Goal: Task Accomplishment & Management: Manage account settings

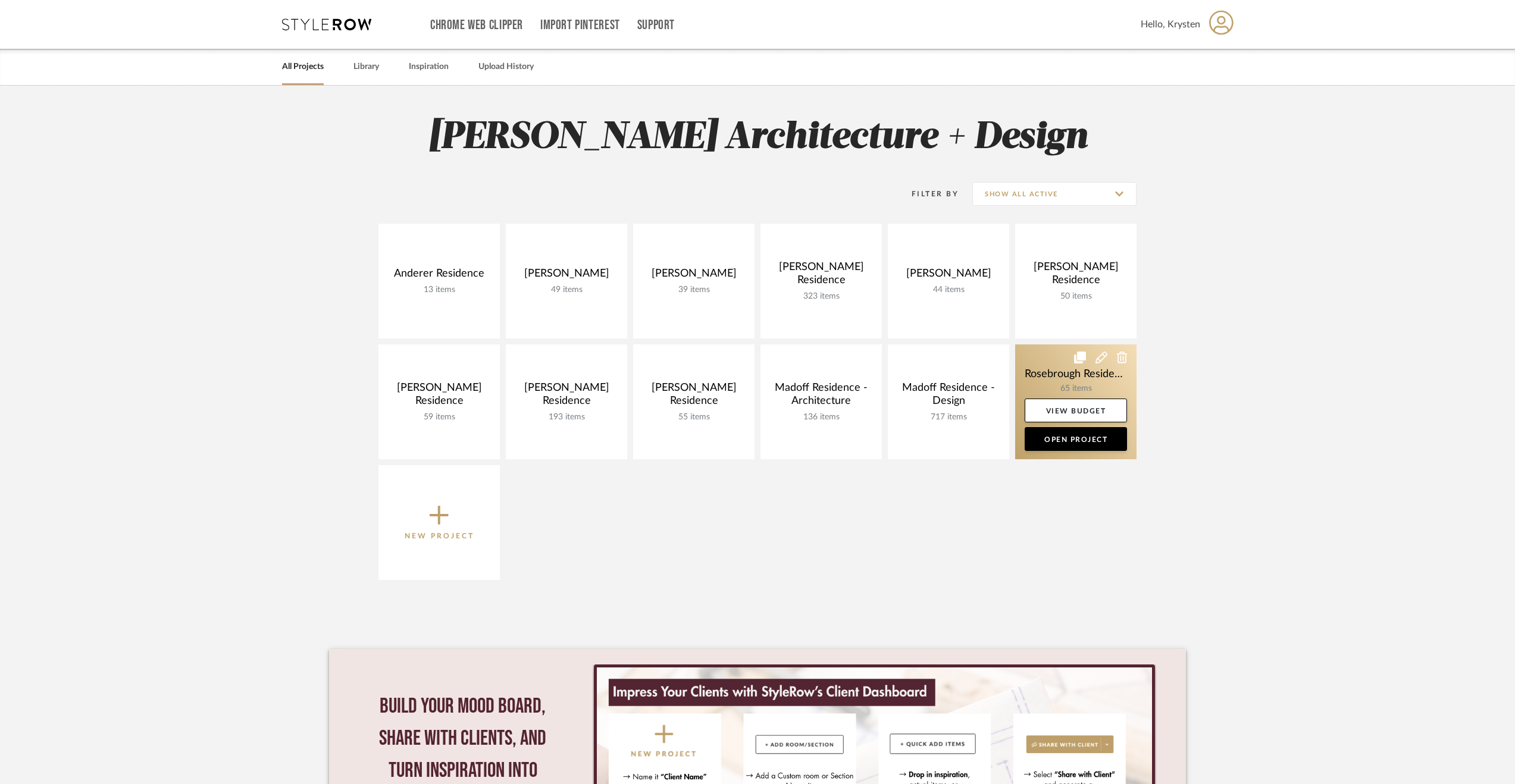
click at [1048, 364] on link at bounding box center [1076, 402] width 122 height 115
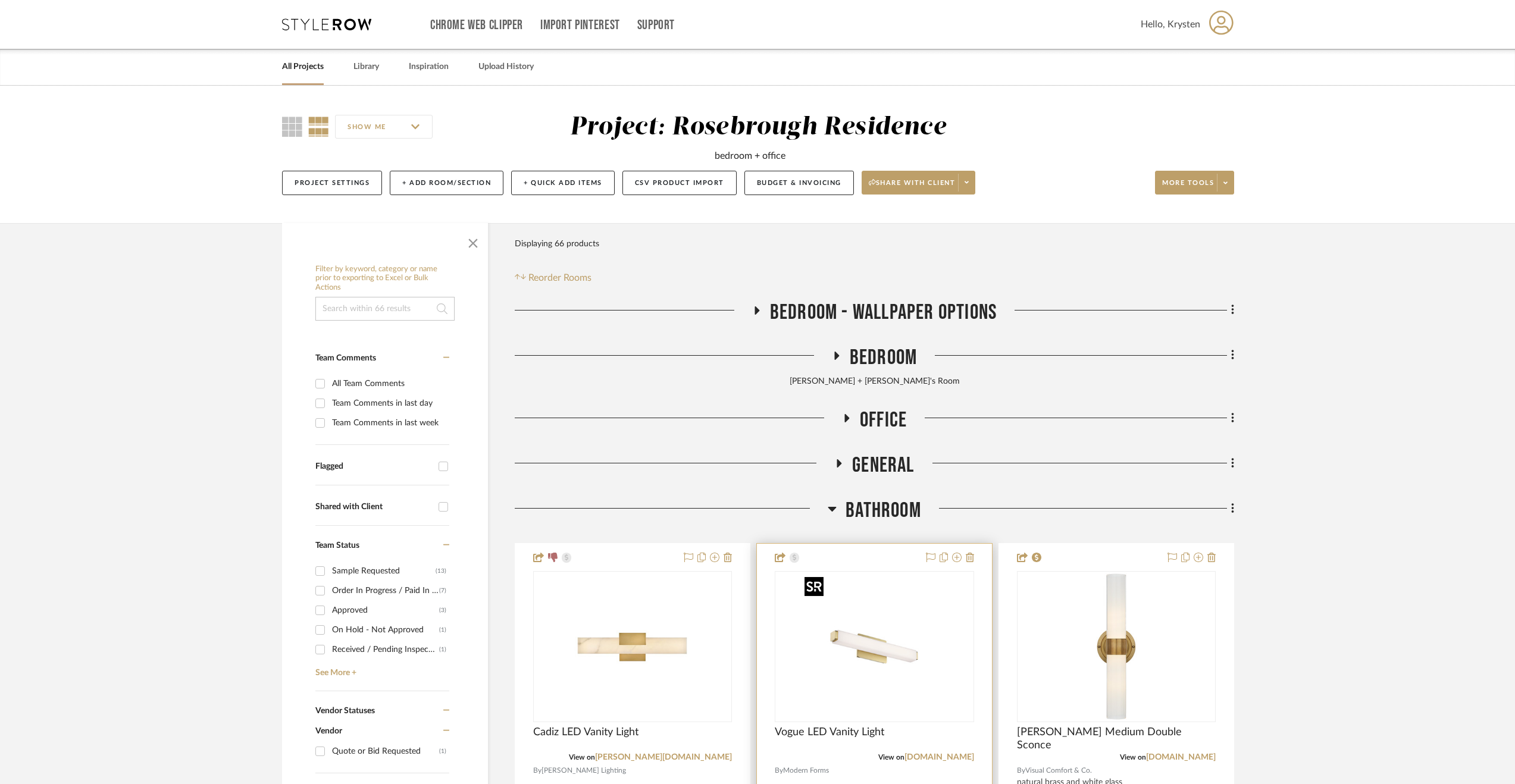
scroll to position [357, 0]
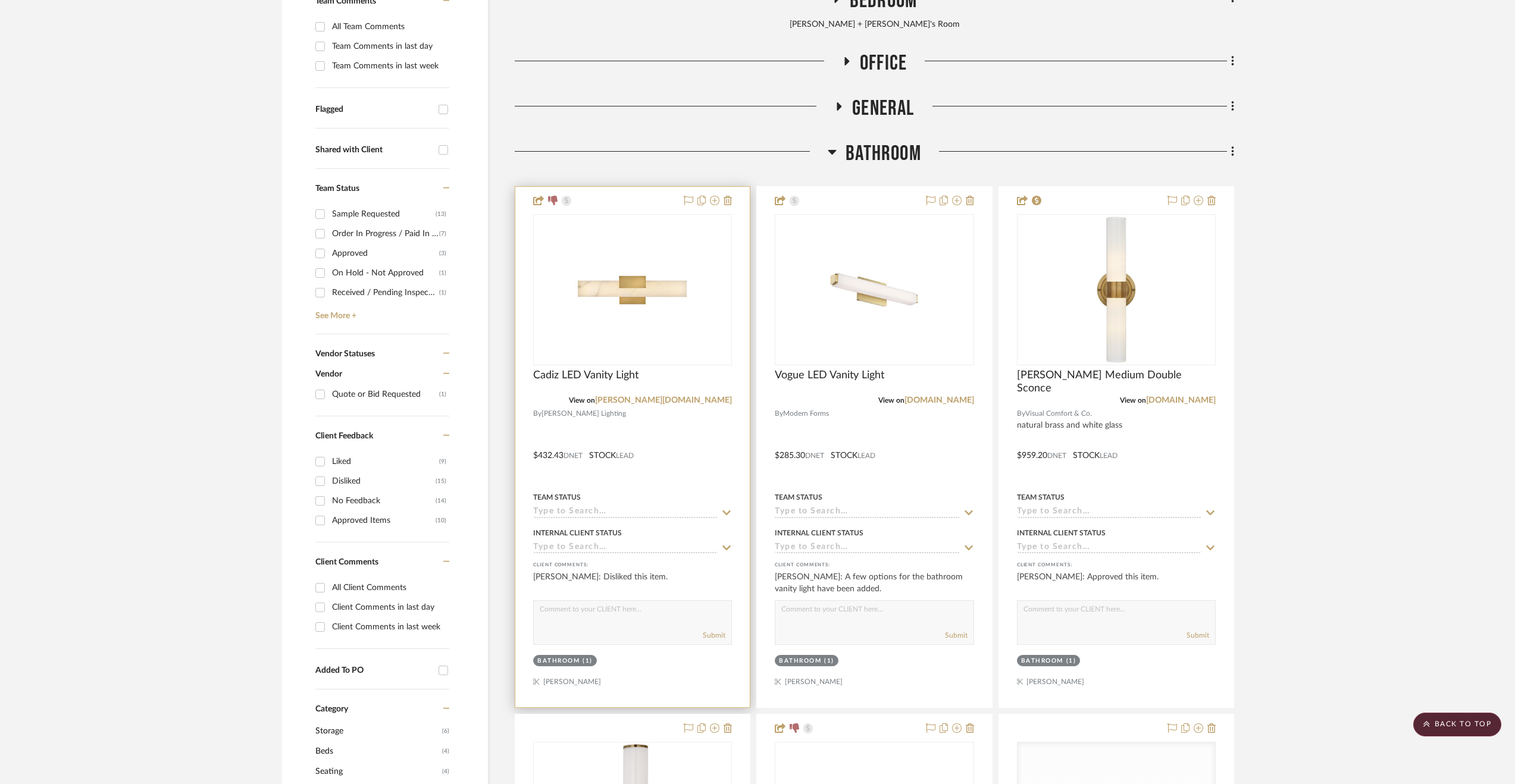
click at [681, 444] on div at bounding box center [633, 447] width 235 height 520
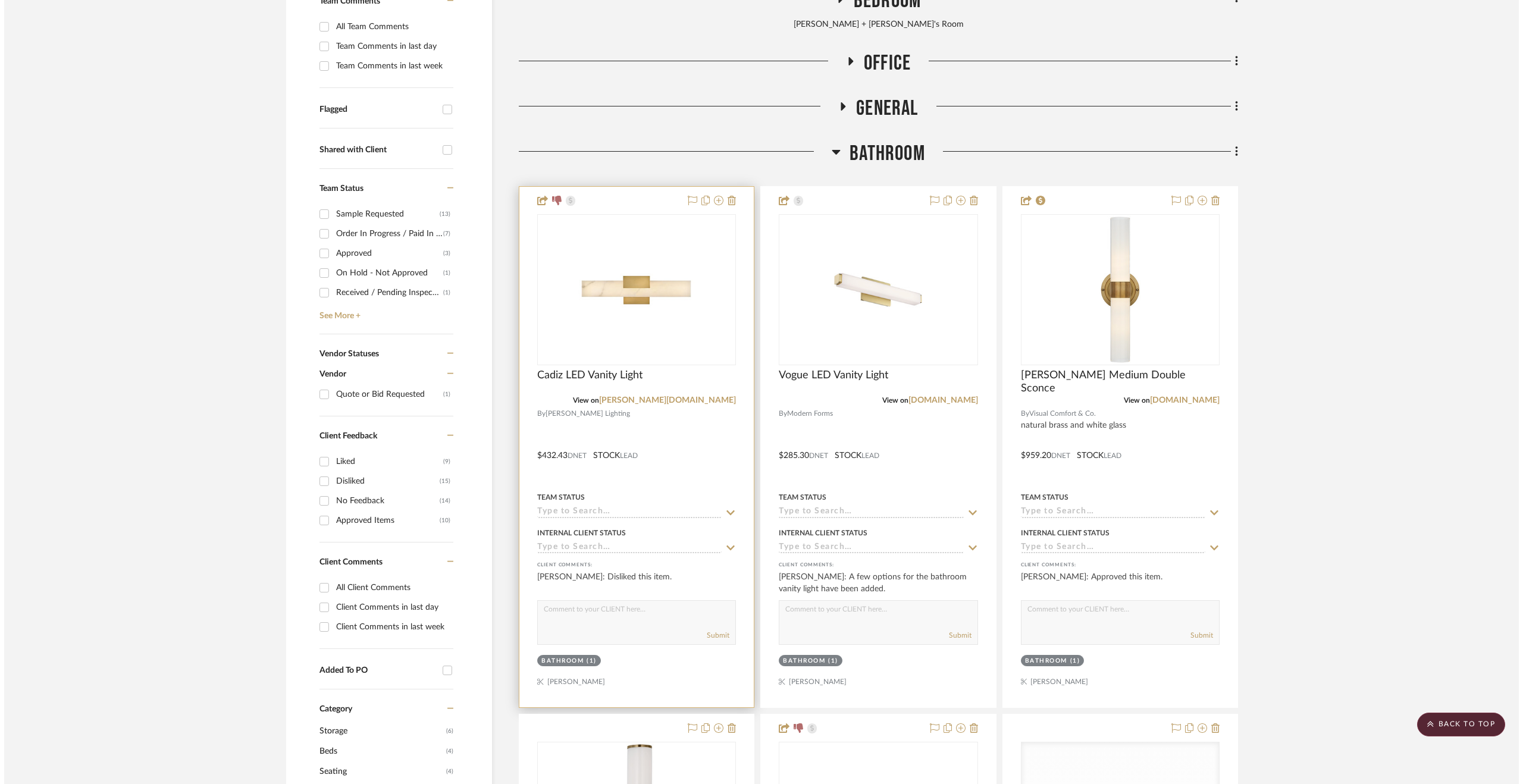
scroll to position [0, 0]
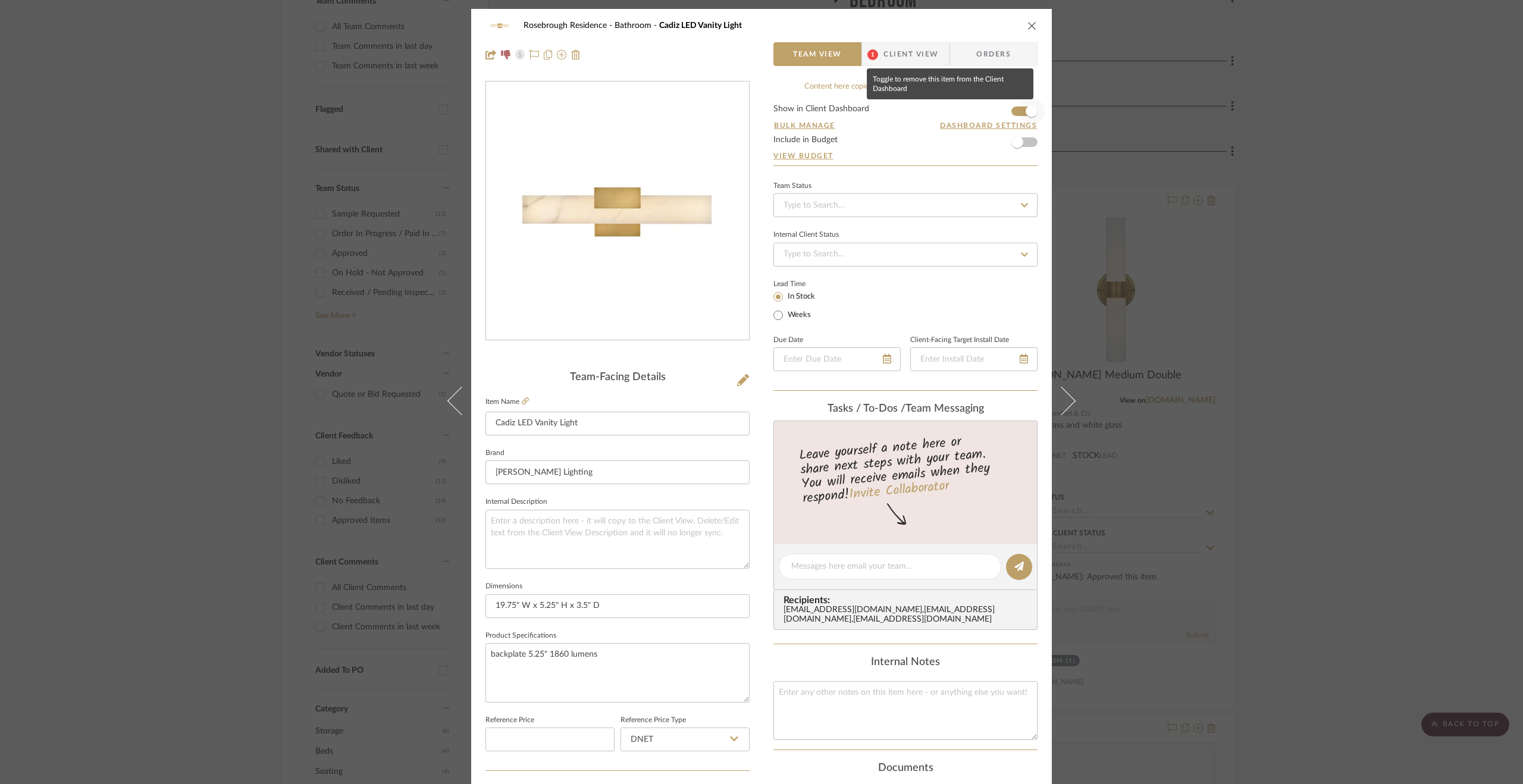
click at [1028, 106] on span "button" at bounding box center [1032, 111] width 12 height 12
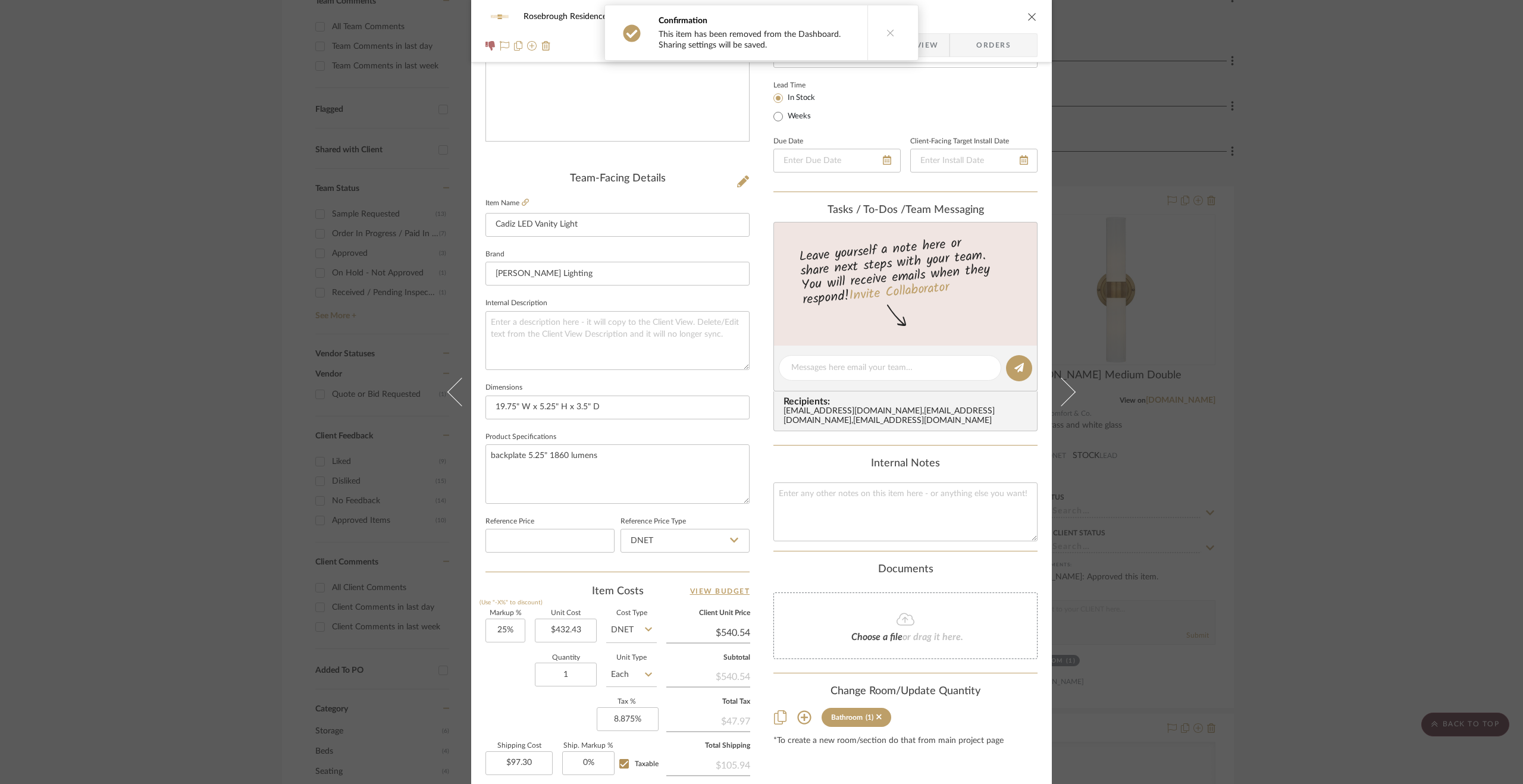
scroll to position [238, 0]
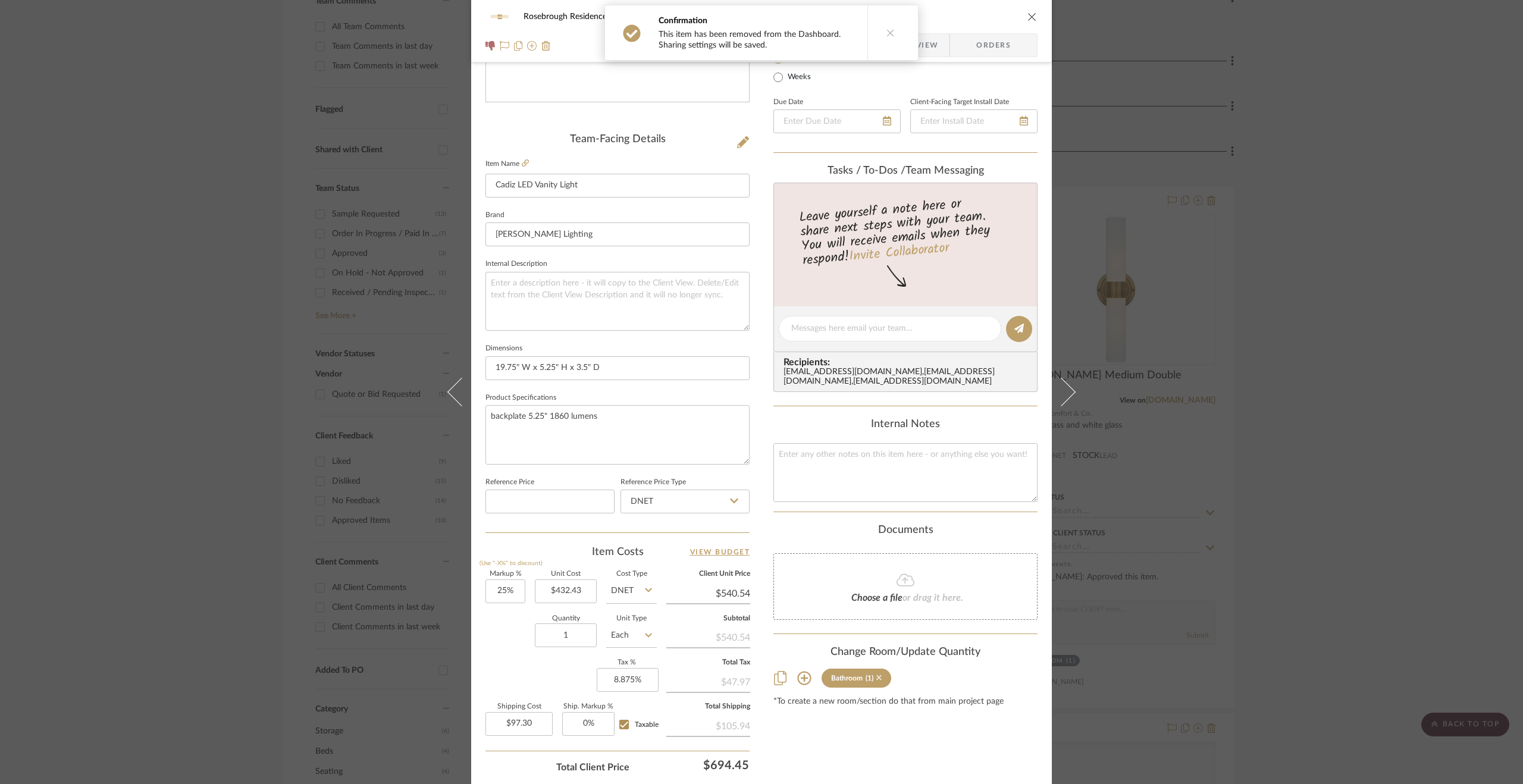
click at [877, 682] on icon at bounding box center [879, 678] width 5 height 8
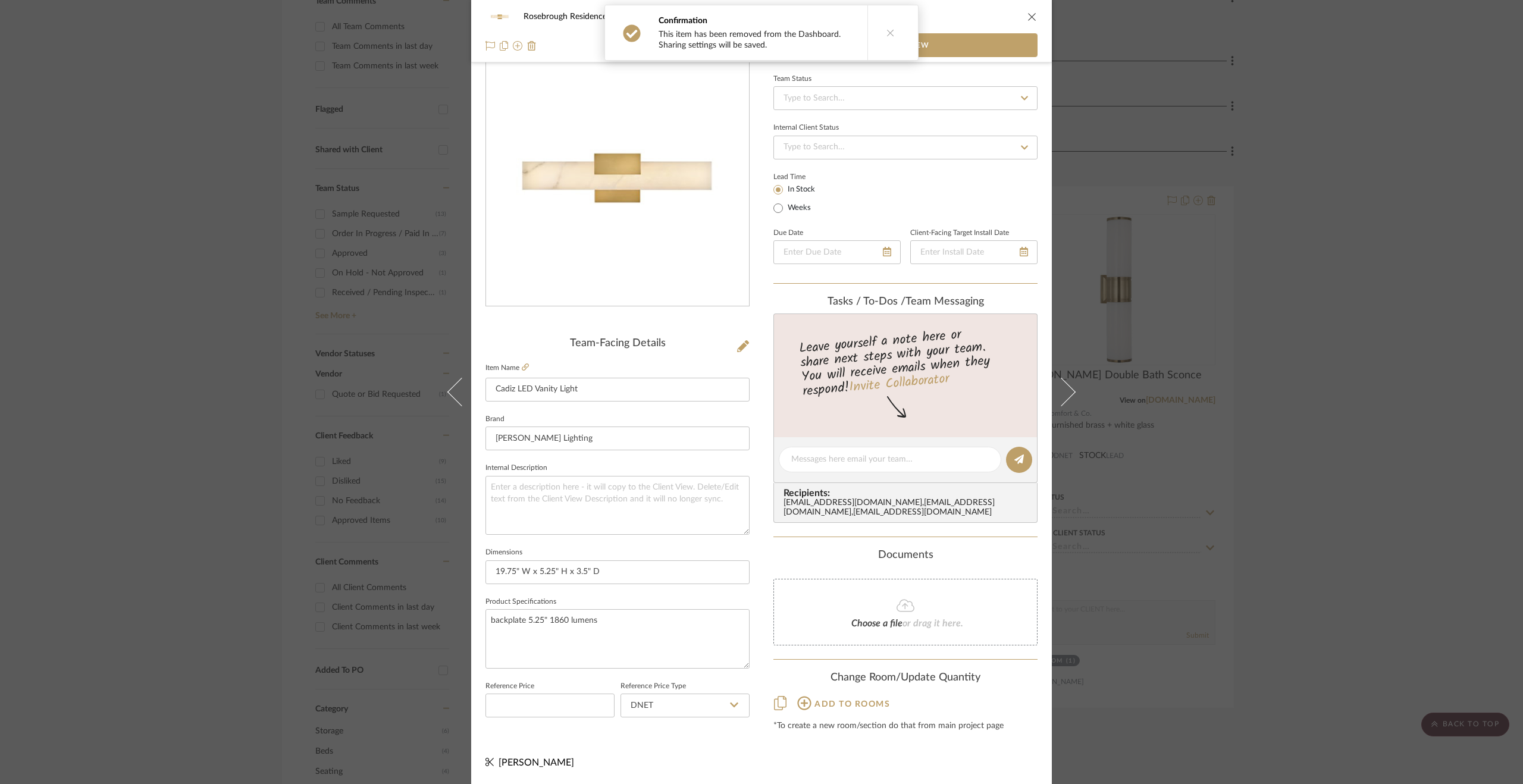
scroll to position [36, 0]
click at [1279, 534] on div "Rosebrough Residence Products For Consideration Cadiz LED Vanity Light Team Vie…" at bounding box center [761, 392] width 1523 height 784
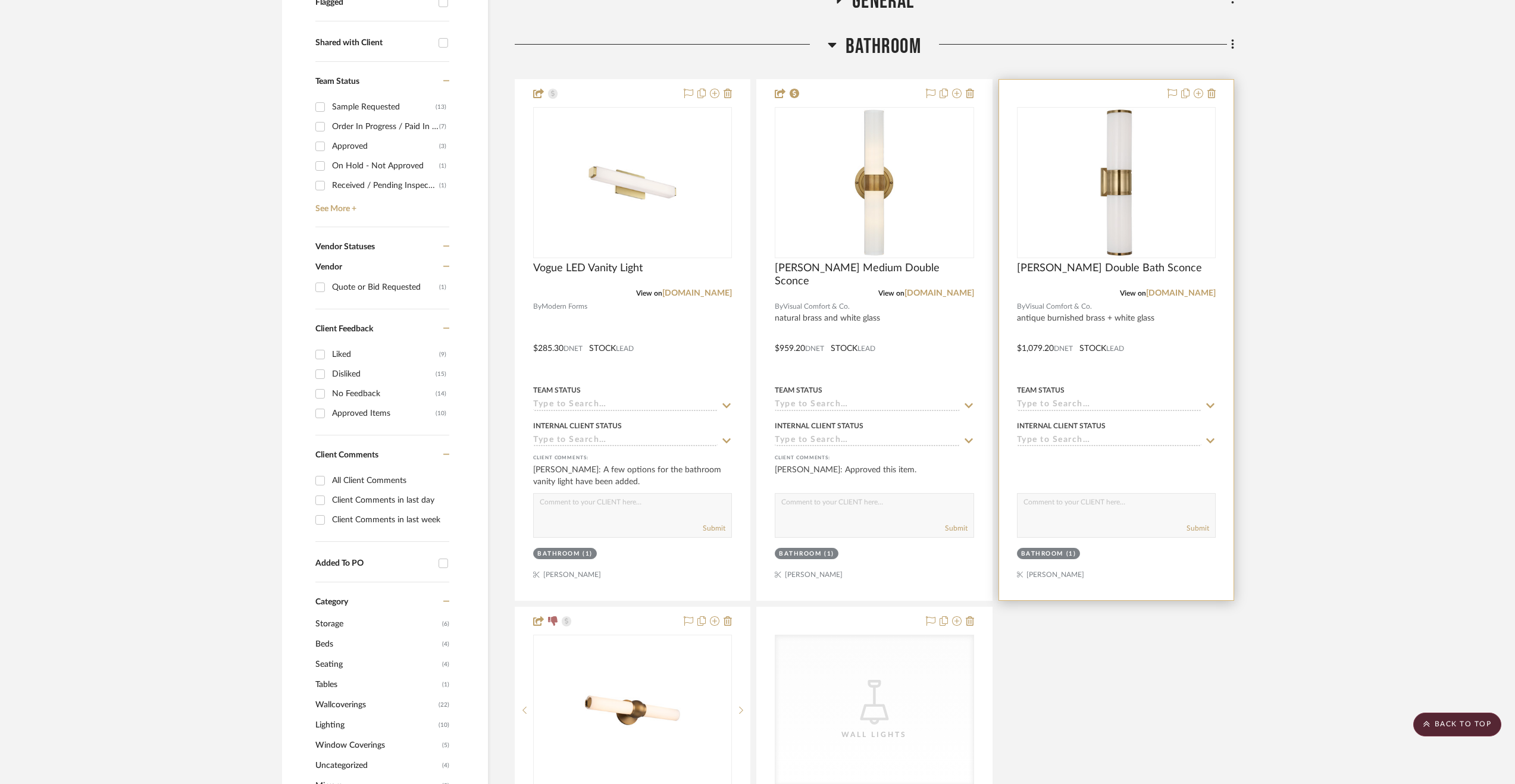
scroll to position [654, 0]
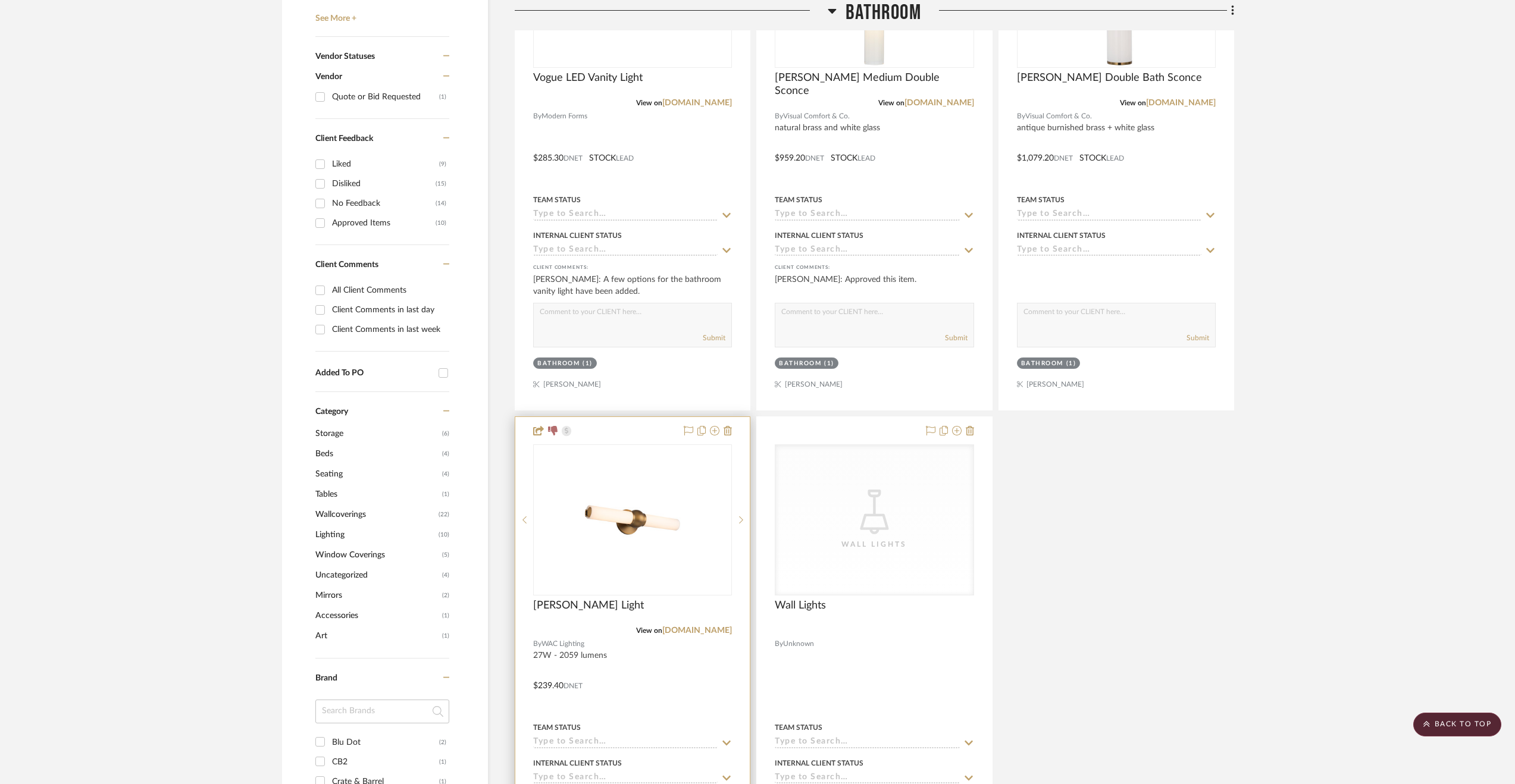
click at [683, 701] on div at bounding box center [633, 677] width 235 height 520
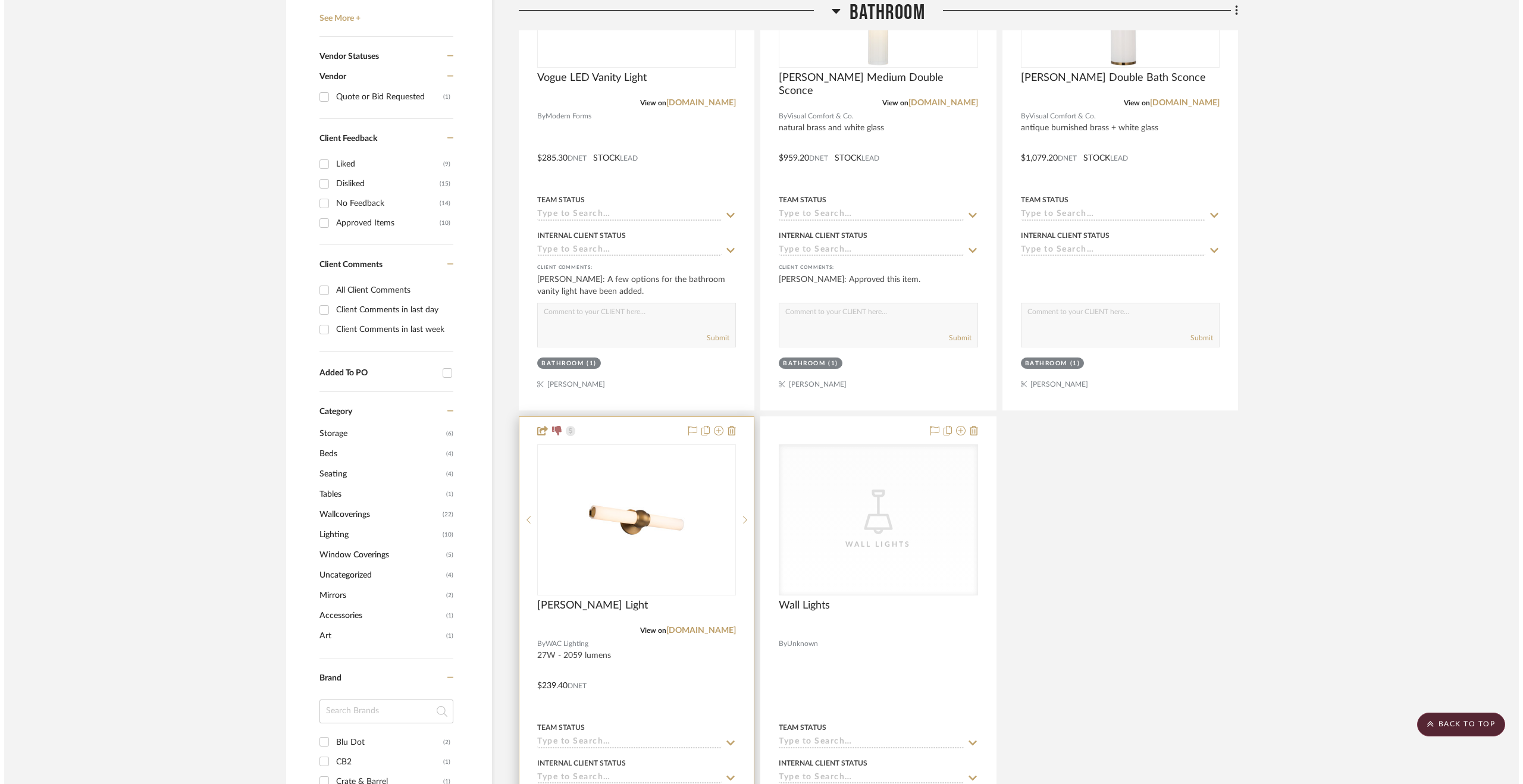
scroll to position [0, 0]
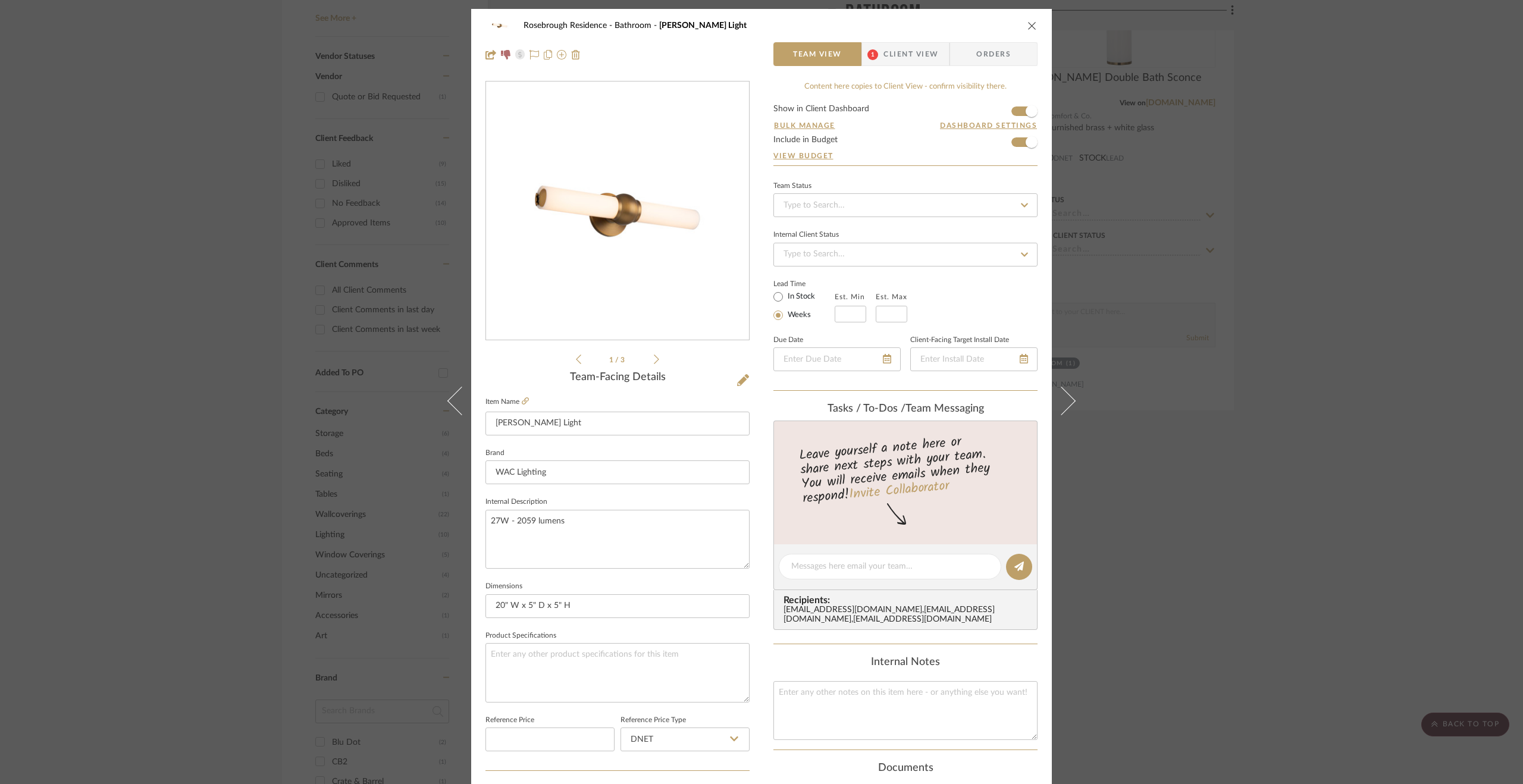
click at [913, 58] on span "Client View" at bounding box center [911, 54] width 55 height 24
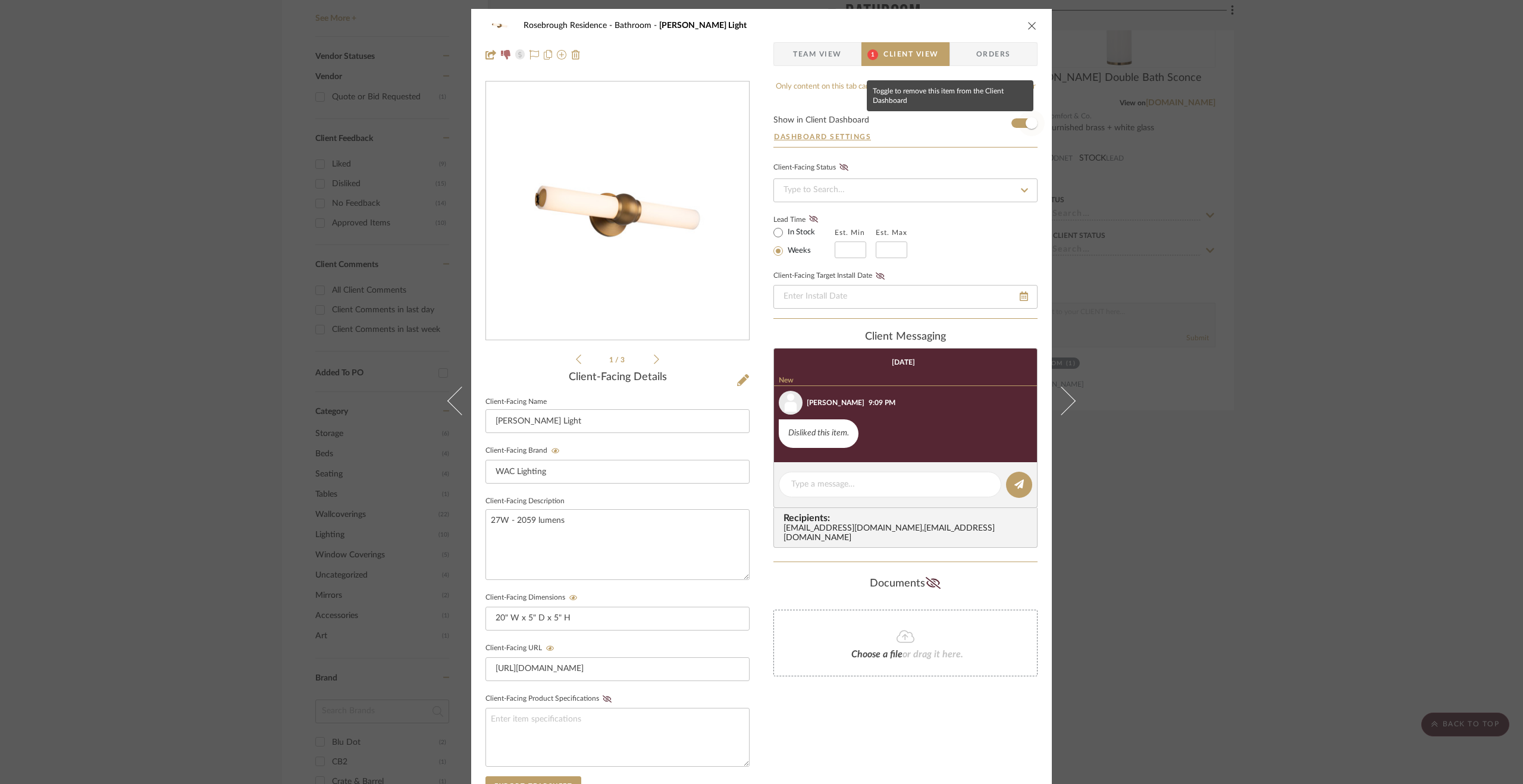
click at [1031, 122] on span "button" at bounding box center [1032, 123] width 12 height 12
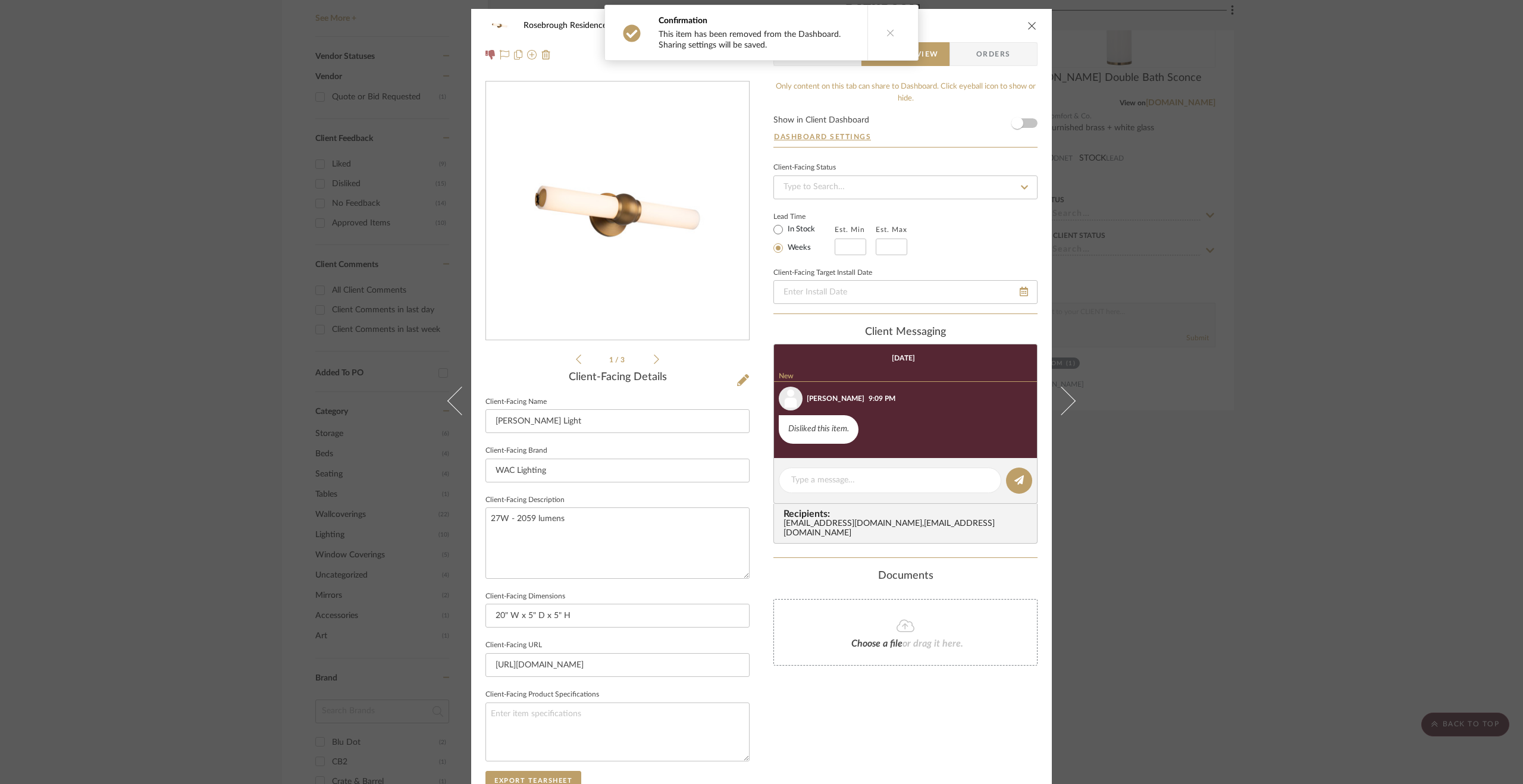
click at [1369, 335] on div "Rosebrough Residence Bathroom Juliet Vanity Light Team View 1 Client View Order…" at bounding box center [761, 392] width 1523 height 784
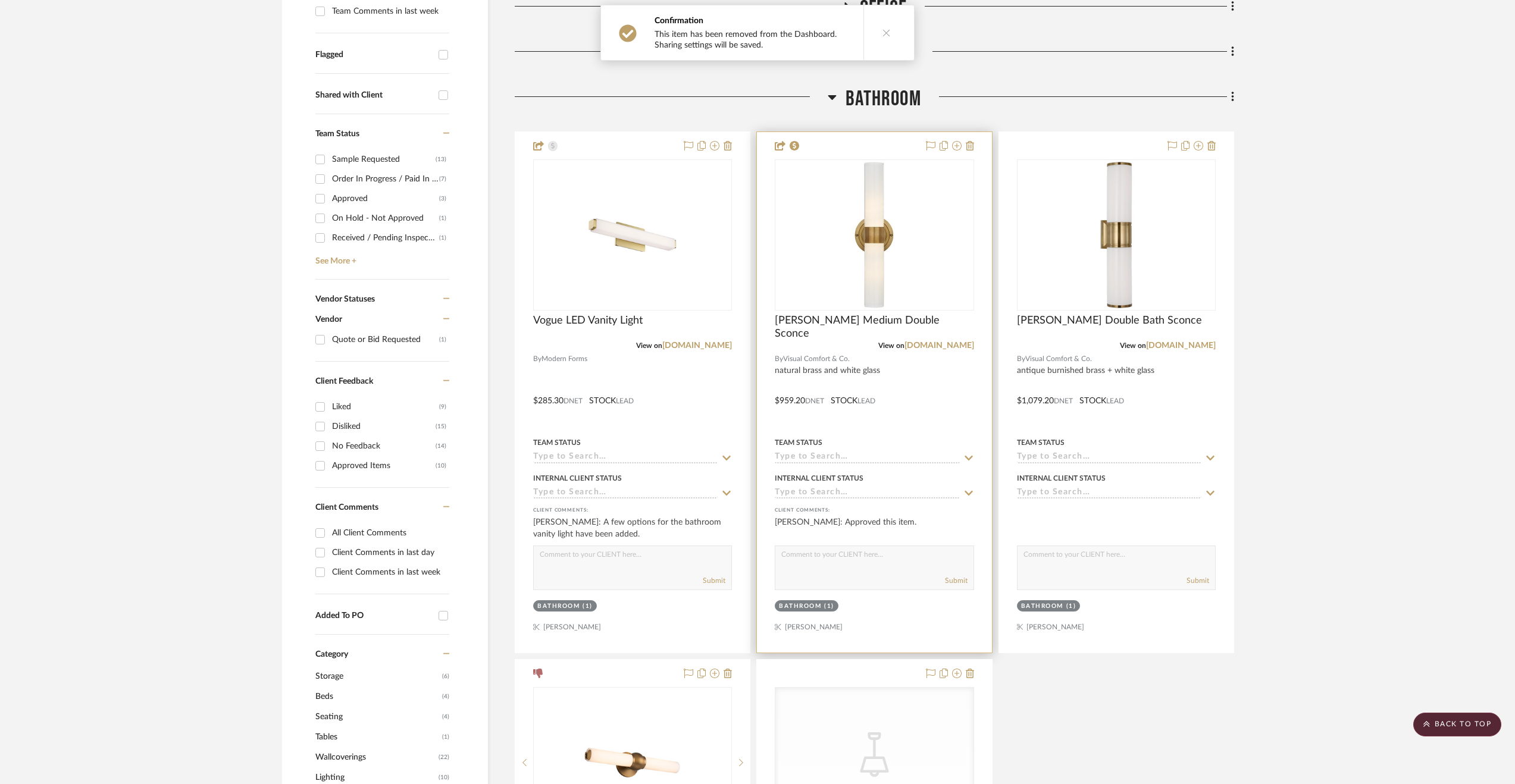
scroll to position [297, 0]
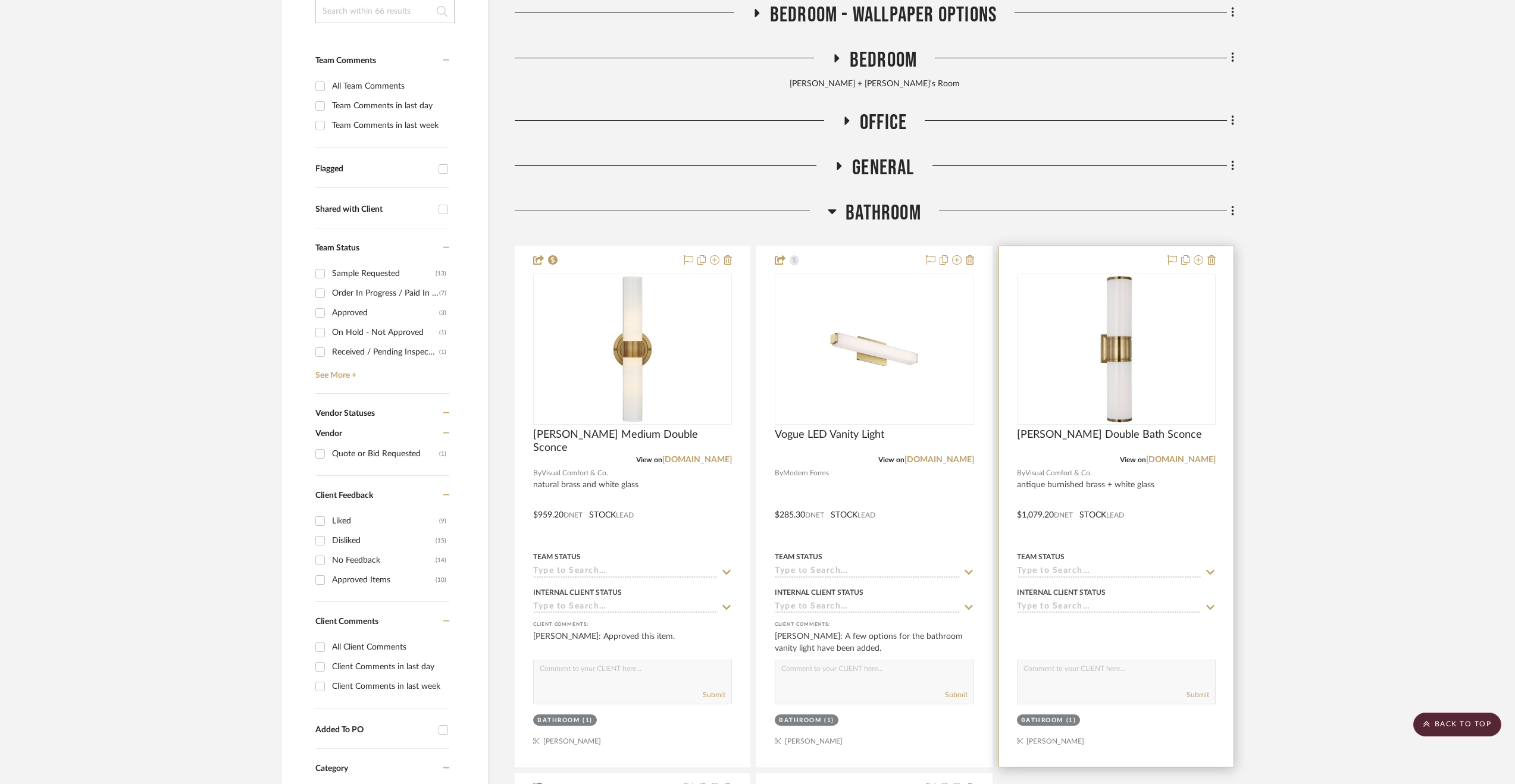
click at [1157, 512] on div at bounding box center [1116, 506] width 235 height 520
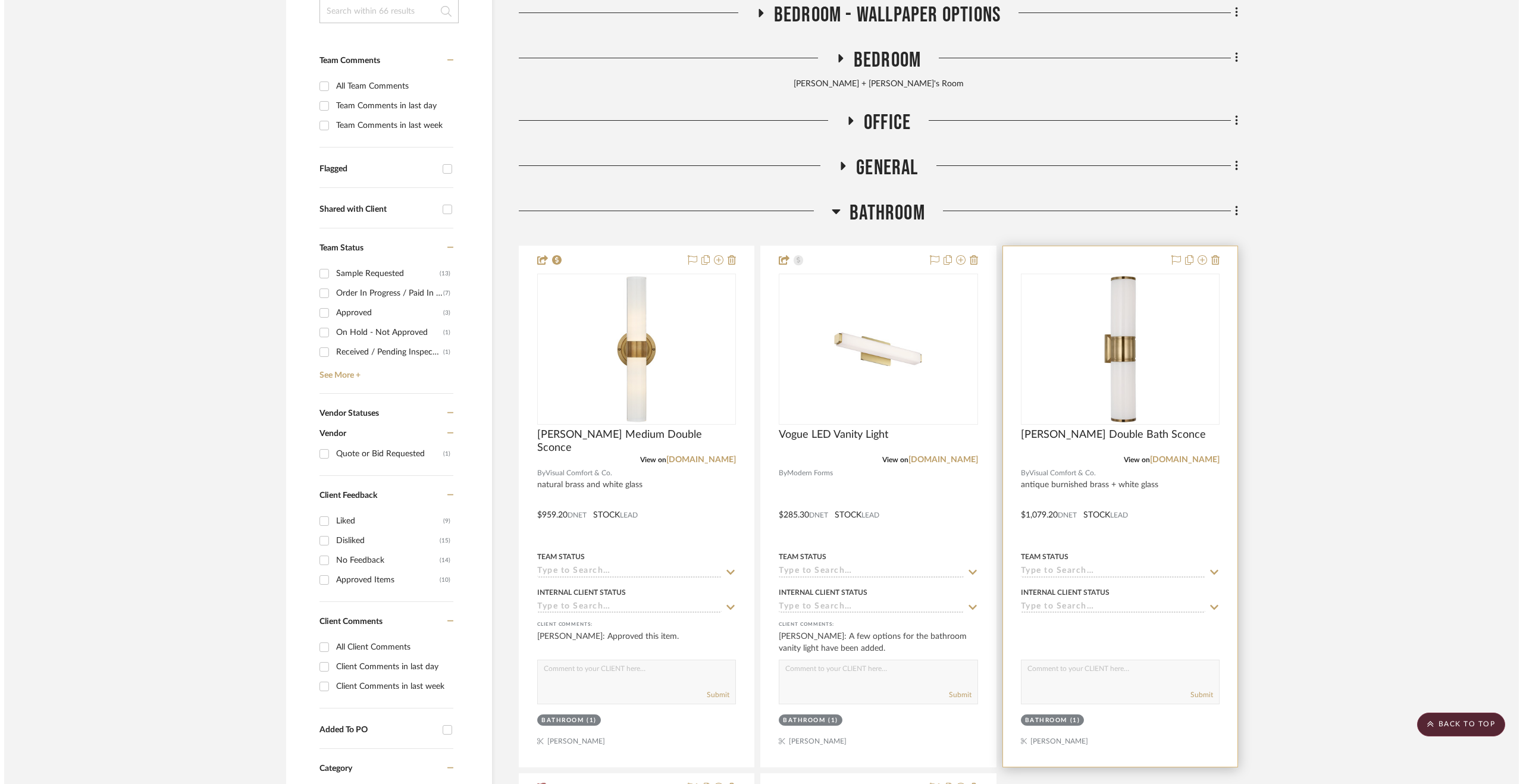
scroll to position [0, 0]
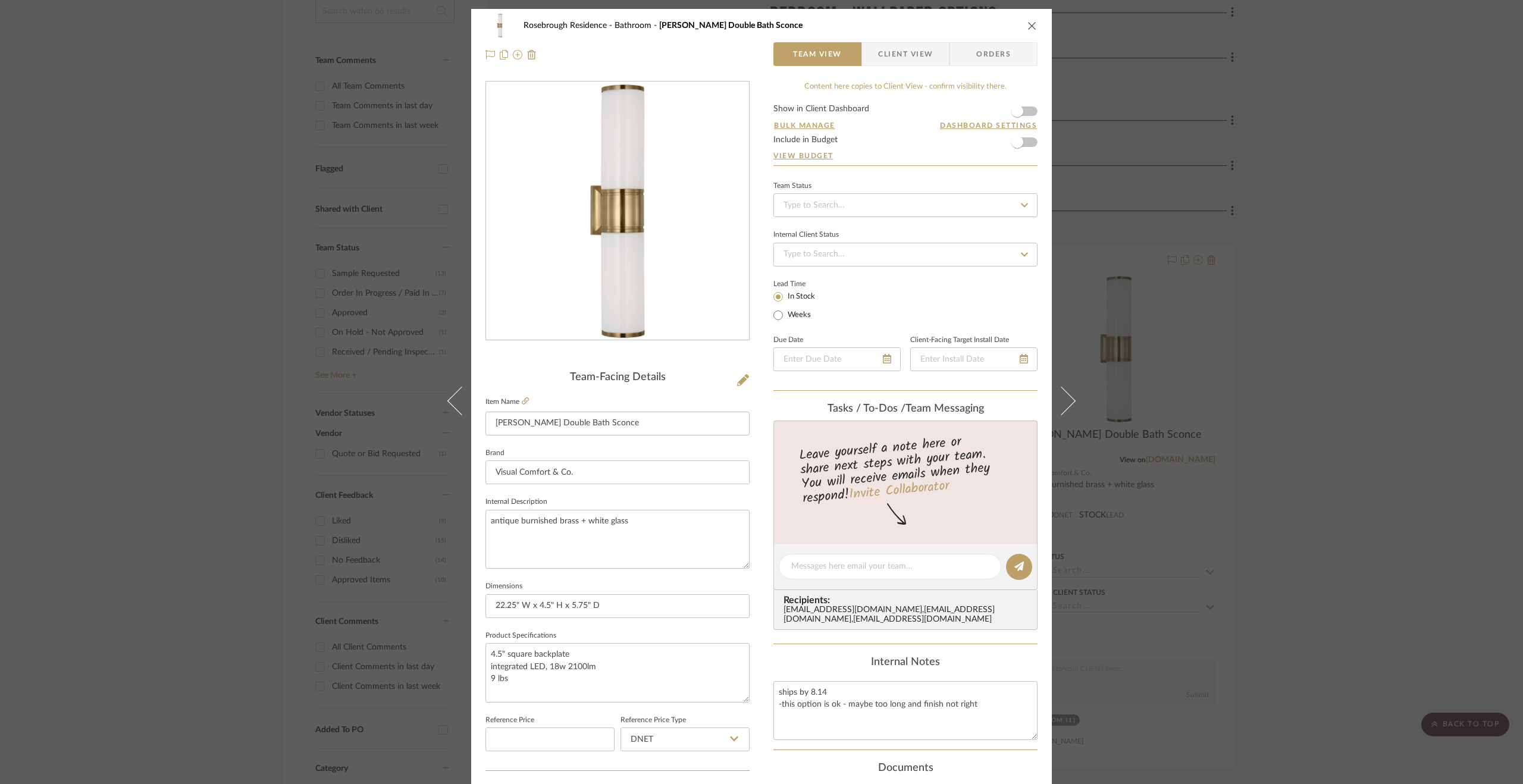
click at [1347, 460] on div "Rosebrough Residence Bathroom Halford Double Bath Sconce Team View Client View …" at bounding box center [761, 392] width 1523 height 784
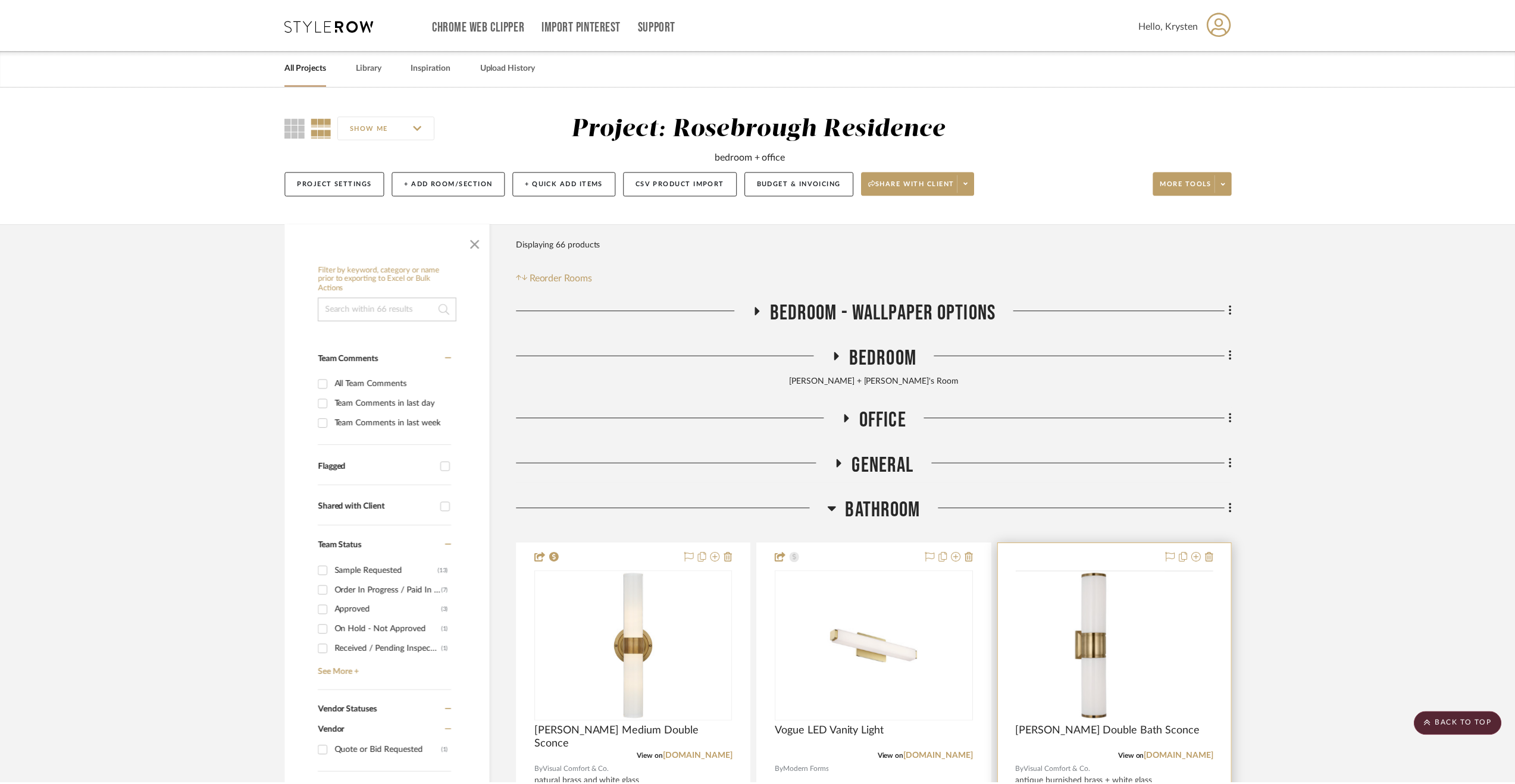
scroll to position [297, 0]
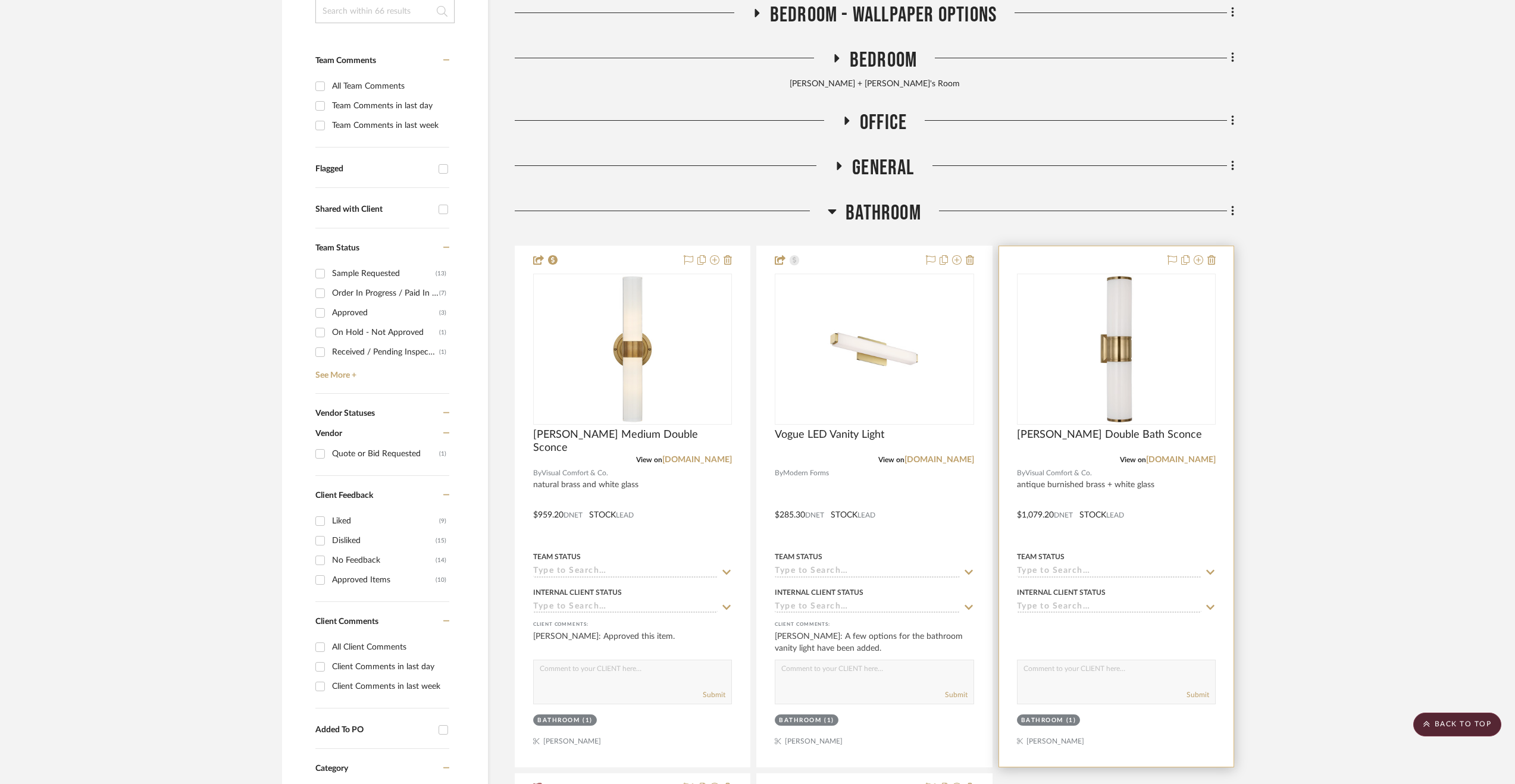
click at [1171, 501] on div at bounding box center [1116, 506] width 235 height 520
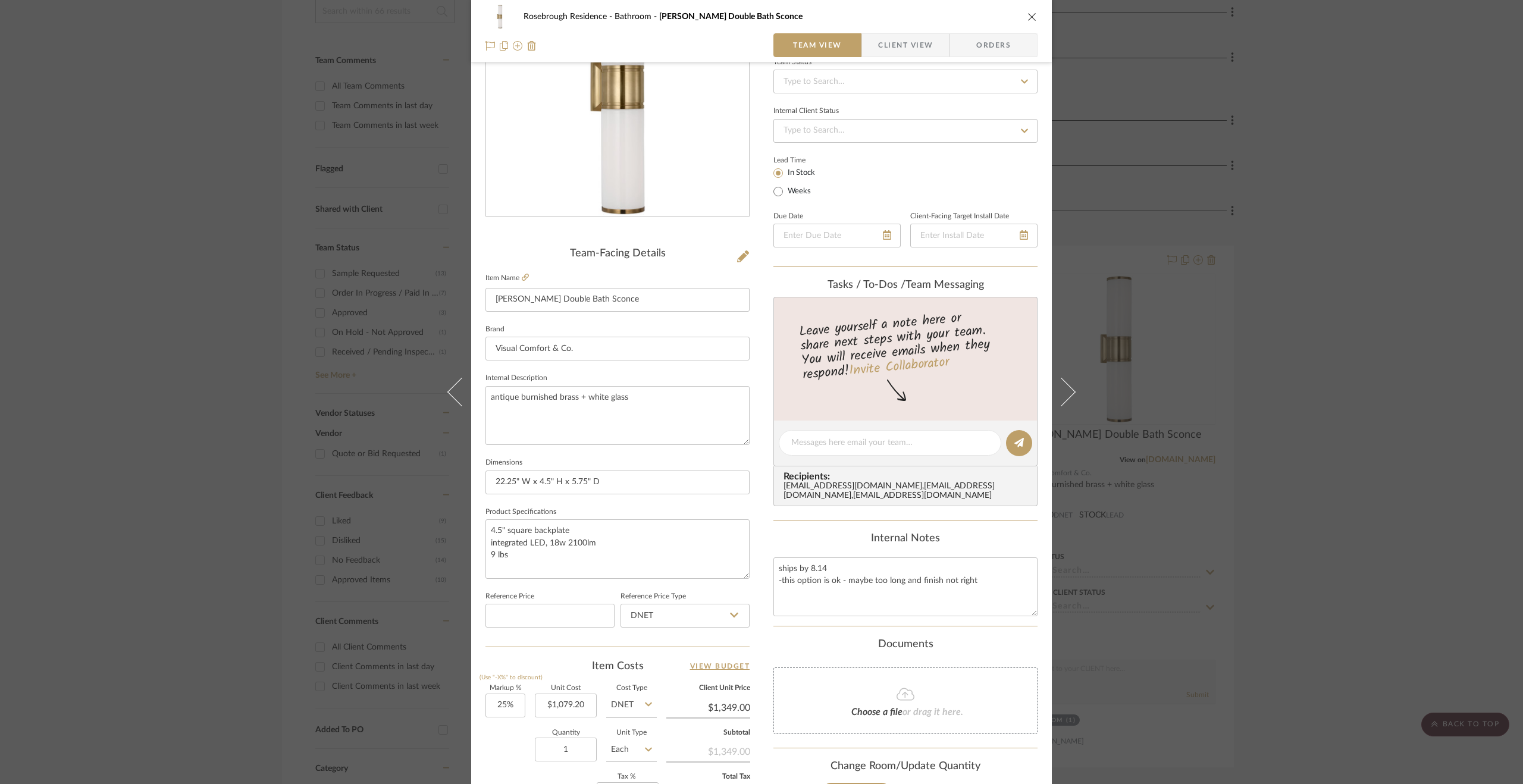
scroll to position [178, 0]
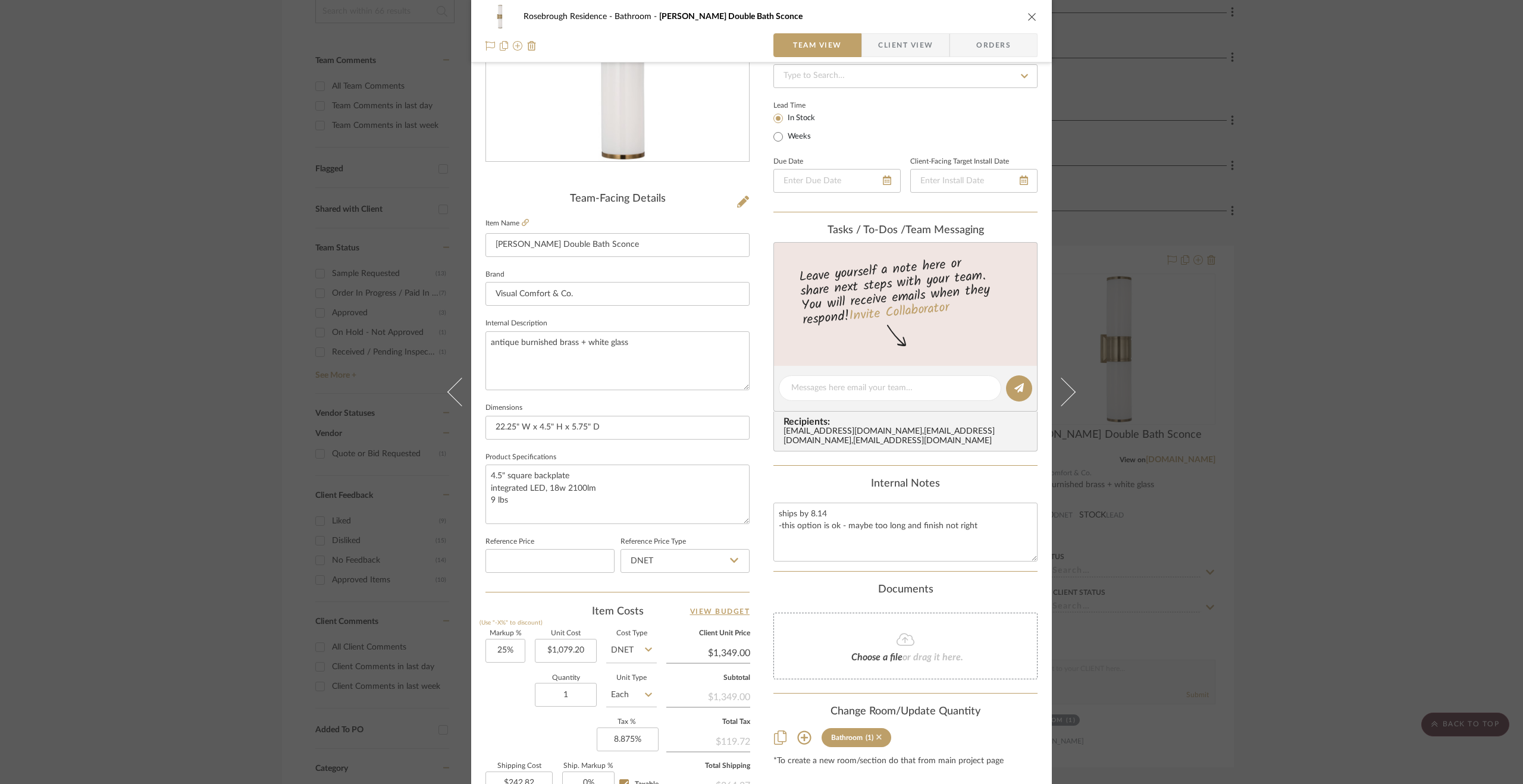
click at [877, 741] on icon at bounding box center [879, 737] width 5 height 8
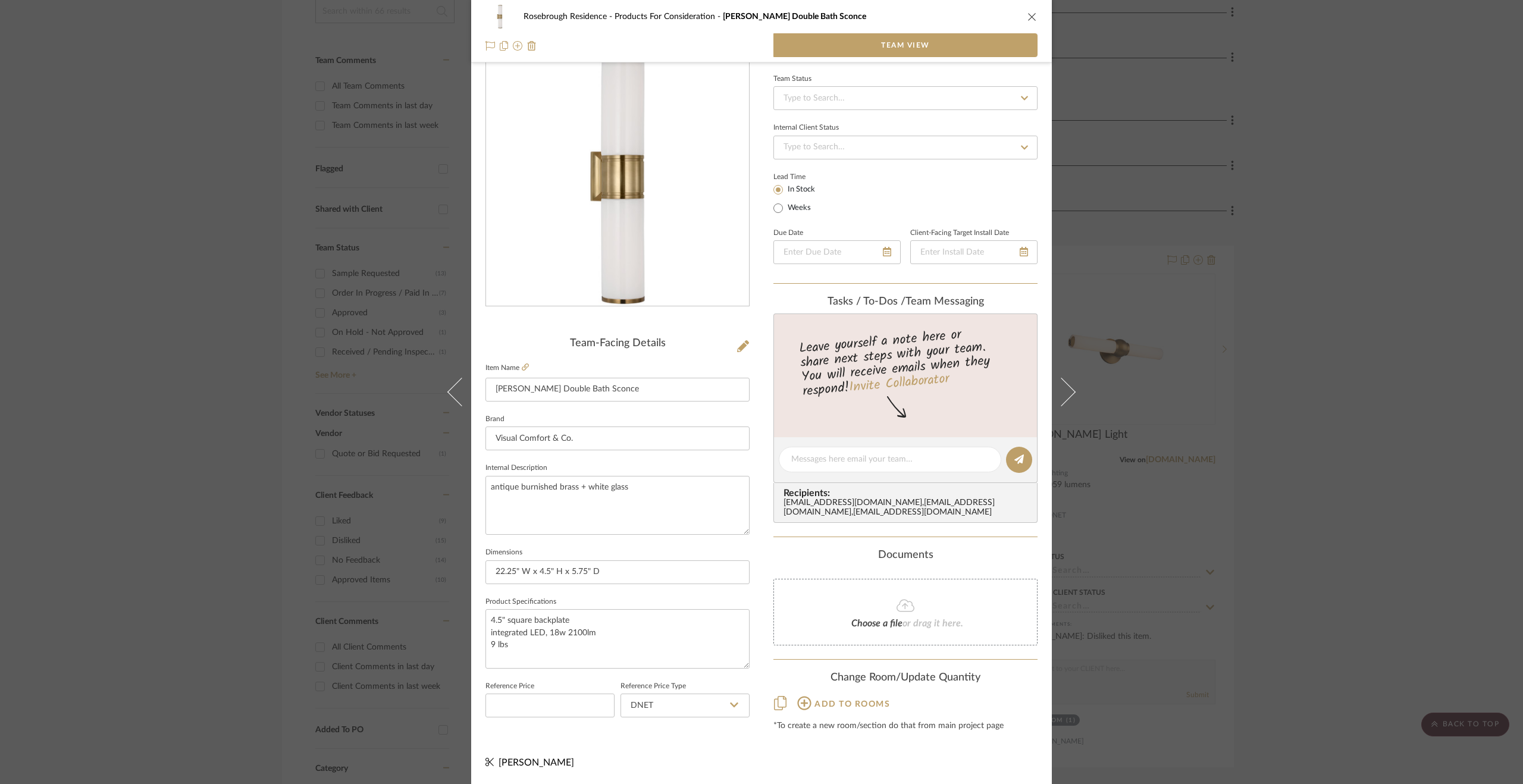
click at [1314, 540] on div "Rosebrough Residence Products For Consideration Halford Double Bath Sconce Team…" at bounding box center [761, 392] width 1523 height 784
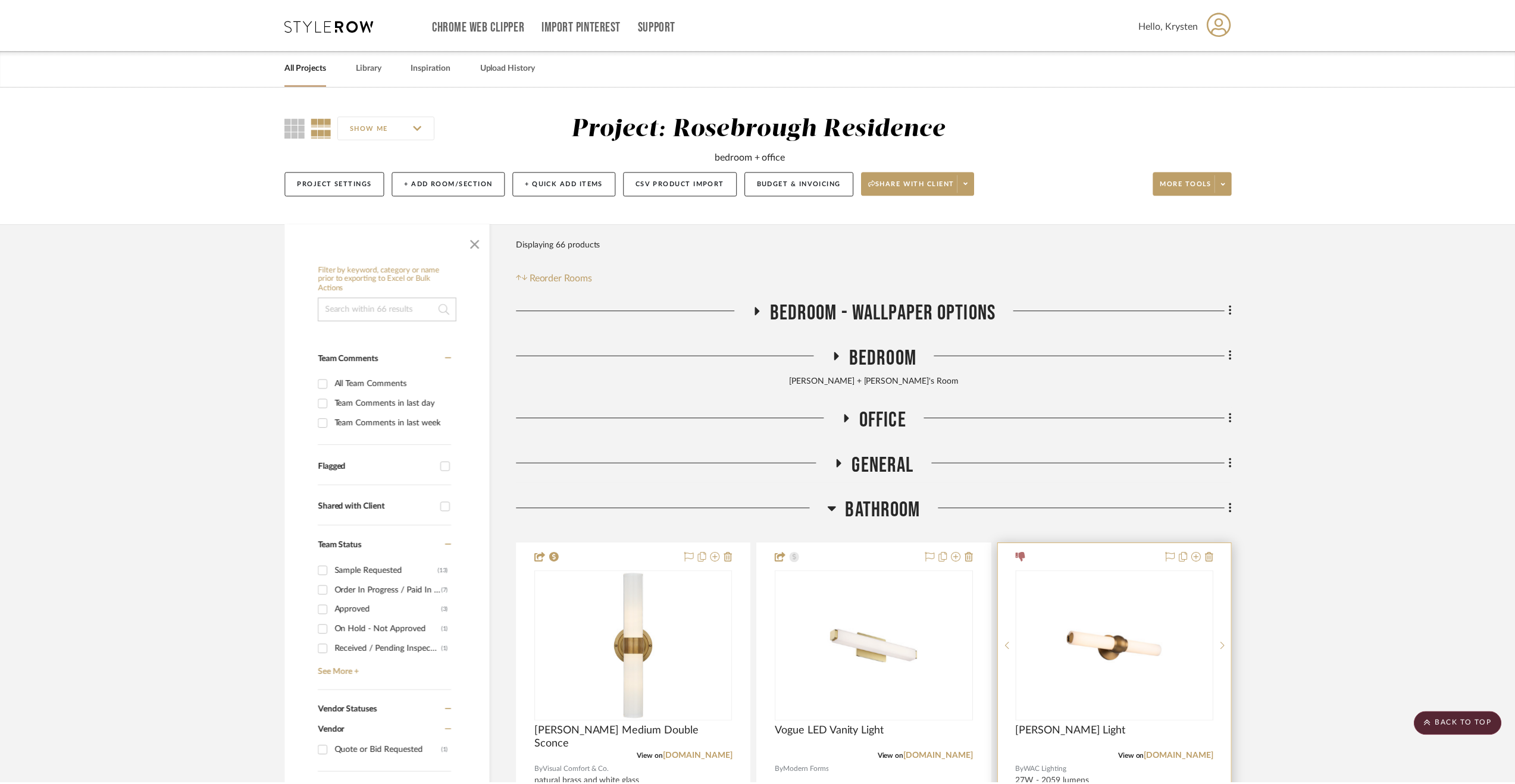
scroll to position [297, 0]
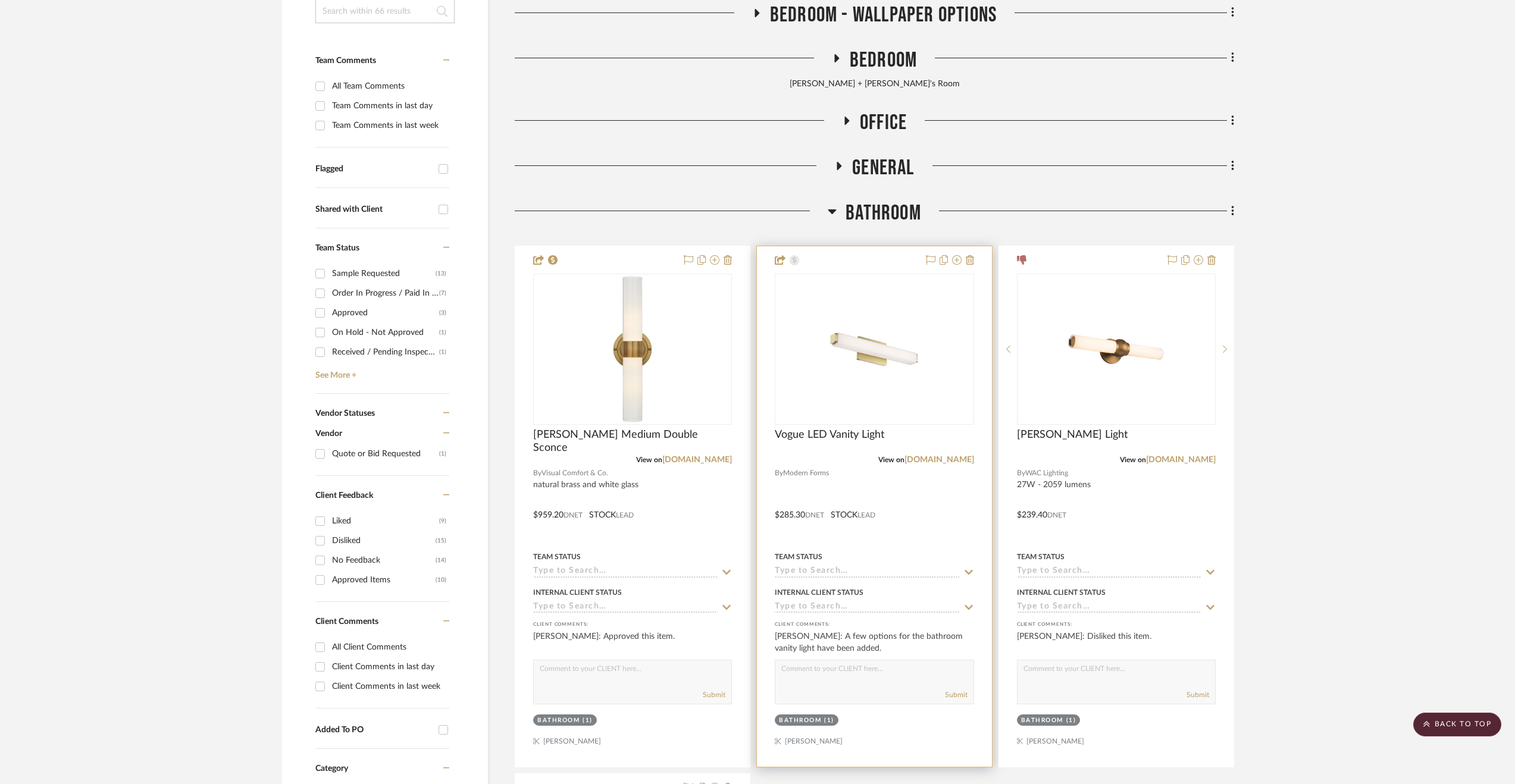
click at [946, 511] on div at bounding box center [875, 506] width 235 height 520
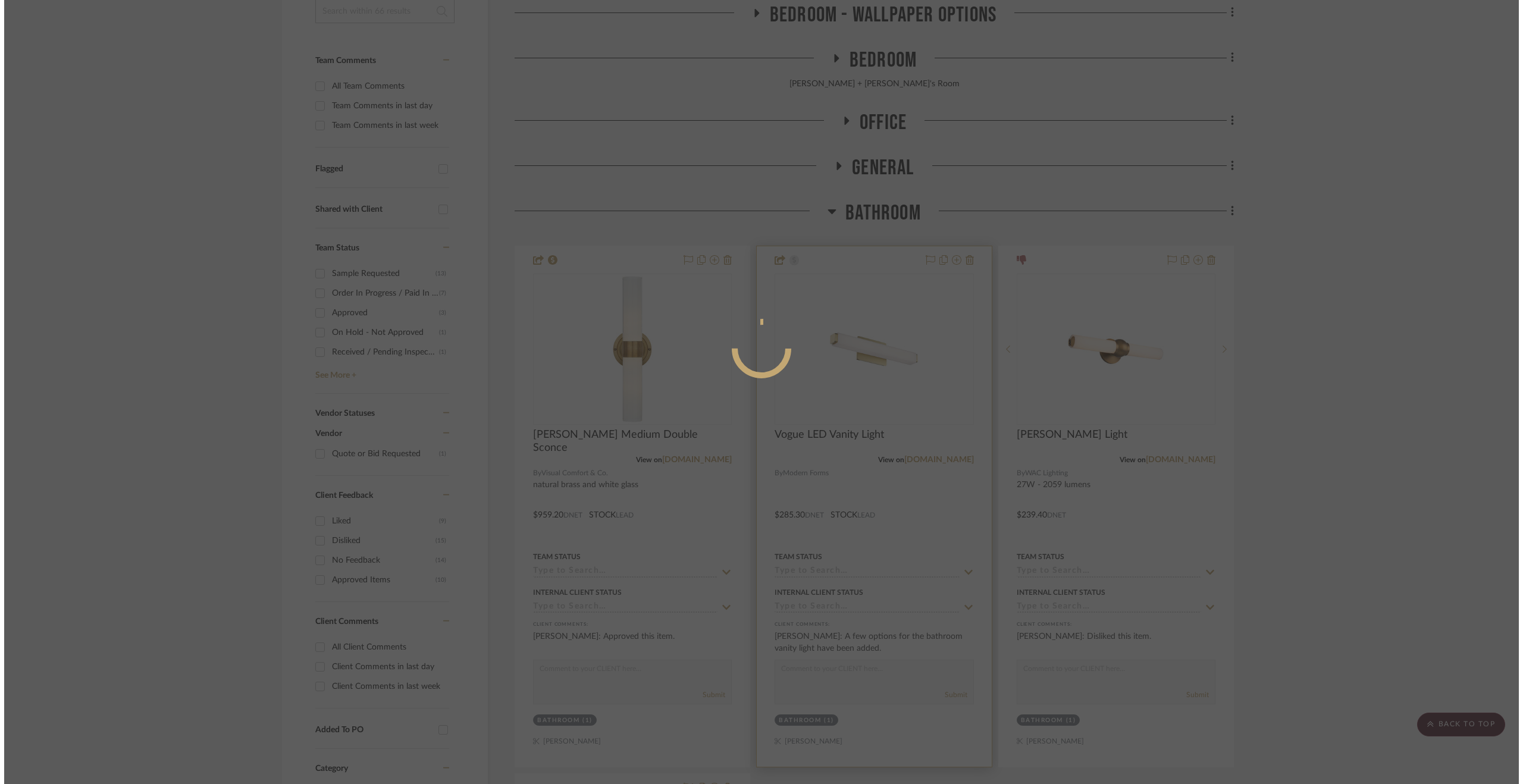
scroll to position [0, 0]
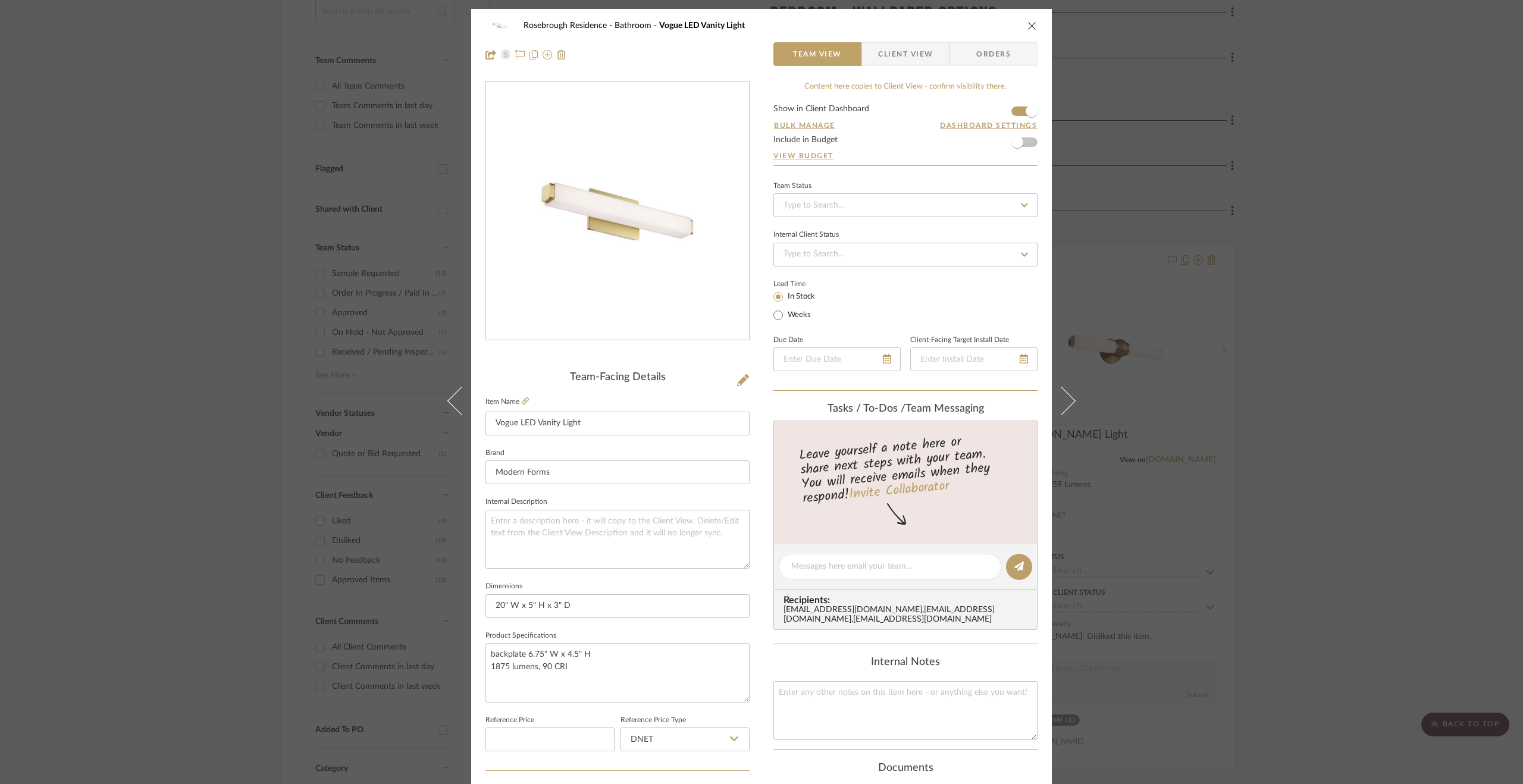
click at [916, 48] on span "Client View" at bounding box center [905, 54] width 55 height 24
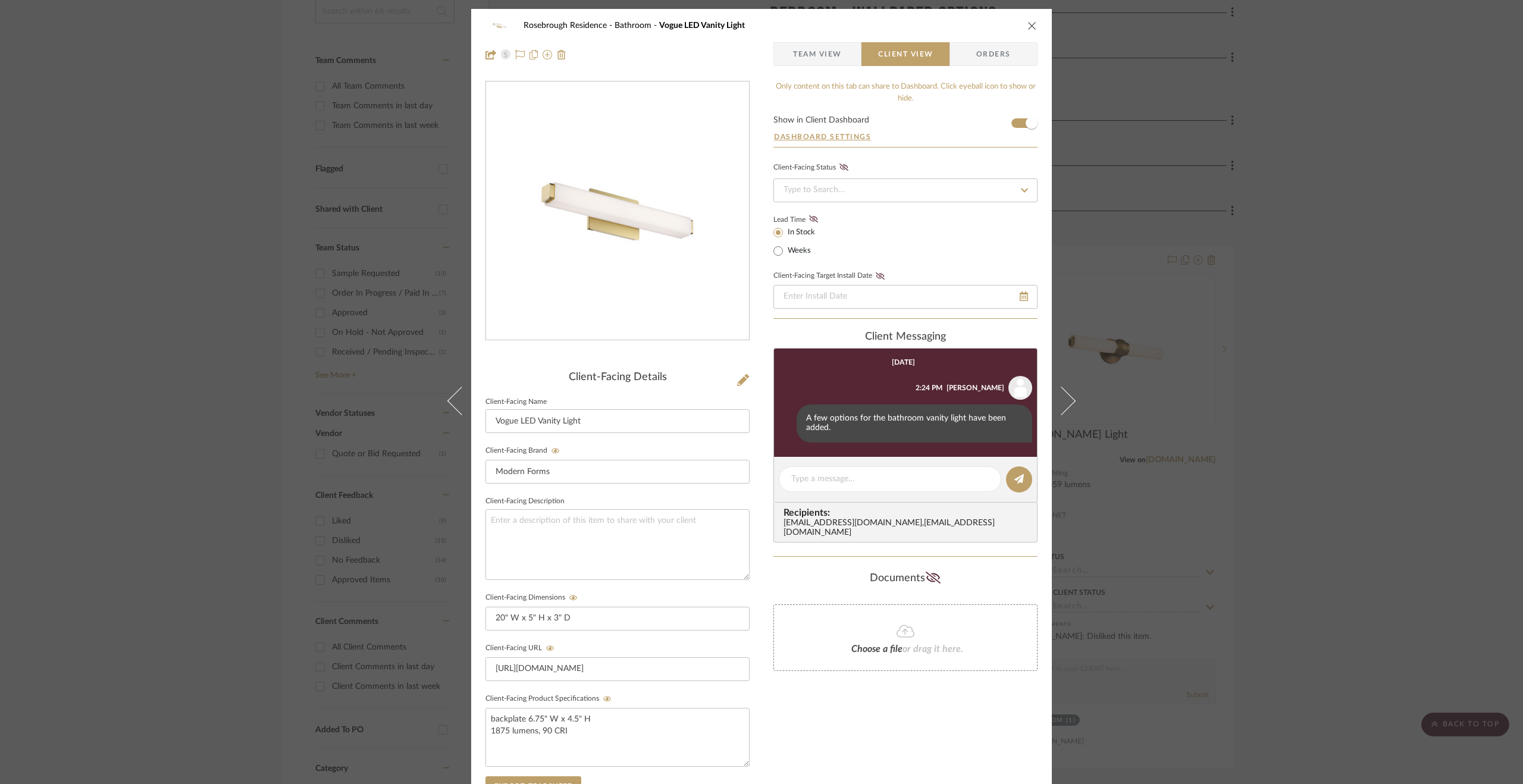
click at [811, 51] on span "Team View" at bounding box center [817, 54] width 49 height 24
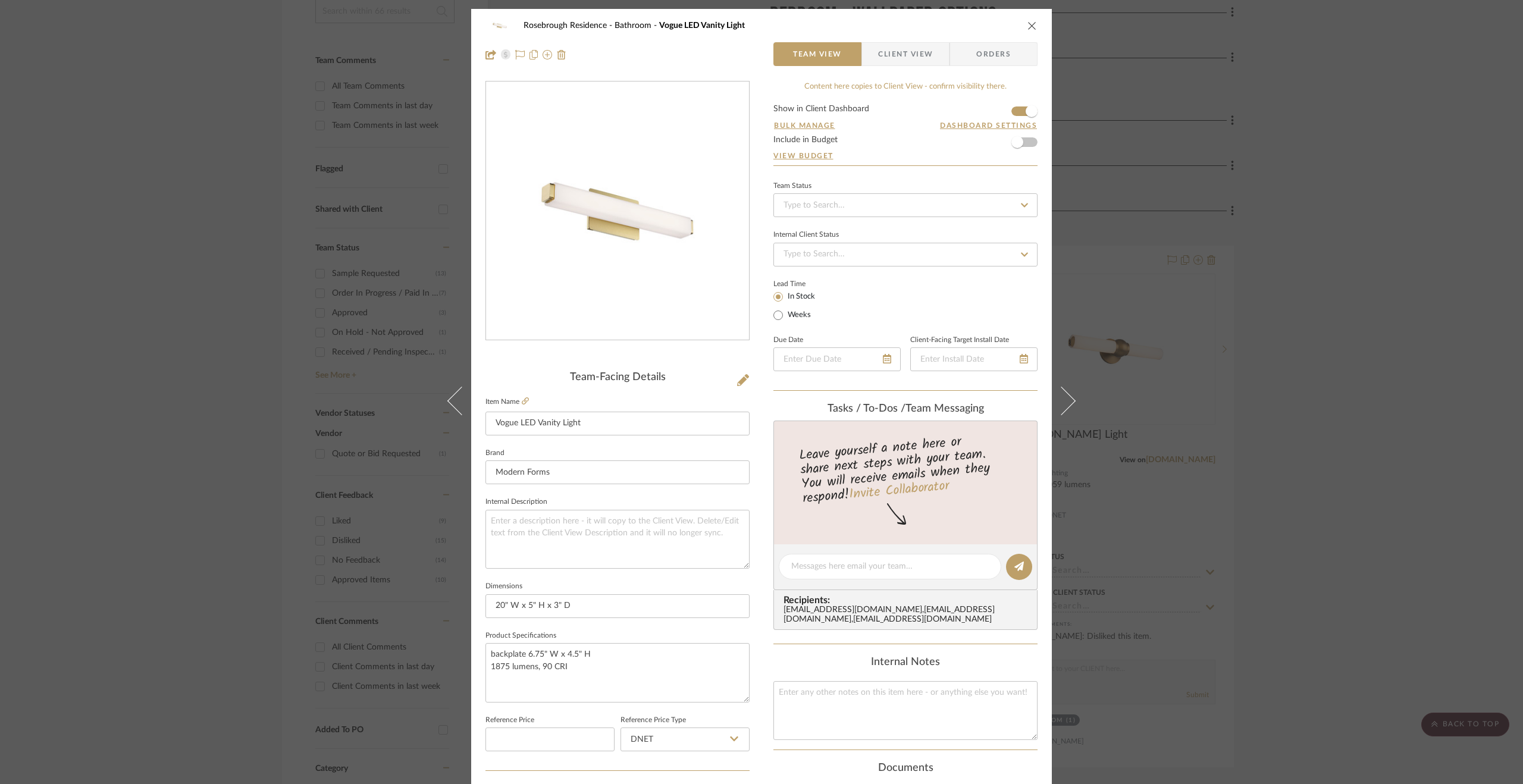
click at [1465, 419] on div "Rosebrough Residence Bathroom Vogue LED Vanity Light Team View Client View Orde…" at bounding box center [761, 392] width 1523 height 784
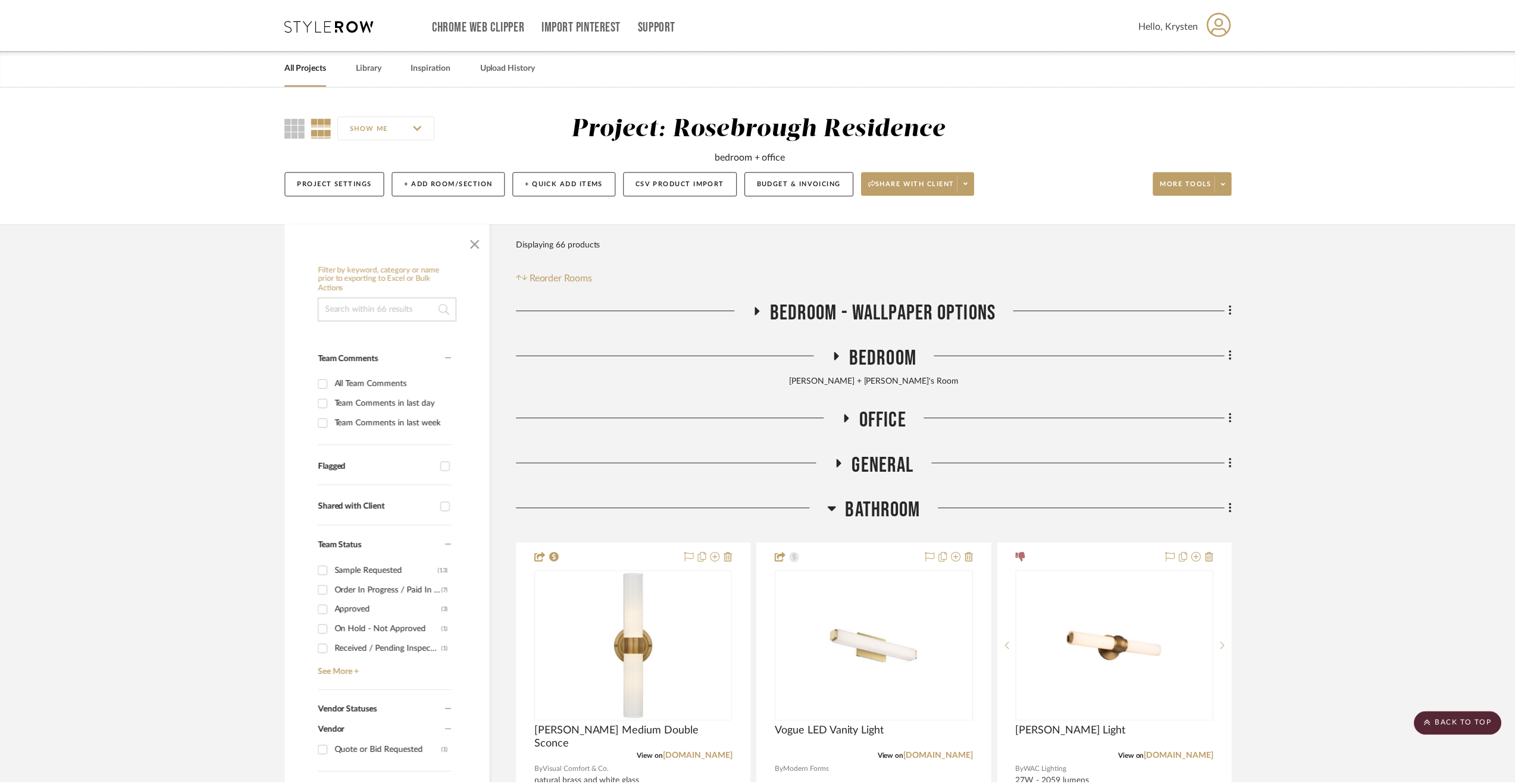
scroll to position [297, 0]
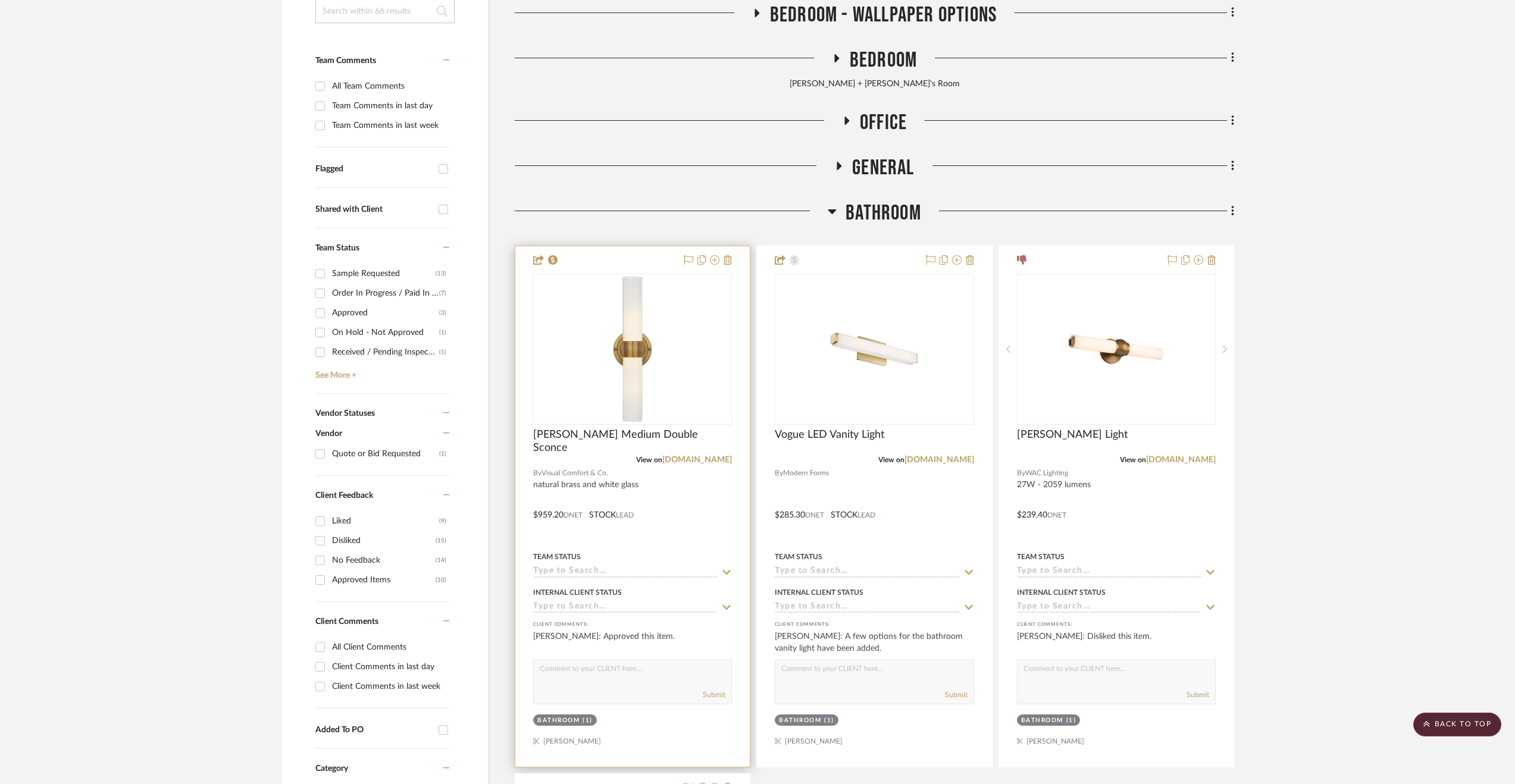
click at [697, 497] on div at bounding box center [633, 506] width 235 height 520
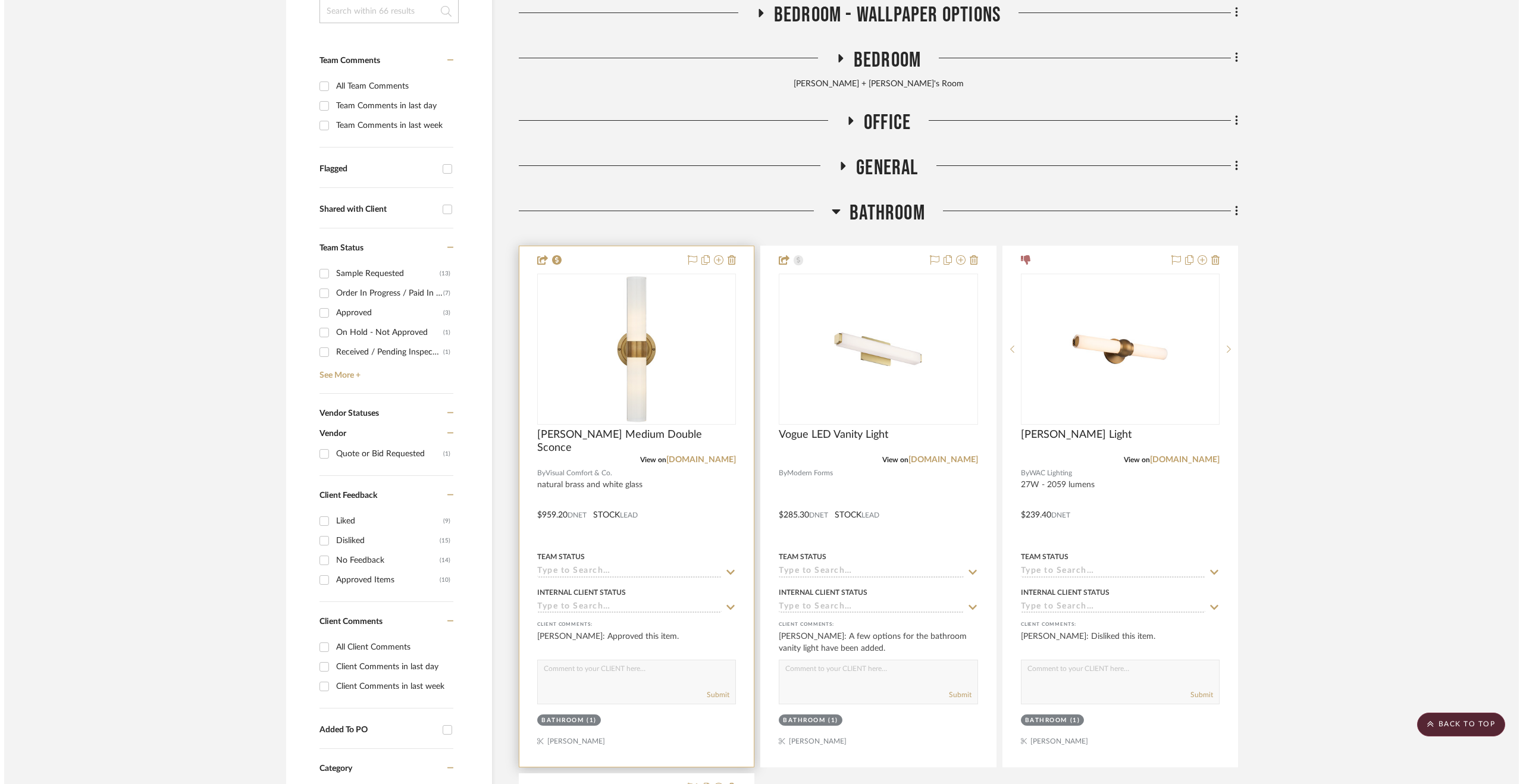
scroll to position [0, 0]
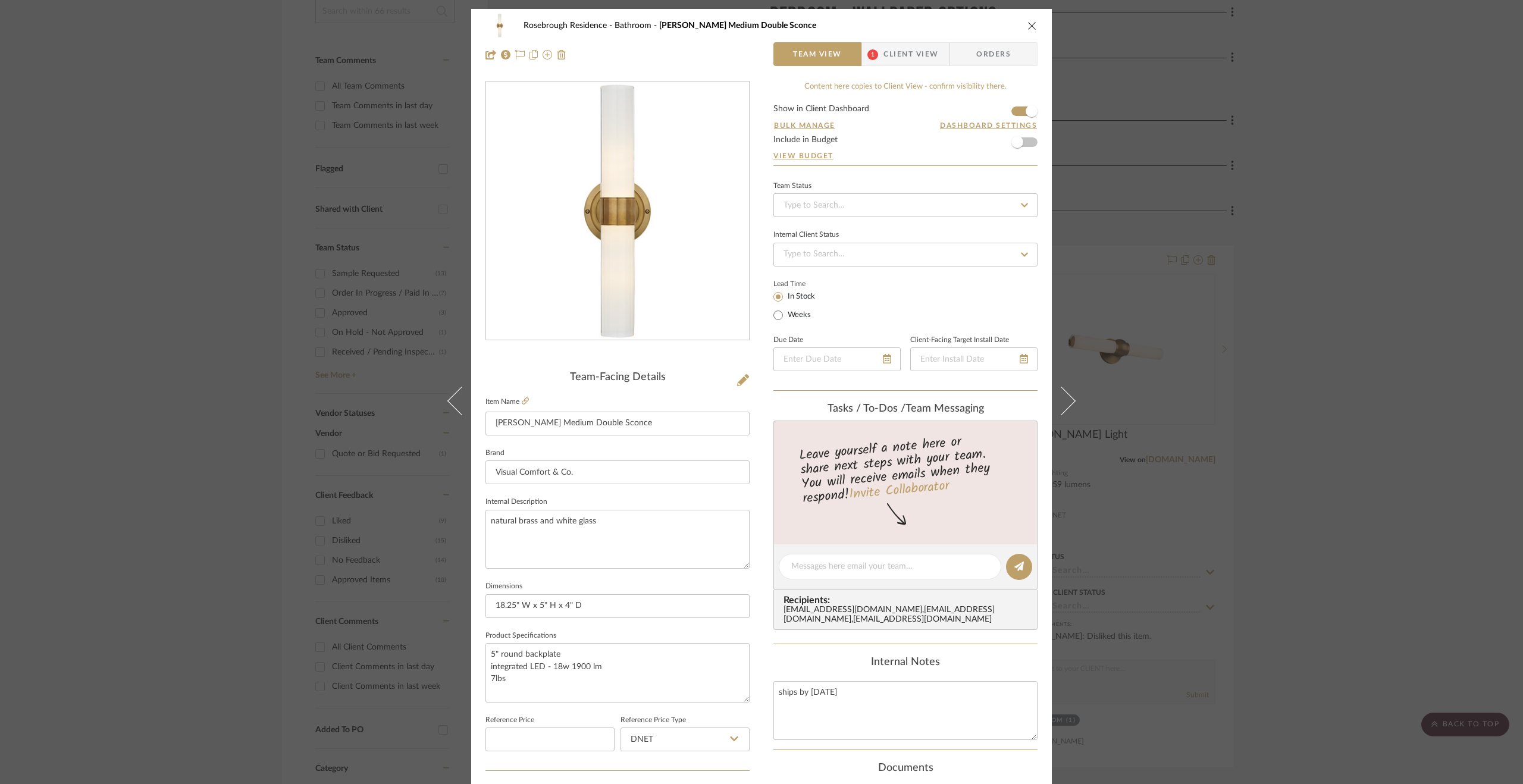
click at [1402, 452] on div "Rosebrough Residence Bathroom Jones Medium Double Sconce Team View 1 Client Vie…" at bounding box center [761, 392] width 1523 height 784
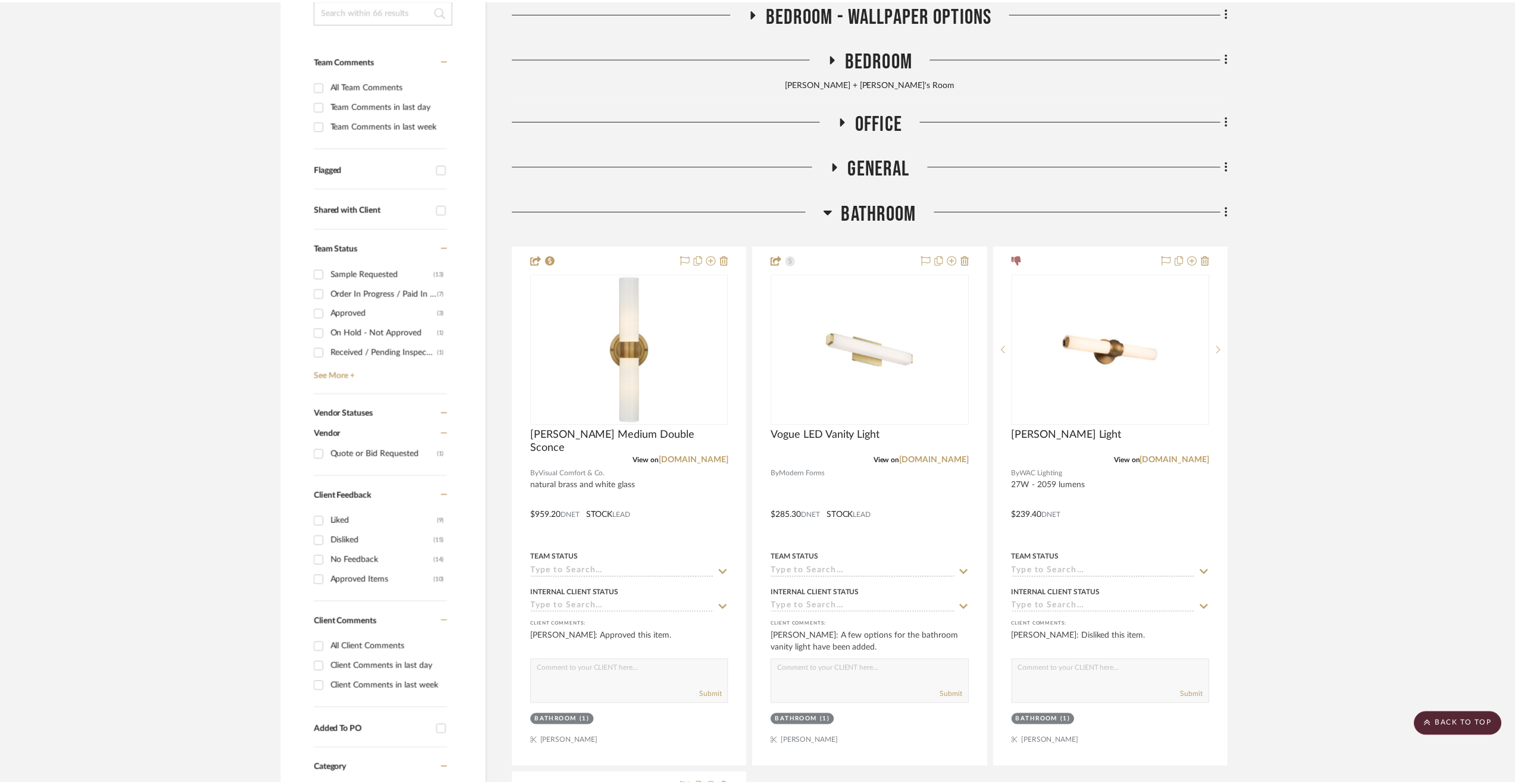
scroll to position [297, 0]
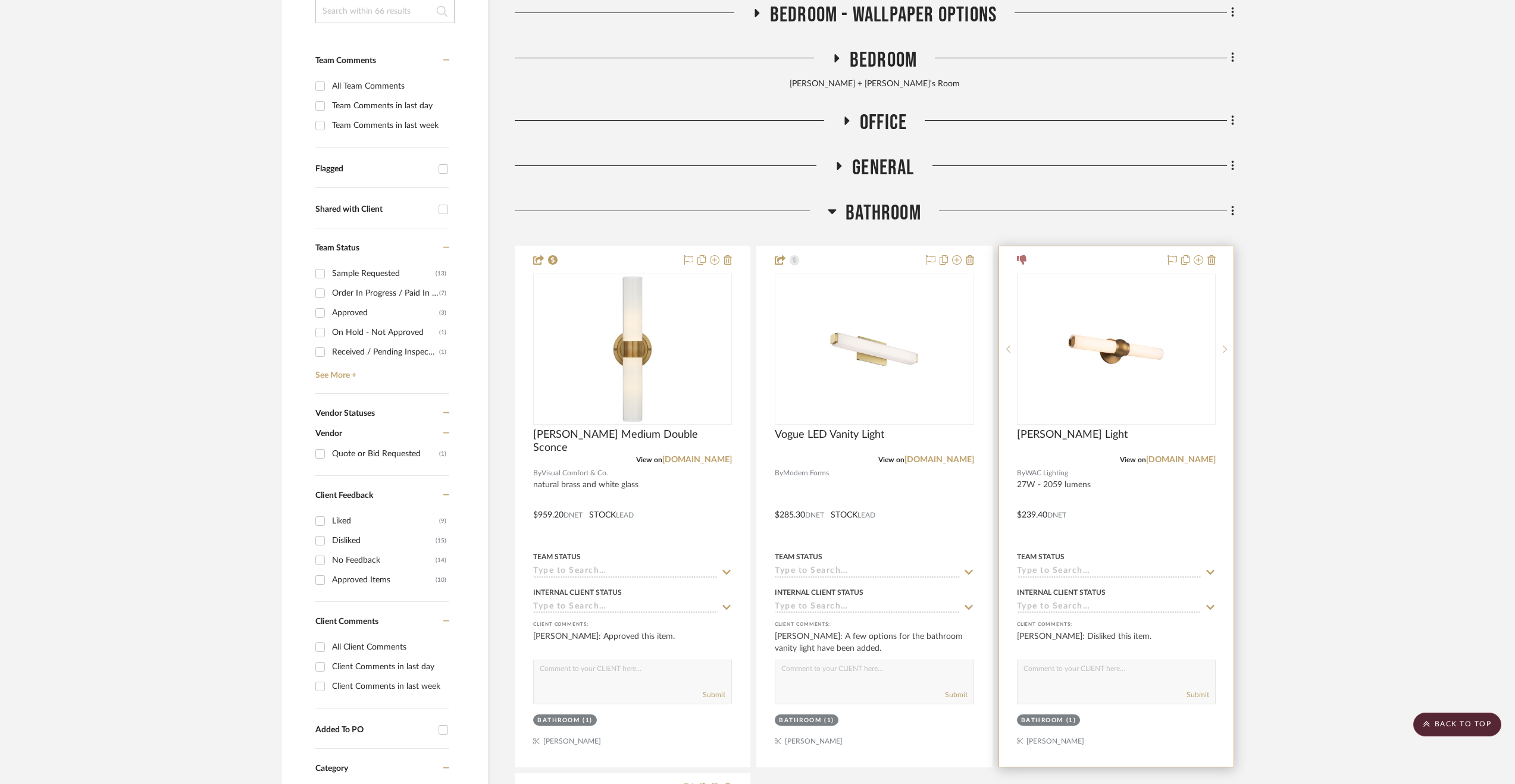
click at [1194, 520] on div at bounding box center [1116, 506] width 235 height 520
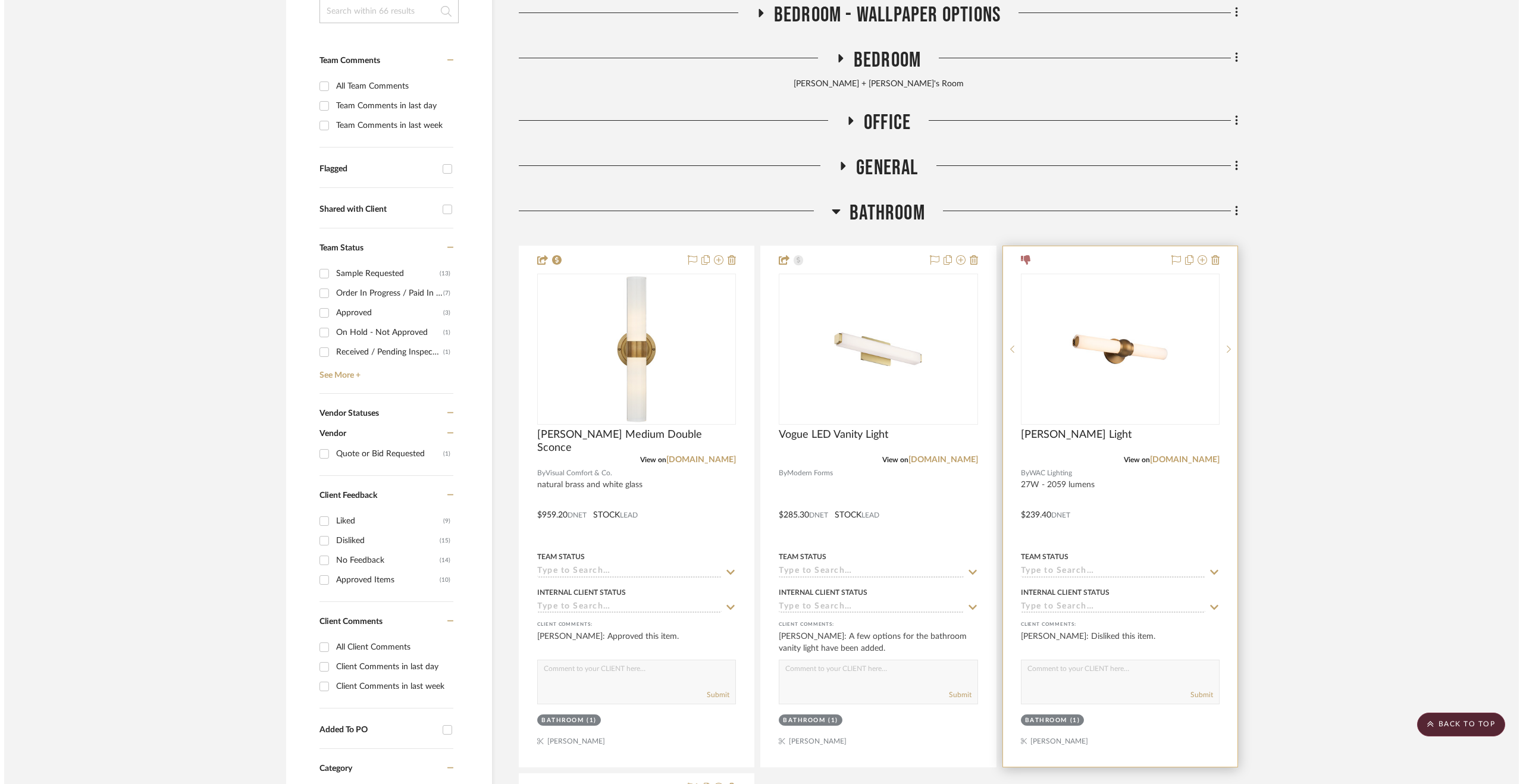
scroll to position [0, 0]
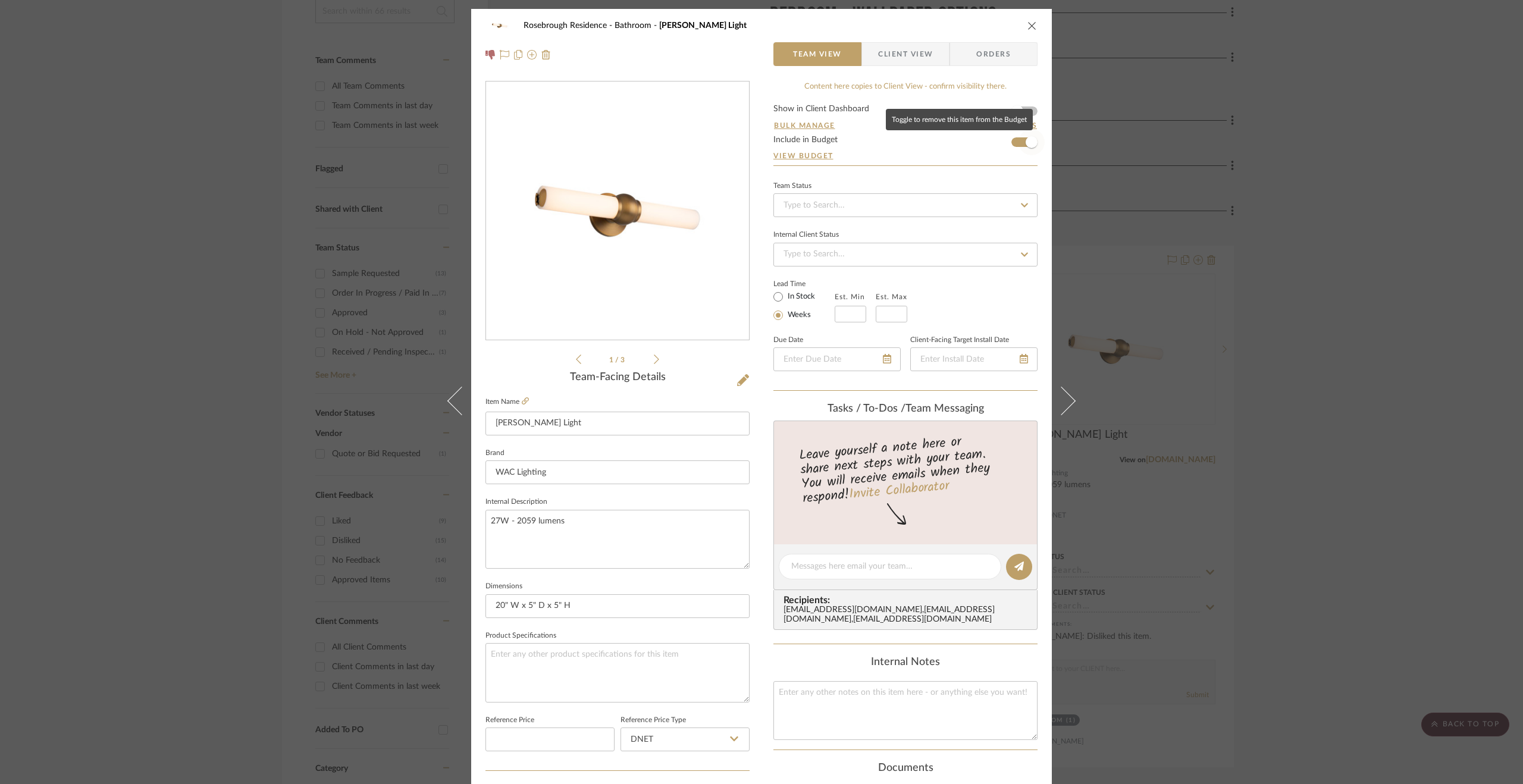
click at [1028, 143] on span "button" at bounding box center [1032, 142] width 12 height 12
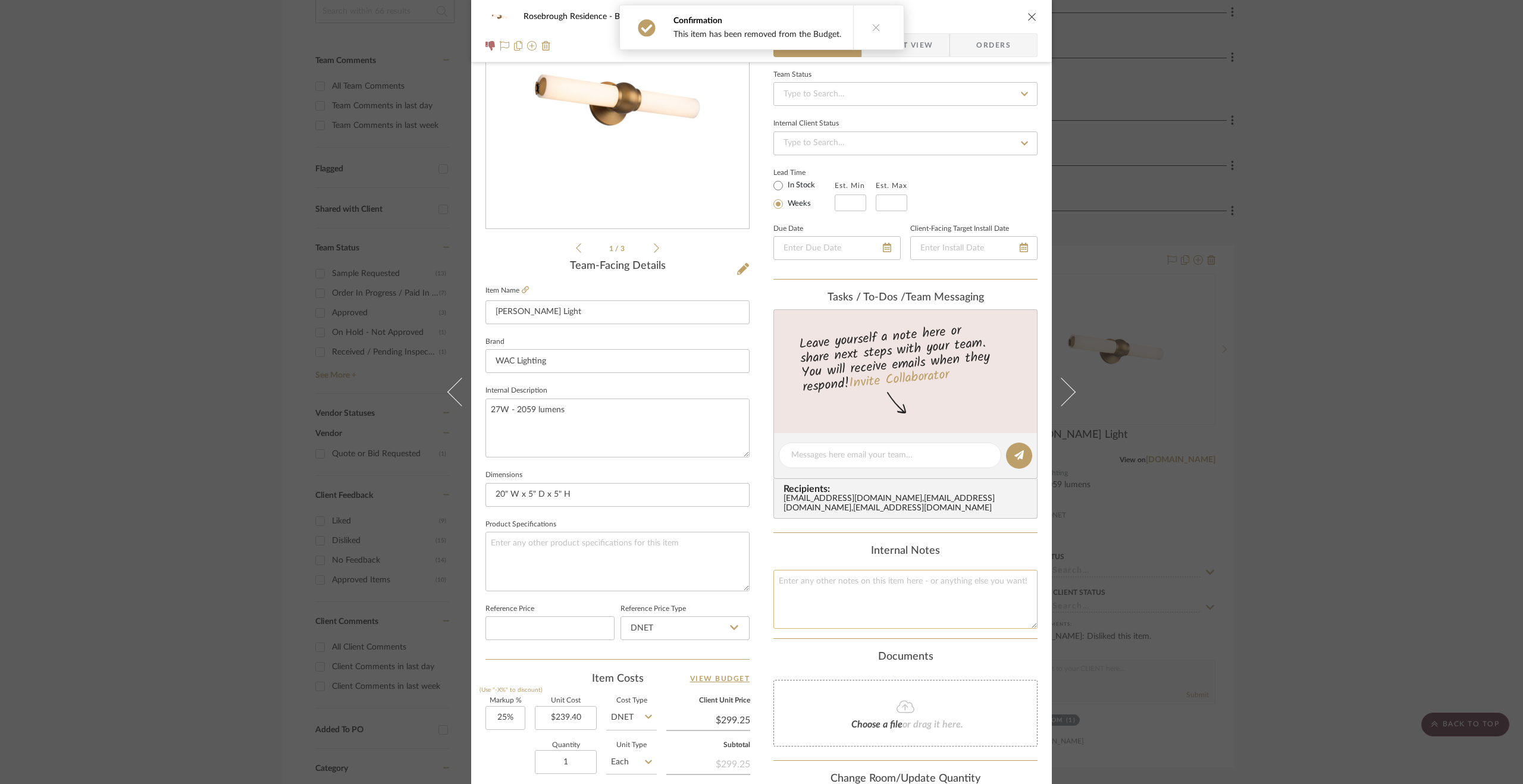
scroll to position [238, 0]
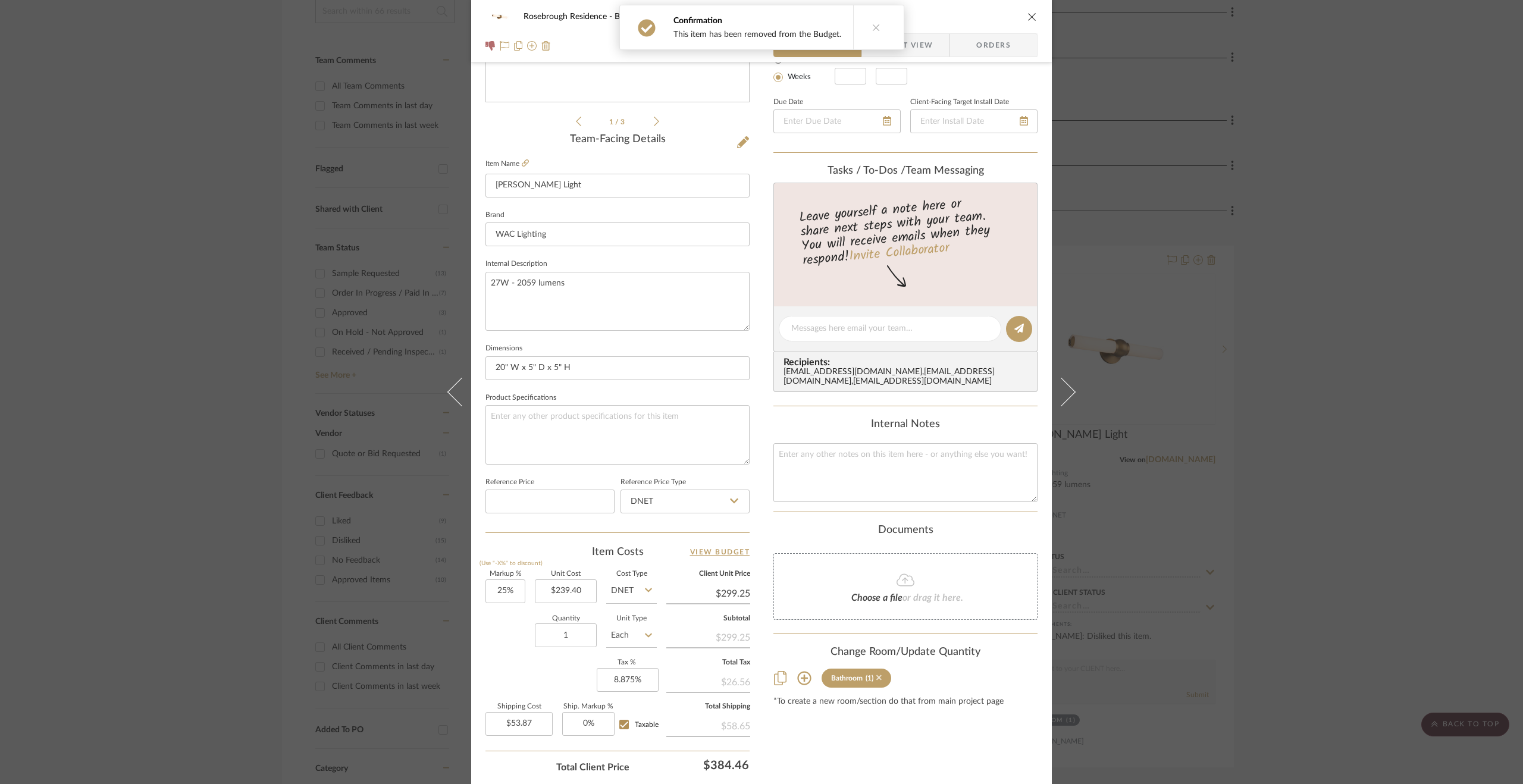
click at [877, 682] on icon at bounding box center [879, 678] width 5 height 8
click at [1396, 520] on div "Rosebrough Residence Bathroom Juliet Vanity Light Team View Client View Orders …" at bounding box center [761, 392] width 1523 height 784
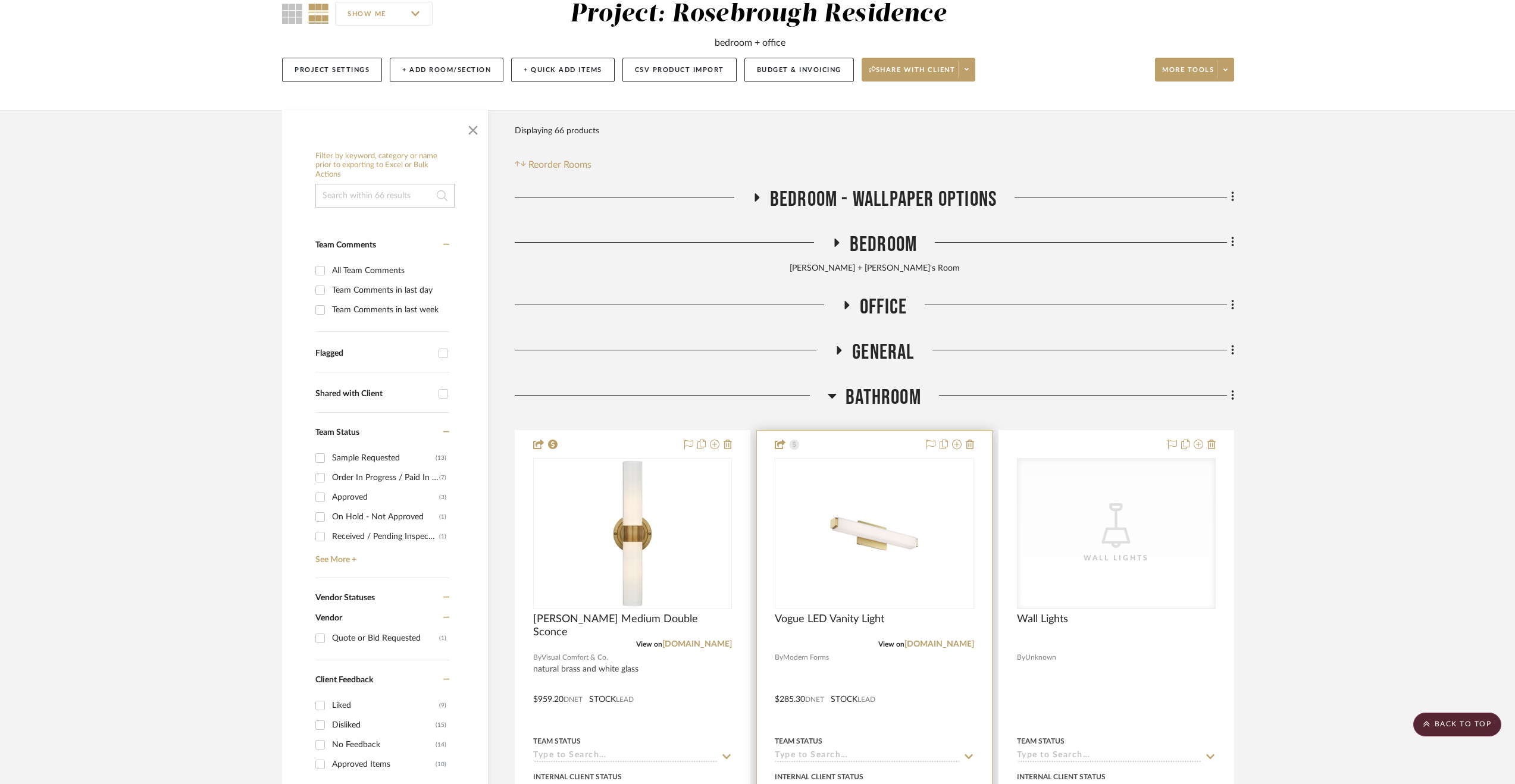
scroll to position [59, 0]
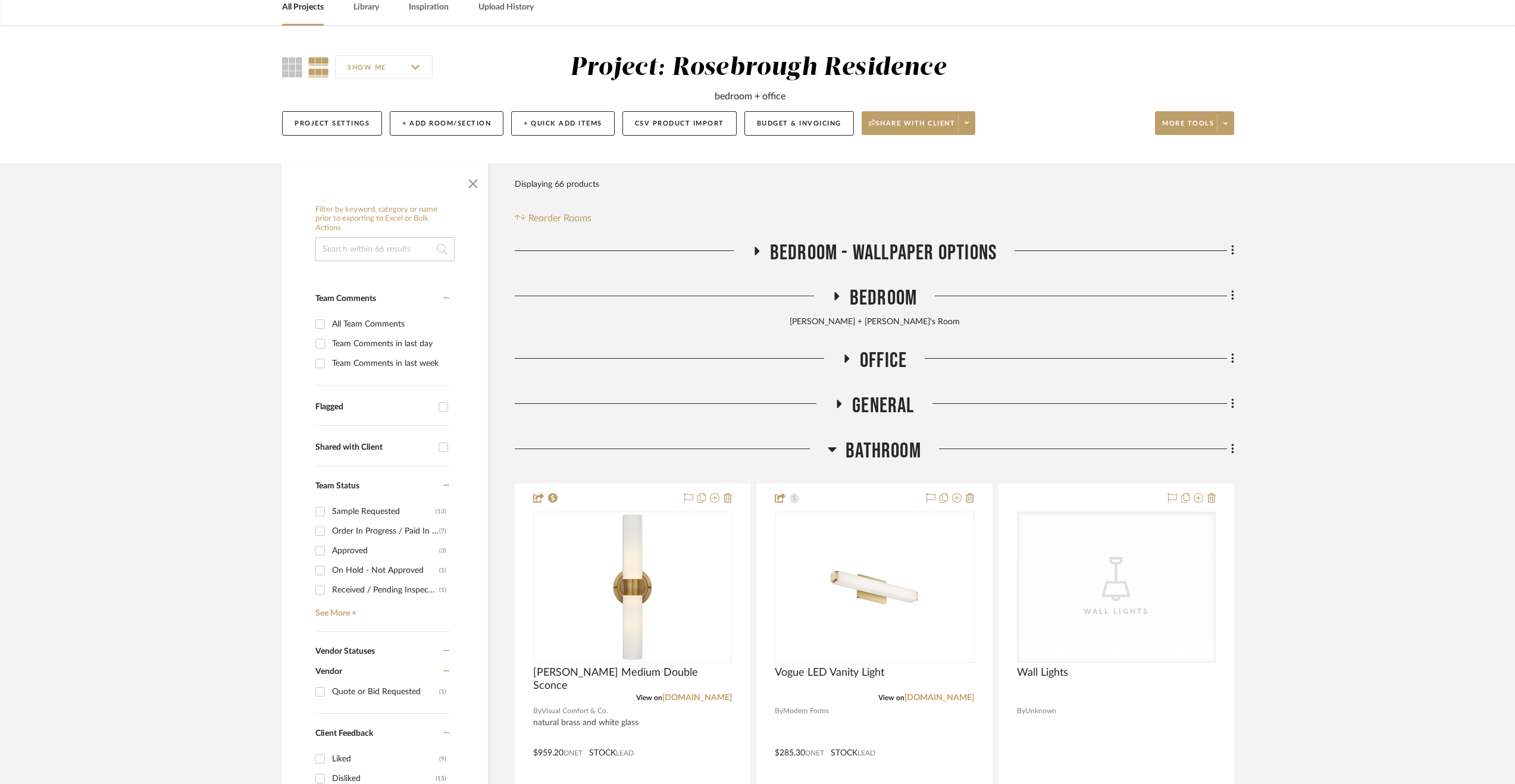
click at [875, 458] on span "Bathroom" at bounding box center [883, 451] width 76 height 25
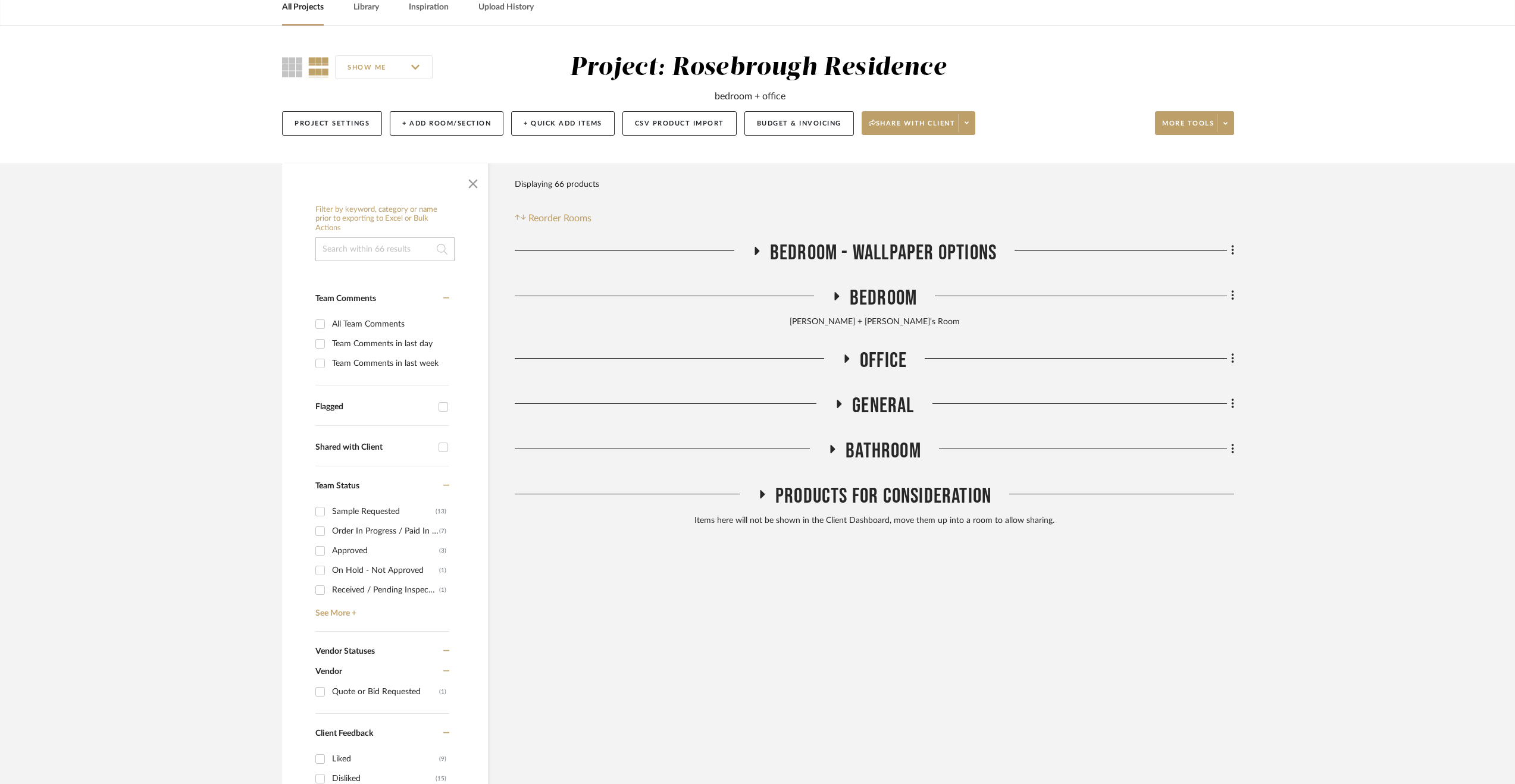
click at [898, 443] on span "Bathroom" at bounding box center [883, 451] width 76 height 25
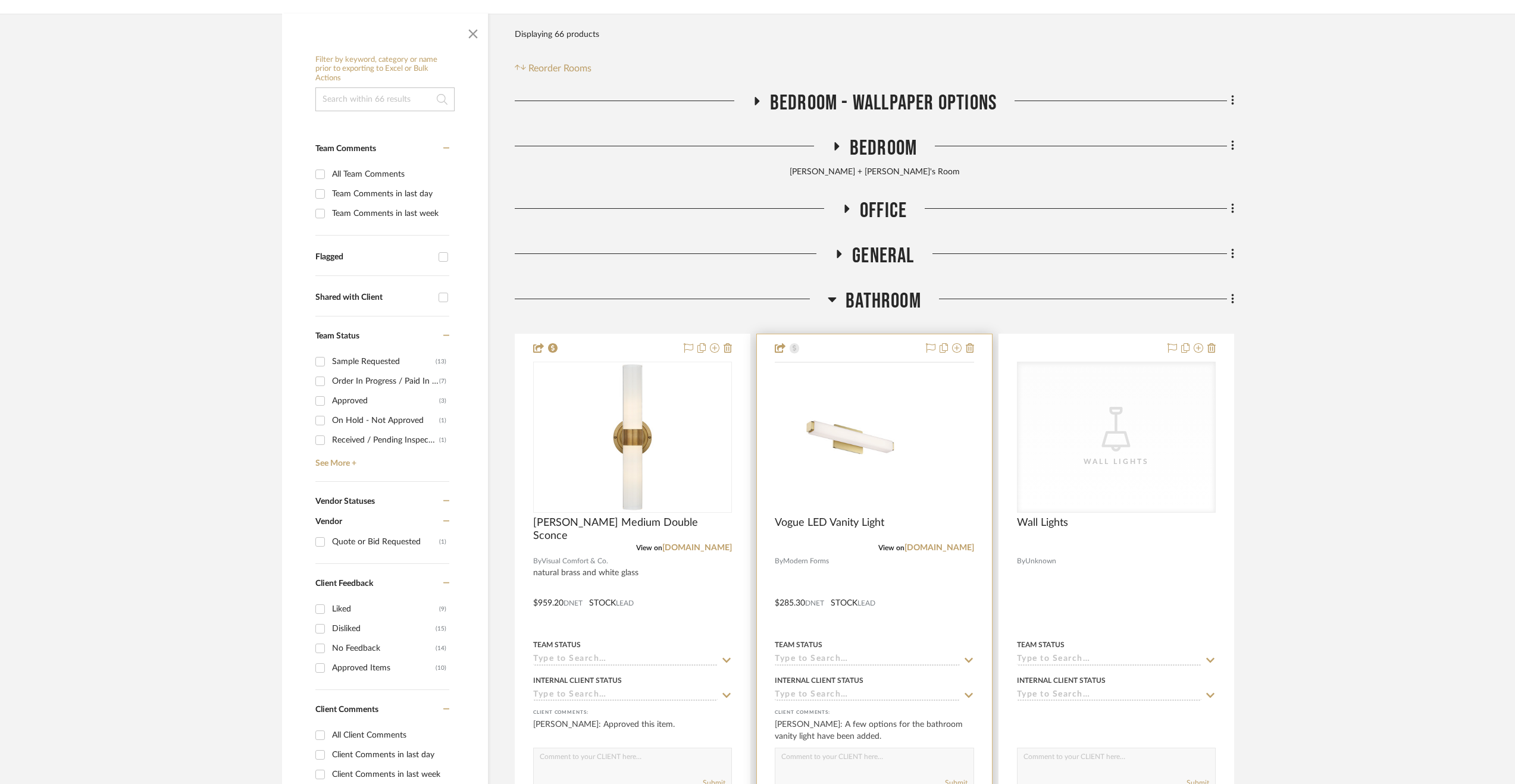
scroll to position [297, 0]
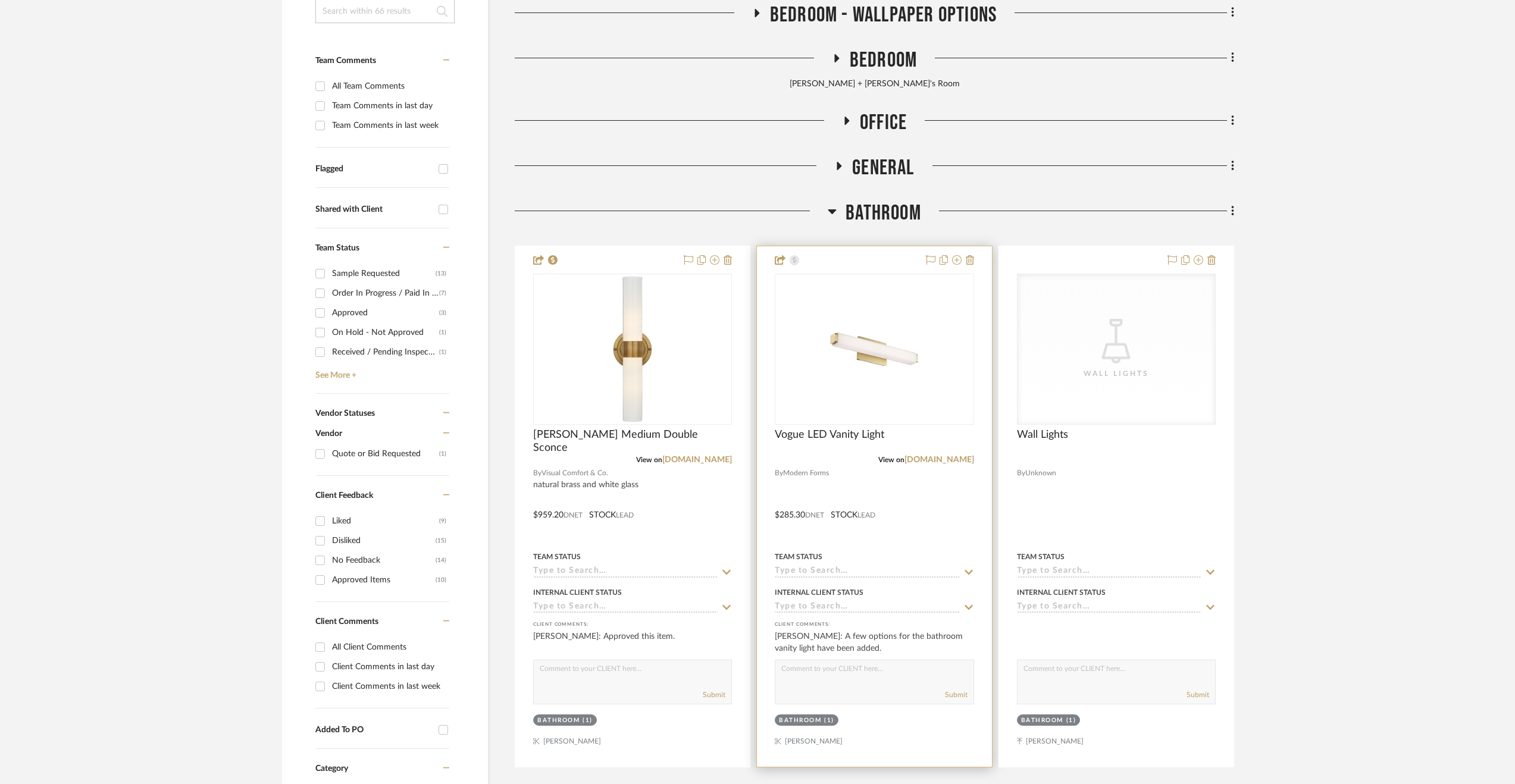
click at [932, 501] on div at bounding box center [875, 506] width 235 height 520
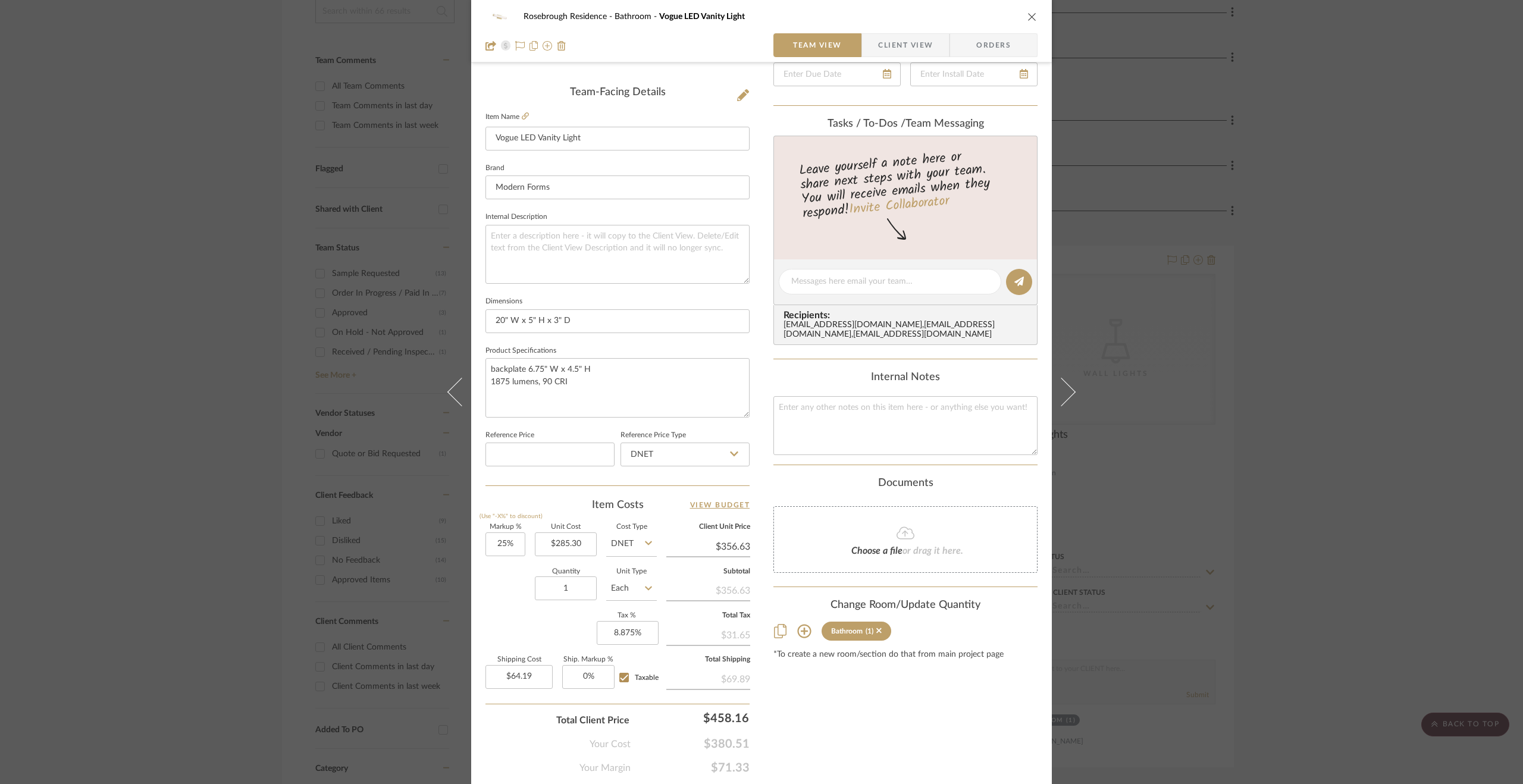
scroll to position [321, 0]
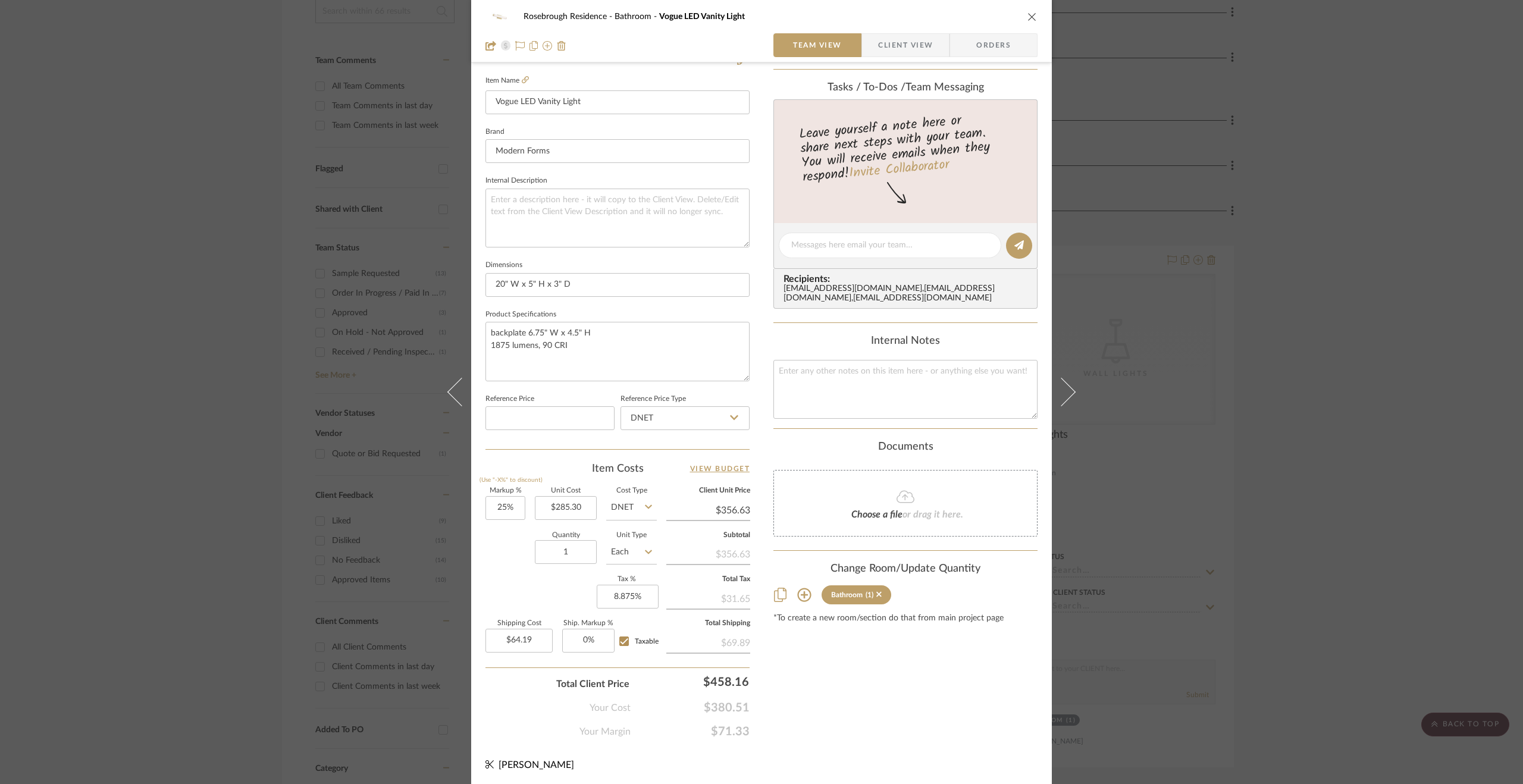
click at [1367, 494] on div "Rosebrough Residence Bathroom Vogue LED Vanity Light Team View Client View Orde…" at bounding box center [761, 392] width 1523 height 784
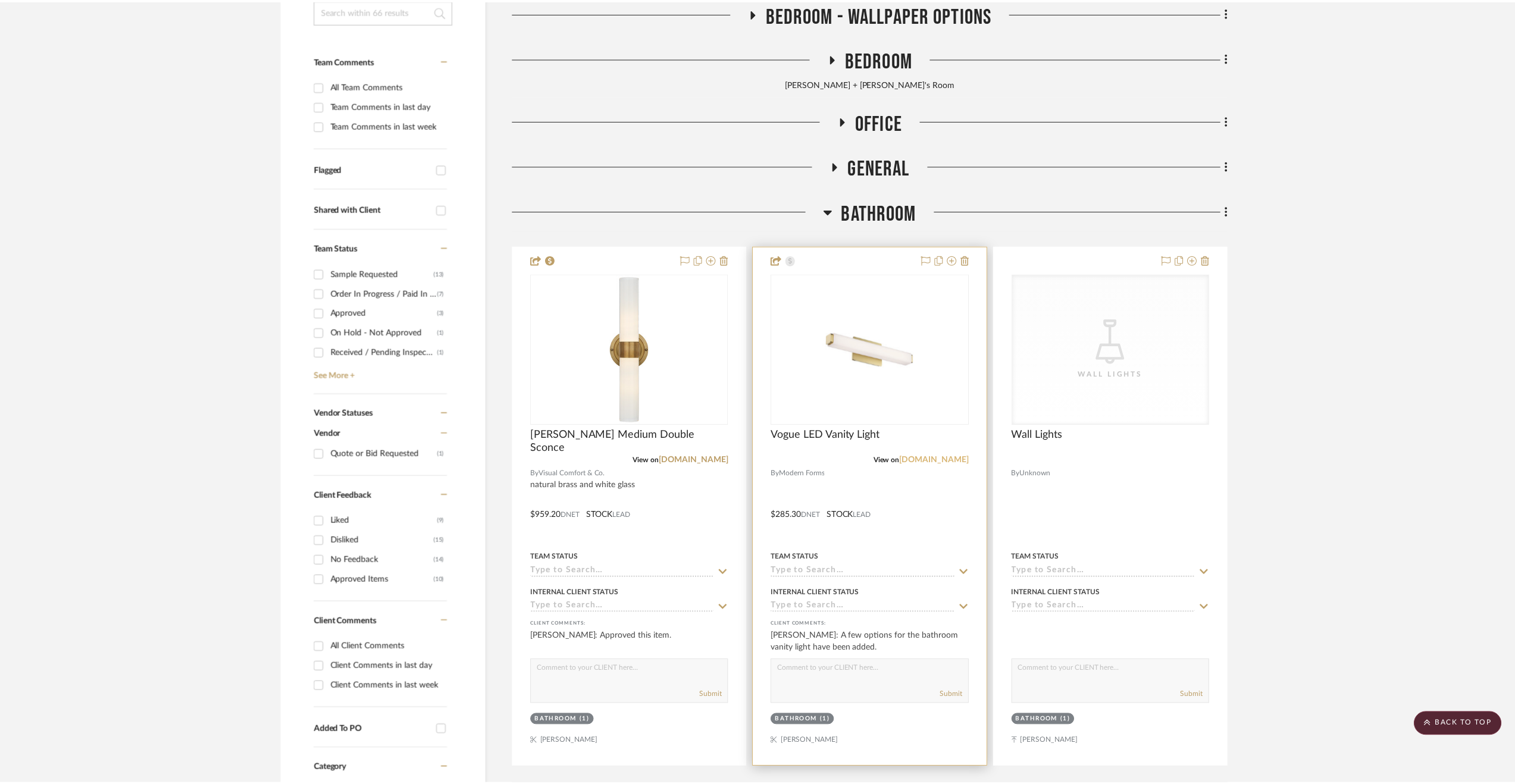
scroll to position [297, 0]
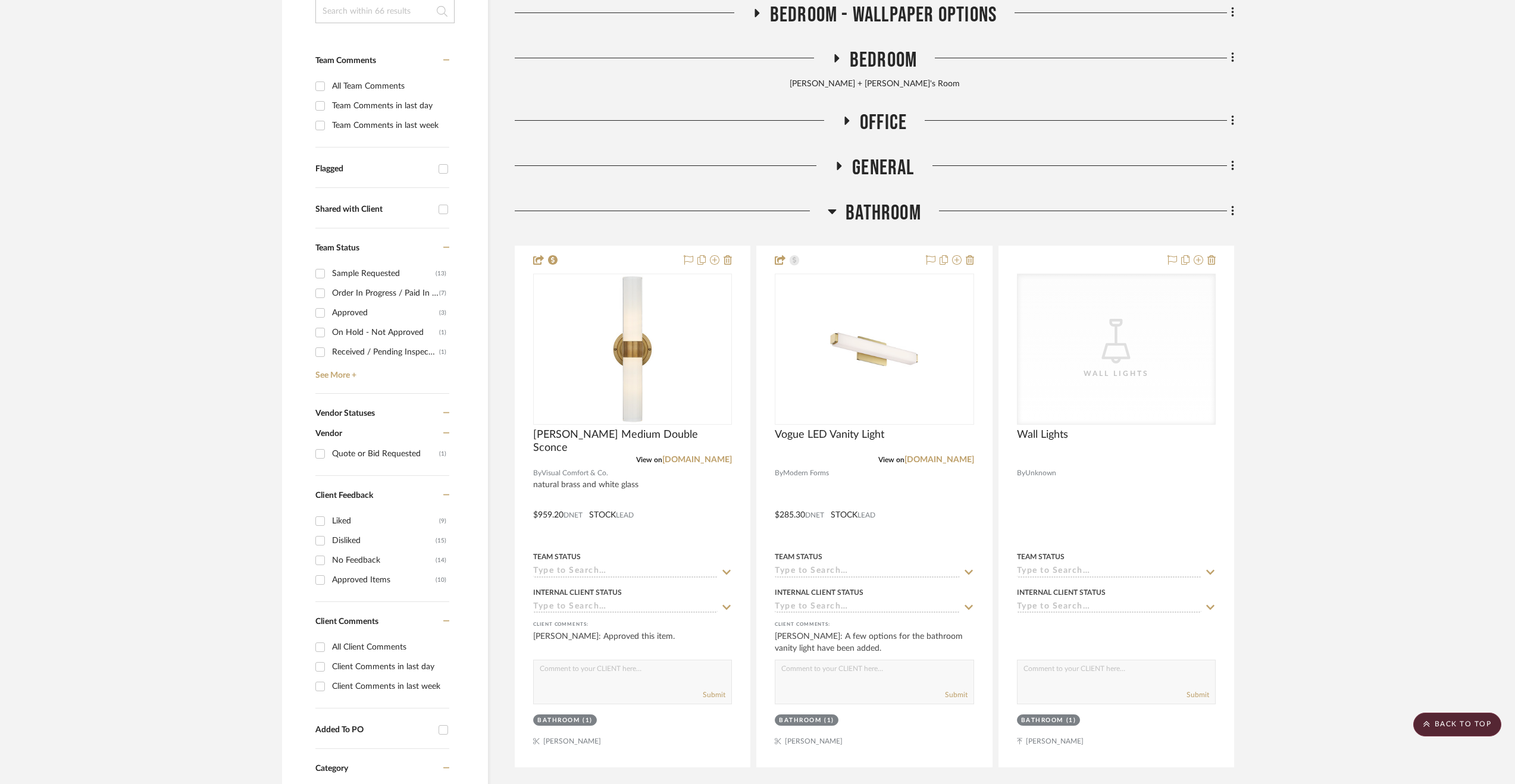
click at [890, 167] on span "General" at bounding box center [883, 168] width 62 height 25
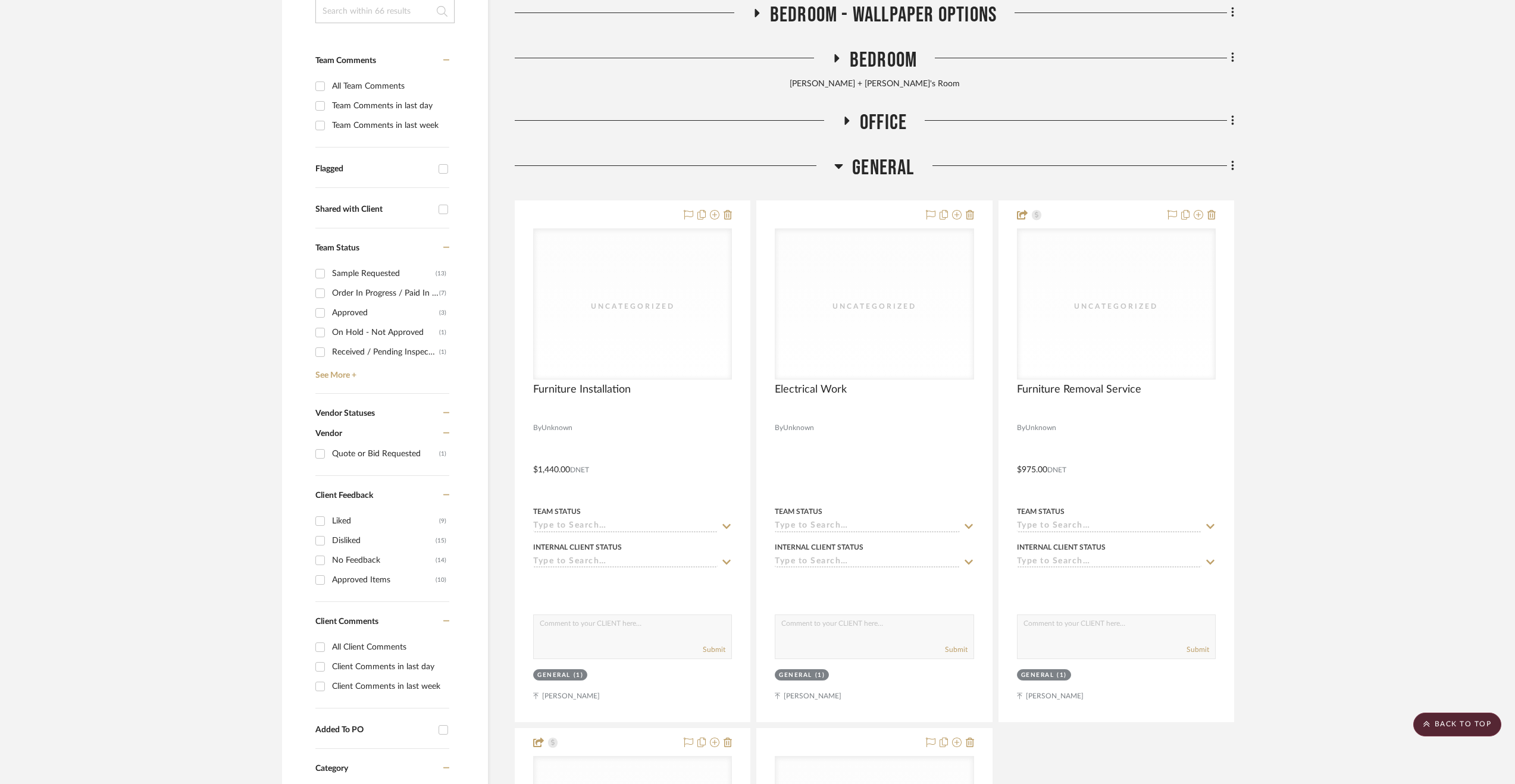
click at [890, 167] on span "General" at bounding box center [883, 168] width 62 height 25
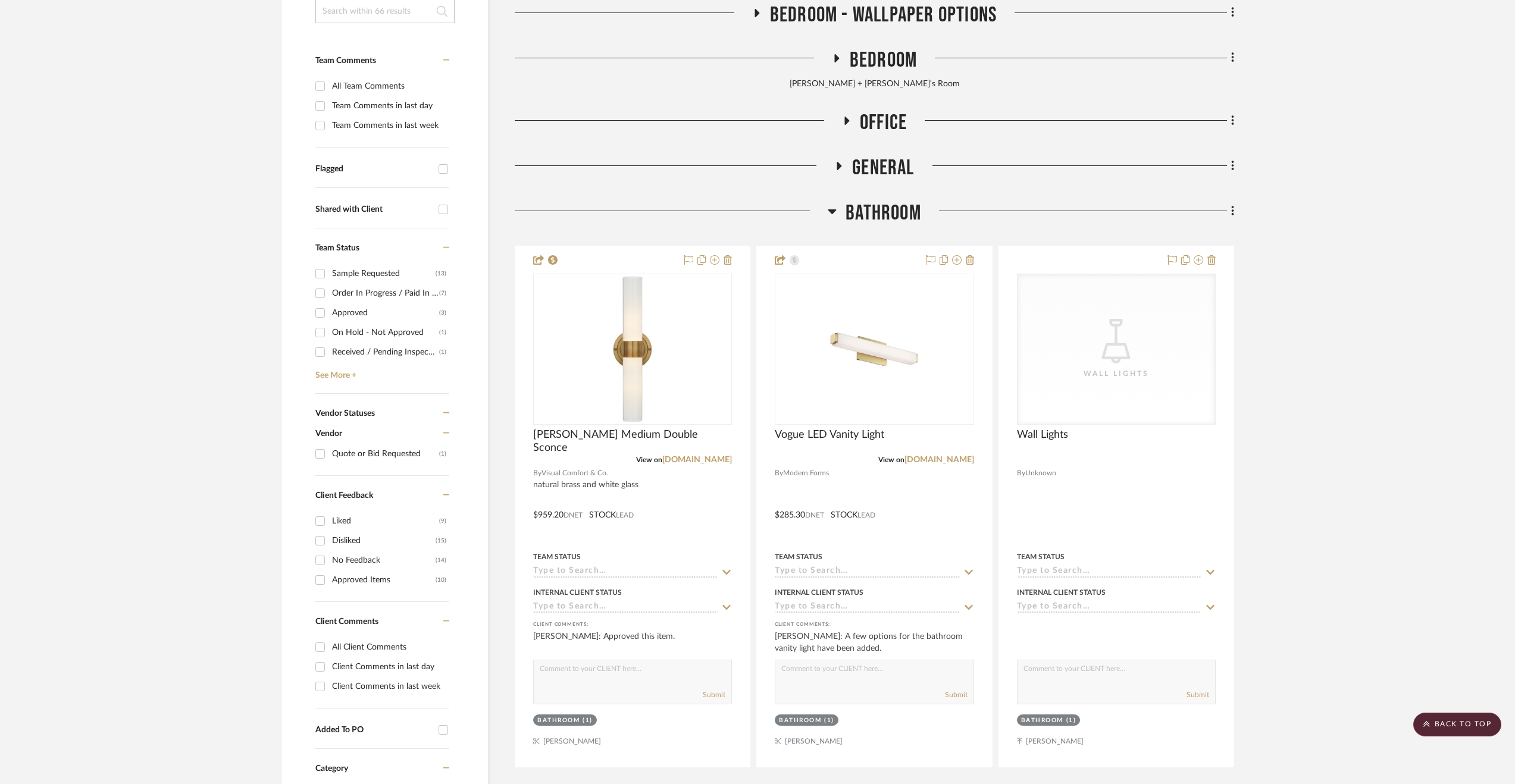
click at [870, 123] on span "Office" at bounding box center [884, 123] width 47 height 25
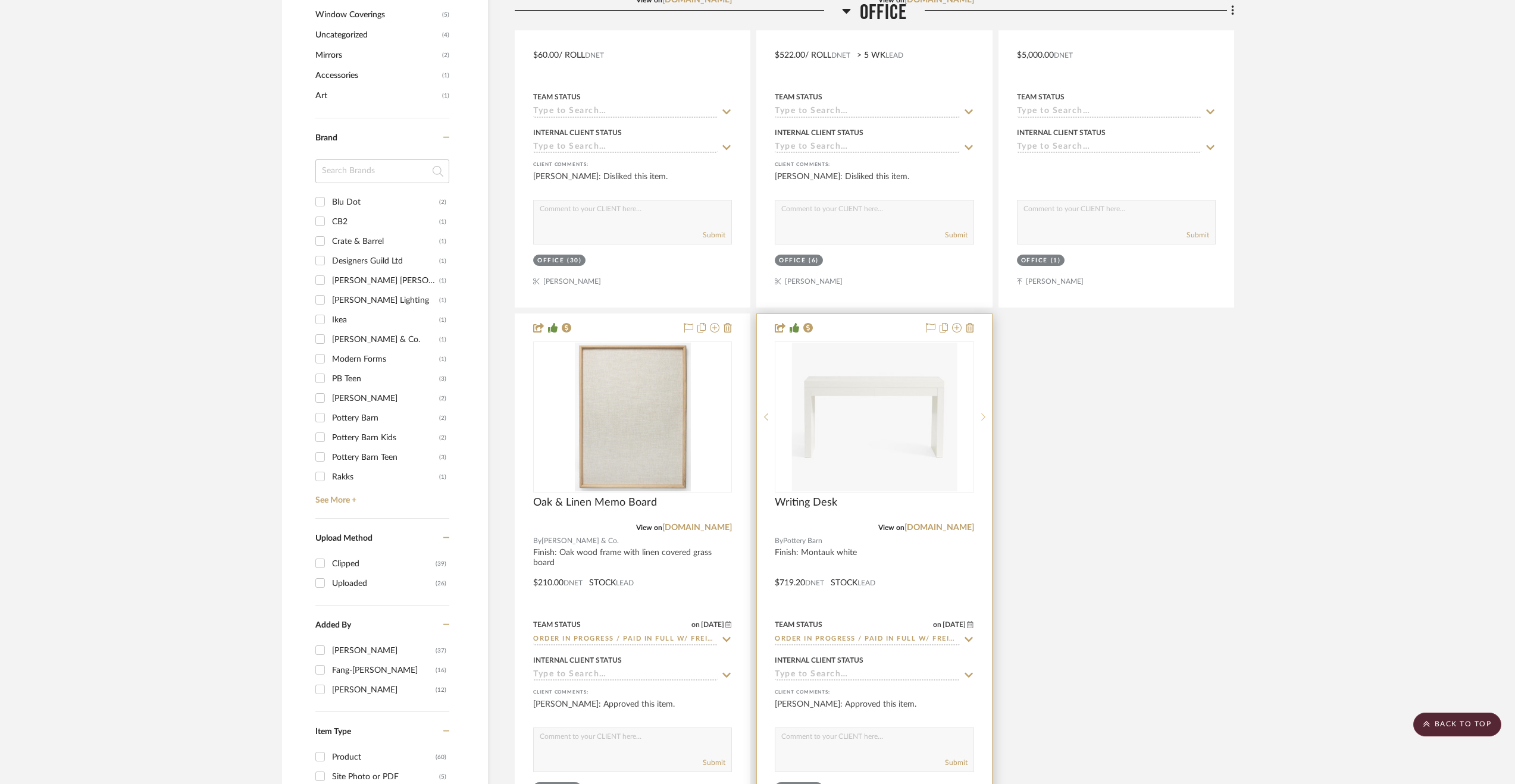
scroll to position [1130, 0]
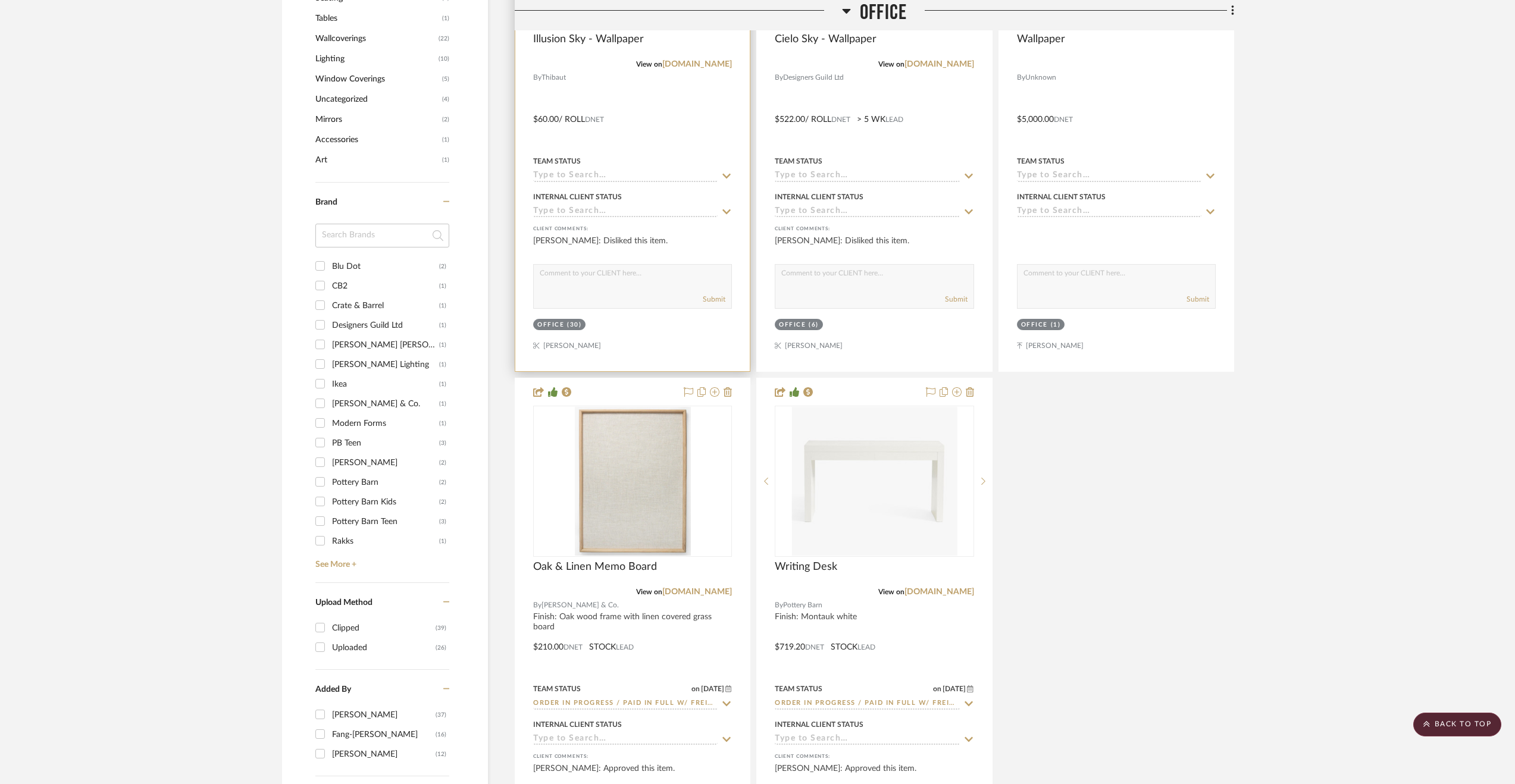
click at [674, 110] on div at bounding box center [633, 111] width 235 height 520
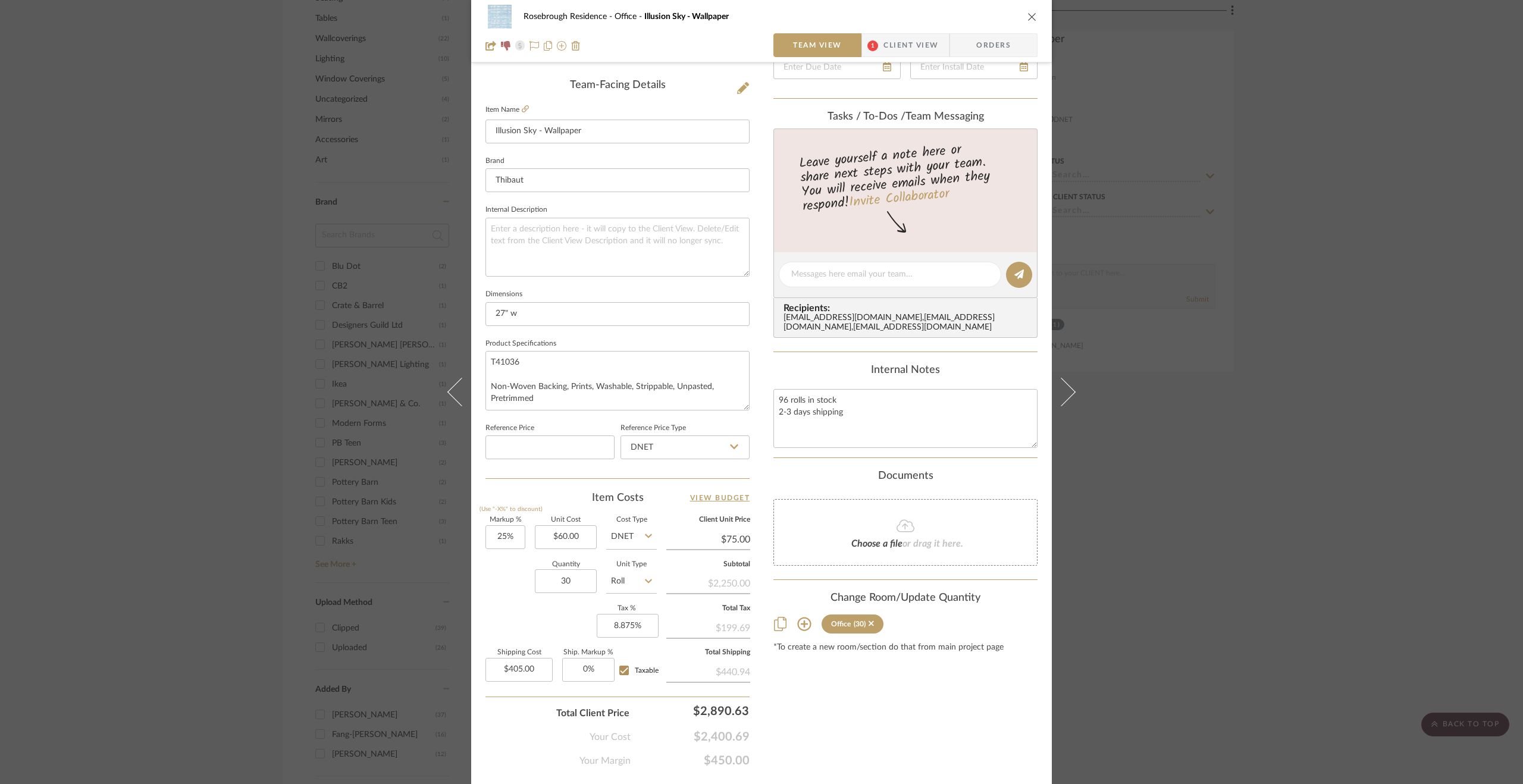
scroll to position [321, 0]
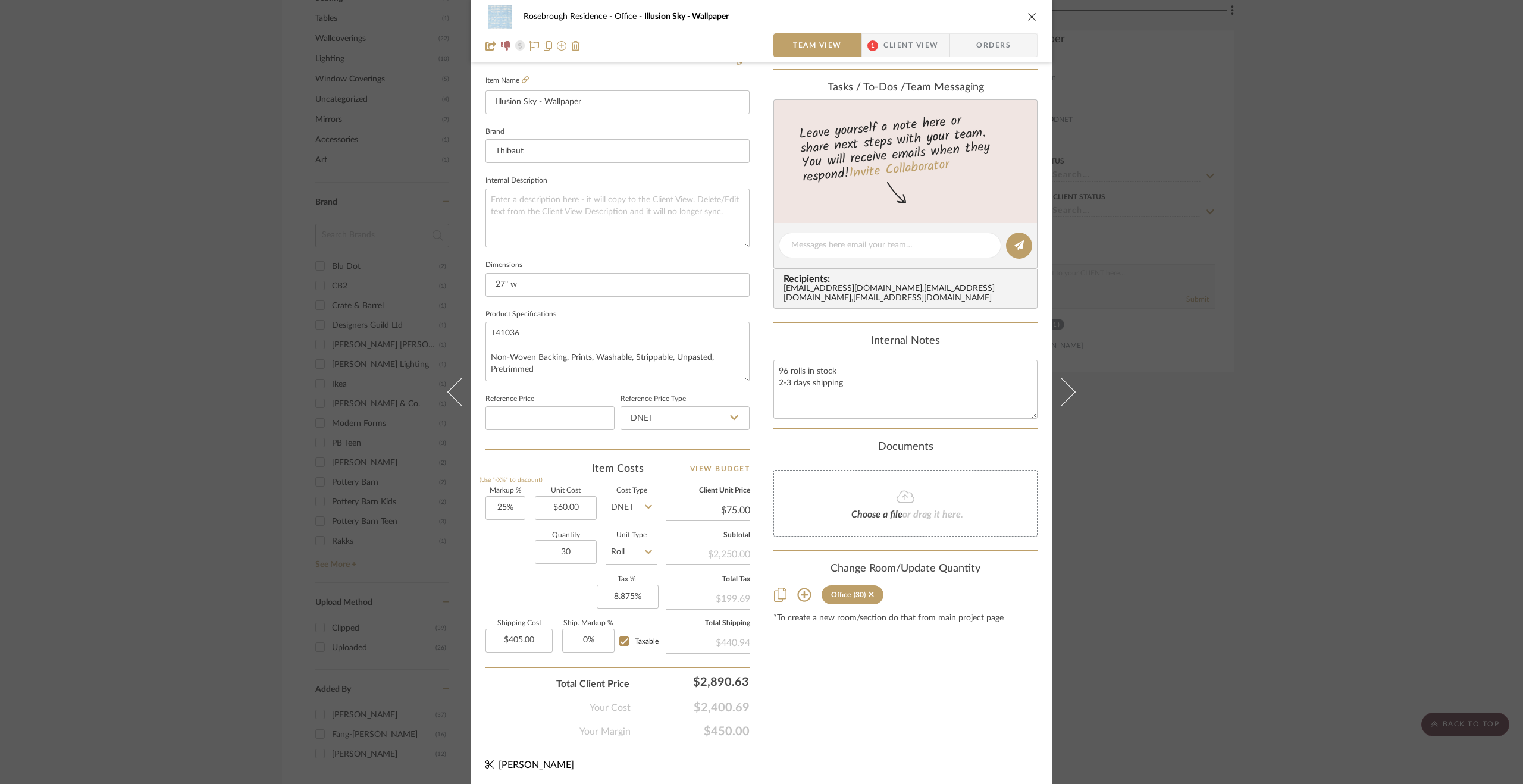
click at [1402, 371] on div "Rosebrough Residence Office Illusion Sky - Wallpaper Team View 1 Client View Or…" at bounding box center [761, 392] width 1523 height 784
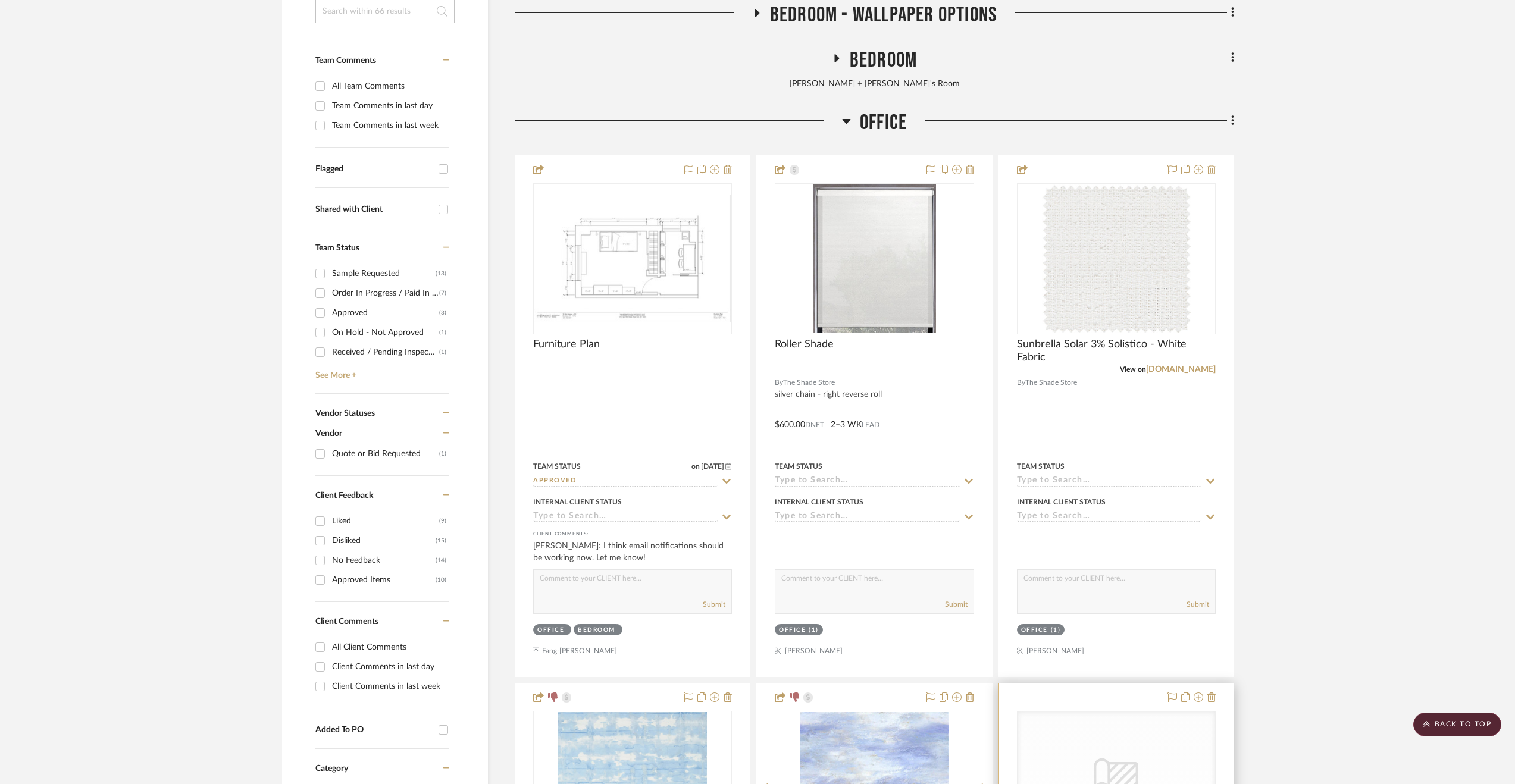
scroll to position [0, 0]
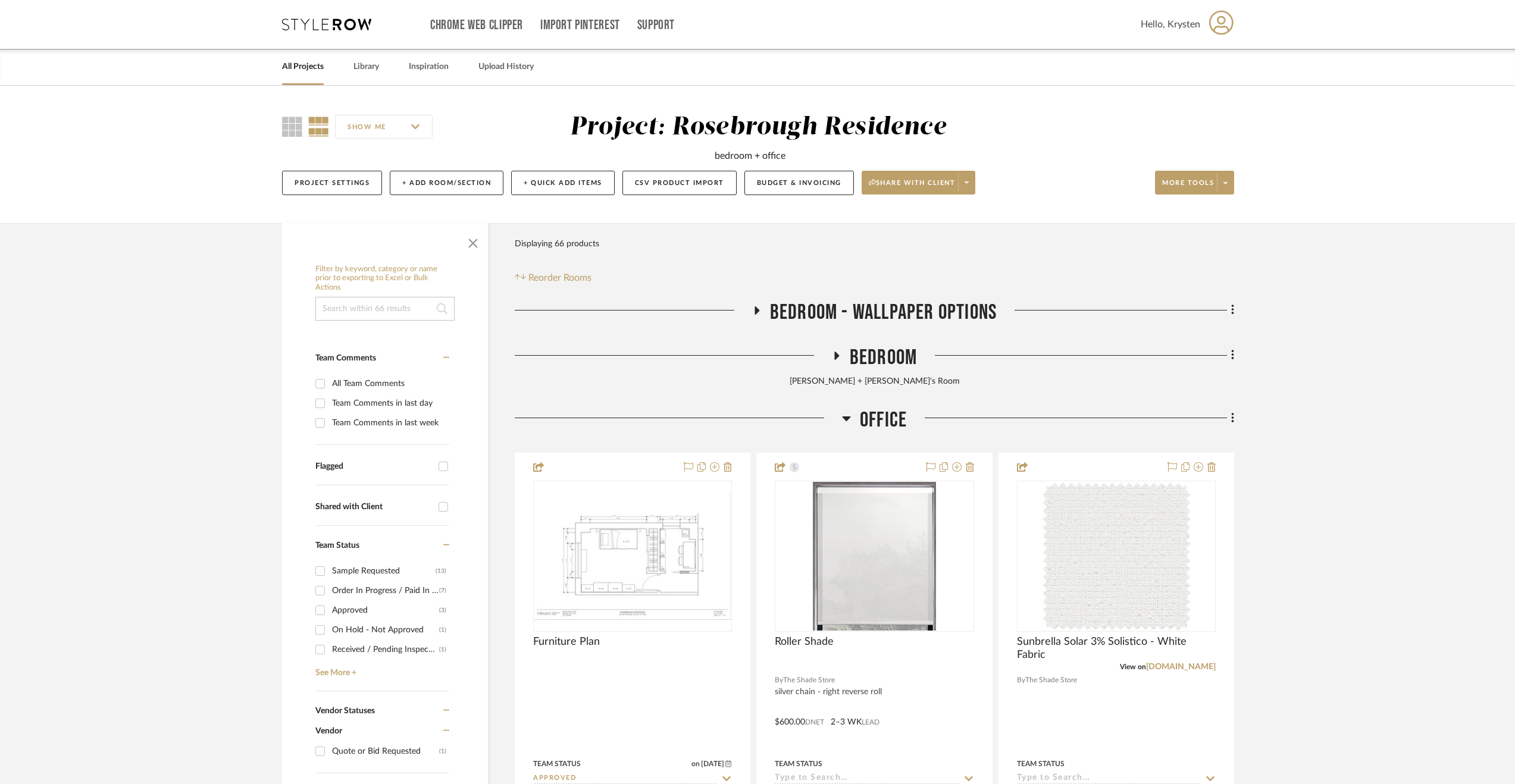
click at [897, 352] on span "Bedroom" at bounding box center [883, 358] width 67 height 25
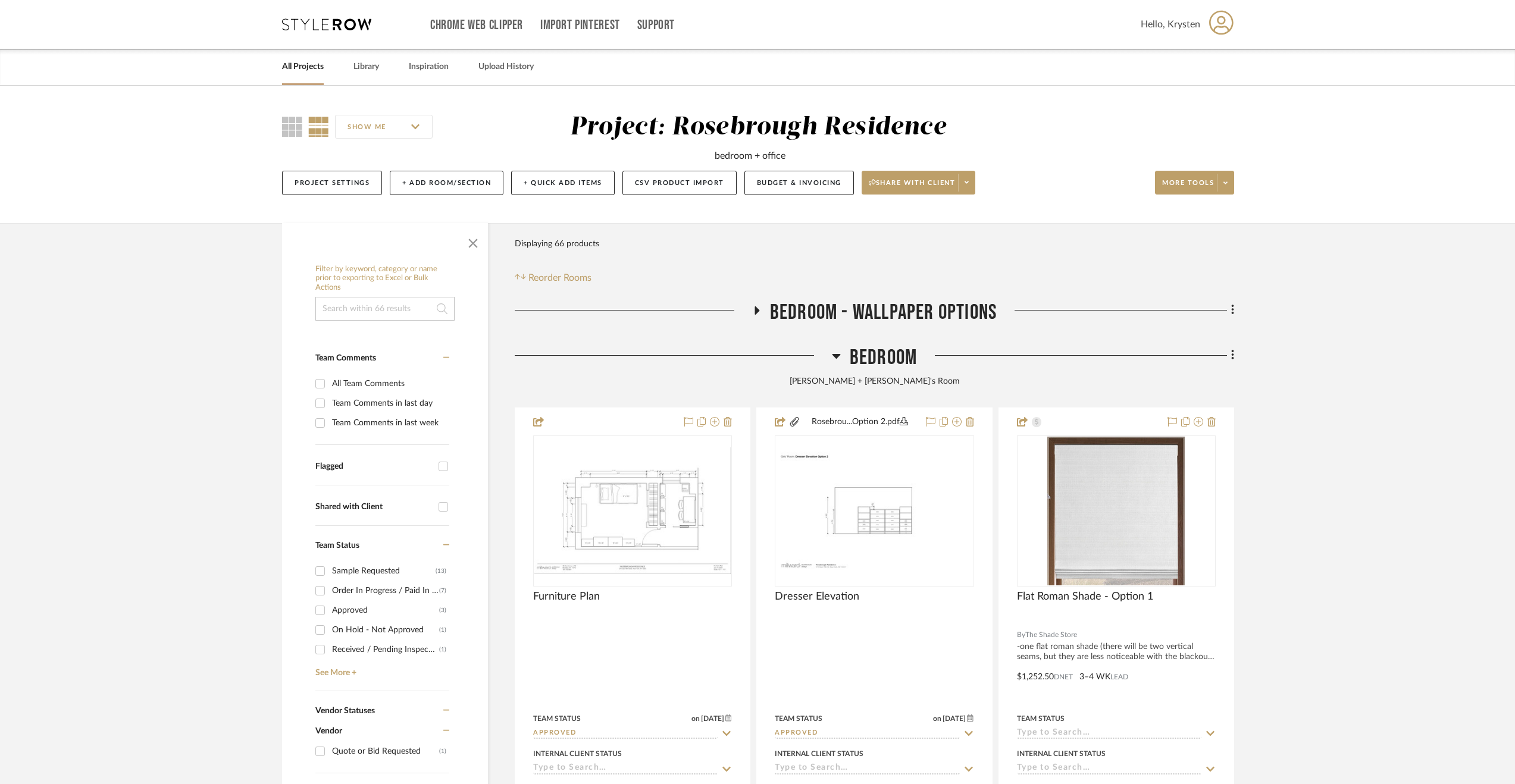
click at [973, 306] on span "Bedroom - Wallpaper Options" at bounding box center [883, 313] width 227 height 25
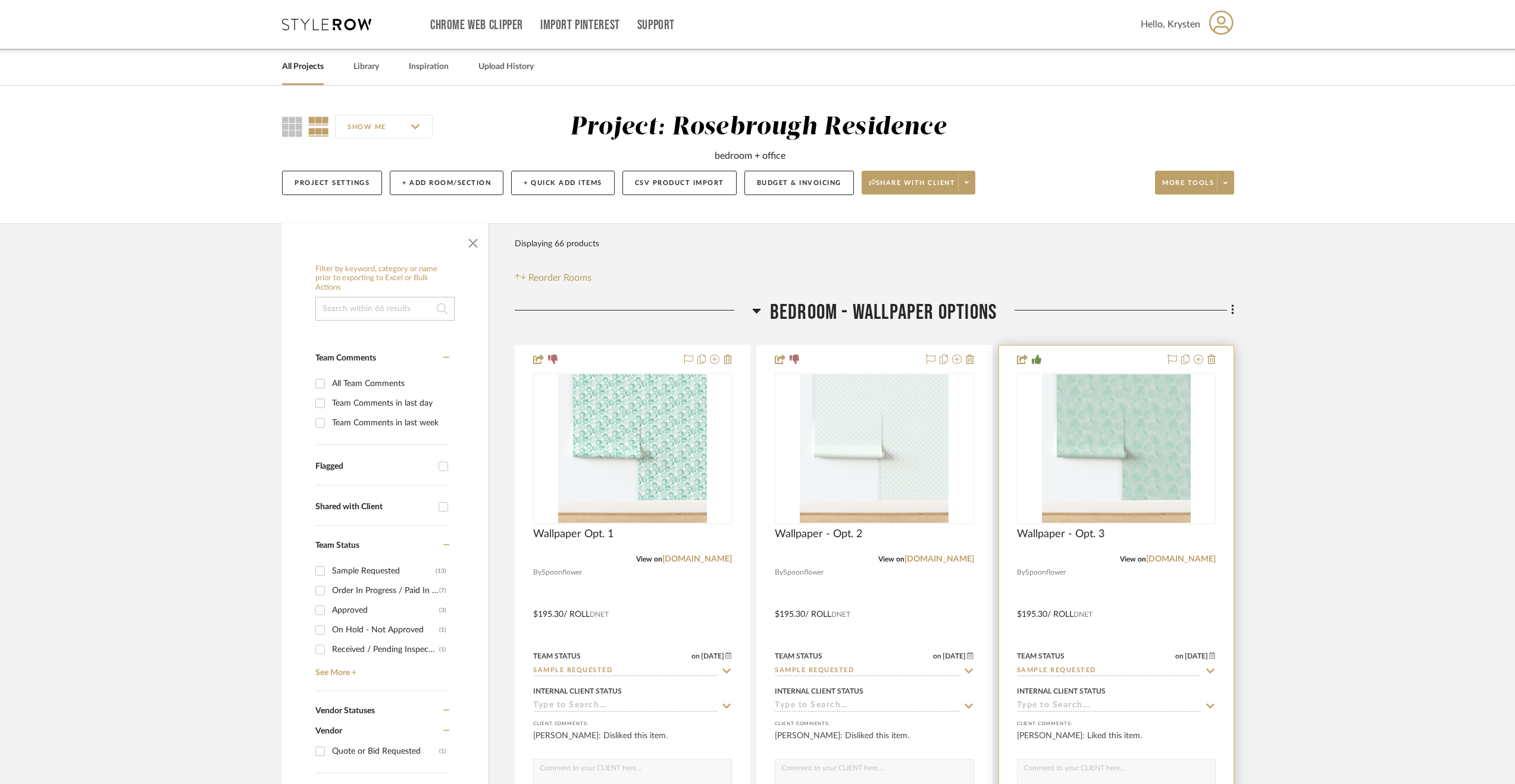
click at [1159, 618] on div at bounding box center [1116, 606] width 235 height 520
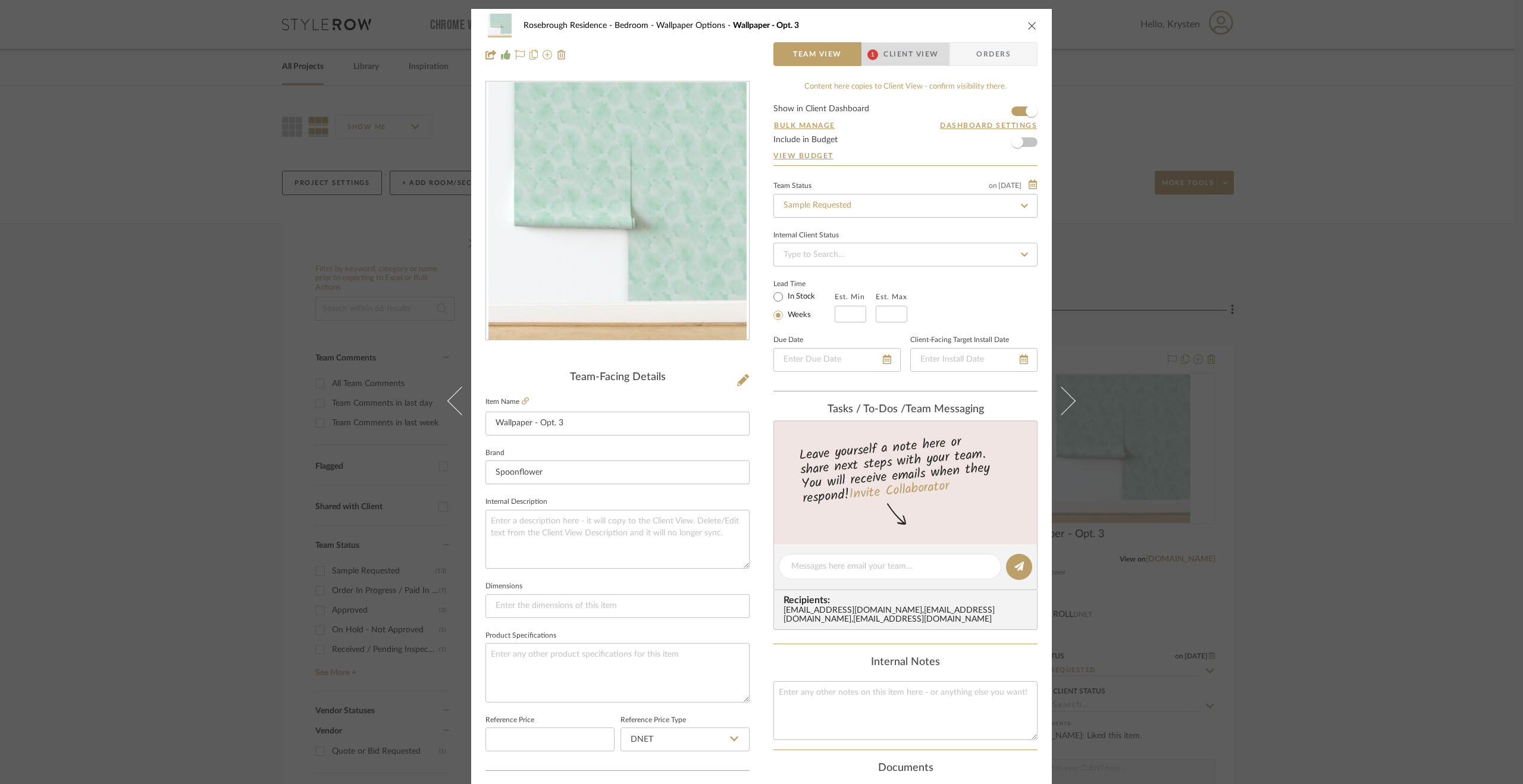
click at [894, 55] on span "Client View" at bounding box center [911, 54] width 55 height 24
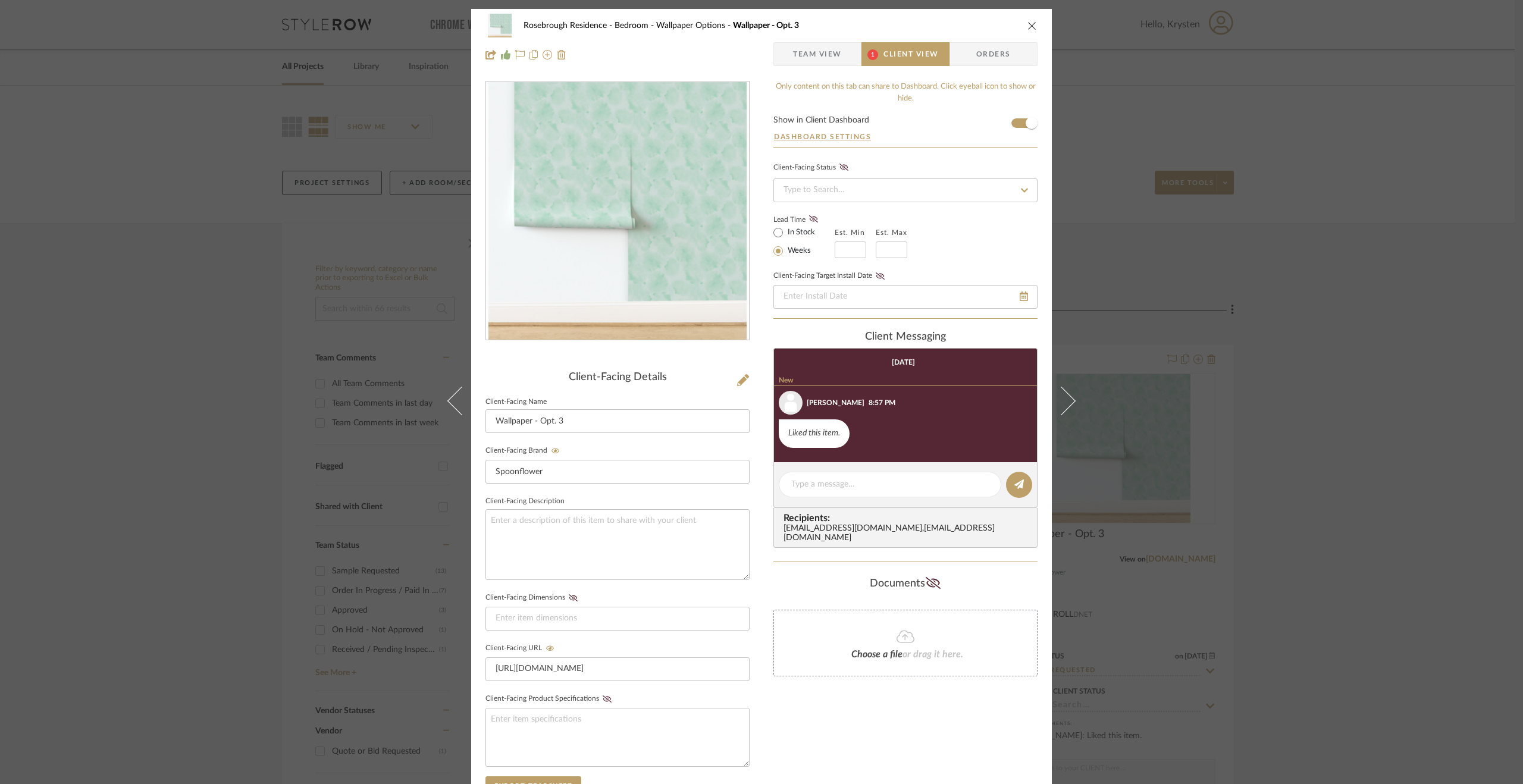
click at [807, 52] on span "Team View" at bounding box center [817, 54] width 49 height 24
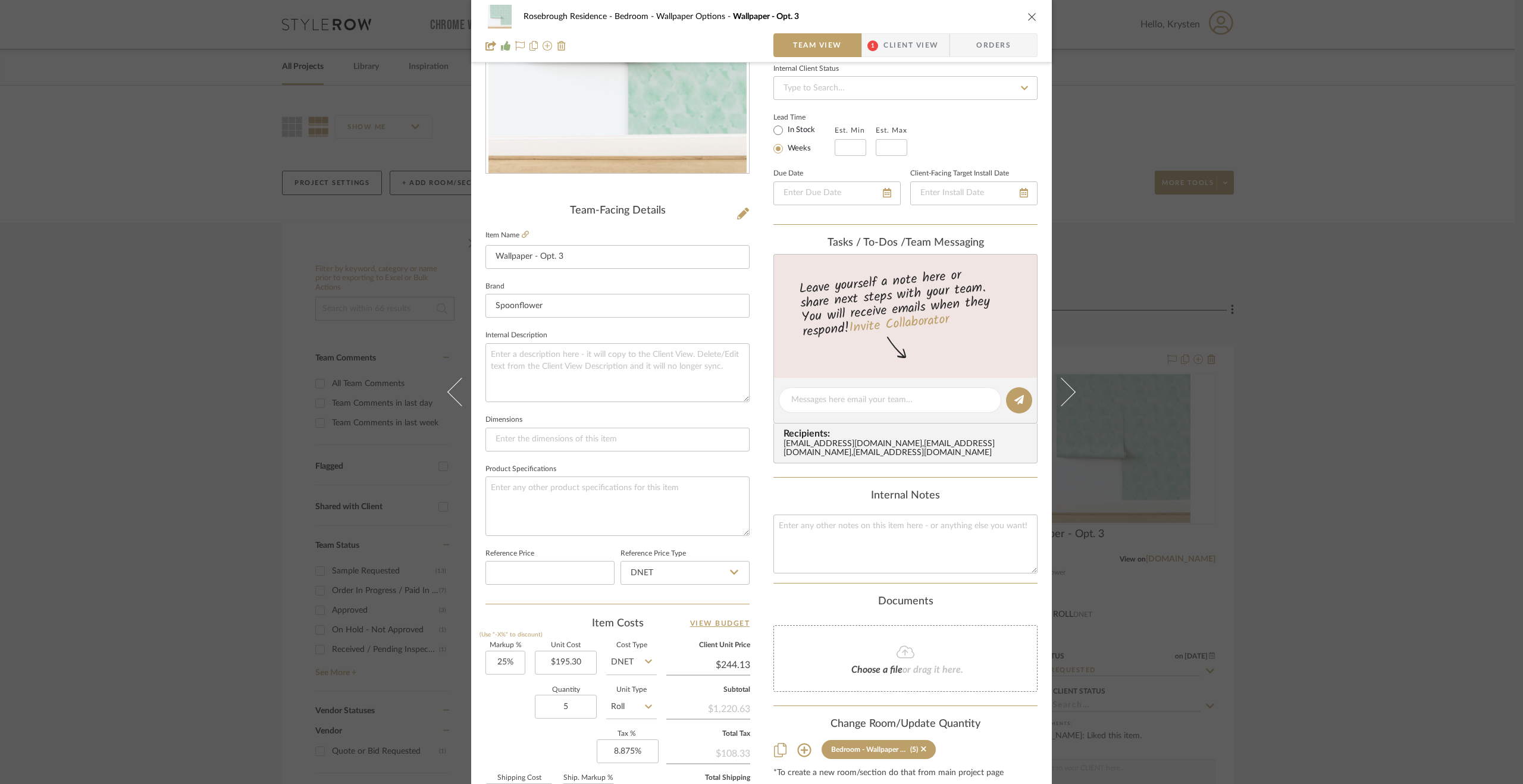
scroll to position [238, 0]
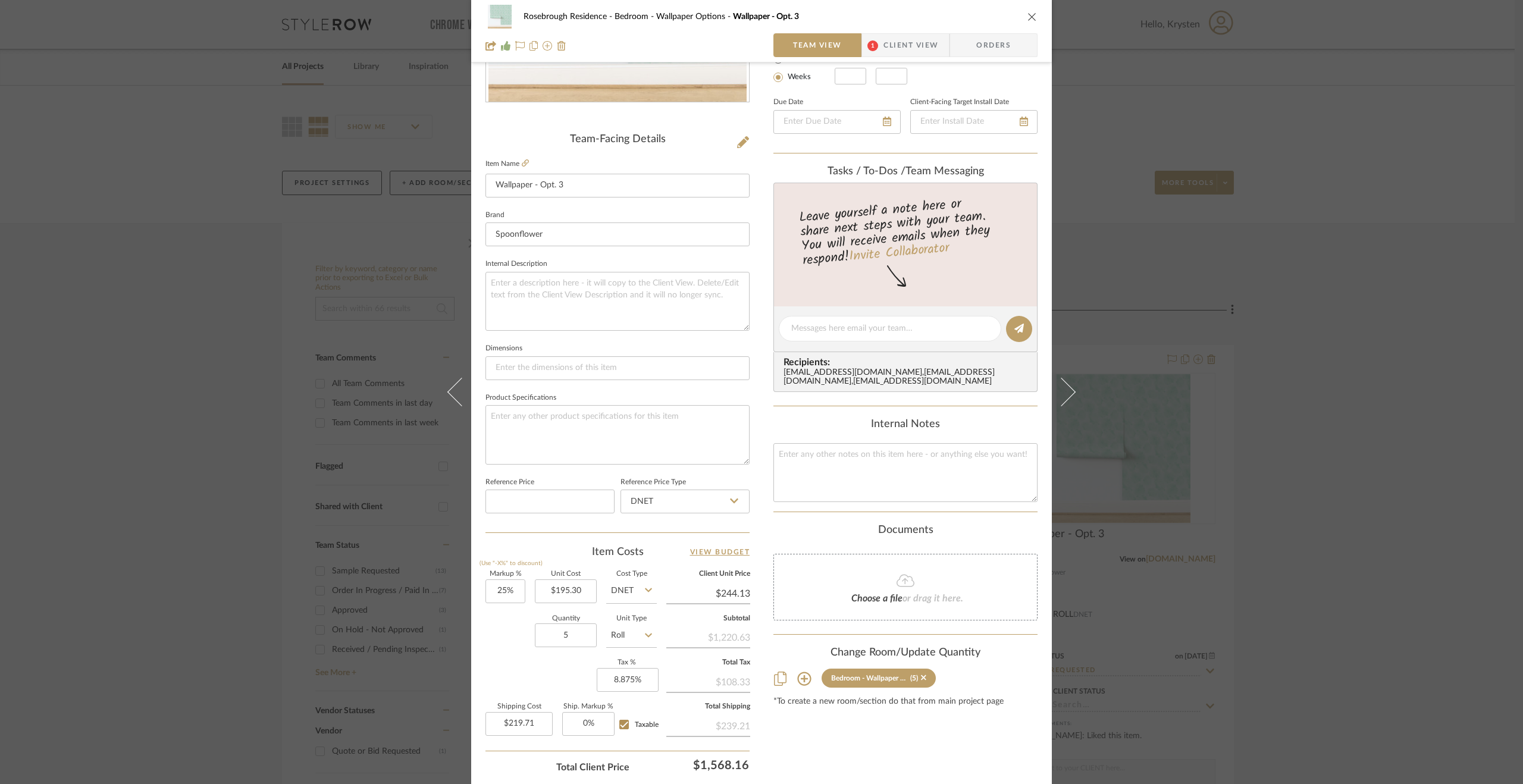
click at [802, 686] on icon at bounding box center [805, 679] width 15 height 15
click at [808, 730] on span "Bedroom" at bounding box center [806, 727] width 34 height 8
click at [788, 731] on input "Bedroom" at bounding box center [778, 727] width 19 height 19
checkbox input "true"
type input "1"
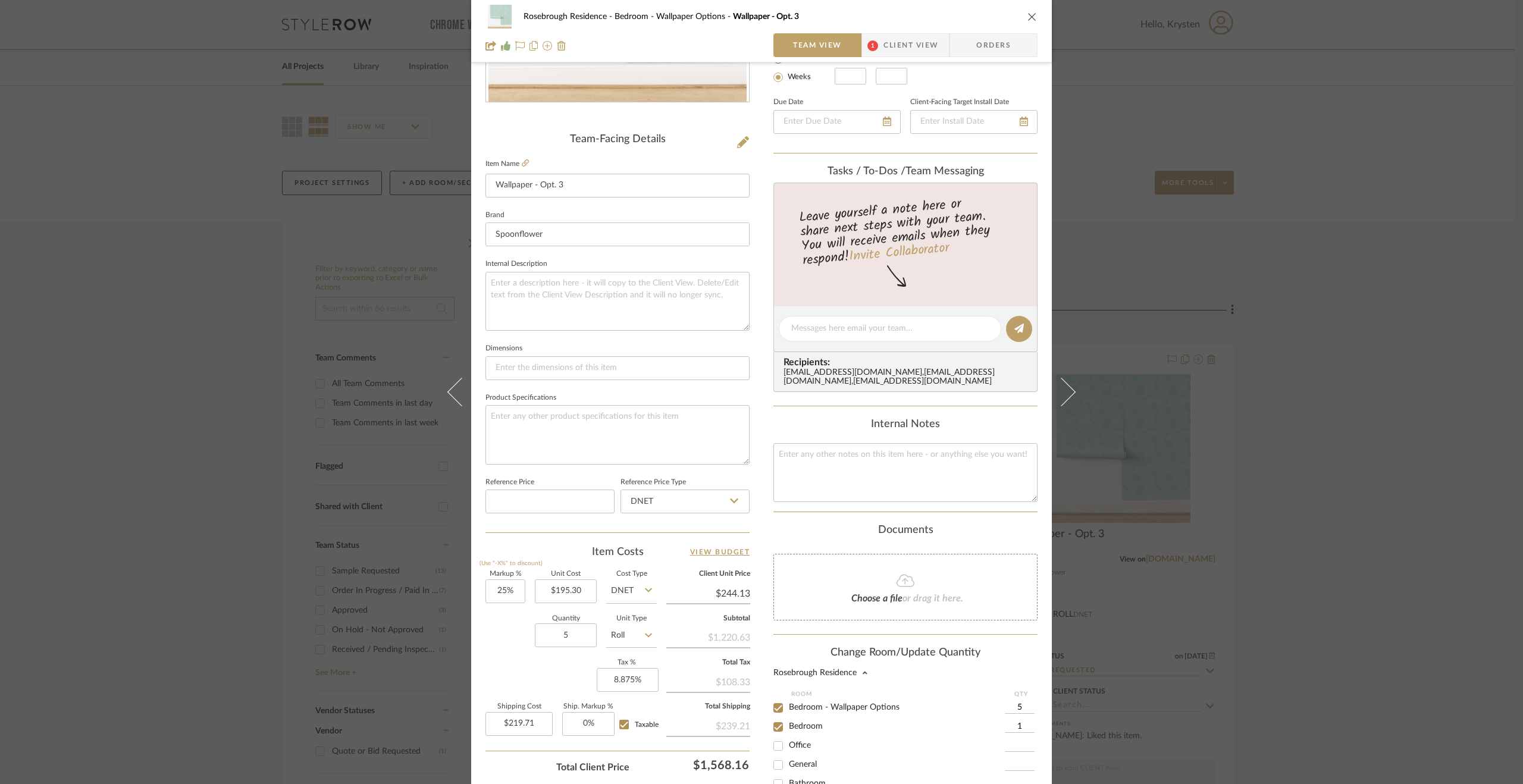
click at [793, 711] on span "Bedroom - Wallpaper Options" at bounding box center [844, 707] width 111 height 8
click at [788, 716] on input "Bedroom - Wallpaper Options" at bounding box center [778, 707] width 19 height 19
checkbox input "false"
click at [1024, 733] on input "1" at bounding box center [1019, 727] width 30 height 12
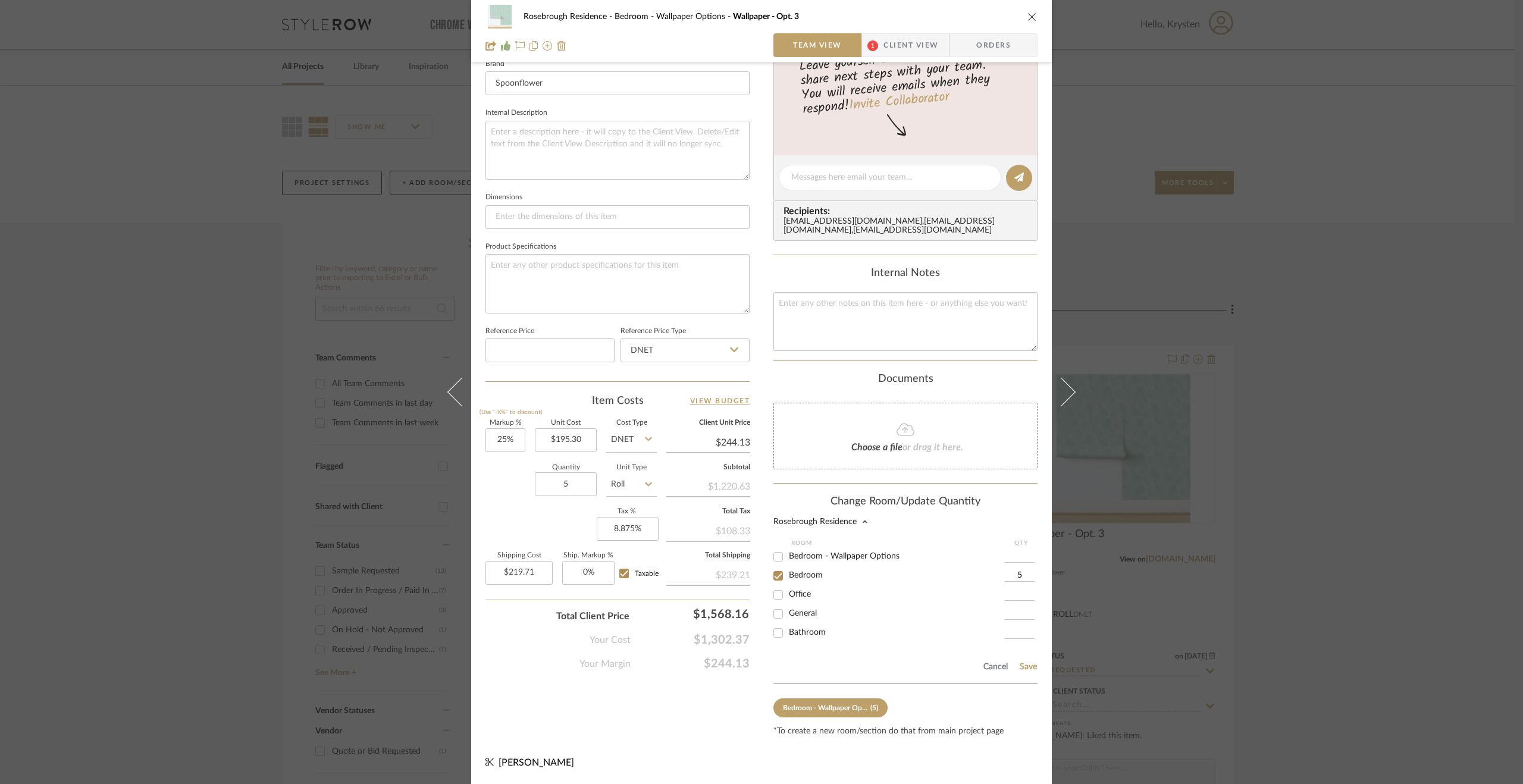
scroll to position [395, 0]
type input "5"
click at [1025, 666] on button "Save" at bounding box center [1028, 667] width 19 height 10
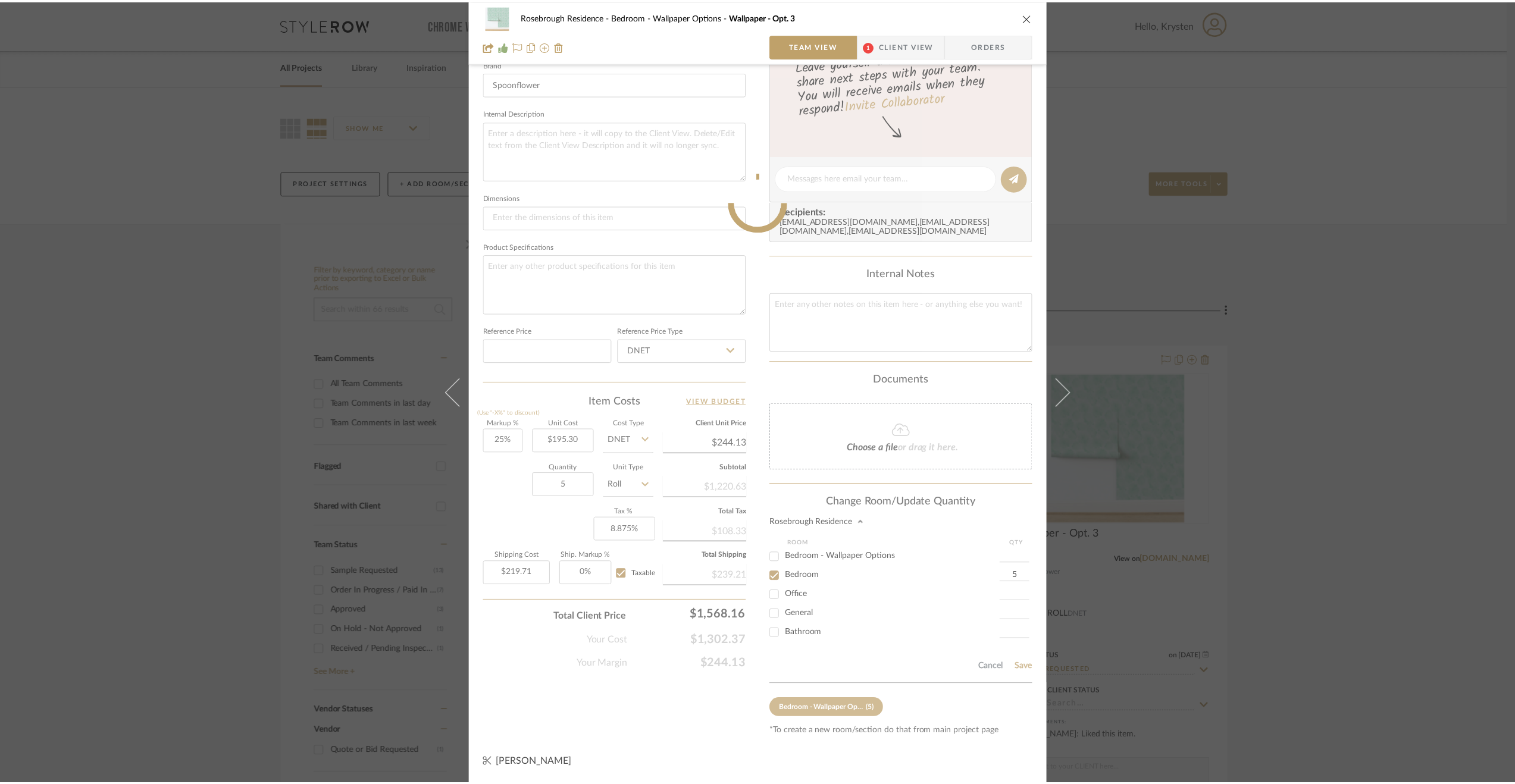
scroll to position [321, 0]
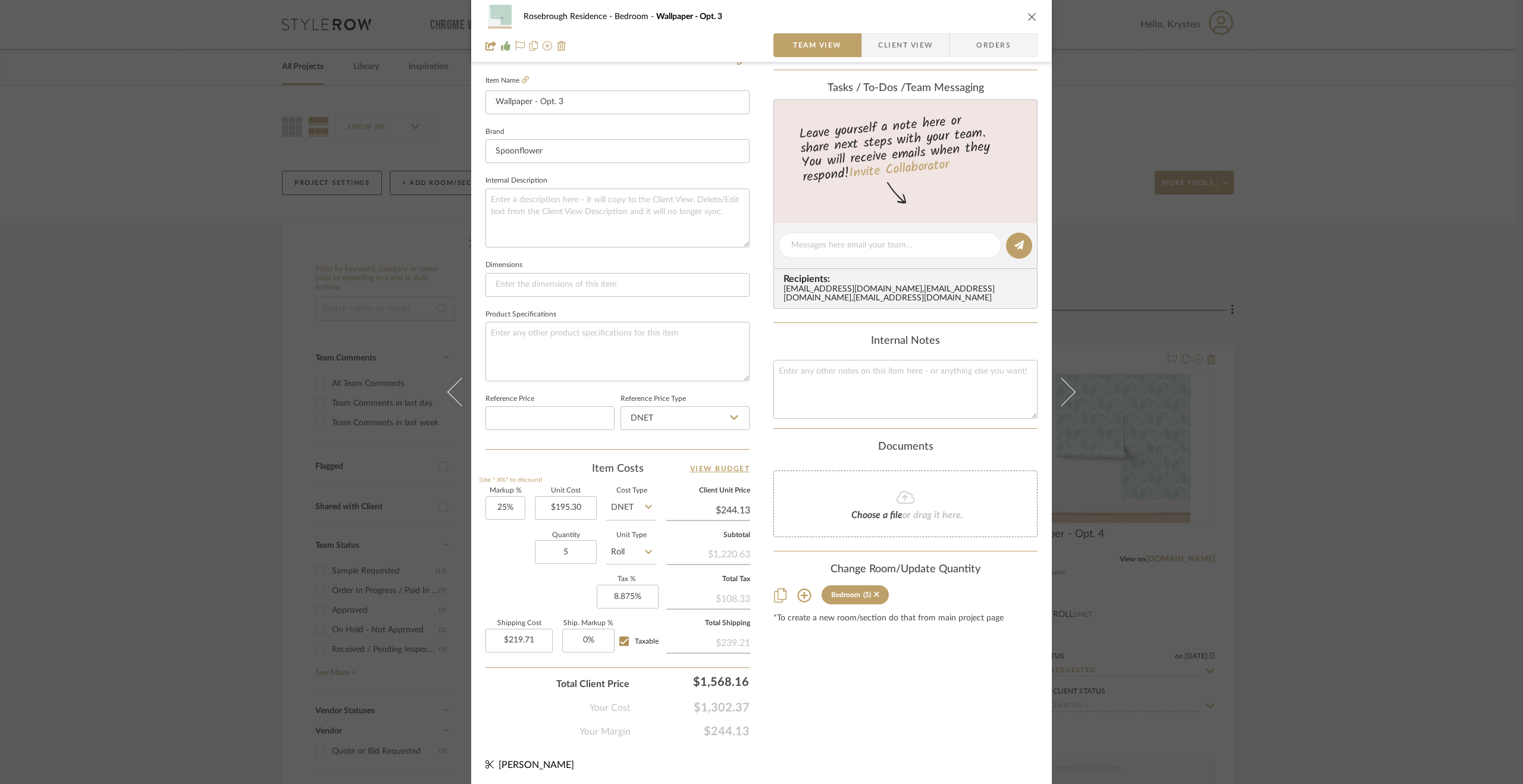
click at [1365, 569] on div "Rosebrough Residence Bedroom Wallpaper - Opt. 3 Team View Client View Orders Te…" at bounding box center [761, 392] width 1523 height 784
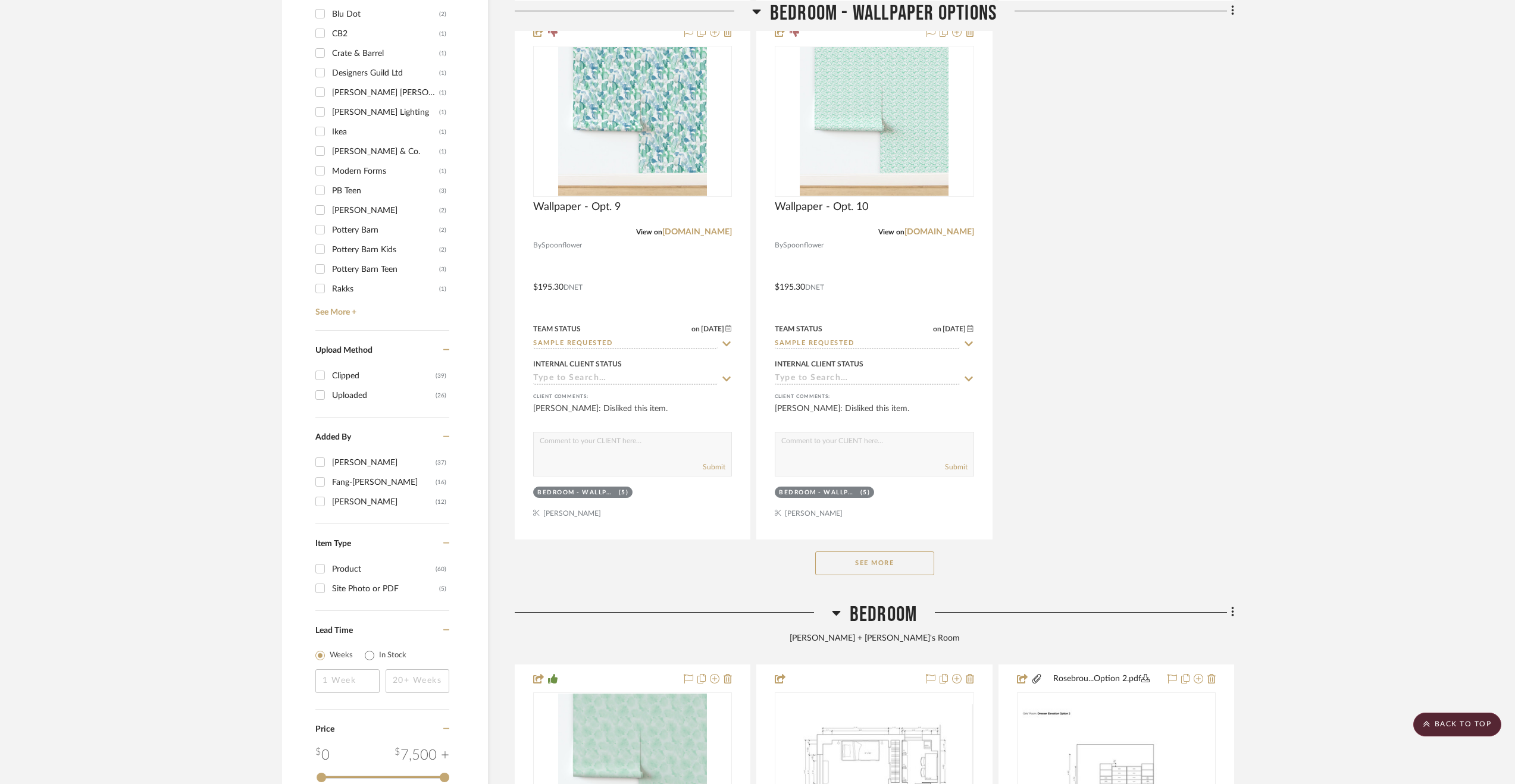
scroll to position [1487, 0]
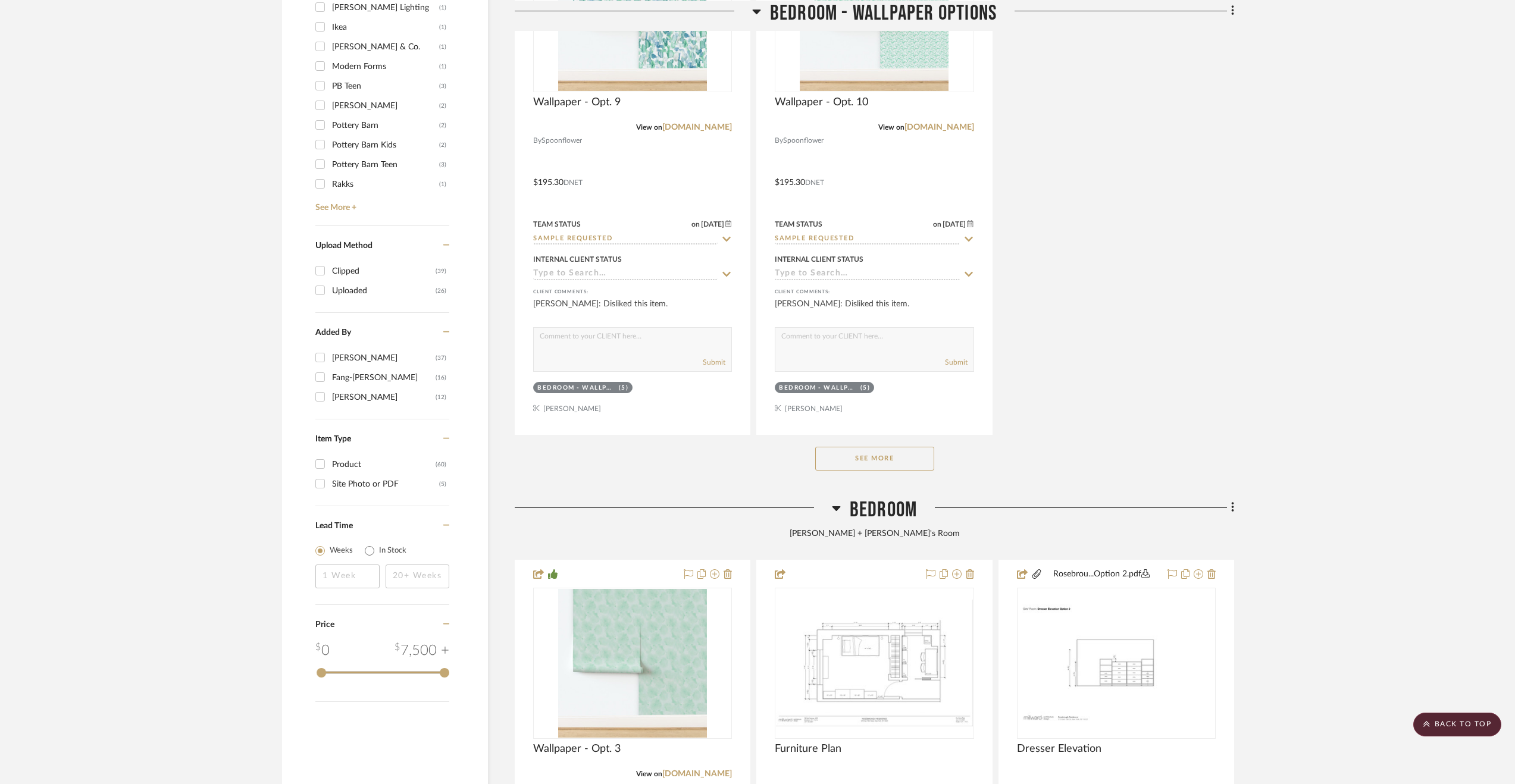
click at [888, 459] on button "See More" at bounding box center [875, 458] width 119 height 24
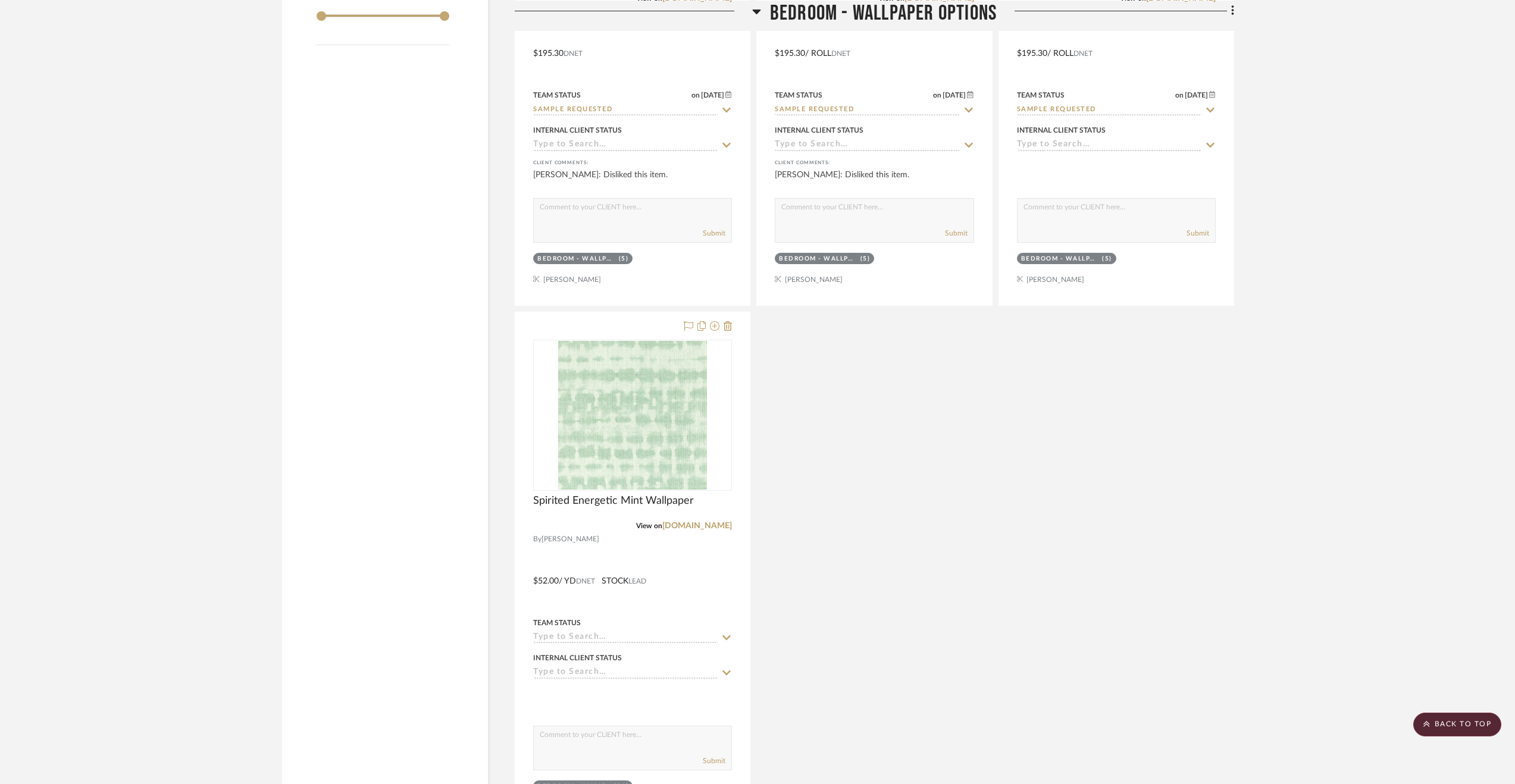
scroll to position [2201, 0]
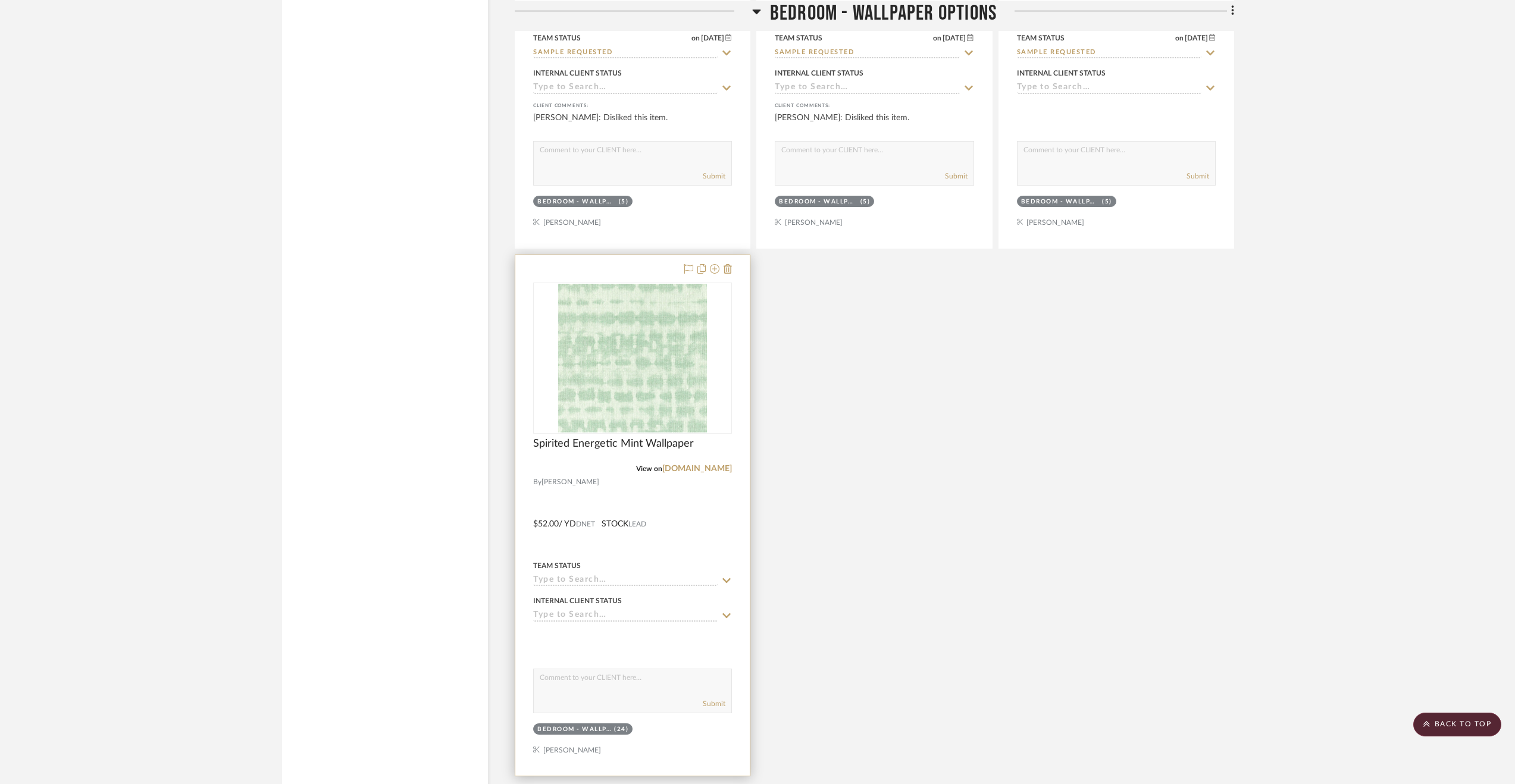
click at [691, 503] on div at bounding box center [633, 515] width 235 height 520
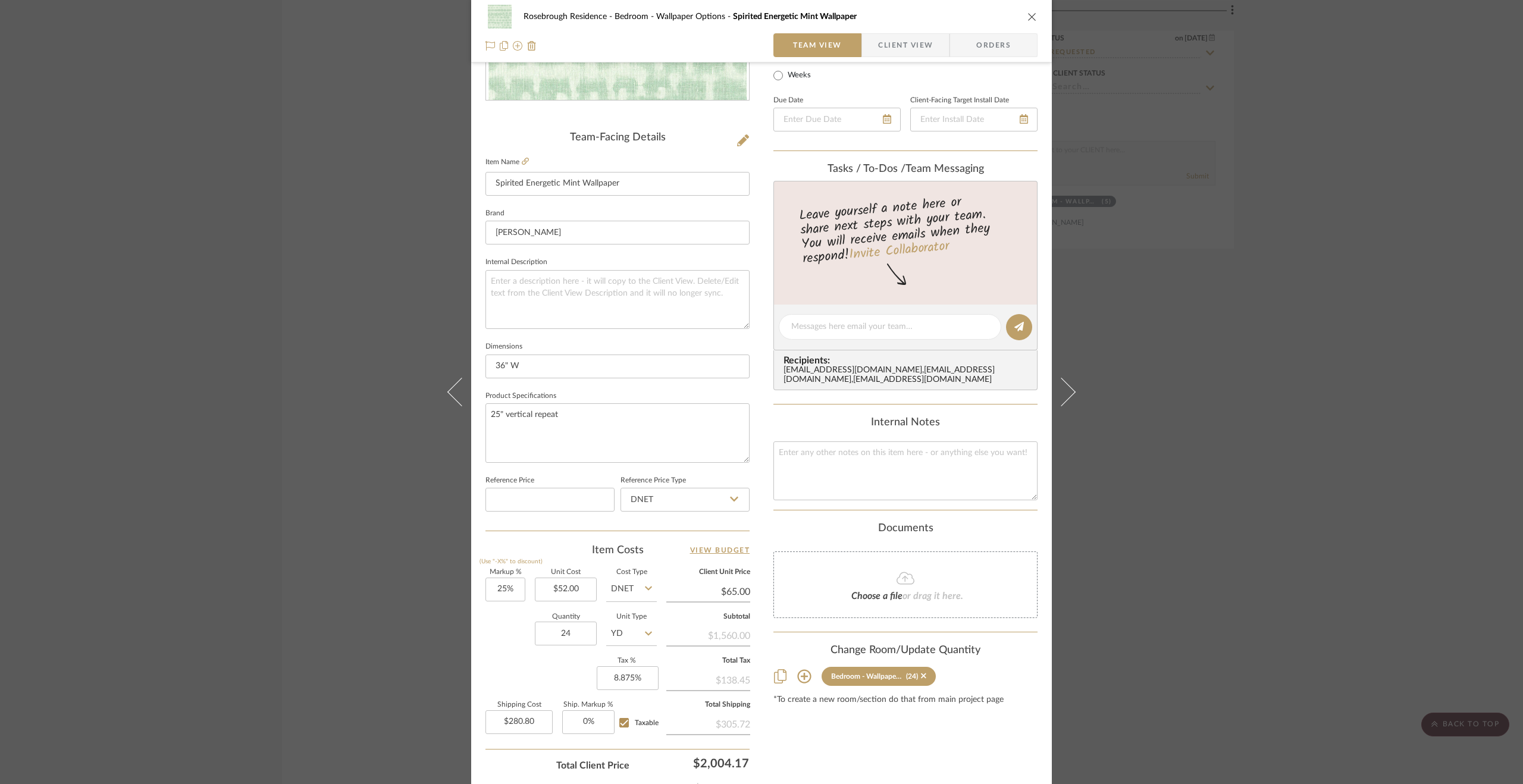
scroll to position [321, 0]
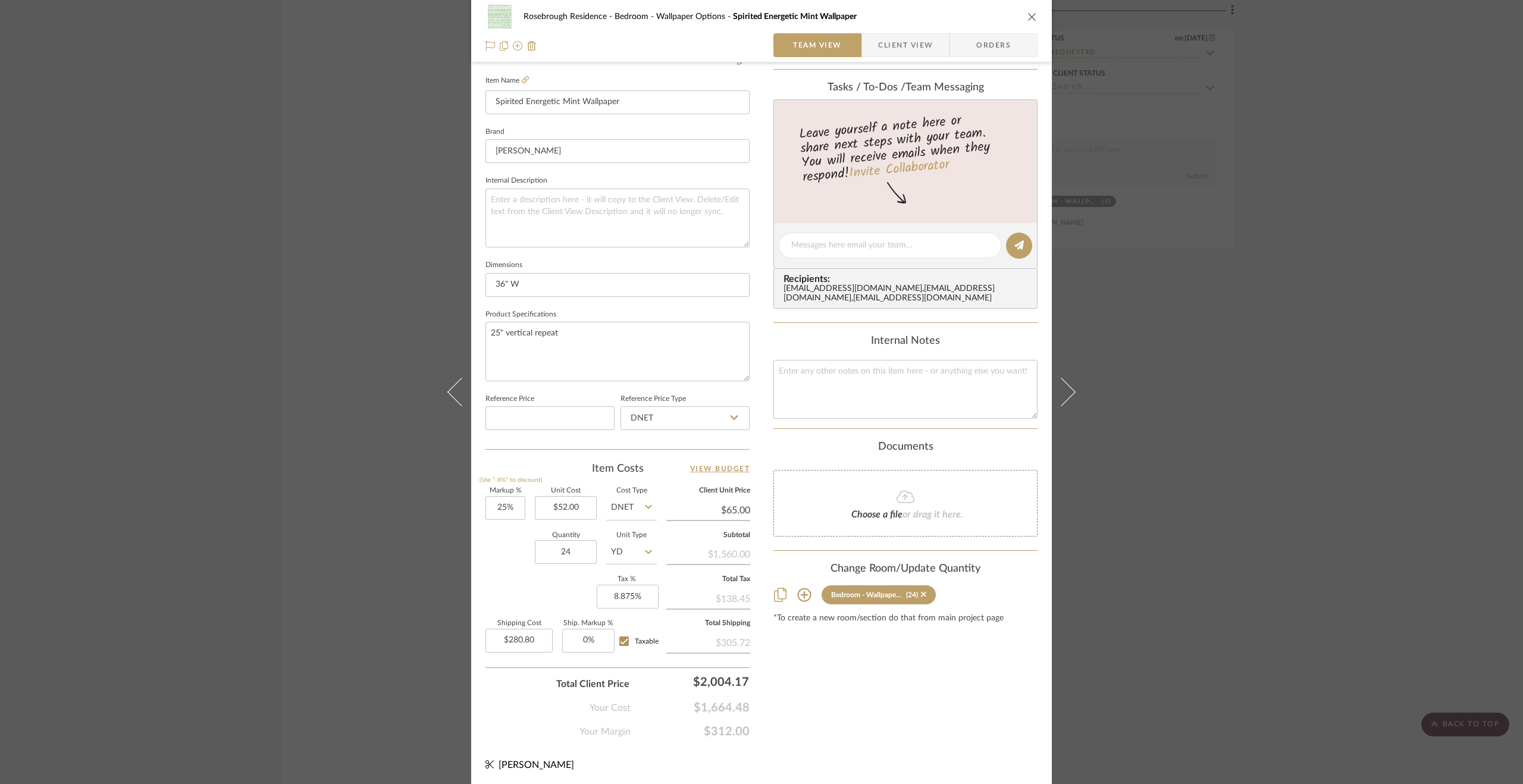
click at [1183, 494] on div "Rosebrough Residence Bedroom - Wallpaper Options Spirited Energetic Mint Wallpa…" at bounding box center [761, 392] width 1523 height 784
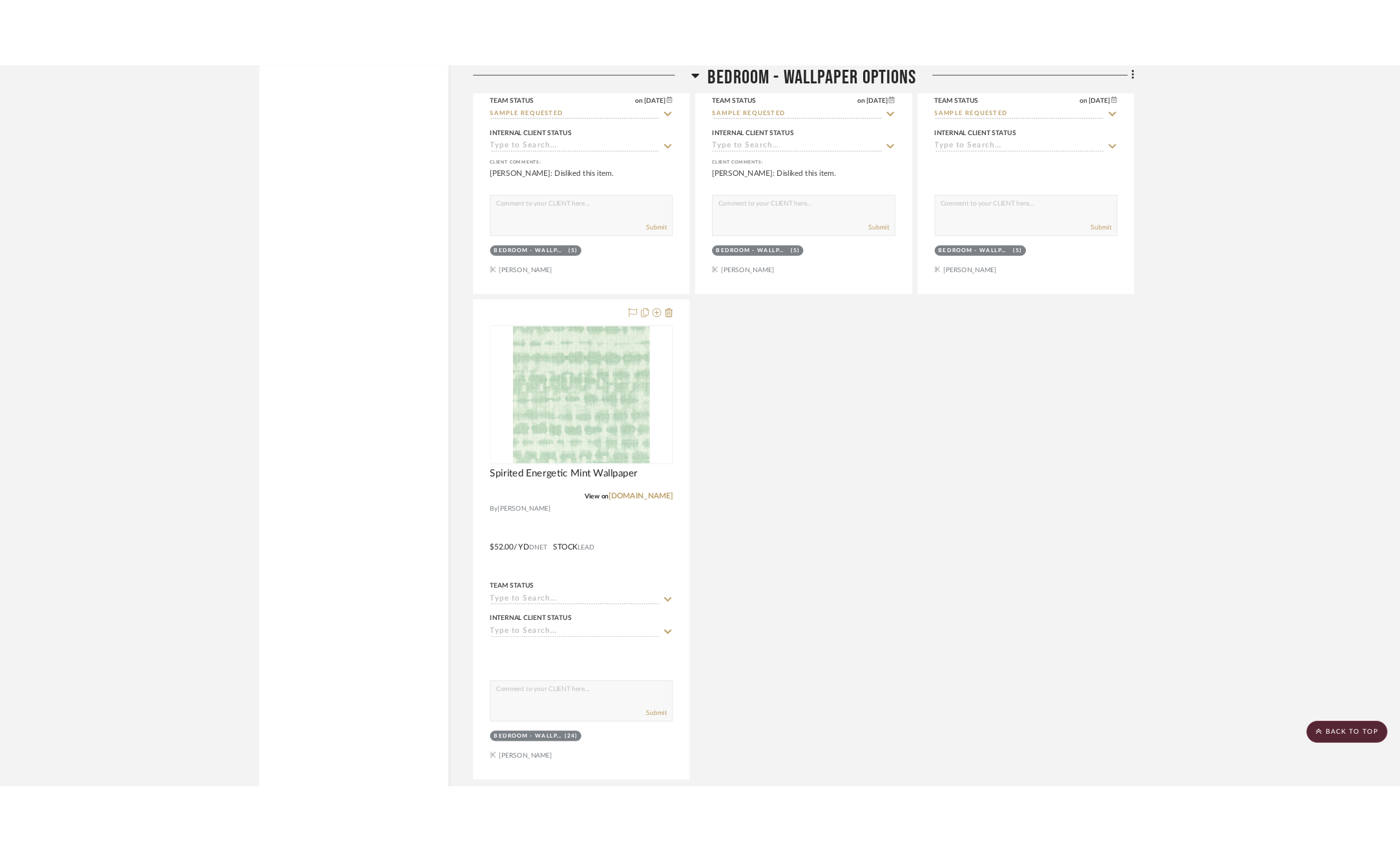
scroll to position [2392, 0]
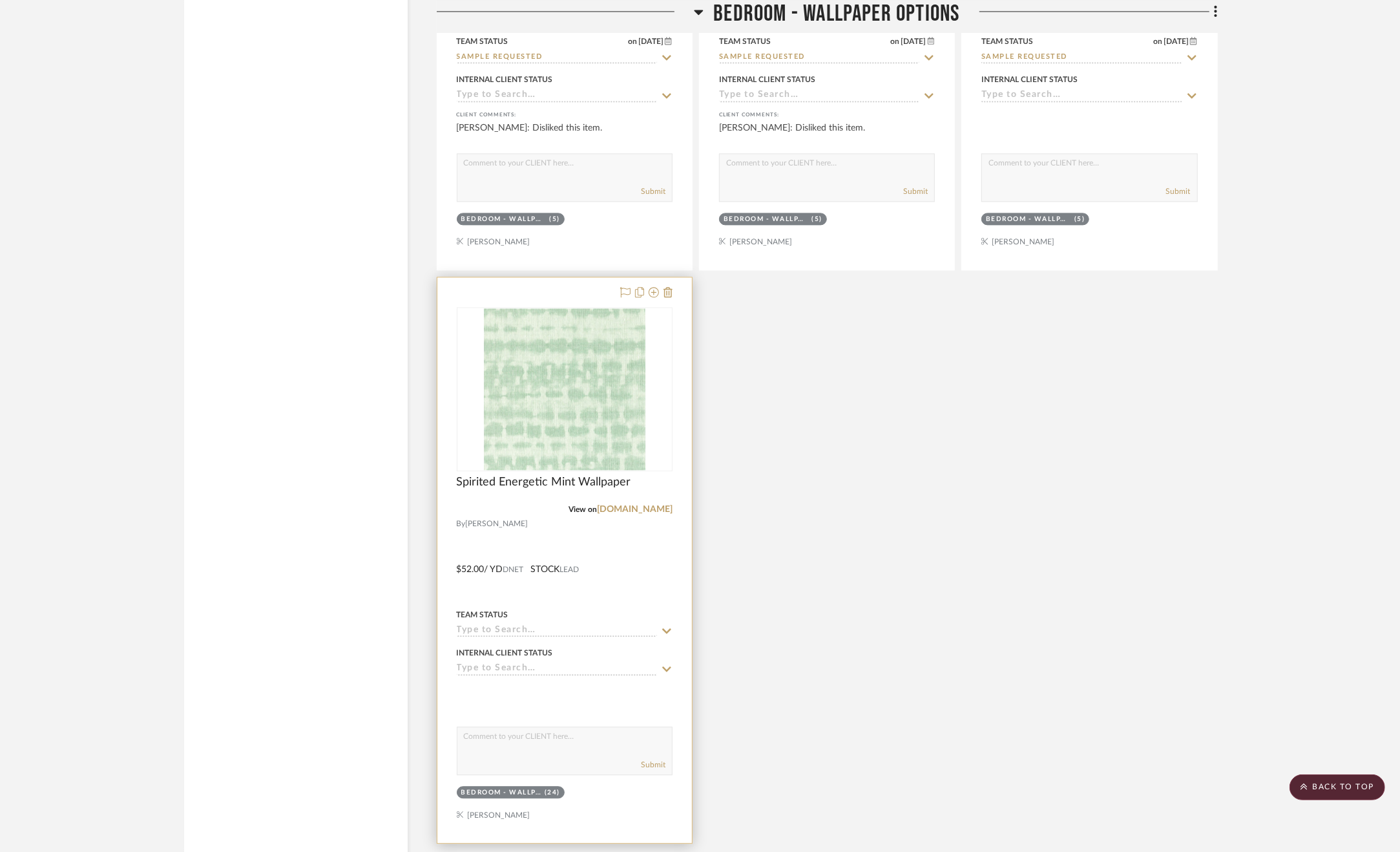
click at [637, 564] on div at bounding box center [565, 560] width 255 height 566
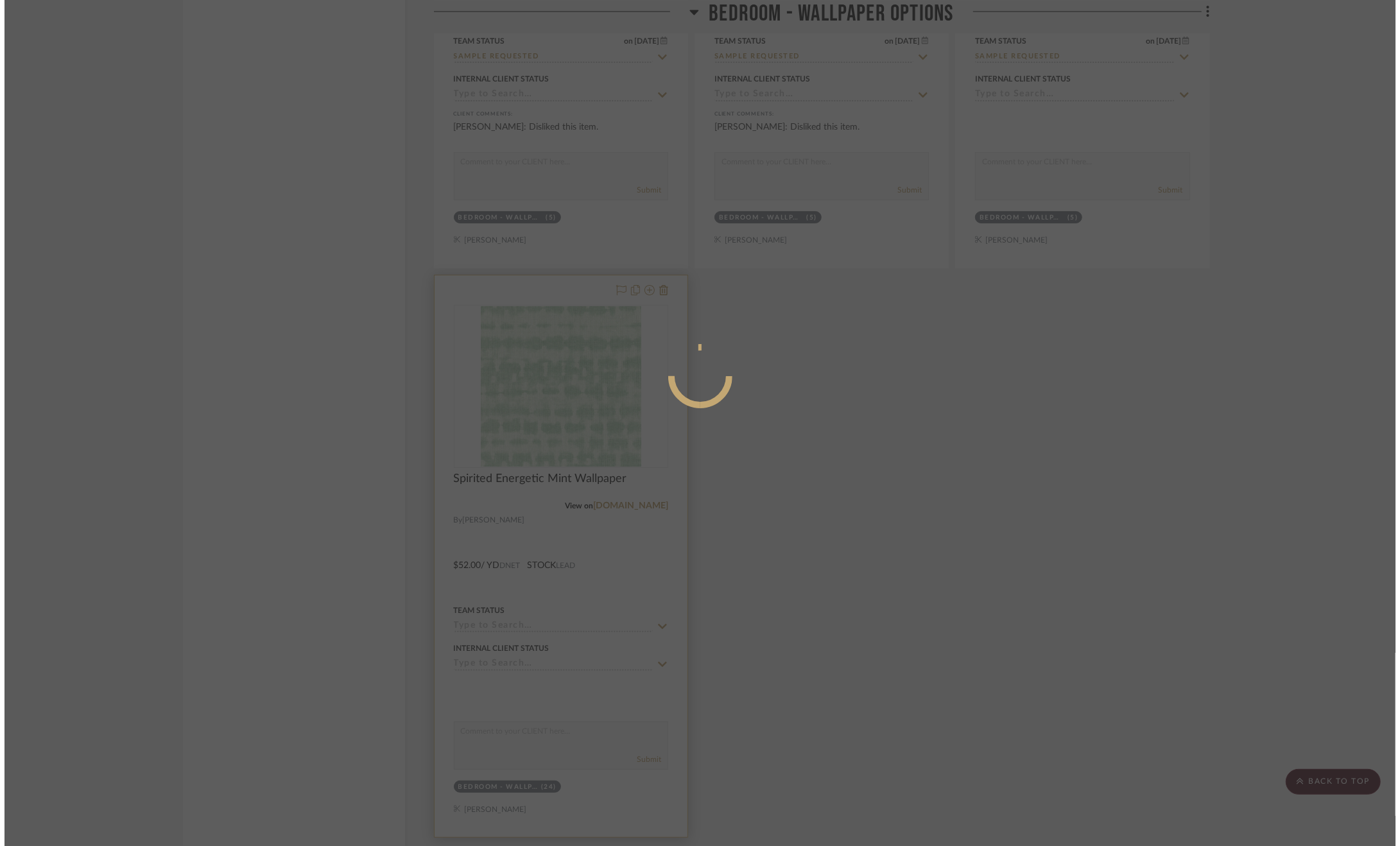
scroll to position [0, 0]
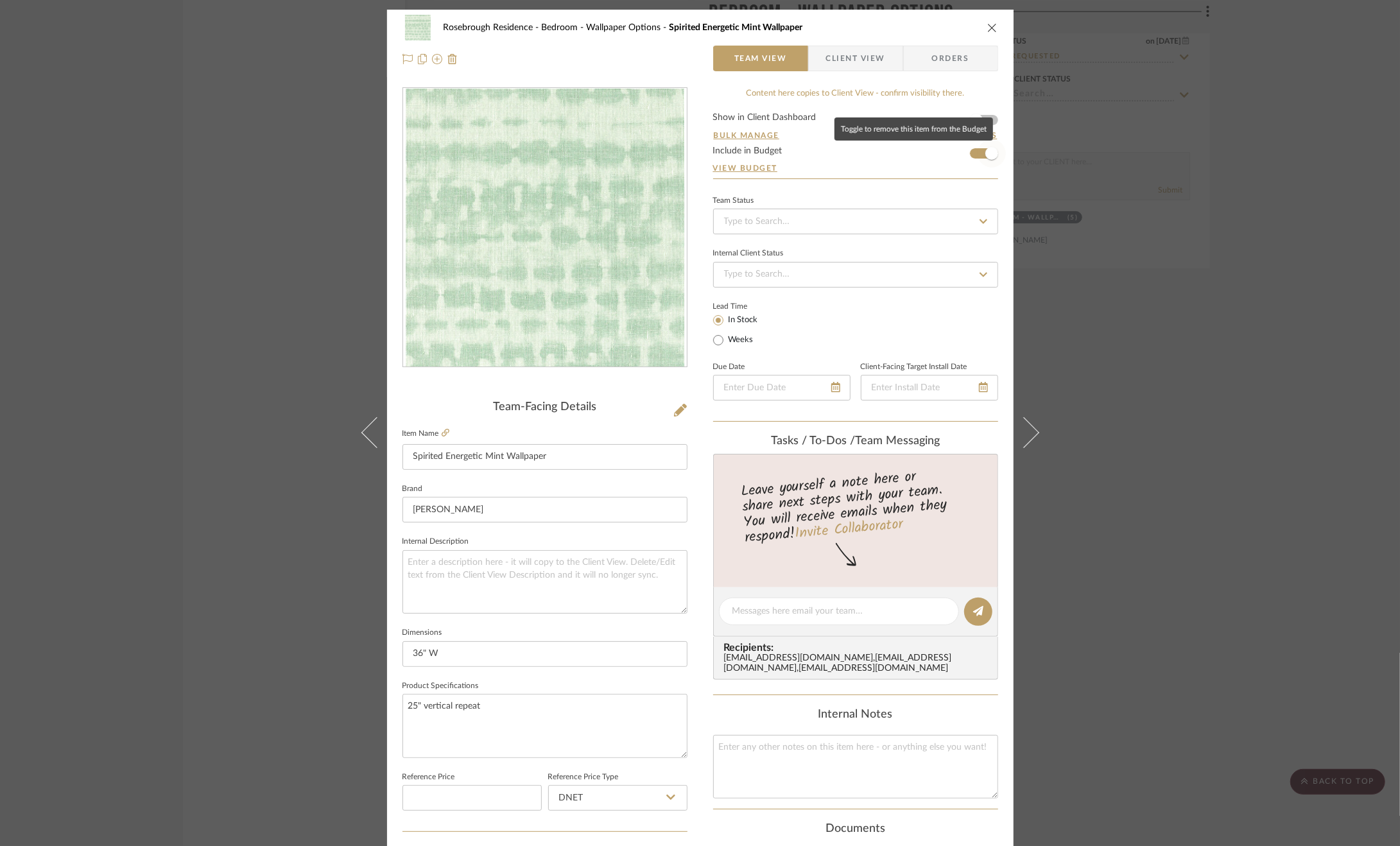
click at [986, 151] on span "button" at bounding box center [992, 153] width 13 height 13
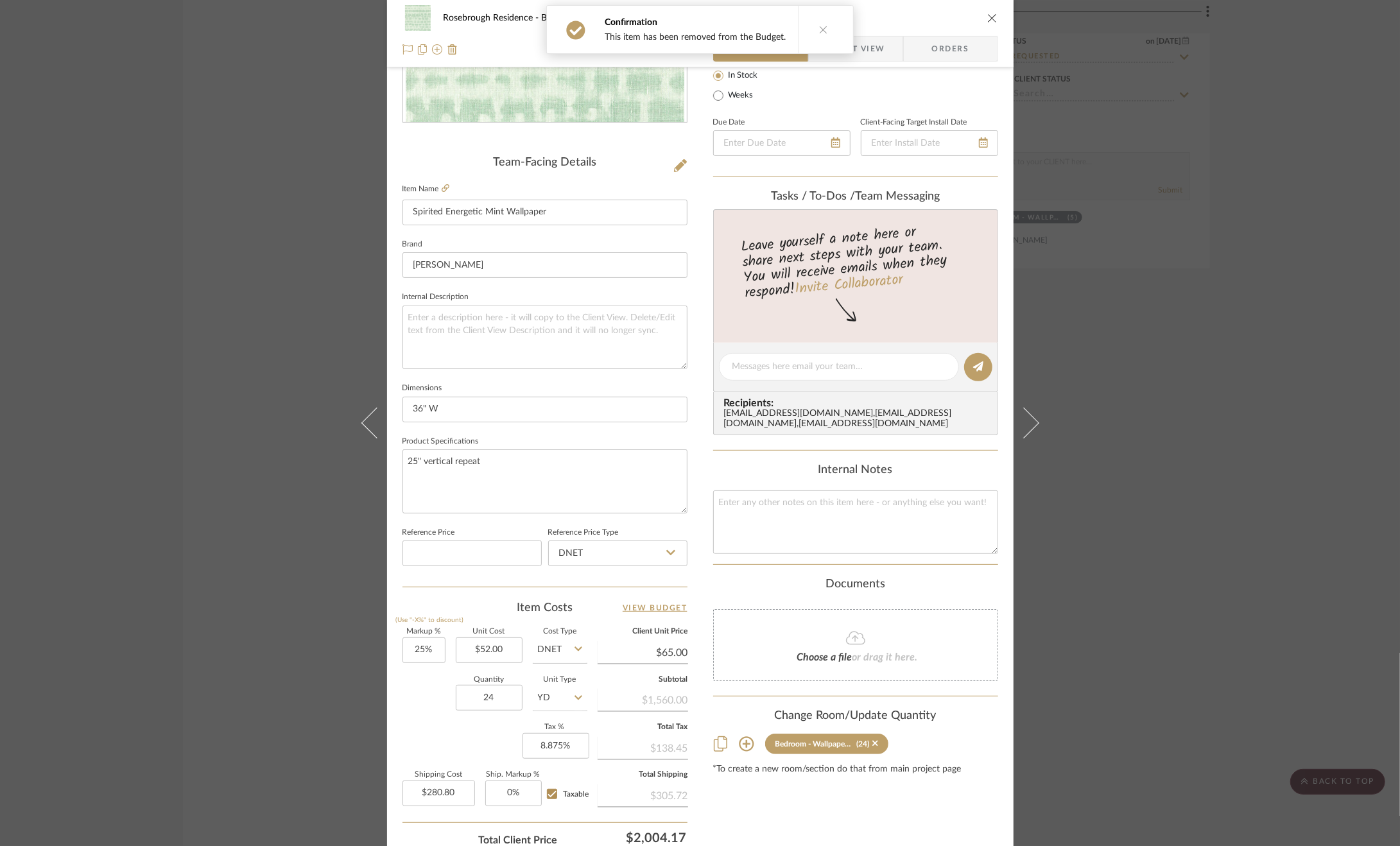
scroll to position [257, 0]
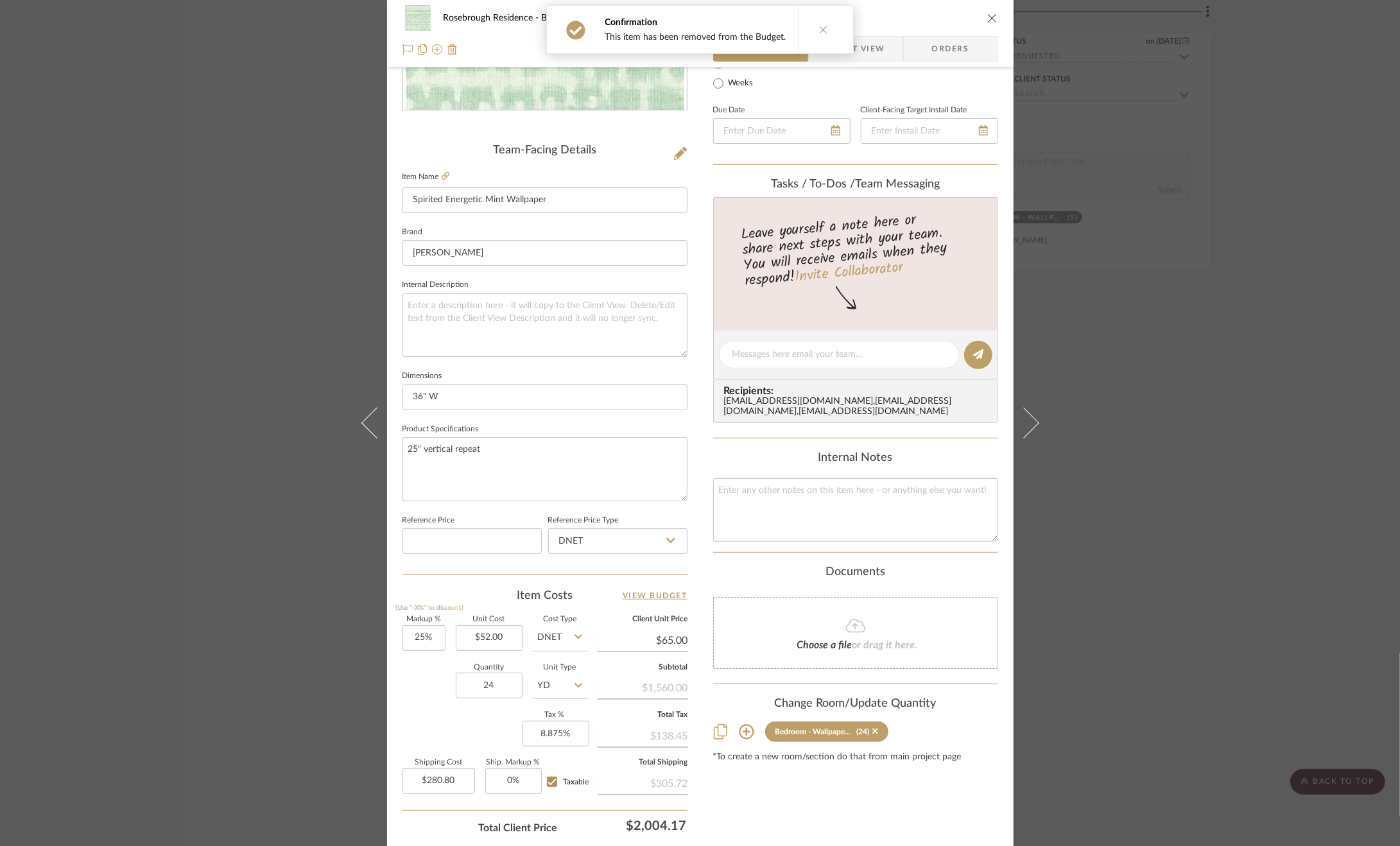
drag, startPoint x: 872, startPoint y: 736, endPoint x: 894, endPoint y: 725, distance: 24.6
click at [872, 736] on icon at bounding box center [875, 731] width 6 height 9
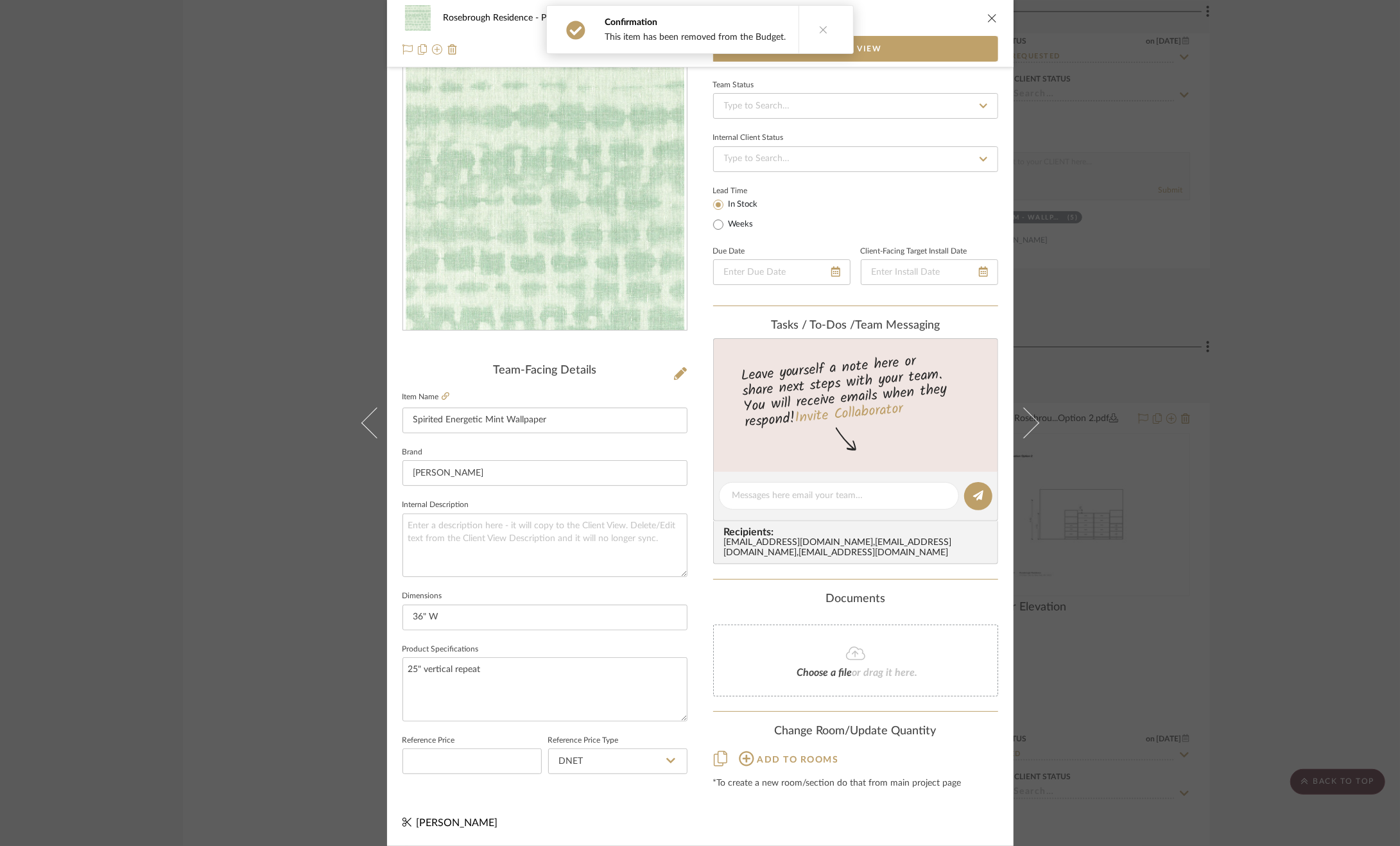
click at [1214, 497] on div "Rosebrough Residence Products For Consideration Spirited Energetic Mint Wallpap…" at bounding box center [700, 423] width 1400 height 846
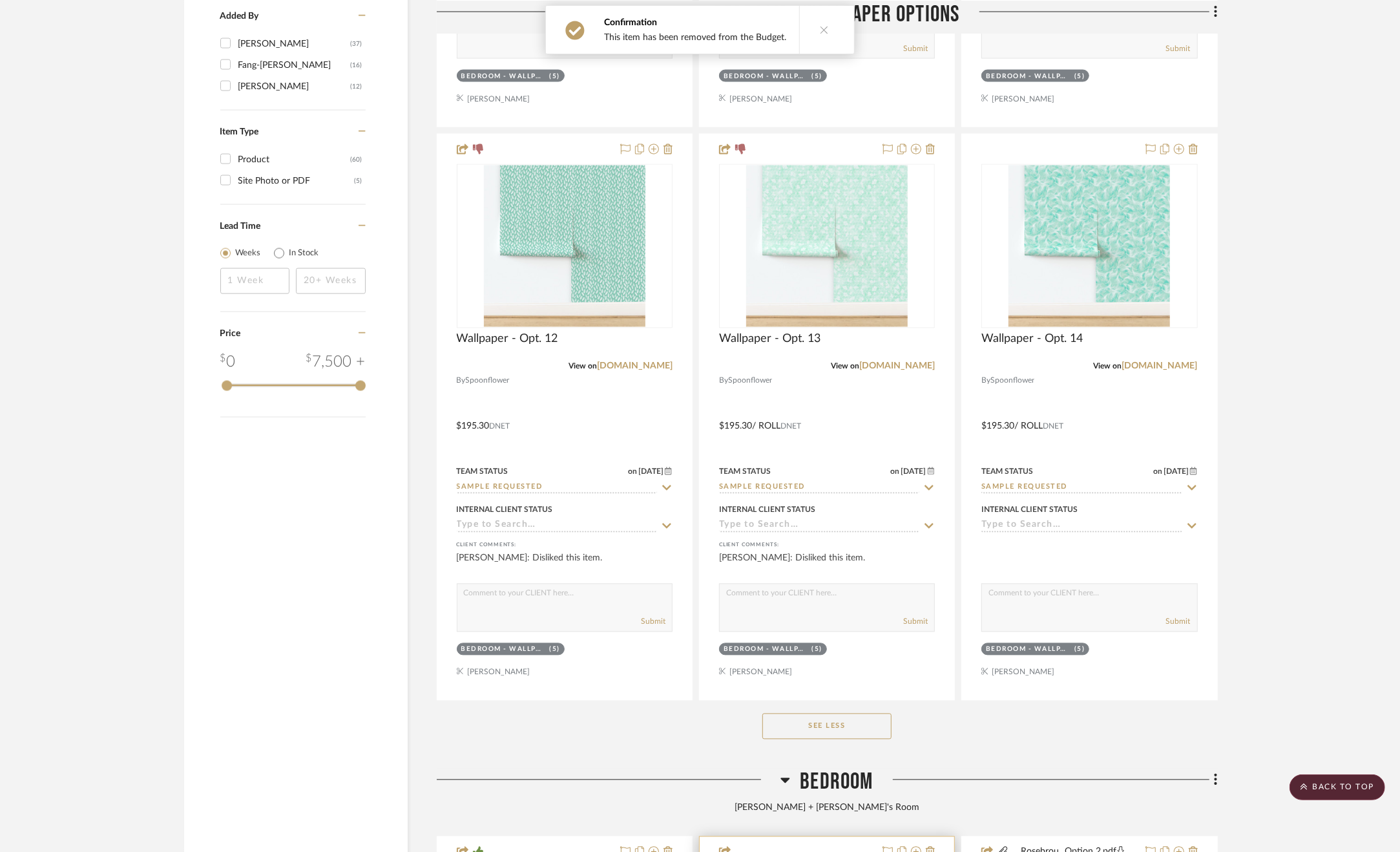
scroll to position [1939, 0]
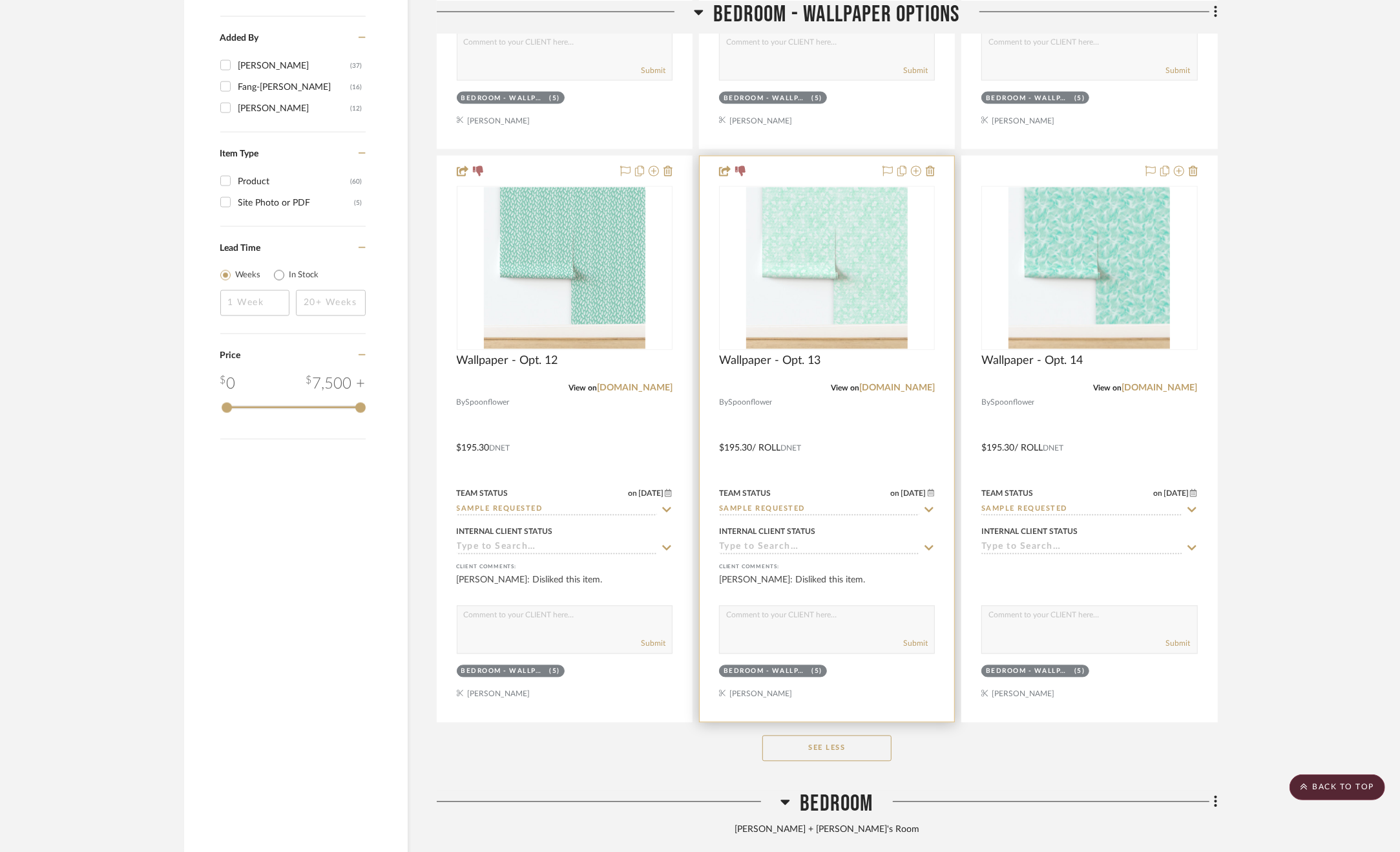
click at [894, 449] on div at bounding box center [827, 439] width 255 height 566
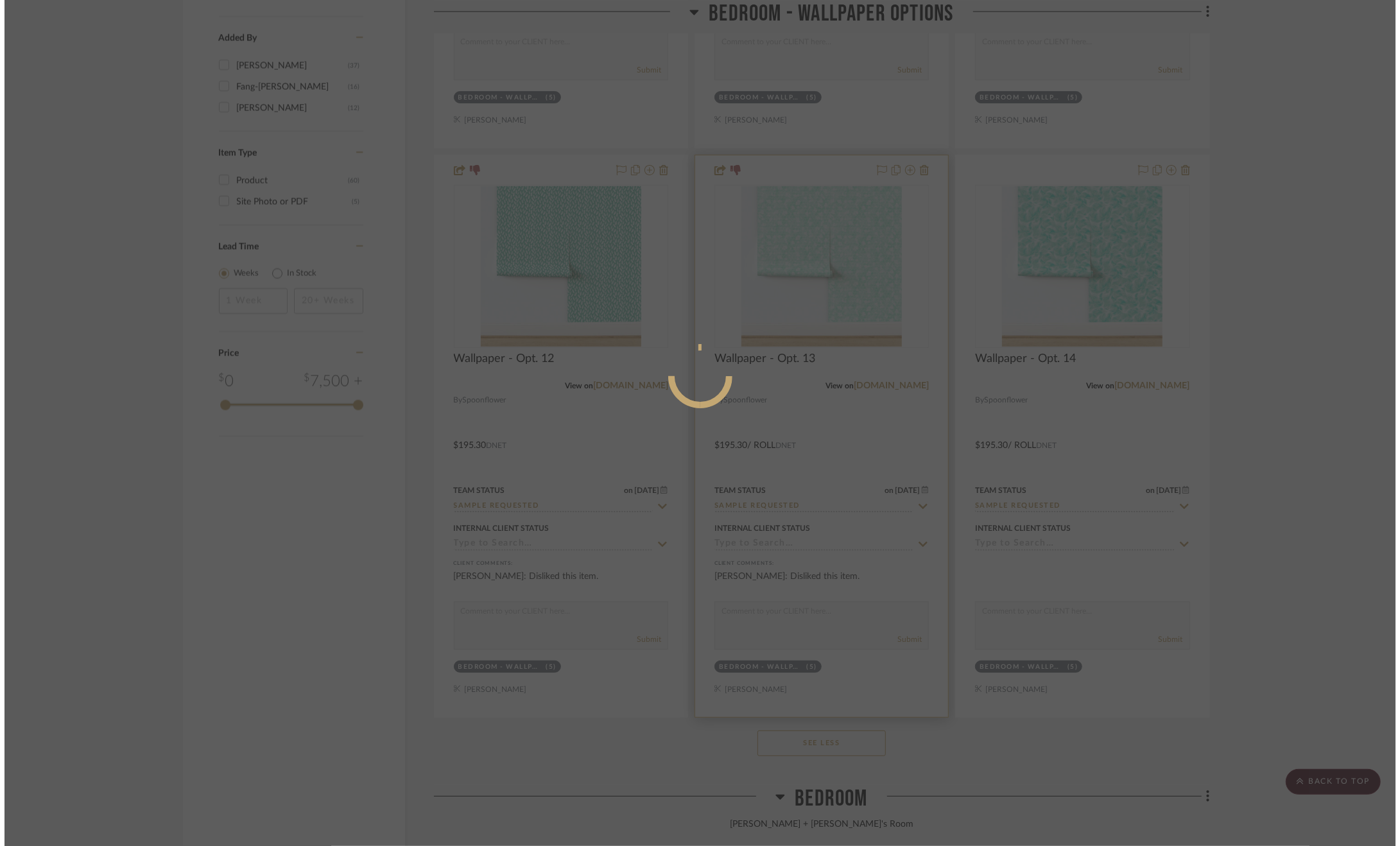
scroll to position [0, 0]
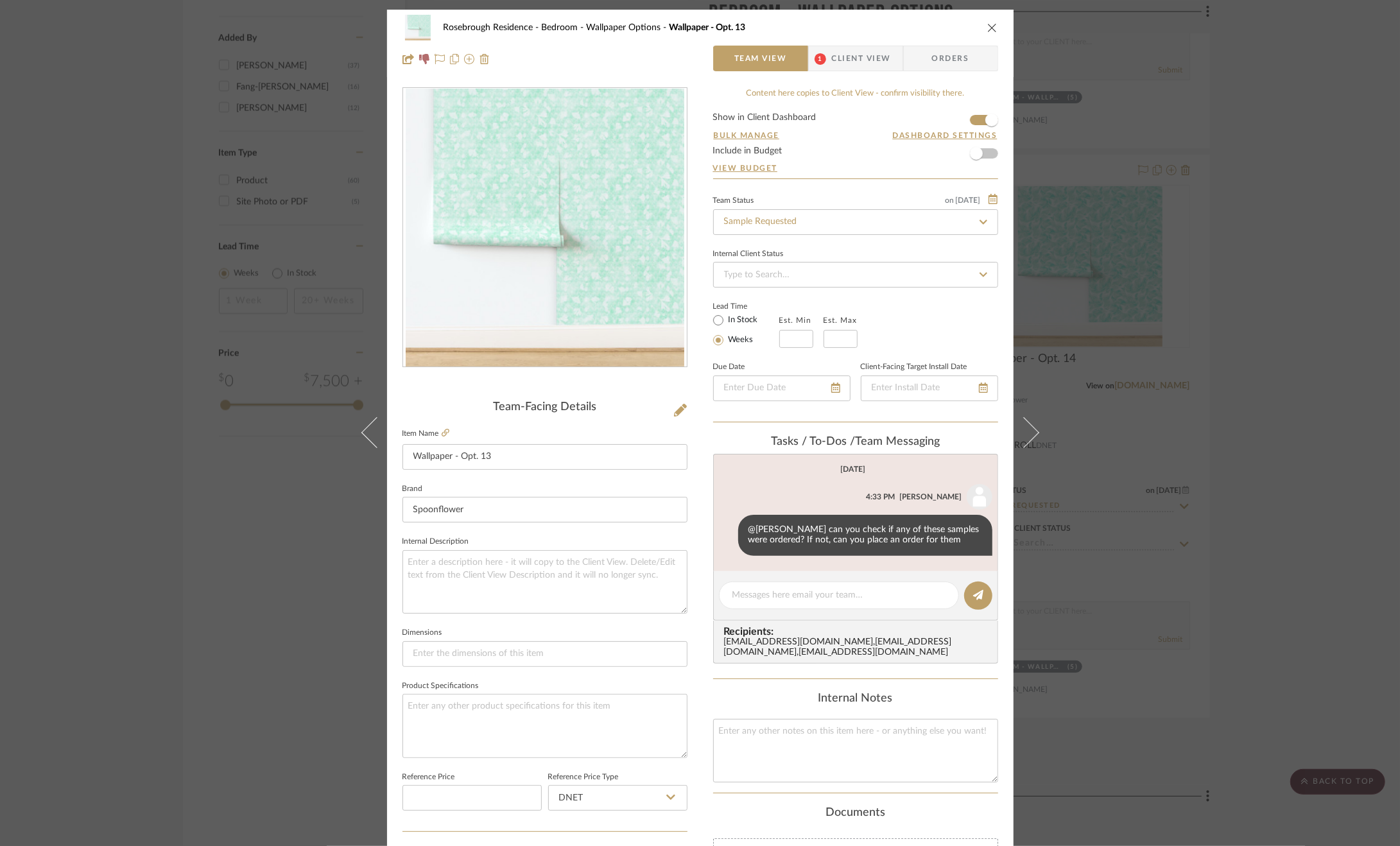
click at [1322, 390] on div "Rosebrough Residence Bedroom - Wallpaper Options Wallpaper - Opt. 13 Team View …" at bounding box center [700, 423] width 1400 height 846
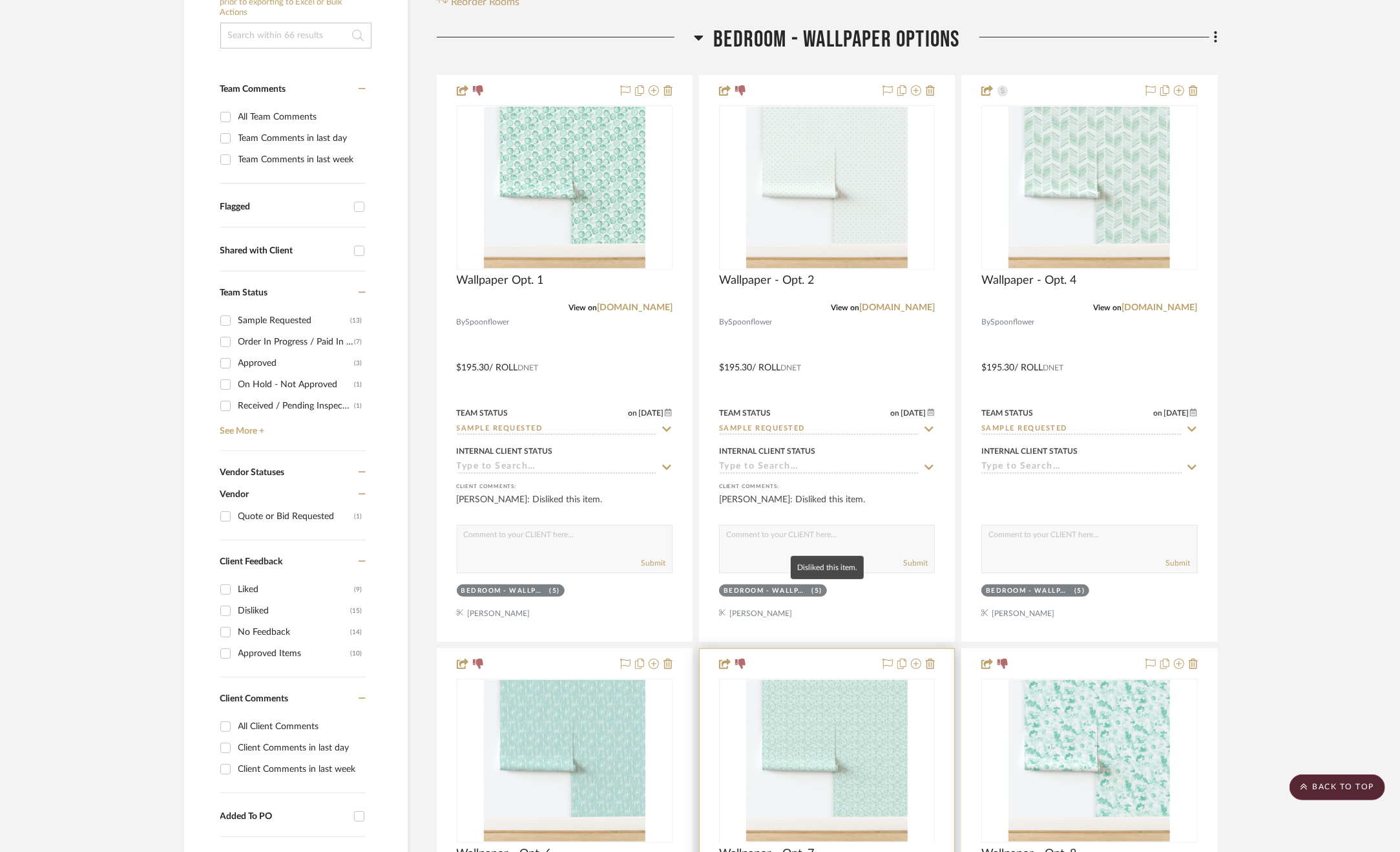
scroll to position [259, 0]
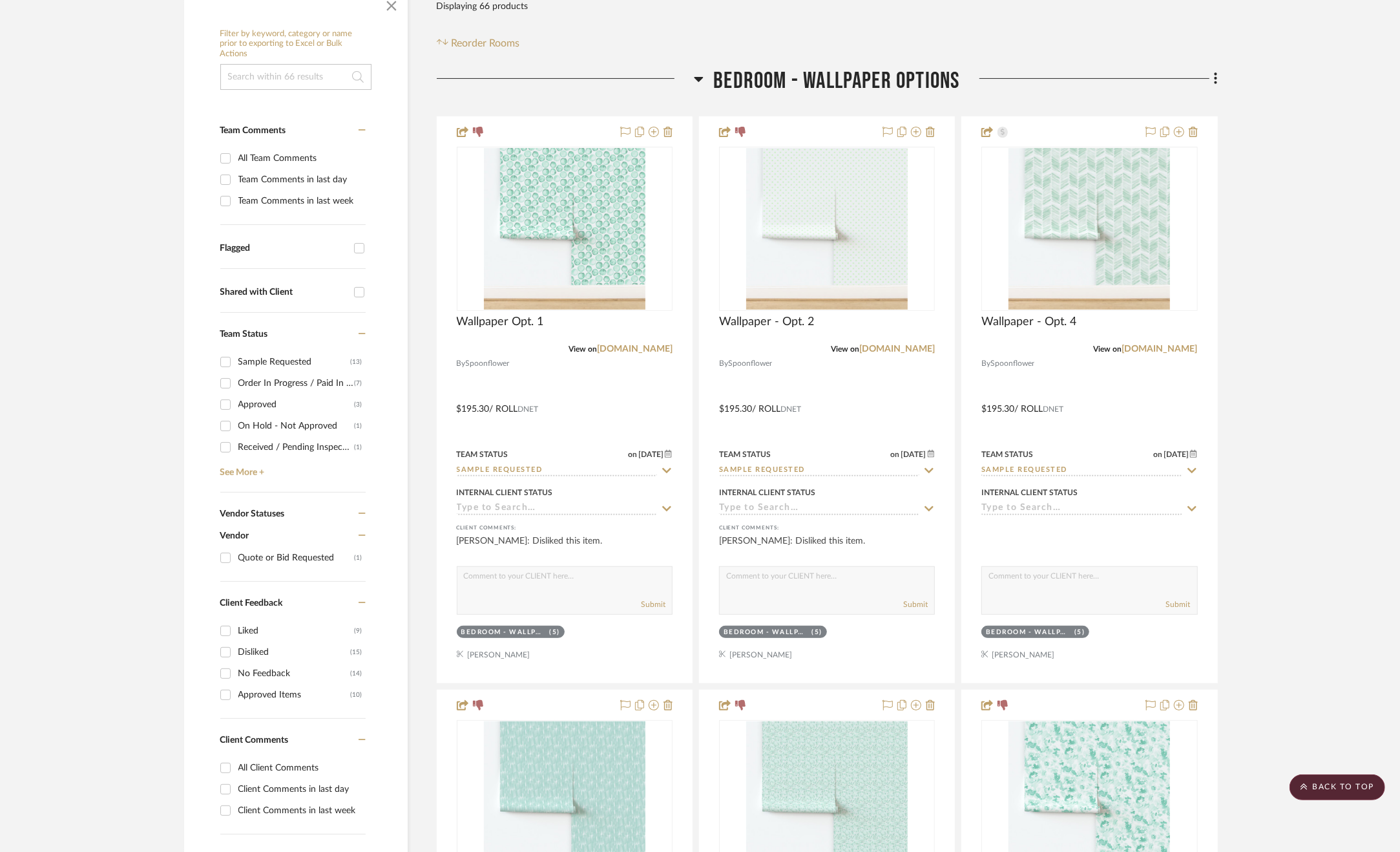
click at [881, 87] on span "Bedroom - Wallpaper Options" at bounding box center [836, 81] width 246 height 28
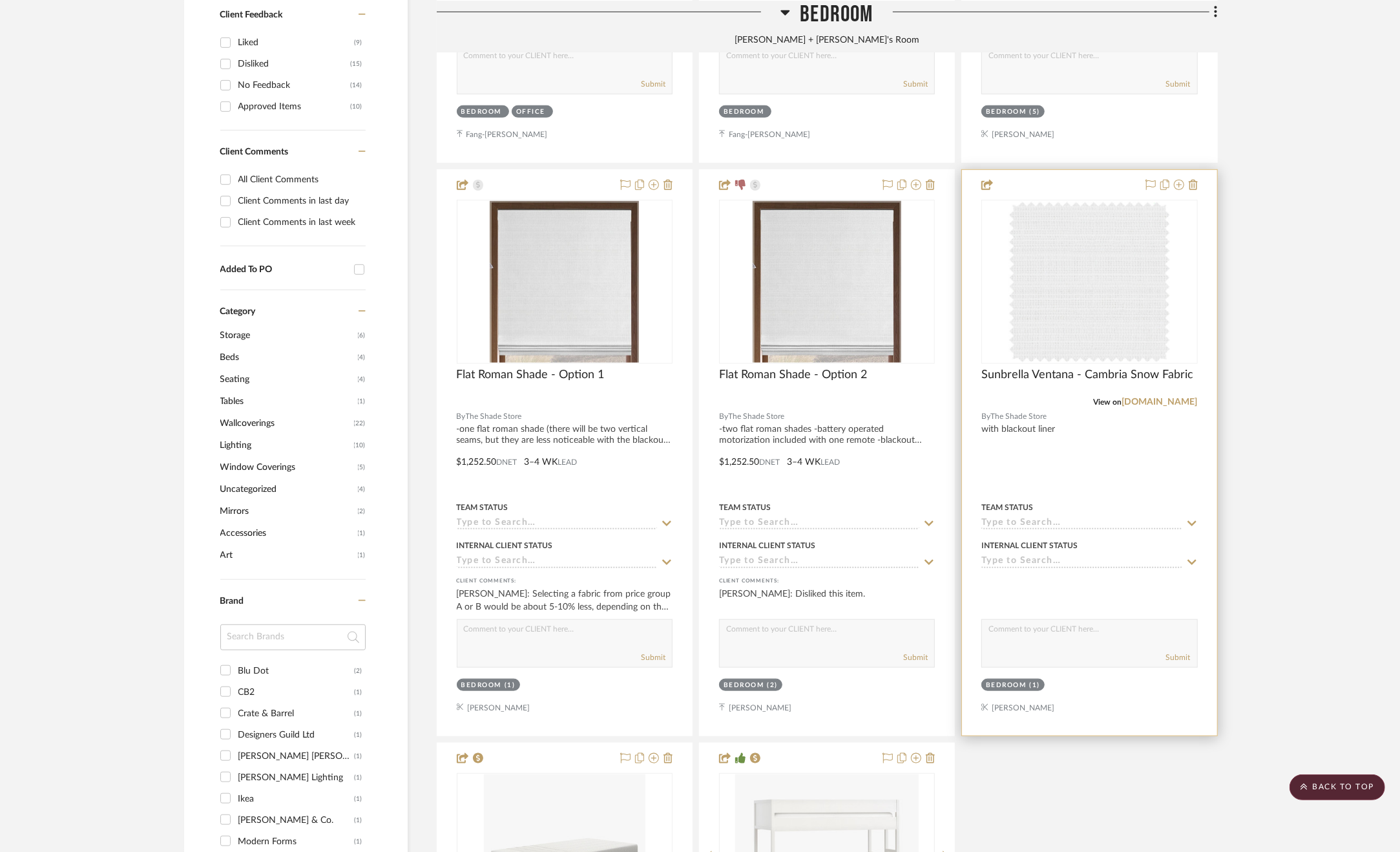
scroll to position [905, 0]
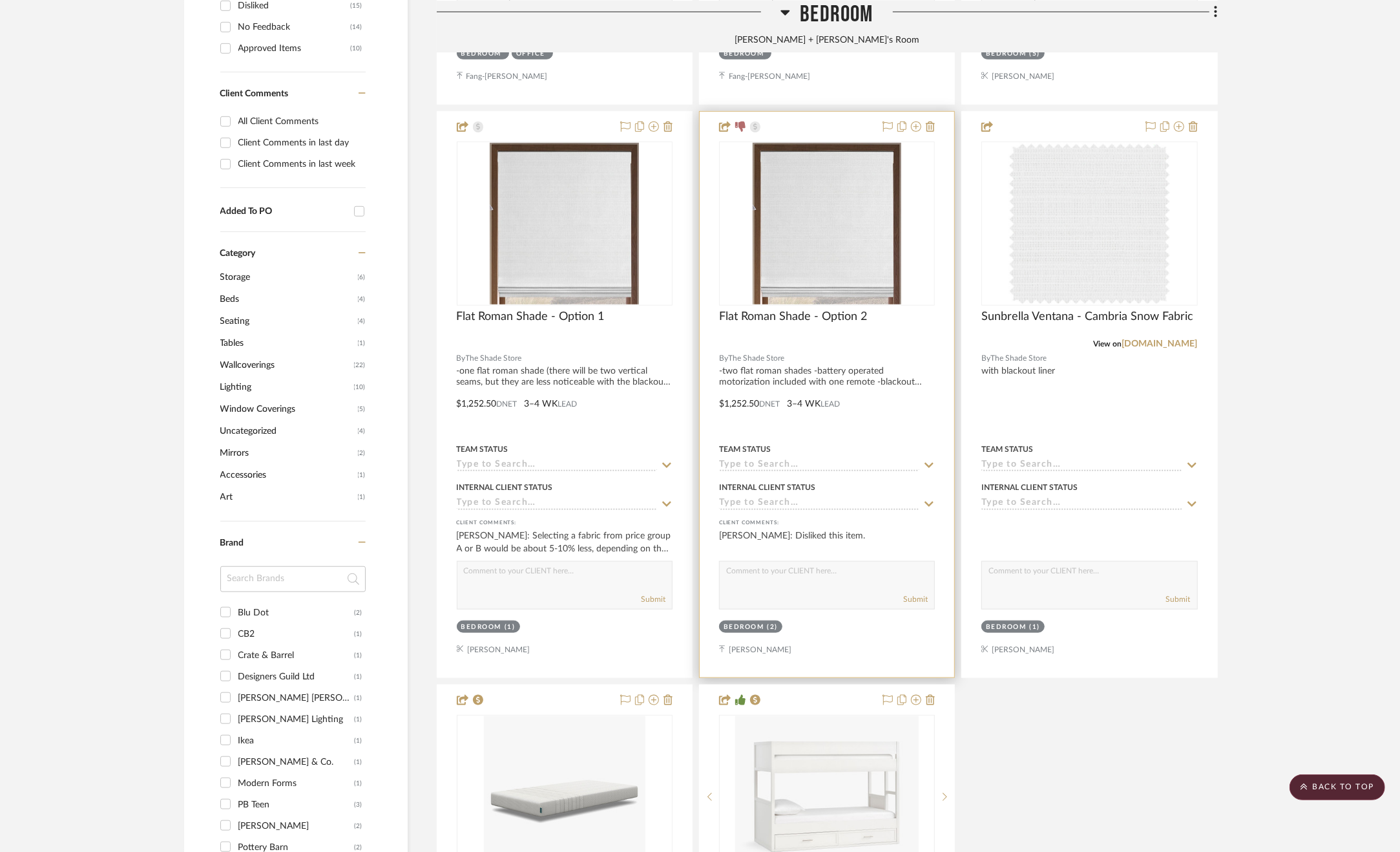
click at [895, 392] on div at bounding box center [827, 394] width 255 height 566
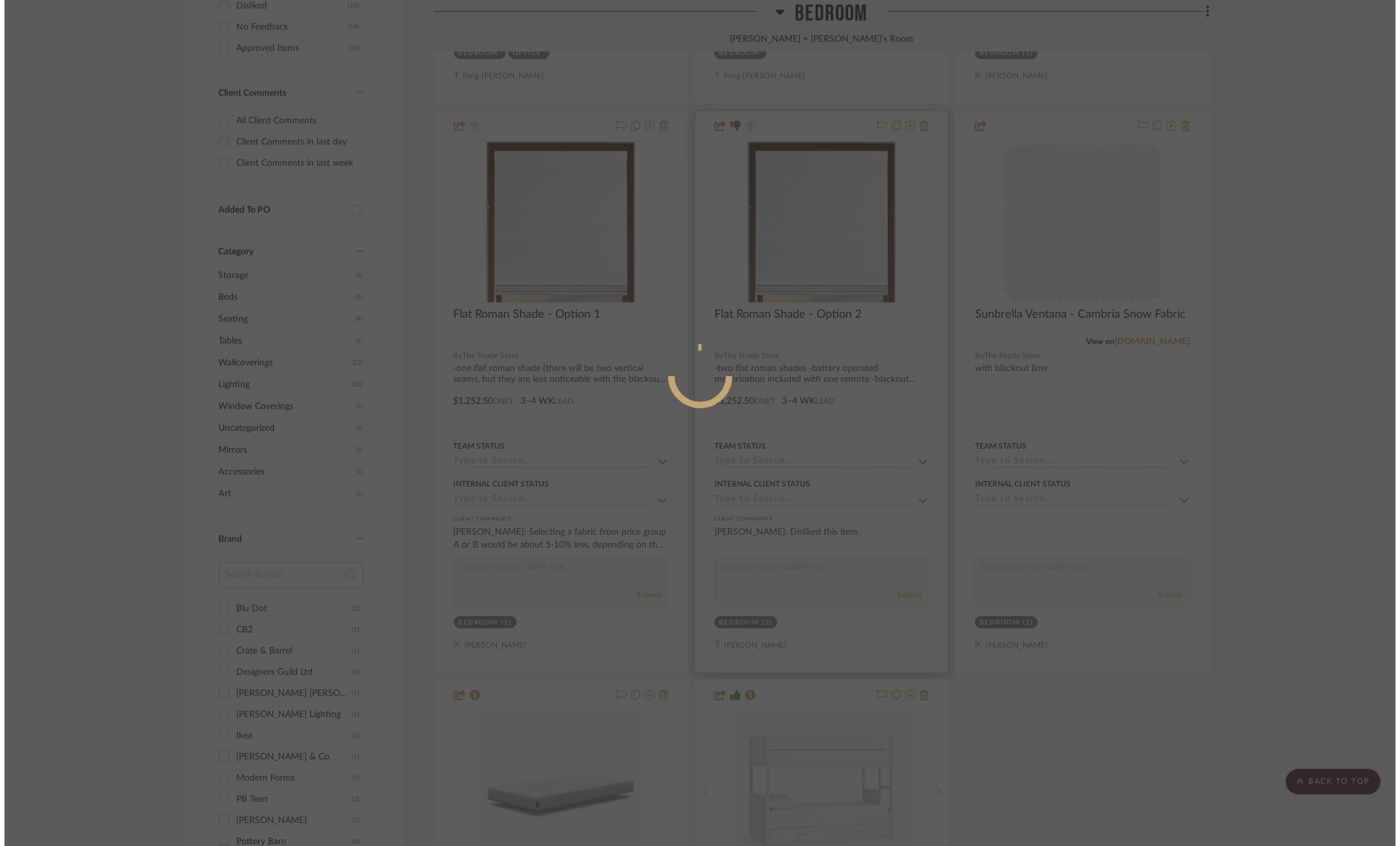
scroll to position [0, 0]
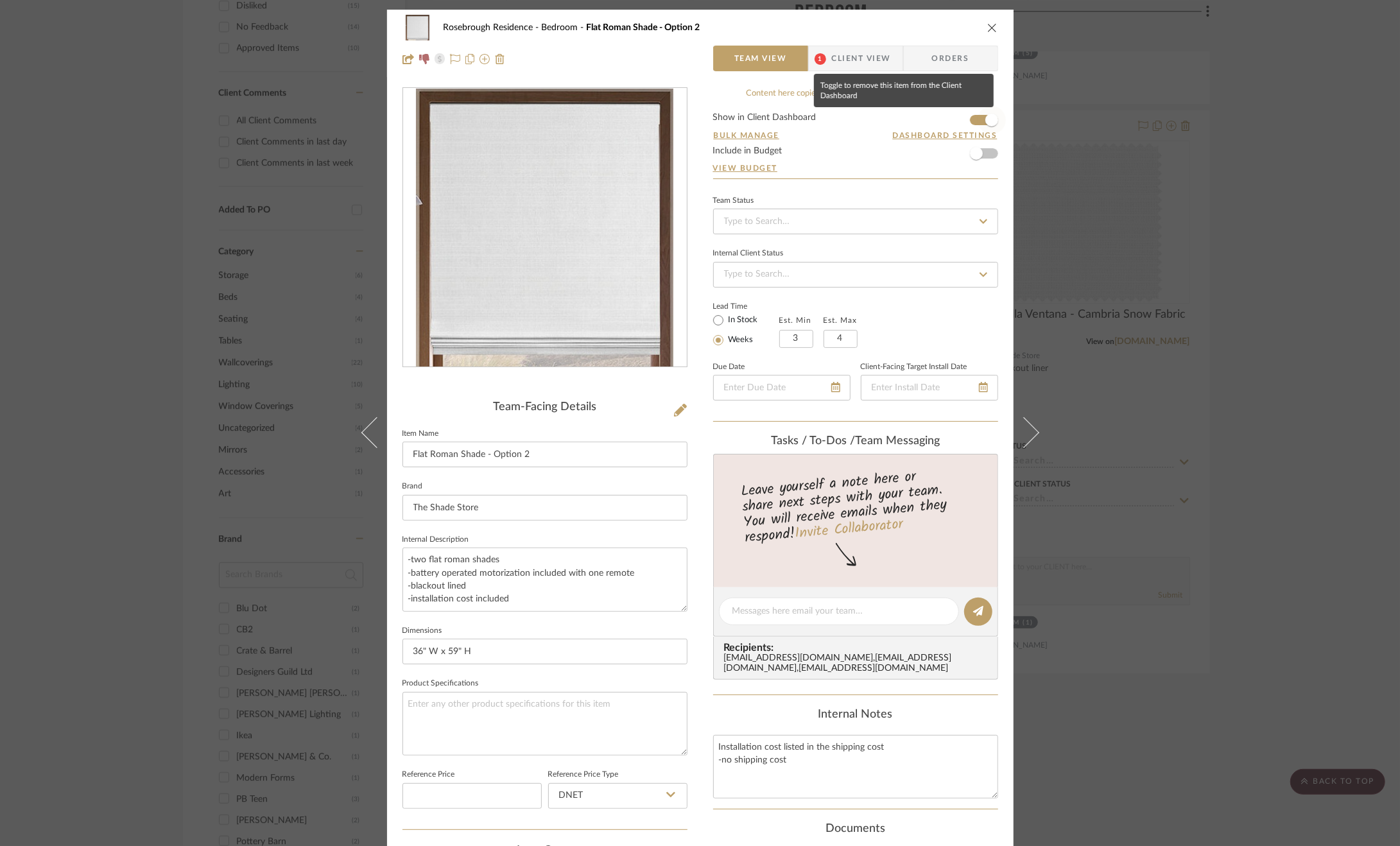
click at [986, 117] on span "button" at bounding box center [992, 120] width 13 height 13
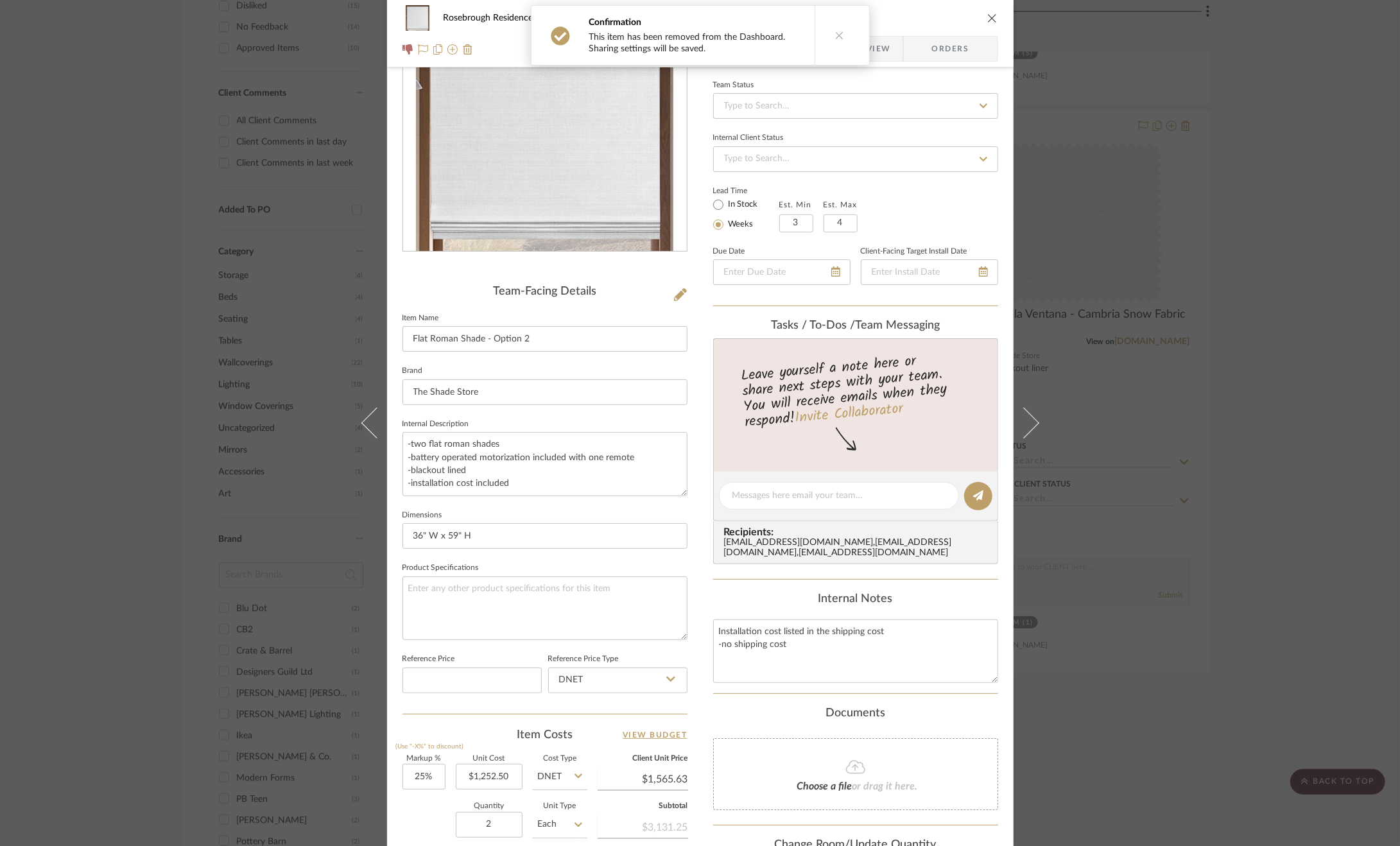
scroll to position [321, 0]
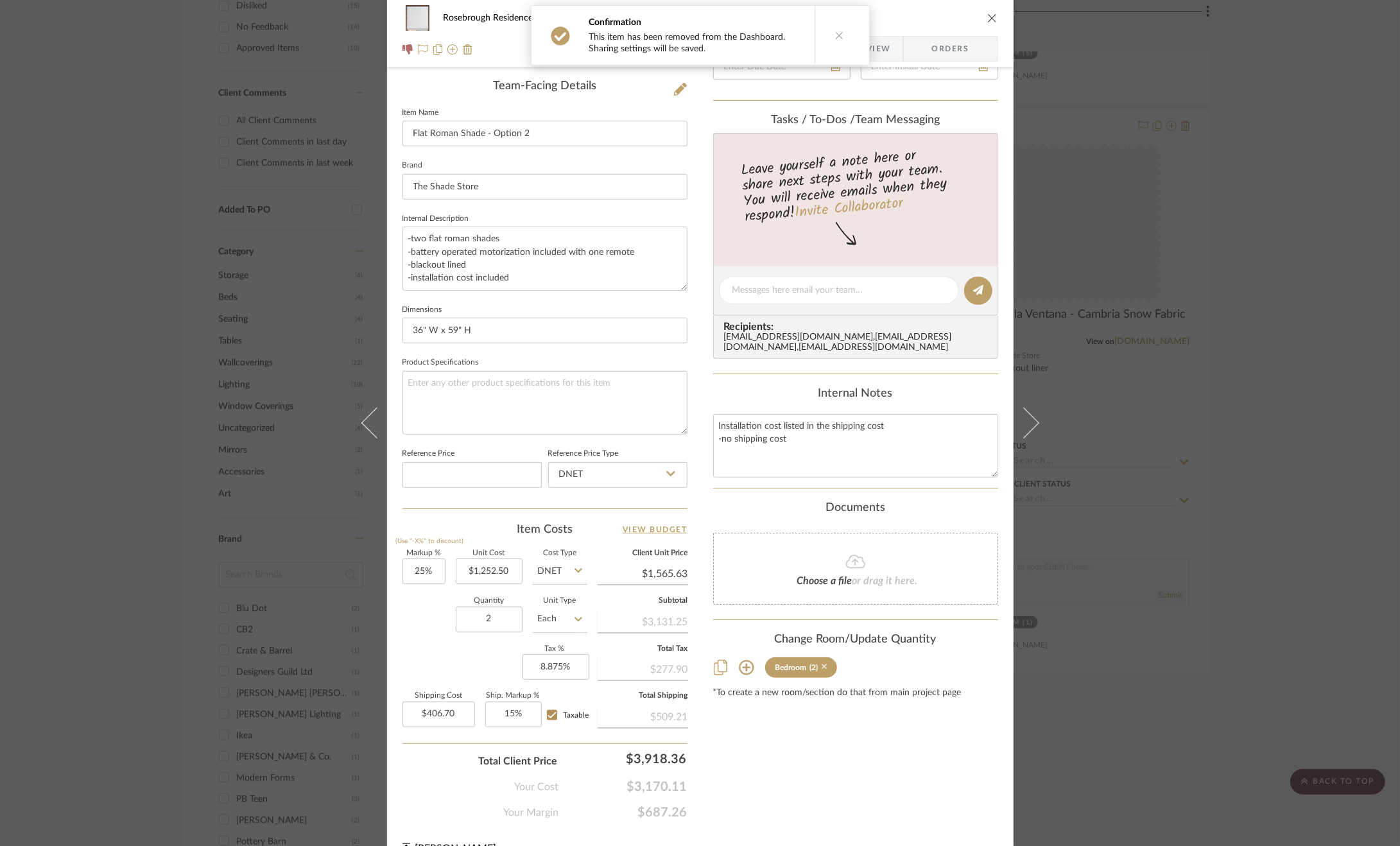
click at [822, 671] on icon at bounding box center [825, 667] width 6 height 9
click at [1252, 466] on div "Rosebrough Residence Bedroom Flat Roman Shade - Option 2 Team View 1 Client Vie…" at bounding box center [700, 423] width 1400 height 846
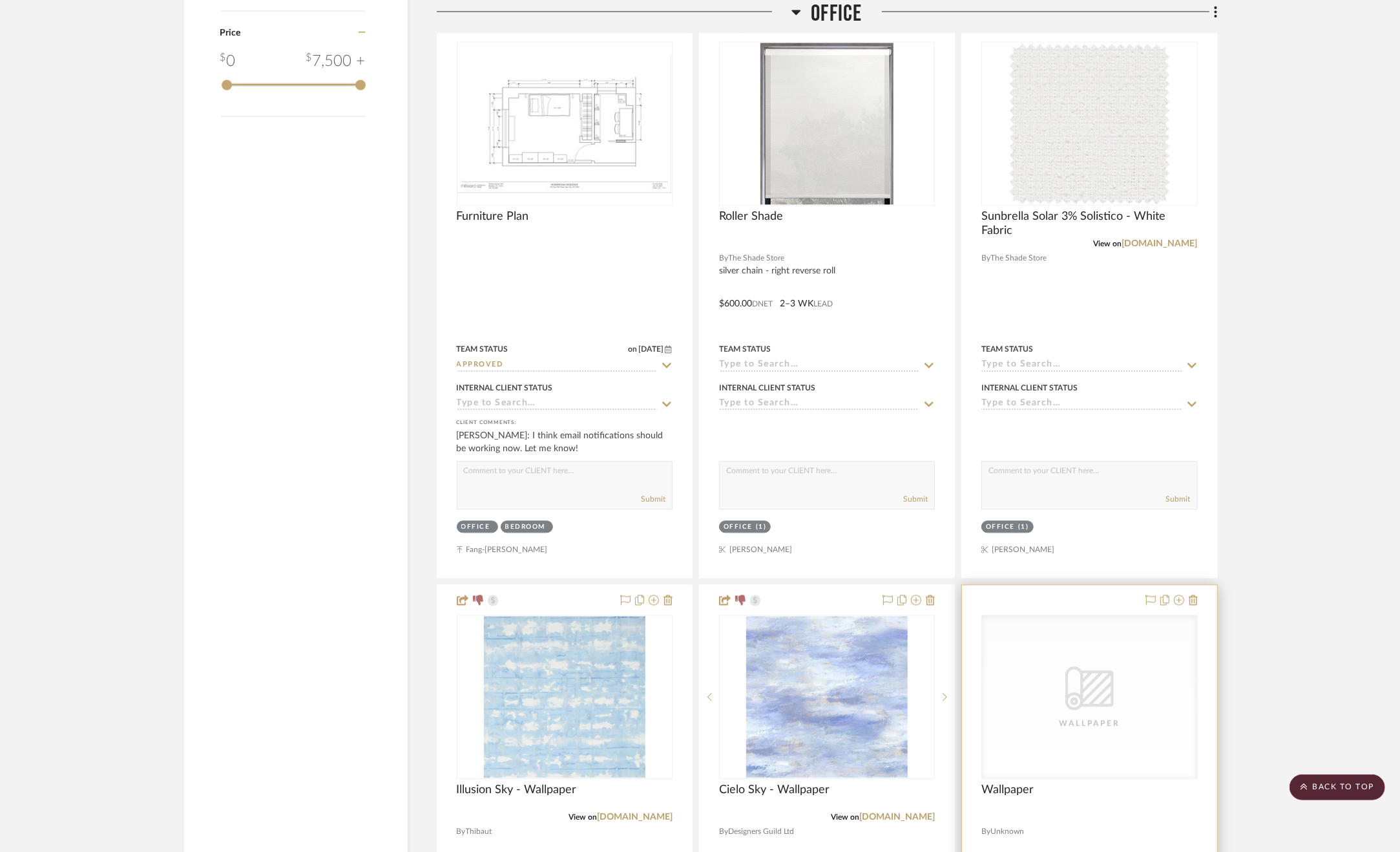
scroll to position [2651, 0]
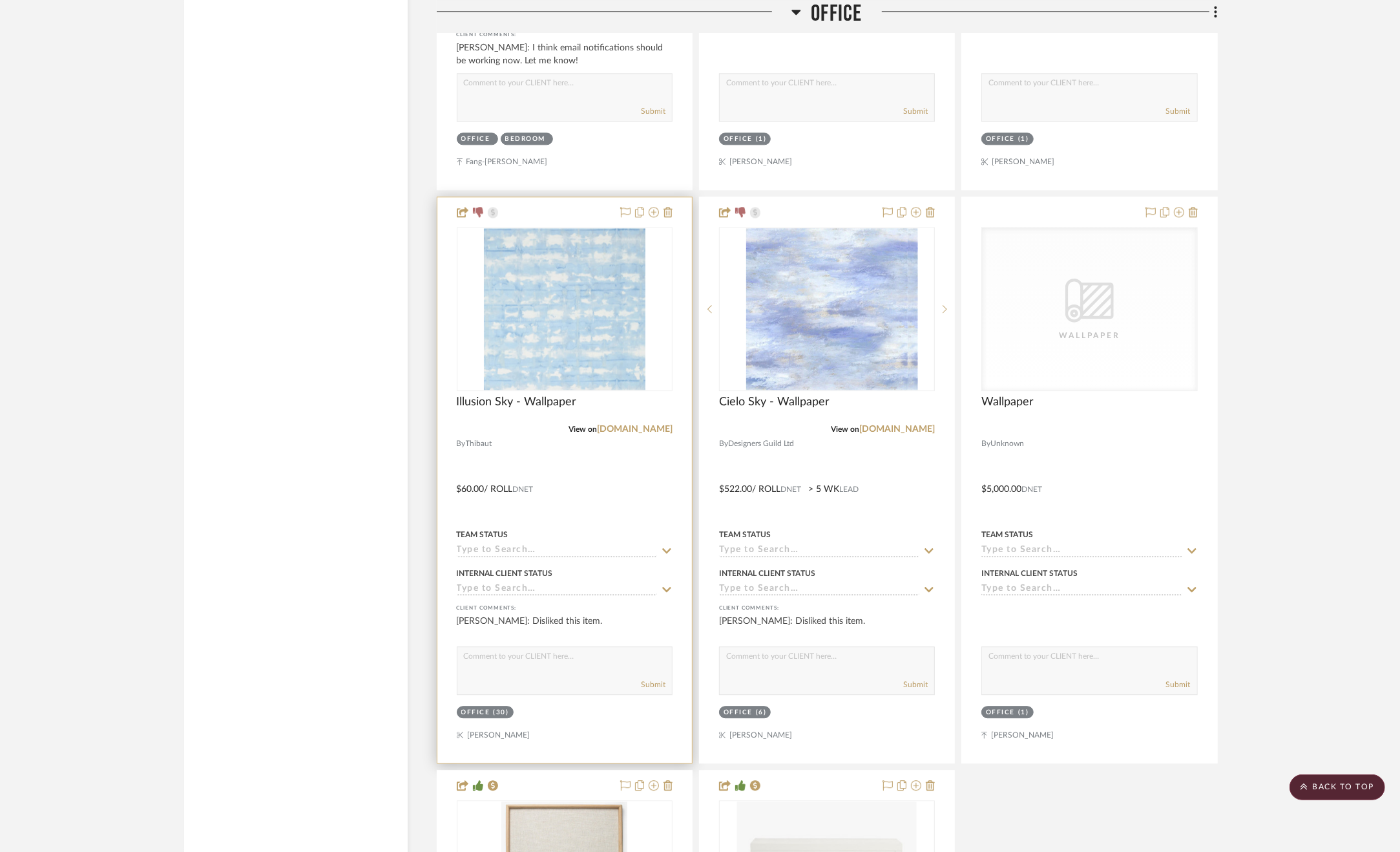
click at [633, 485] on div at bounding box center [565, 480] width 255 height 566
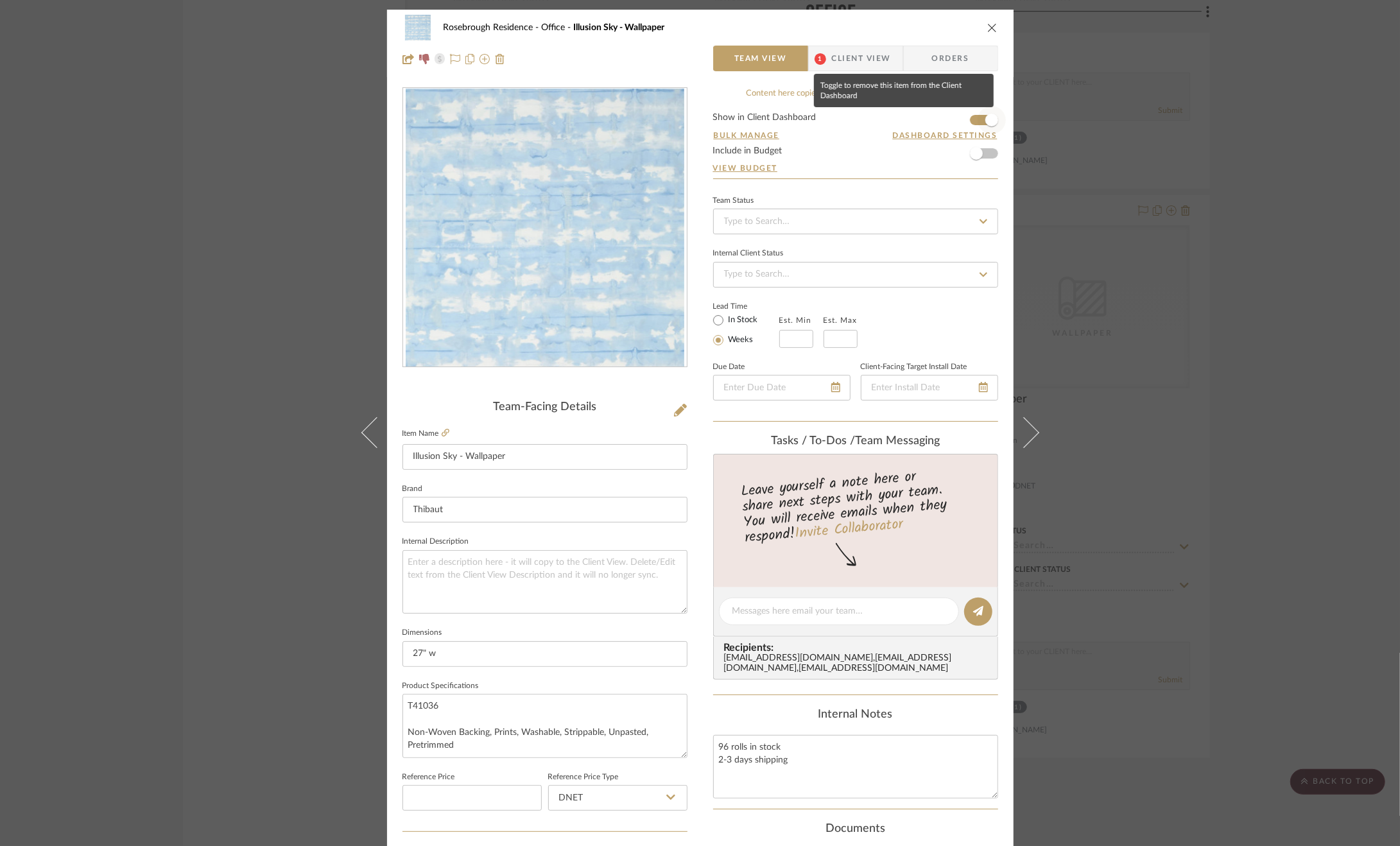
click at [991, 124] on span "button" at bounding box center [992, 120] width 13 height 13
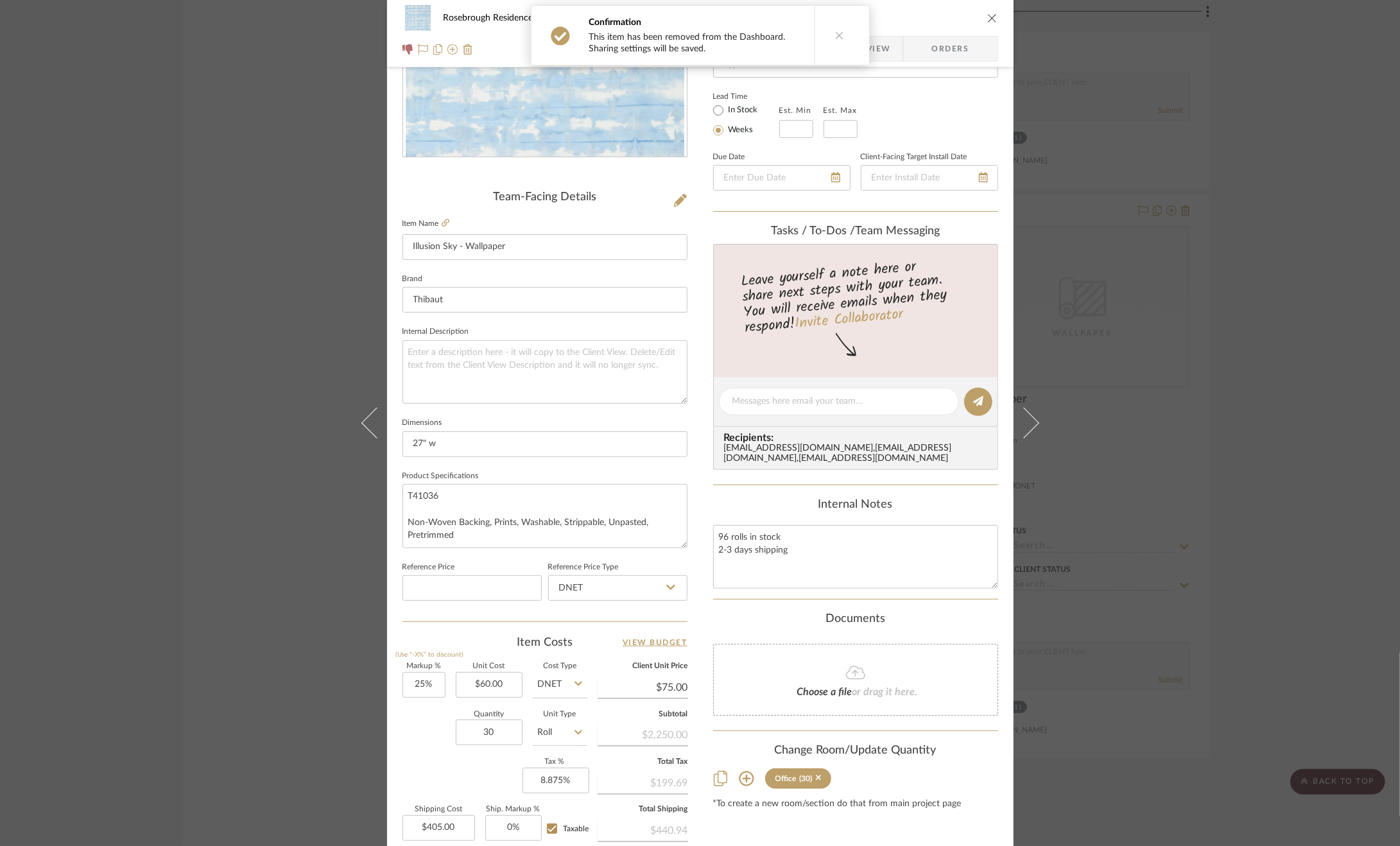
scroll to position [346, 0]
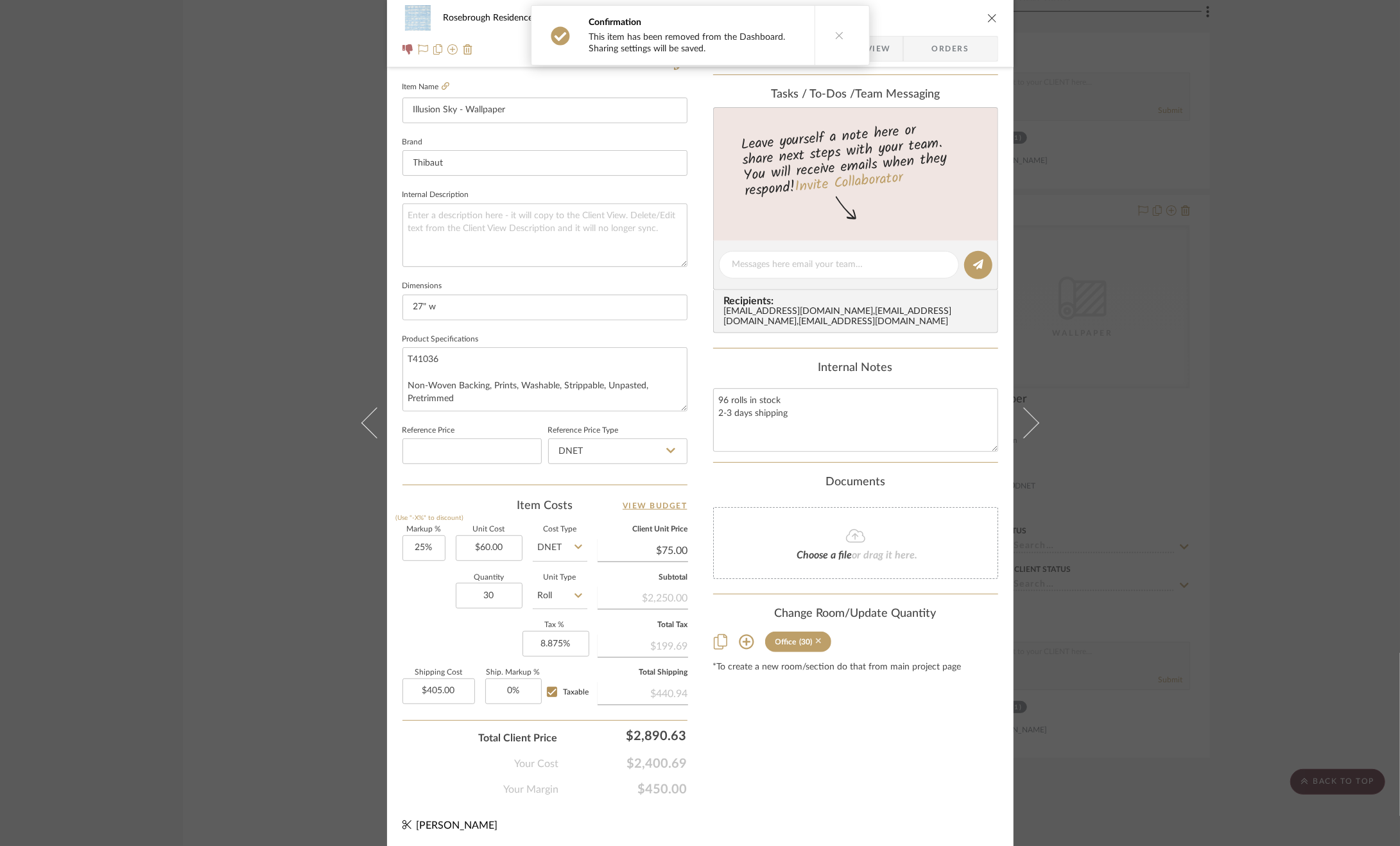
click at [816, 644] on icon at bounding box center [819, 641] width 6 height 6
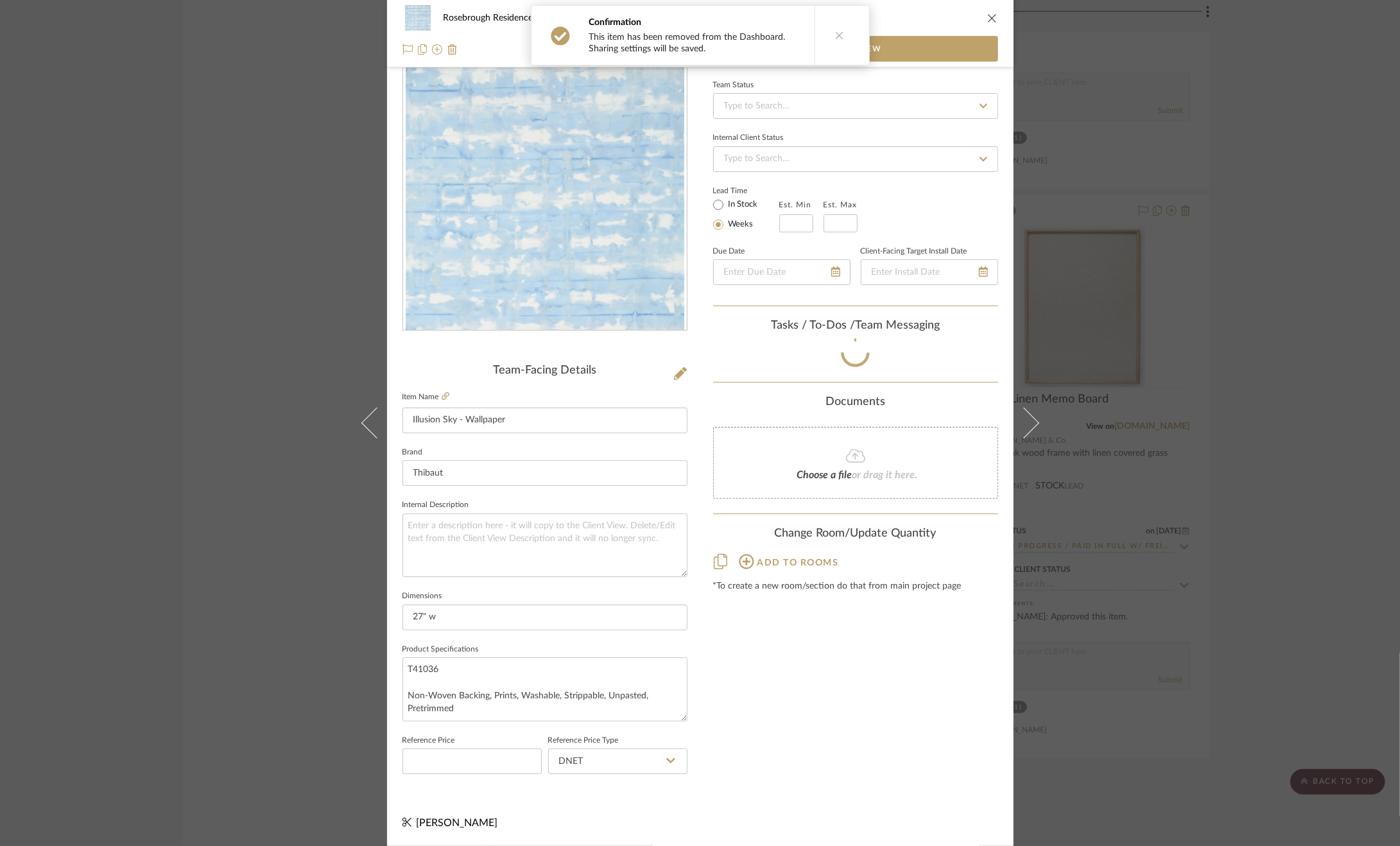
scroll to position [38, 0]
click at [1255, 584] on div "Rosebrough Residence Products For Consideration Illusion Sky - Wallpaper Team V…" at bounding box center [700, 423] width 1400 height 846
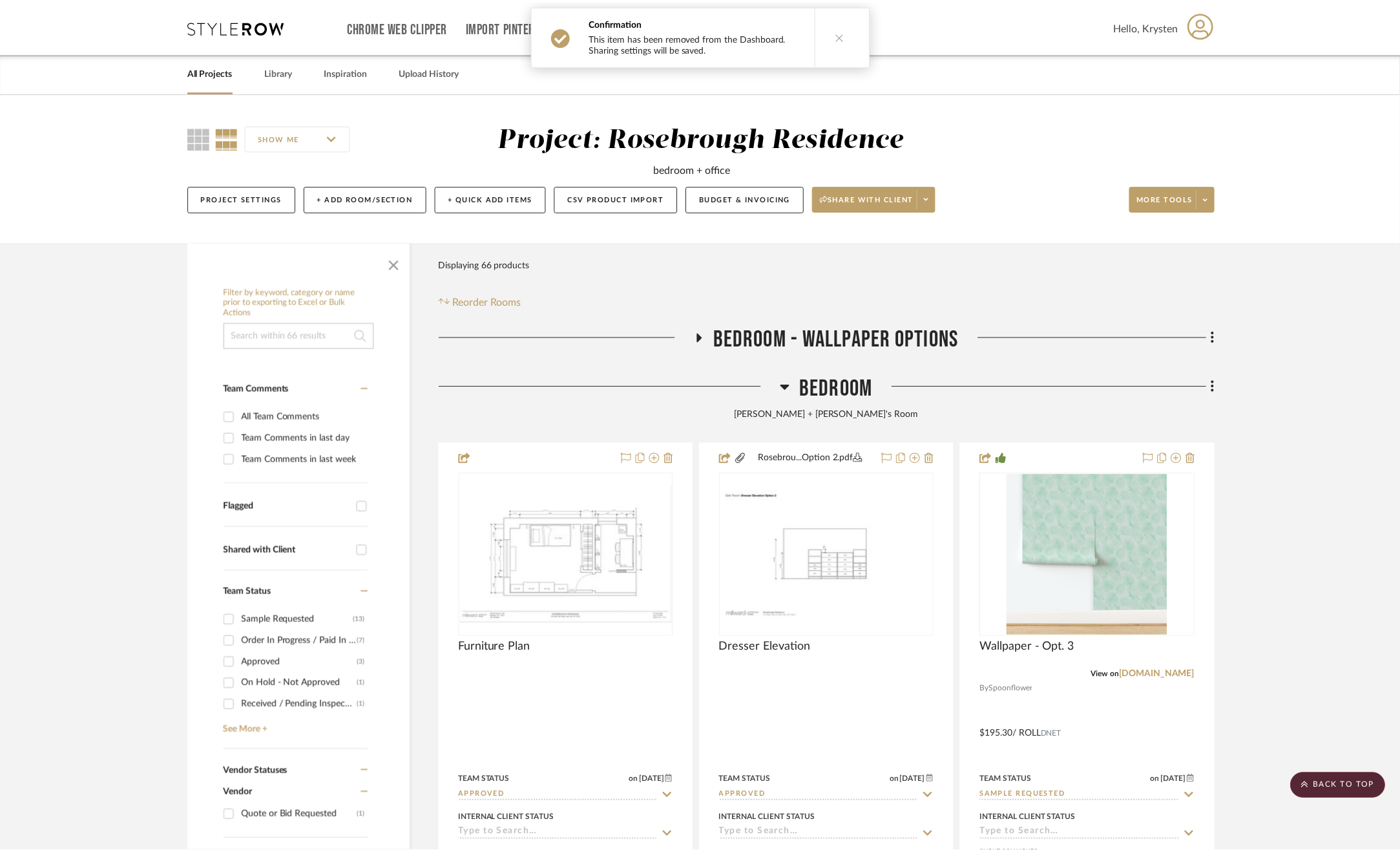
scroll to position [2651, 0]
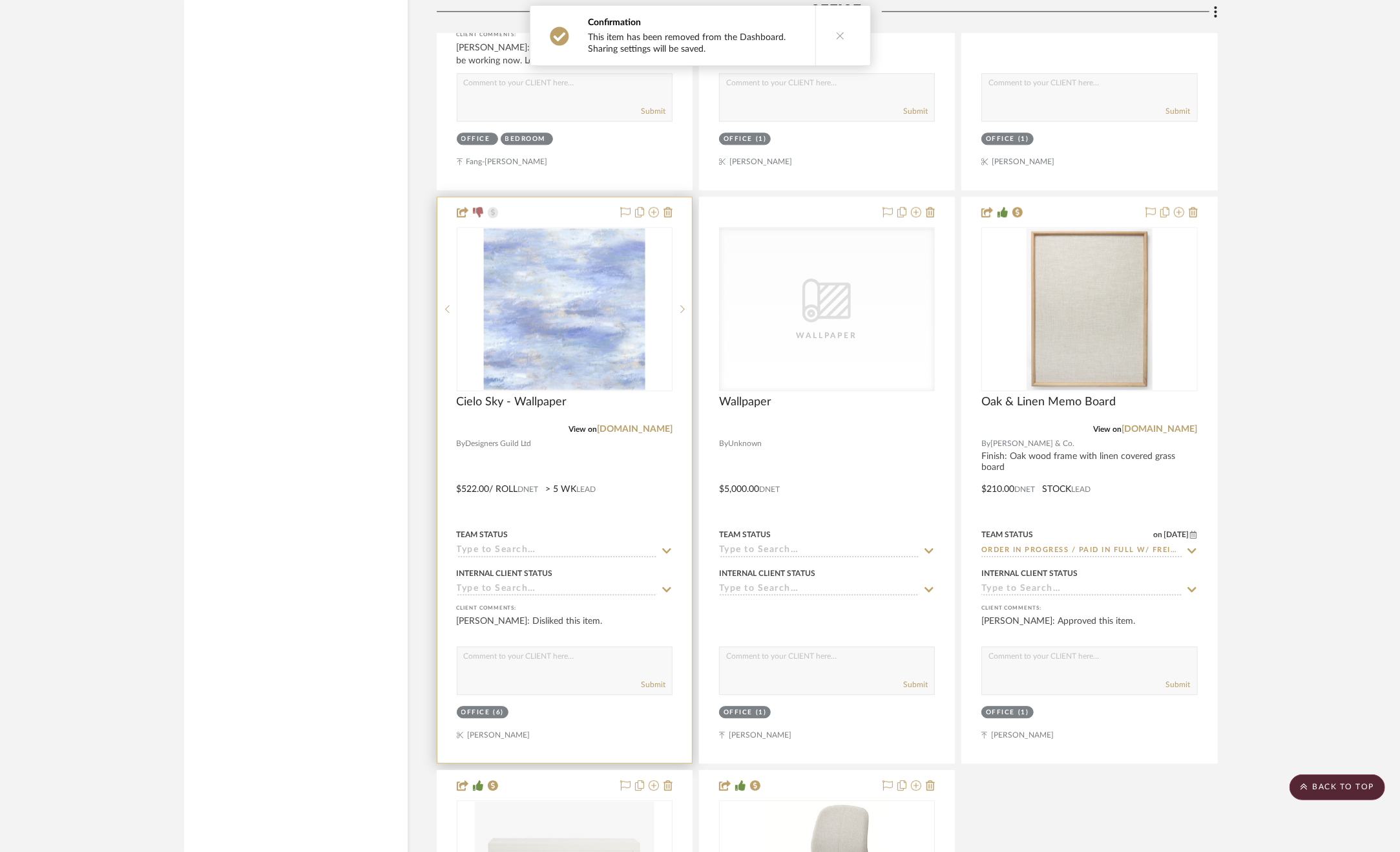
click at [616, 485] on div at bounding box center [565, 480] width 255 height 566
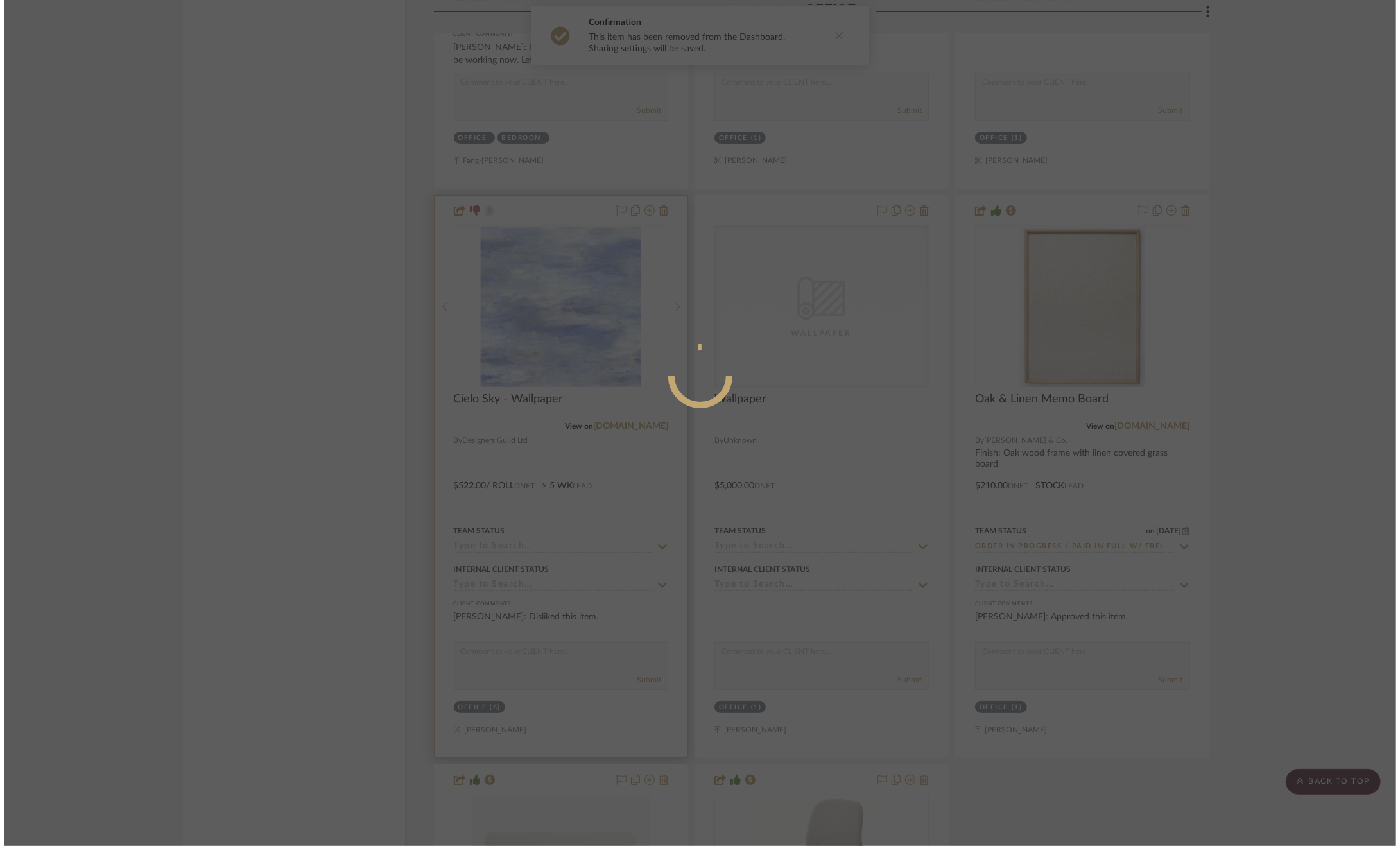
scroll to position [0, 0]
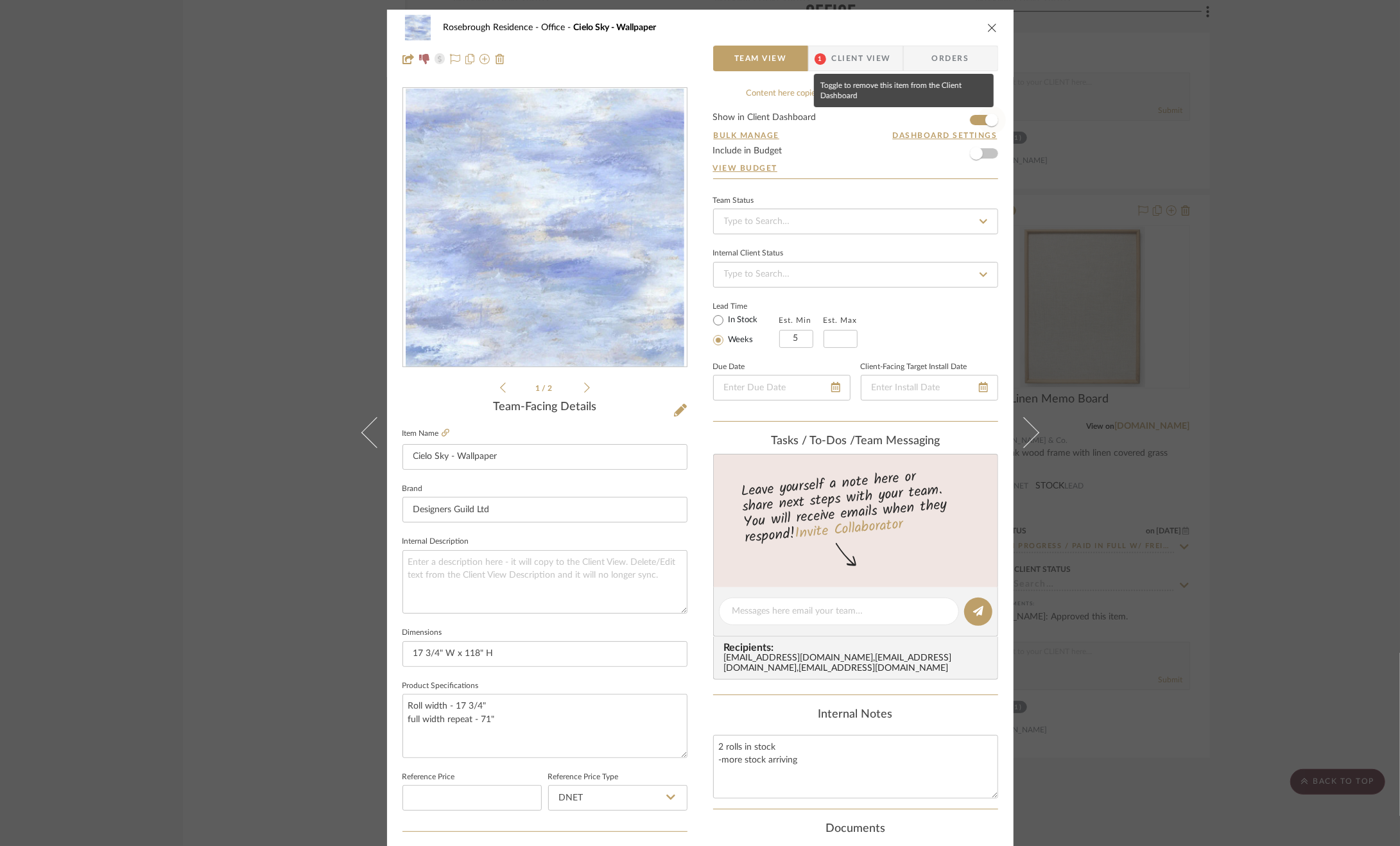
click at [986, 118] on span "button" at bounding box center [992, 120] width 13 height 13
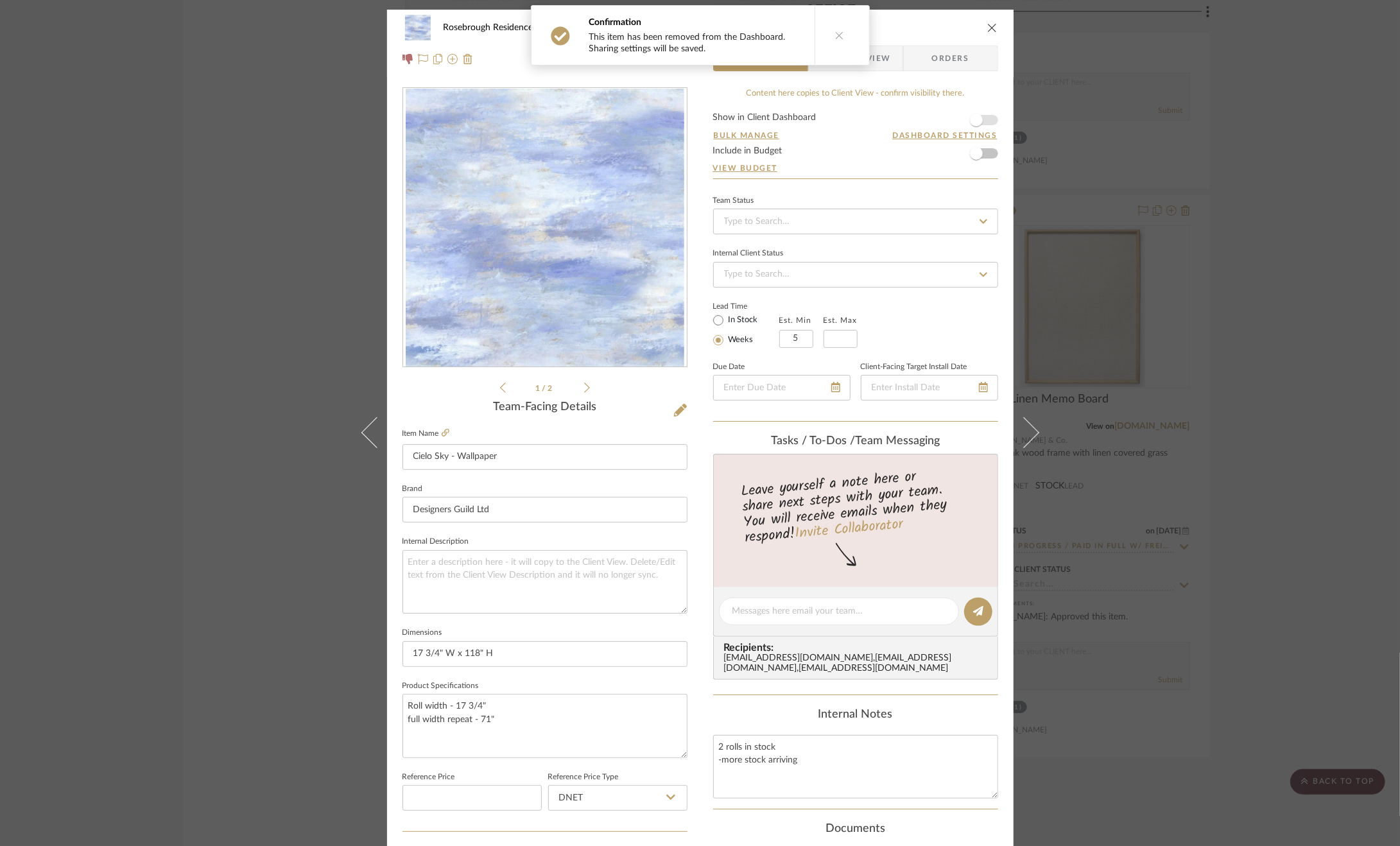
scroll to position [346, 0]
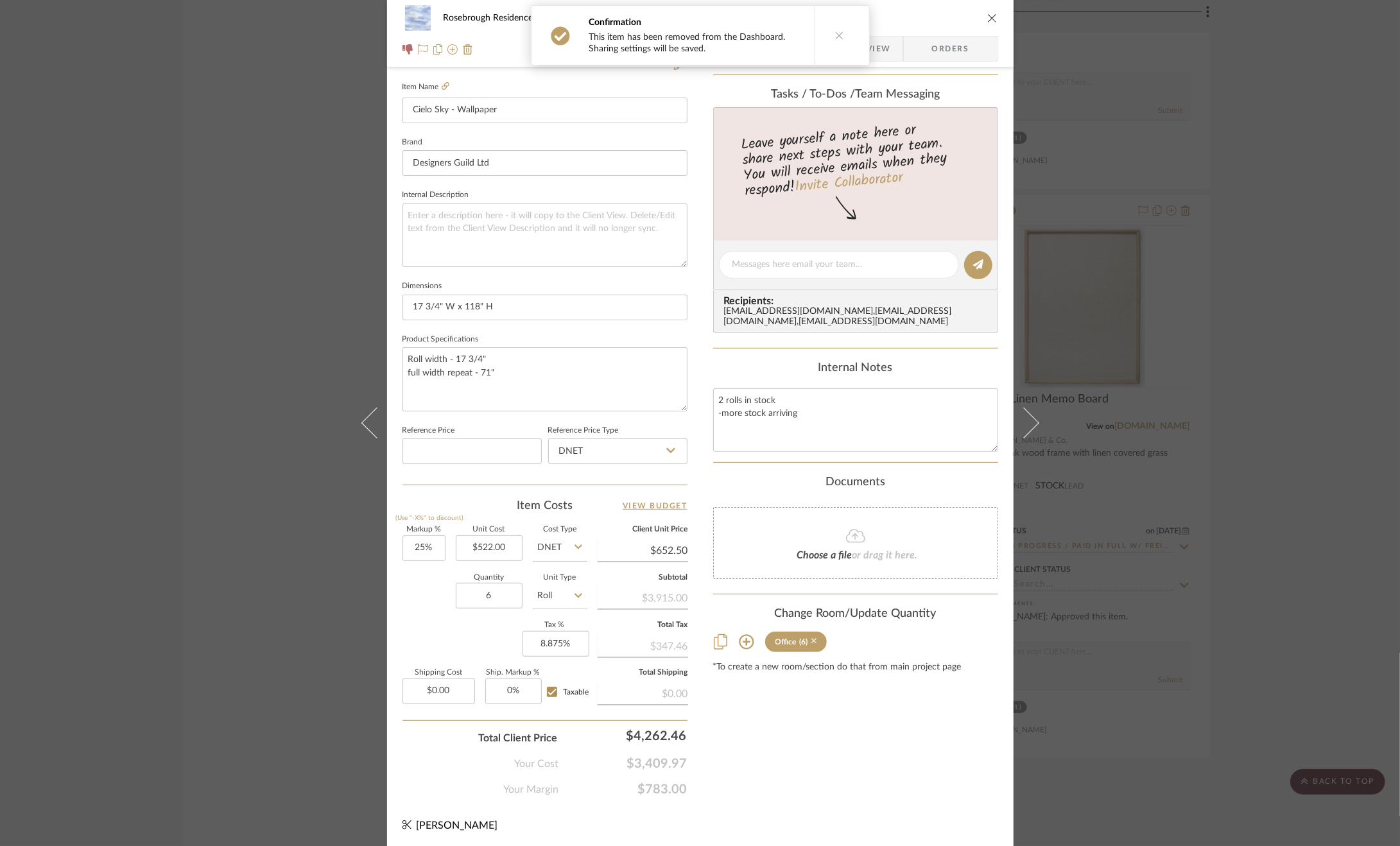
click at [812, 646] on icon at bounding box center [814, 641] width 6 height 9
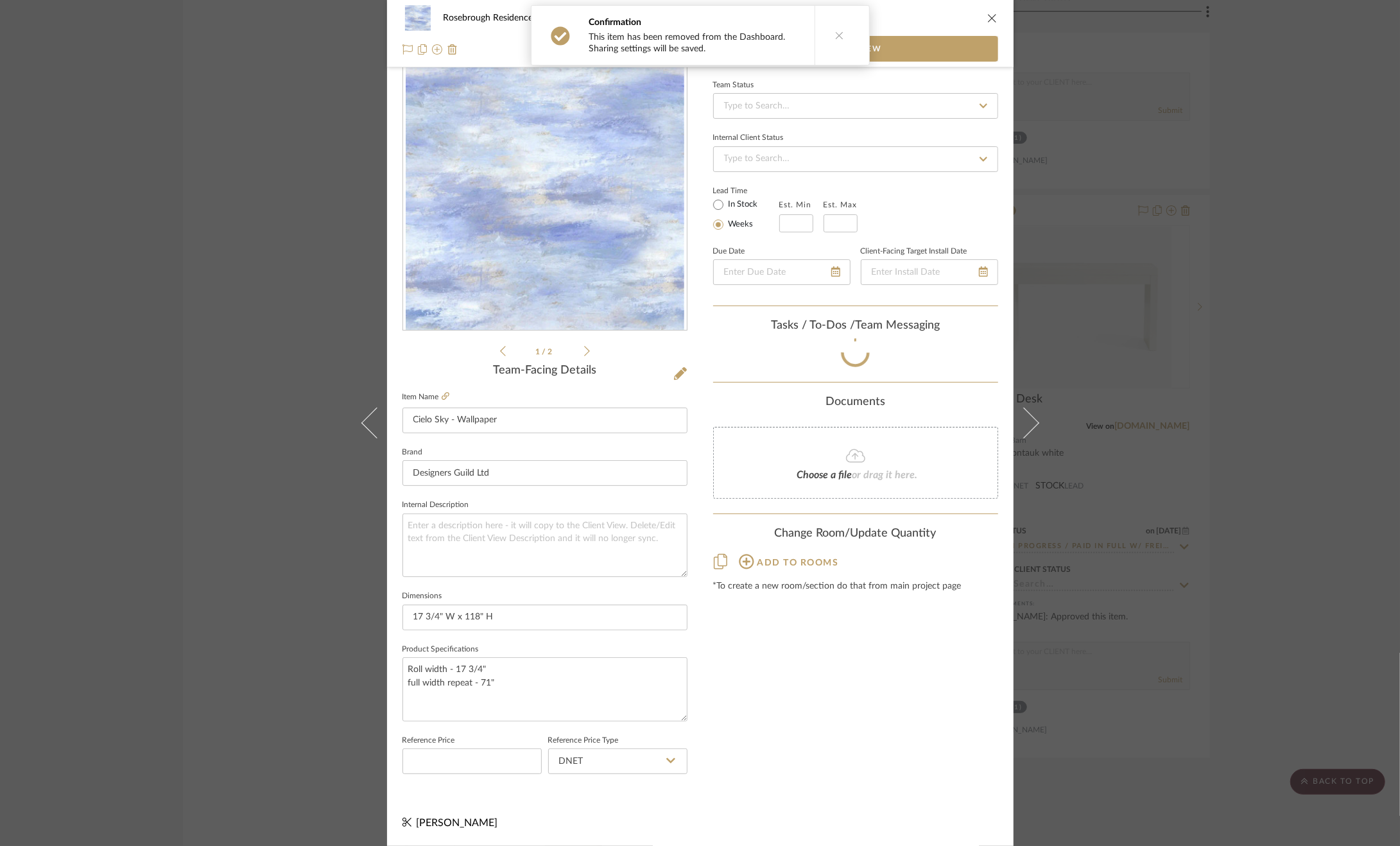
scroll to position [38, 0]
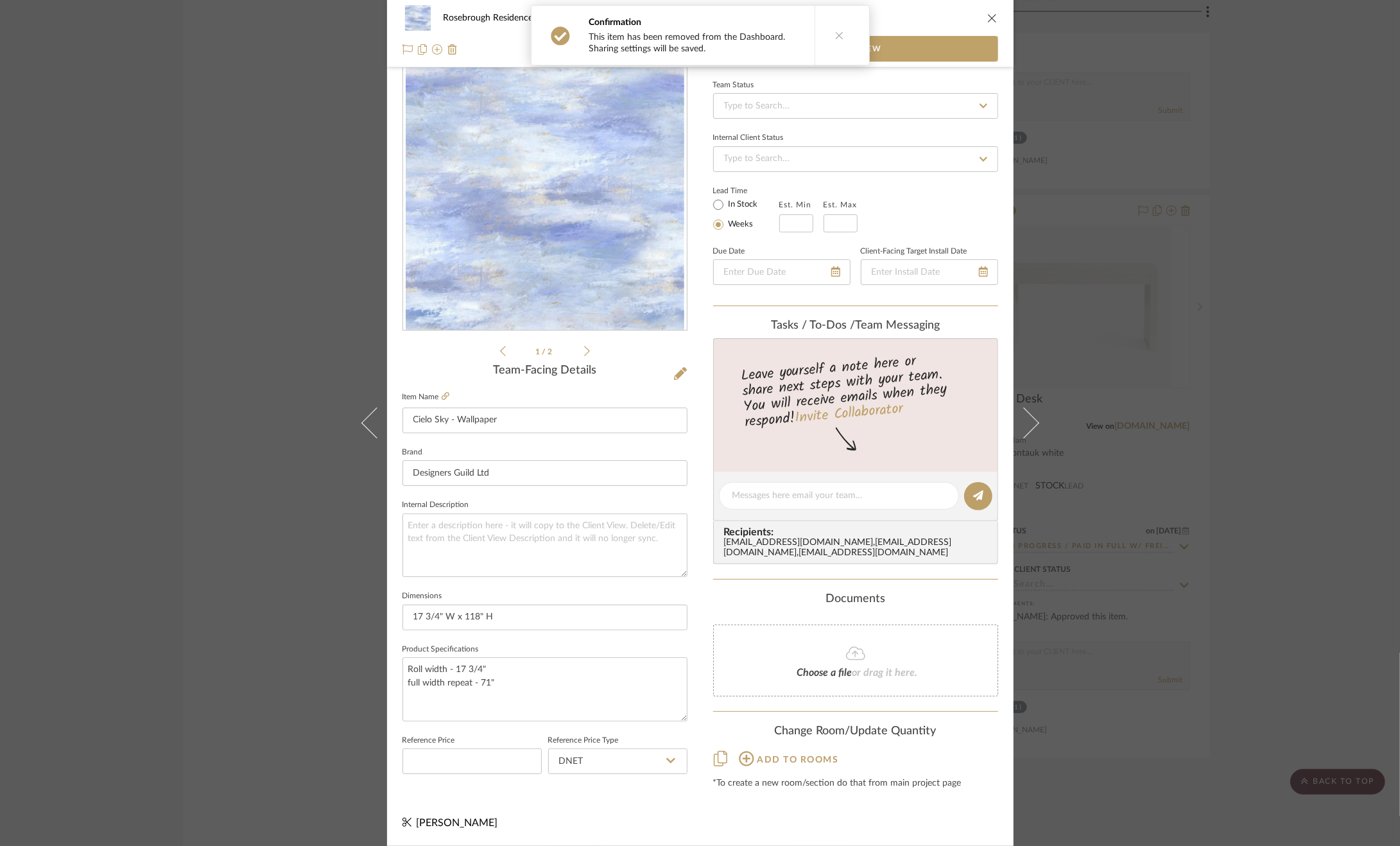
click at [1293, 581] on div "Rosebrough Residence Products For Consideration Cielo Sky - Wallpaper Team View…" at bounding box center [700, 423] width 1400 height 846
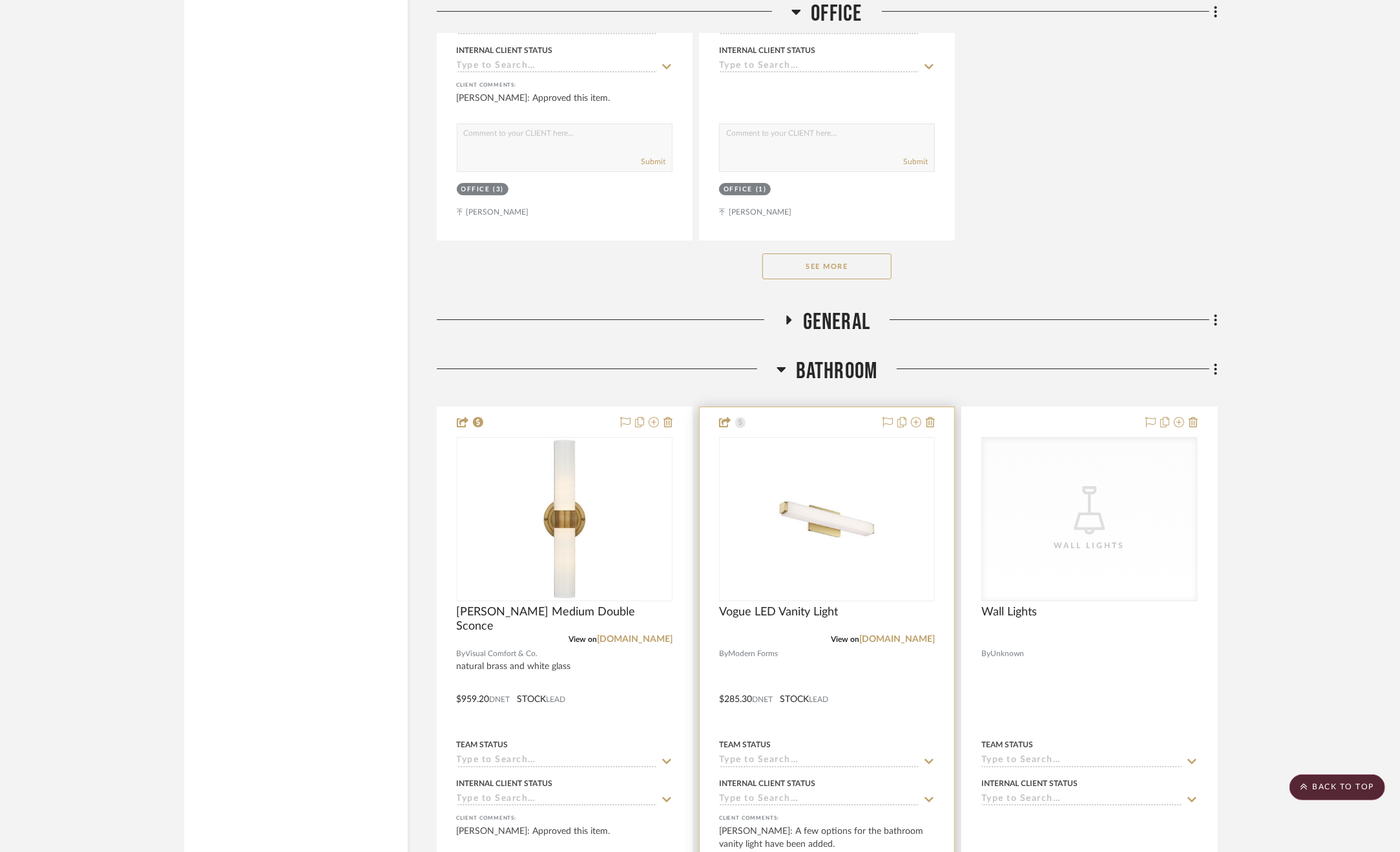
scroll to position [3847, 0]
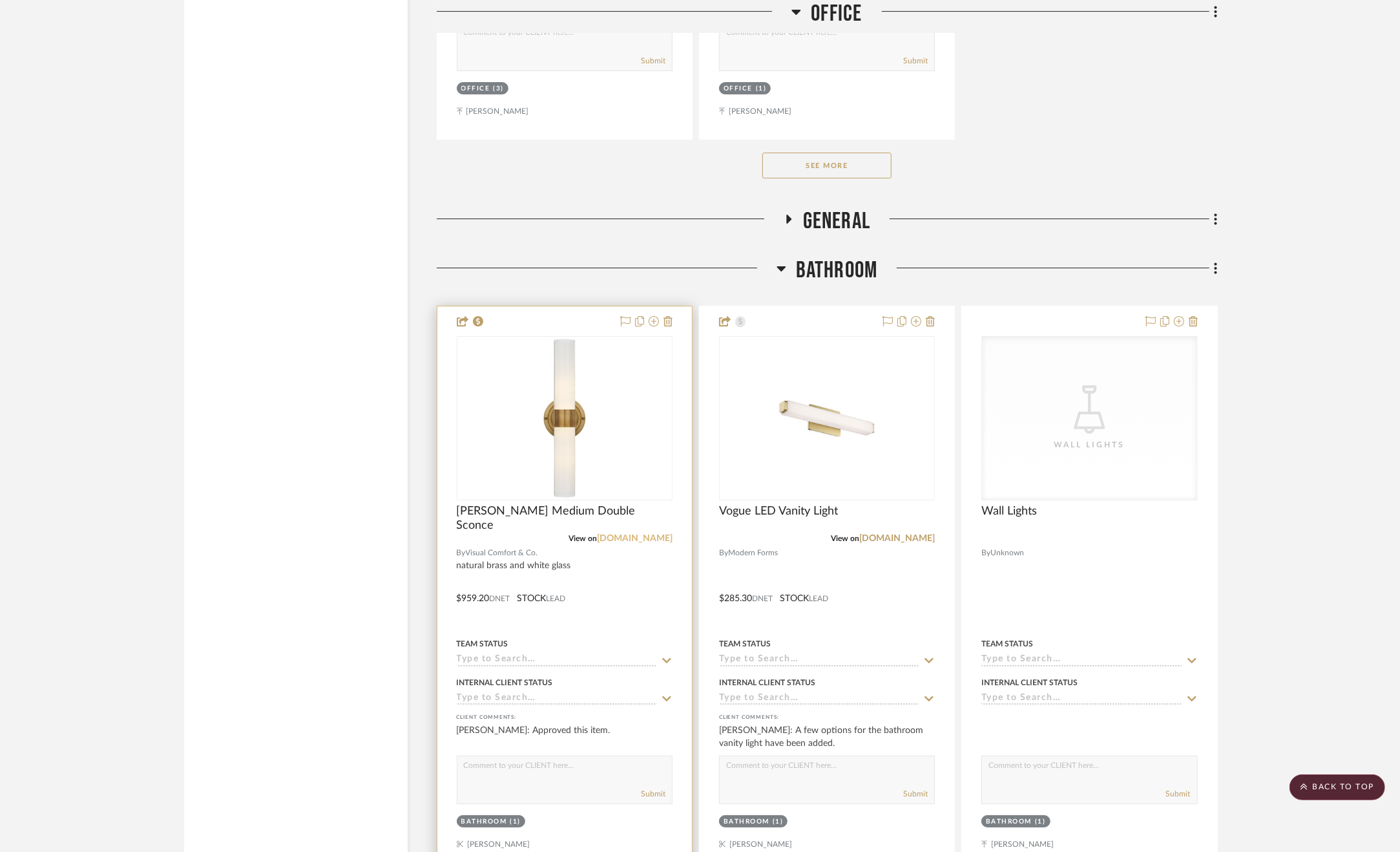
click at [642, 543] on link "[DOMAIN_NAME]" at bounding box center [634, 539] width 76 height 9
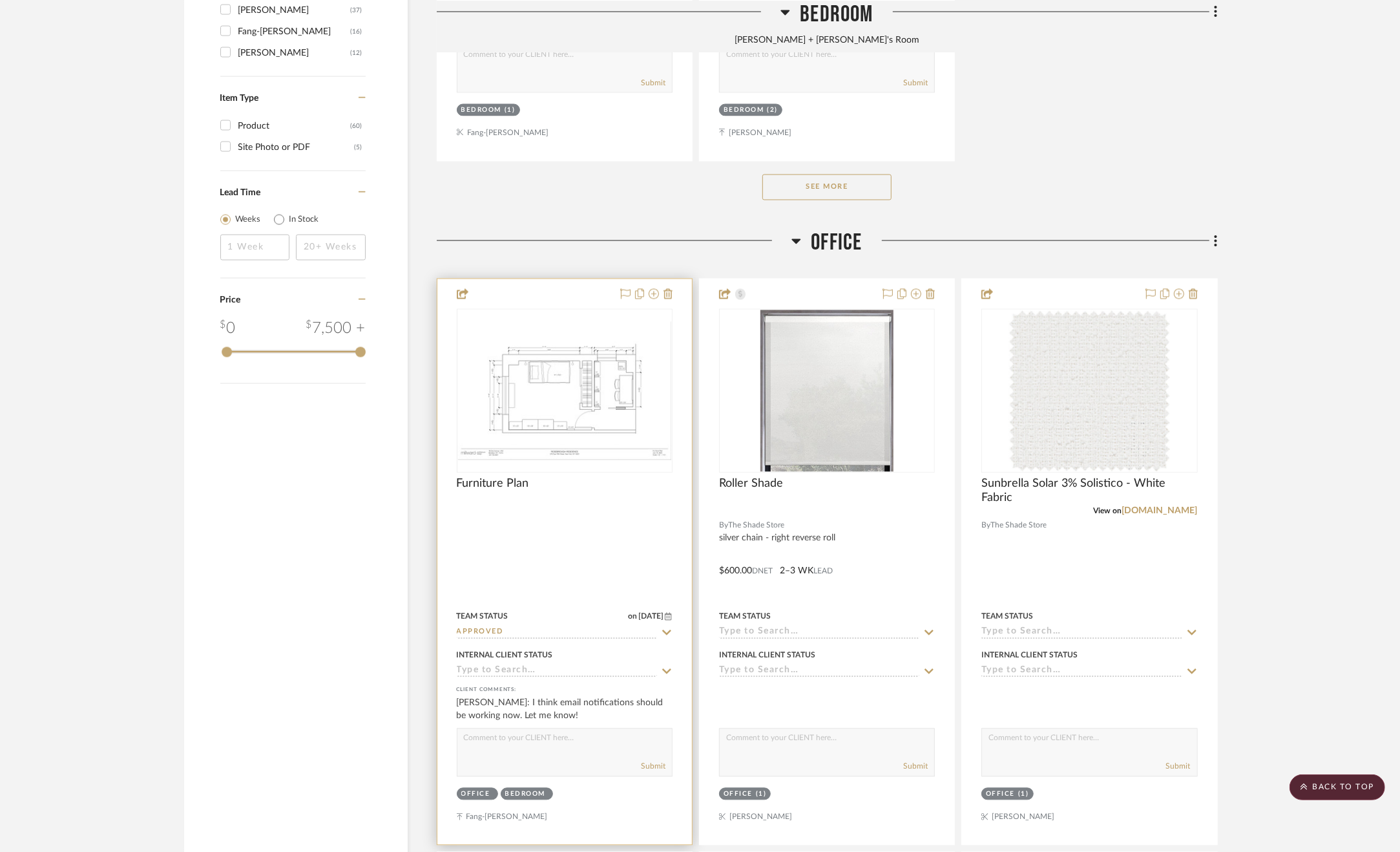
scroll to position [1908, 0]
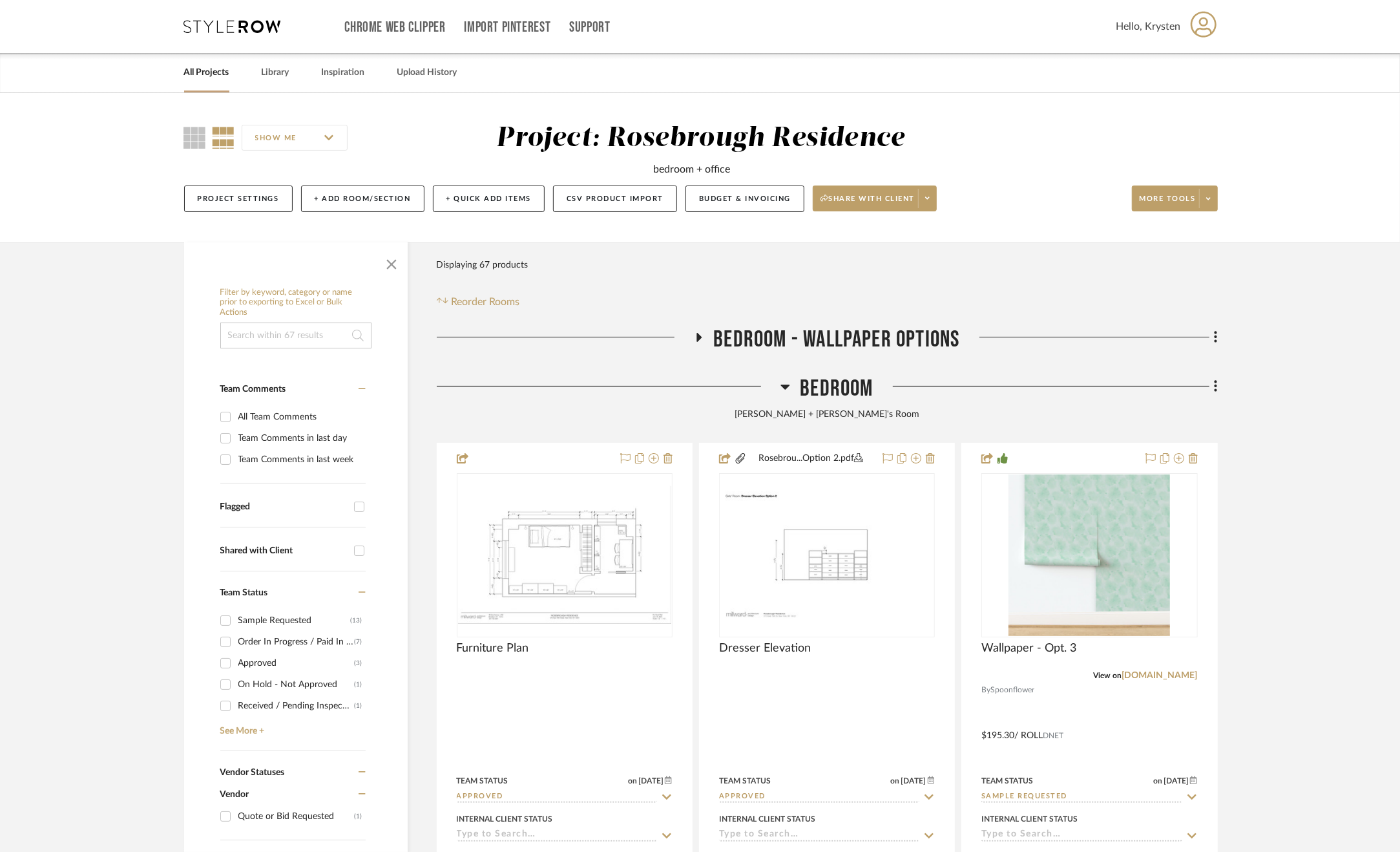
click at [844, 405] on div "Bedroom" at bounding box center [827, 392] width 781 height 33
click at [842, 395] on span "Bedroom" at bounding box center [836, 389] width 73 height 28
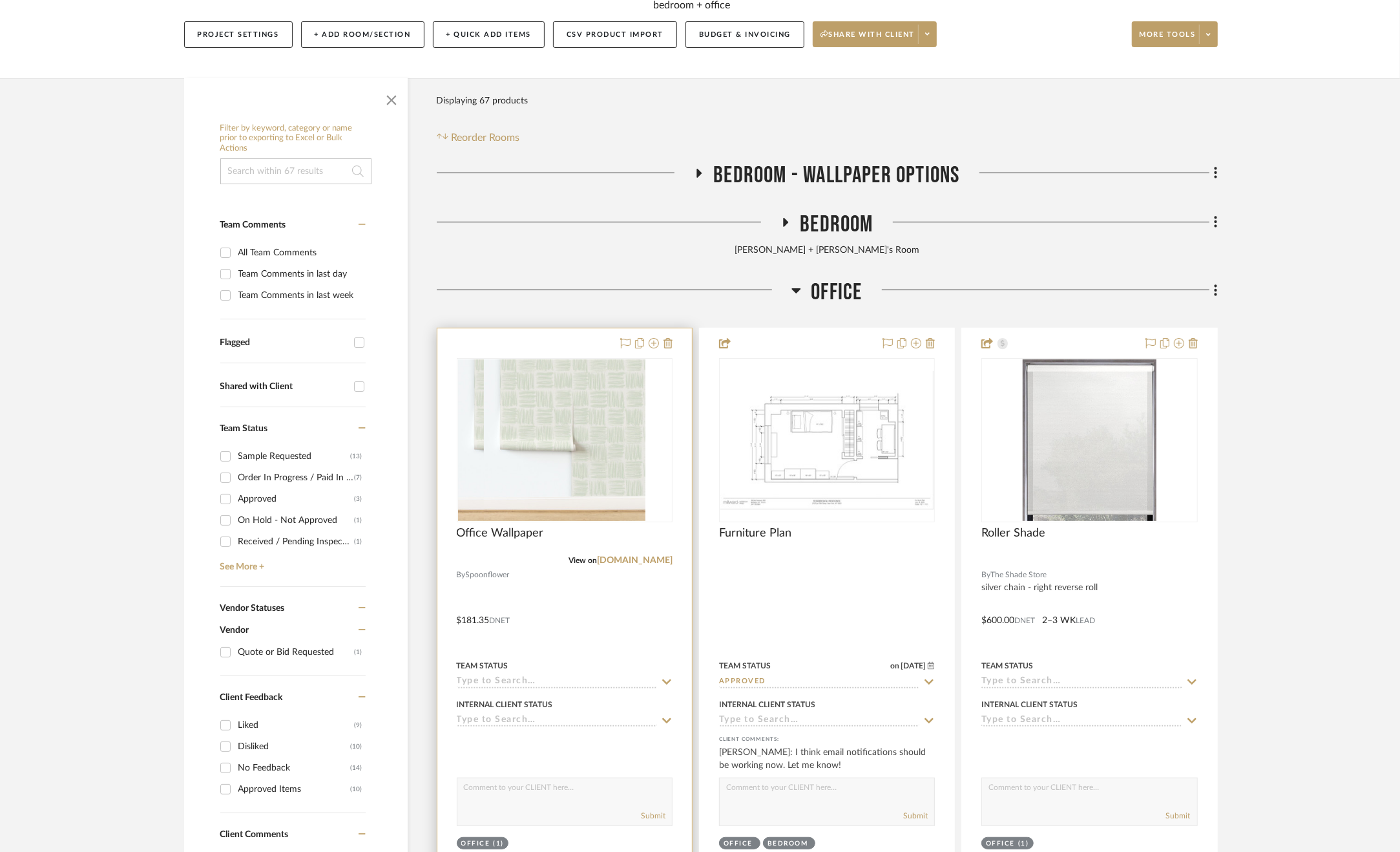
scroll to position [259, 0]
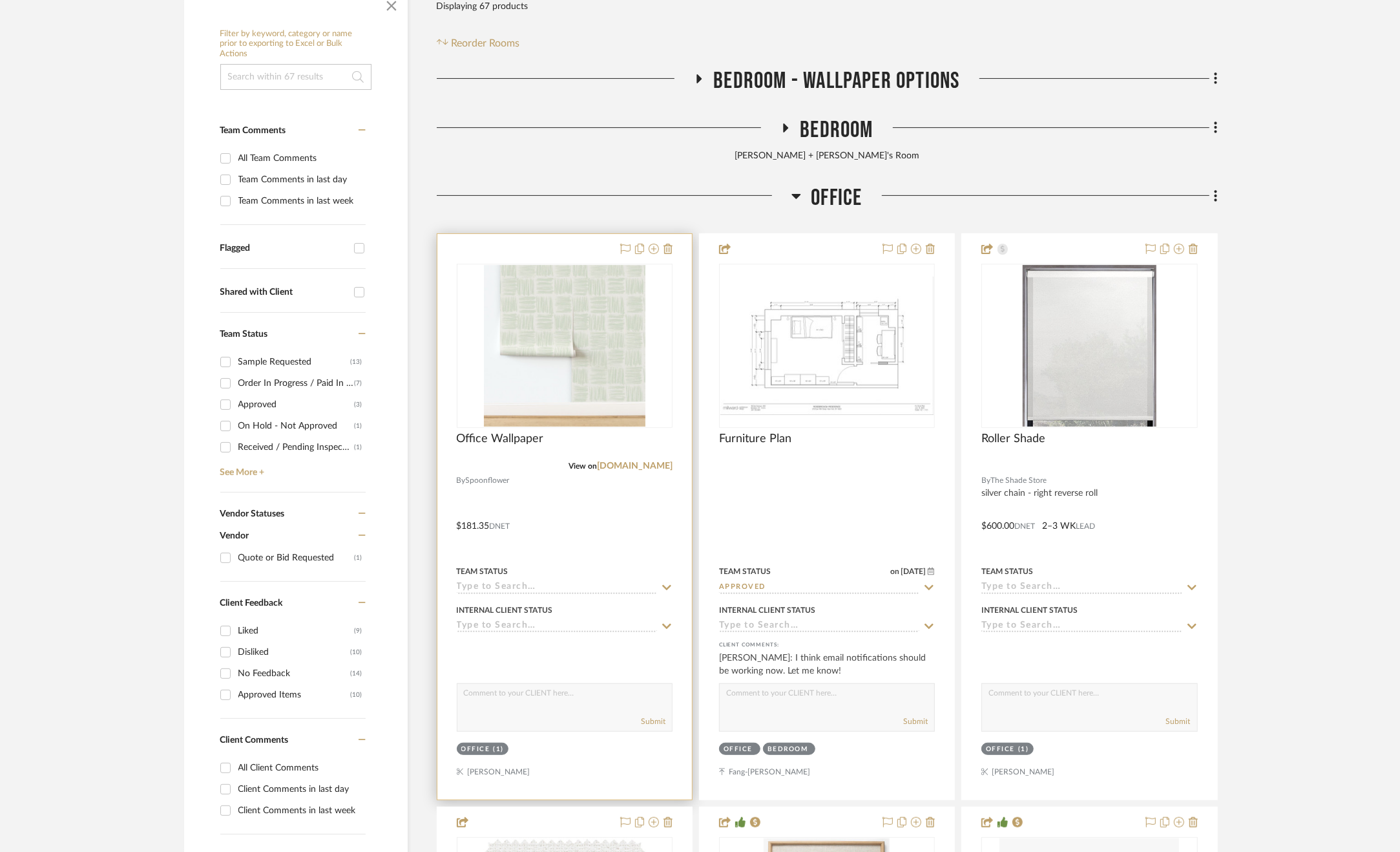
click at [604, 547] on div at bounding box center [565, 516] width 255 height 566
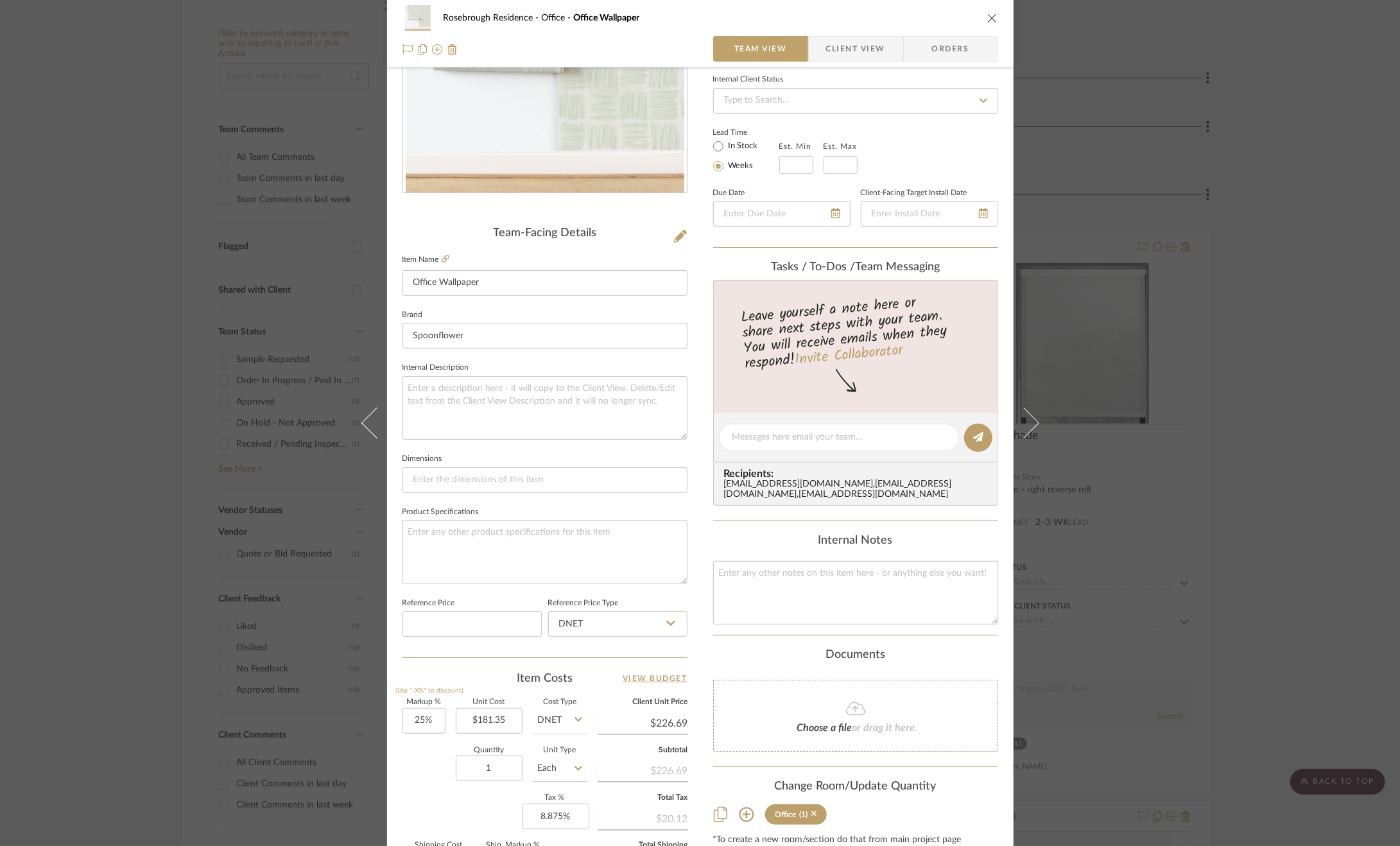
scroll to position [346, 0]
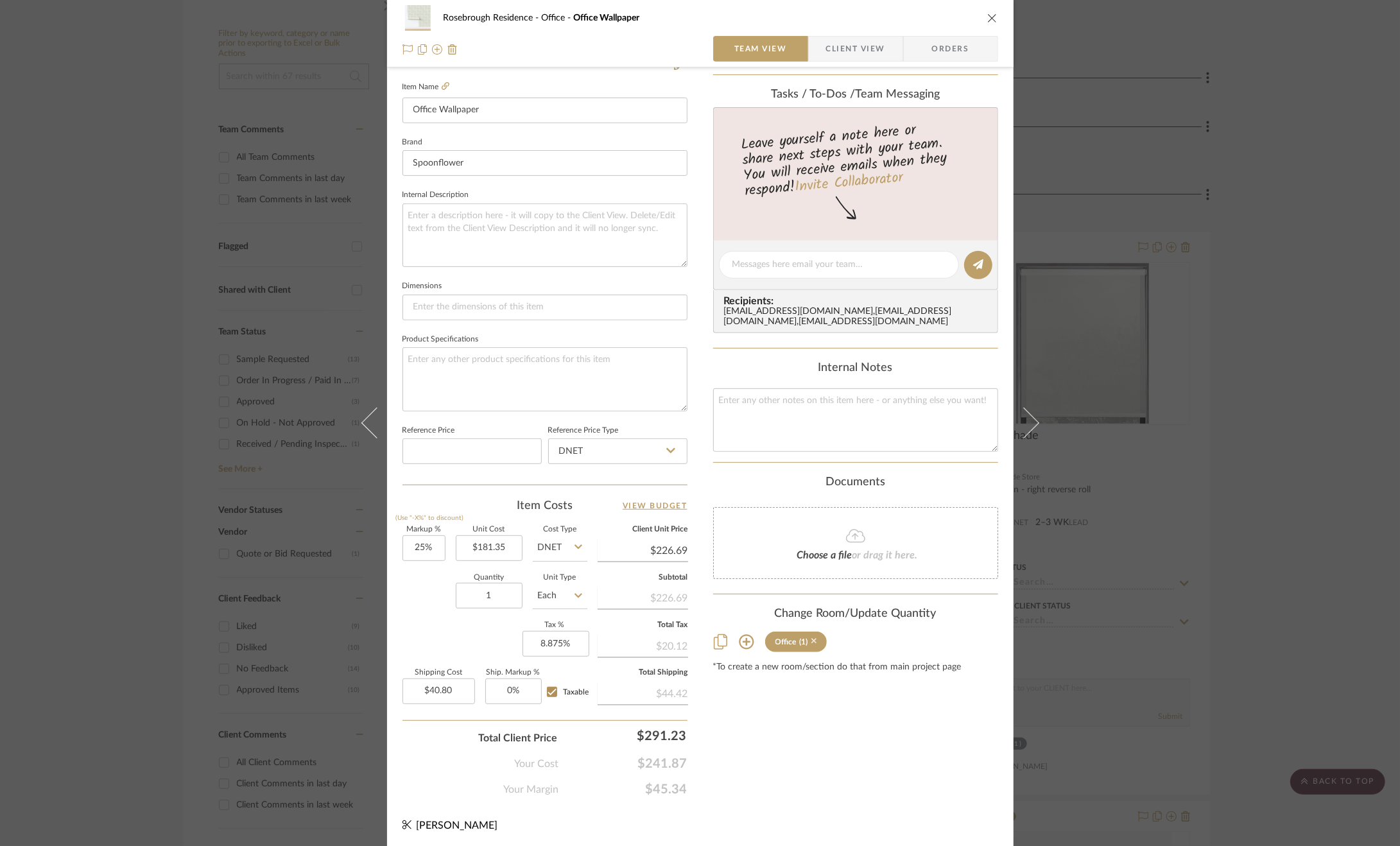
click at [812, 644] on icon at bounding box center [814, 641] width 6 height 6
click at [1312, 576] on div "Rosebrough Residence Office Office Wallpaper Team View Client View Orders Team-…" at bounding box center [700, 423] width 1400 height 846
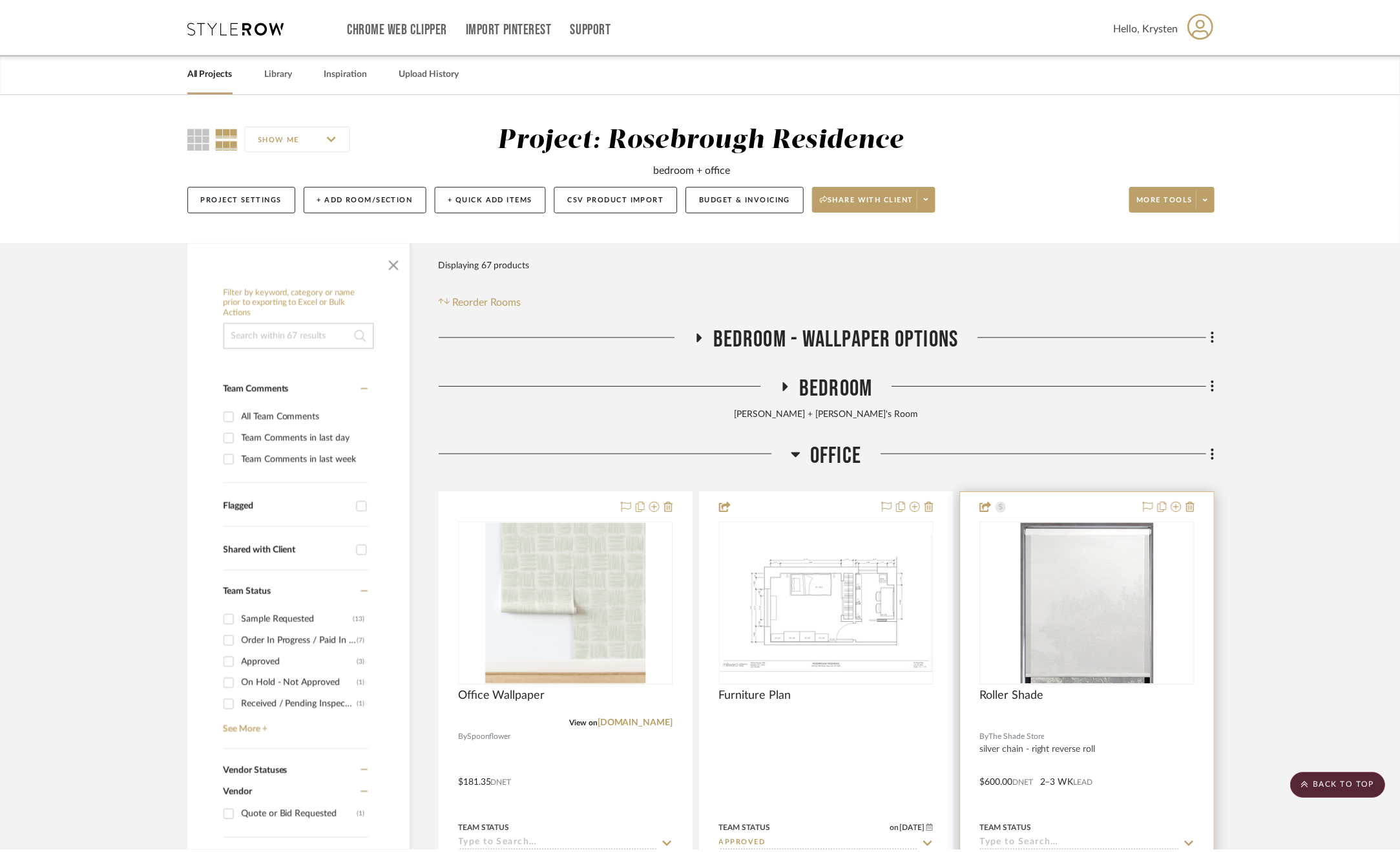
scroll to position [259, 0]
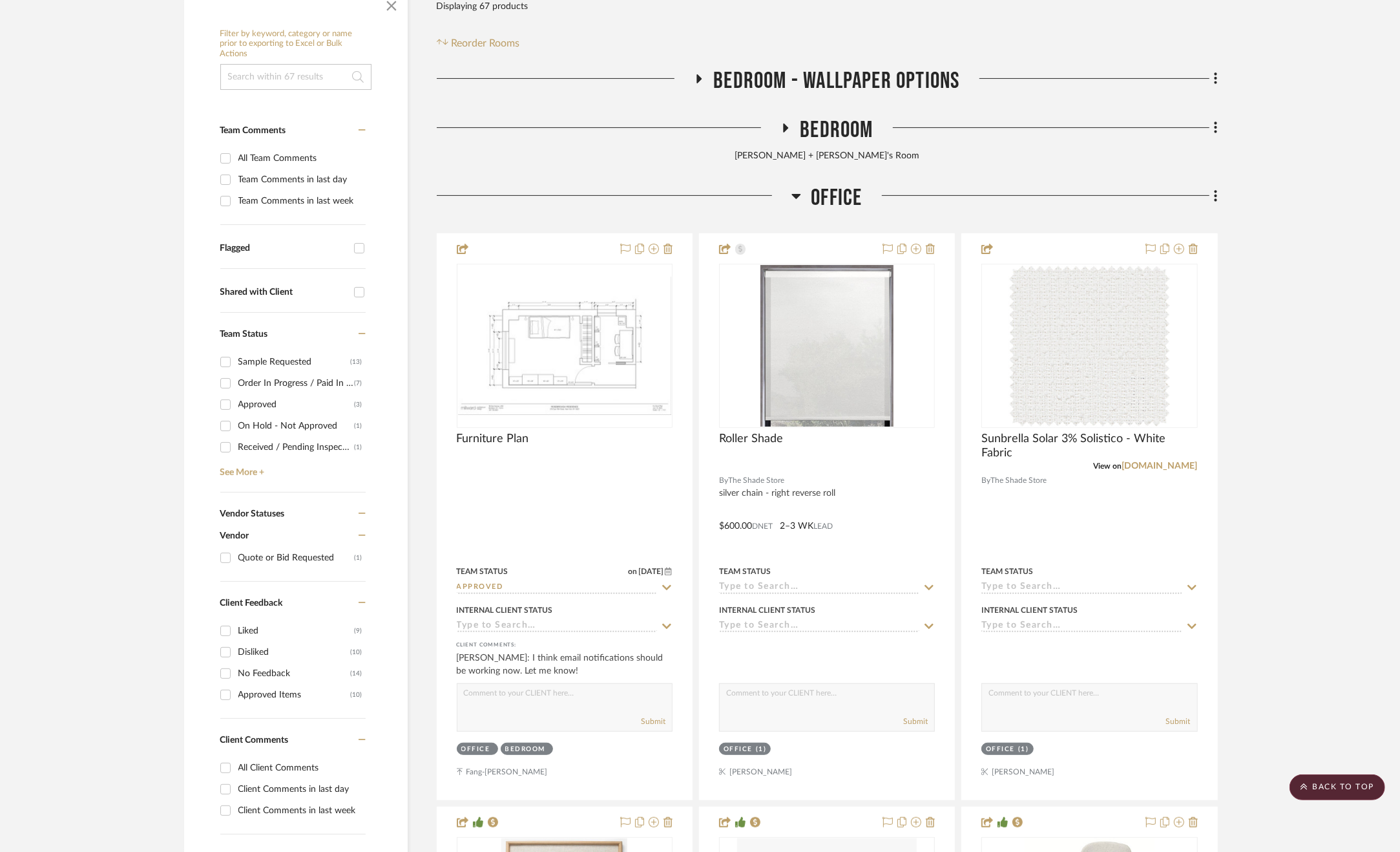
click at [863, 126] on span "Bedroom" at bounding box center [836, 130] width 73 height 28
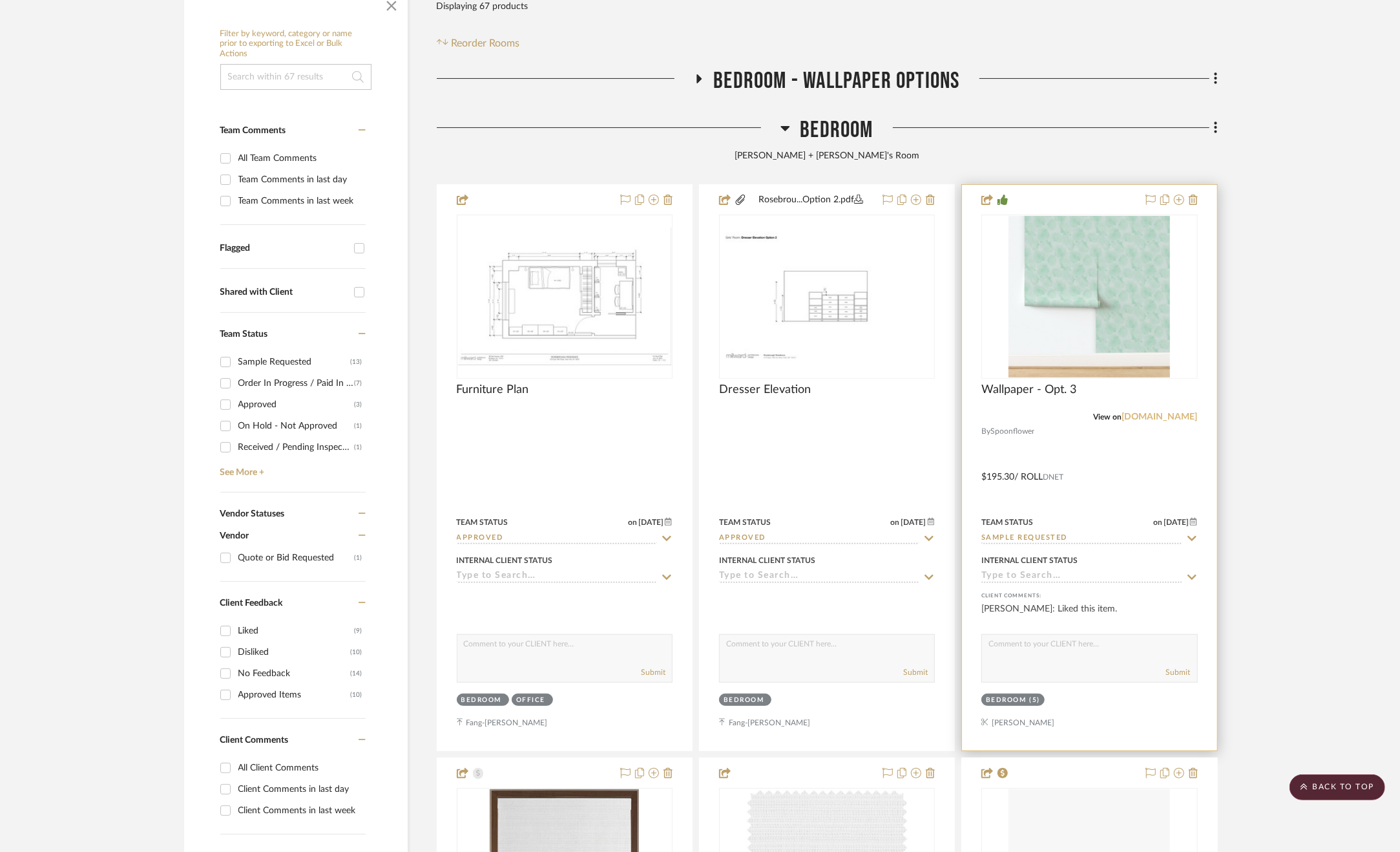
click at [1170, 416] on link "[DOMAIN_NAME]" at bounding box center [1160, 417] width 76 height 9
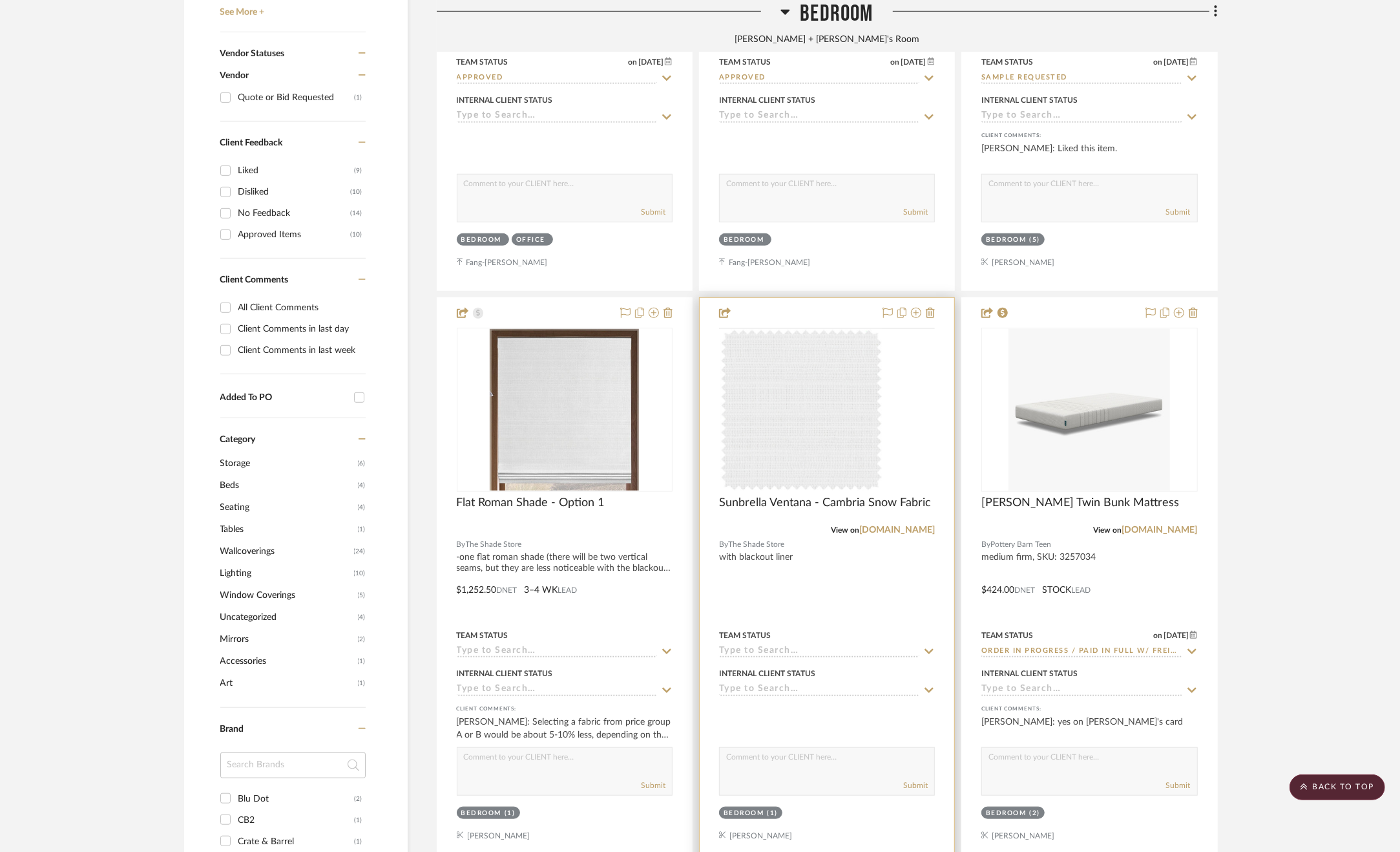
scroll to position [776, 0]
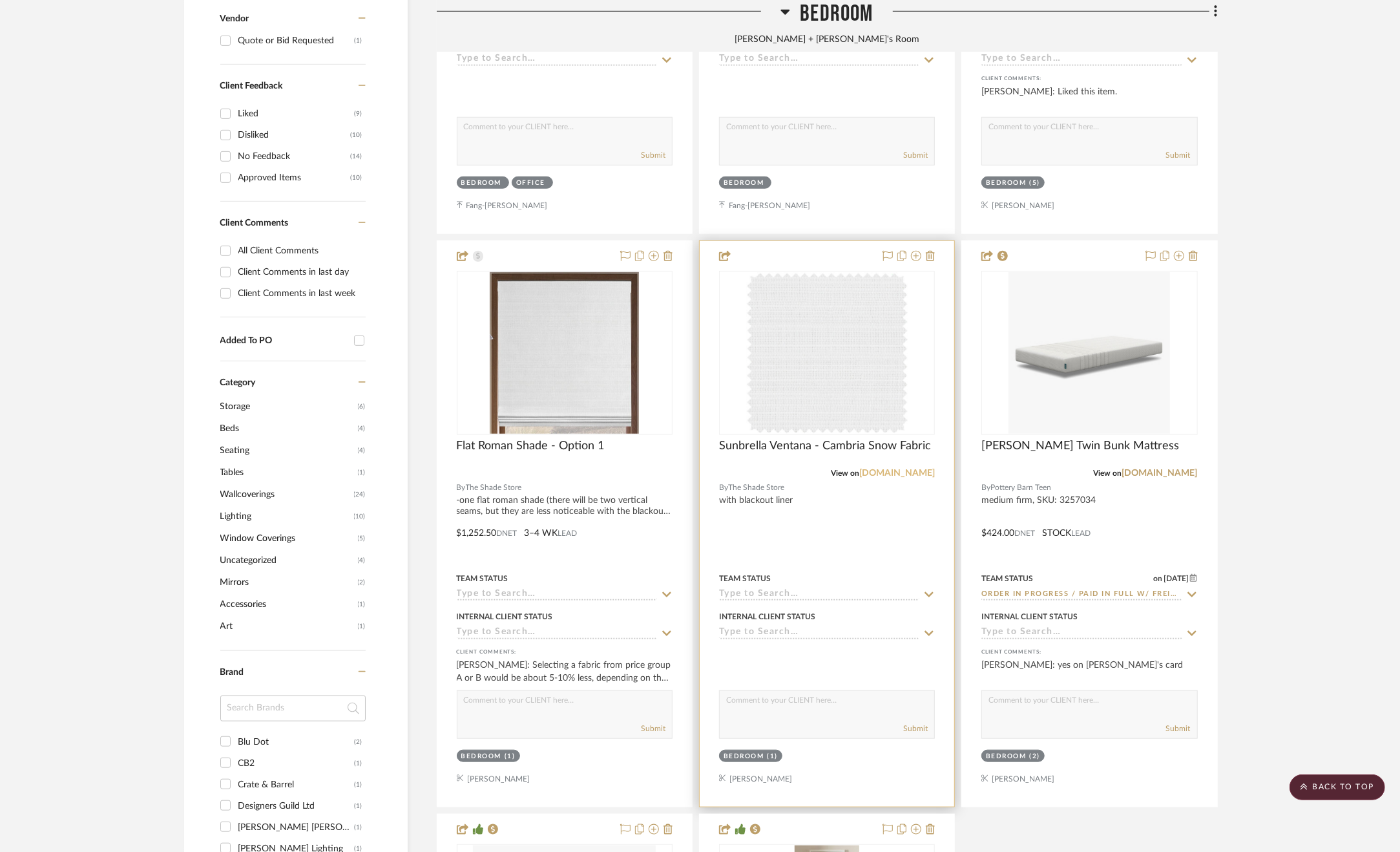
click at [926, 474] on link "[DOMAIN_NAME]" at bounding box center [897, 473] width 76 height 9
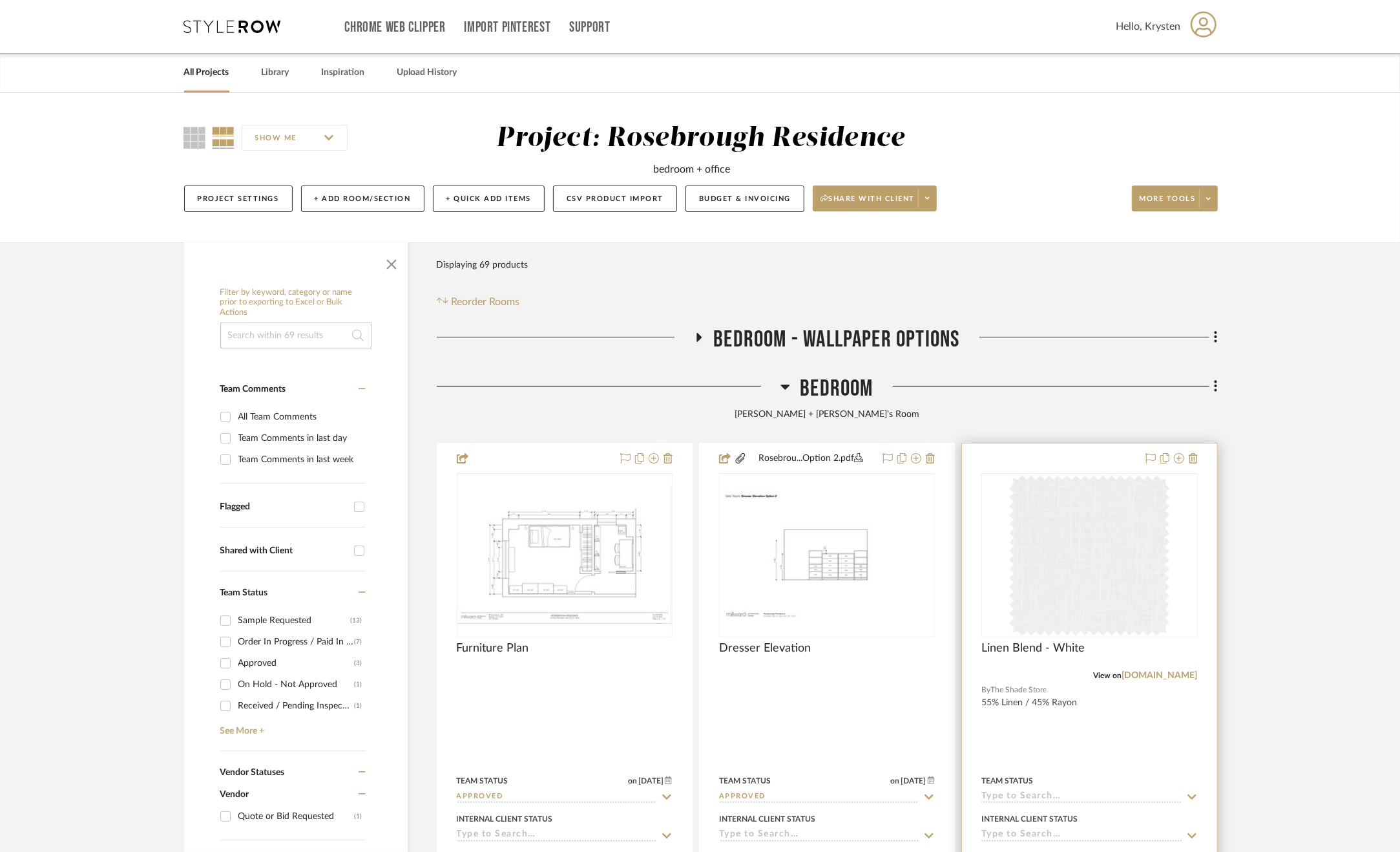
click at [1103, 738] on div at bounding box center [1089, 726] width 255 height 566
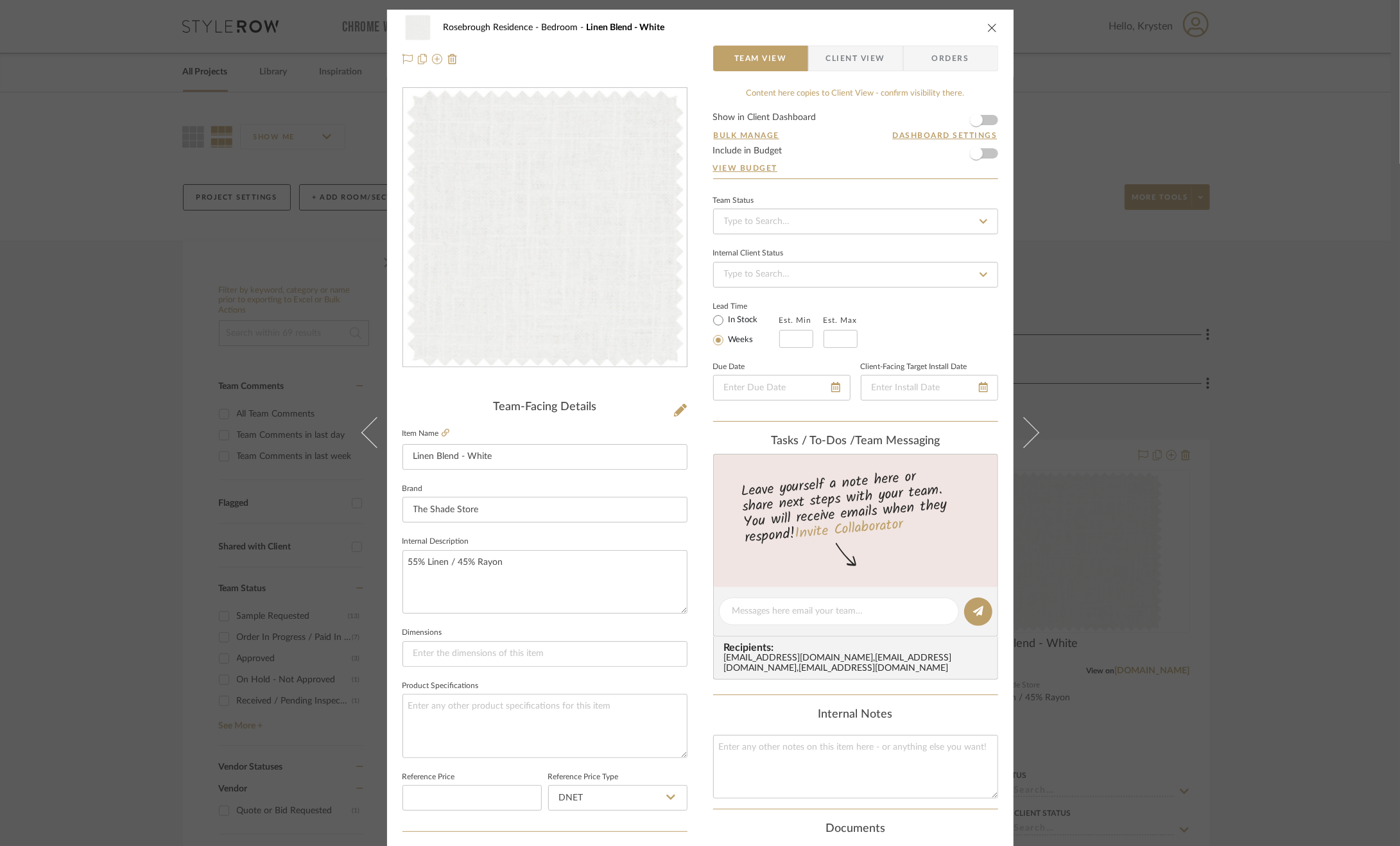
click at [1275, 667] on div "Rosebrough Residence Bedroom Linen Blend - White Team View Client View Orders T…" at bounding box center [700, 423] width 1400 height 846
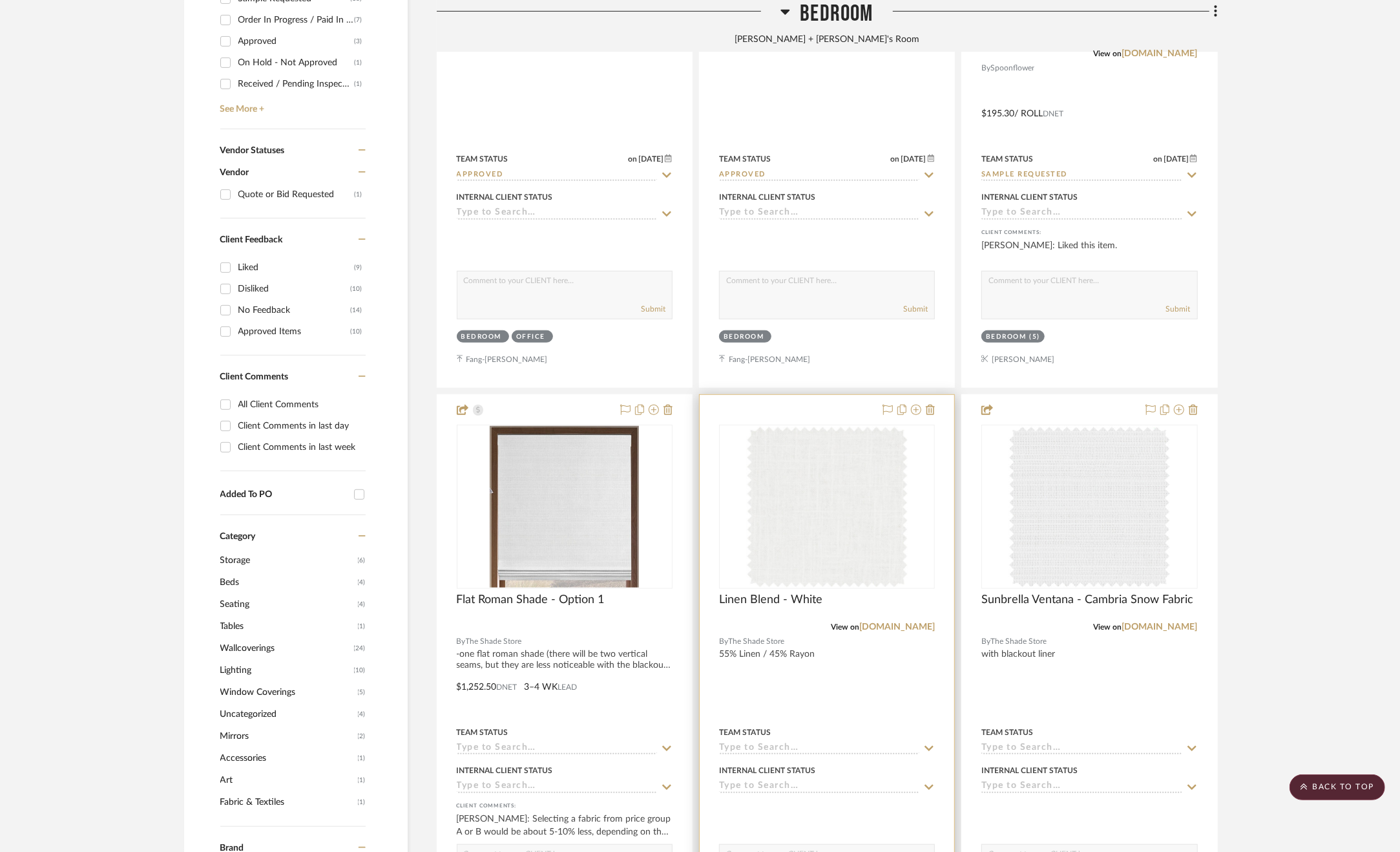
scroll to position [751, 0]
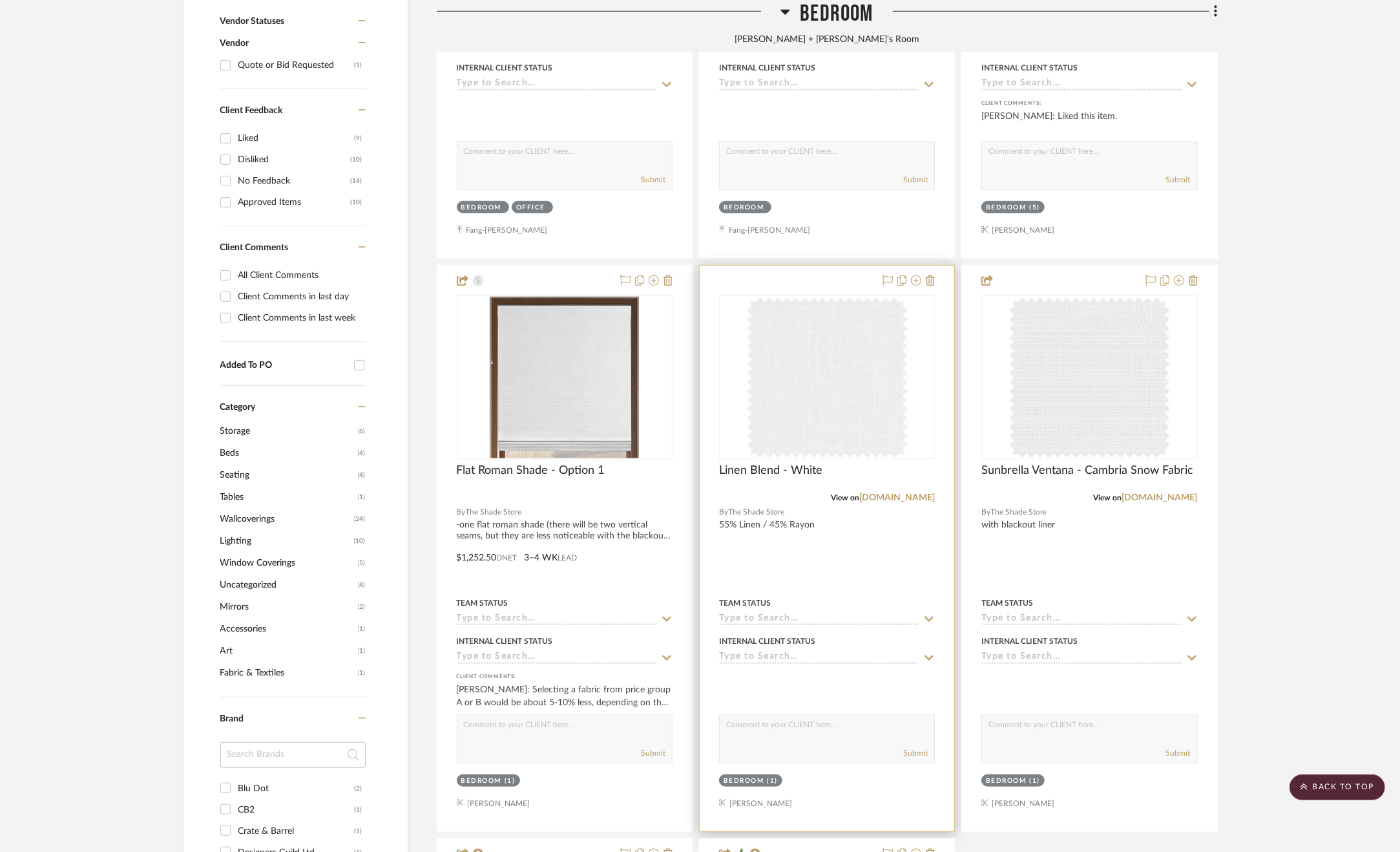
click at [842, 588] on div at bounding box center [827, 548] width 255 height 566
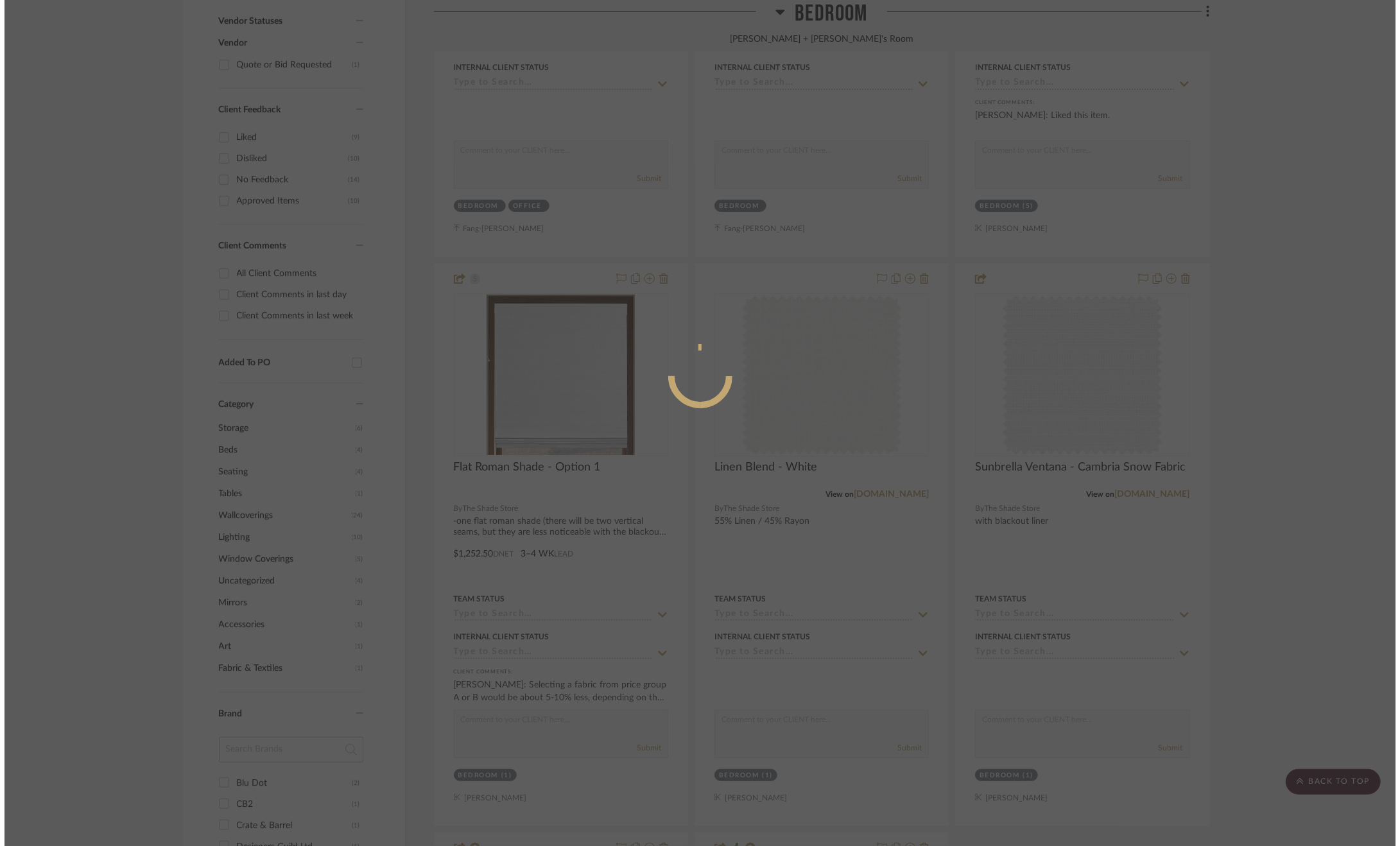
scroll to position [0, 0]
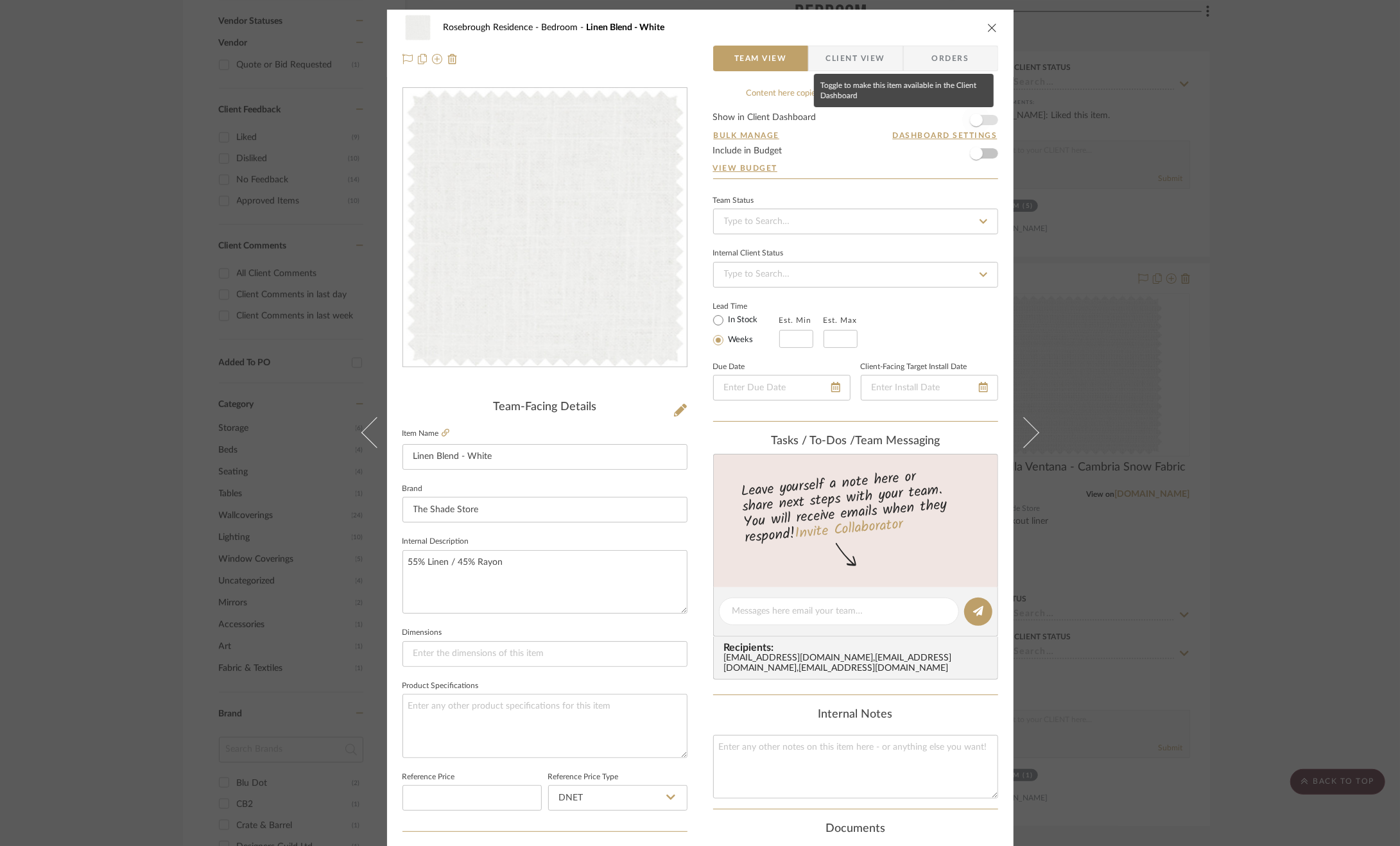
click at [977, 112] on span "button" at bounding box center [976, 119] width 28 height 28
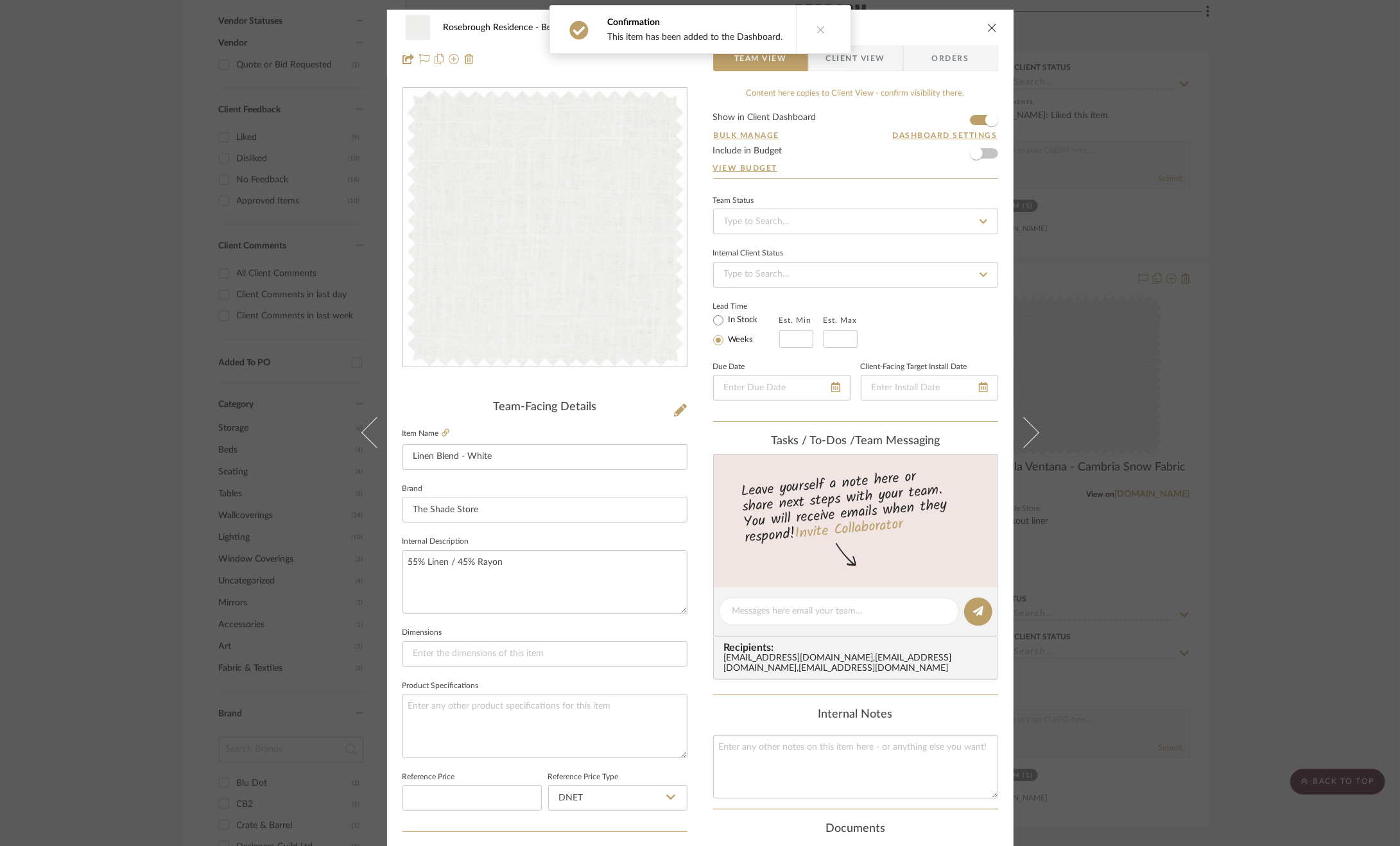
drag, startPoint x: 793, startPoint y: 27, endPoint x: 841, endPoint y: 46, distance: 51.6
click at [796, 27] on button at bounding box center [821, 29] width 50 height 48
click at [855, 45] on div "Rosebrough Residence Bedroom Linen Blend - White Team View Client View Orders" at bounding box center [700, 43] width 626 height 67
click at [853, 48] on span "Client View" at bounding box center [855, 58] width 59 height 25
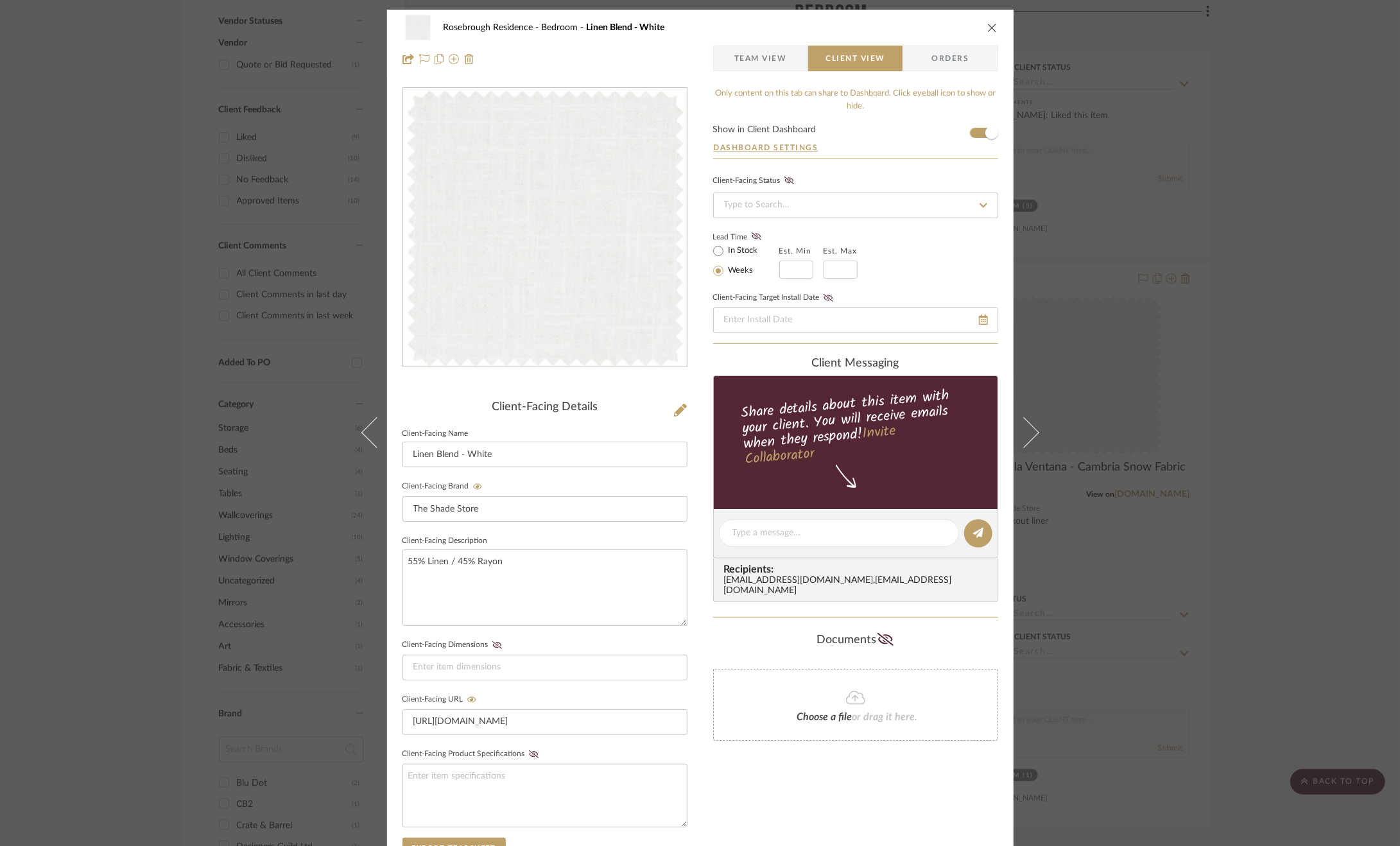
click at [759, 52] on span "Team View" at bounding box center [761, 58] width 53 height 25
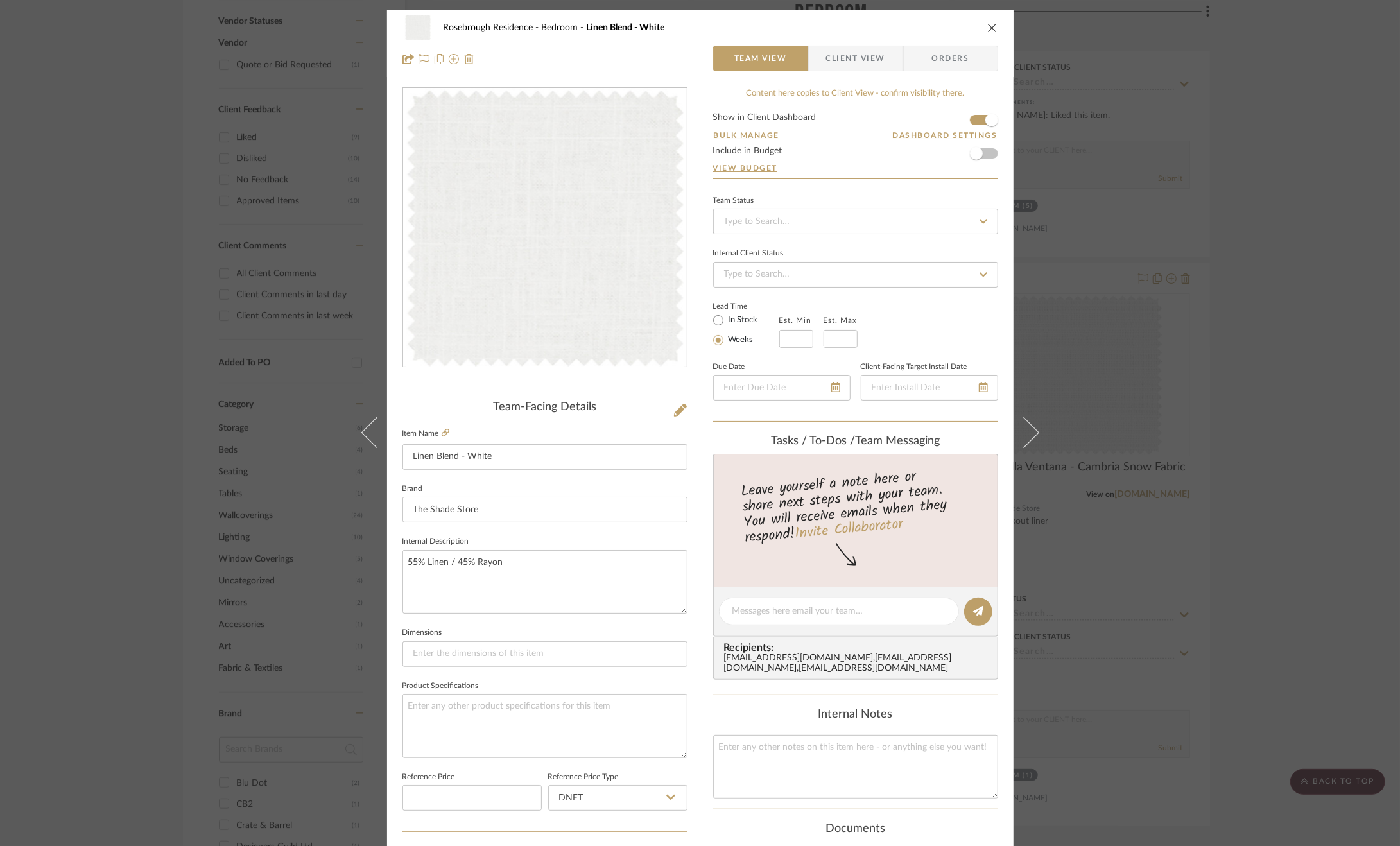
click at [855, 60] on span "Client View" at bounding box center [855, 58] width 59 height 25
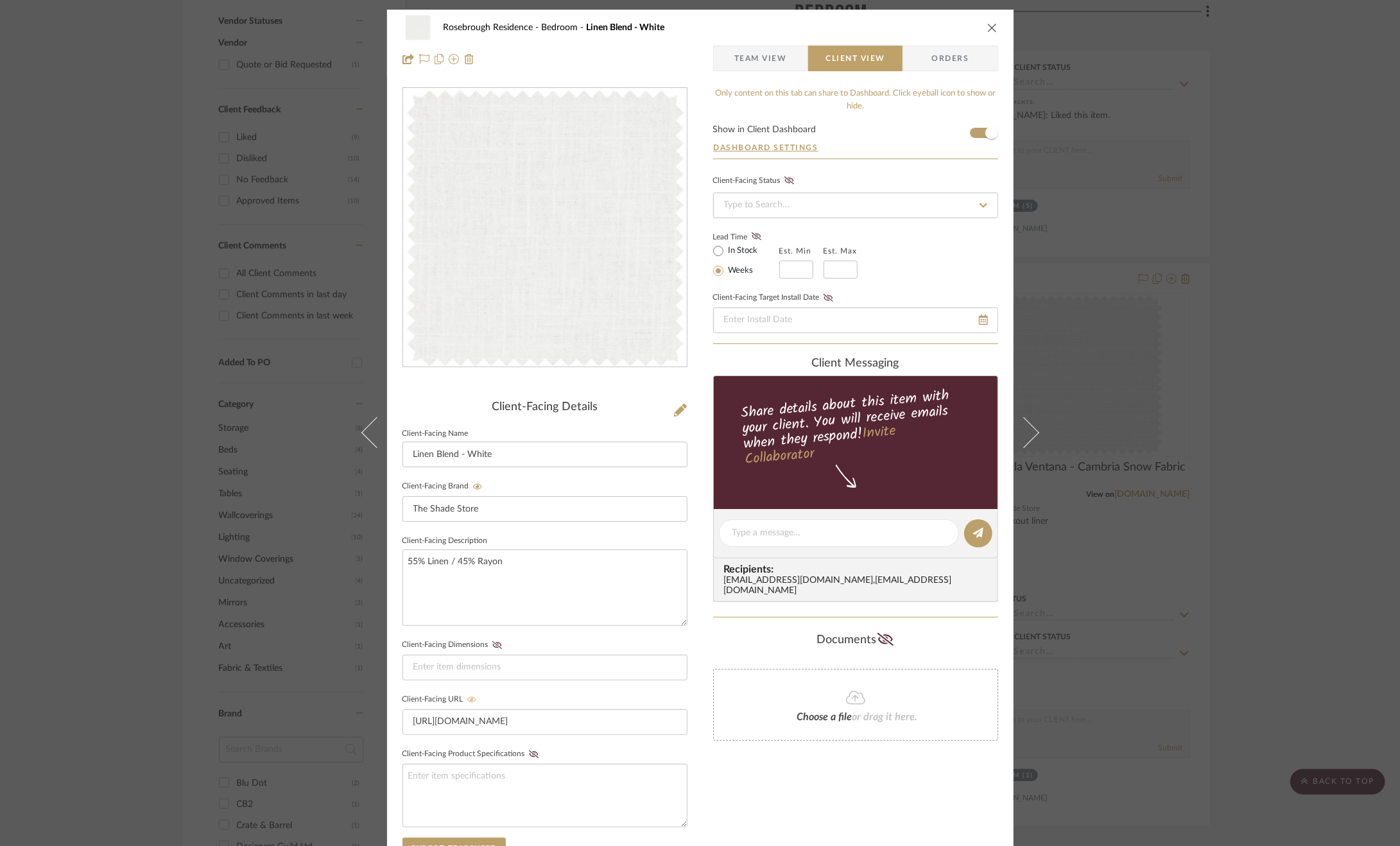
click at [467, 699] on icon at bounding box center [472, 699] width 9 height 6
click at [598, 712] on input "https://www.theshadestore.com/shades/roman-shades/flat-roman-shades" at bounding box center [545, 721] width 285 height 25
click at [713, 748] on div "Only content on this tab can share to Dashboard. Click eyeball icon to show or …" at bounding box center [855, 557] width 285 height 940
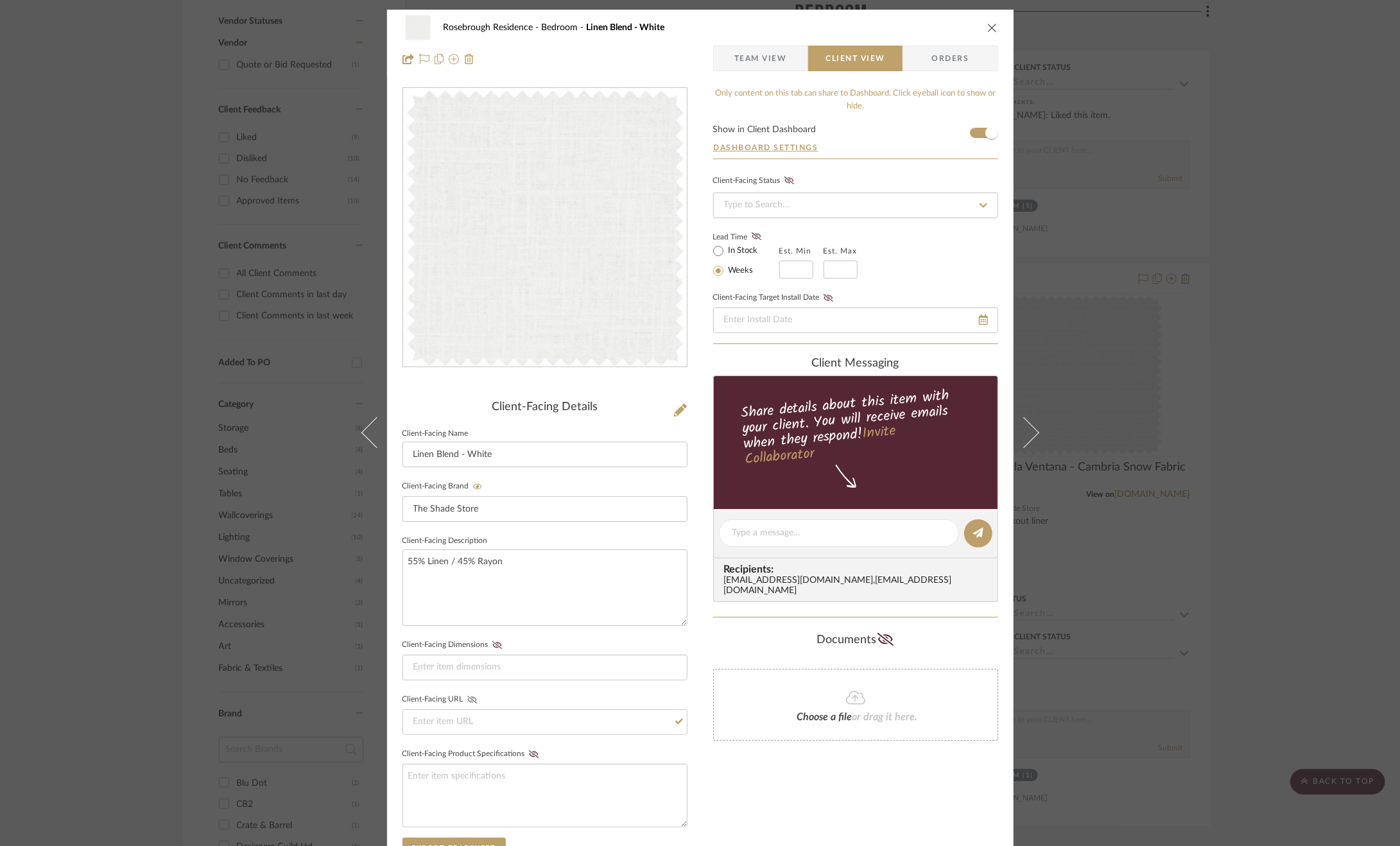
click at [749, 50] on span "Team View" at bounding box center [761, 58] width 53 height 25
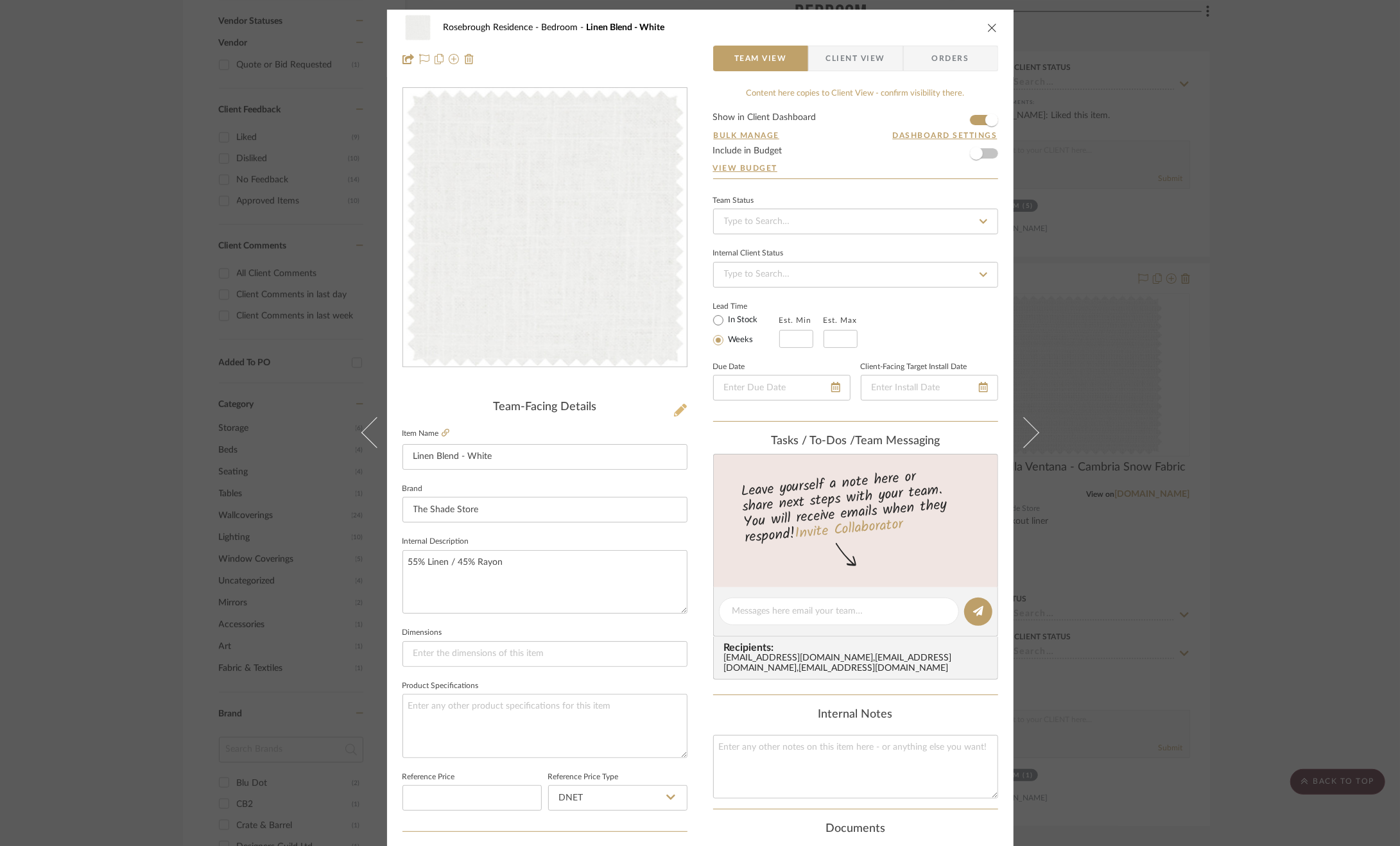
click at [676, 410] on icon at bounding box center [680, 410] width 13 height 13
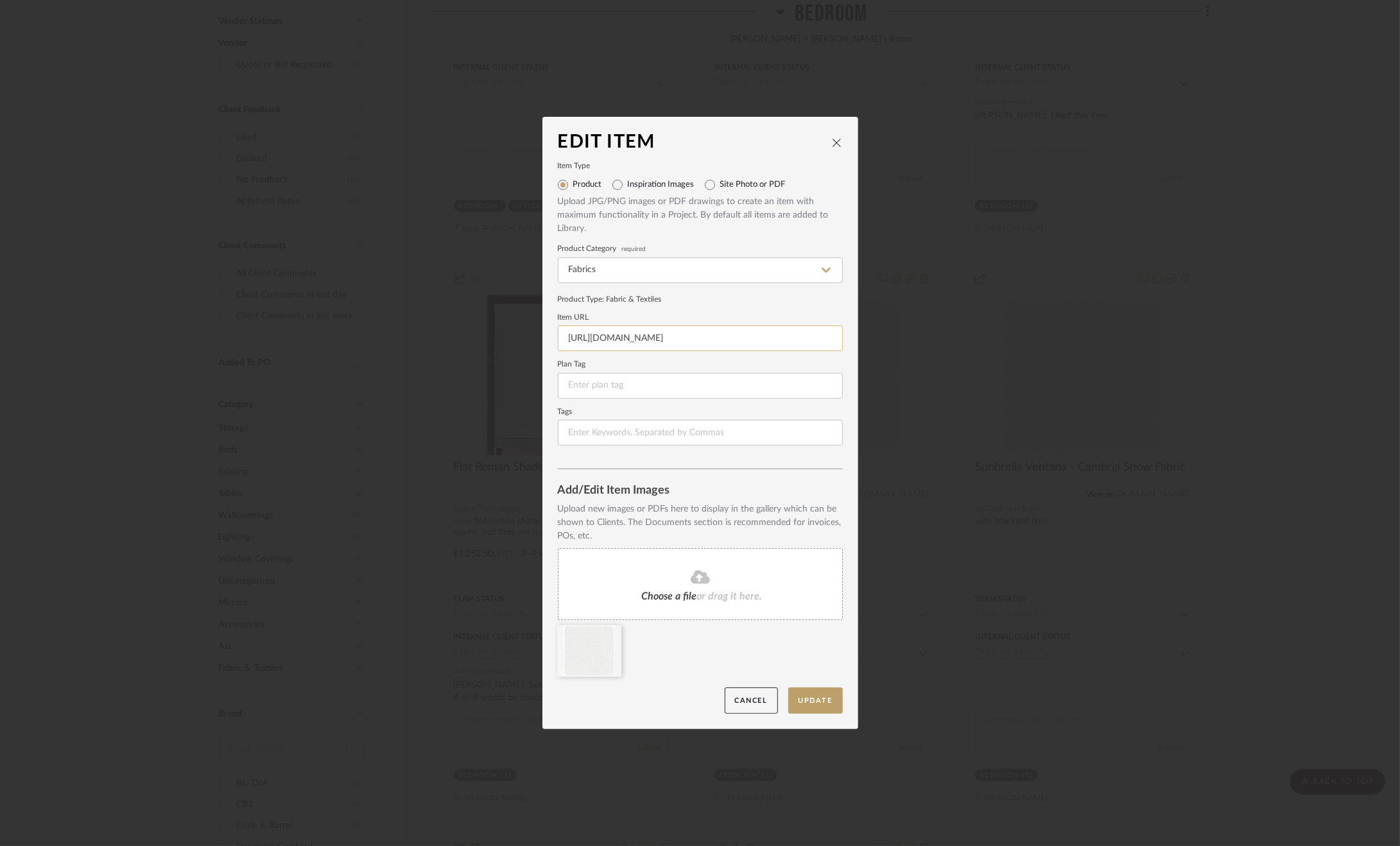
click at [626, 341] on input "https://www.theshadestore.com/shades/roman-shades/flat-roman-shades" at bounding box center [700, 338] width 285 height 25
click at [723, 302] on div "Product Type : Fabric & Textiles" at bounding box center [700, 299] width 285 height 12
click at [822, 702] on button "Update" at bounding box center [815, 701] width 55 height 26
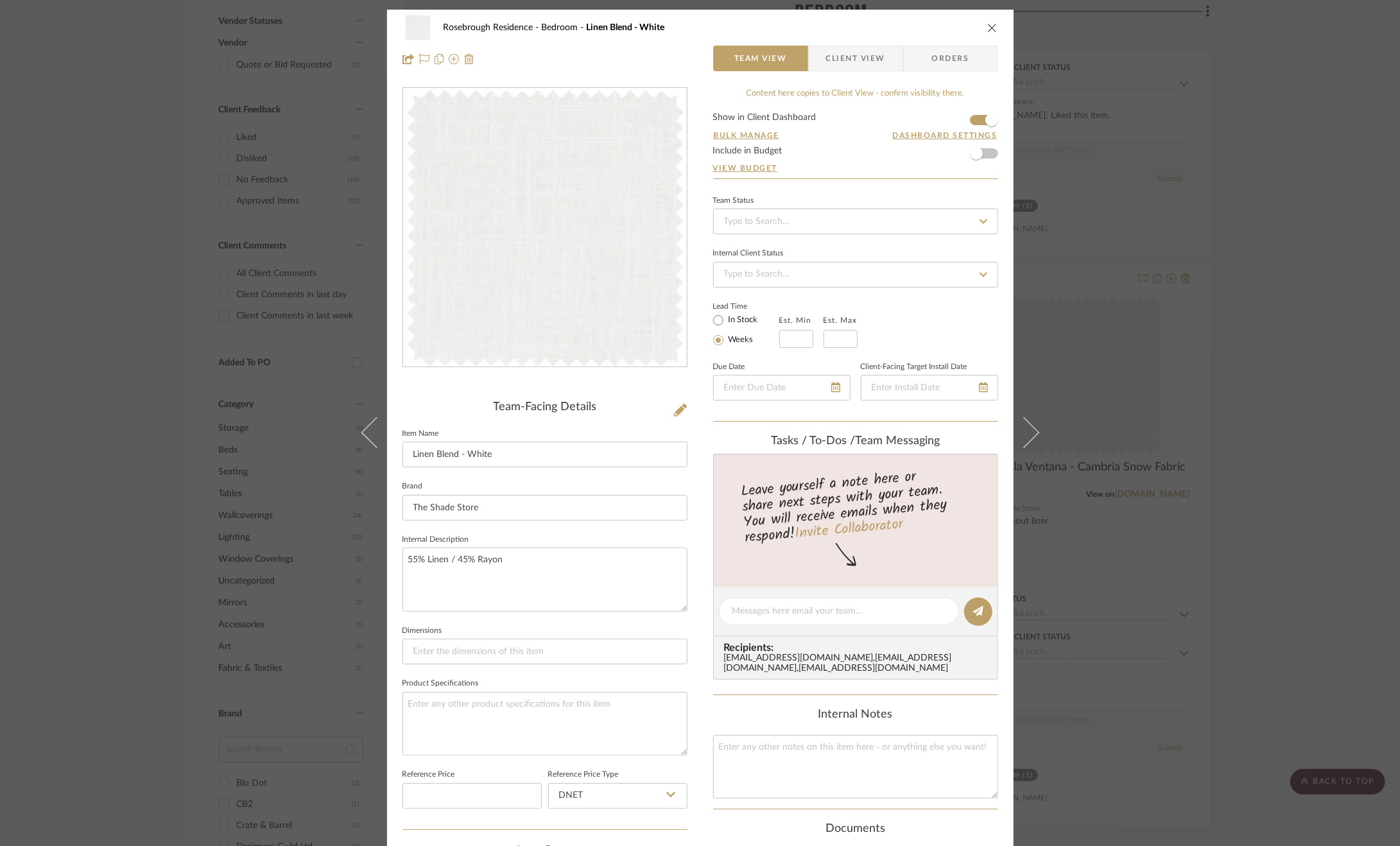
click at [1163, 440] on div "Rosebrough Residence Bedroom Linen Blend - White Team View Client View Orders T…" at bounding box center [700, 423] width 1400 height 846
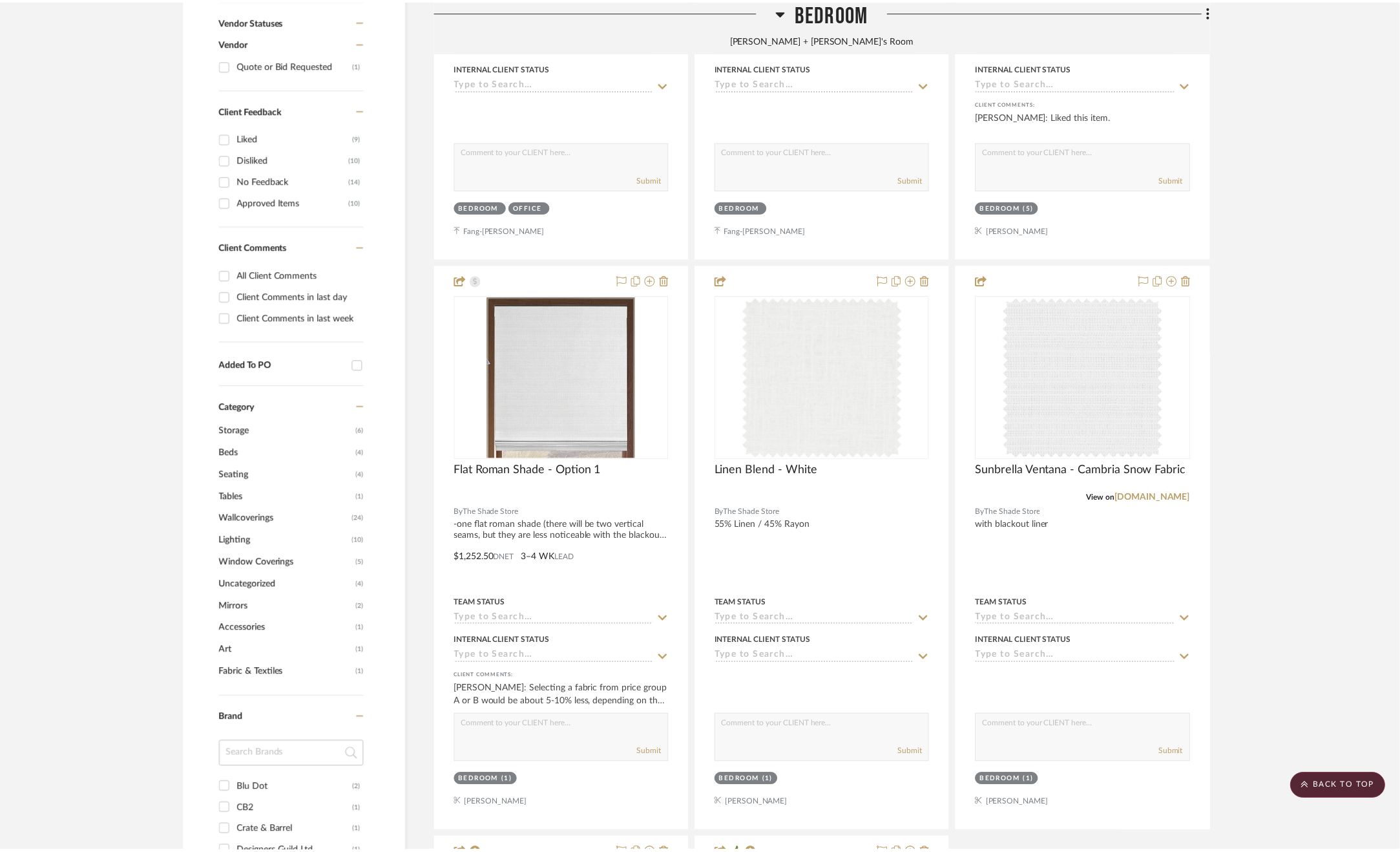
scroll to position [751, 0]
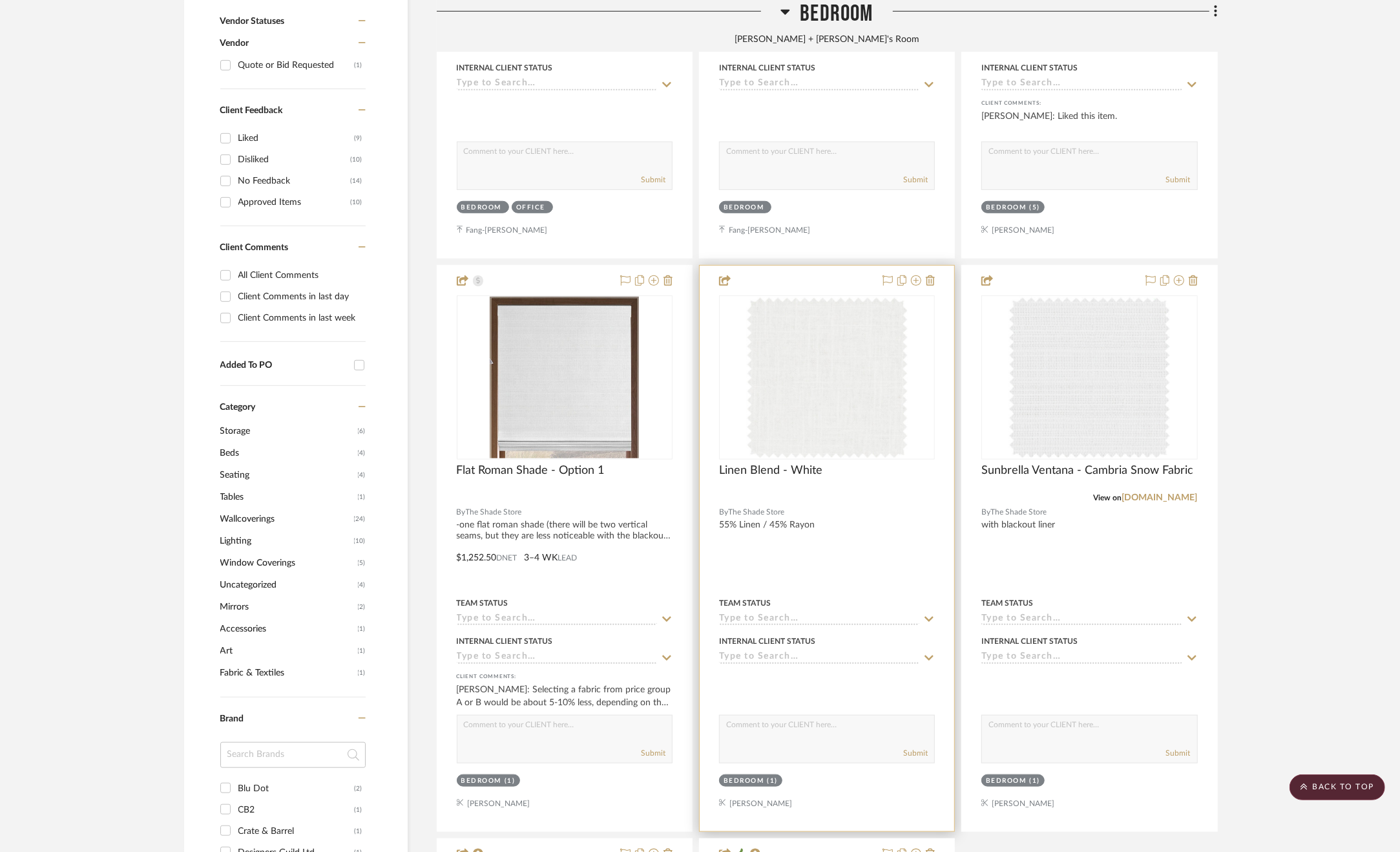
click at [869, 524] on div at bounding box center [827, 548] width 255 height 566
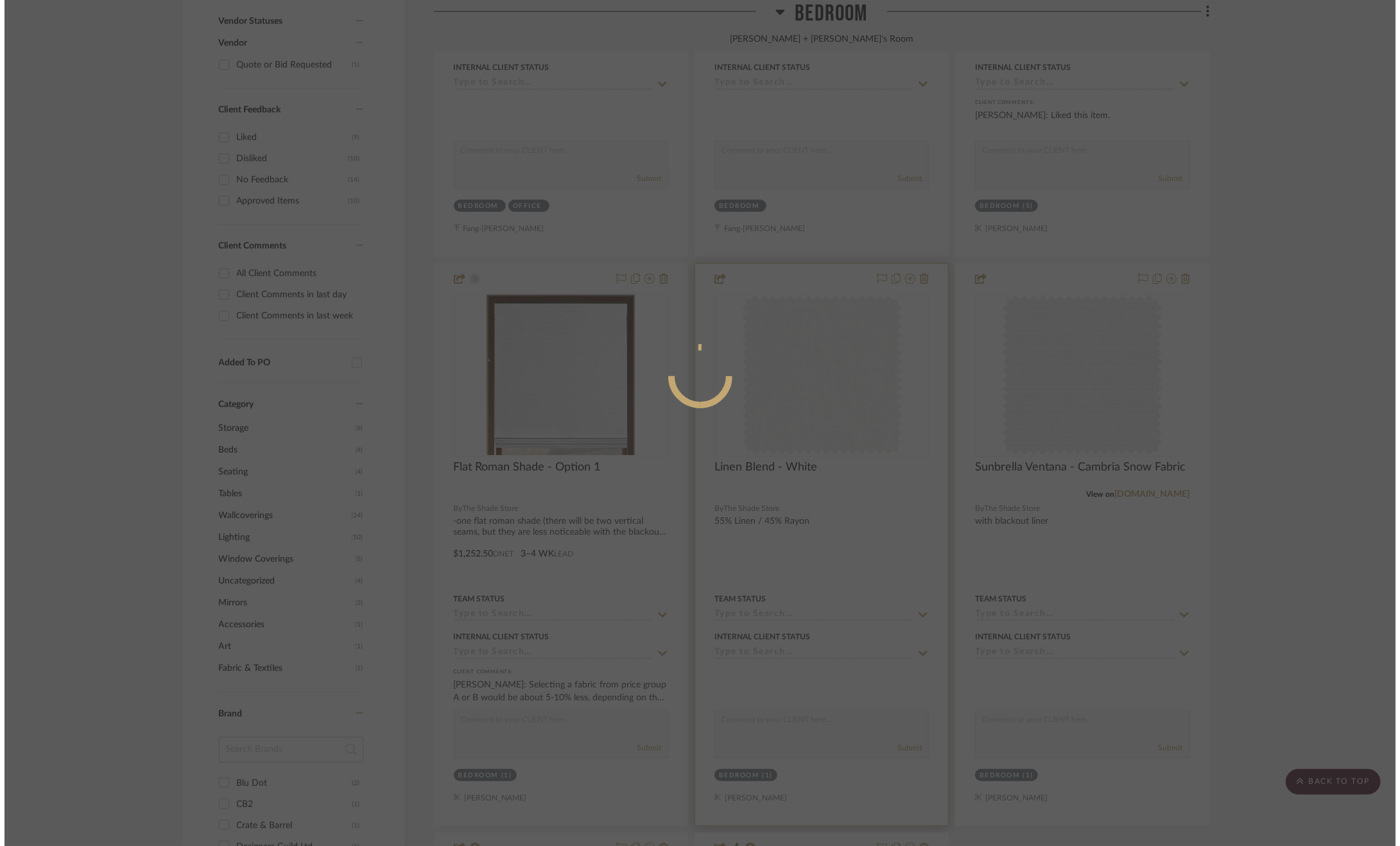
scroll to position [0, 0]
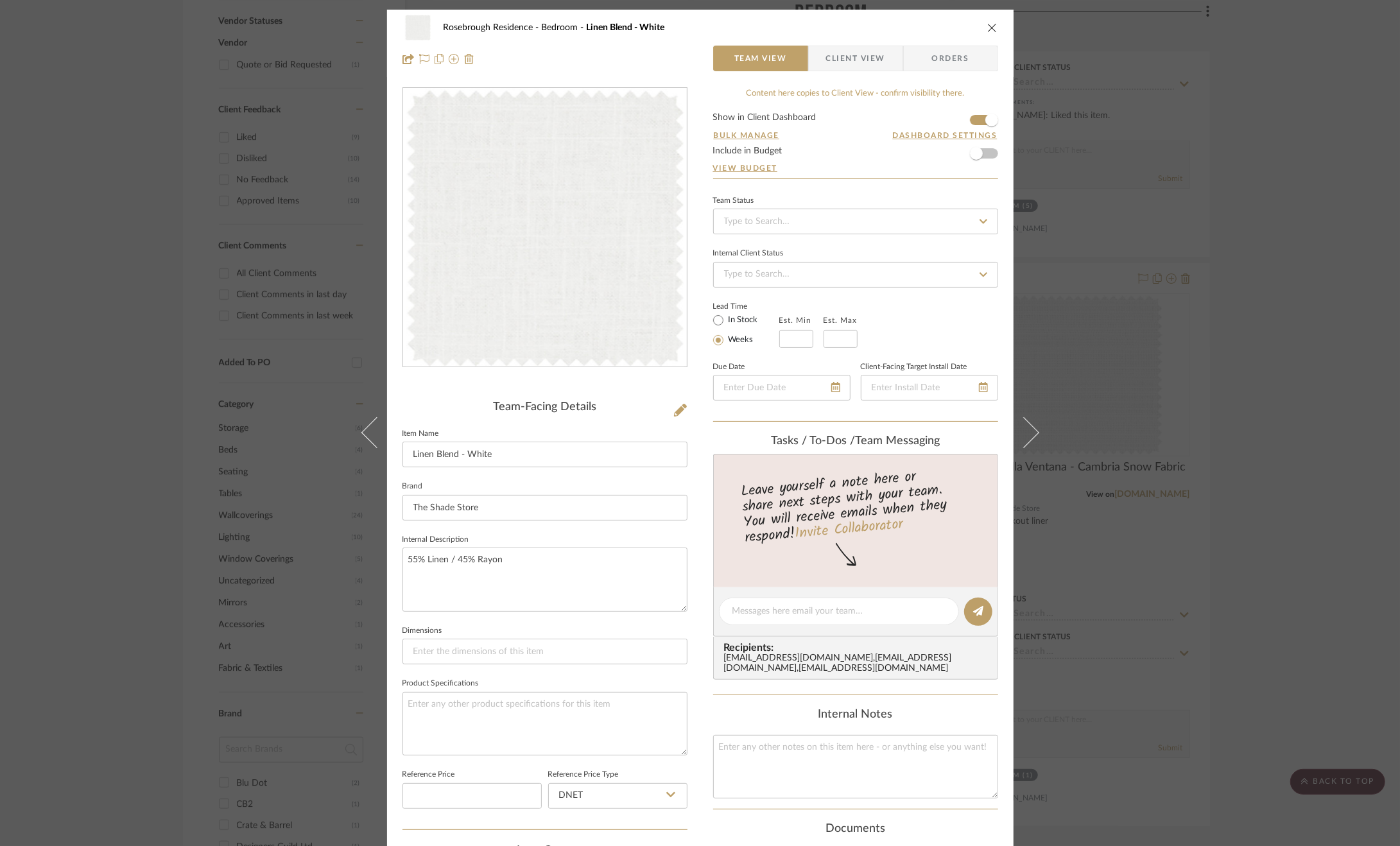
click at [1319, 628] on div "Rosebrough Residence Bedroom Linen Blend - White Team View Client View Orders T…" at bounding box center [700, 423] width 1400 height 846
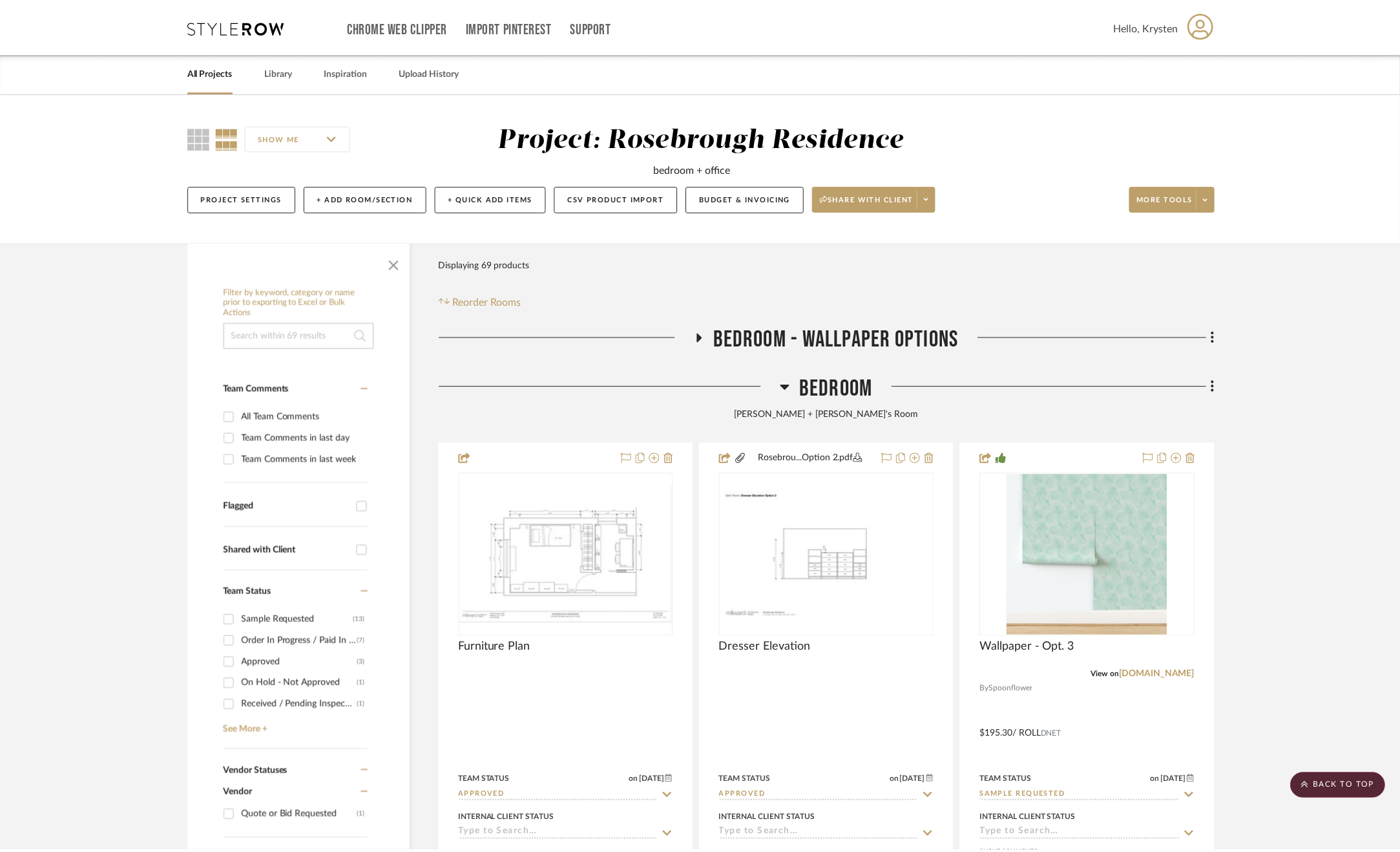
scroll to position [751, 0]
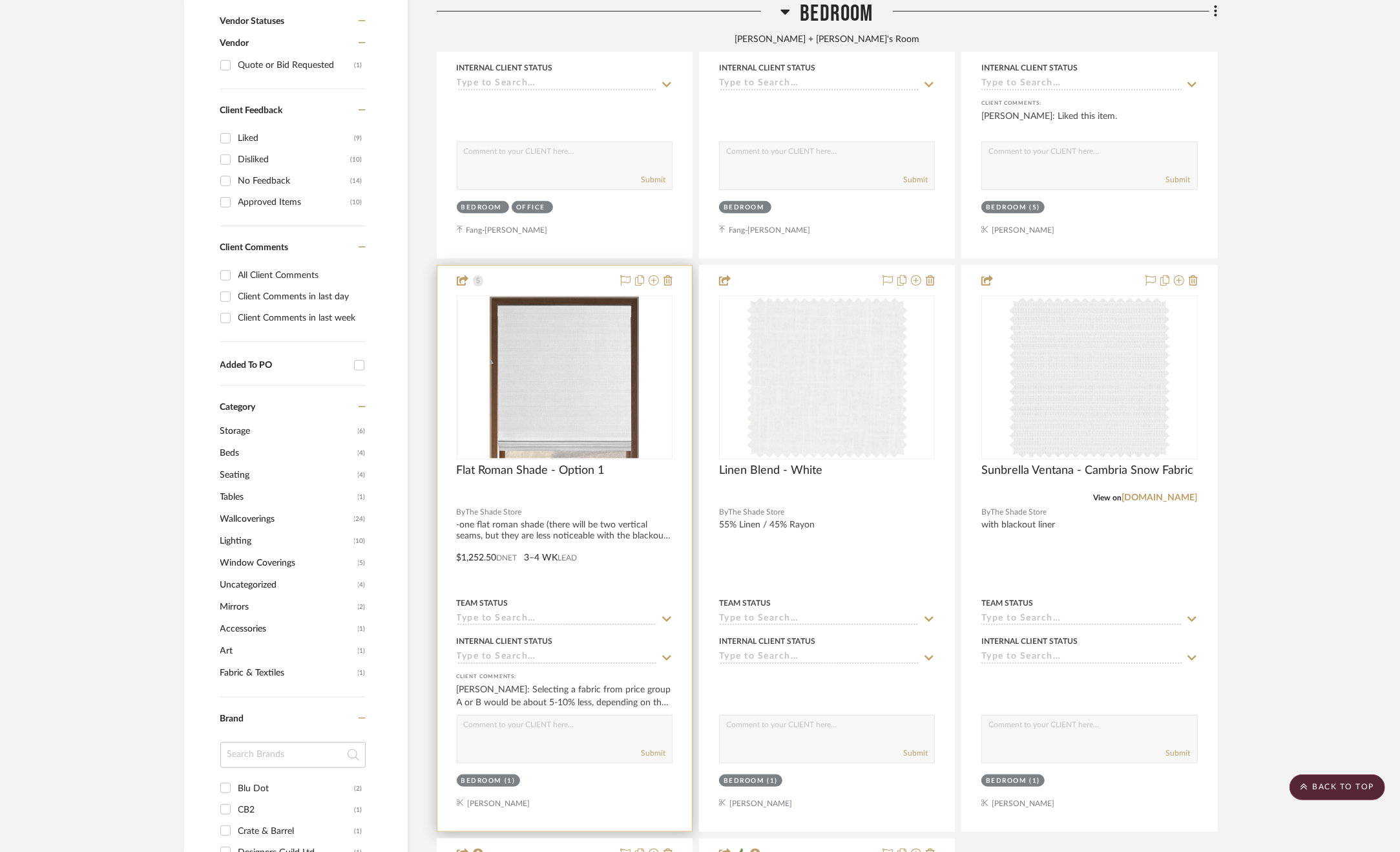
click at [627, 566] on div at bounding box center [565, 548] width 255 height 566
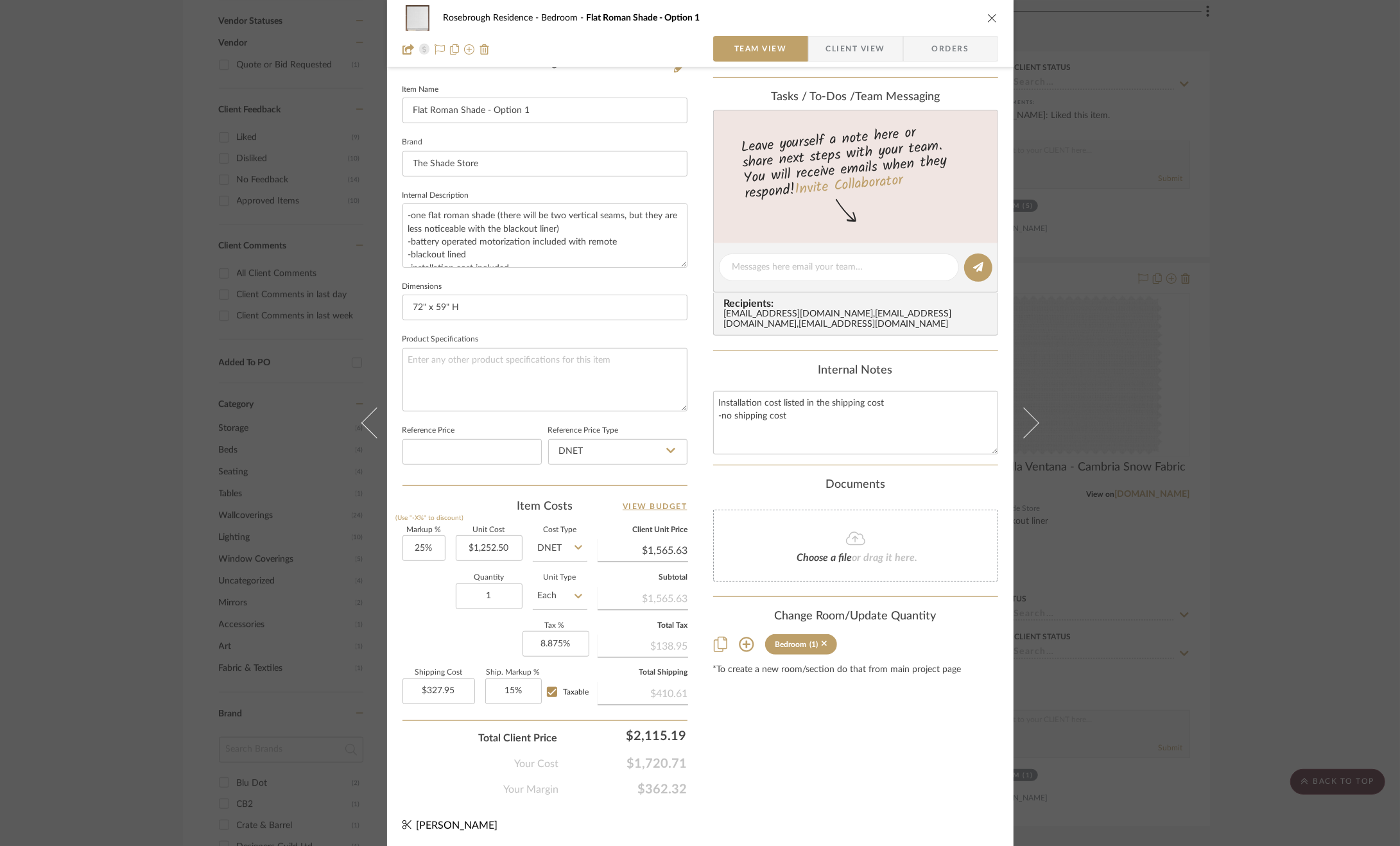
scroll to position [87, 0]
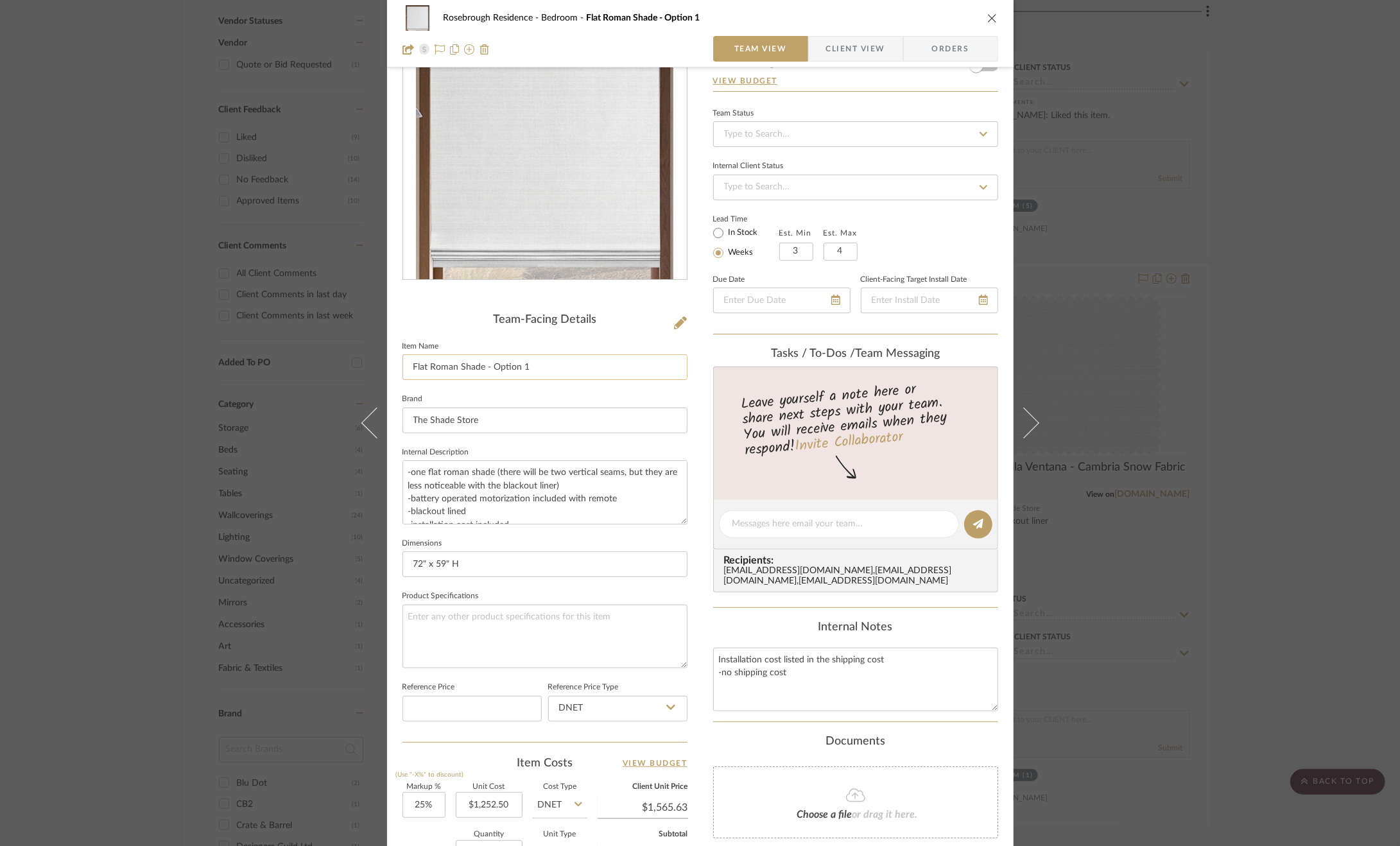
drag, startPoint x: 527, startPoint y: 362, endPoint x: 488, endPoint y: 366, distance: 39.2
click at [488, 366] on input "Flat Roman Shade - Option 1" at bounding box center [545, 367] width 285 height 25
type input "Flat [PERSON_NAME] Snow"
click at [711, 405] on div "Leave yourself a note here or share next steps with your team. You will receive…" at bounding box center [855, 419] width 288 height 86
click at [1159, 504] on div "Rosebrough Residence Bedroom Flat [PERSON_NAME] Snow Team View Client View Orde…" at bounding box center [700, 423] width 1400 height 846
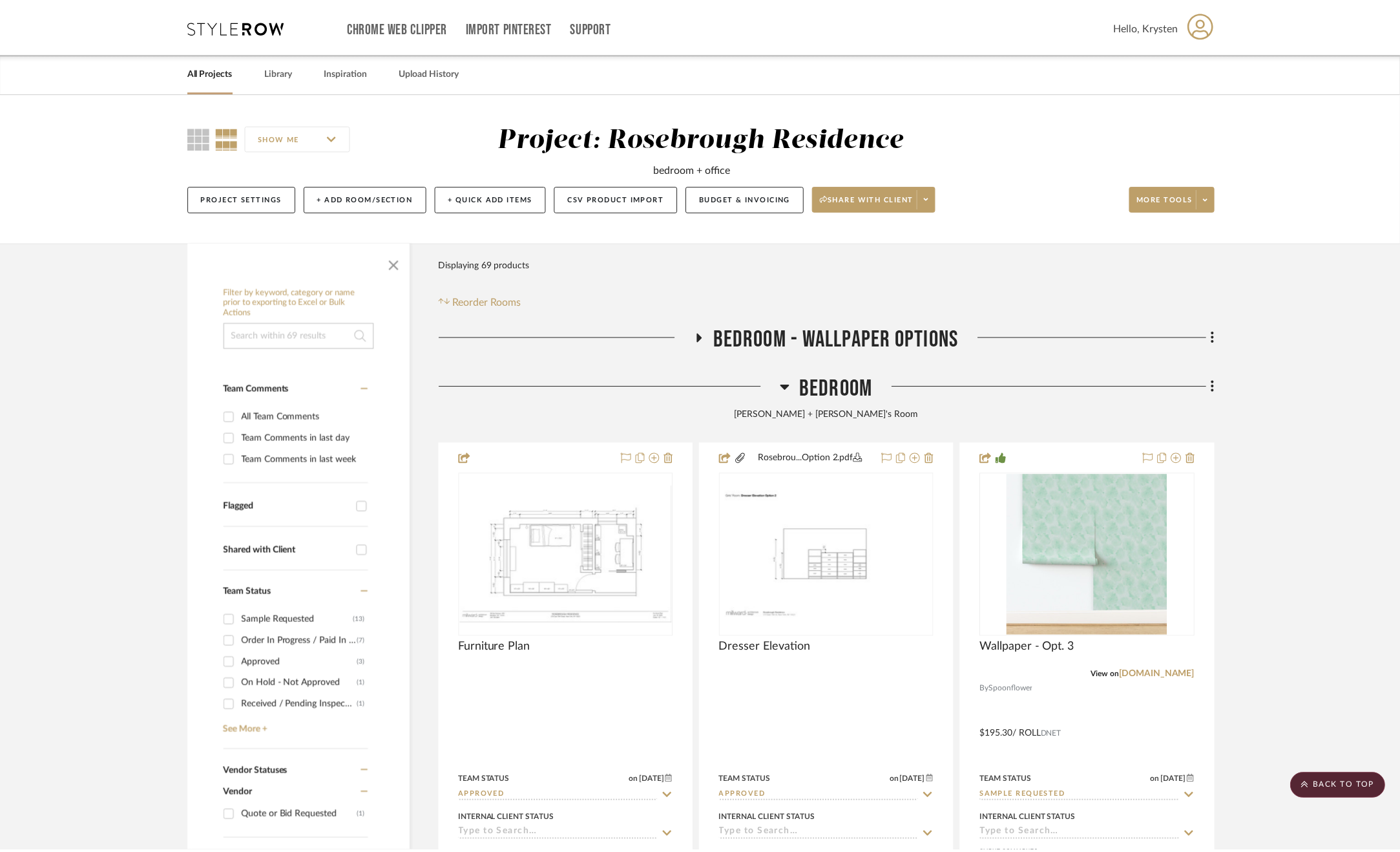
scroll to position [751, 0]
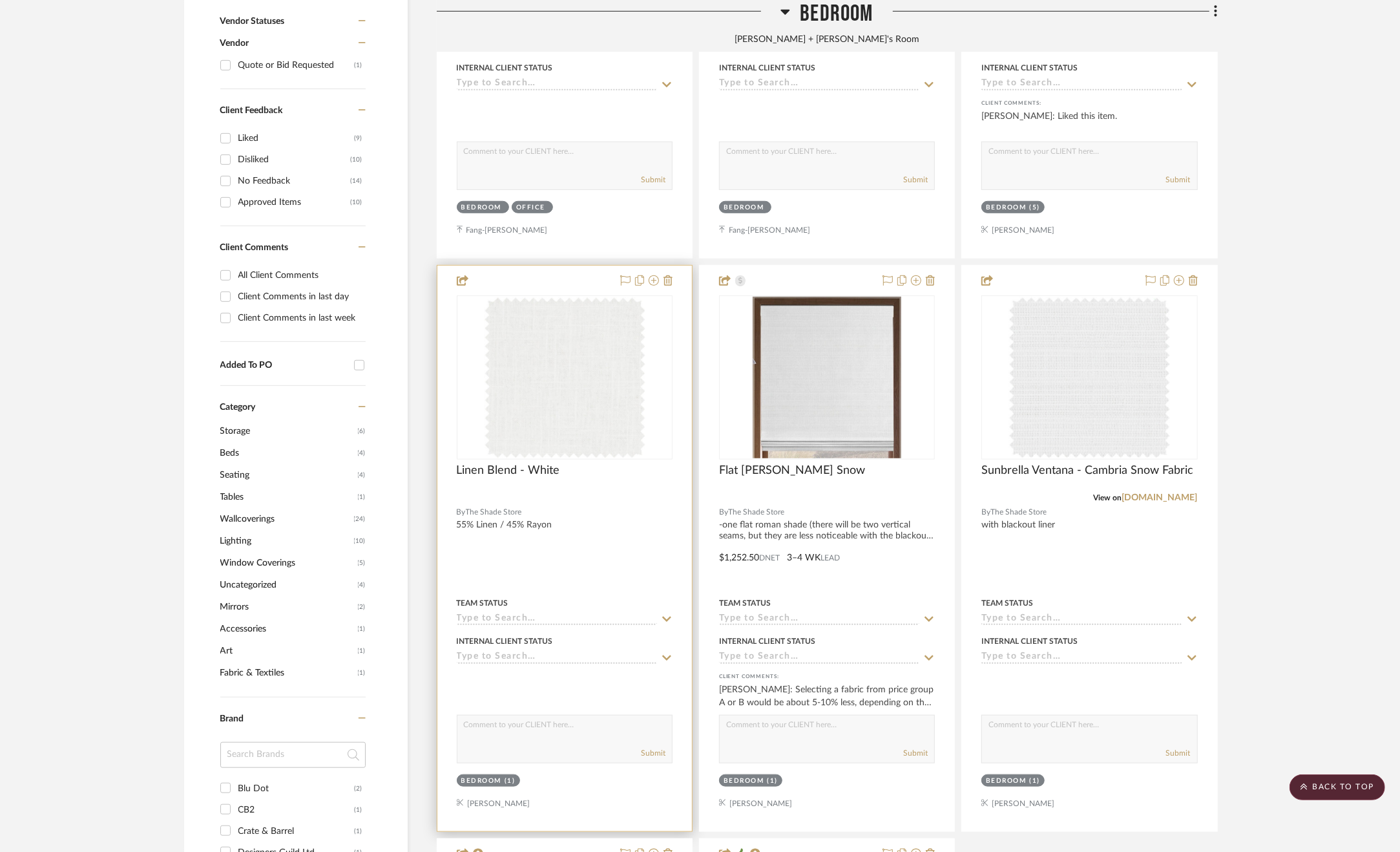
click at [502, 517] on span "The Shade Store" at bounding box center [494, 512] width 56 height 12
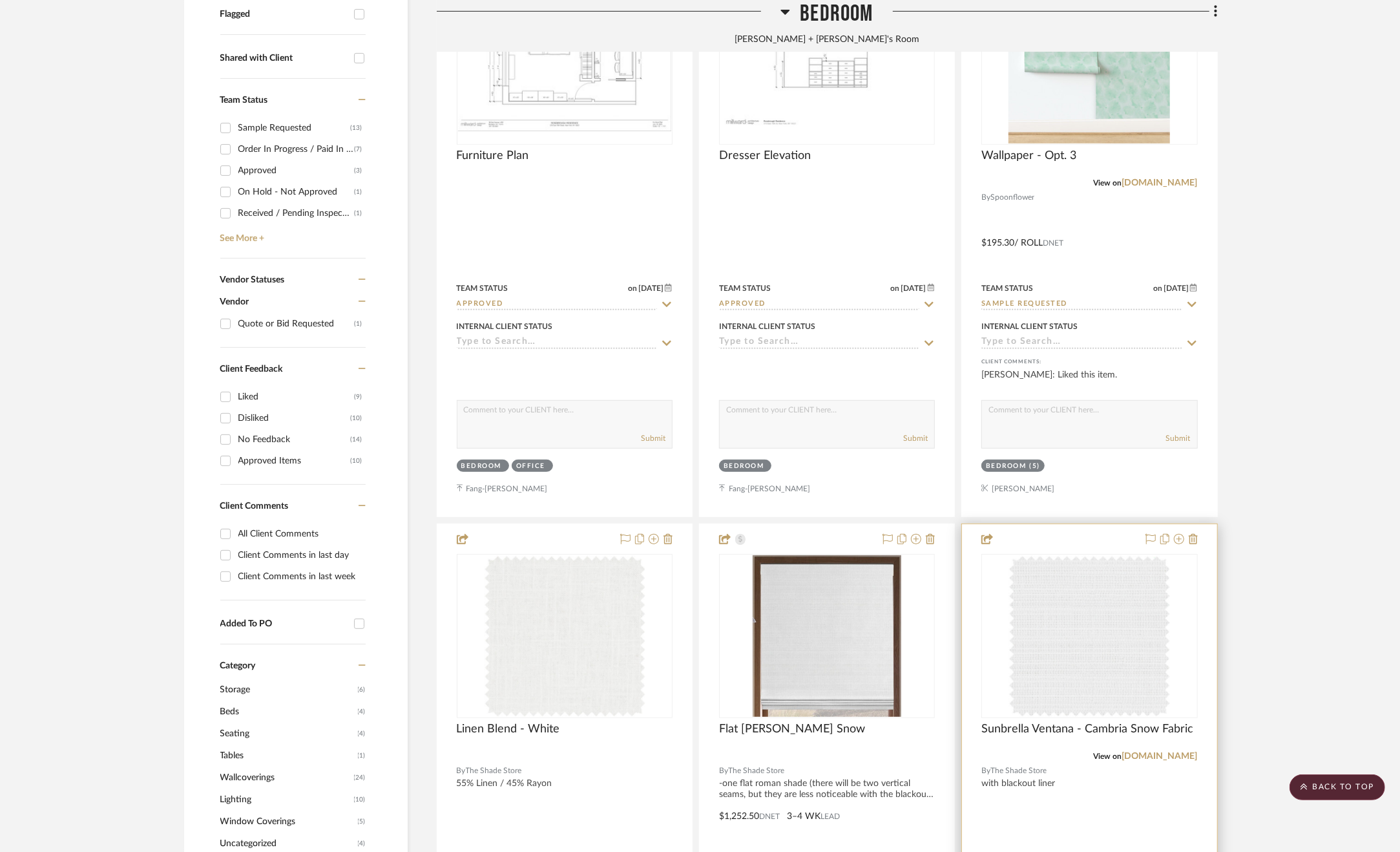
scroll to position [299, 0]
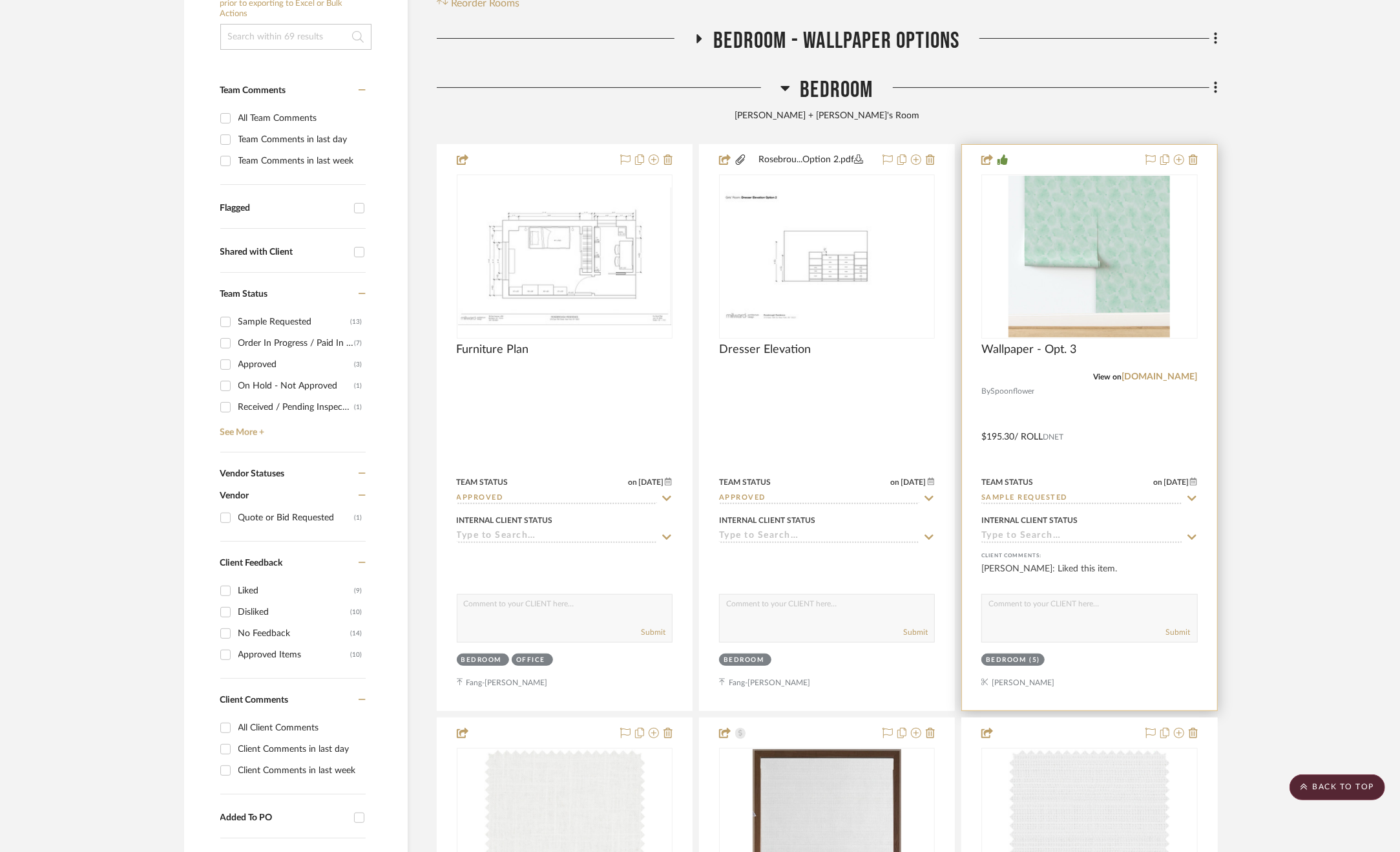
click at [1118, 447] on div at bounding box center [1089, 427] width 255 height 566
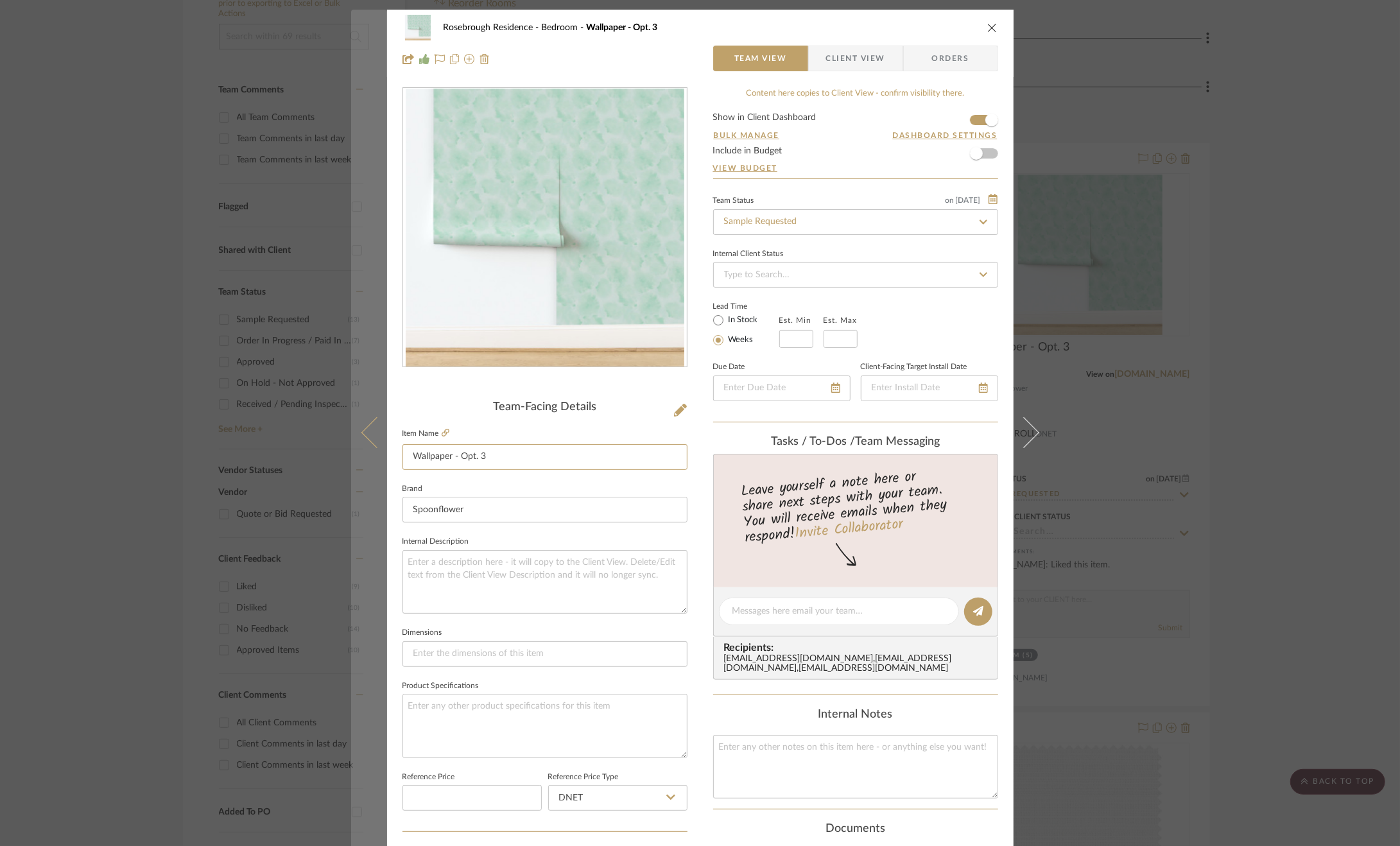
drag, startPoint x: 503, startPoint y: 453, endPoint x: 378, endPoint y: 457, distance: 125.1
click at [378, 457] on mat-dialog-content "Rosebrough Residence Bedroom Wallpaper - Opt. 3 Team View Client View Orders Te…" at bounding box center [700, 603] width 699 height 1186
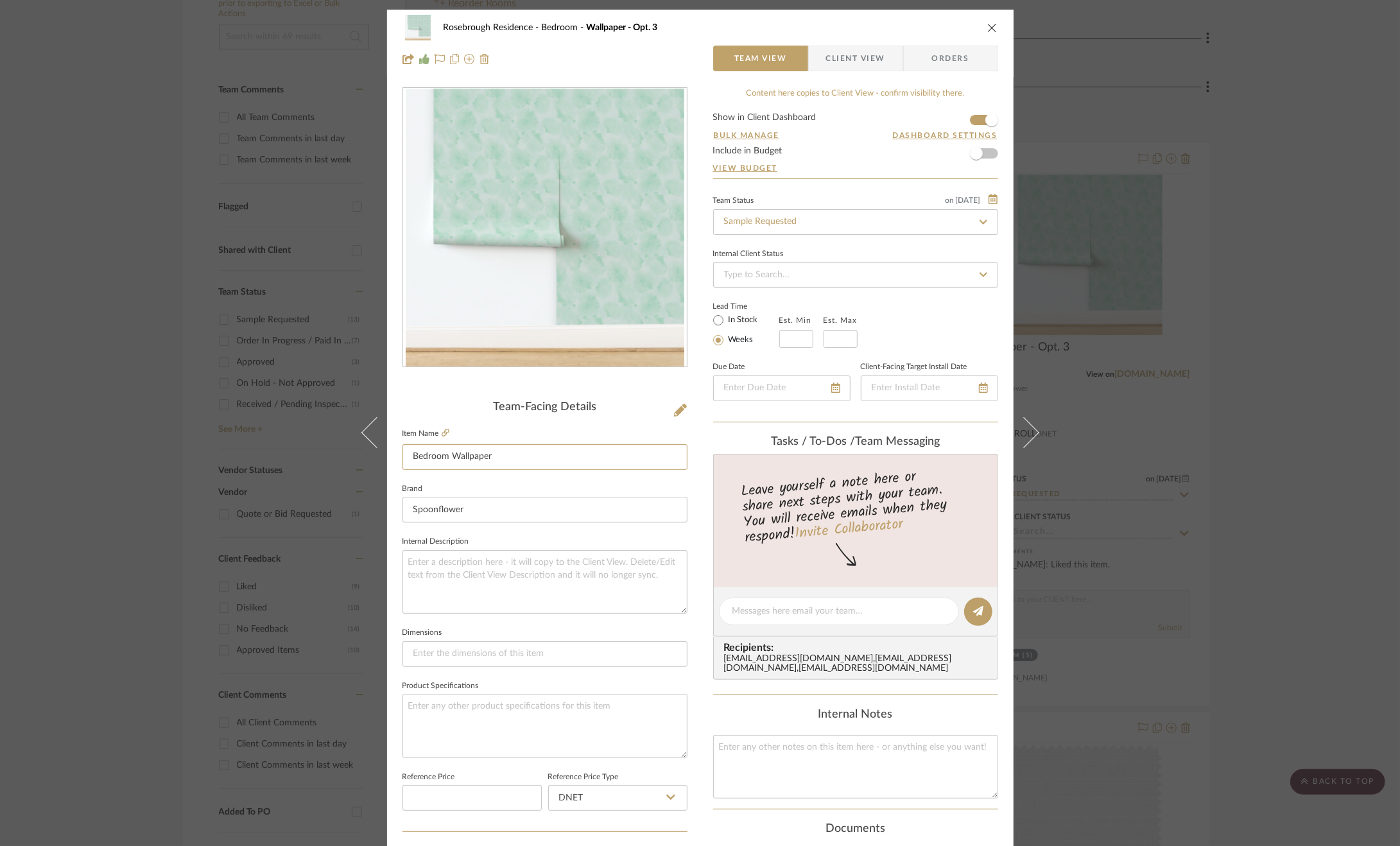
type input "Bedroom Wallpaper"
click at [703, 478] on div "Rosebrough Residence Bedroom Wallpaper - Opt. 3 Team View Client View Orders Te…" at bounding box center [700, 603] width 626 height 1186
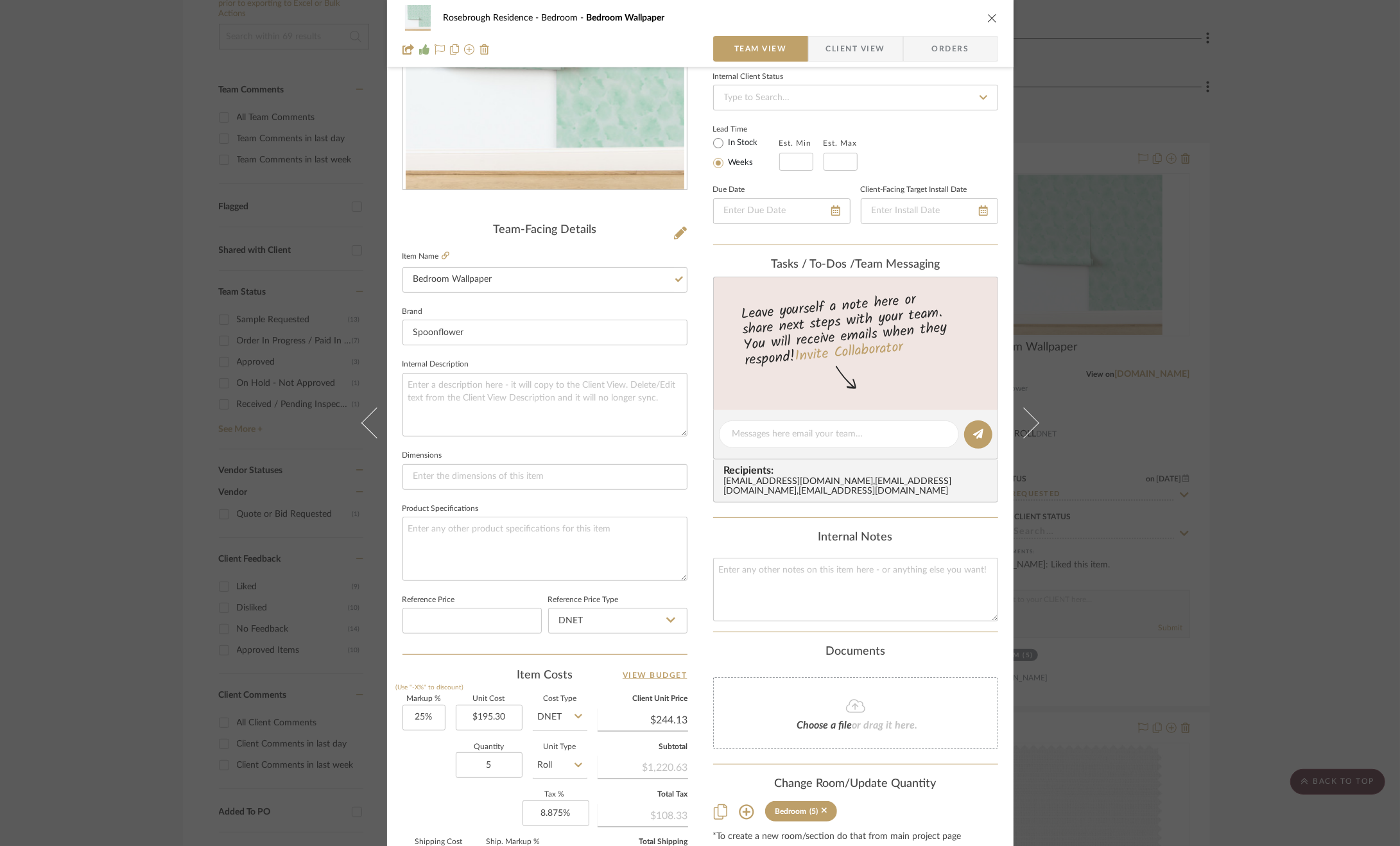
scroll to position [257, 0]
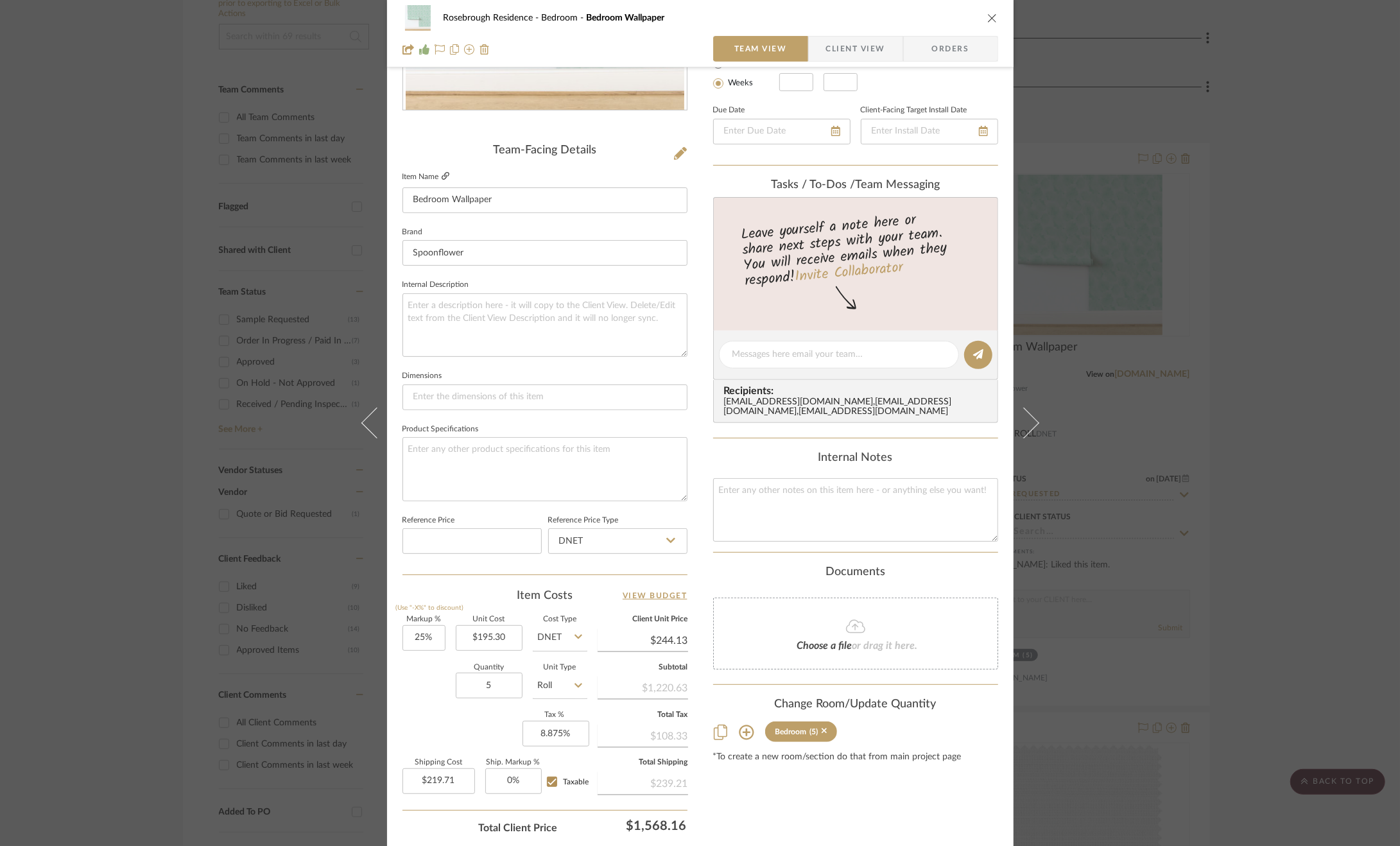
click at [442, 176] on icon at bounding box center [446, 176] width 8 height 8
click at [493, 685] on input "5" at bounding box center [489, 685] width 67 height 25
type input "4"
click at [941, 763] on div "*To create a new room/section do that from main project page" at bounding box center [855, 757] width 285 height 10
type input "$175.77"
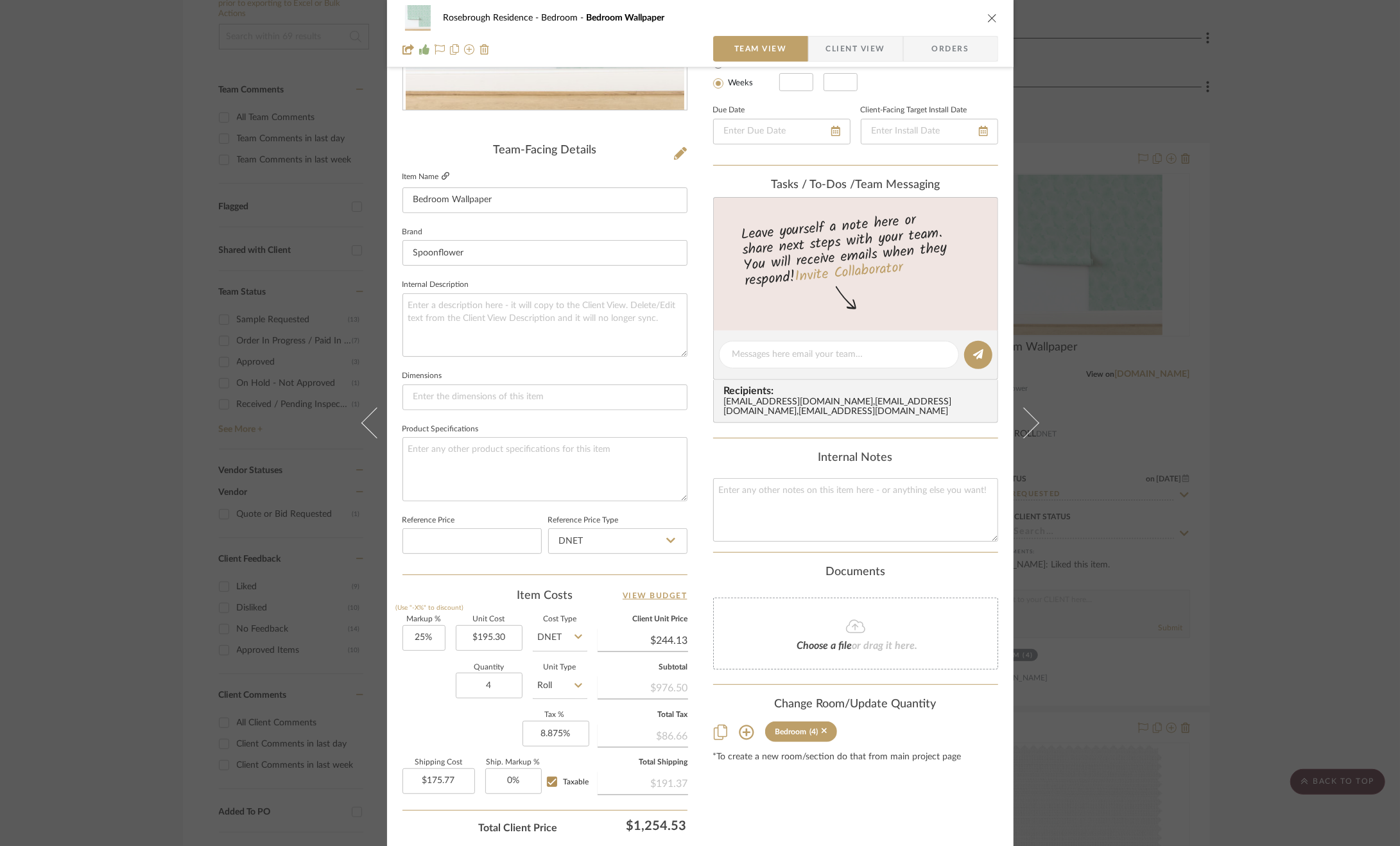
click at [444, 172] on fieldset "Item Name Bedroom Wallpaper" at bounding box center [545, 190] width 285 height 45
click at [442, 172] on icon at bounding box center [446, 176] width 8 height 8
click at [498, 629] on input "195.30" at bounding box center [489, 637] width 67 height 25
type input "$181.35"
click at [403, 695] on div "Quantity 4 Unit Type Roll" at bounding box center [495, 687] width 185 height 46
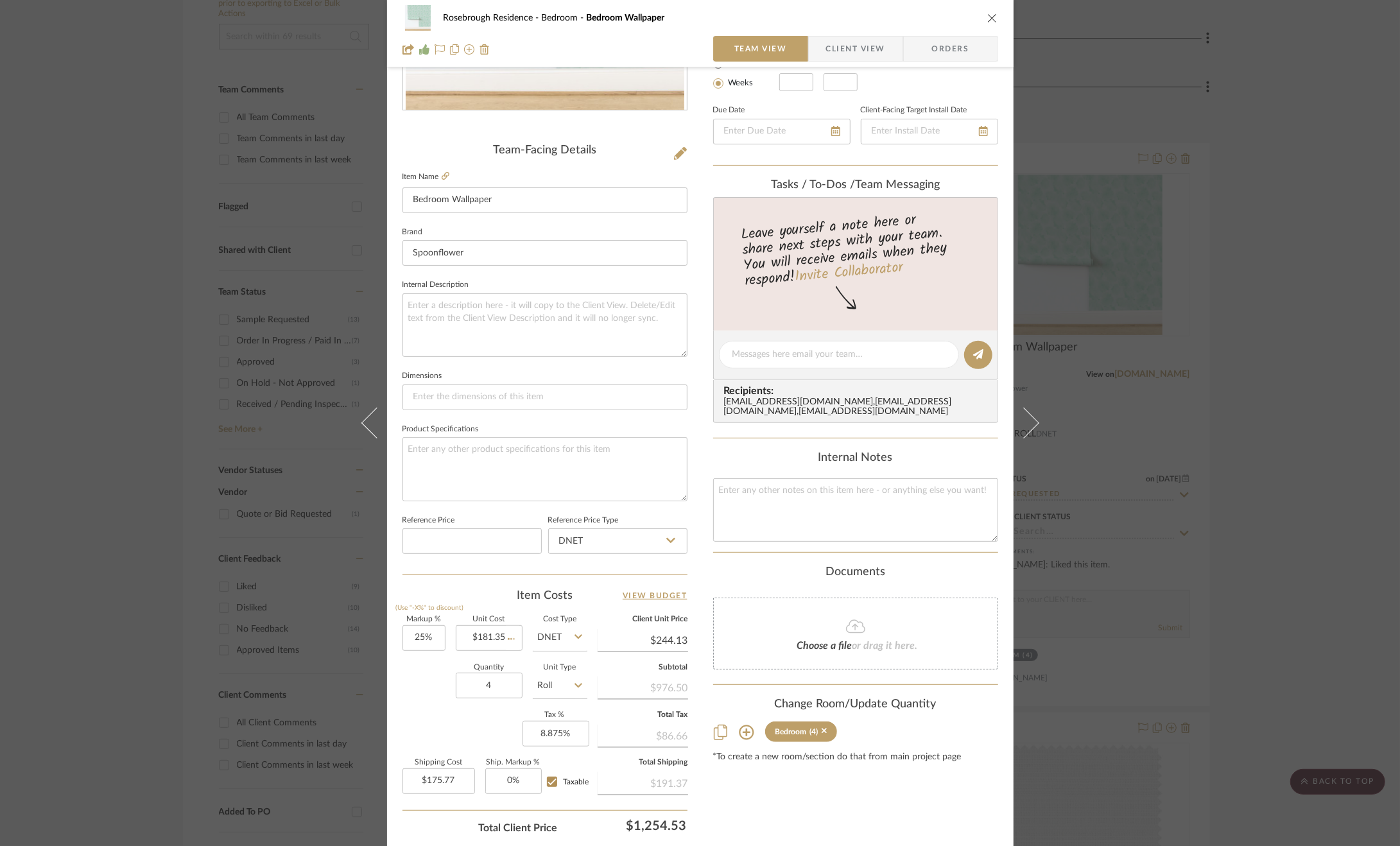
type input "$226.69"
type input "$163.22"
click at [1262, 415] on div "Rosebrough Residence Bedroom Bedroom Wallpaper Team View Client View Orders Tea…" at bounding box center [700, 423] width 1400 height 846
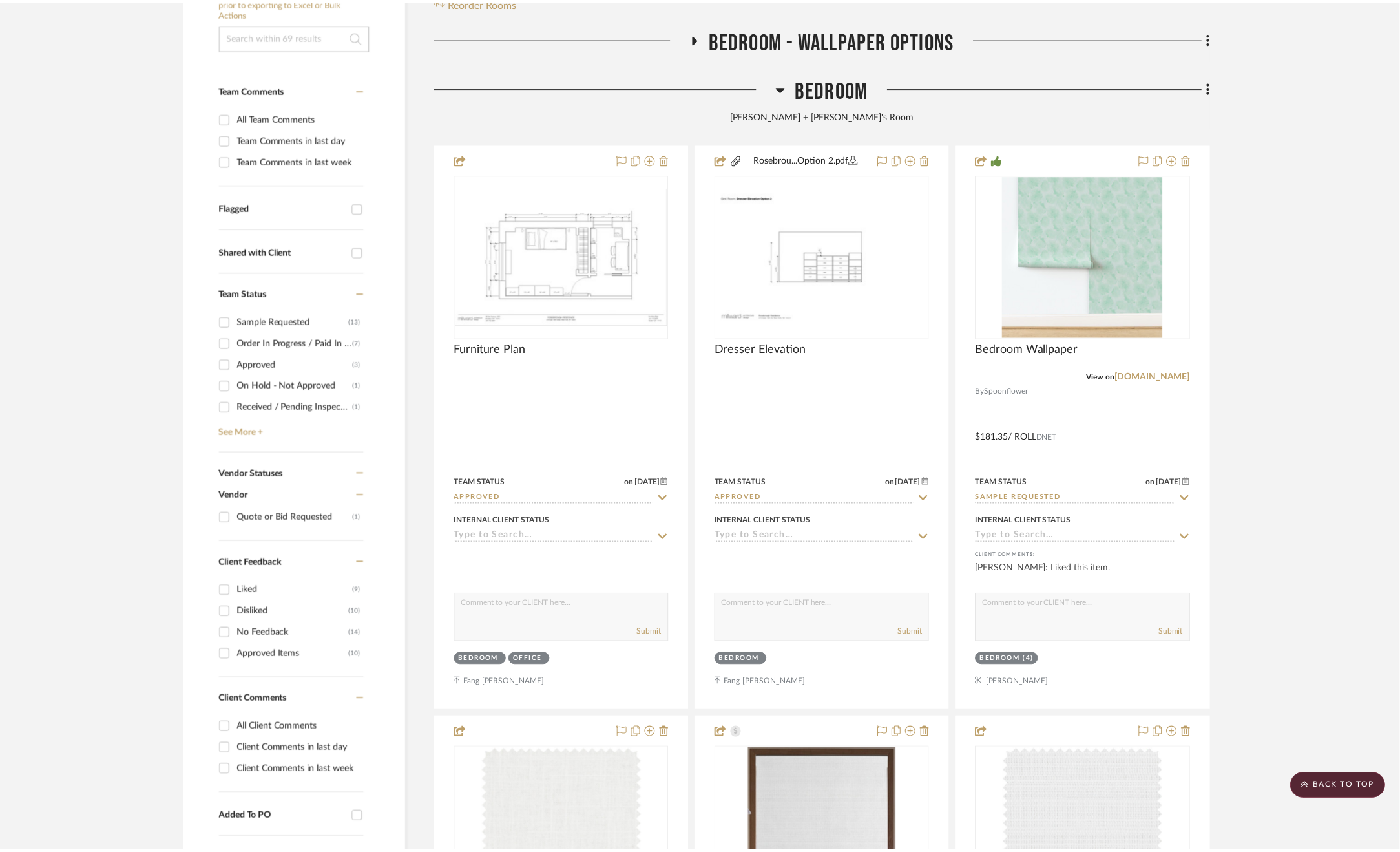
scroll to position [299, 0]
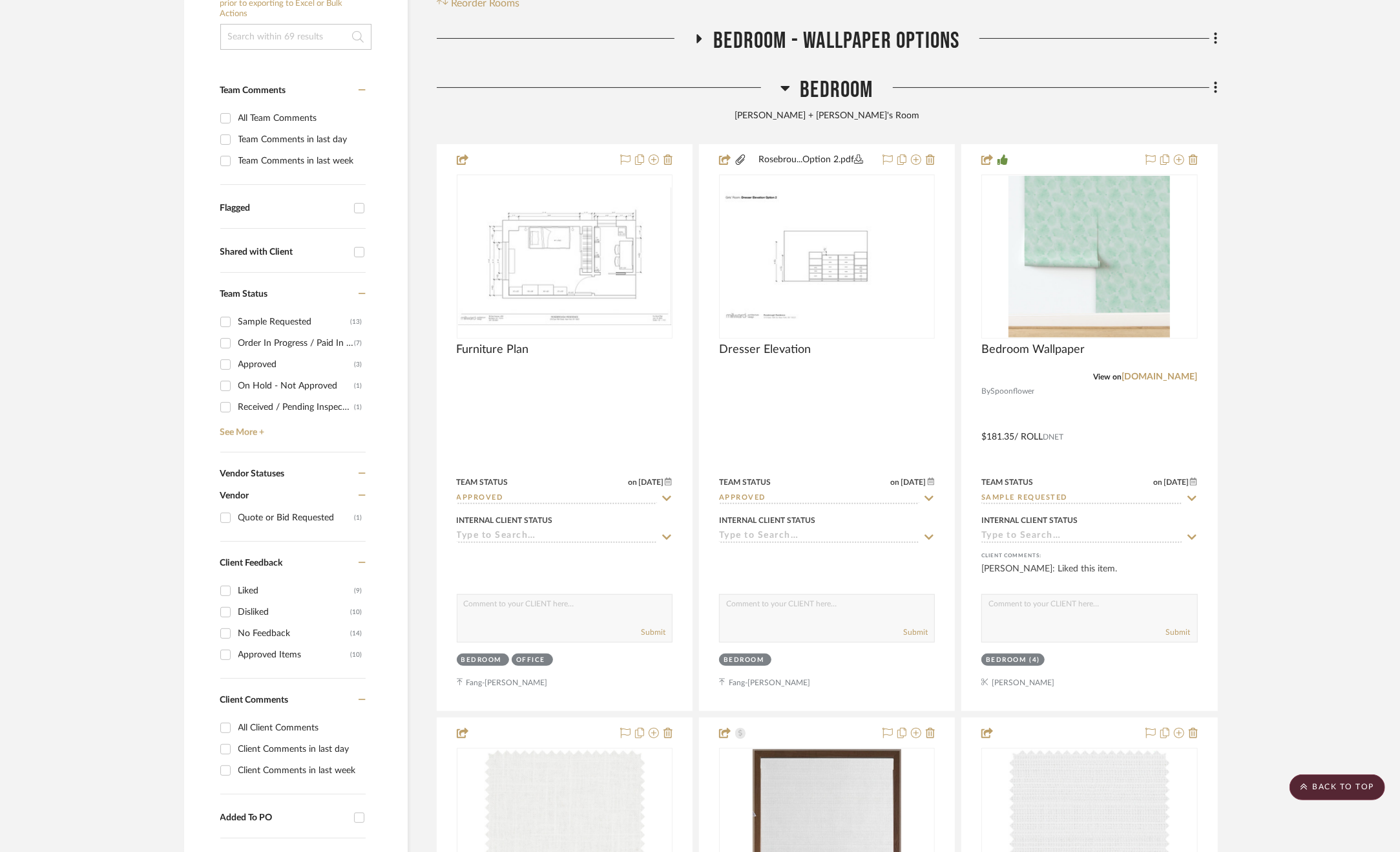
click at [841, 76] on span "Bedroom" at bounding box center [836, 90] width 73 height 28
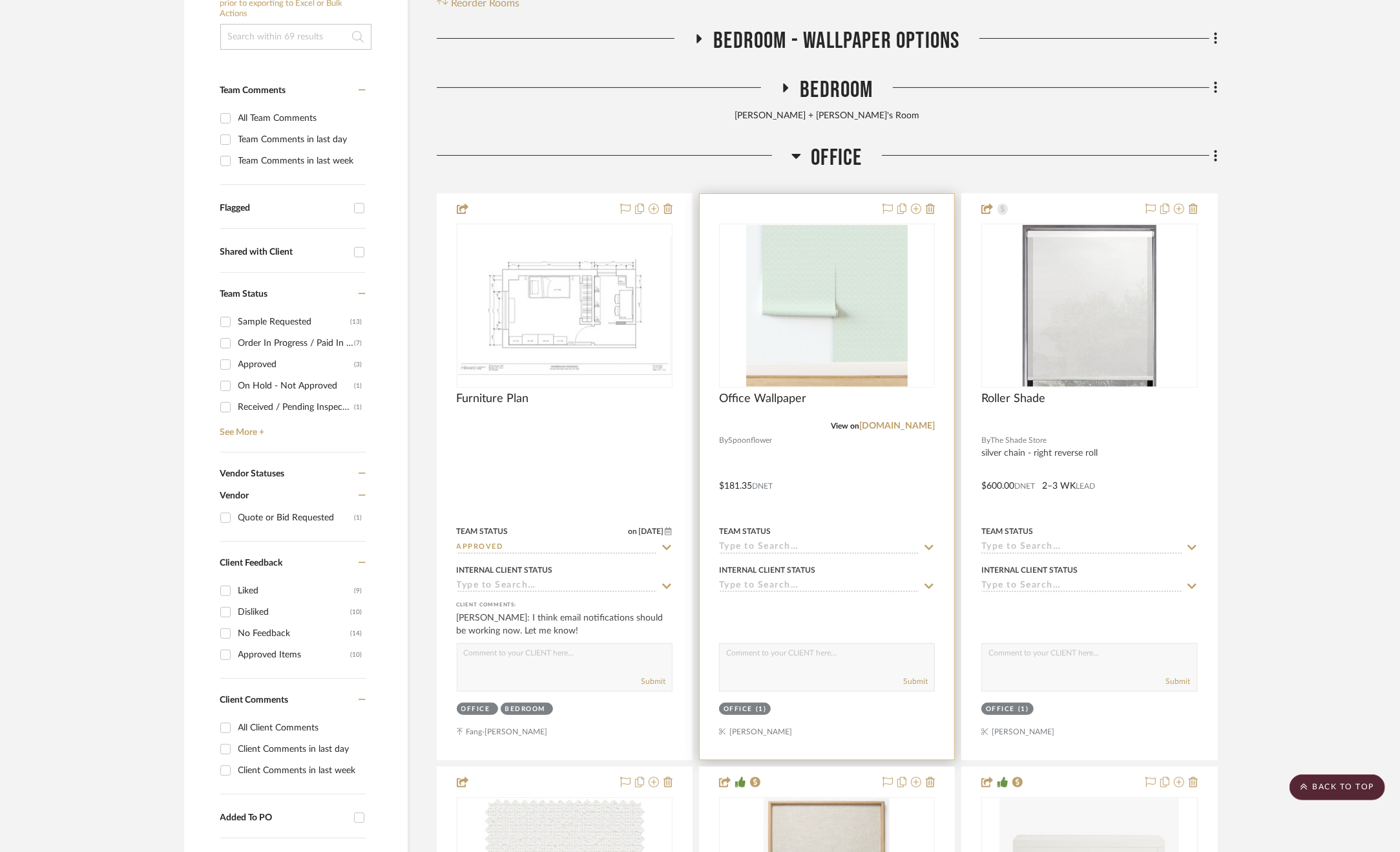
click at [856, 466] on div at bounding box center [827, 476] width 255 height 566
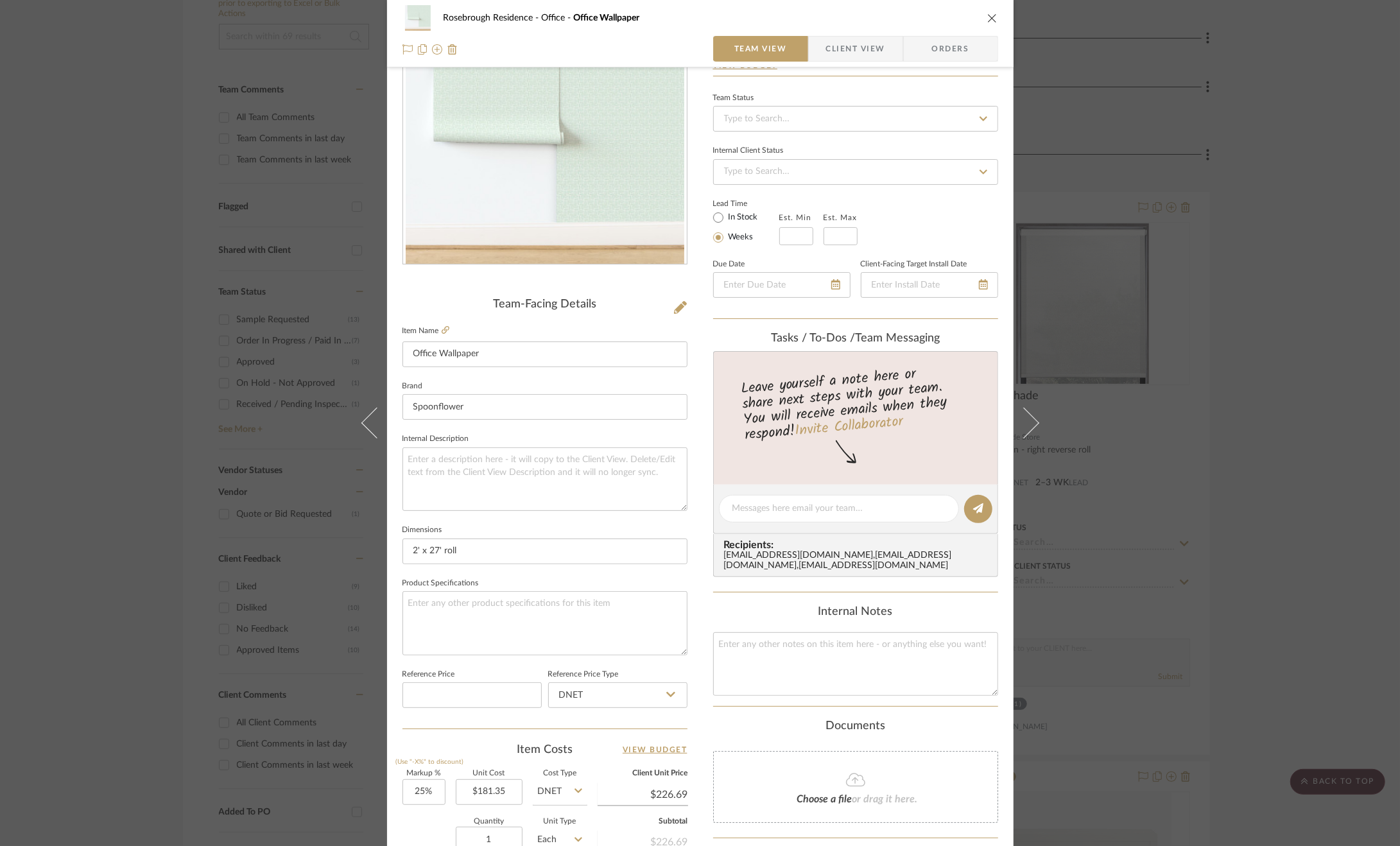
scroll to position [192, 0]
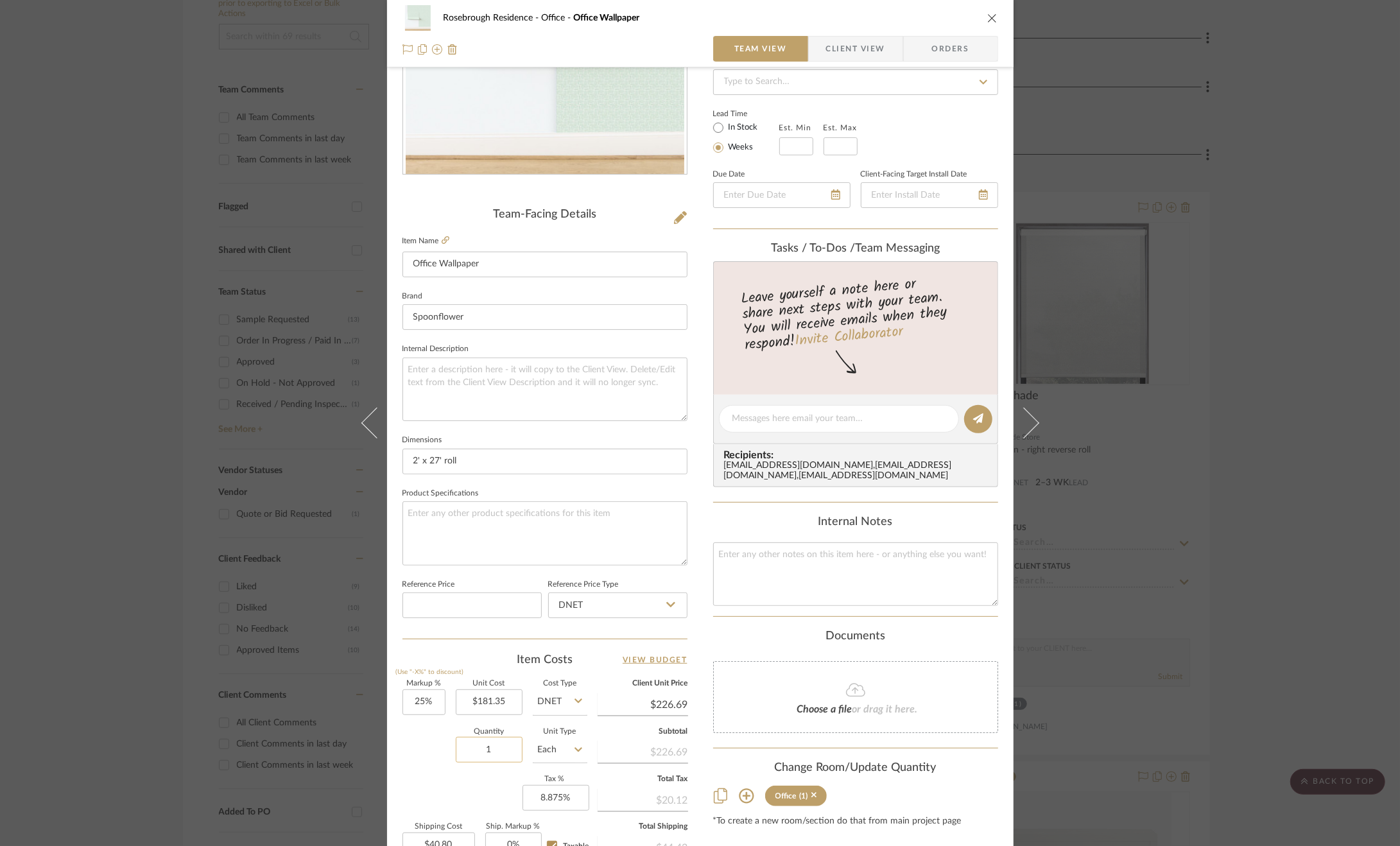
click at [502, 748] on input "1" at bounding box center [489, 749] width 67 height 25
type input "5"
click at [545, 746] on input "Each" at bounding box center [560, 749] width 55 height 25
type input "$204.02"
click at [573, 719] on div "Roll" at bounding box center [608, 726] width 159 height 33
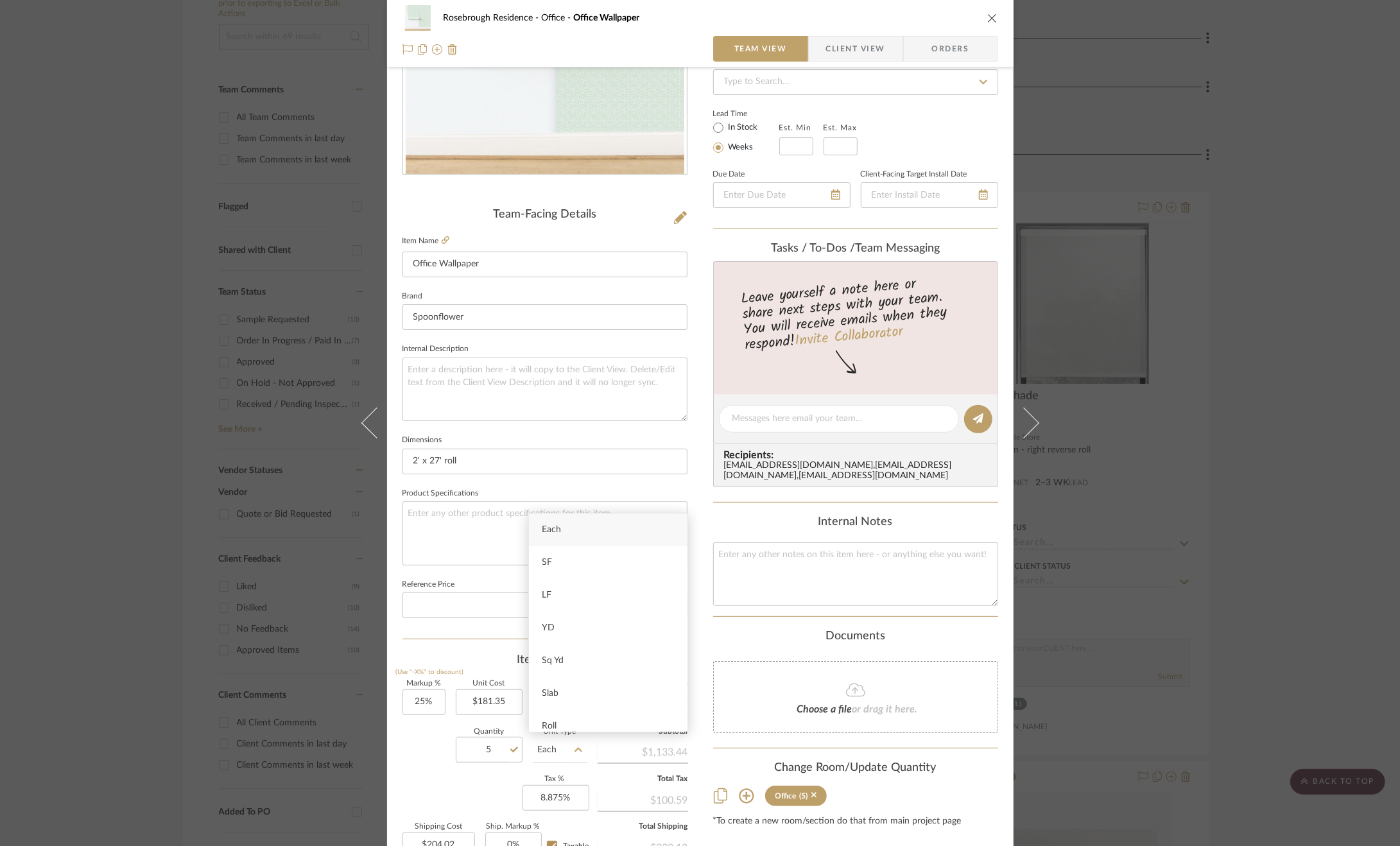
type input "Roll"
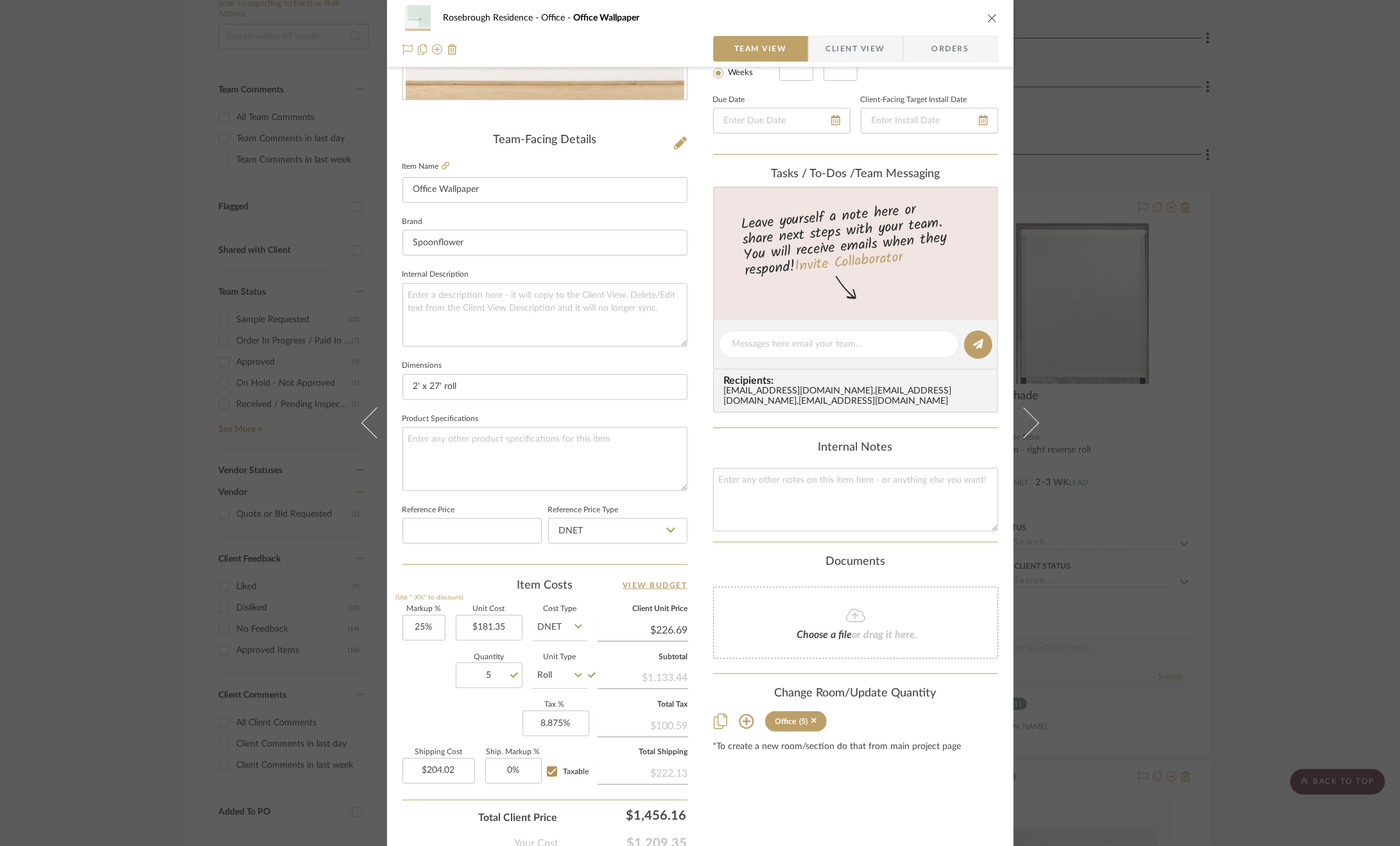
scroll to position [321, 0]
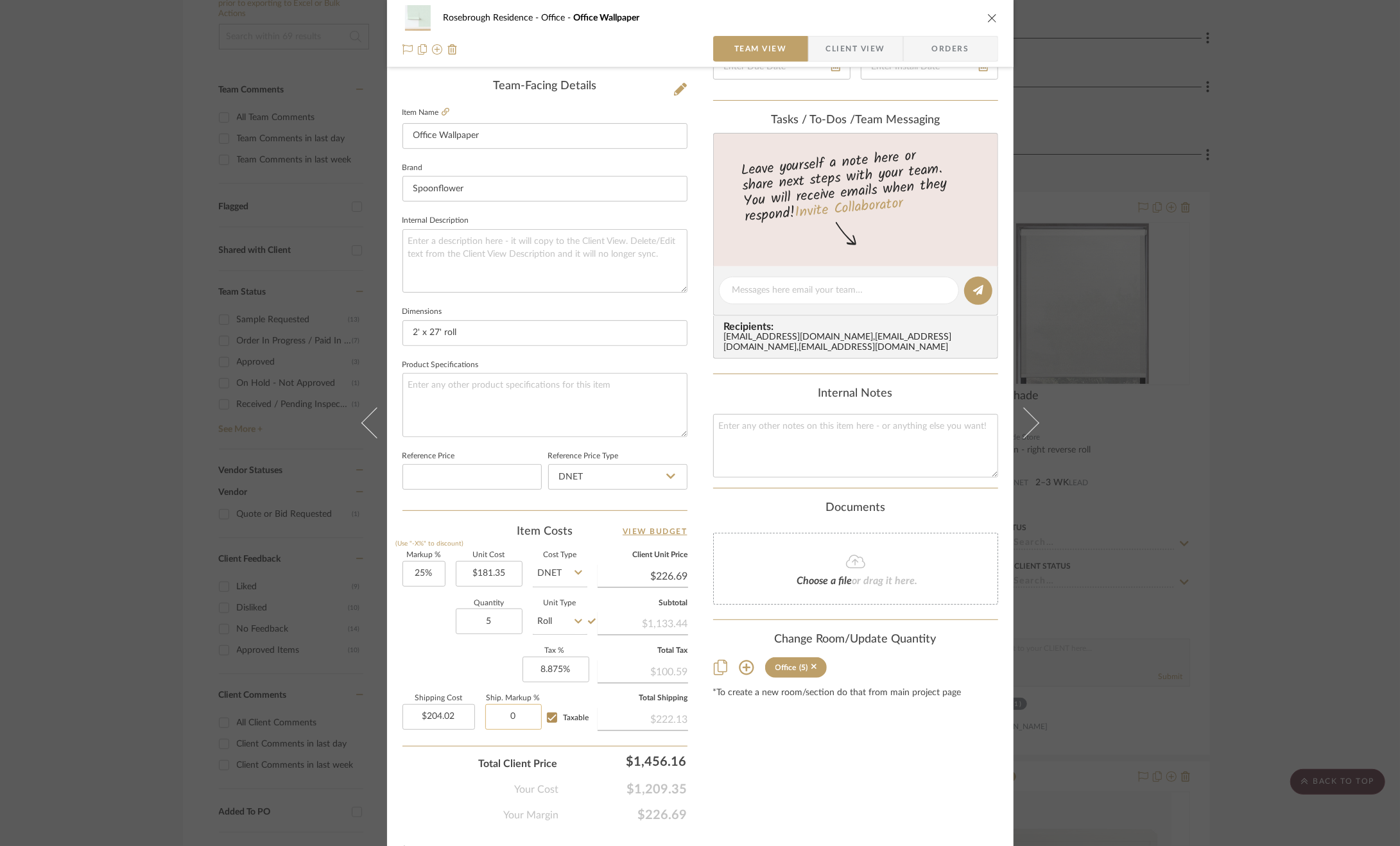
click at [523, 712] on input "0" at bounding box center [513, 717] width 57 height 25
type input "10%"
click at [928, 770] on div "Content here copies to Client View - confirm visibility there. Show in Client D…" at bounding box center [855, 295] width 285 height 1057
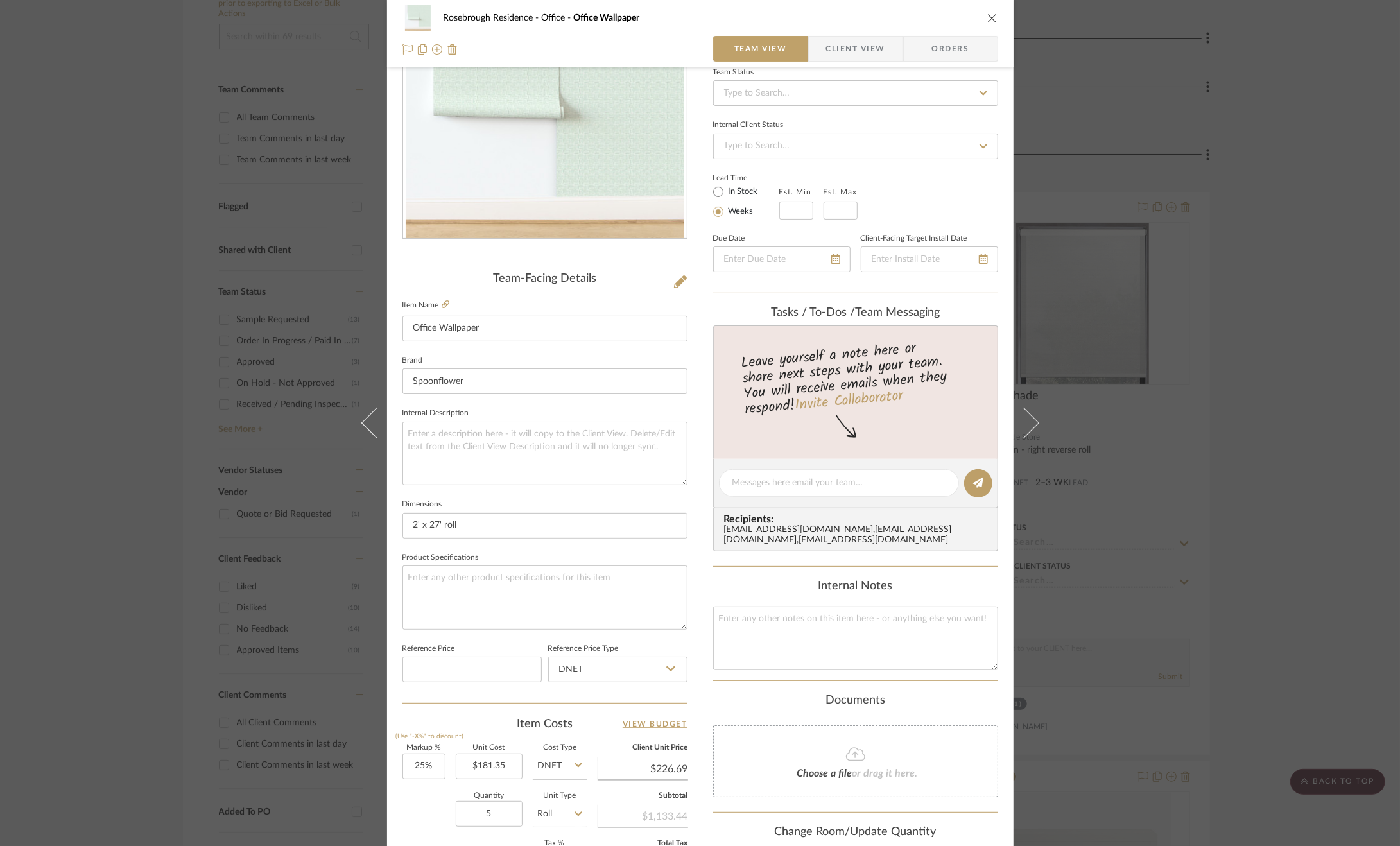
click at [690, 421] on div "Rosebrough Residence Office Office Wallpaper Team View Client View Orders Team-…" at bounding box center [700, 474] width 626 height 1186
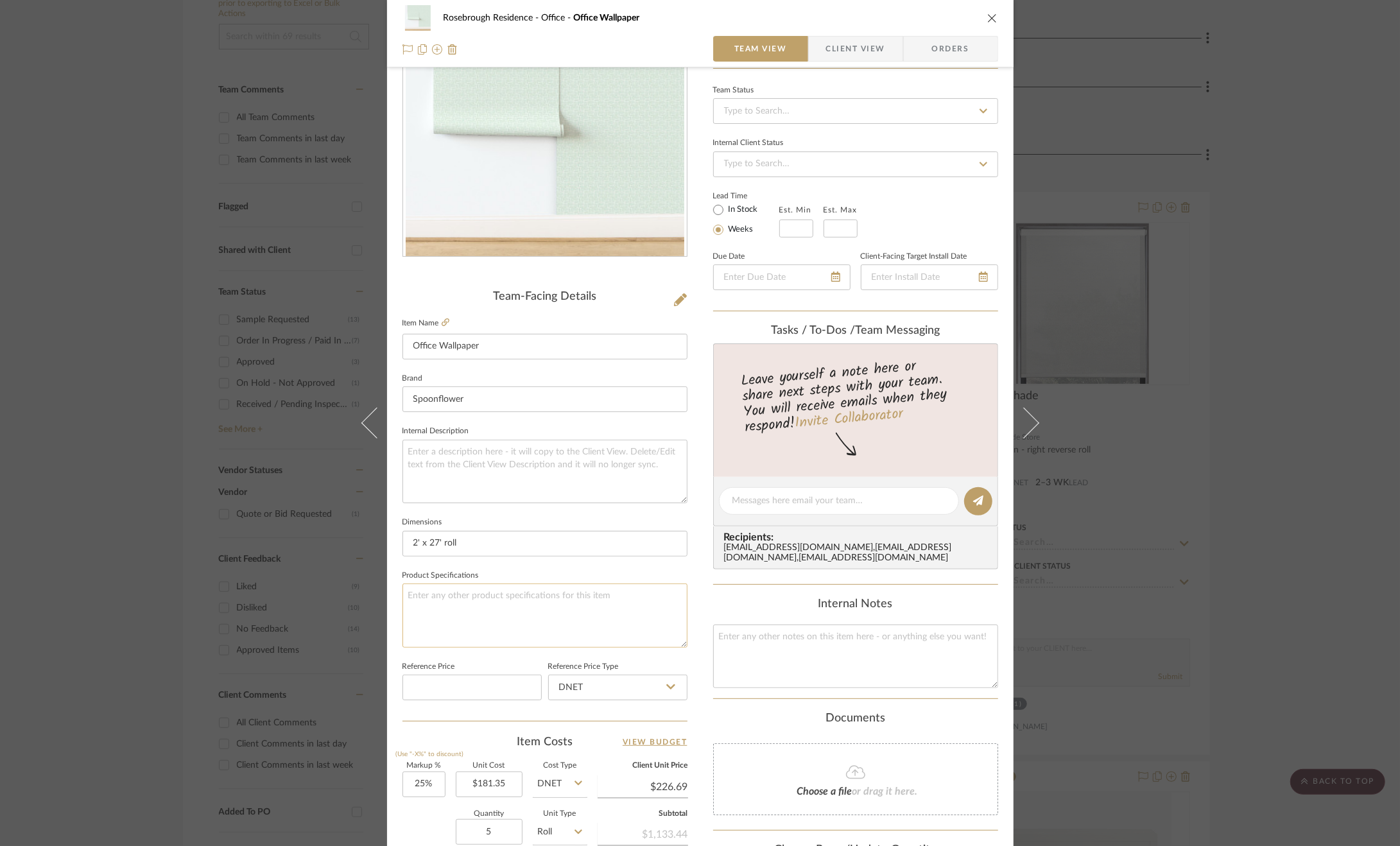
scroll to position [25, 0]
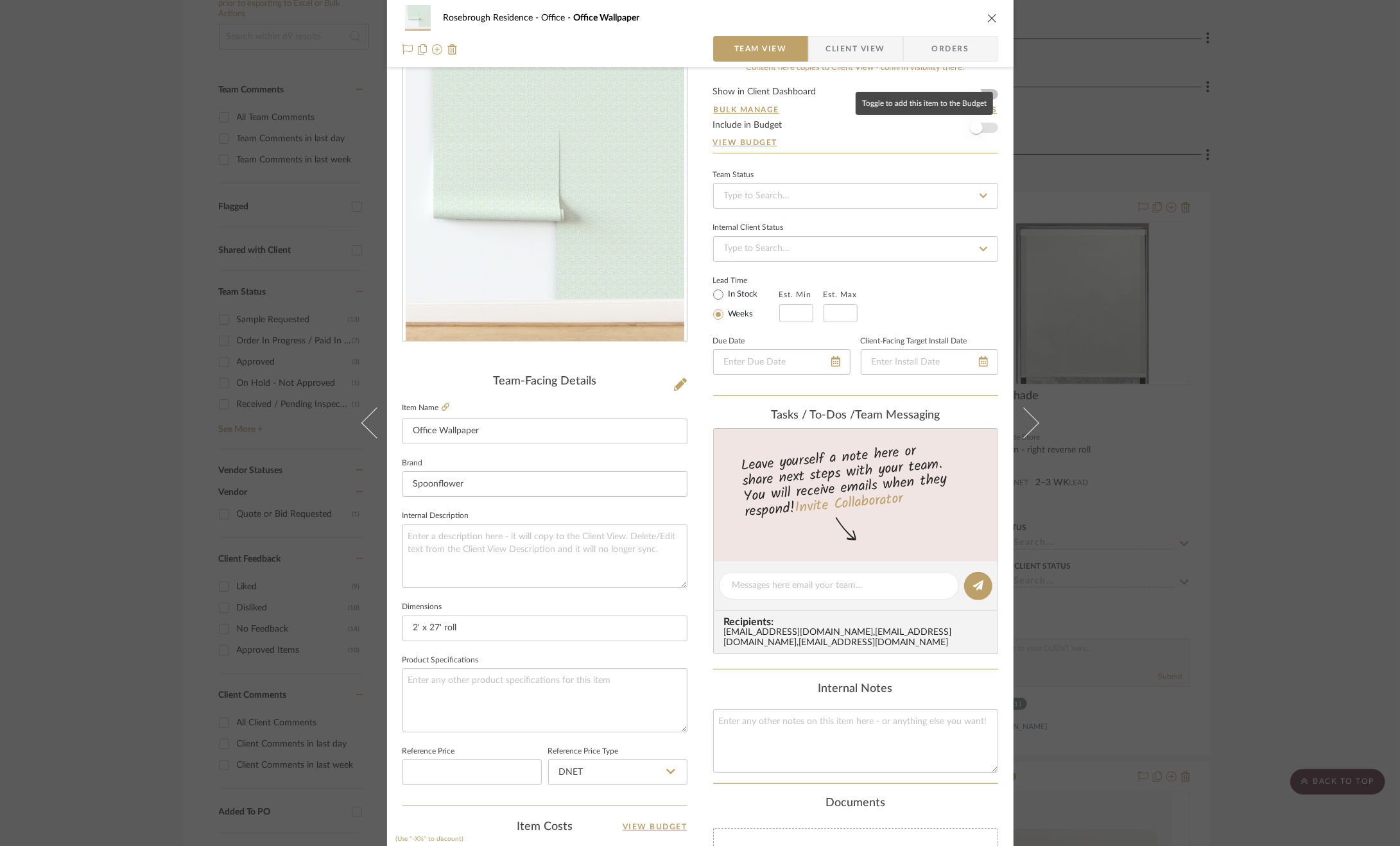
click at [970, 130] on span "button" at bounding box center [977, 128] width 13 height 13
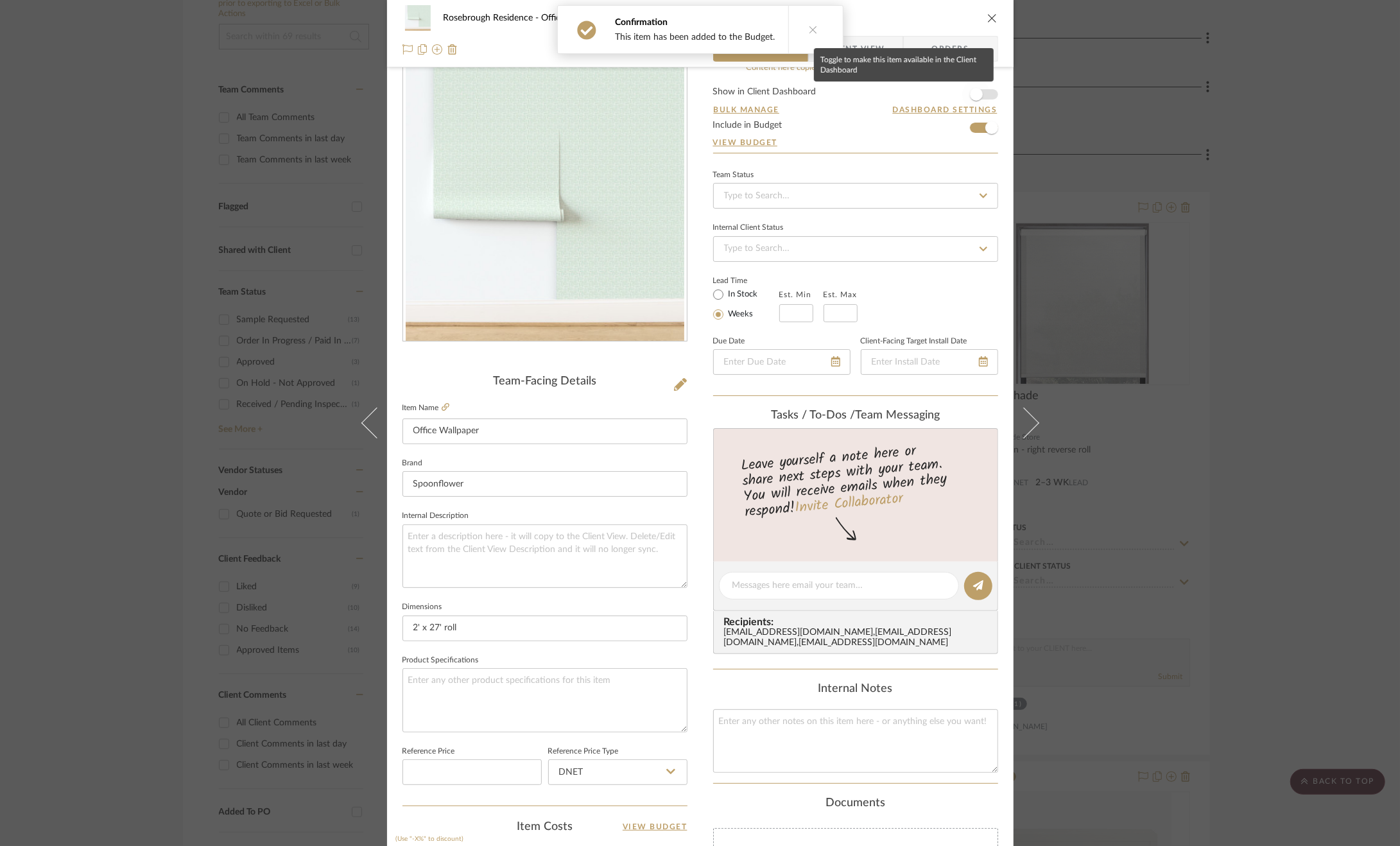
click at [981, 93] on span "button" at bounding box center [976, 94] width 28 height 28
click at [802, 32] on button at bounding box center [821, 29] width 50 height 48
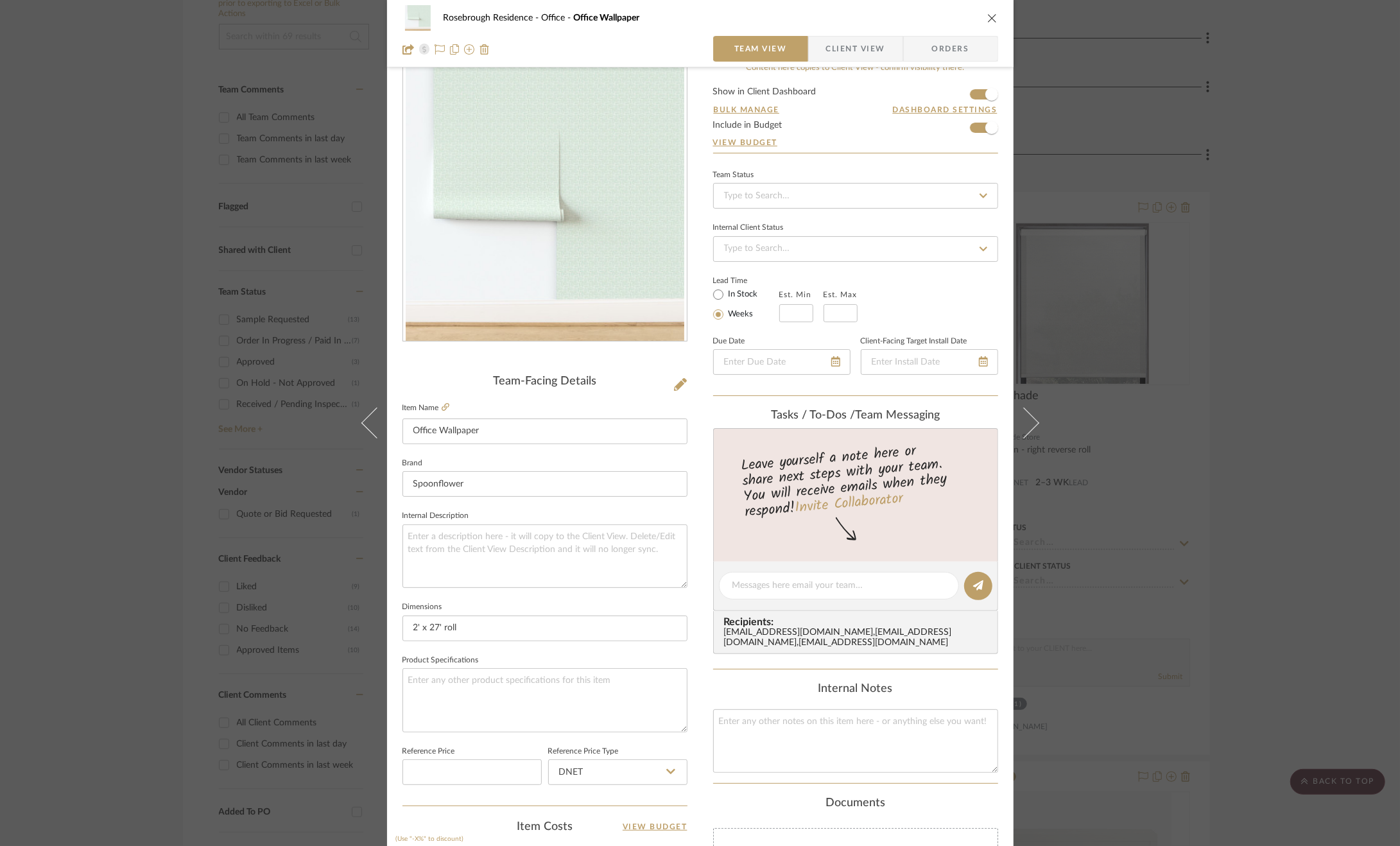
click at [842, 45] on span "Client View" at bounding box center [855, 48] width 59 height 25
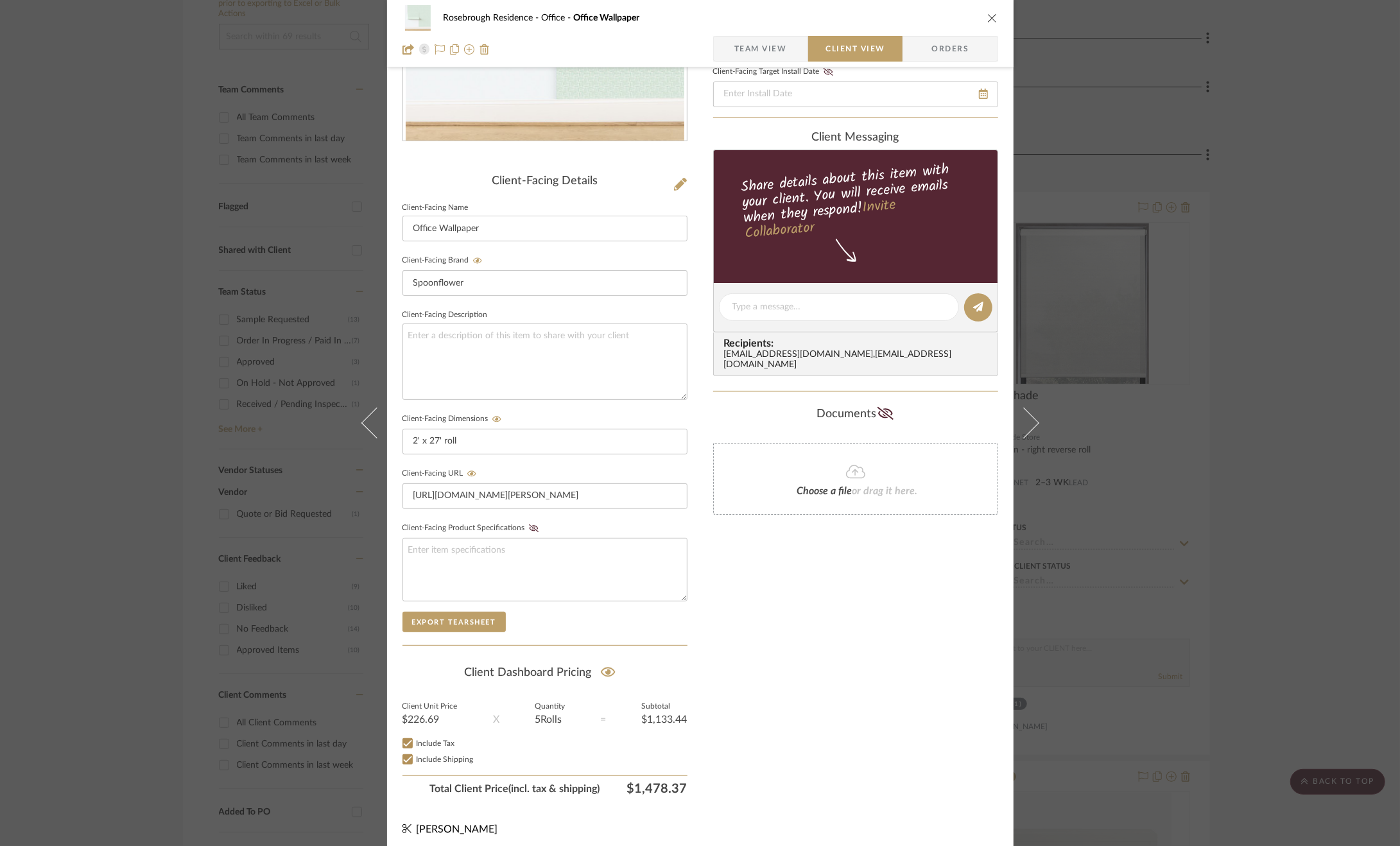
scroll to position [227, 0]
click at [1252, 492] on div "Rosebrough Residence Office Office Wallpaper Team View Client View Orders Clien…" at bounding box center [700, 423] width 1400 height 846
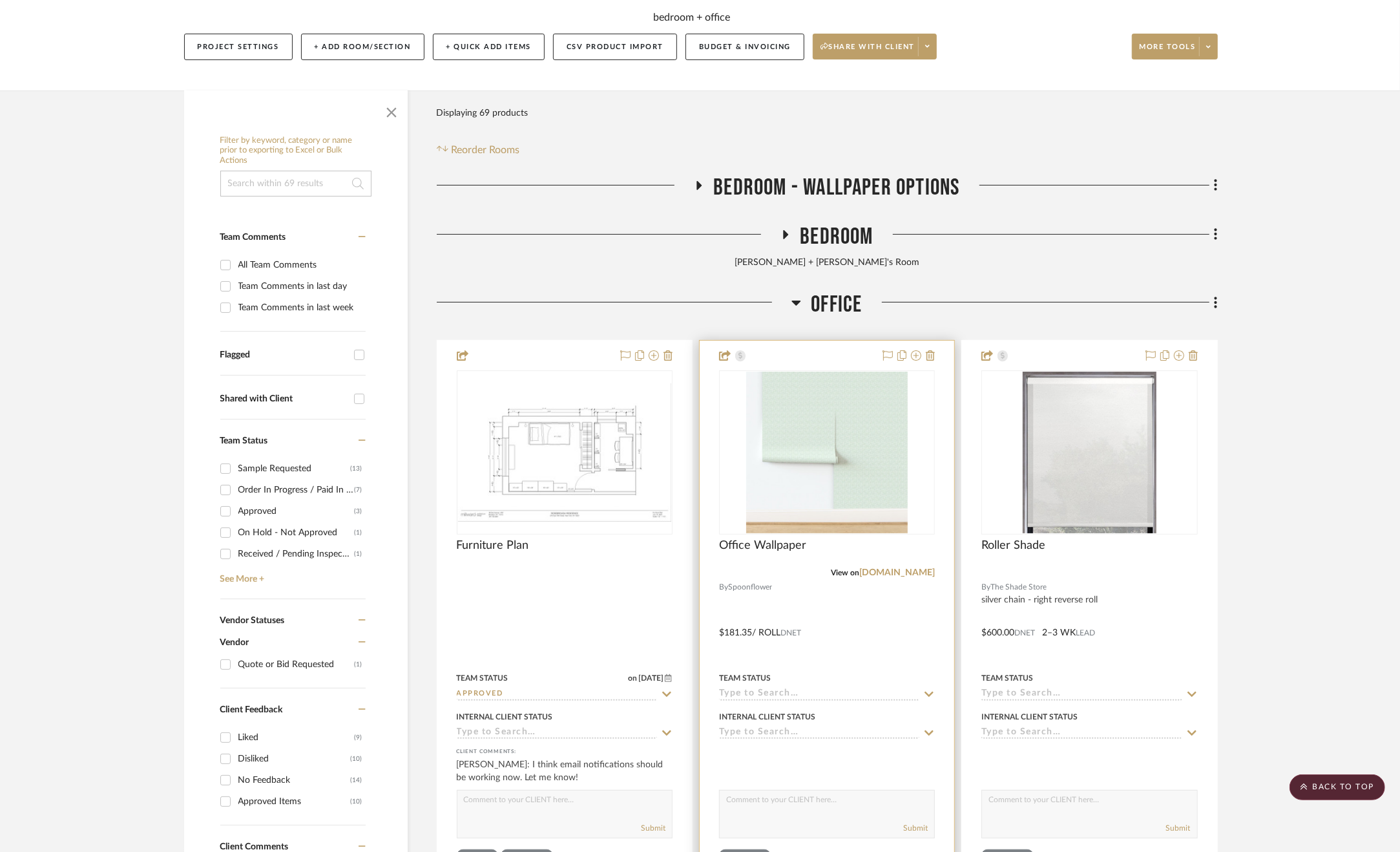
scroll to position [40, 0]
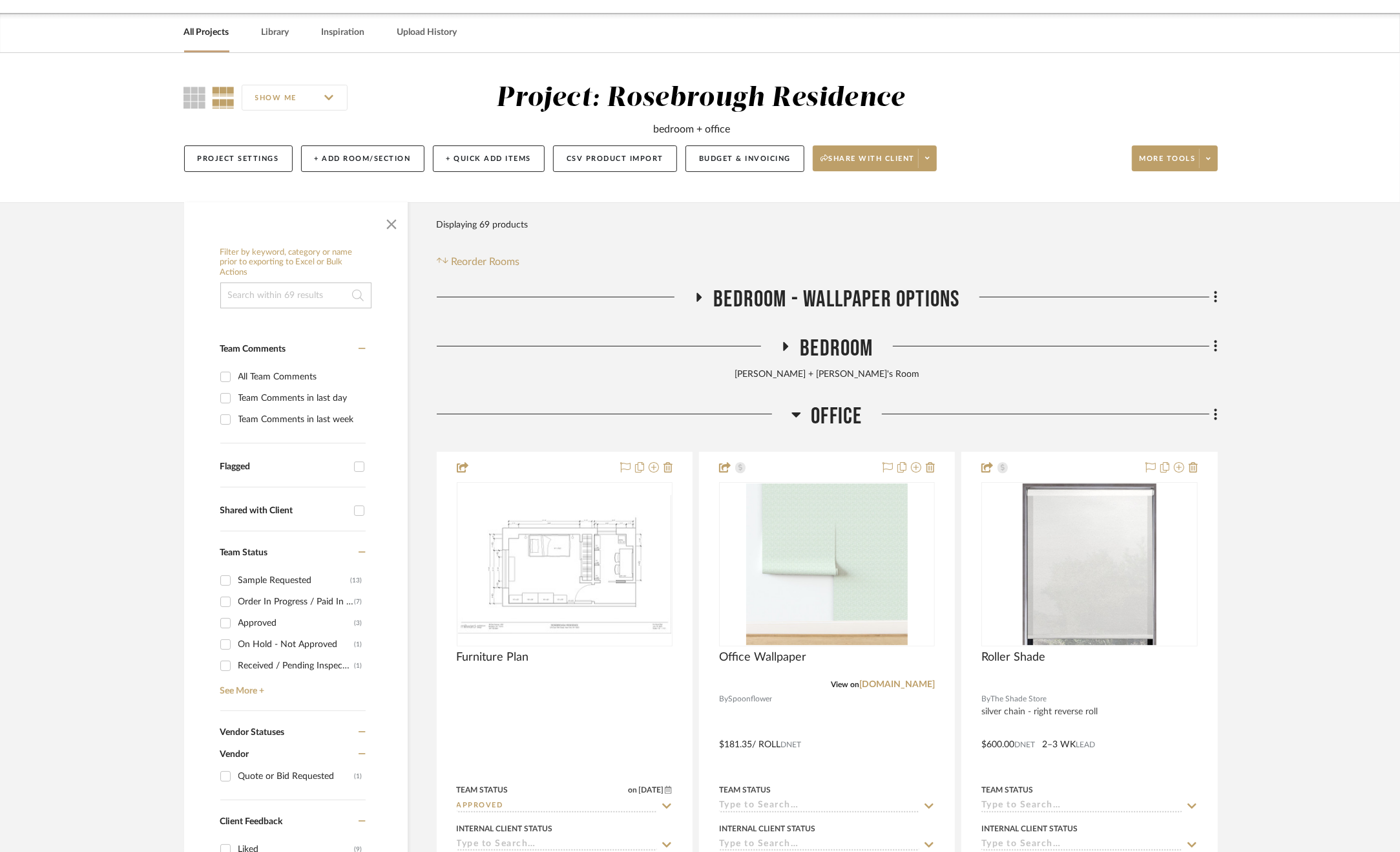
click at [826, 349] on span "Bedroom" at bounding box center [836, 349] width 73 height 28
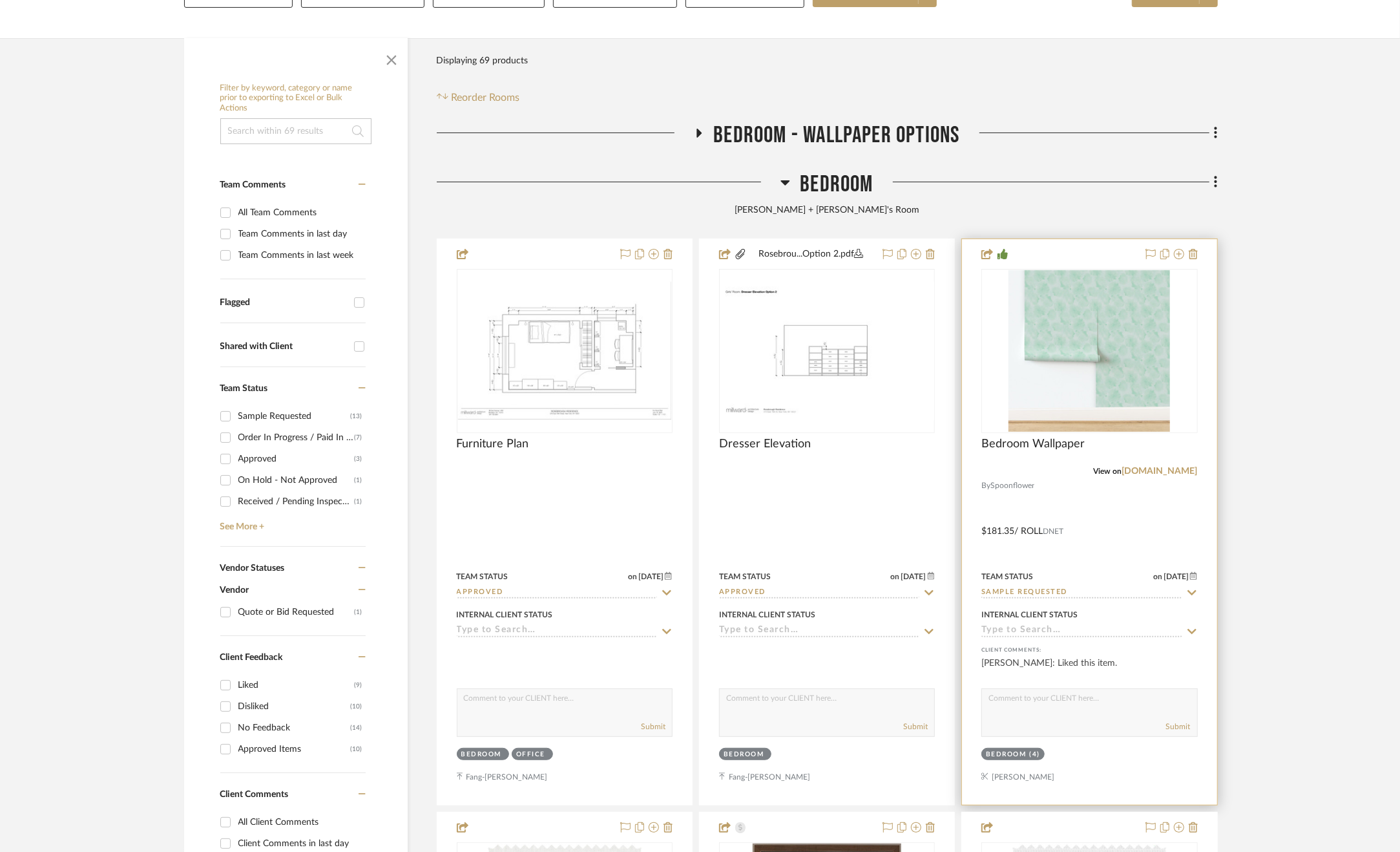
scroll to position [363, 0]
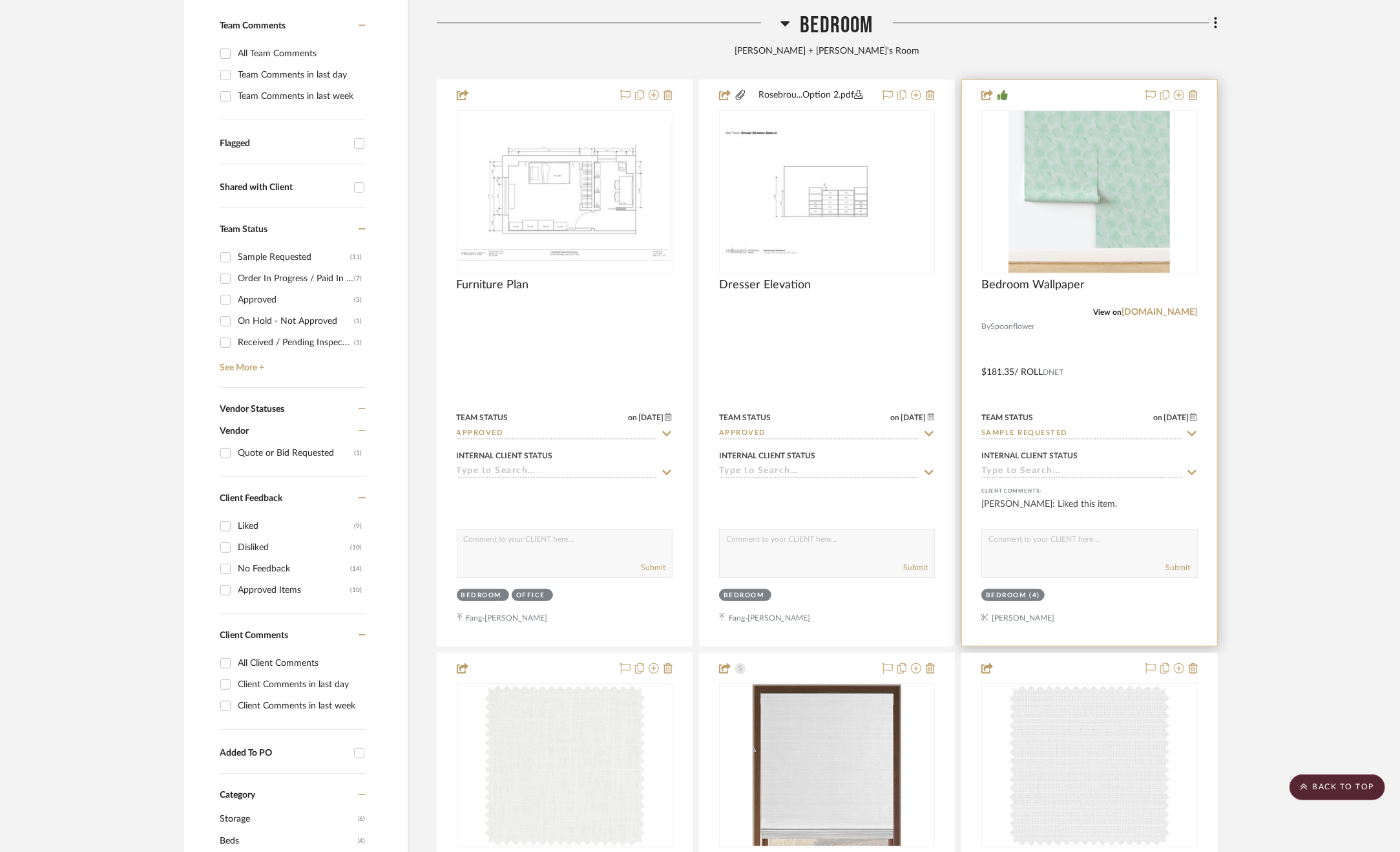
click at [1156, 338] on div at bounding box center [1089, 363] width 255 height 566
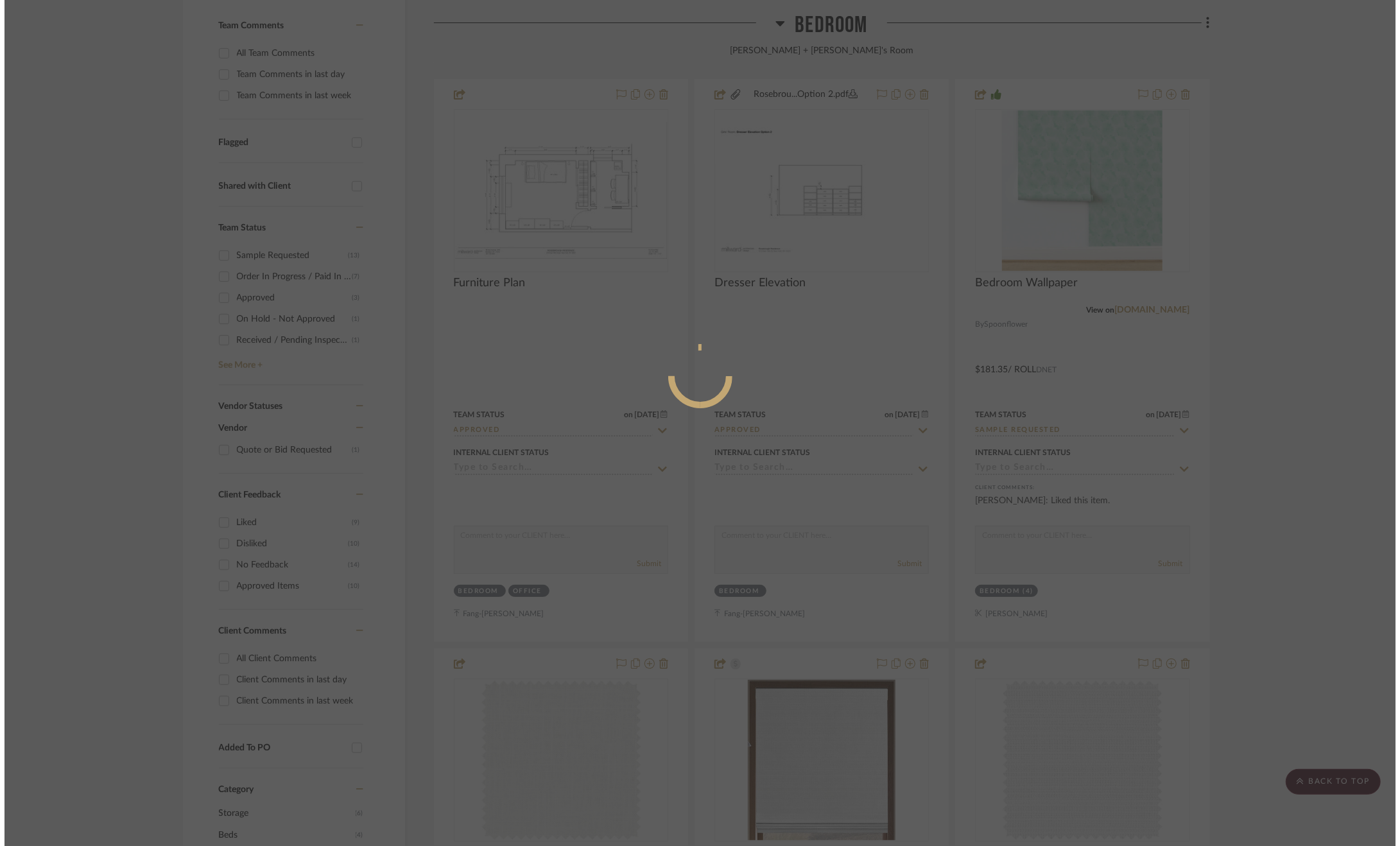
scroll to position [0, 0]
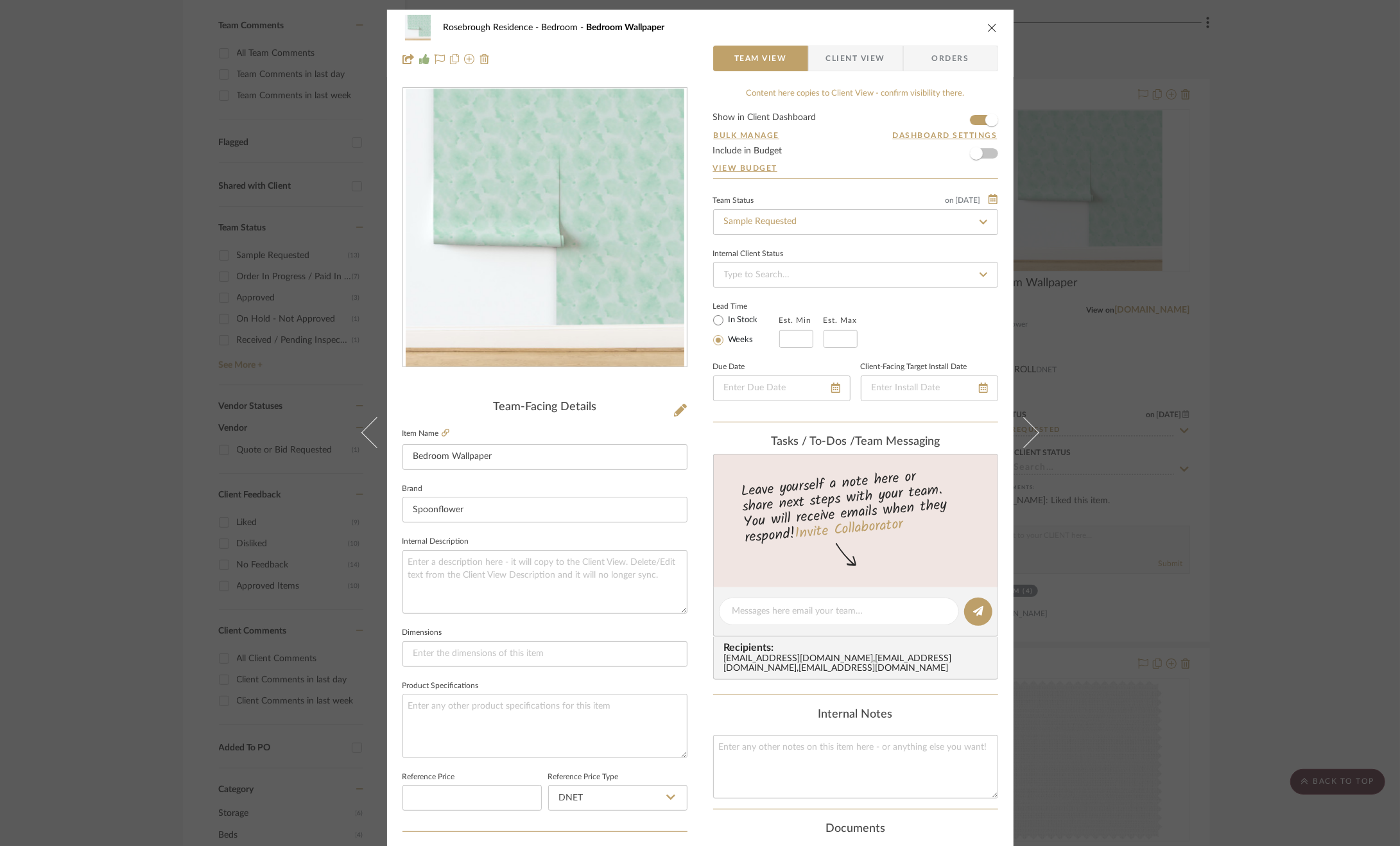
click at [856, 59] on span "Client View" at bounding box center [855, 58] width 59 height 25
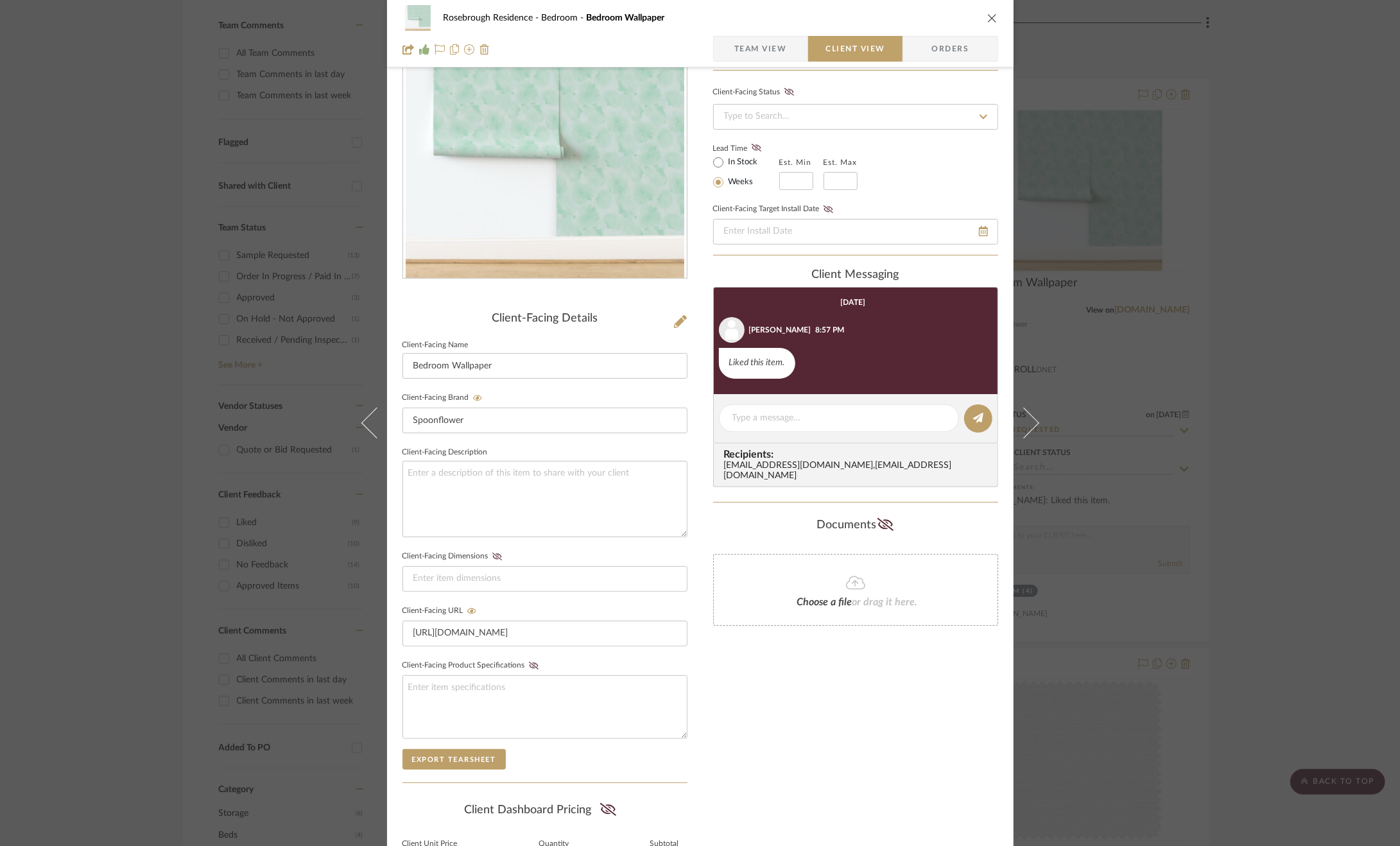
scroll to position [227, 0]
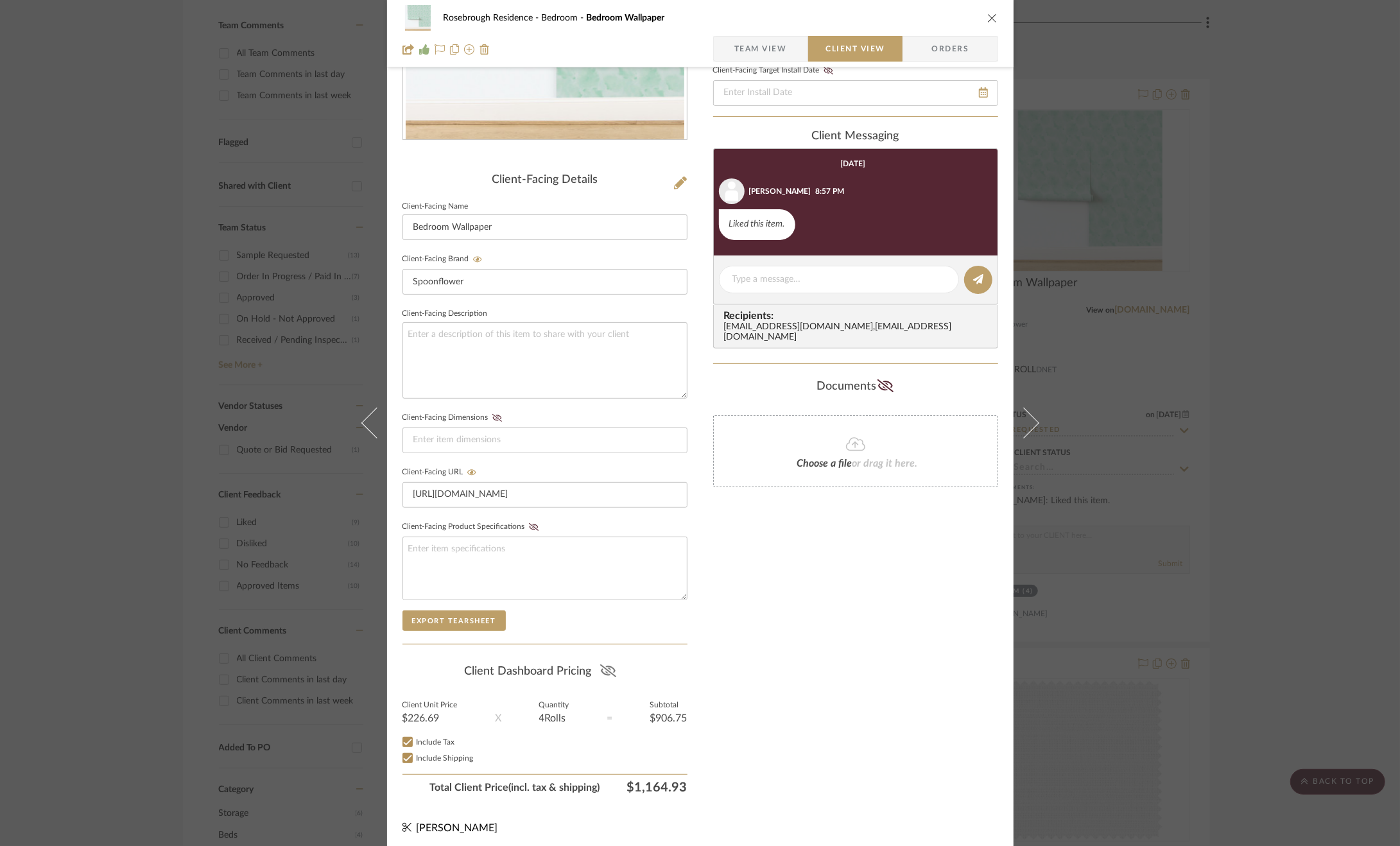
click at [603, 666] on icon at bounding box center [608, 671] width 16 height 13
click at [1281, 601] on div "Rosebrough Residence Bedroom Bedroom Wallpaper Team View Client View Orders Cli…" at bounding box center [700, 423] width 1400 height 846
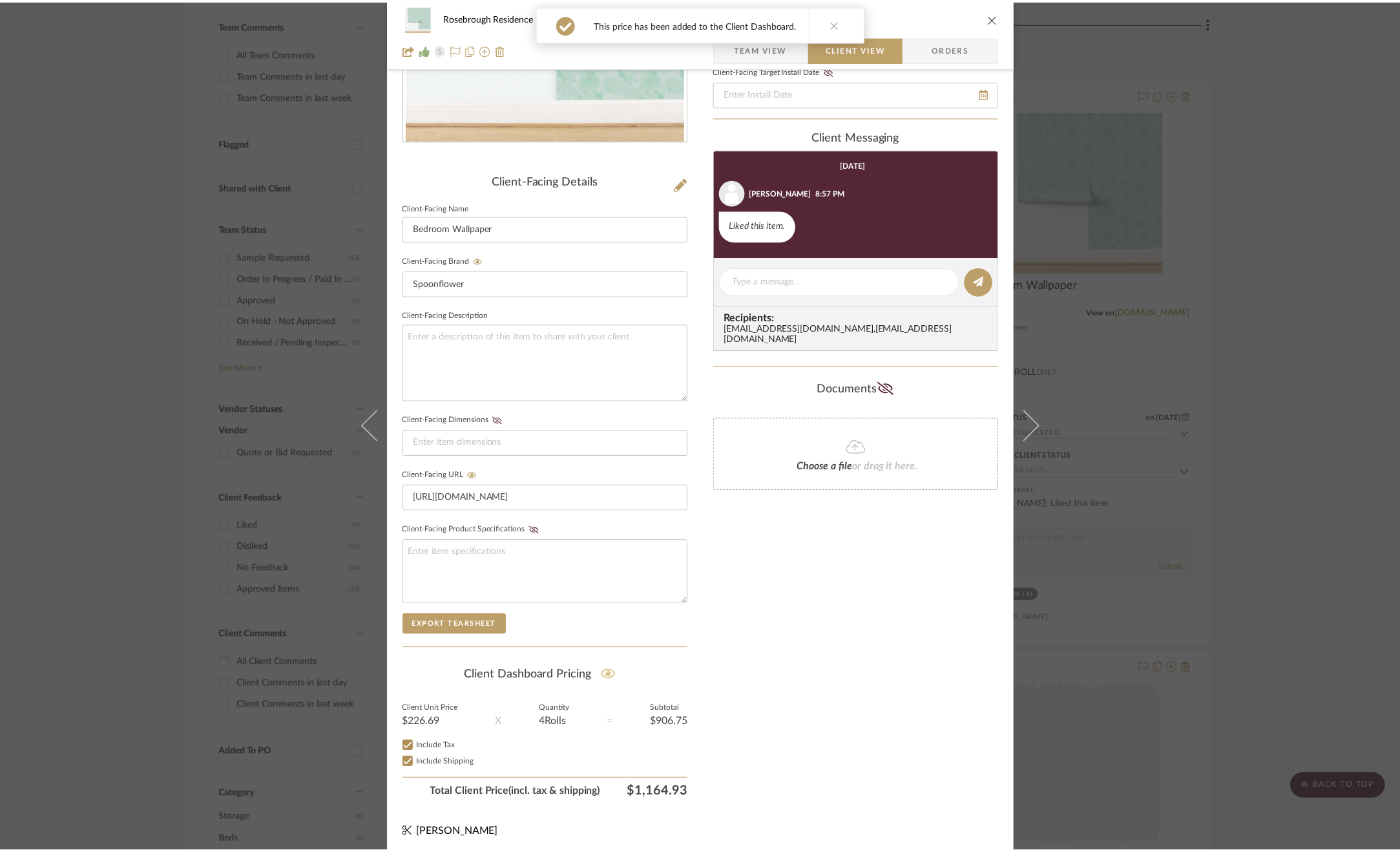
scroll to position [363, 0]
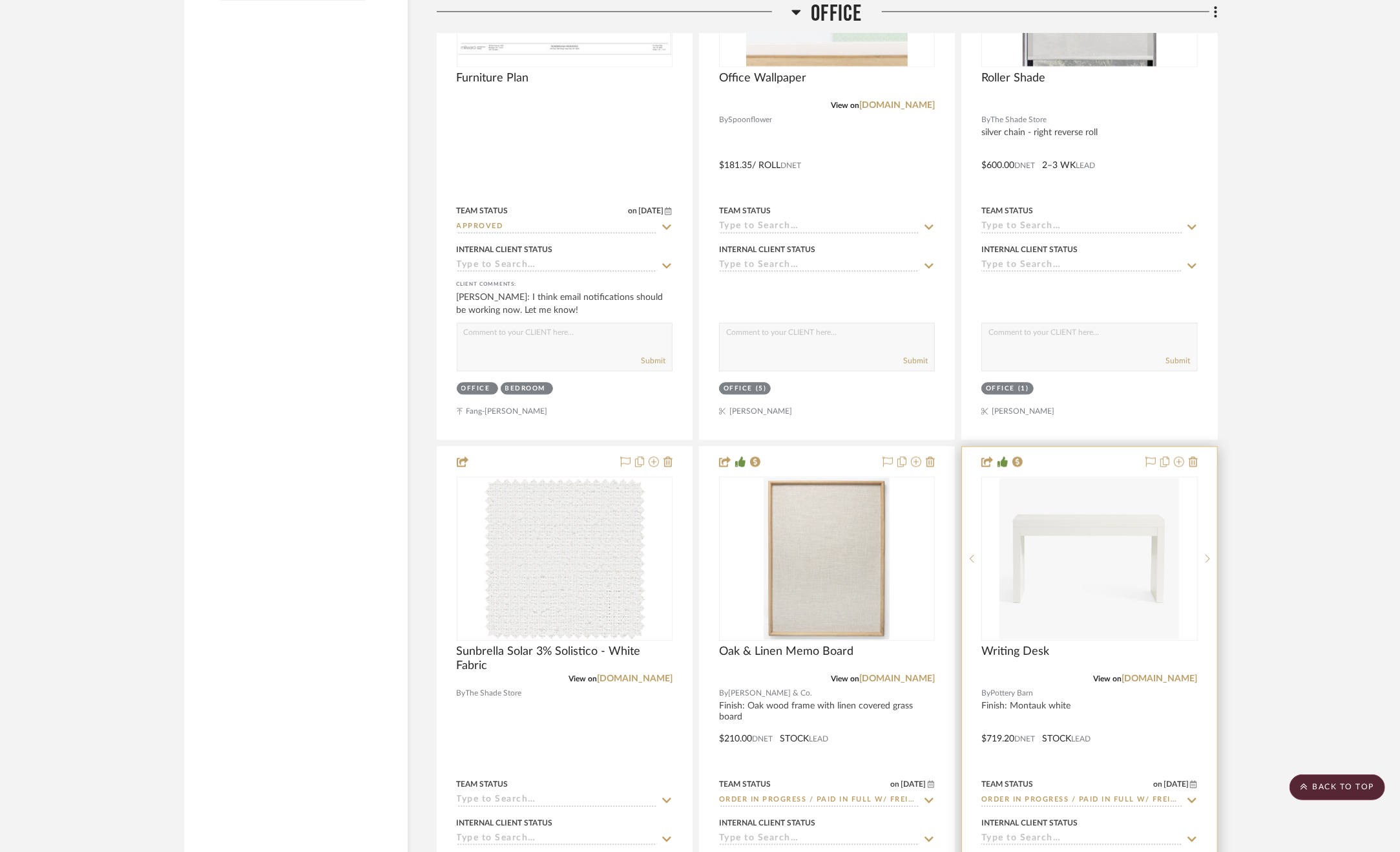
scroll to position [2238, 0]
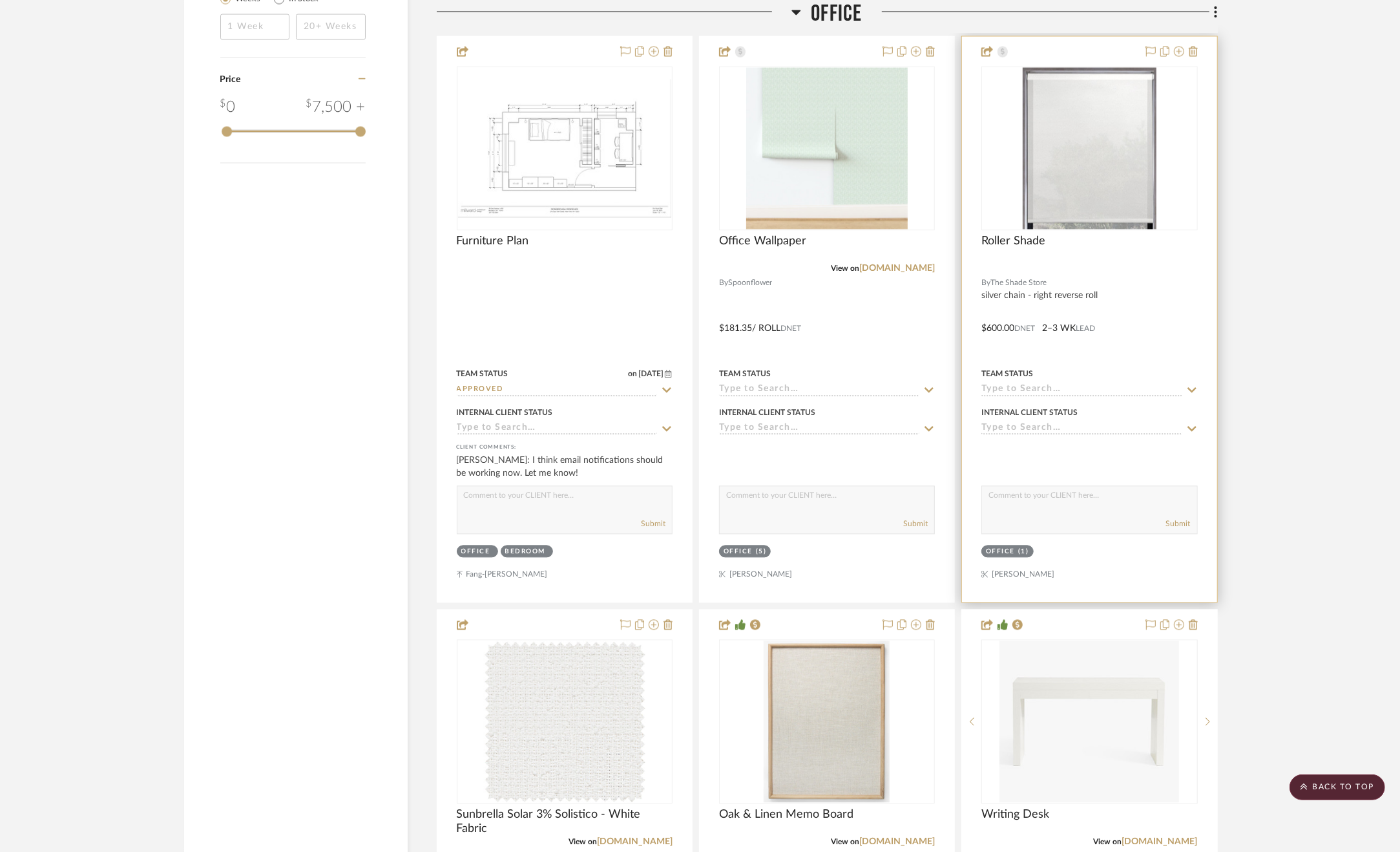
click at [1151, 370] on div "Team Status" at bounding box center [1089, 374] width 216 height 12
click at [1153, 311] on div at bounding box center [1089, 319] width 255 height 566
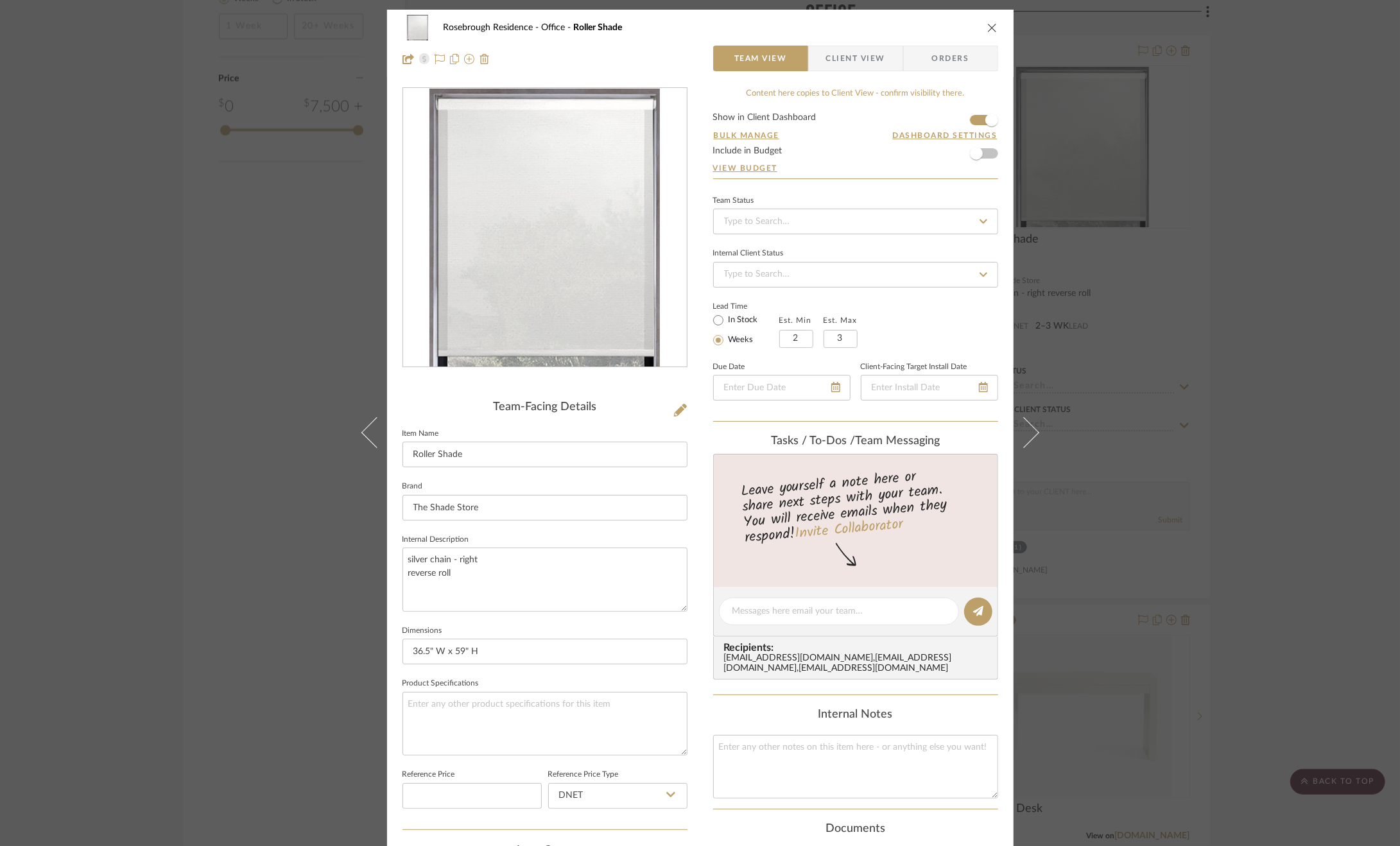
click at [1265, 267] on div "Rosebrough Residence Office Roller Shade Team View Client View Orders Team-Faci…" at bounding box center [700, 423] width 1400 height 846
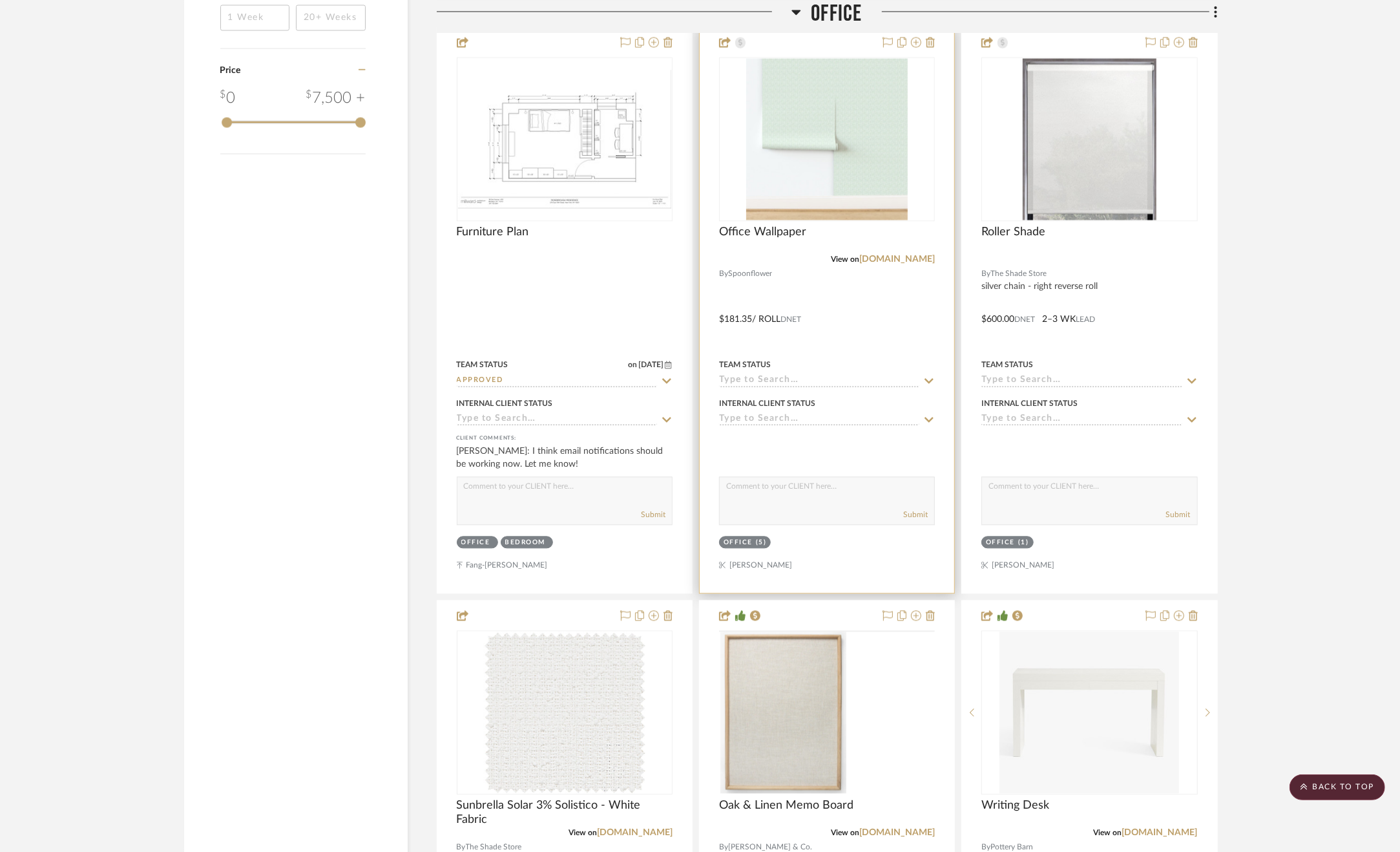
scroll to position [2238, 0]
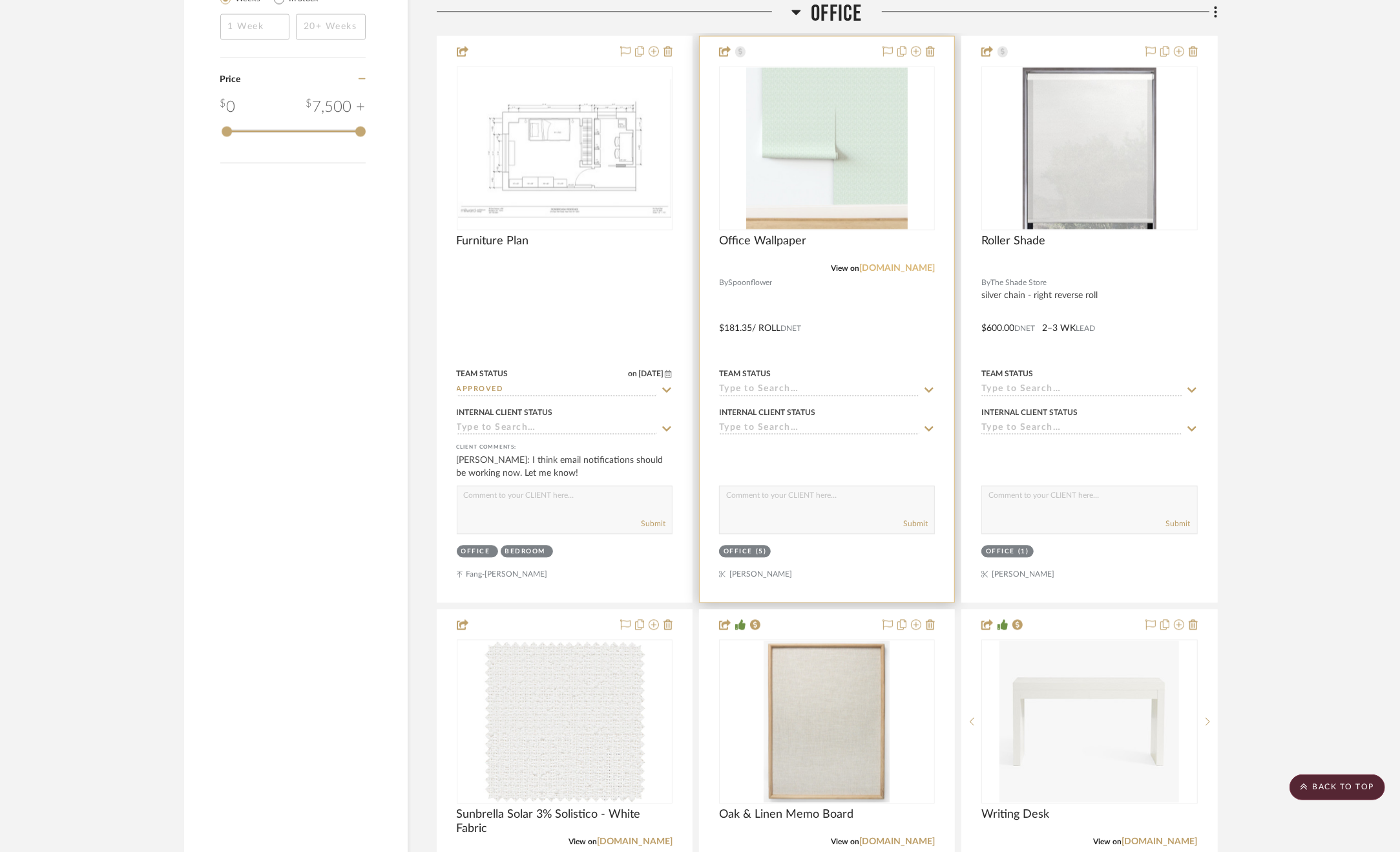
click at [917, 269] on link "spoonflower.com" at bounding box center [897, 268] width 76 height 9
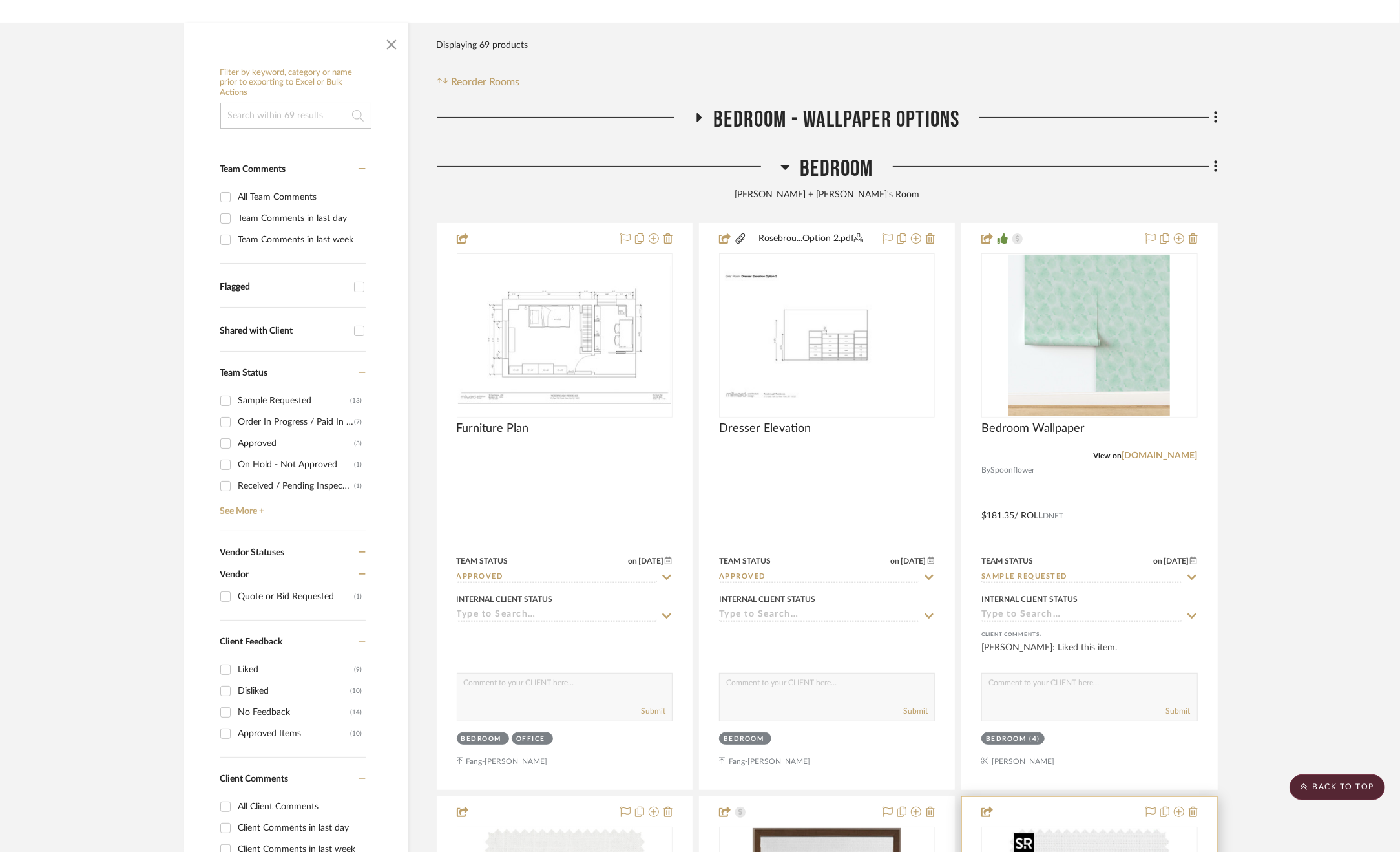
scroll to position [40, 0]
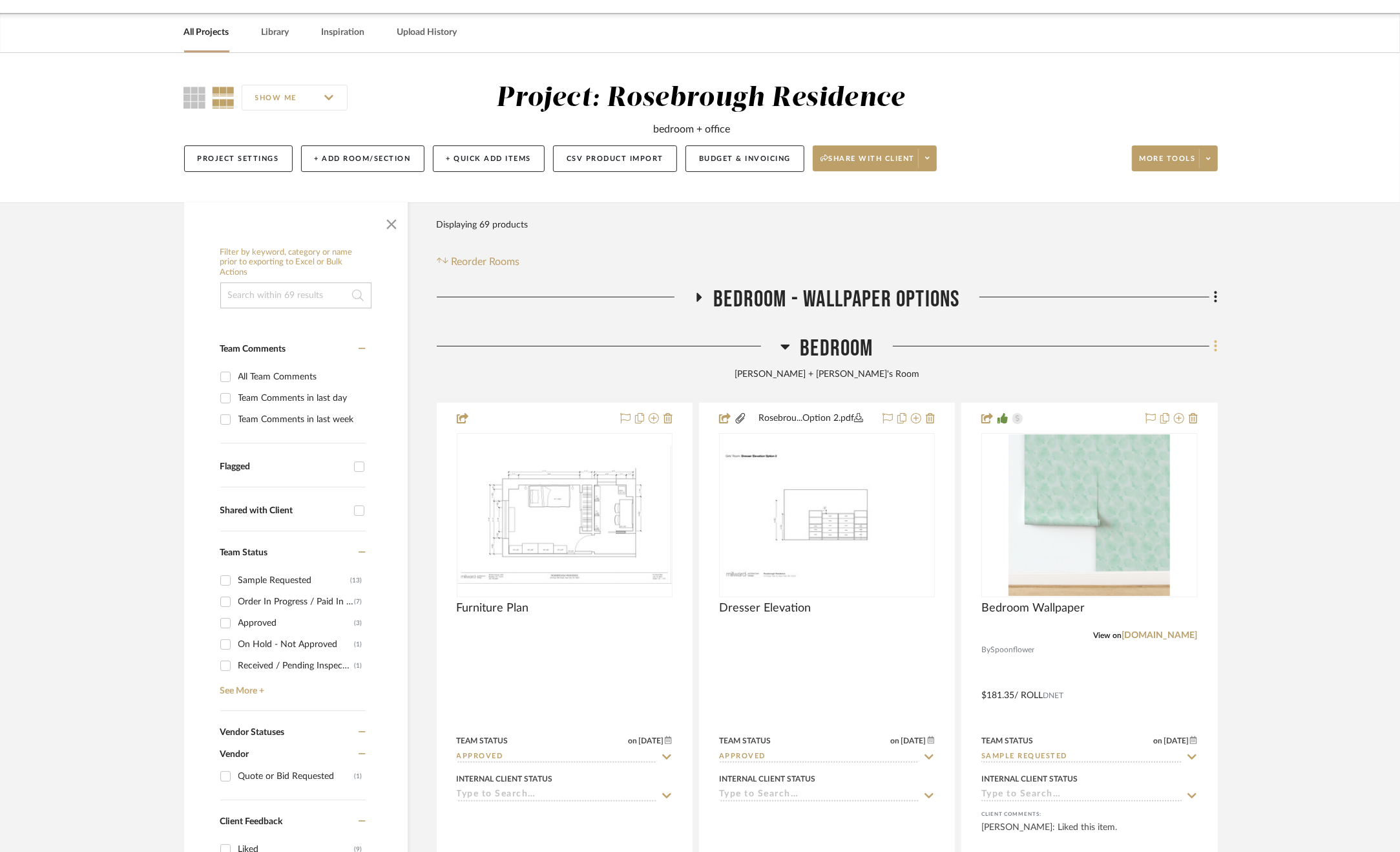
click at [1217, 346] on icon at bounding box center [1216, 346] width 3 height 11
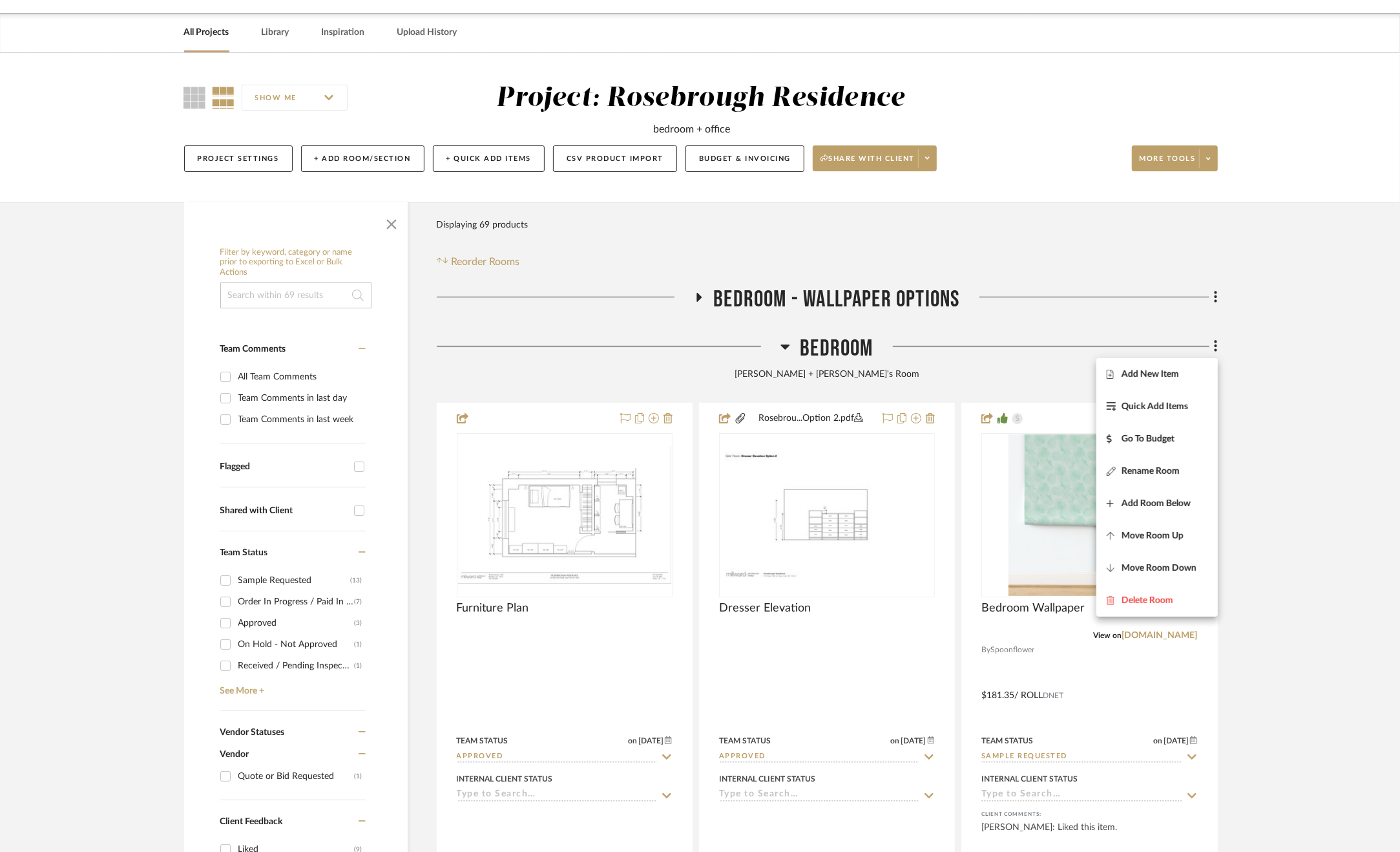
click at [1295, 455] on div at bounding box center [700, 426] width 1400 height 852
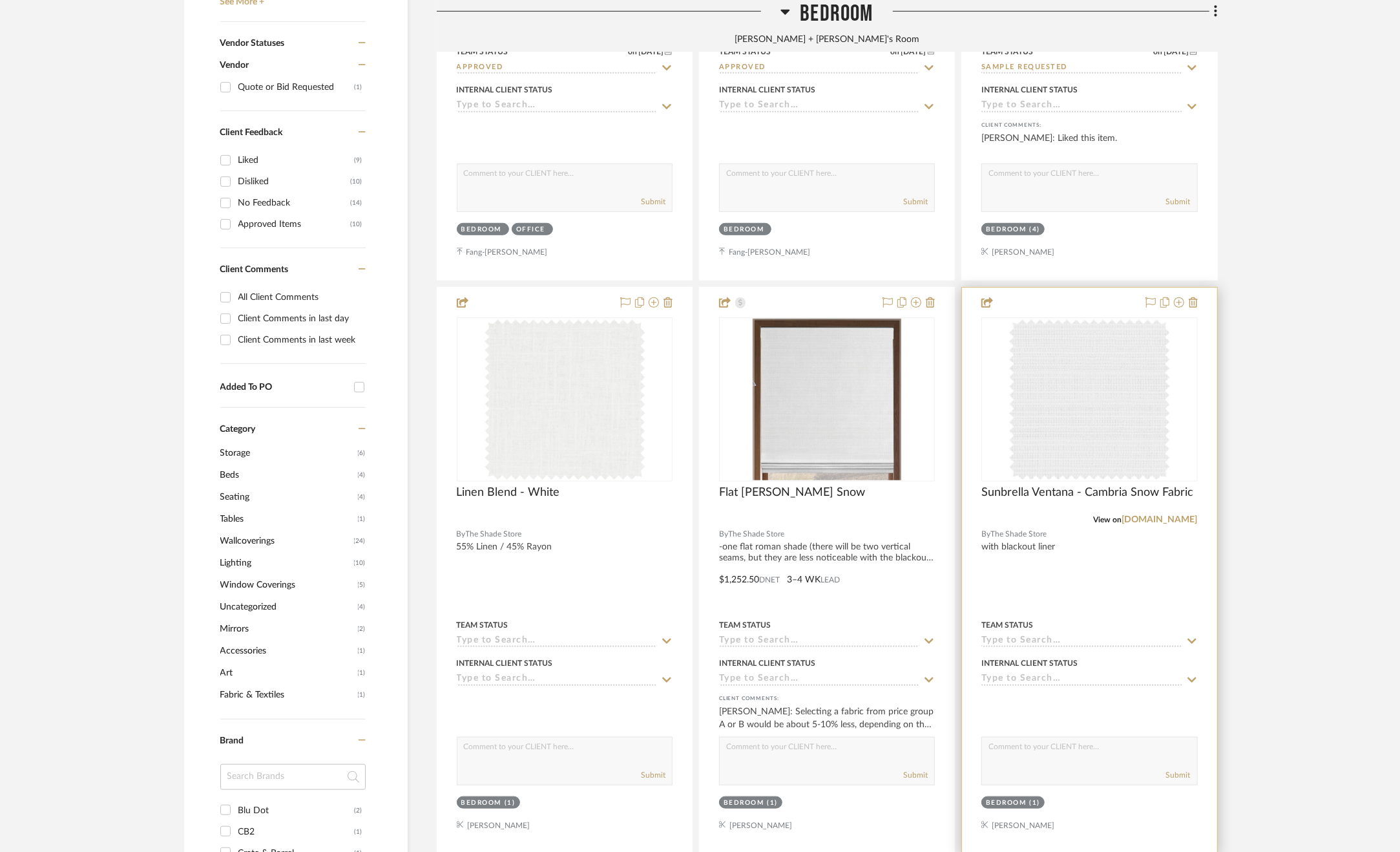
scroll to position [816, 0]
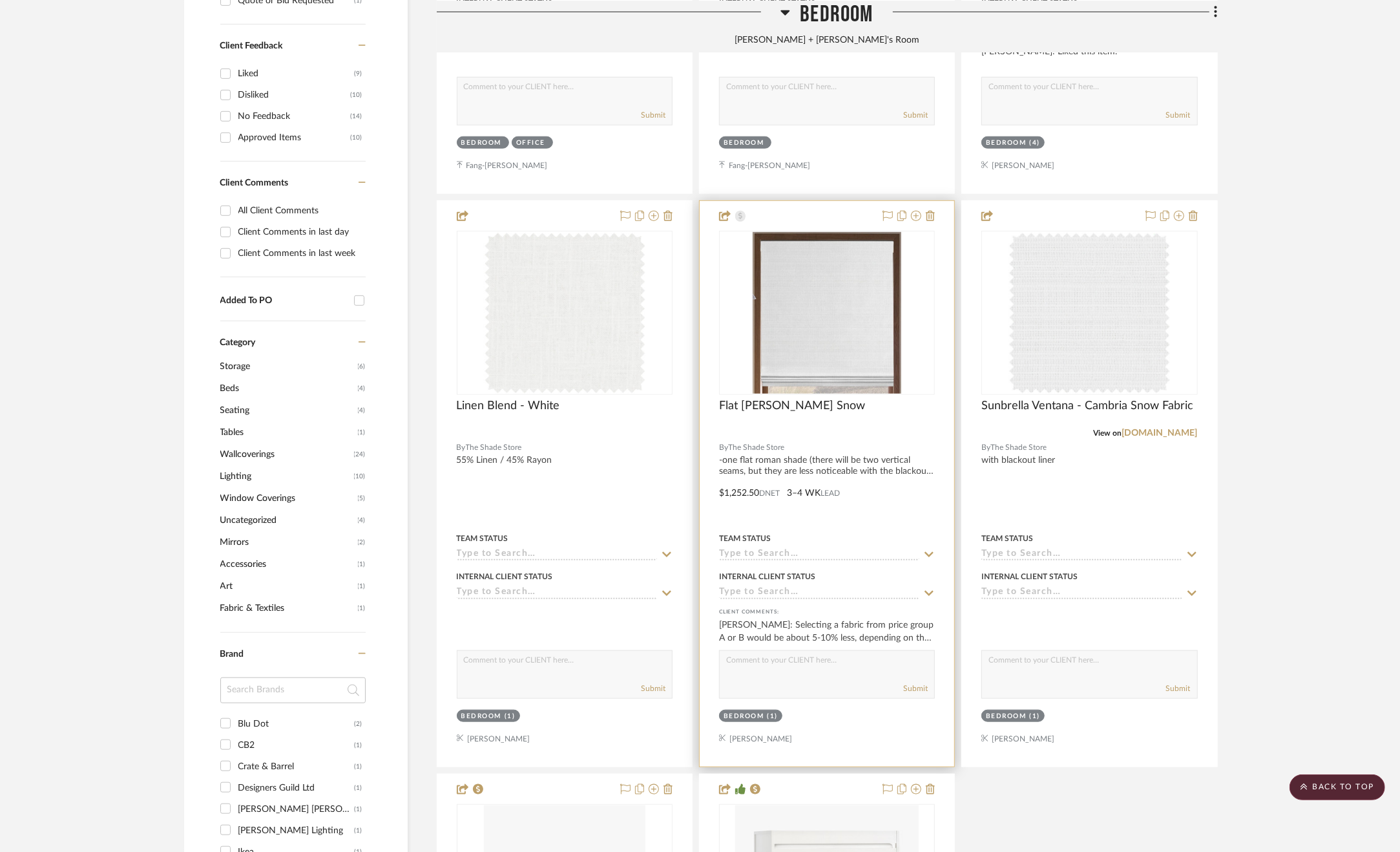
click at [906, 488] on div at bounding box center [827, 483] width 255 height 566
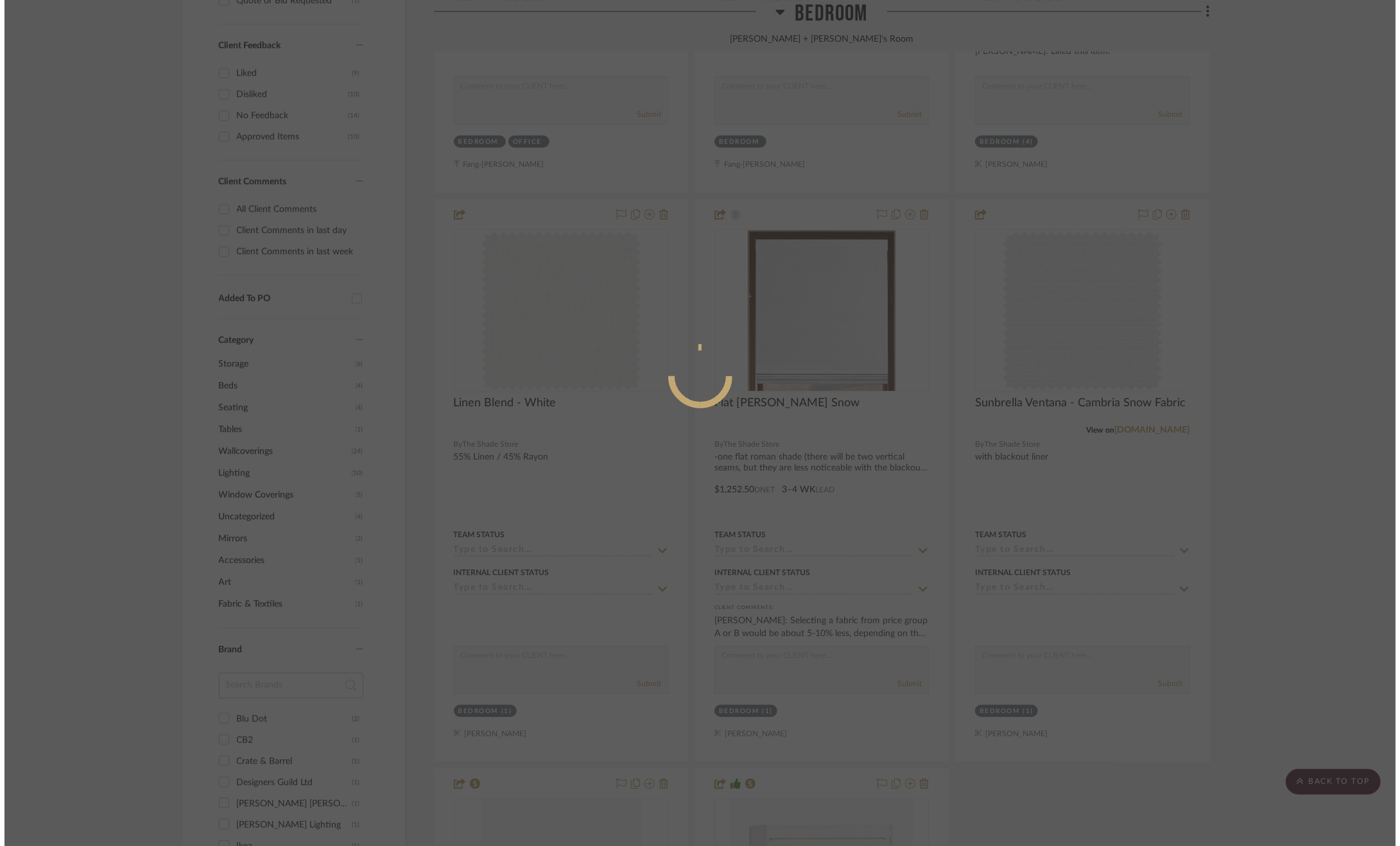
scroll to position [0, 0]
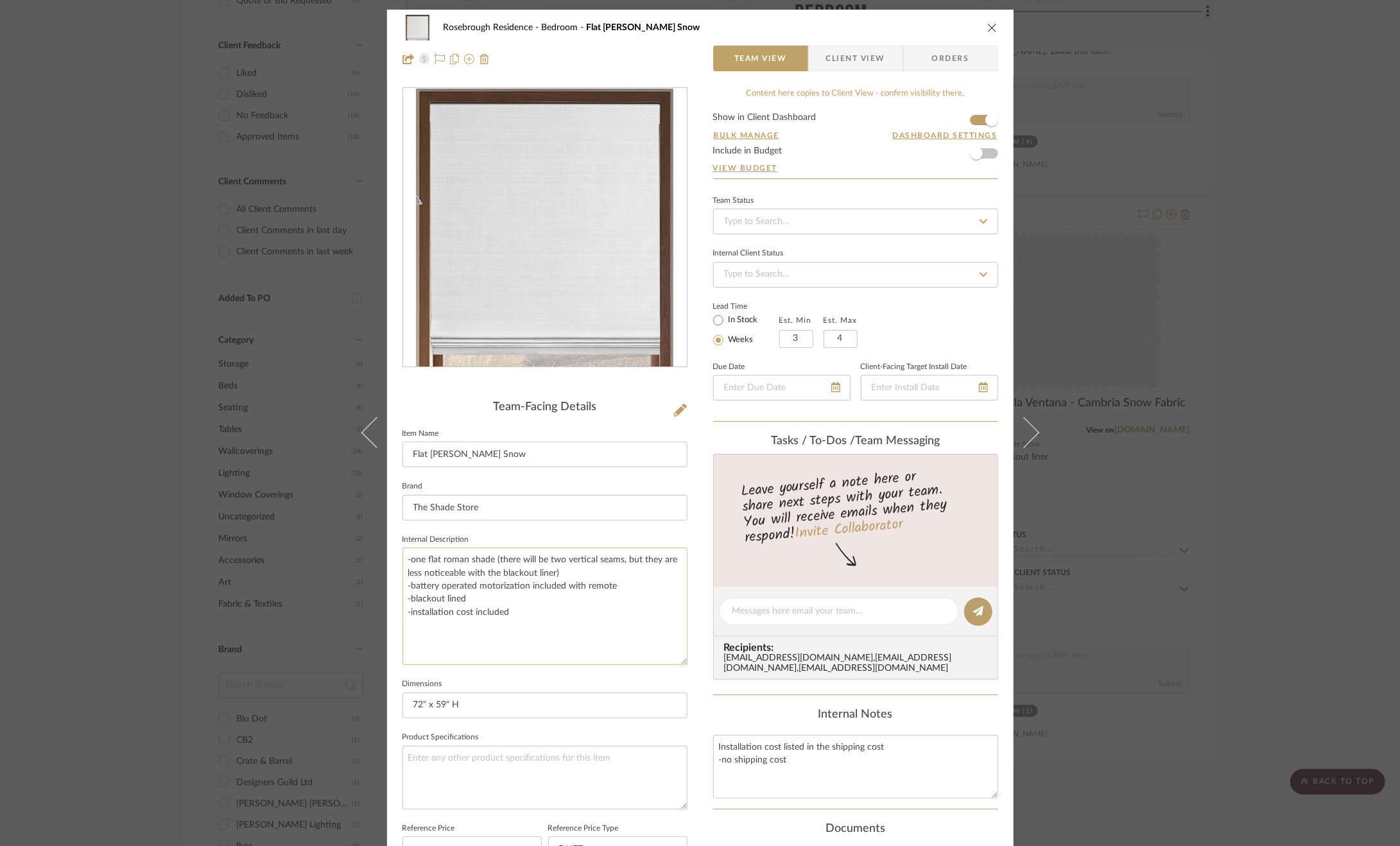
drag, startPoint x: 680, startPoint y: 608, endPoint x: 541, endPoint y: 590, distance: 140.2
click at [679, 663] on textarea "-one flat roman shade (there will be two vertical seams, but they are less noti…" at bounding box center [545, 606] width 285 height 117
click at [517, 604] on textarea "-one flat roman shade (there will be two vertical seams, but they are less noti…" at bounding box center [545, 606] width 285 height 118
click at [519, 611] on textarea "-one flat roman shade (there will be two vertical seams, but they are less noti…" at bounding box center [545, 606] width 285 height 118
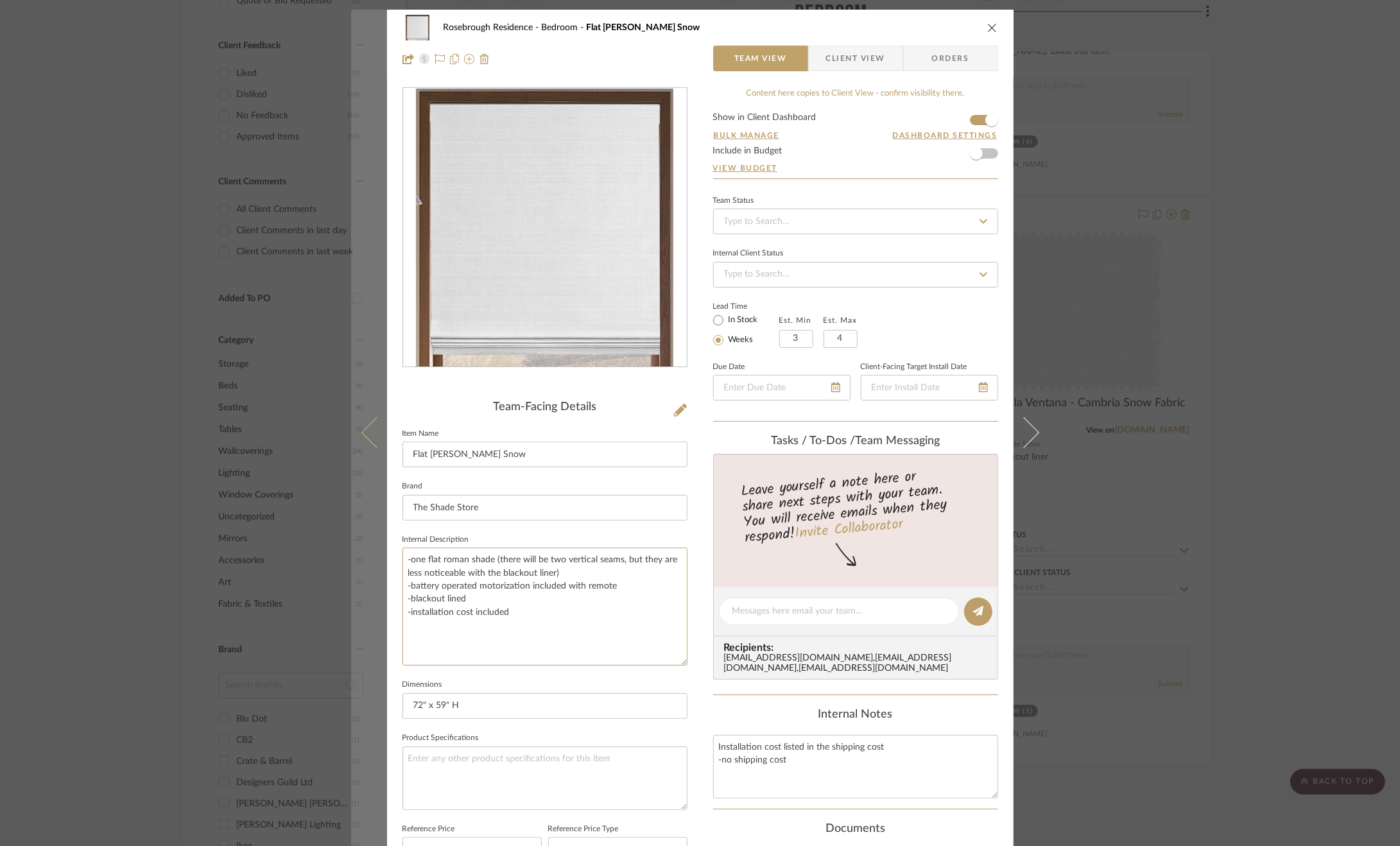
drag, startPoint x: 526, startPoint y: 608, endPoint x: 374, endPoint y: 551, distance: 162.3
click at [374, 551] on mat-dialog-content "Rosebrough Residence Bedroom Flat Roman Shade - Cambria Snow Team View Client V…" at bounding box center [700, 628] width 699 height 1237
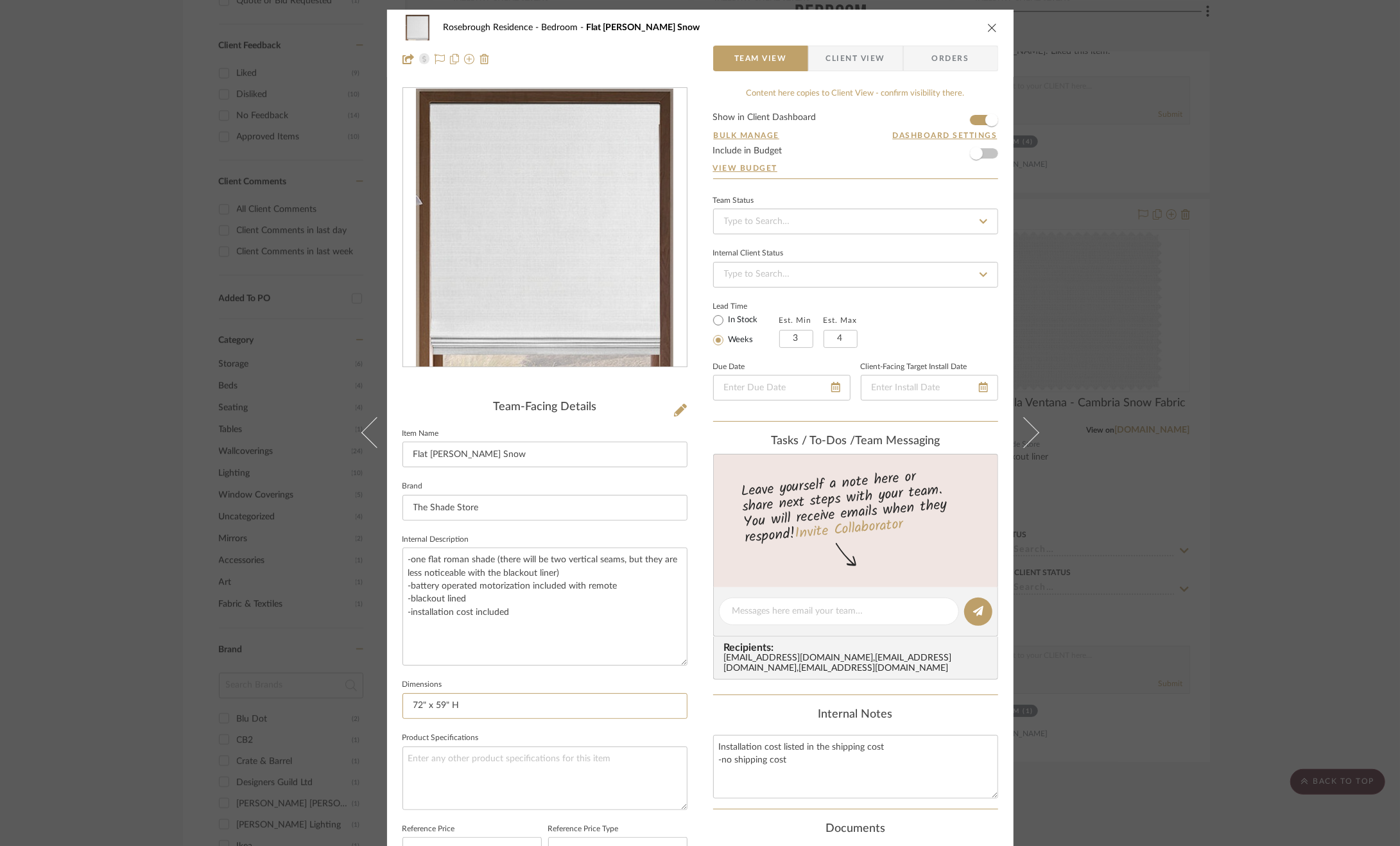
drag, startPoint x: 476, startPoint y: 704, endPoint x: 384, endPoint y: 704, distance: 92.0
click at [387, 704] on div "Rosebrough Residence Bedroom Flat Roman Shade - Cambria Snow Team View Client V…" at bounding box center [700, 628] width 626 height 1237
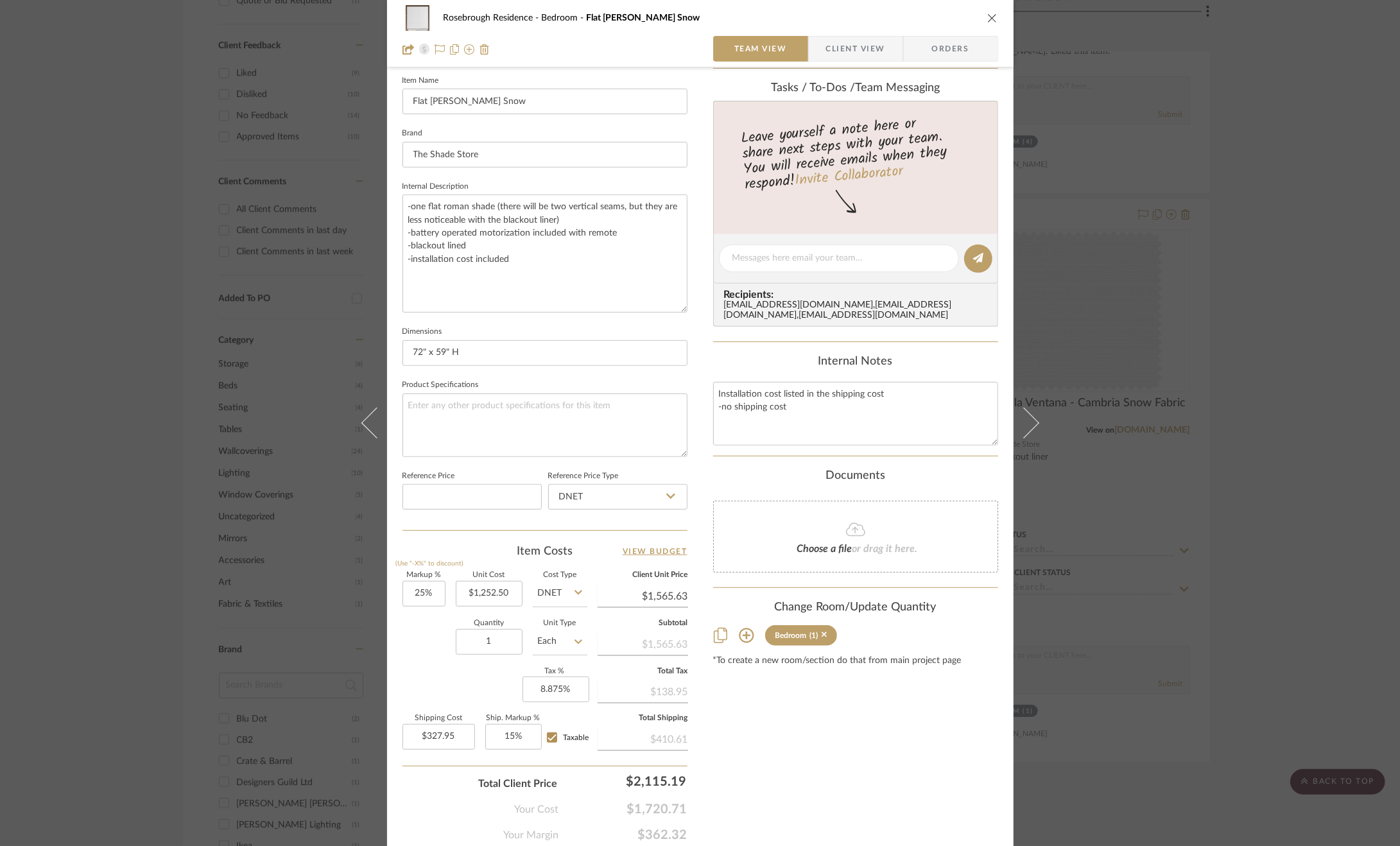
scroll to position [335, 0]
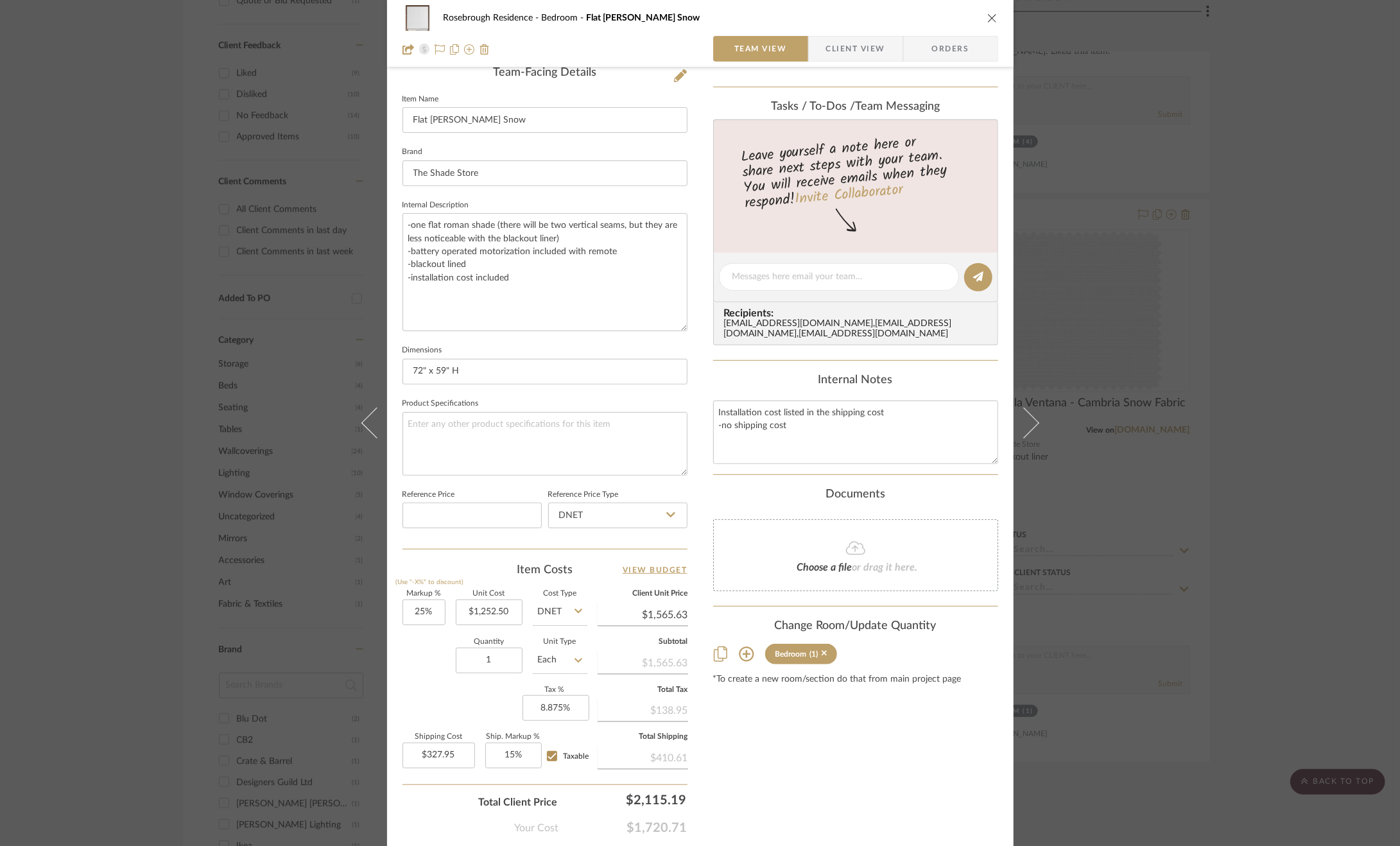
click at [693, 364] on div "Rosebrough Residence Bedroom Flat Roman Shade - Cambria Snow Team View Client V…" at bounding box center [700, 294] width 626 height 1237
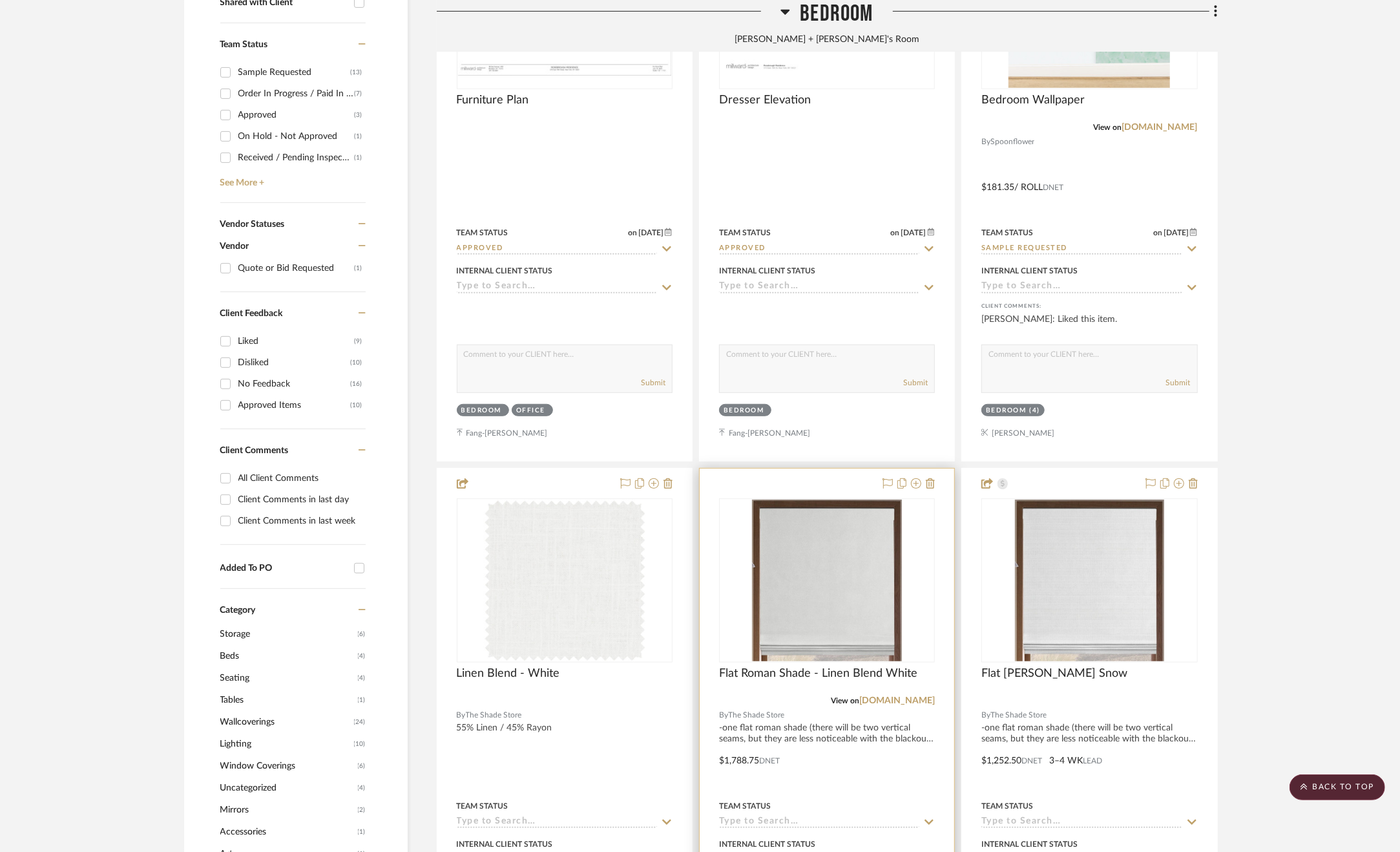
scroll to position [711, 0]
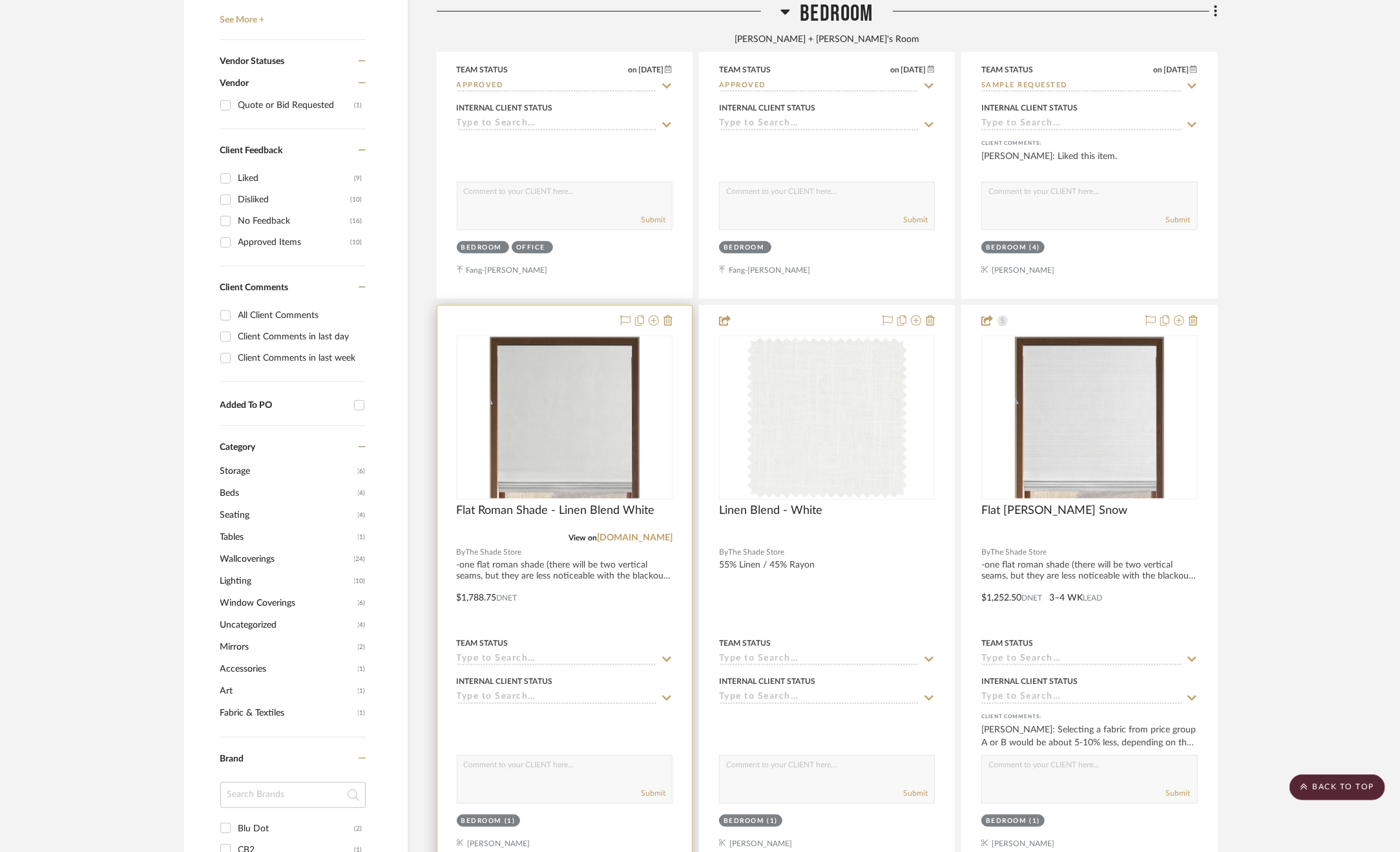
click at [584, 658] on input at bounding box center [557, 660] width 200 height 12
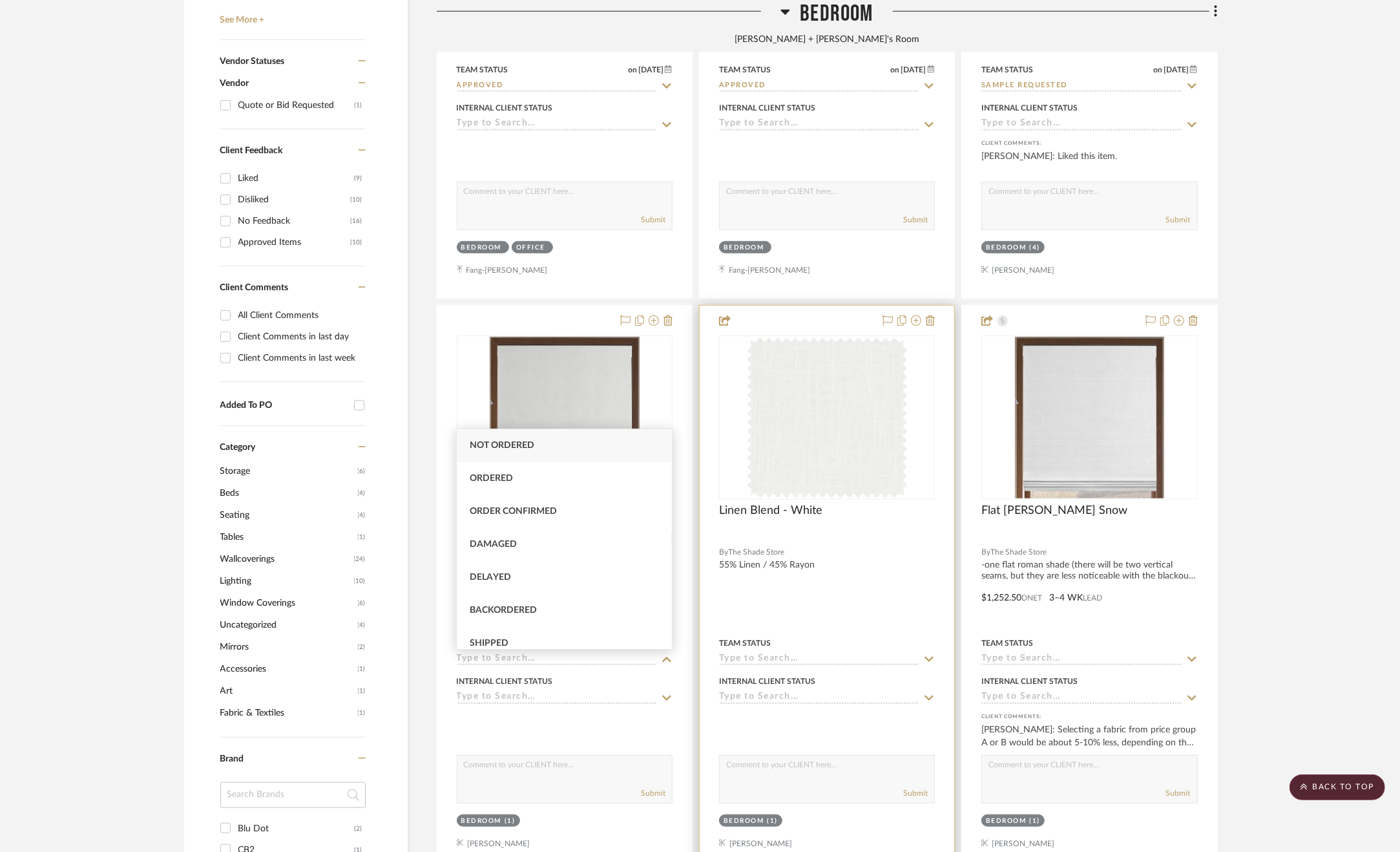
click at [820, 606] on div at bounding box center [827, 588] width 255 height 566
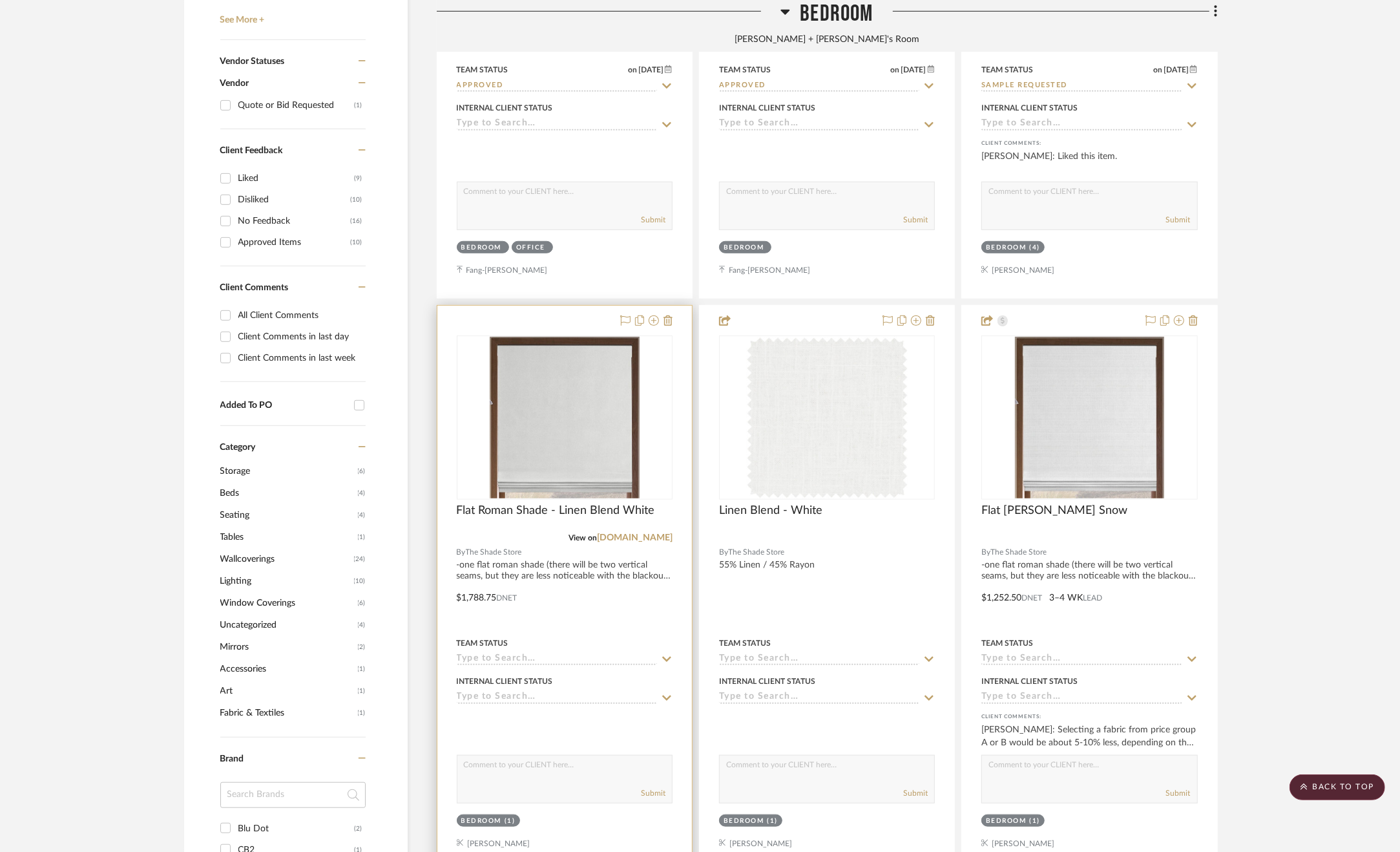
click at [665, 605] on div at bounding box center [565, 588] width 255 height 566
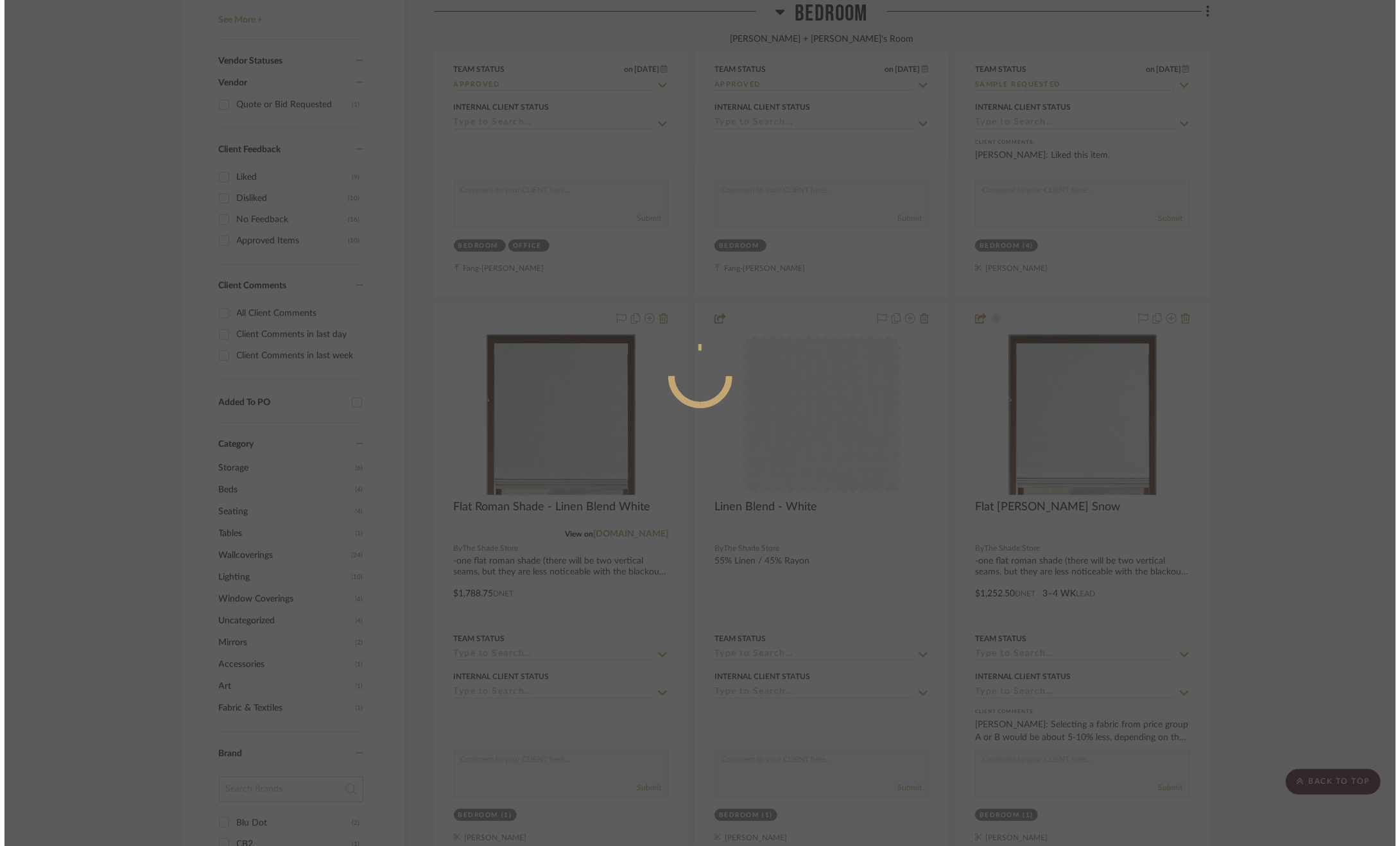
scroll to position [0, 0]
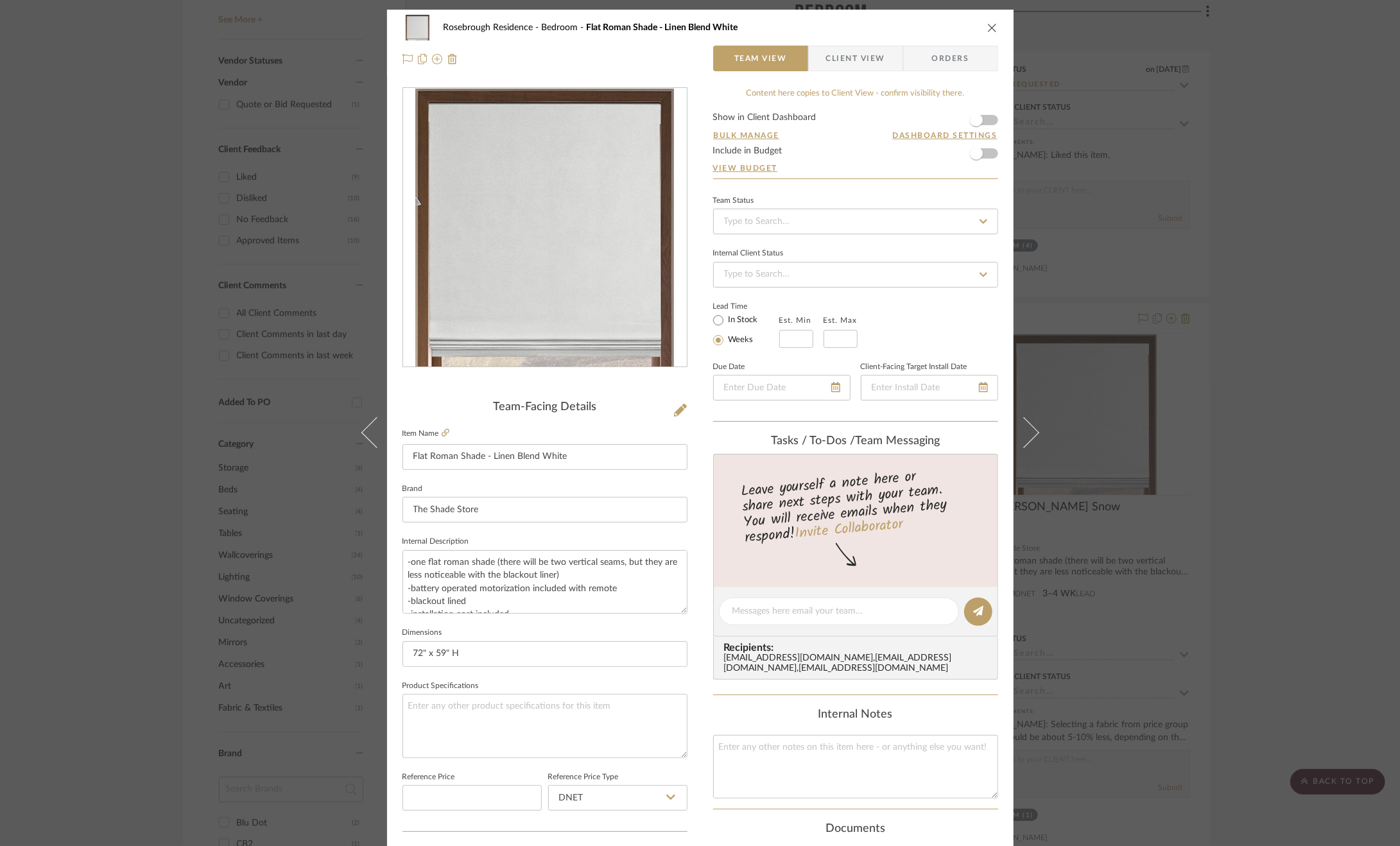
click at [859, 47] on span "Client View" at bounding box center [855, 58] width 59 height 25
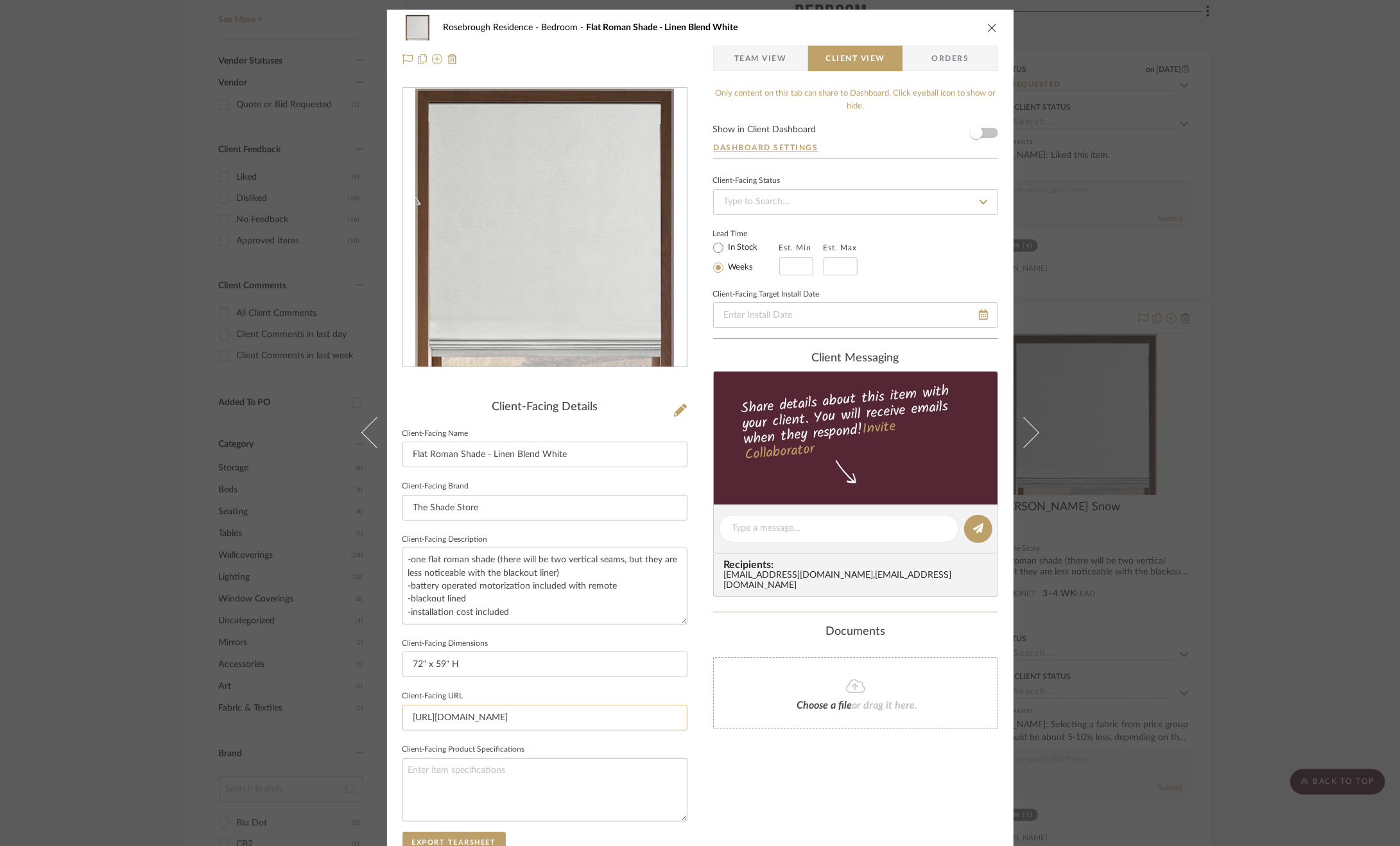
click at [488, 711] on input "[URL][DOMAIN_NAME]" at bounding box center [545, 717] width 285 height 25
click at [707, 768] on div "Rosebrough Residence Bedroom Flat Roman Shade - Linen Blend White Team View Cli…" at bounding box center [700, 534] width 626 height 1048
click at [763, 53] on span "Team View" at bounding box center [761, 58] width 53 height 25
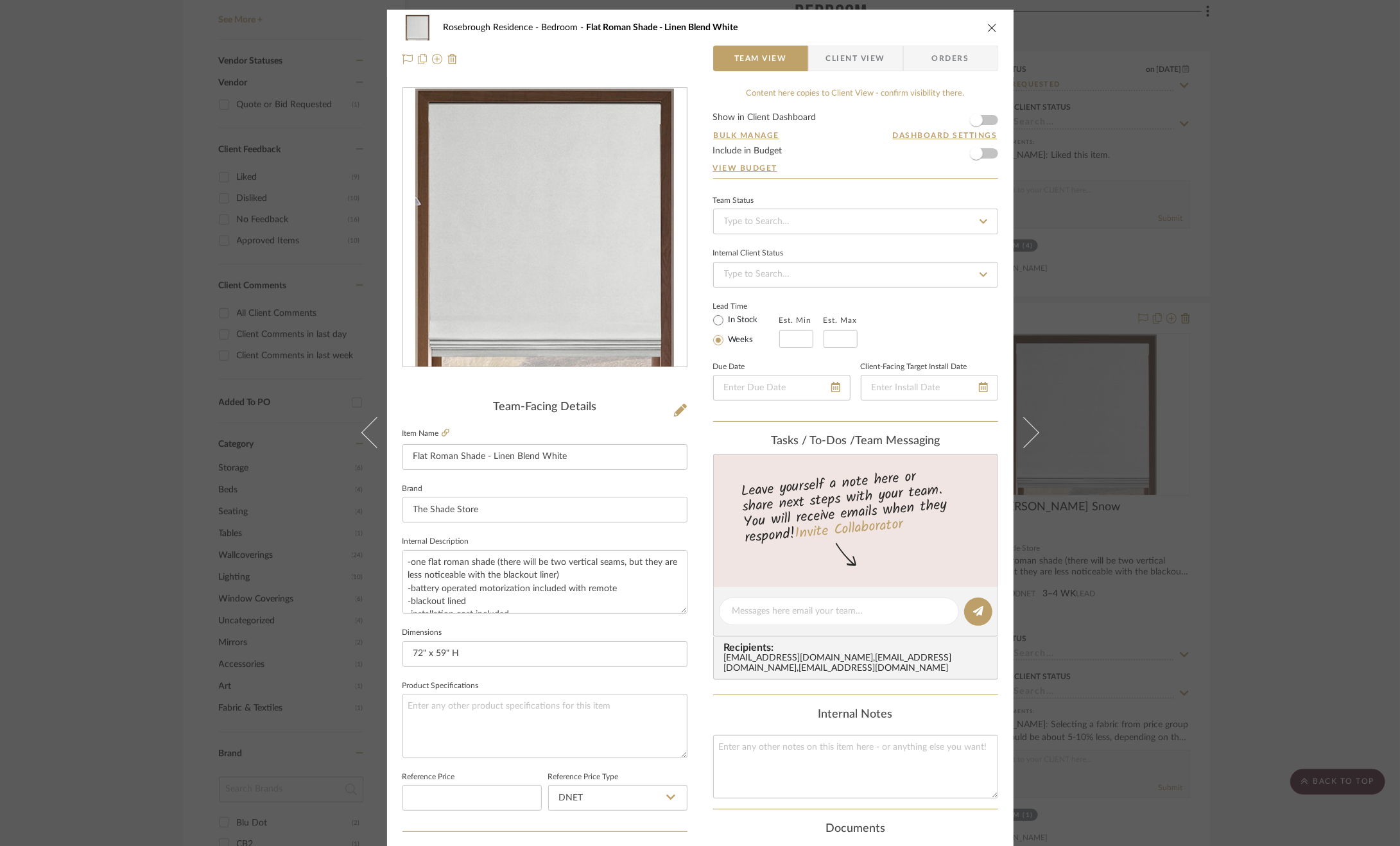
click at [674, 408] on icon at bounding box center [680, 410] width 13 height 13
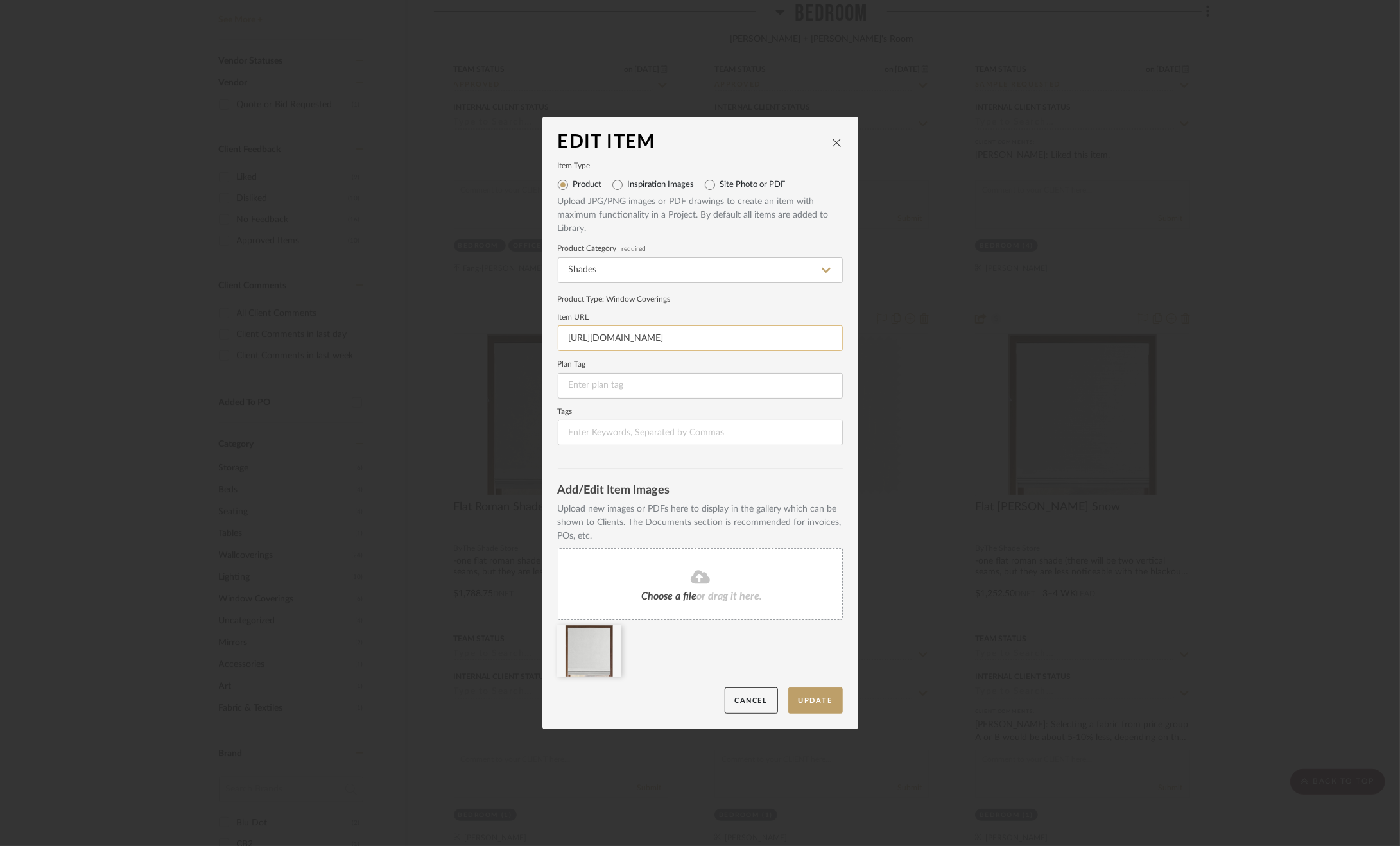
click at [683, 329] on input "[URL][DOMAIN_NAME]" at bounding box center [700, 338] width 285 height 25
click at [749, 633] on div at bounding box center [705, 654] width 294 height 59
click at [812, 697] on button "Update" at bounding box center [815, 701] width 55 height 26
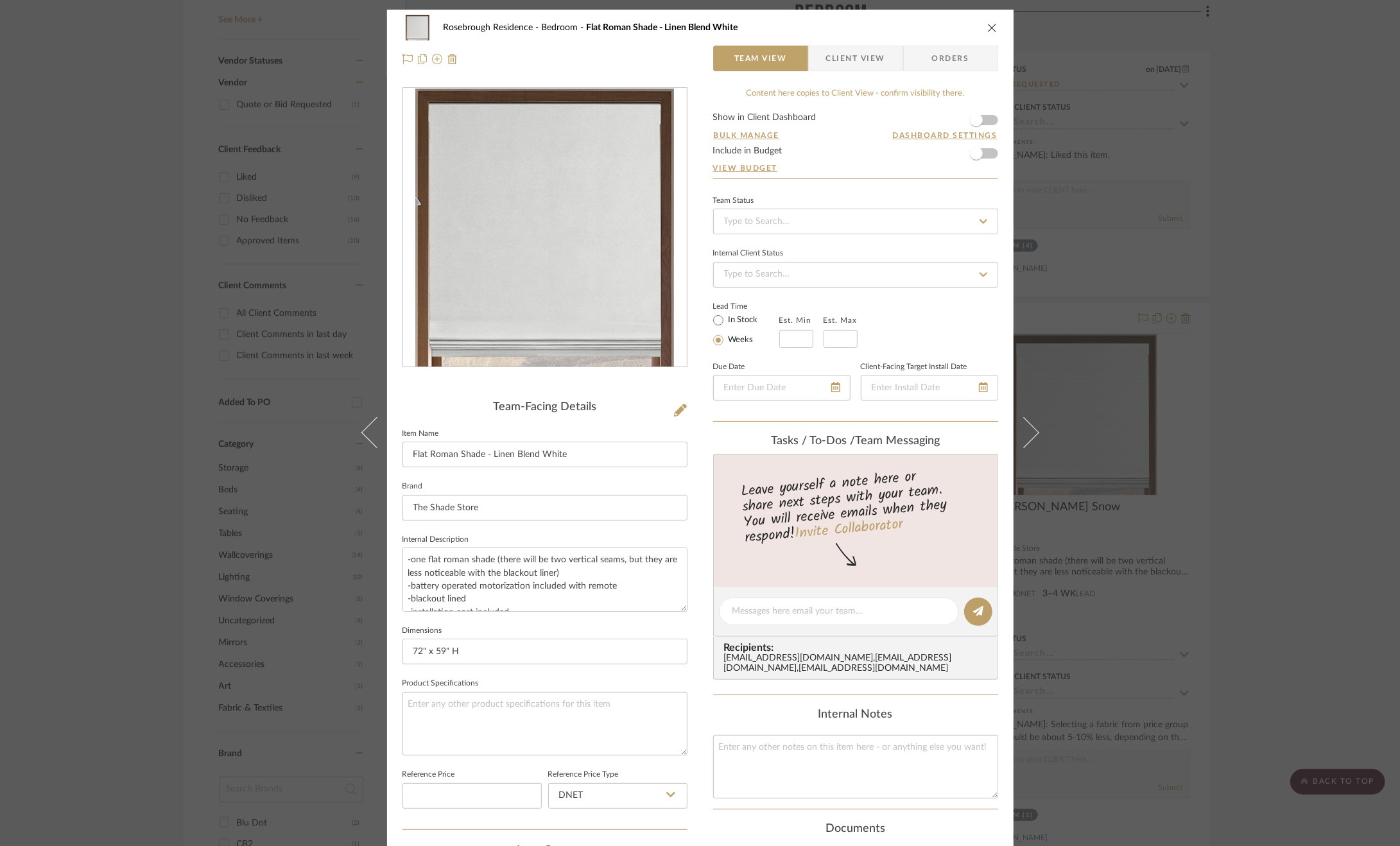
click at [1303, 506] on div "Rosebrough Residence Bedroom Flat Roman Shade - Linen Blend White Team View Cli…" at bounding box center [700, 423] width 1400 height 846
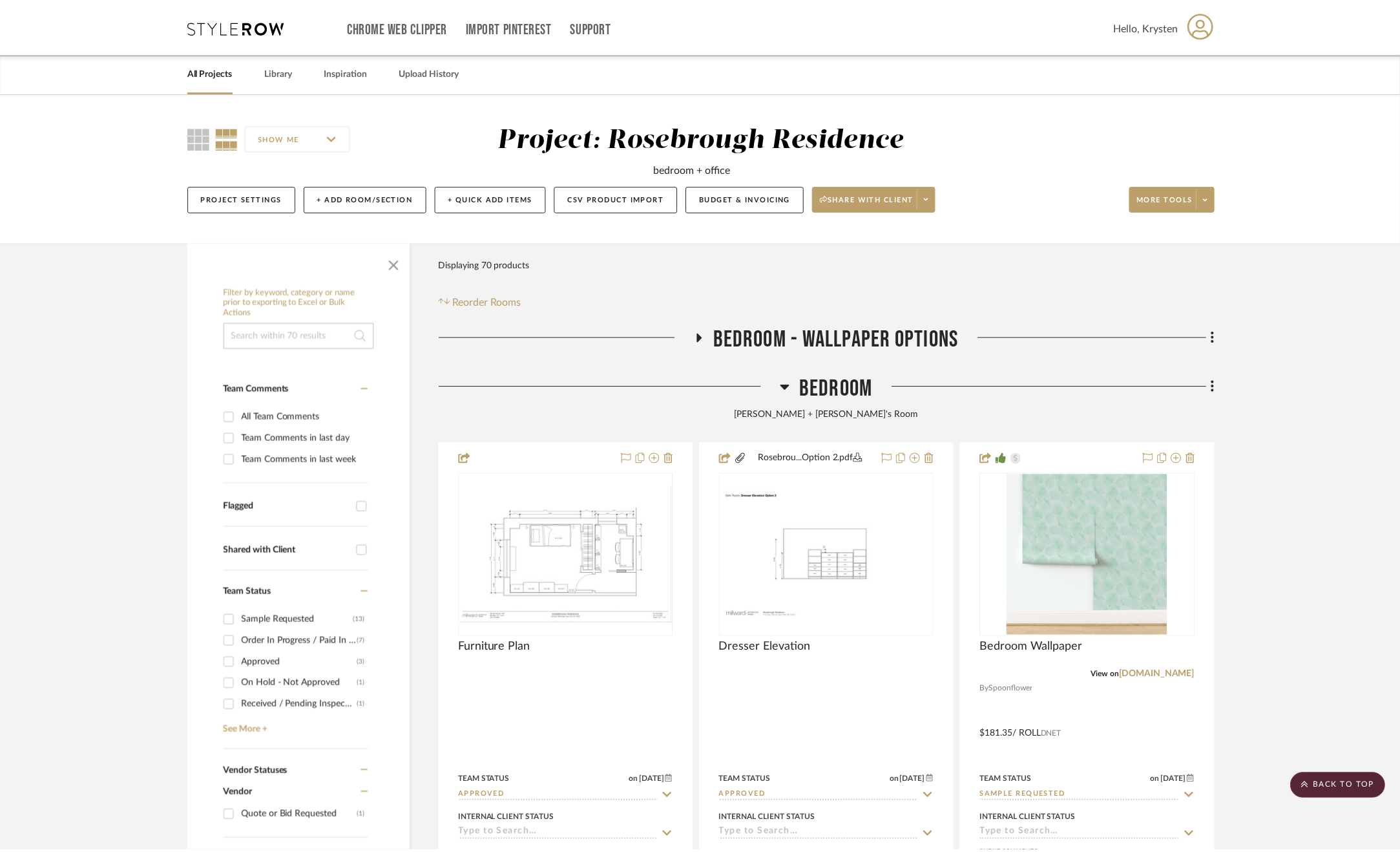
scroll to position [711, 0]
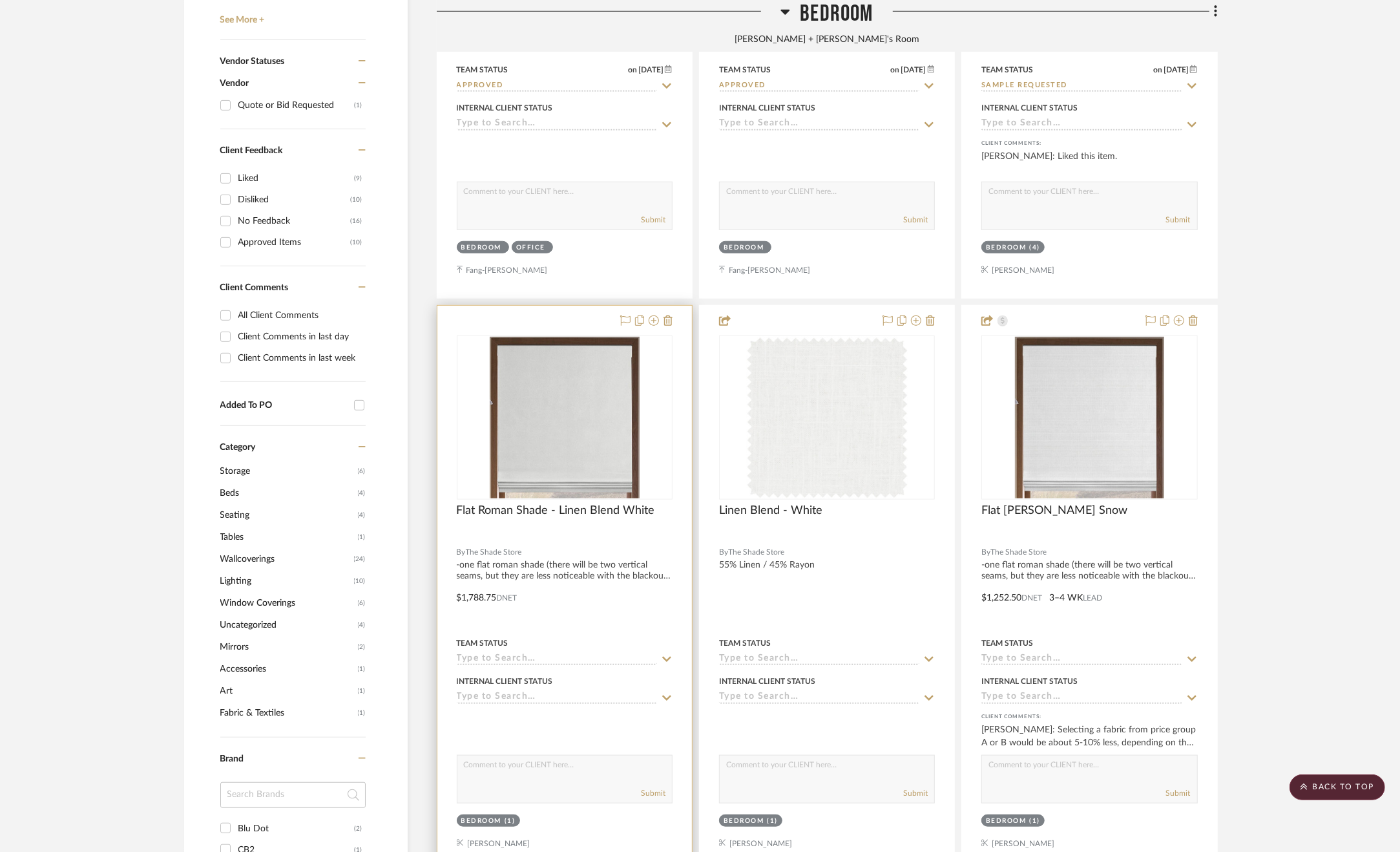
click at [555, 594] on div at bounding box center [565, 588] width 255 height 566
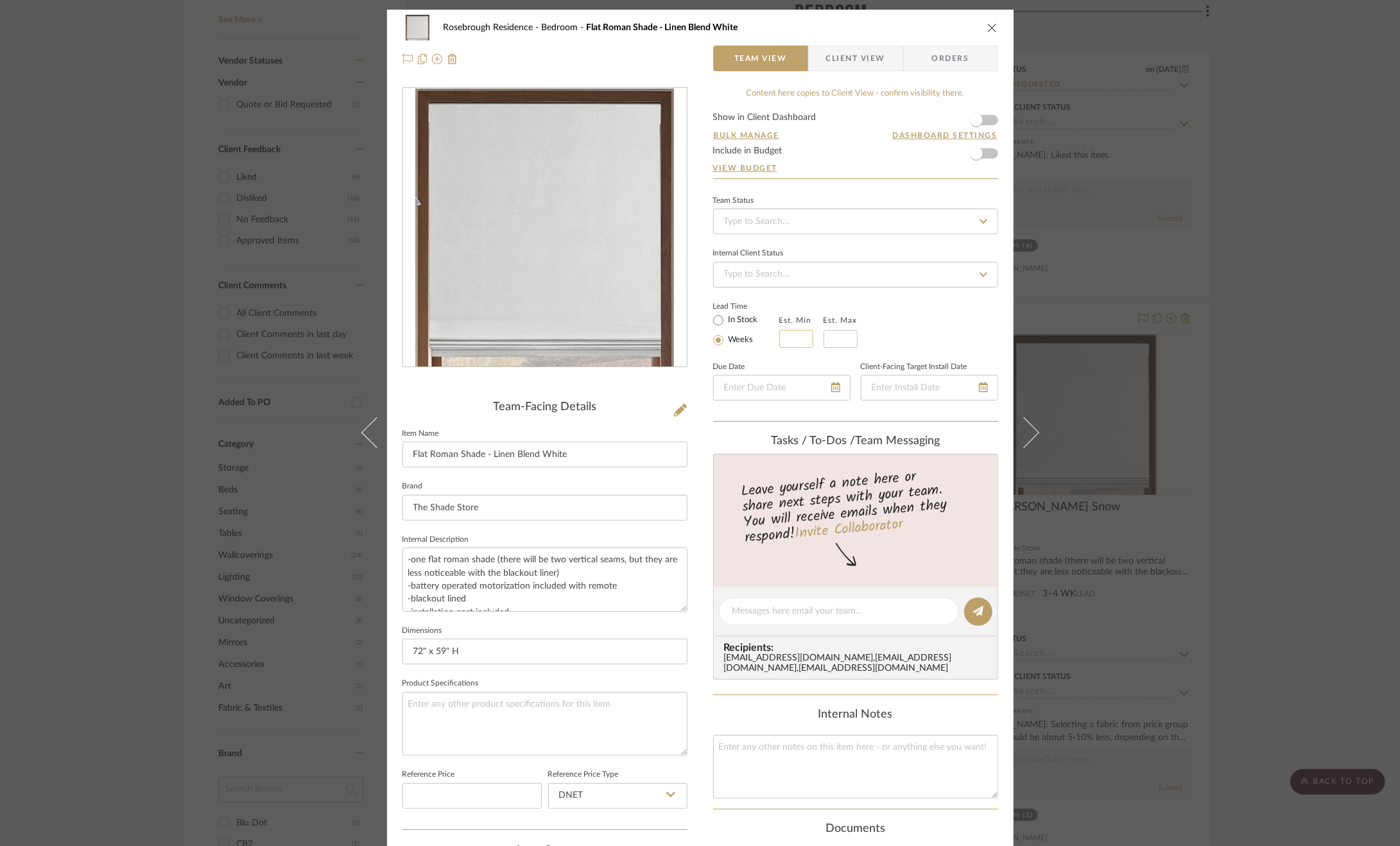
click at [796, 337] on input at bounding box center [797, 339] width 34 height 18
type input "4"
click at [828, 334] on input "text" at bounding box center [841, 339] width 34 height 18
type input "5"
click at [844, 60] on span "Client View" at bounding box center [855, 58] width 59 height 25
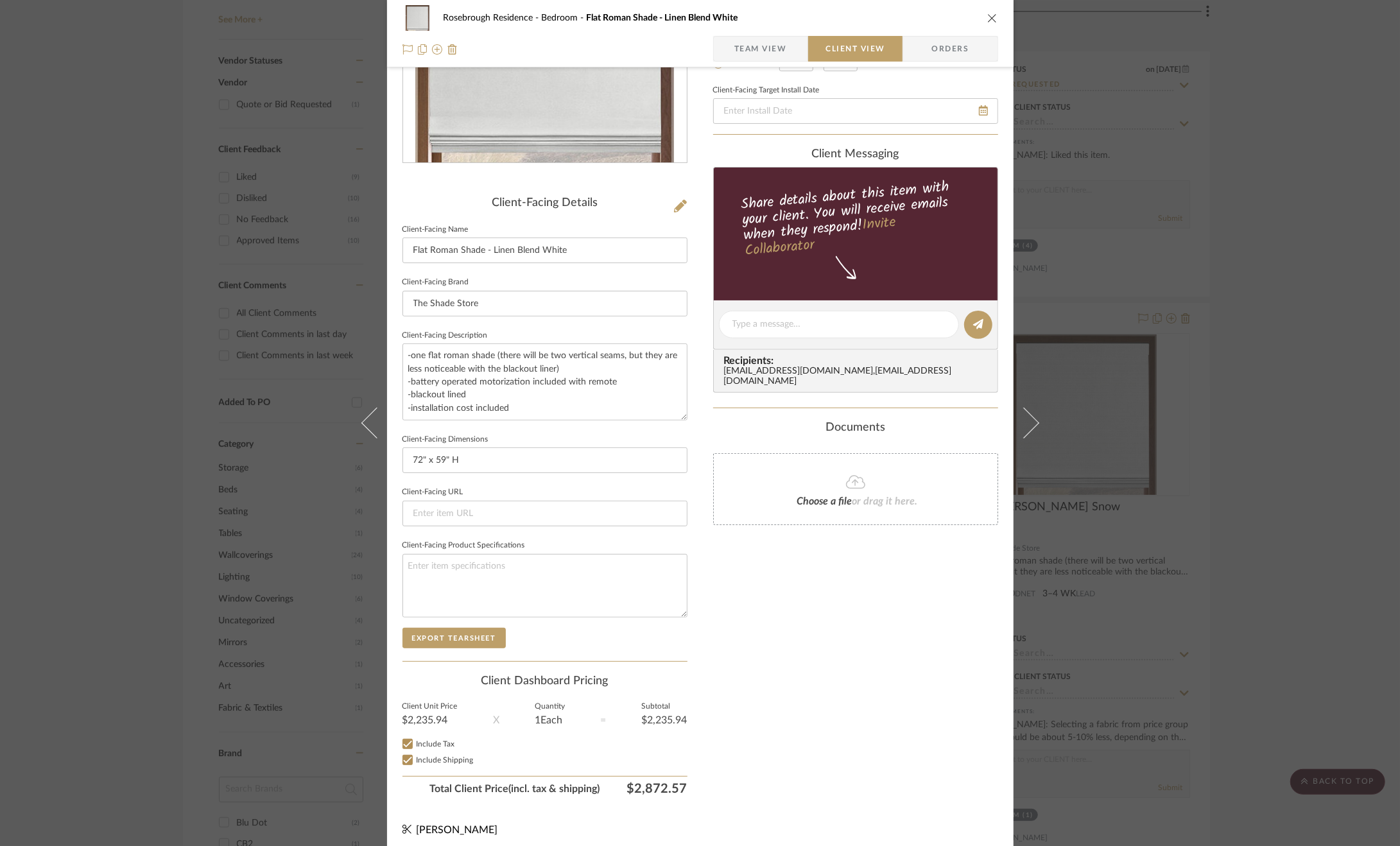
scroll to position [208, 0]
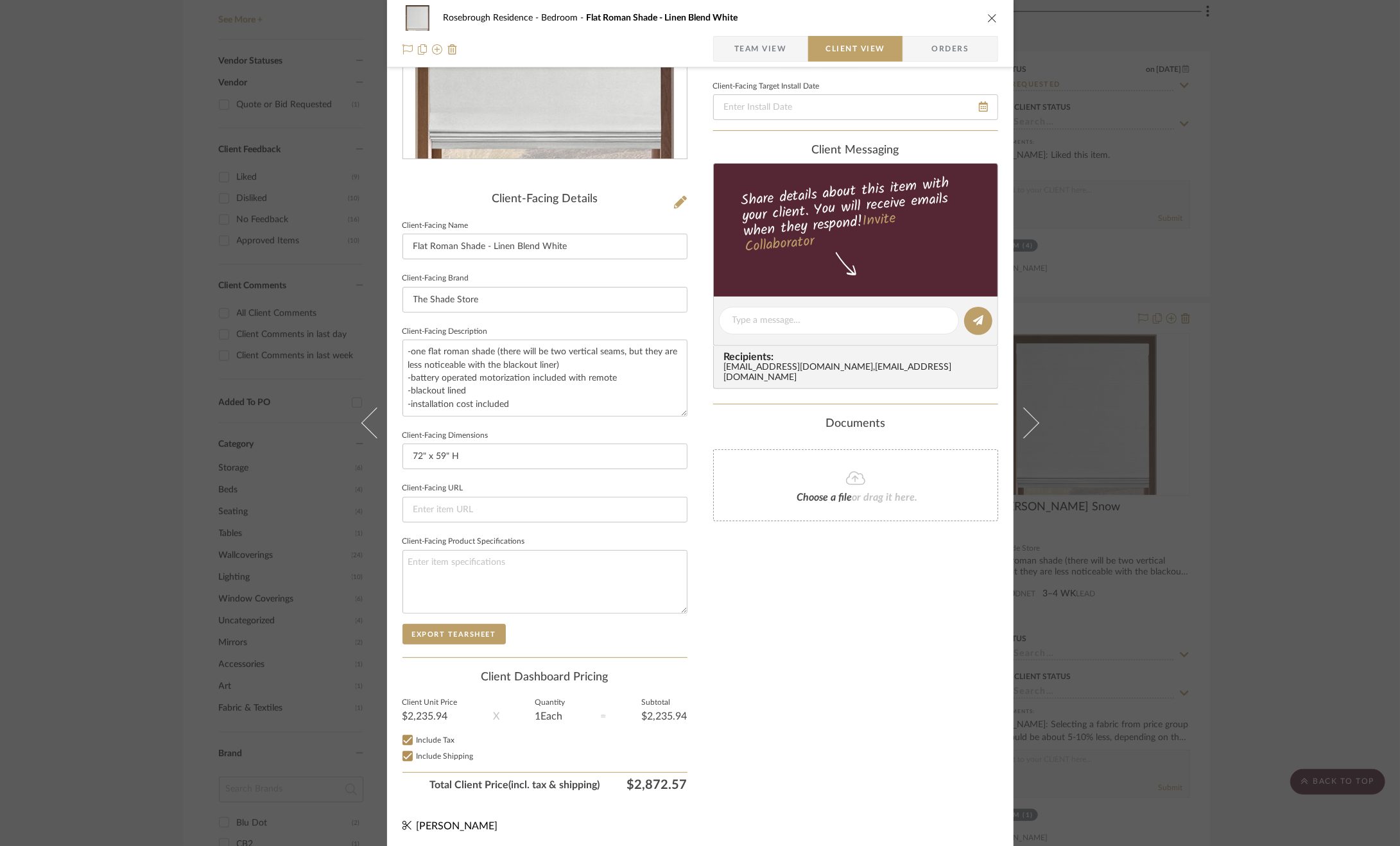
click at [748, 51] on span "Team View" at bounding box center [761, 48] width 53 height 25
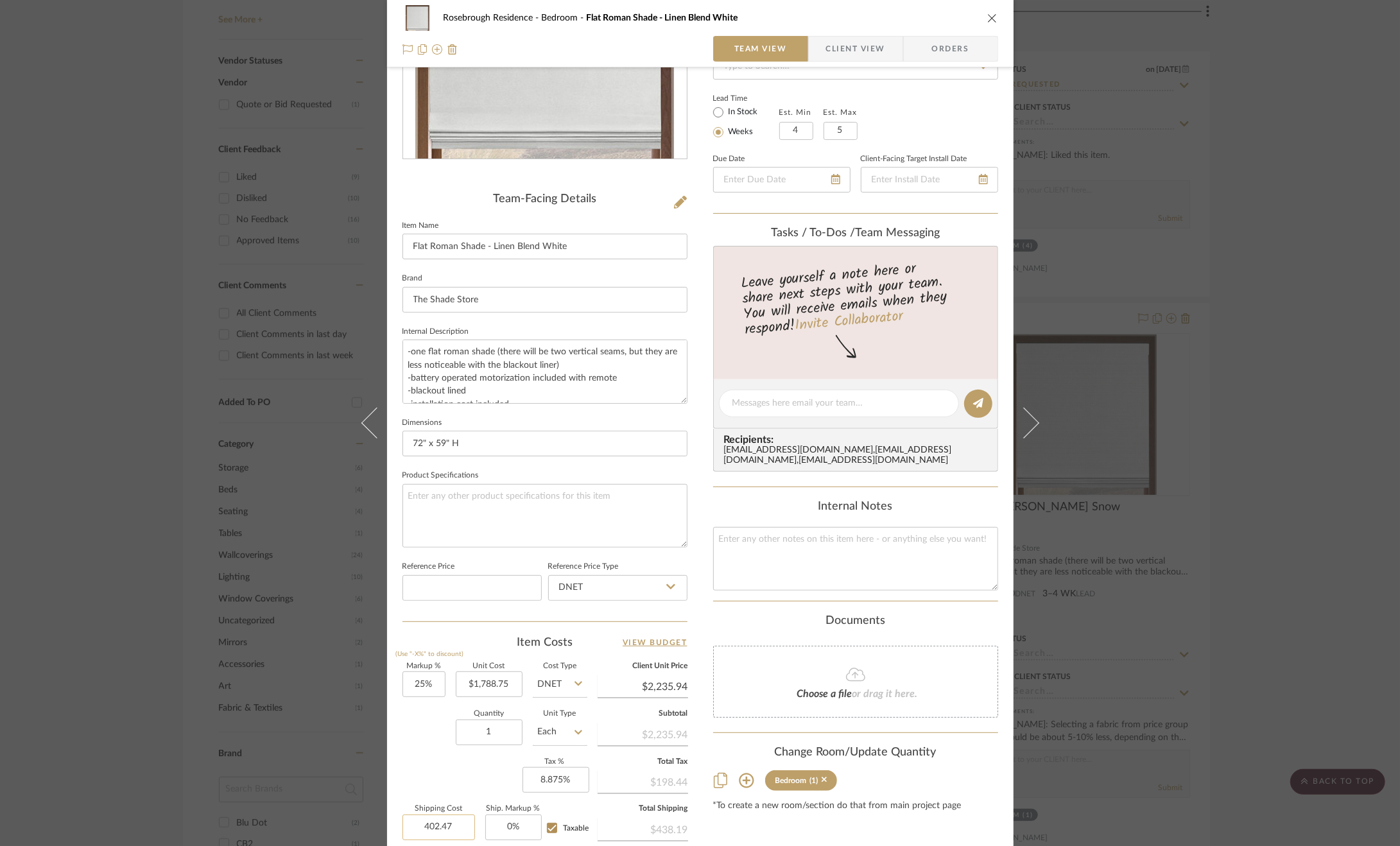
click at [454, 815] on input "402.47" at bounding box center [438, 827] width 72 height 25
type input "$306.42"
type input "0"
click at [507, 832] on input "0" at bounding box center [513, 827] width 57 height 25
type input "15%"
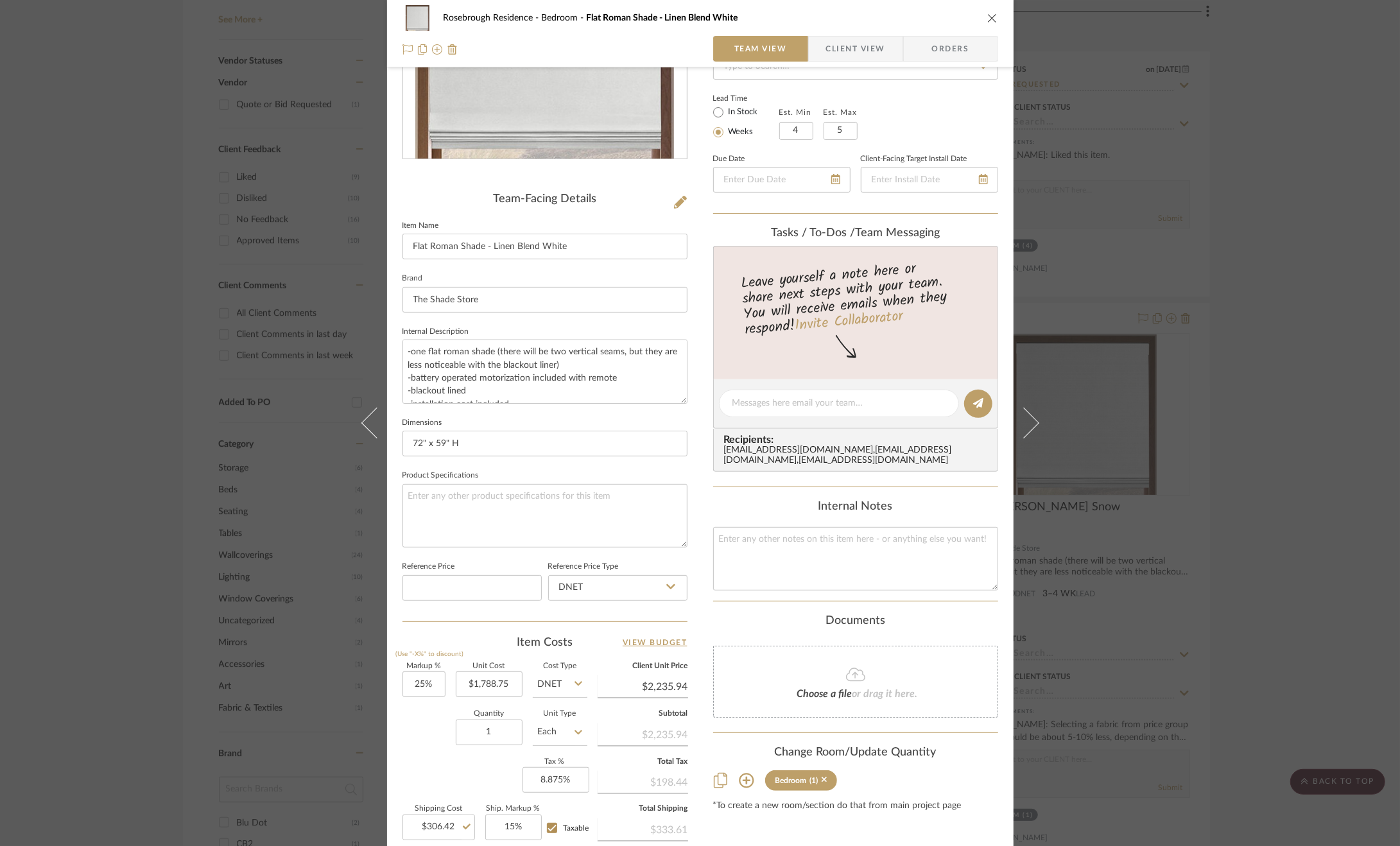
click at [474, 782] on div "Markup % (Use "-X%" to discount) 25% Unit Cost $1,788.75 Cost Type DNET Client …" at bounding box center [545, 757] width 285 height 187
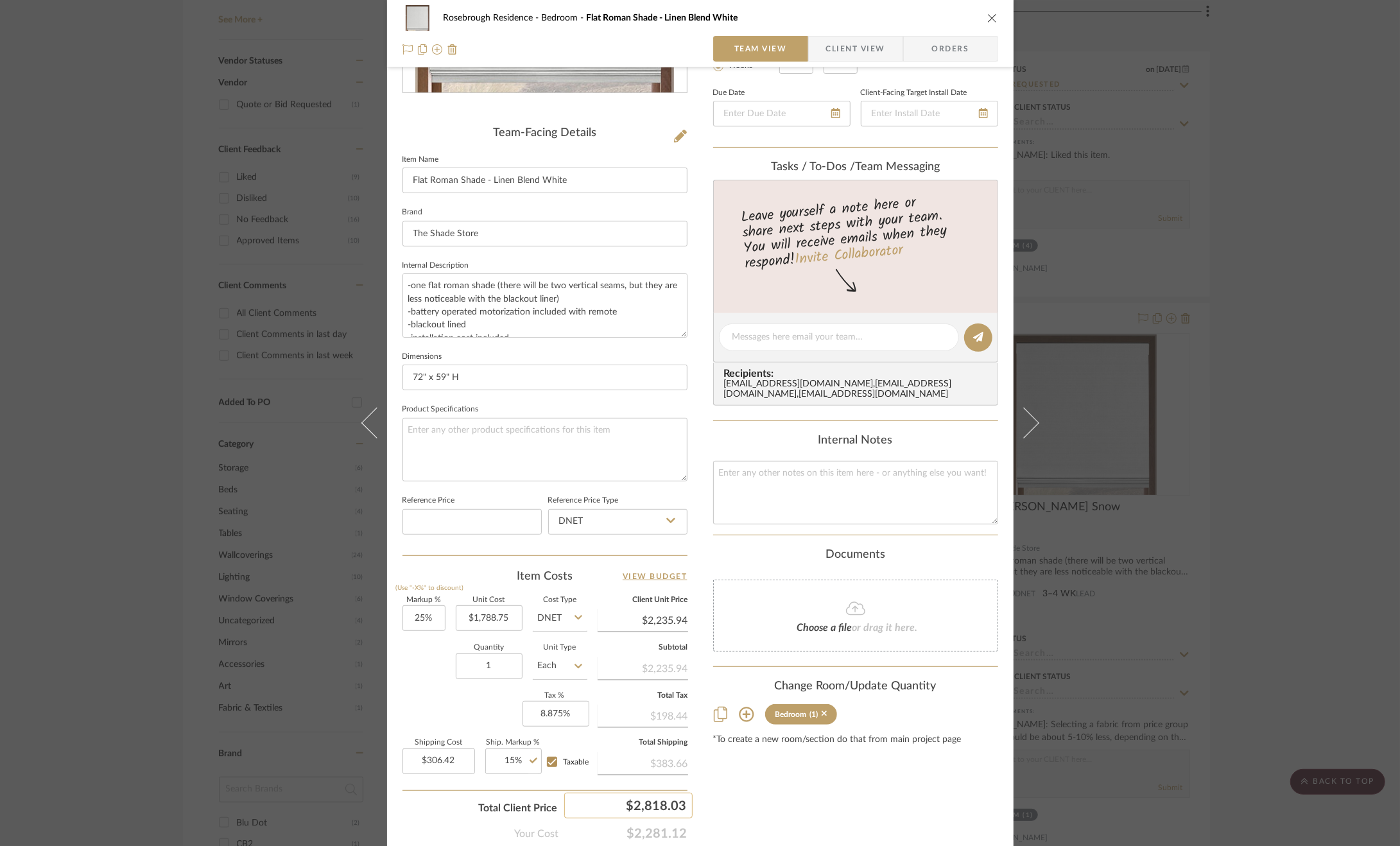
scroll to position [344, 0]
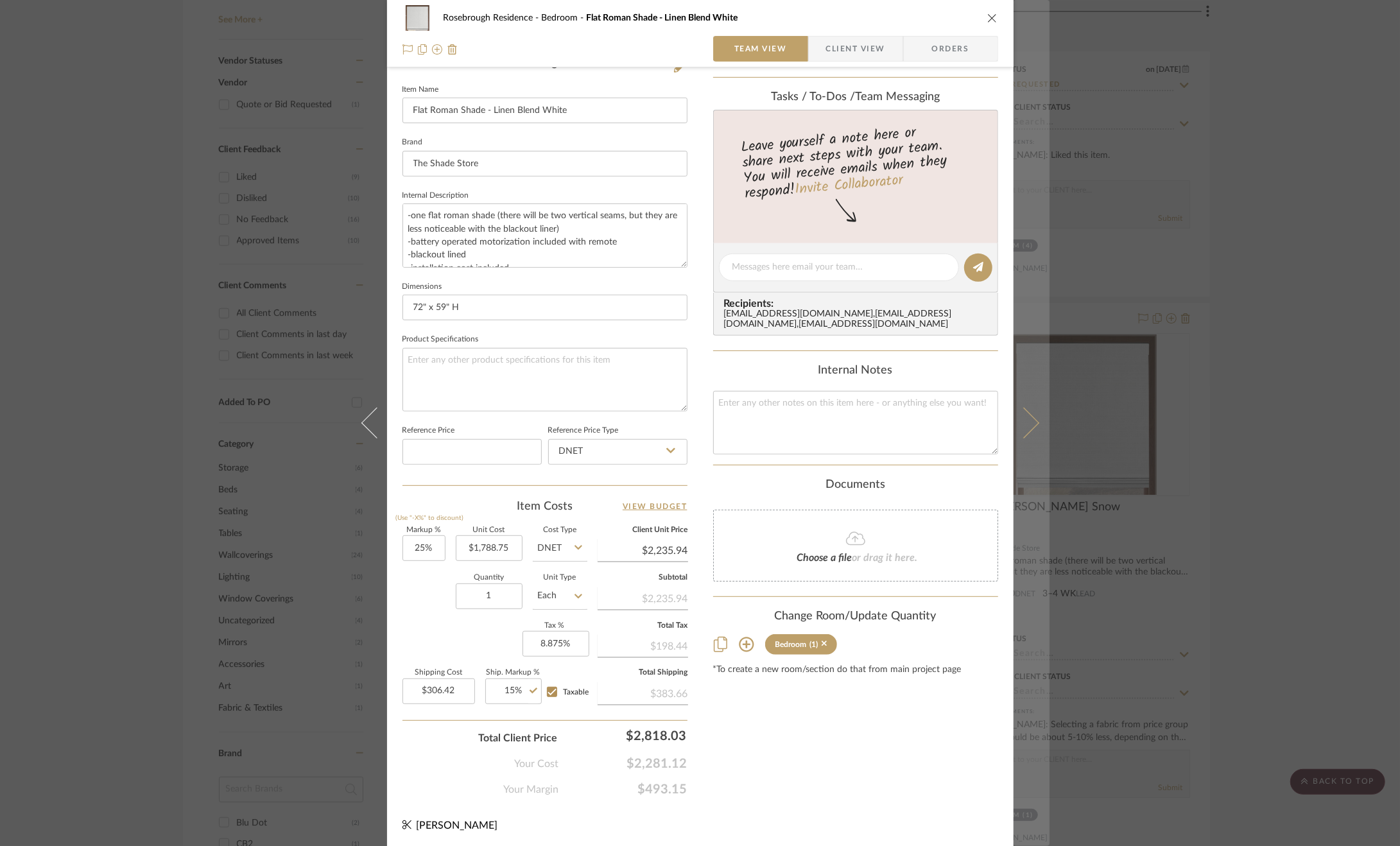
click at [1042, 449] on button at bounding box center [1031, 423] width 36 height 846
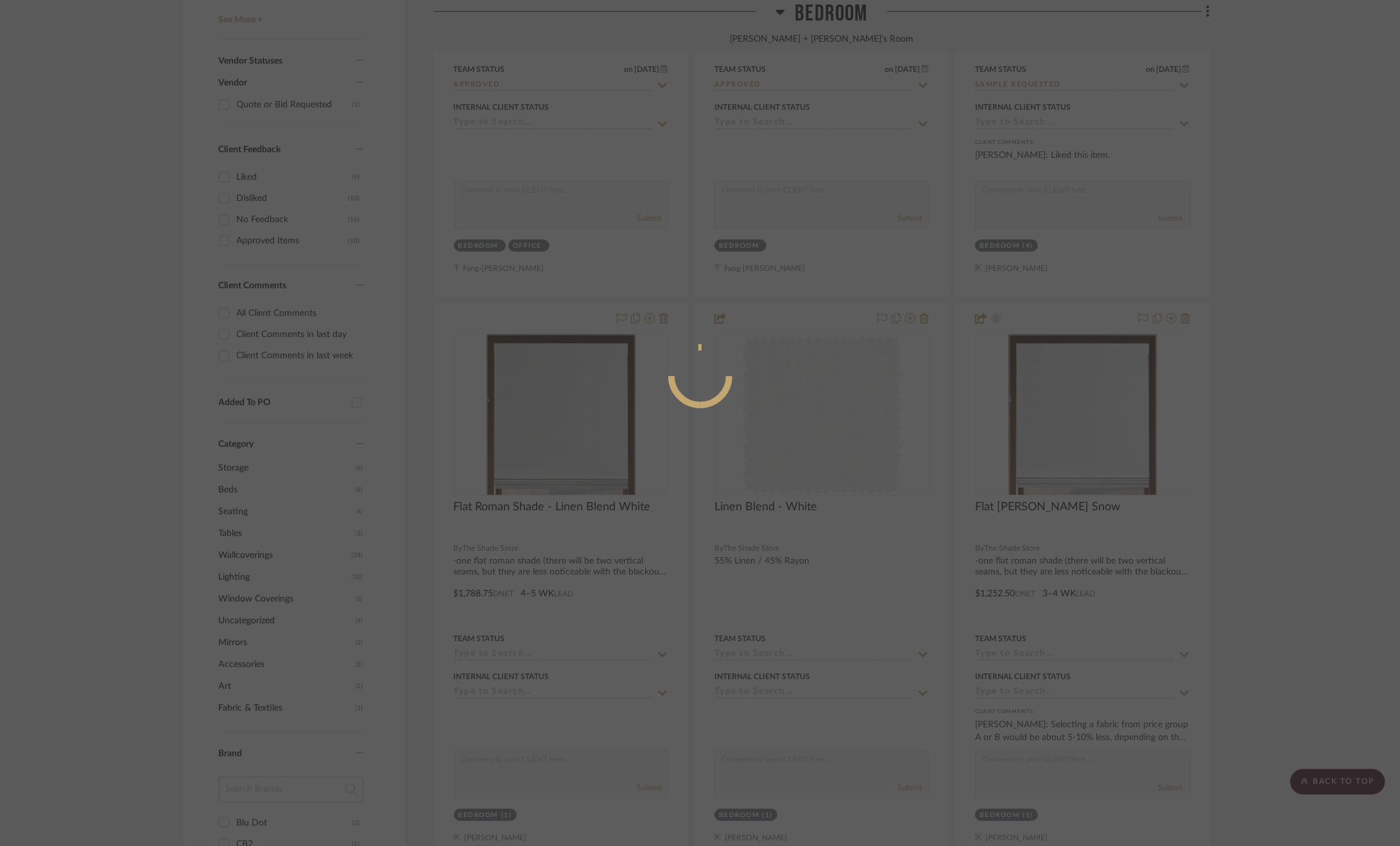
scroll to position [0, 0]
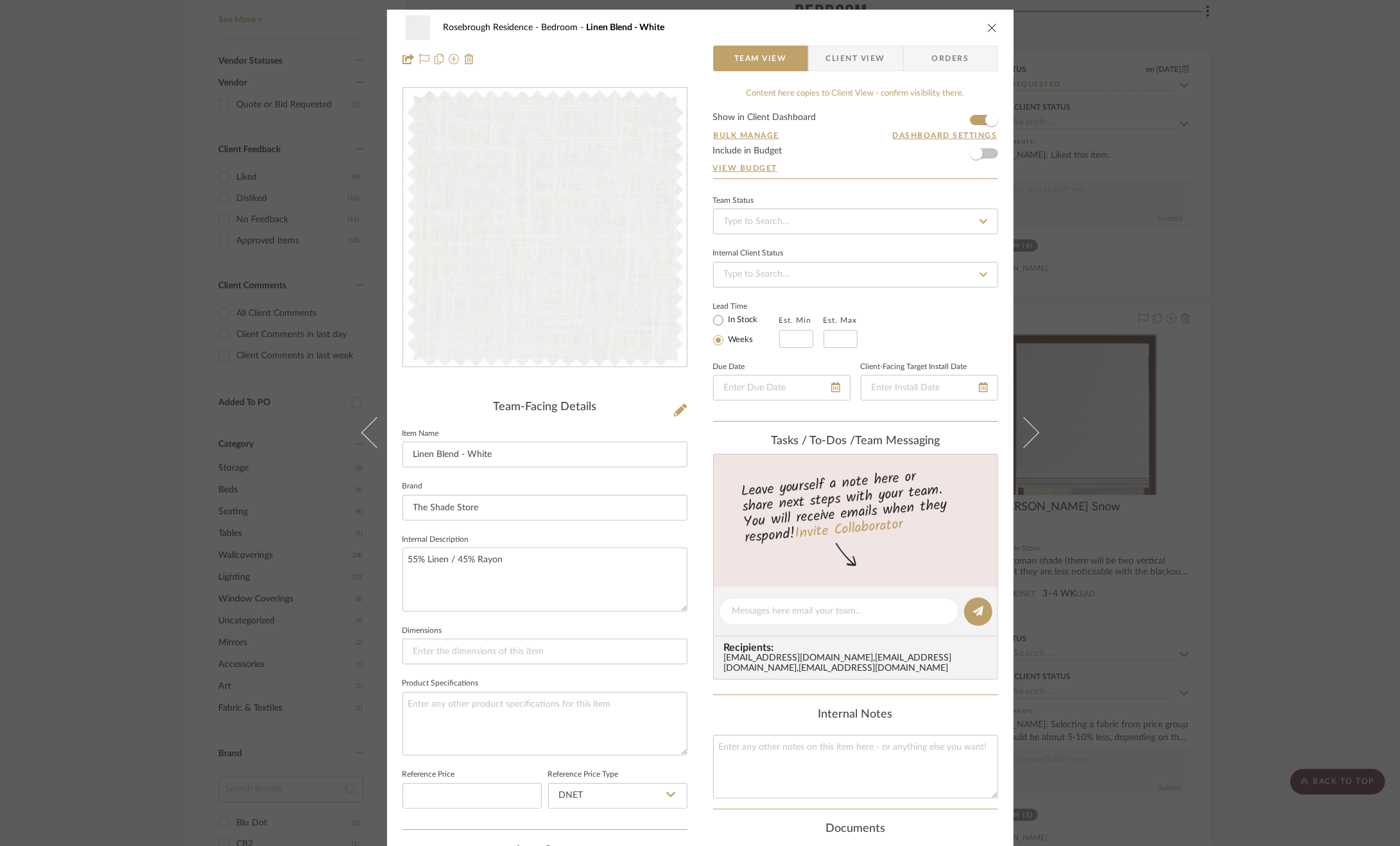
click at [1255, 438] on div "Rosebrough Residence Bedroom Linen Blend - White Team View Client View Orders T…" at bounding box center [700, 423] width 1400 height 846
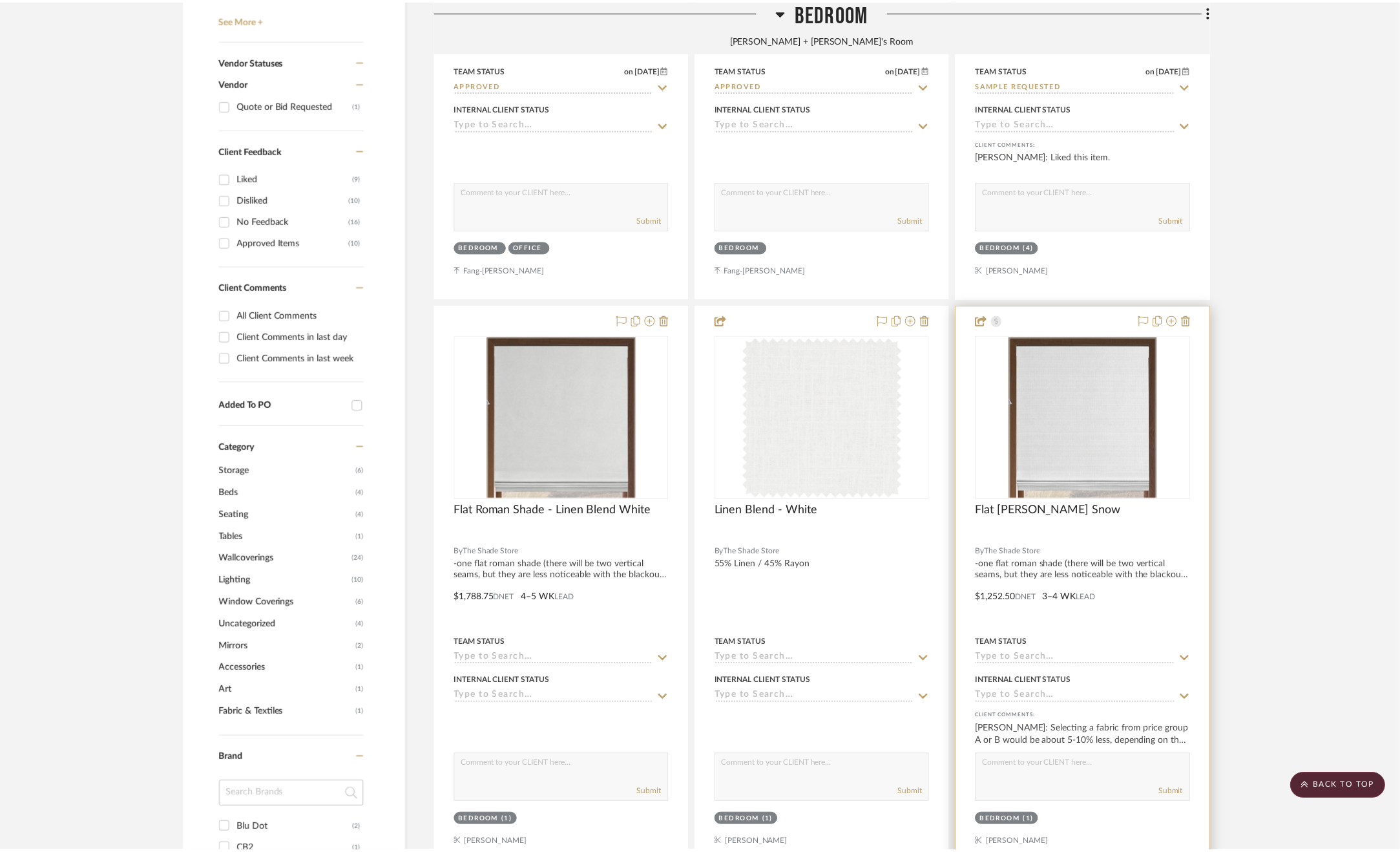
scroll to position [711, 0]
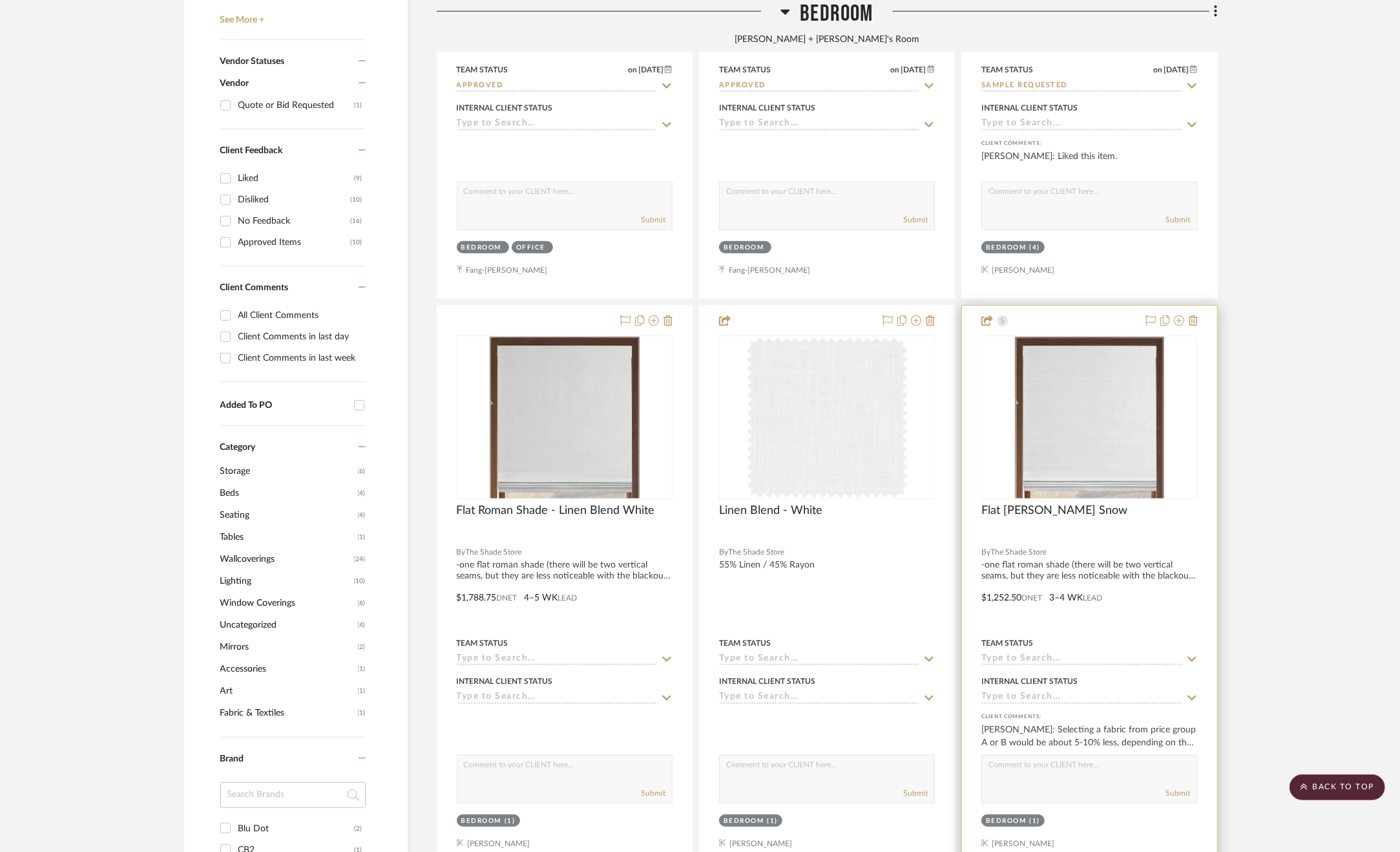
click at [1143, 630] on div at bounding box center [1089, 588] width 255 height 566
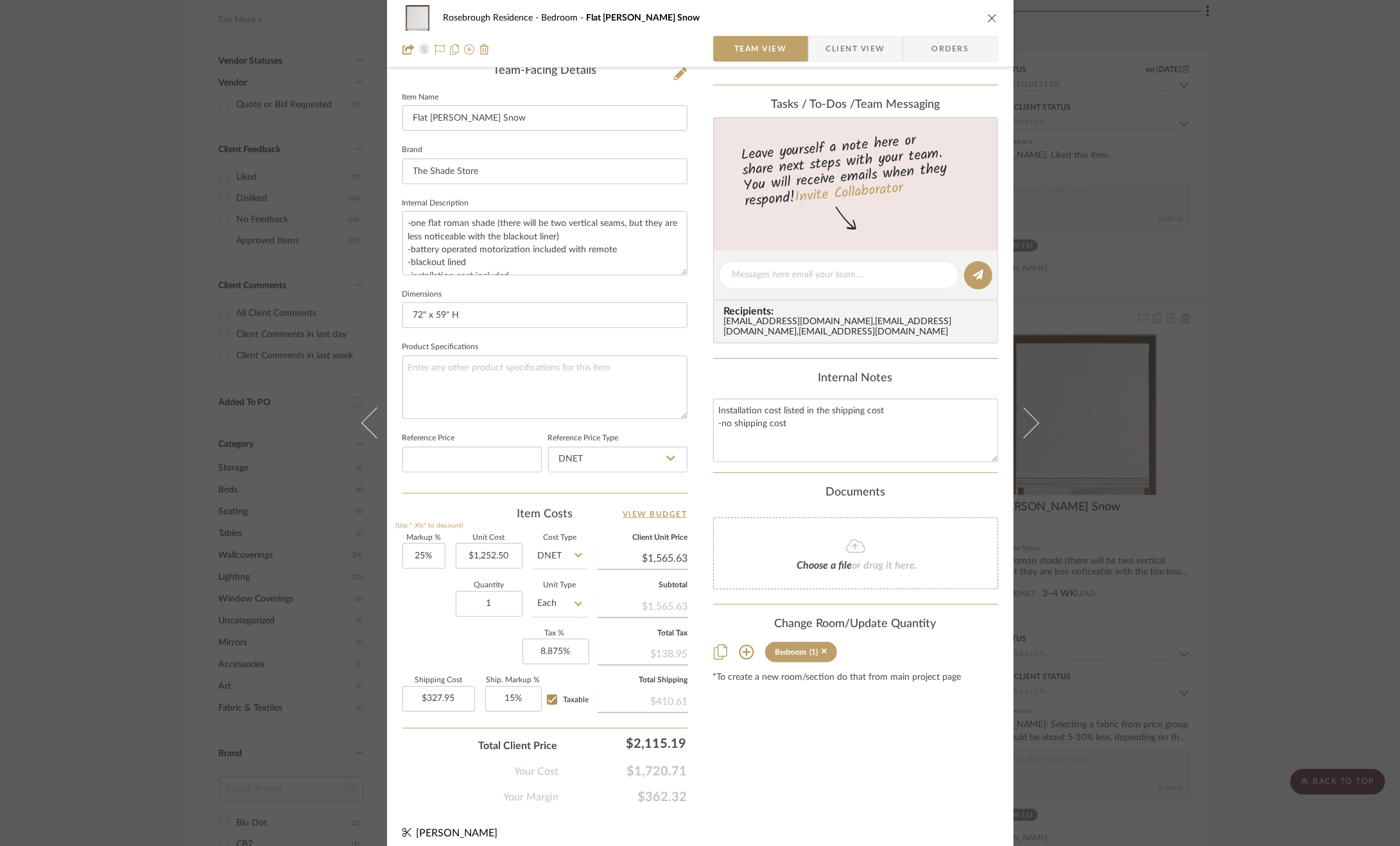
scroll to position [344, 0]
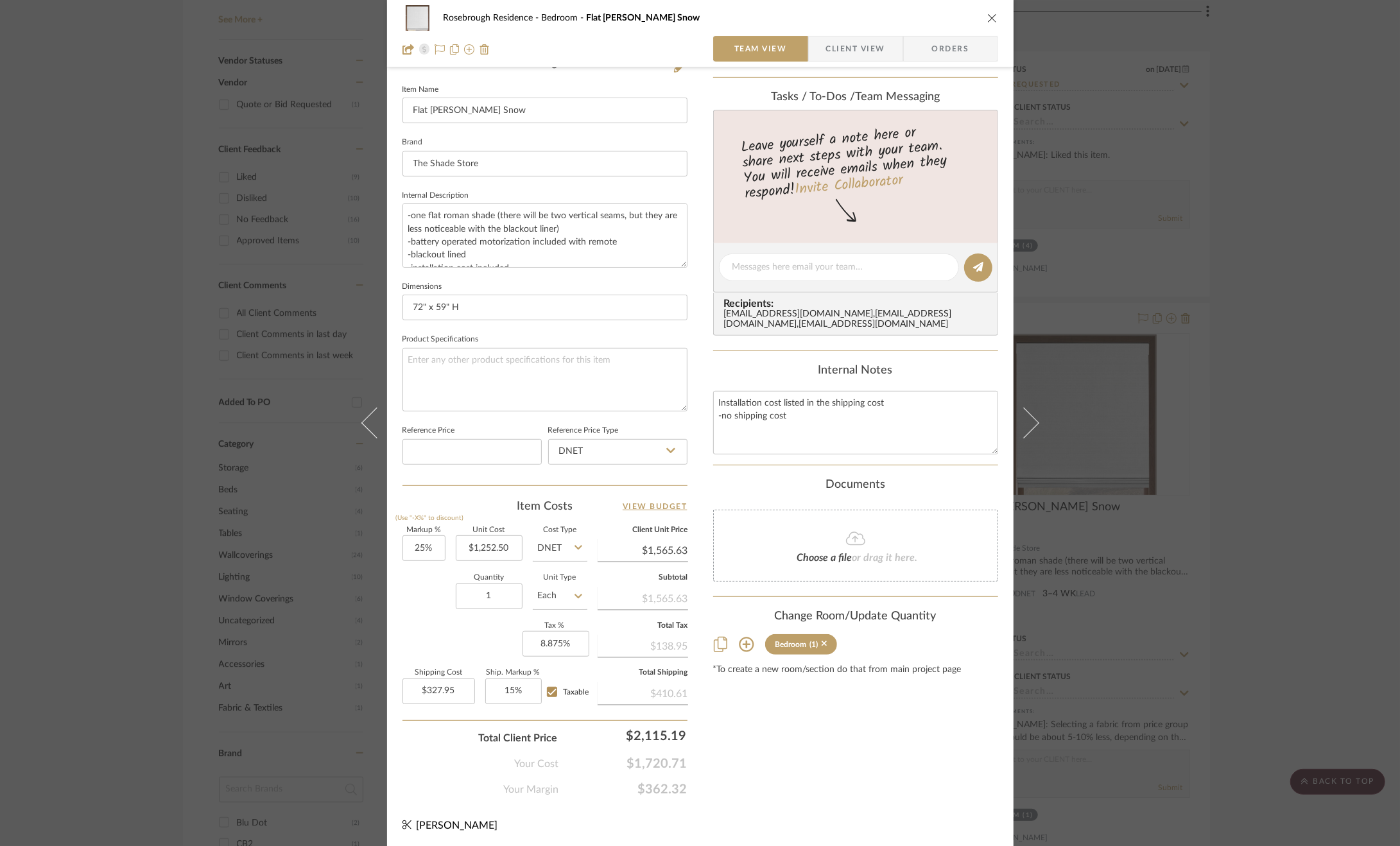
click at [1210, 620] on div "Rosebrough Residence Bedroom Flat Roman Shade - Cambria Snow Team View Client V…" at bounding box center [700, 423] width 1400 height 846
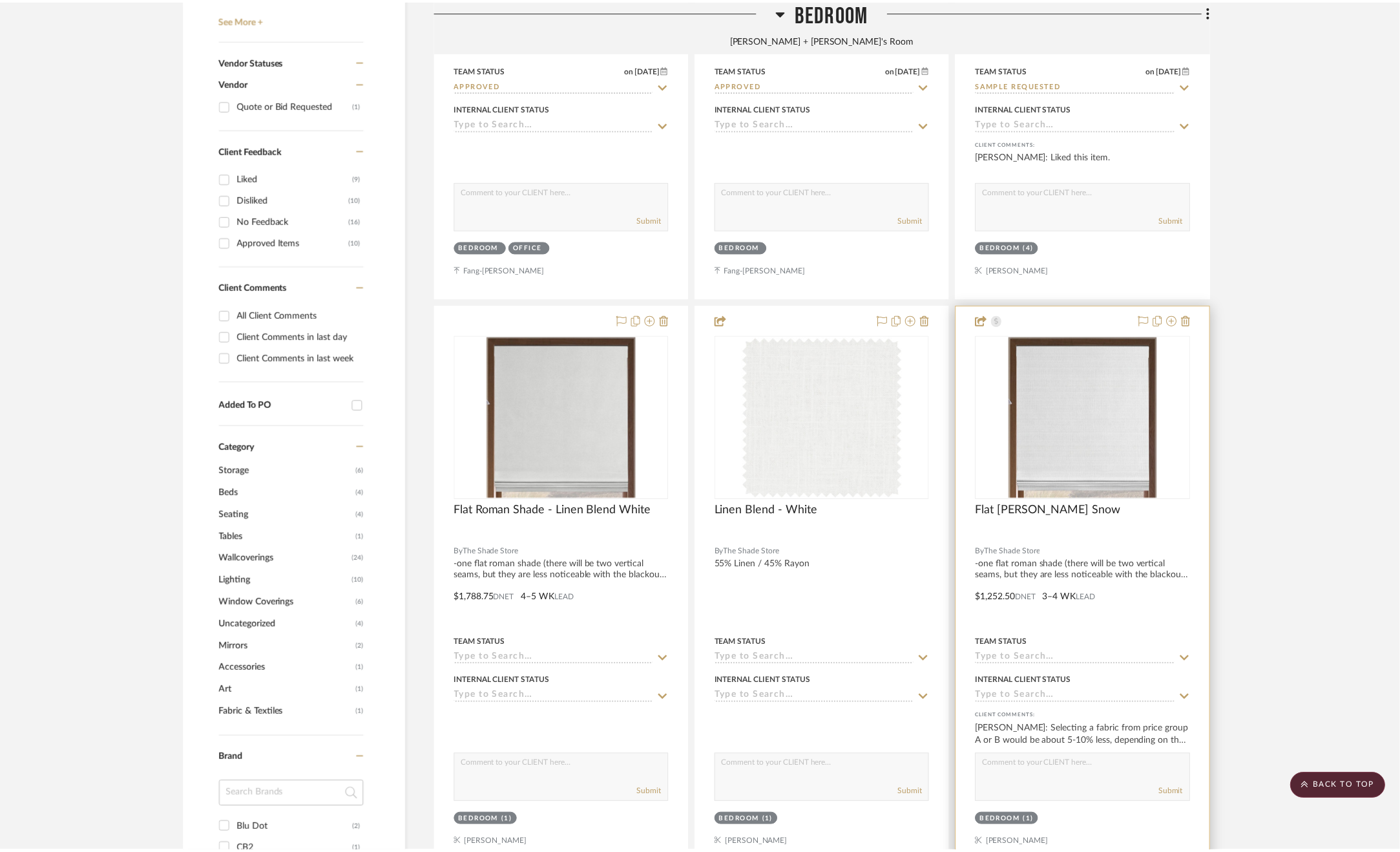
scroll to position [711, 0]
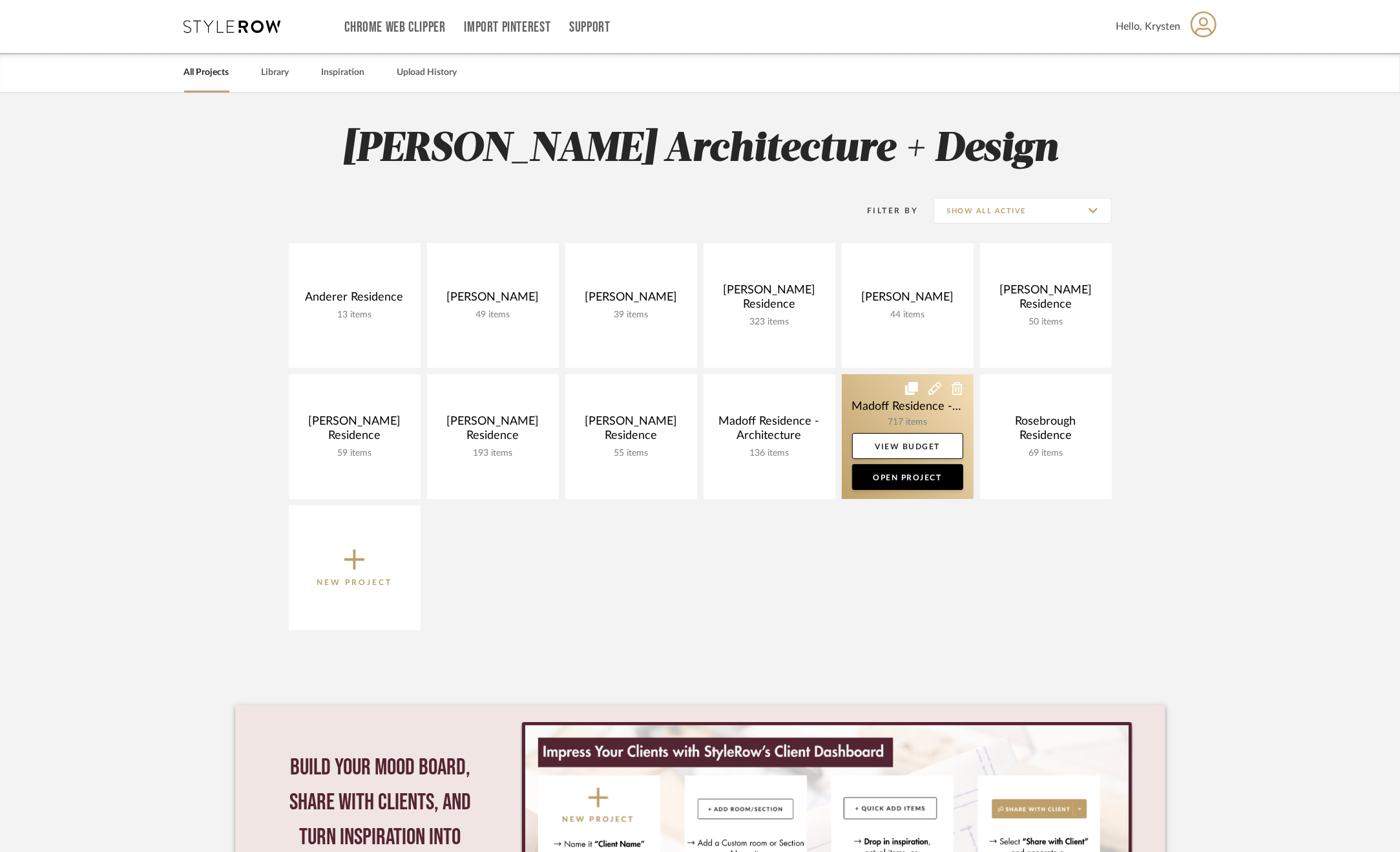
click at [878, 401] on link at bounding box center [908, 437] width 132 height 125
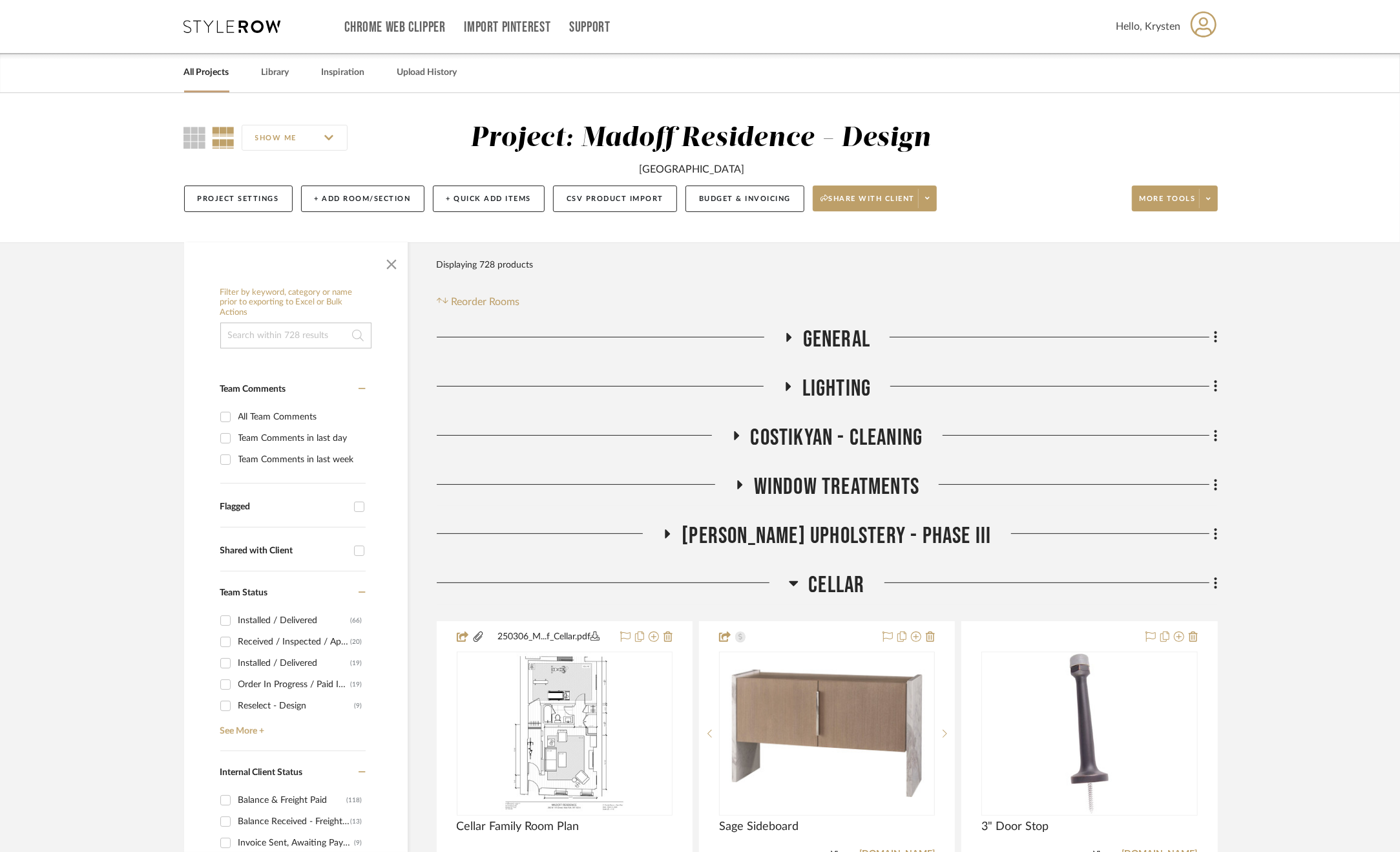
click at [791, 585] on icon at bounding box center [794, 583] width 10 height 16
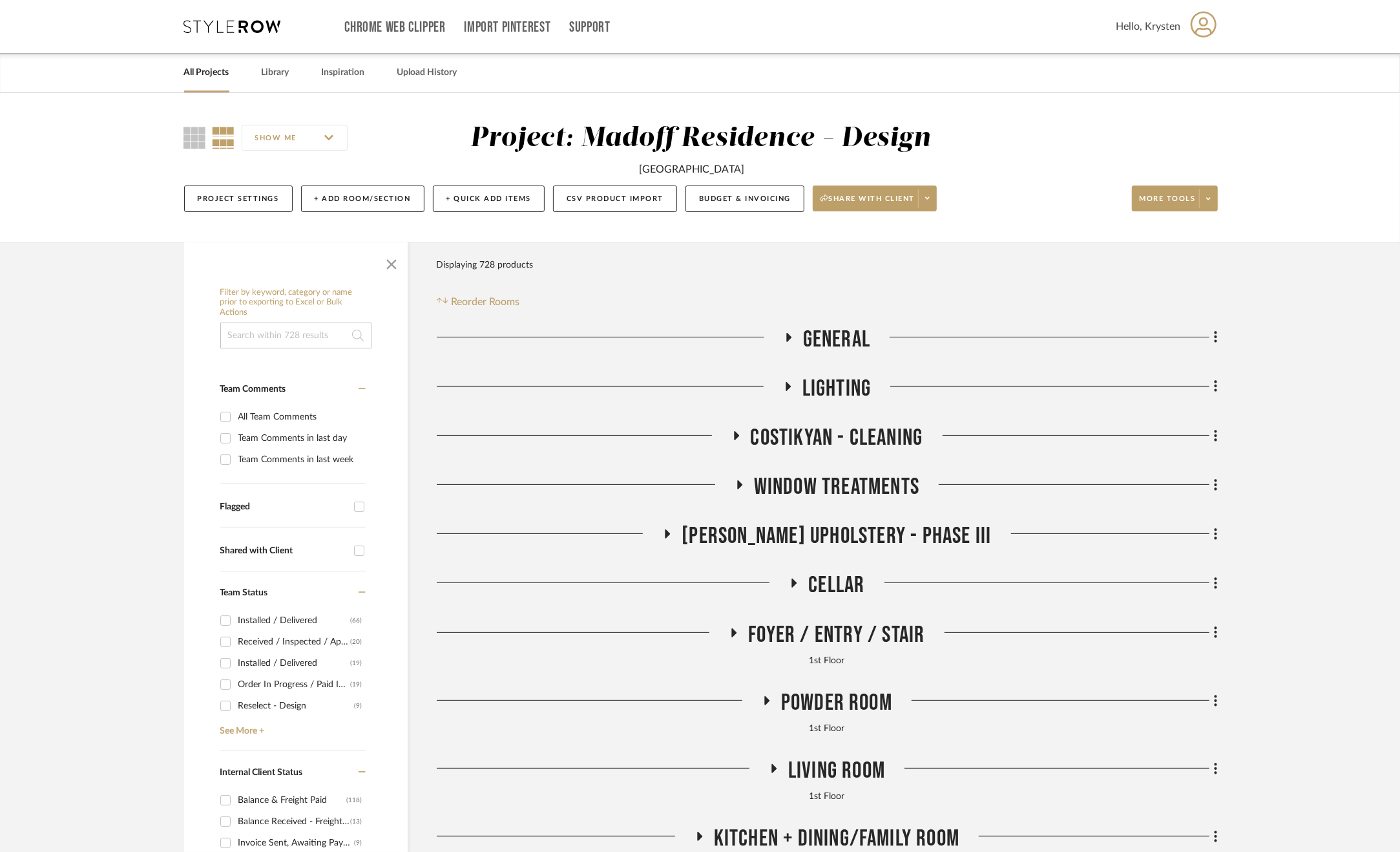
click at [867, 646] on span "Foyer / Entry / Stair" at bounding box center [837, 635] width 177 height 28
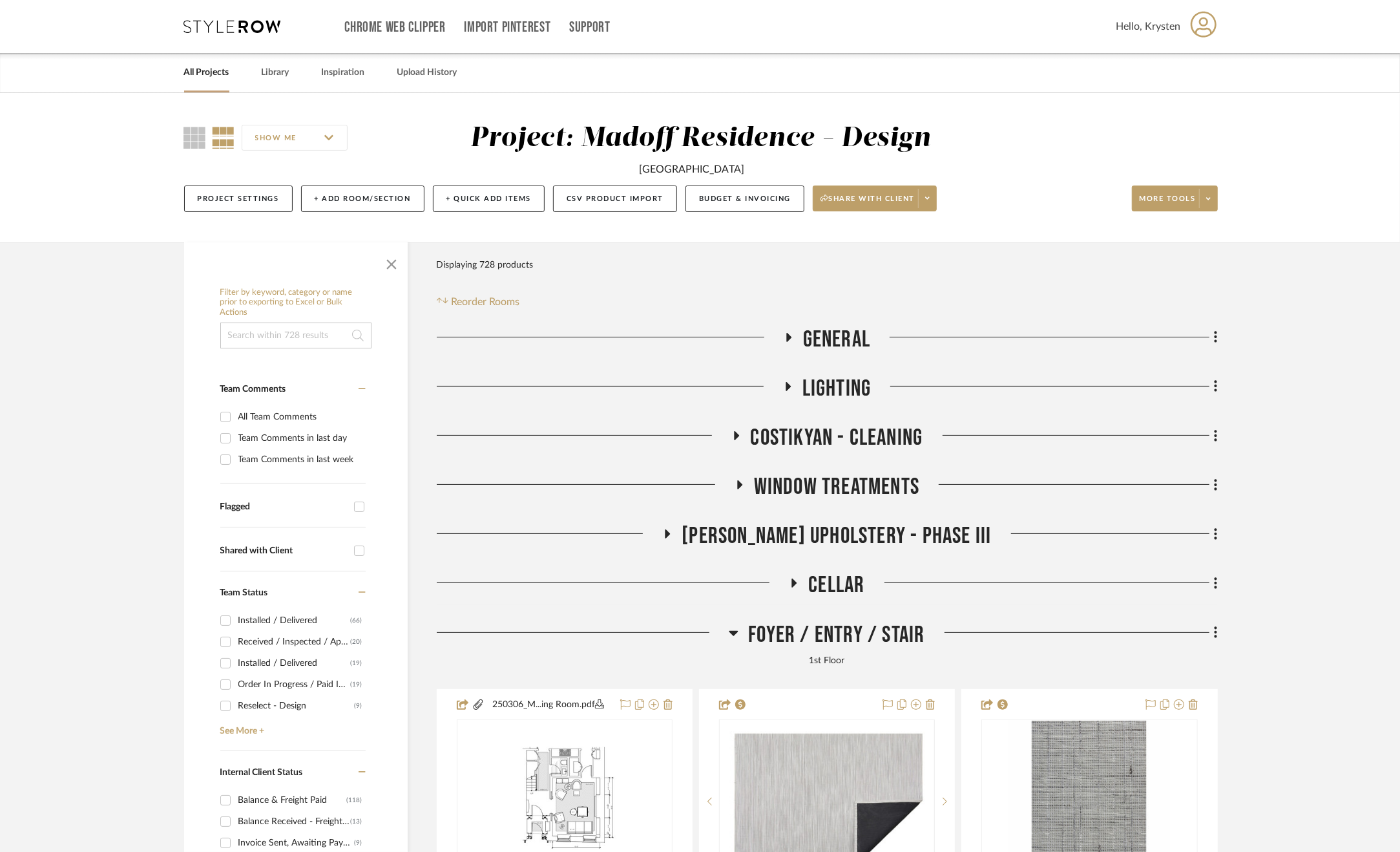
click at [865, 640] on span "Foyer / Entry / Stair" at bounding box center [837, 635] width 177 height 28
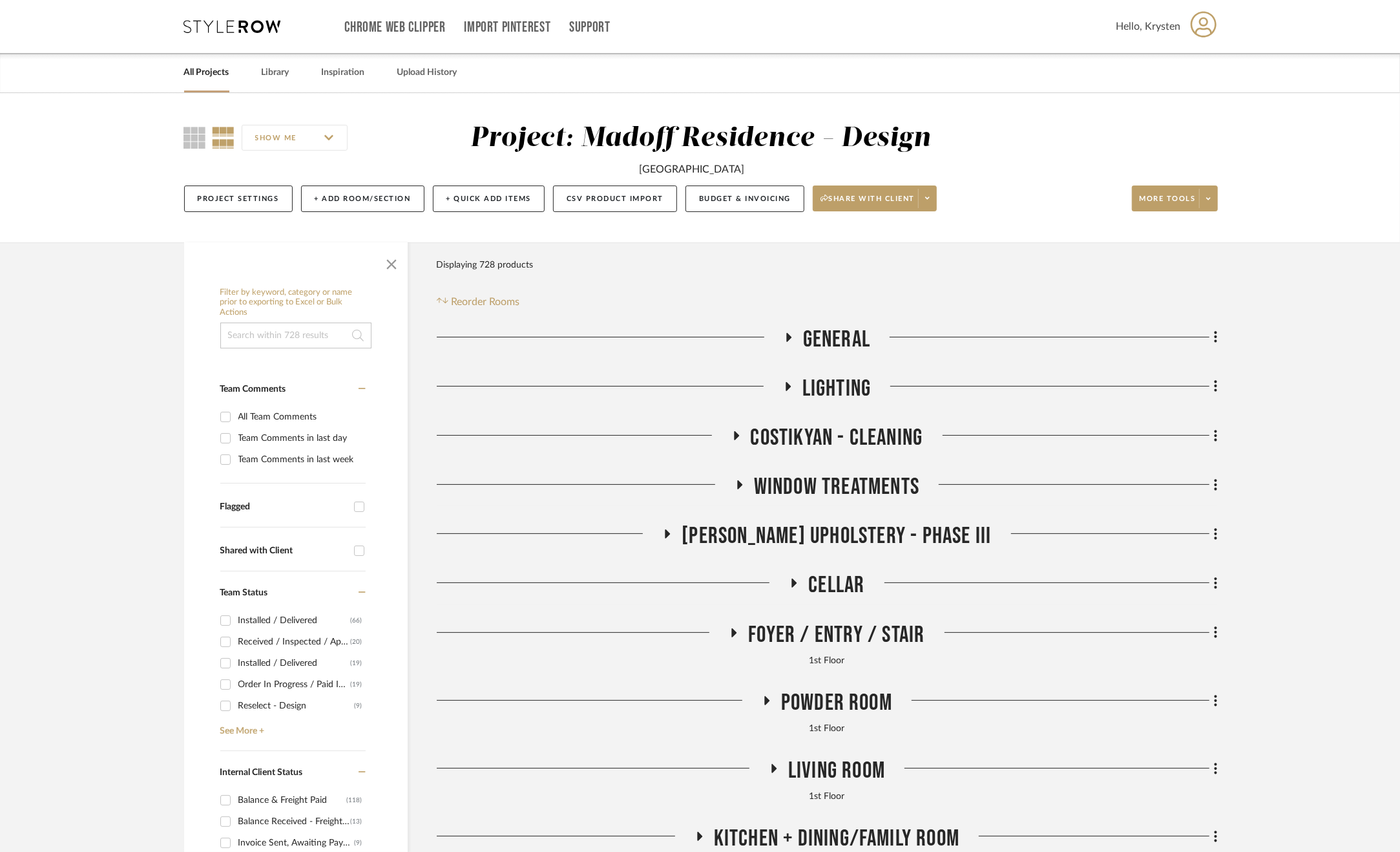
click at [860, 695] on span "Powder Room" at bounding box center [837, 703] width 111 height 28
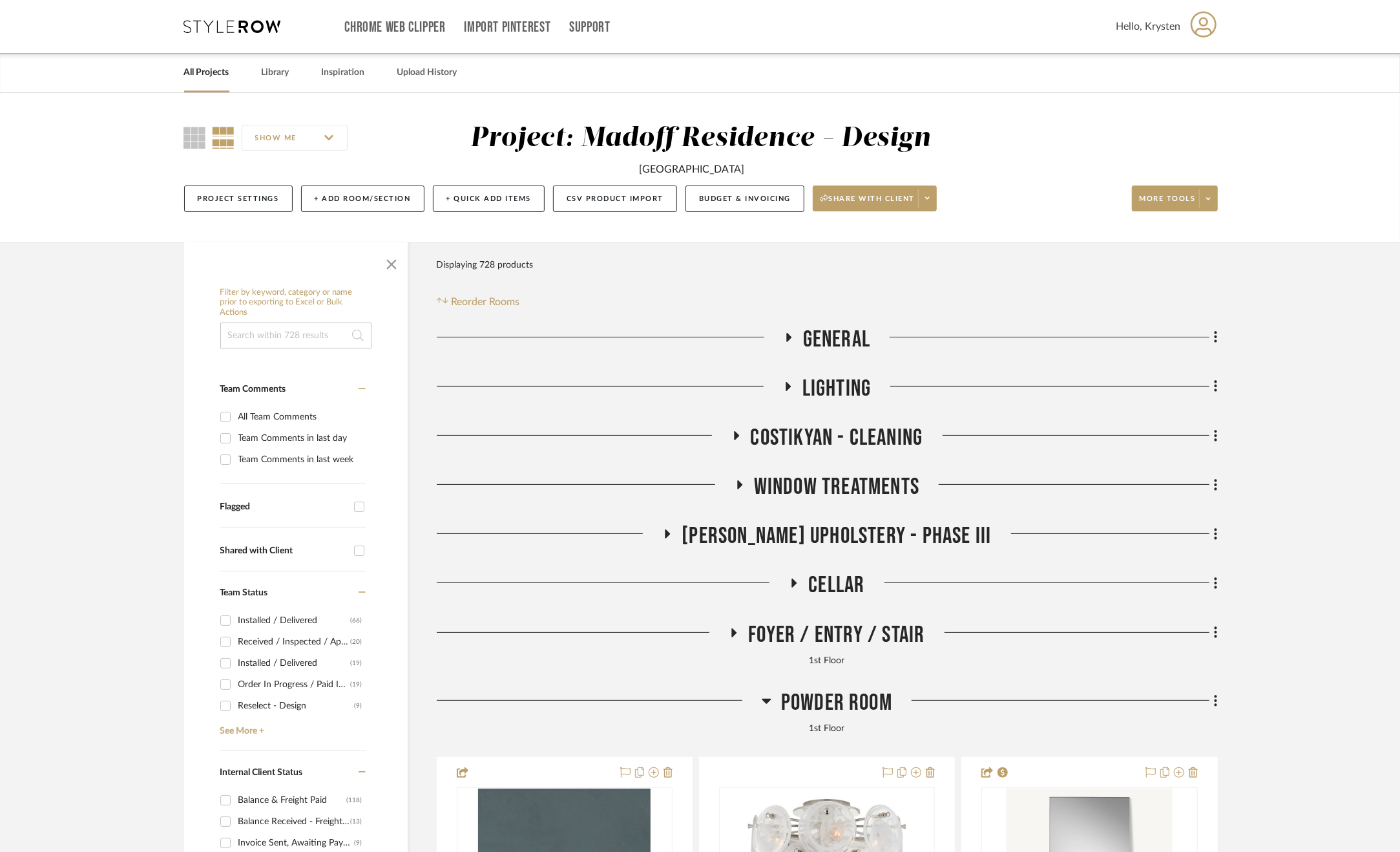
click at [869, 693] on span "Powder Room" at bounding box center [837, 703] width 111 height 28
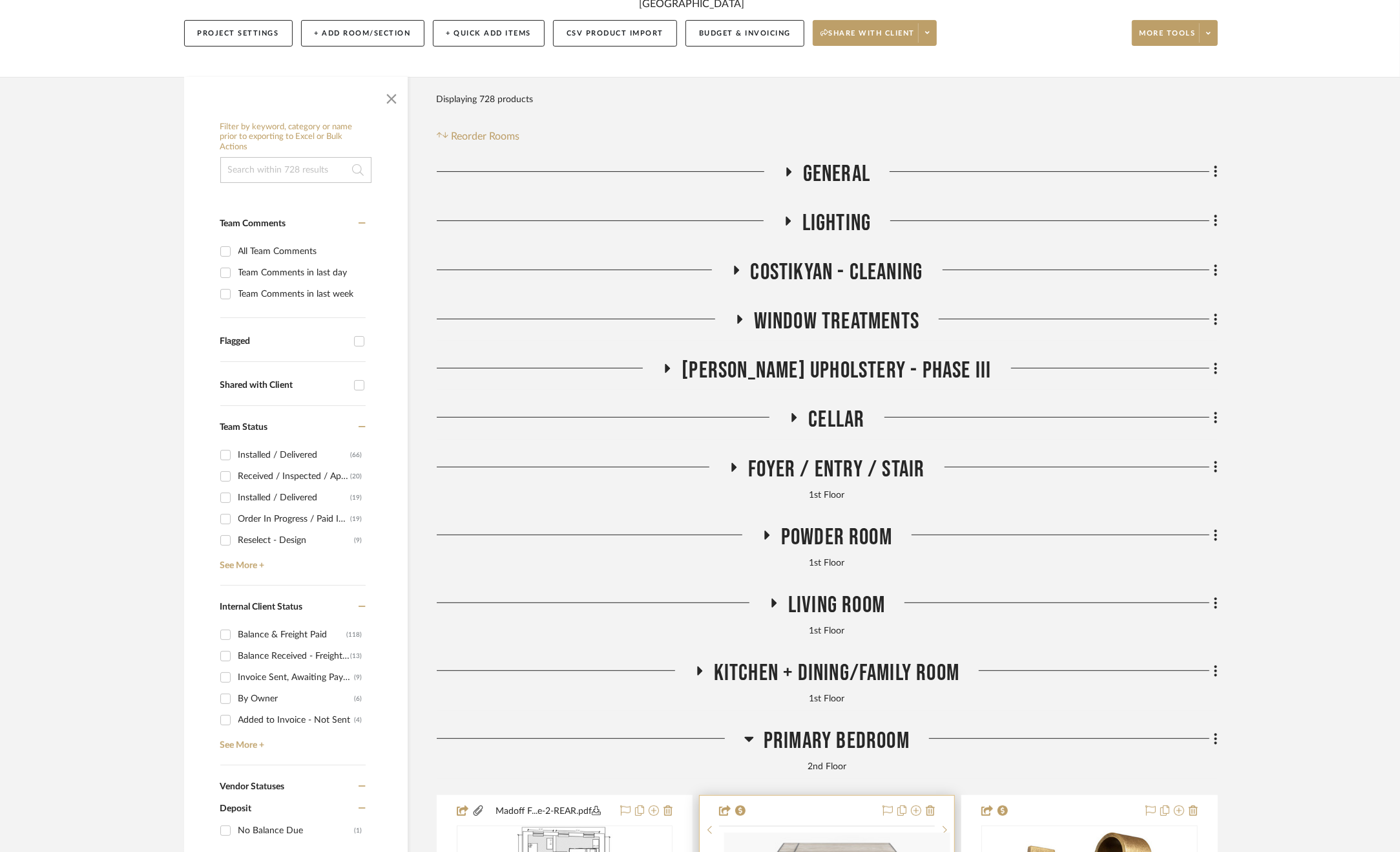
scroll to position [259, 0]
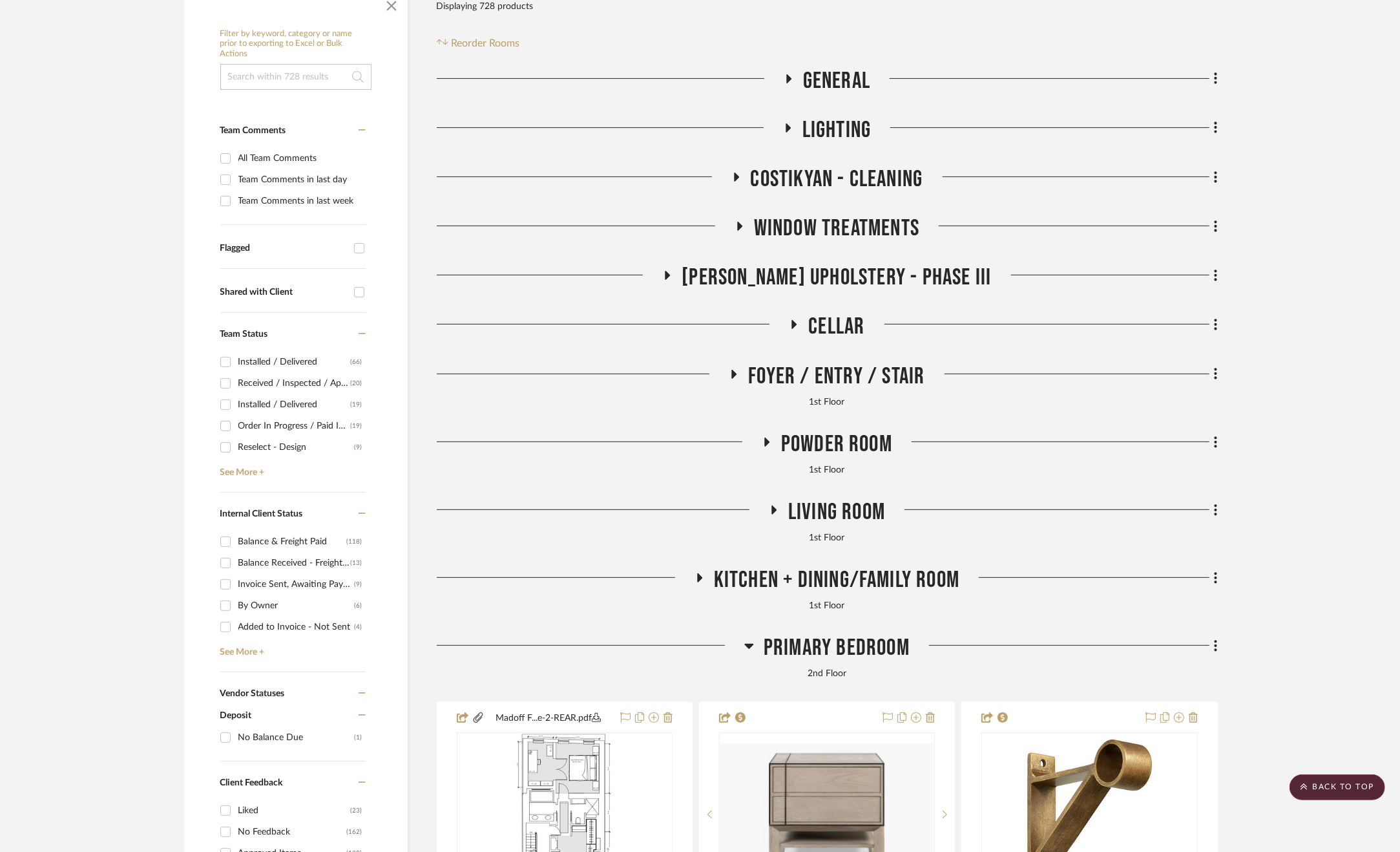
click at [856, 646] on span "Primary Bedroom" at bounding box center [837, 648] width 146 height 28
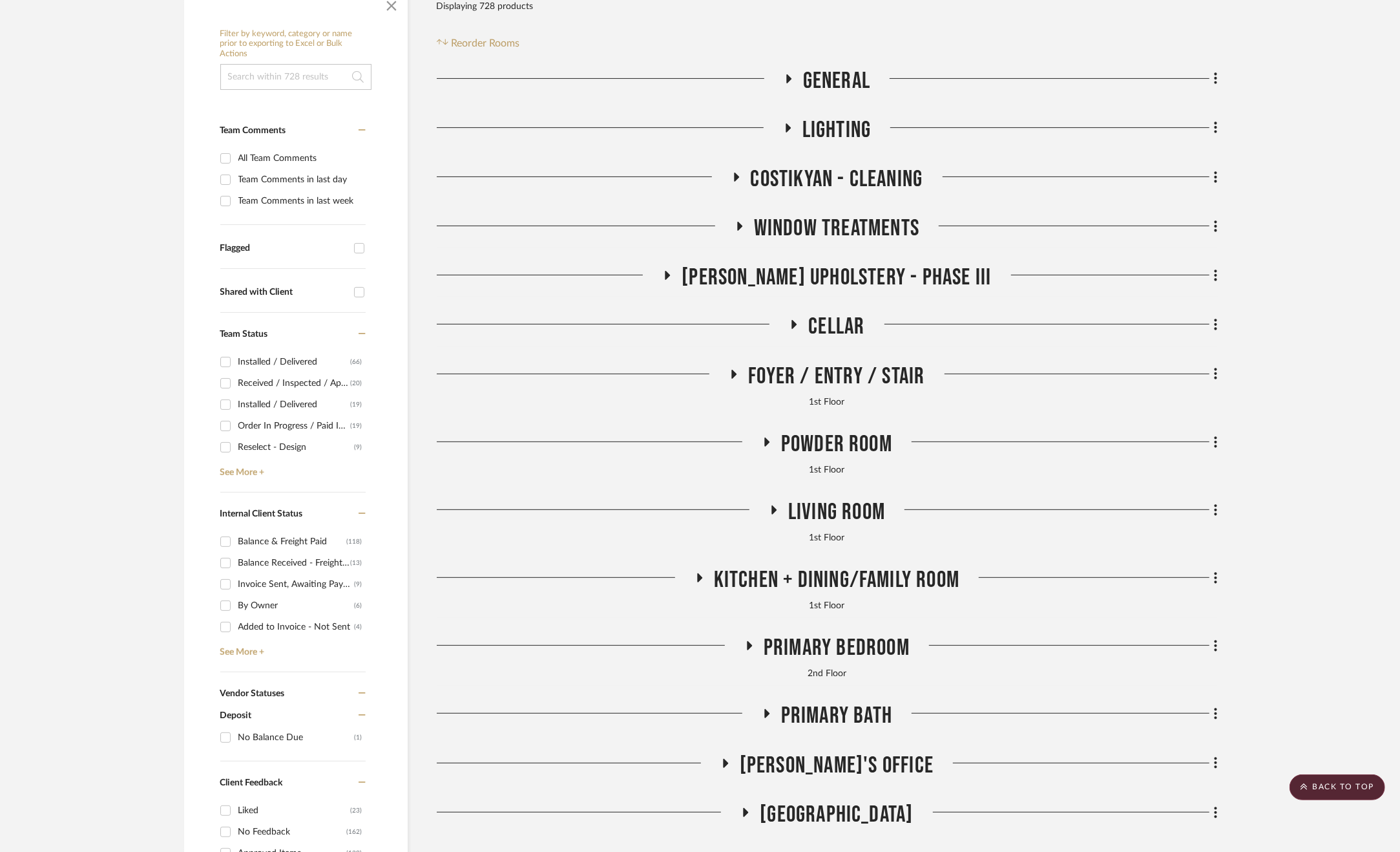
click at [825, 173] on span "Costikyan - Cleaning" at bounding box center [837, 179] width 173 height 28
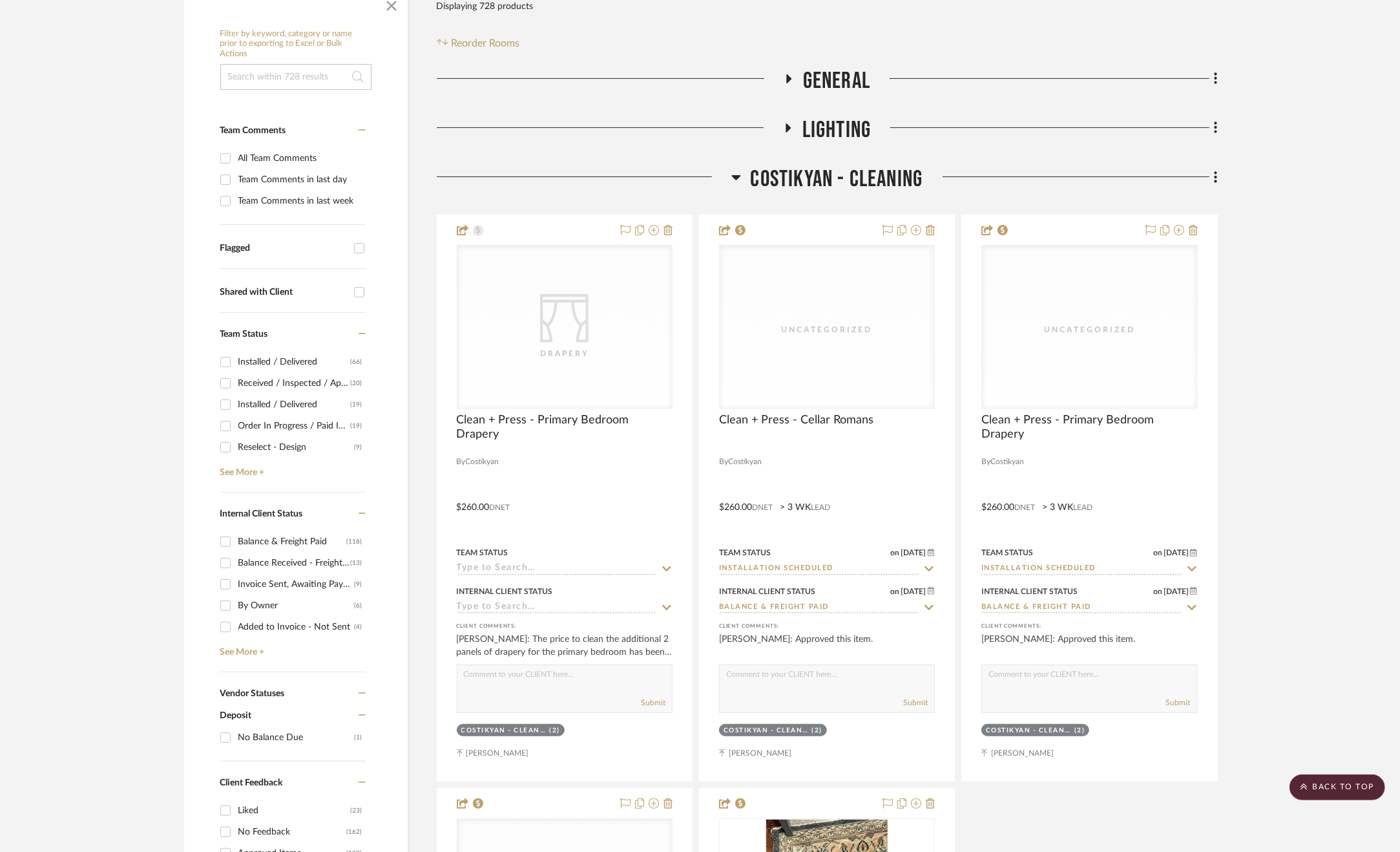
click at [832, 179] on span "Costikyan - Cleaning" at bounding box center [837, 179] width 173 height 28
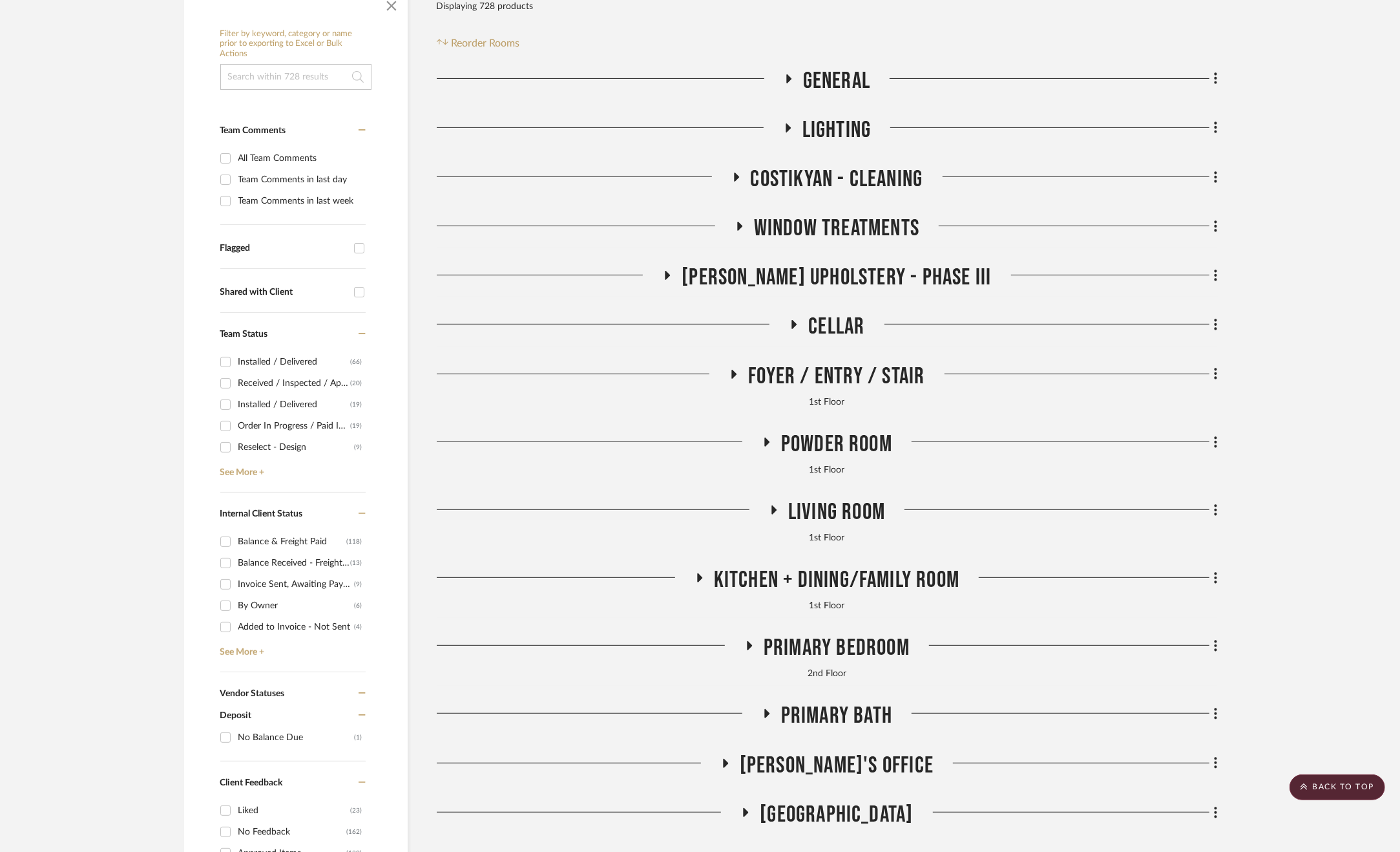
click at [838, 225] on span "Window Treatments" at bounding box center [837, 229] width 165 height 28
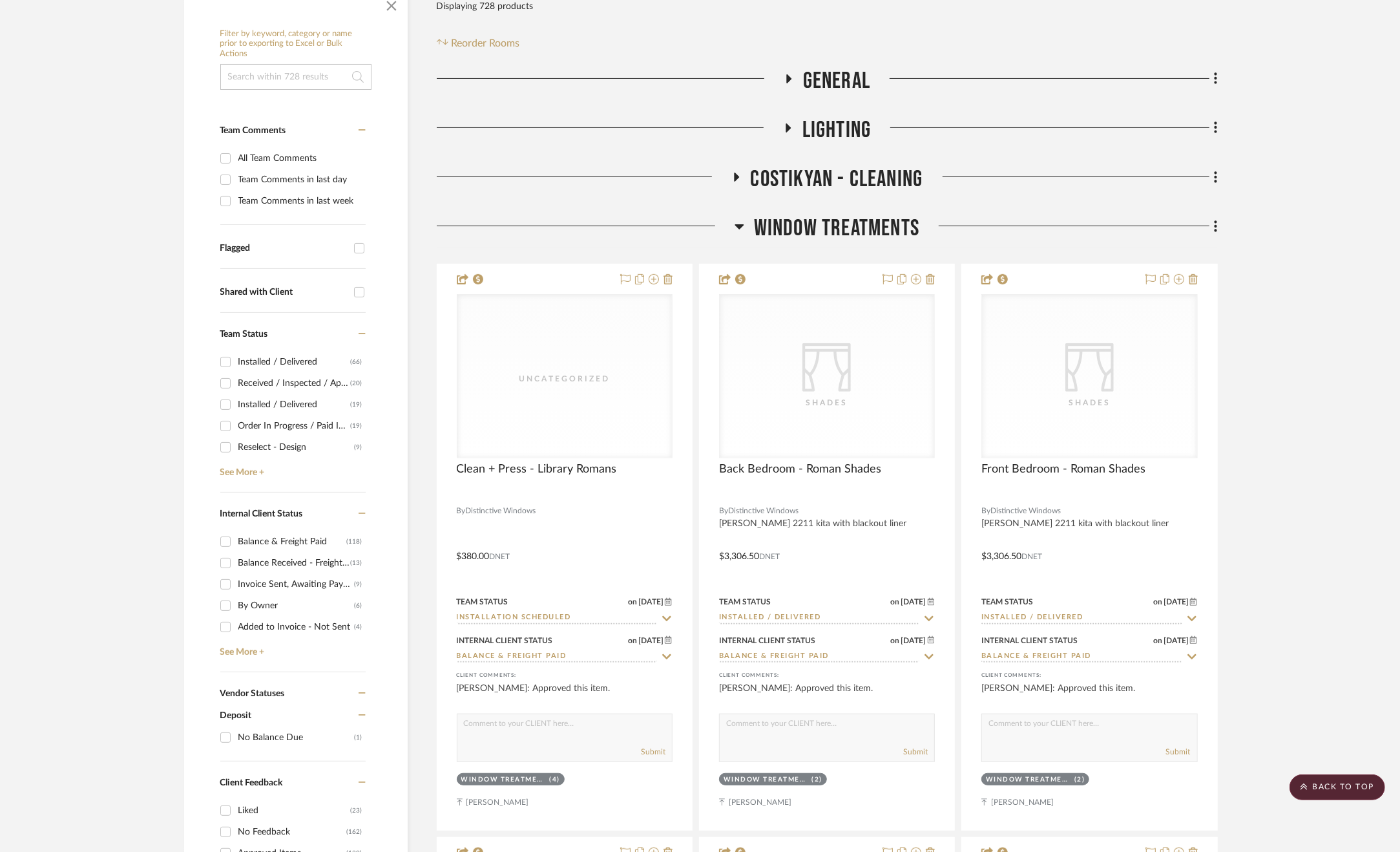
click at [837, 225] on span "Window Treatments" at bounding box center [837, 229] width 165 height 28
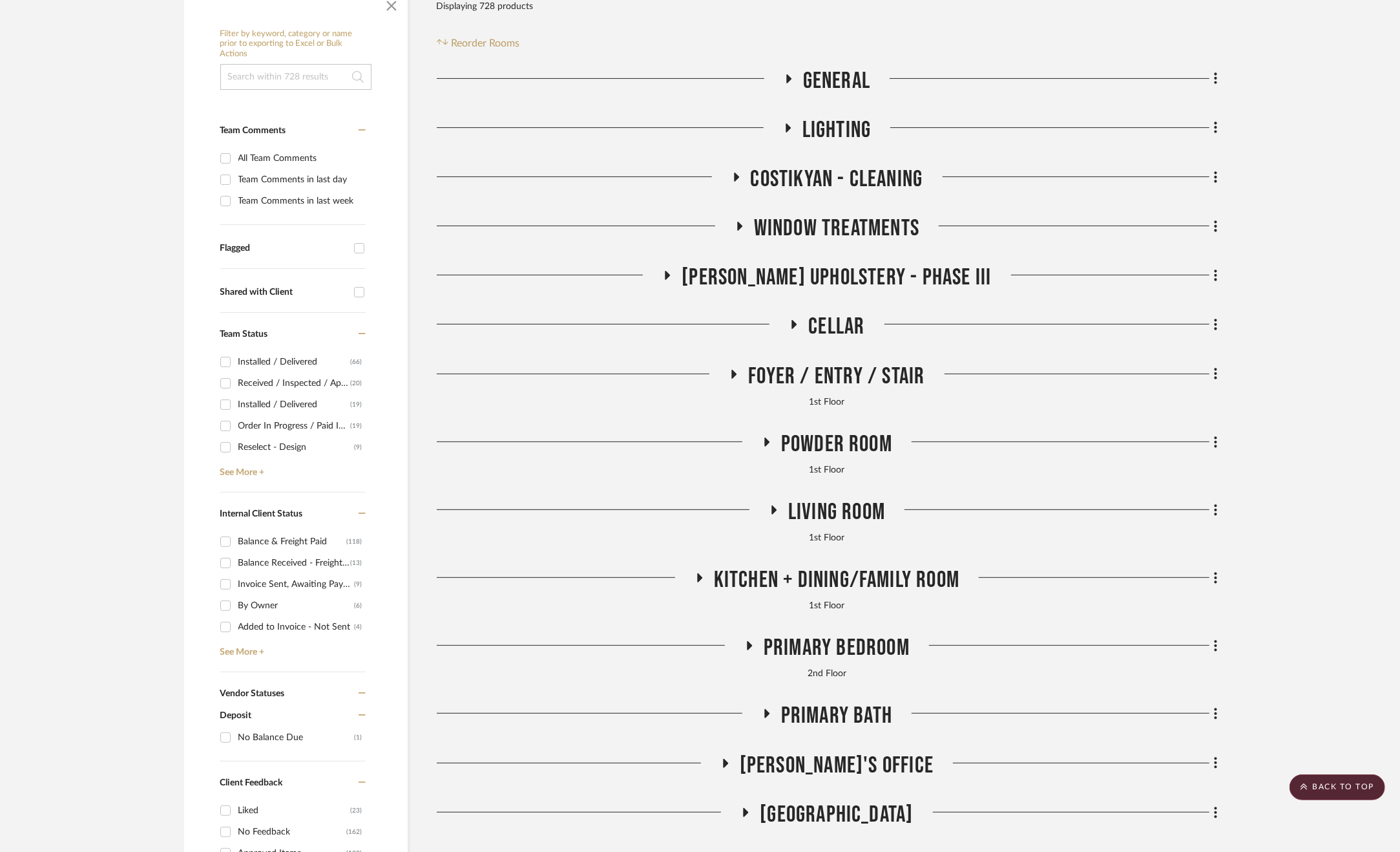
click at [850, 276] on span "[PERSON_NAME] Upholstery - Phase III" at bounding box center [836, 277] width 309 height 28
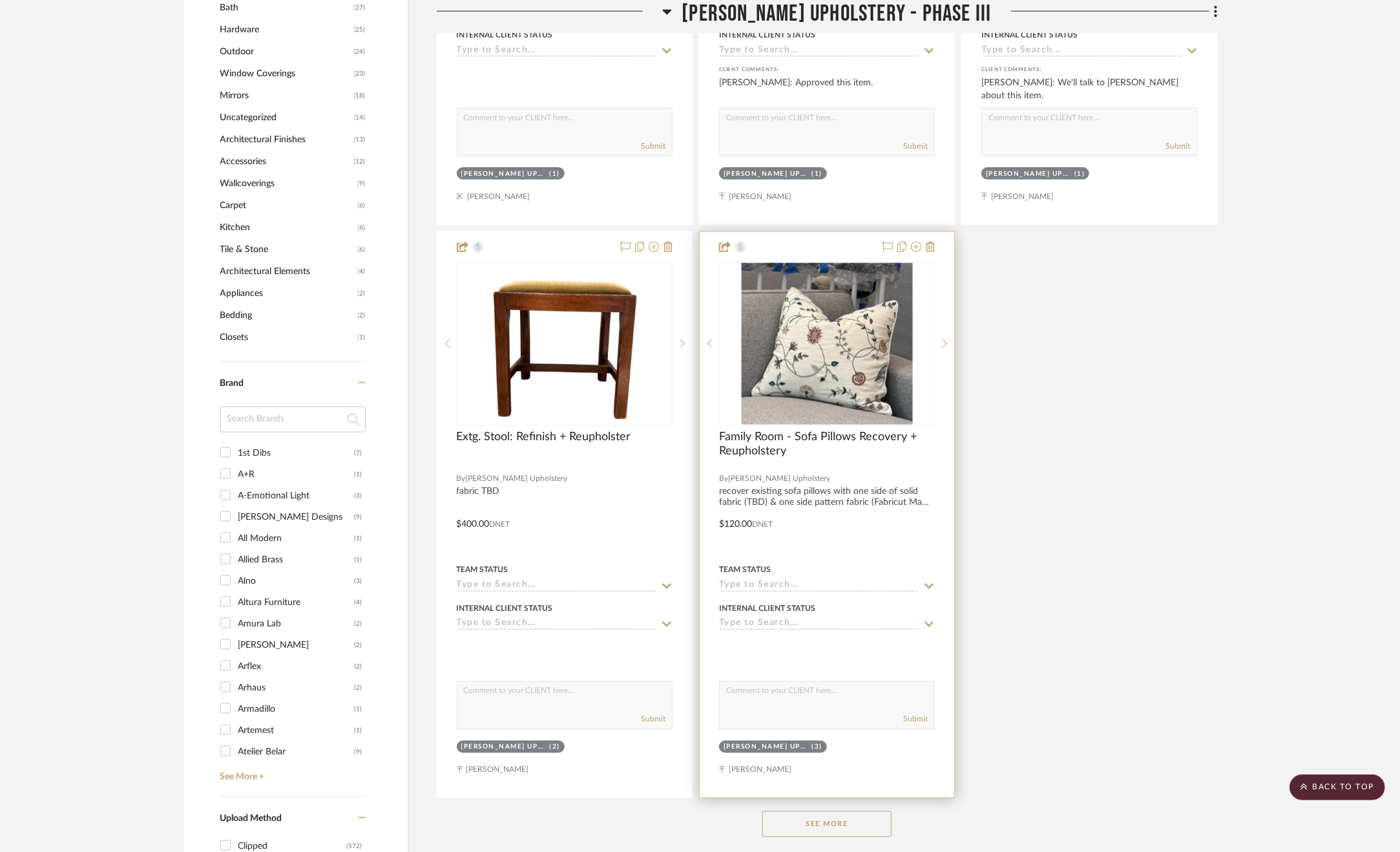
scroll to position [1745, 0]
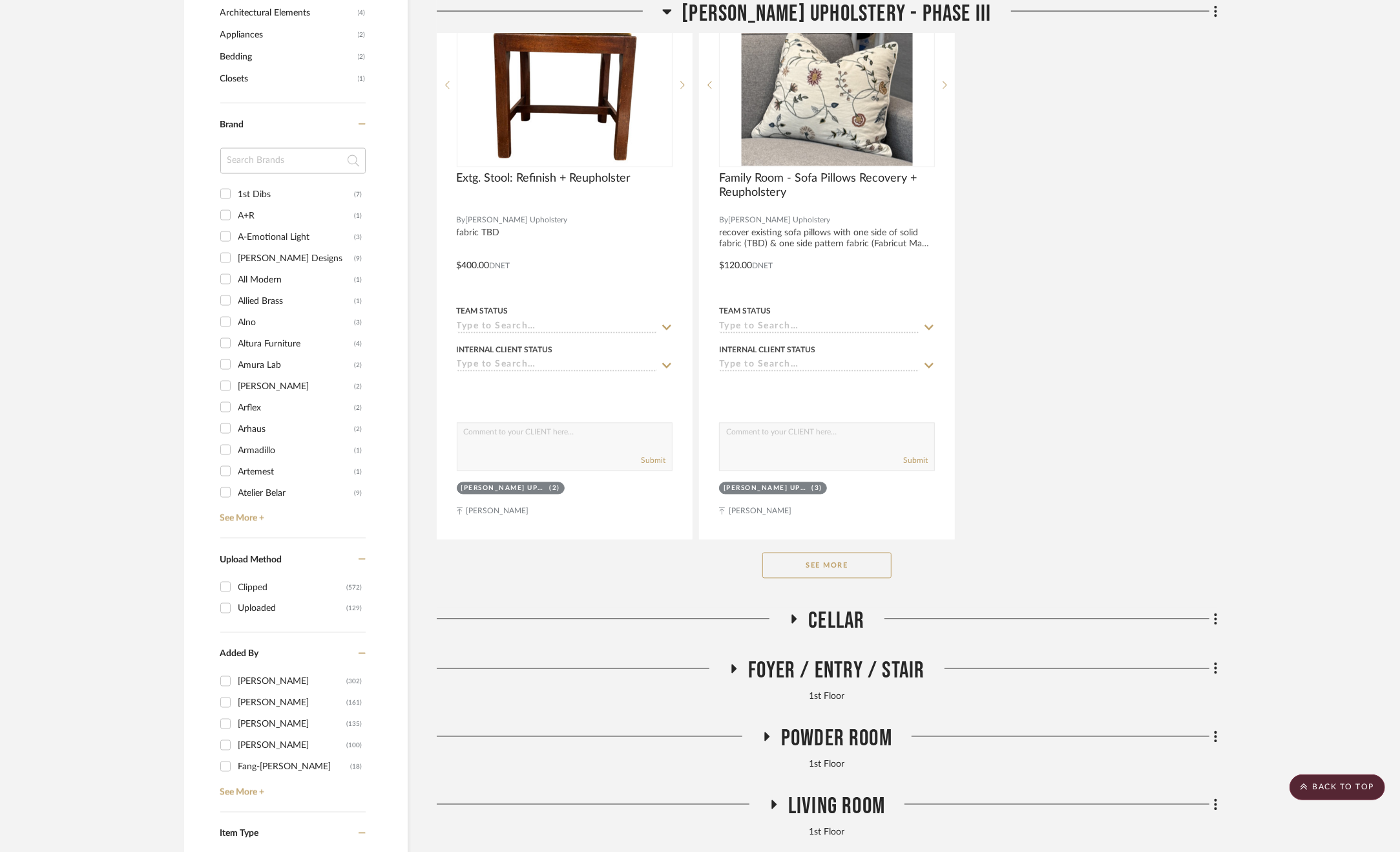
click at [842, 567] on button "See More" at bounding box center [827, 565] width 129 height 26
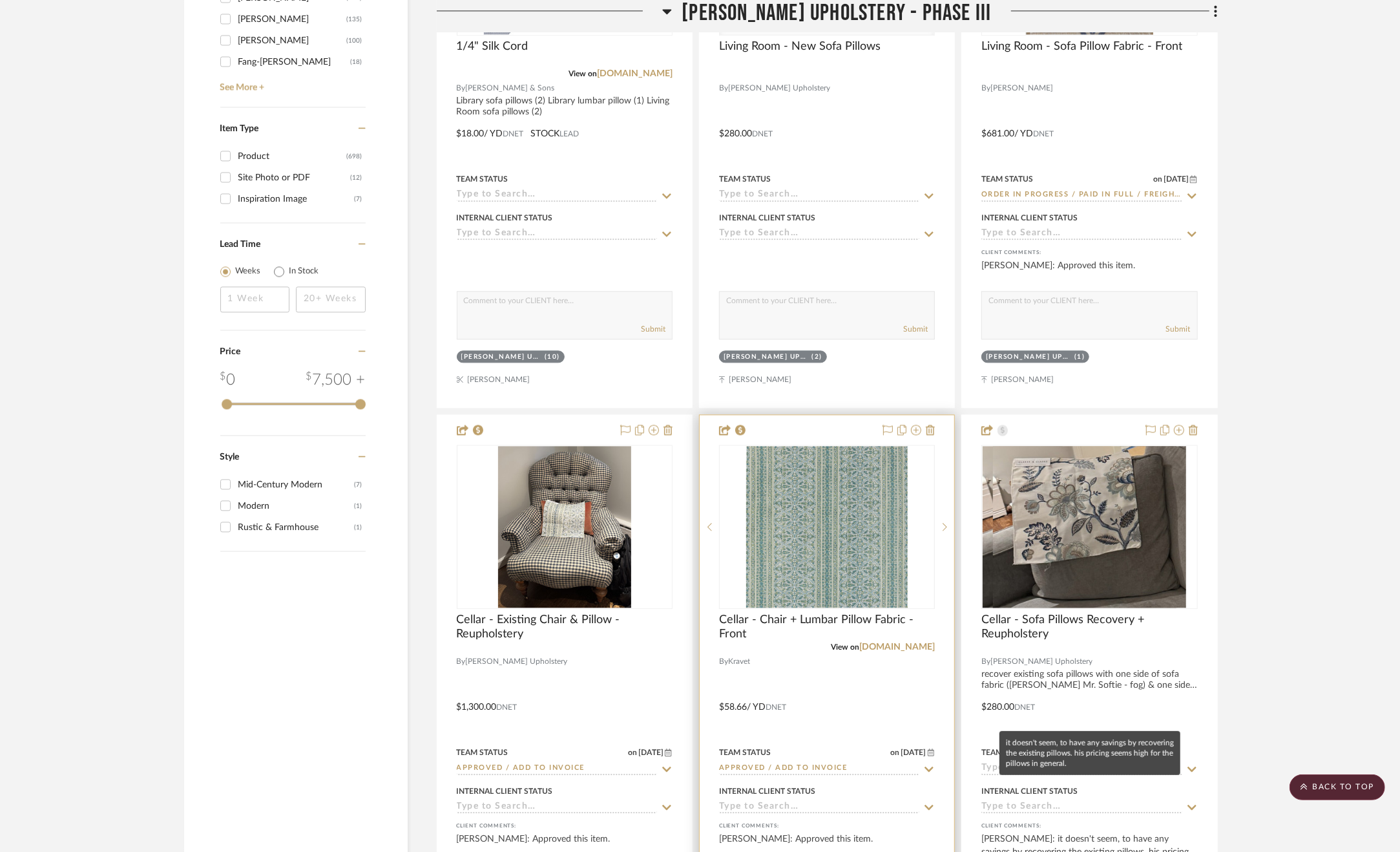
scroll to position [2586, 0]
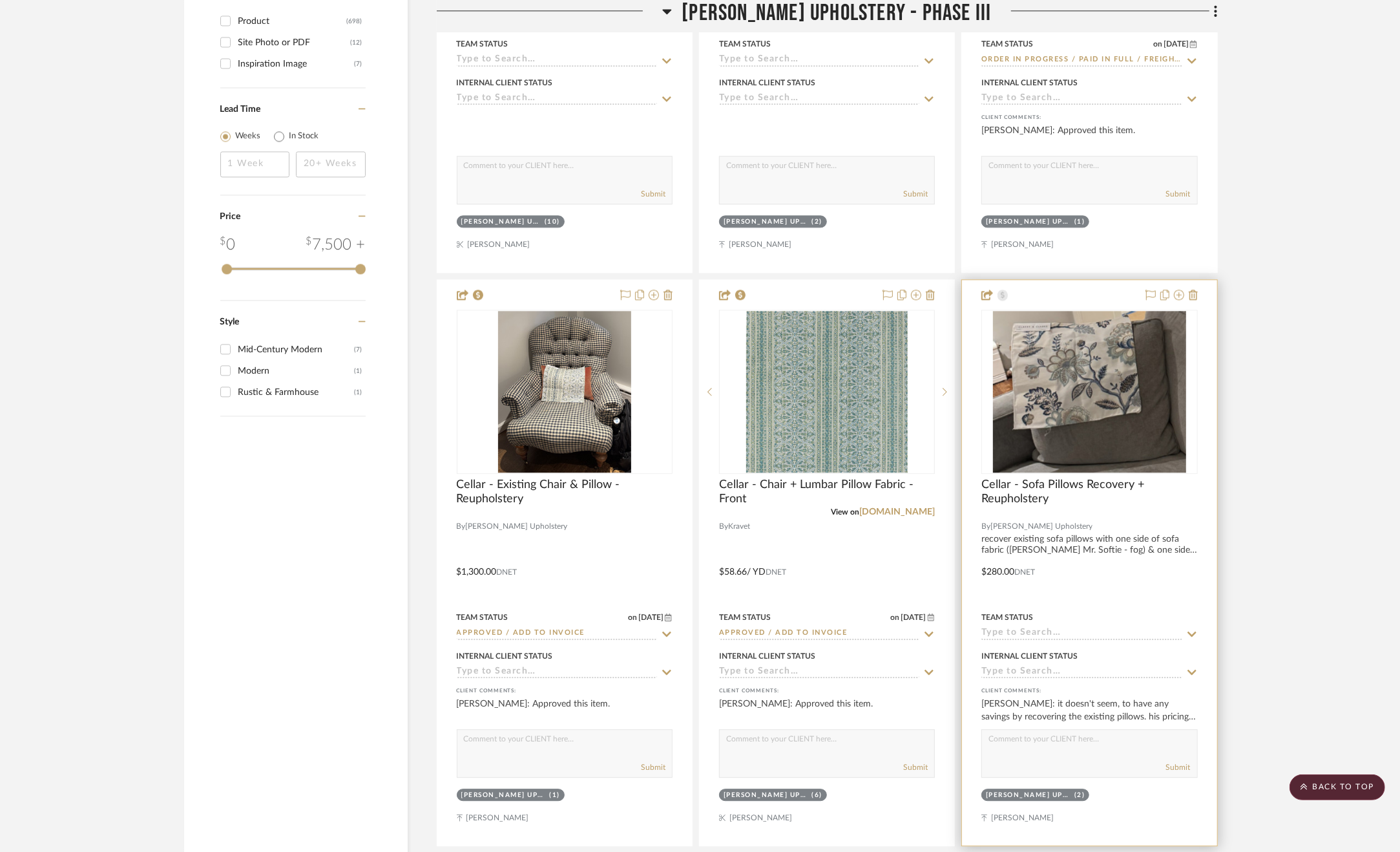
click at [1138, 599] on div at bounding box center [1089, 562] width 255 height 566
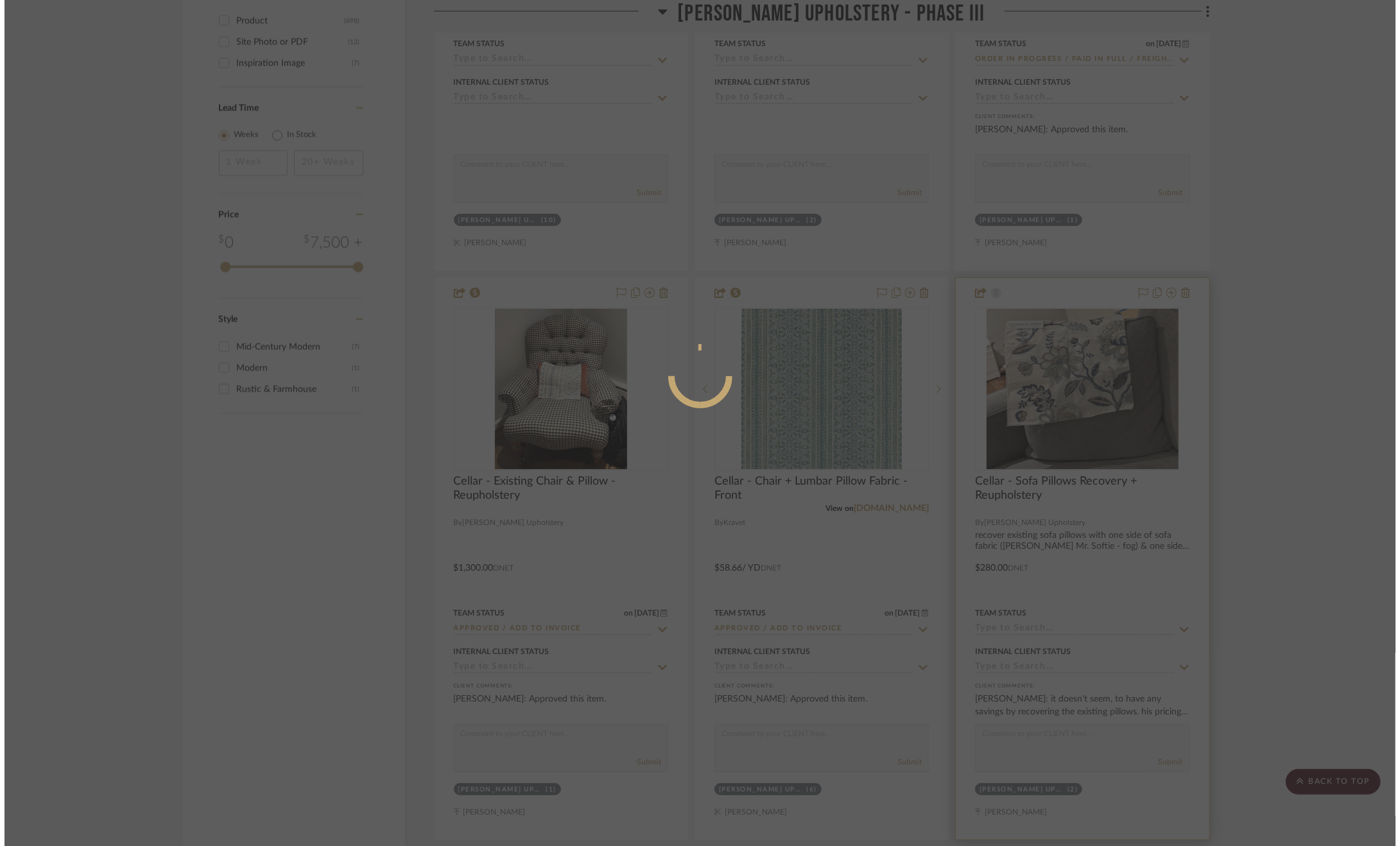
scroll to position [0, 0]
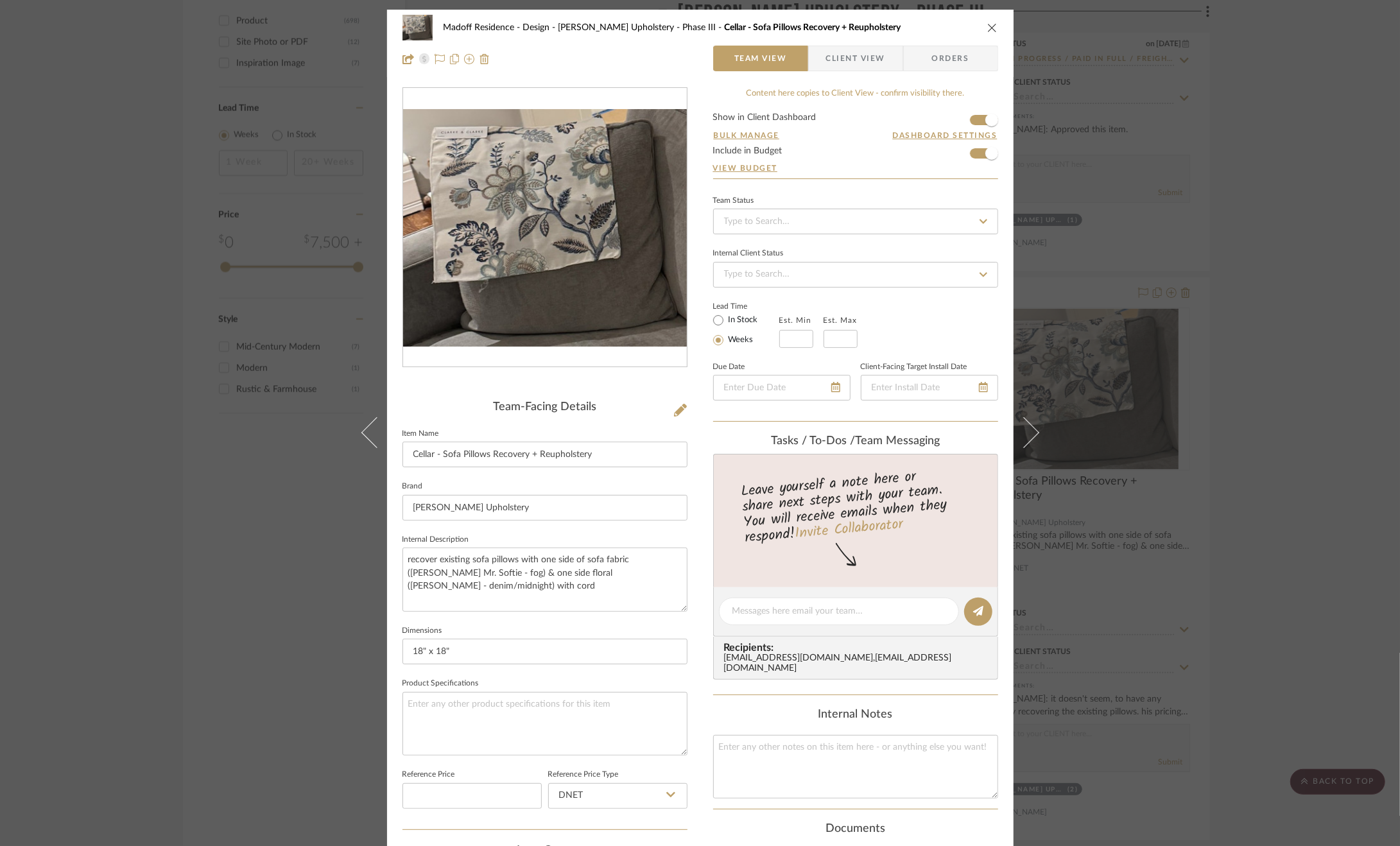
drag, startPoint x: 841, startPoint y: 66, endPoint x: 834, endPoint y: 61, distance: 8.6
click at [841, 66] on span "Client View" at bounding box center [855, 58] width 59 height 25
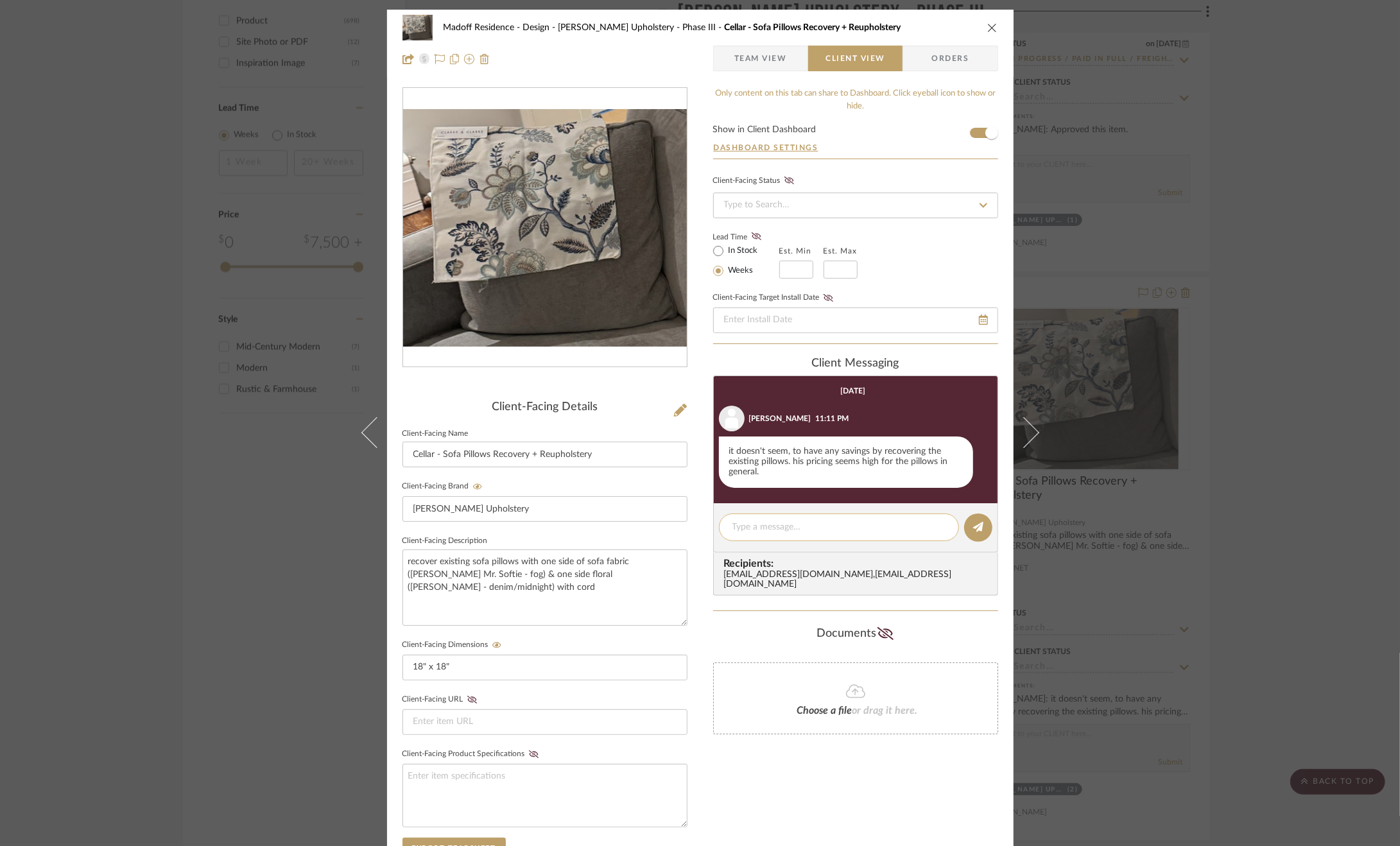
click at [845, 526] on textarea at bounding box center [839, 527] width 213 height 14
type textarea "B"
click at [489, 785] on textarea at bounding box center [545, 795] width 285 height 63
click at [760, 63] on span "Team View" at bounding box center [761, 58] width 53 height 25
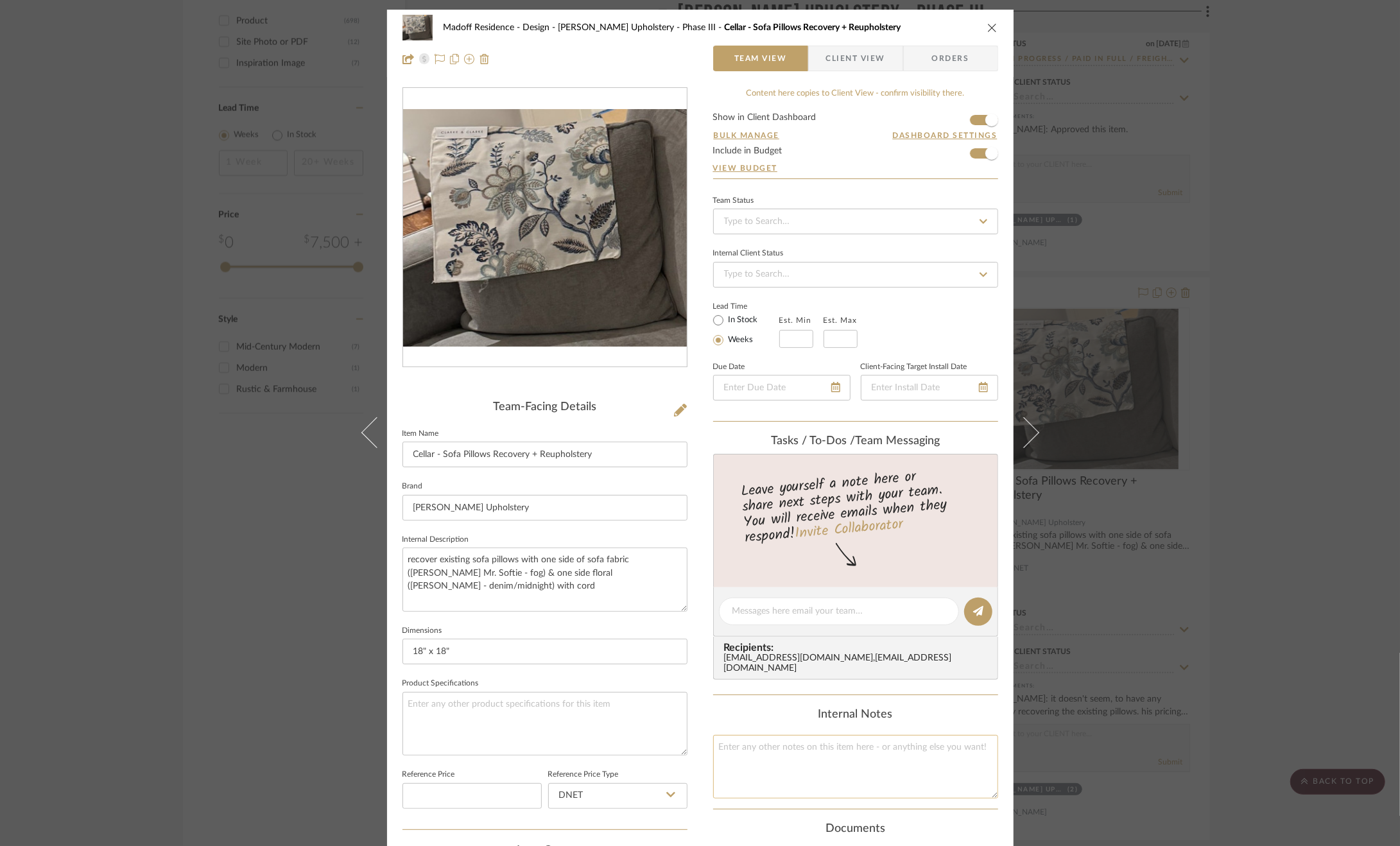
click at [754, 748] on textarea at bounding box center [855, 766] width 285 height 63
click at [727, 747] on textarea "By using half of this pillow (one side fabric + insert) and adding trim" at bounding box center [855, 766] width 285 height 63
drag, startPoint x: 967, startPoint y: 747, endPoint x: 929, endPoint y: 748, distance: 38.0
click at [929, 748] on textarea "By taking apart this pillow and essentially using half of this pillow (one side…" at bounding box center [855, 766] width 285 height 63
drag, startPoint x: 833, startPoint y: 762, endPoint x: 774, endPoint y: 763, distance: 59.0
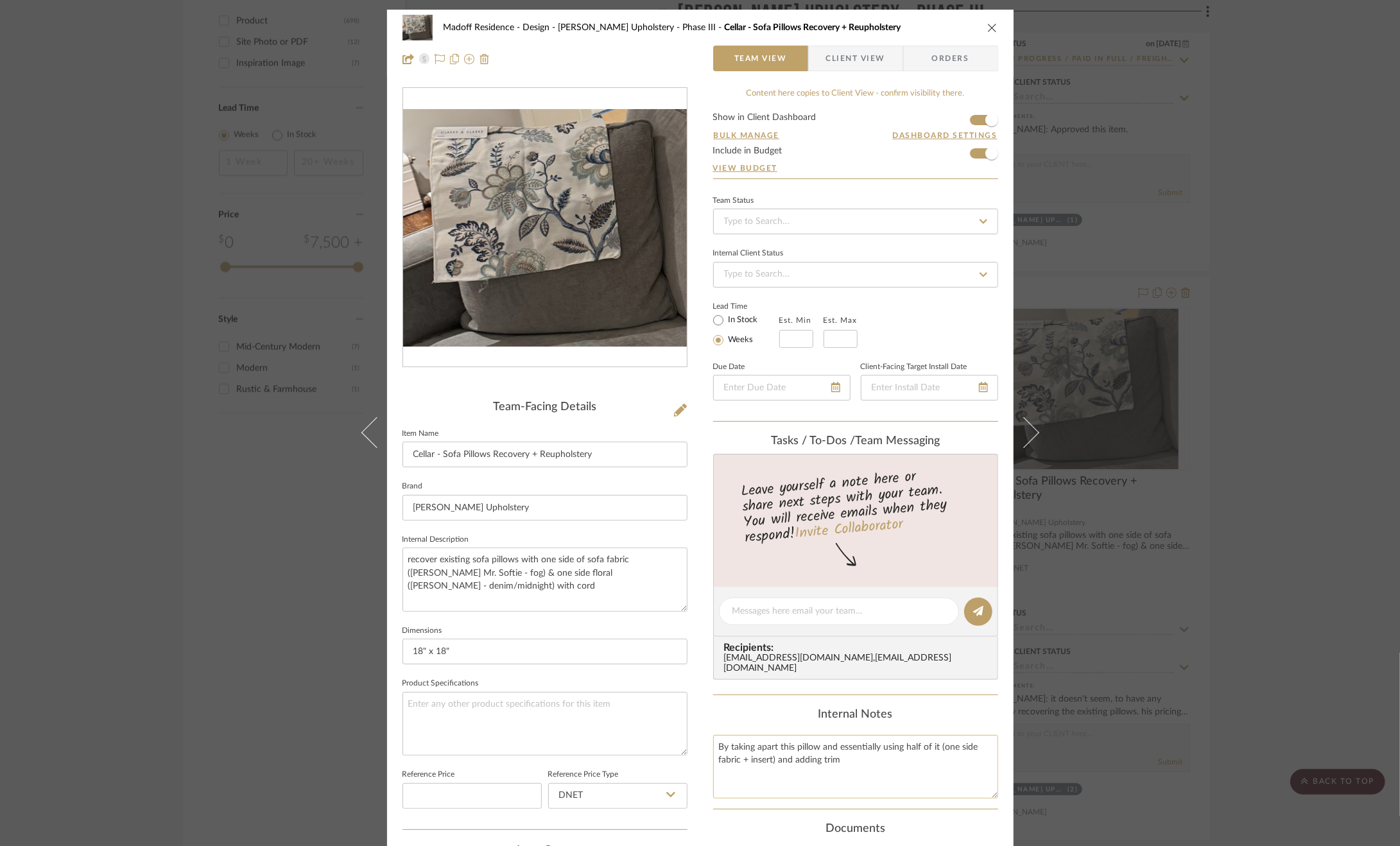
click at [774, 763] on textarea "By taking apart this pillow and essentially using half of it (one side fabric +…" at bounding box center [855, 766] width 285 height 63
click at [953, 755] on textarea "By taking apart this pillow and essentially using half of it (one side fabric +…" at bounding box center [855, 766] width 285 height 63
click at [912, 758] on textarea "By taking apart this pillow and essentially using half of it (one side fabric +…" at bounding box center [855, 766] width 285 height 63
drag, startPoint x: 769, startPoint y: 772, endPoint x: 859, endPoint y: 772, distance: 90.0
click at [859, 772] on textarea "By taking apart this pillow and essentially using half of it (one side fabric +…" at bounding box center [855, 766] width 285 height 63
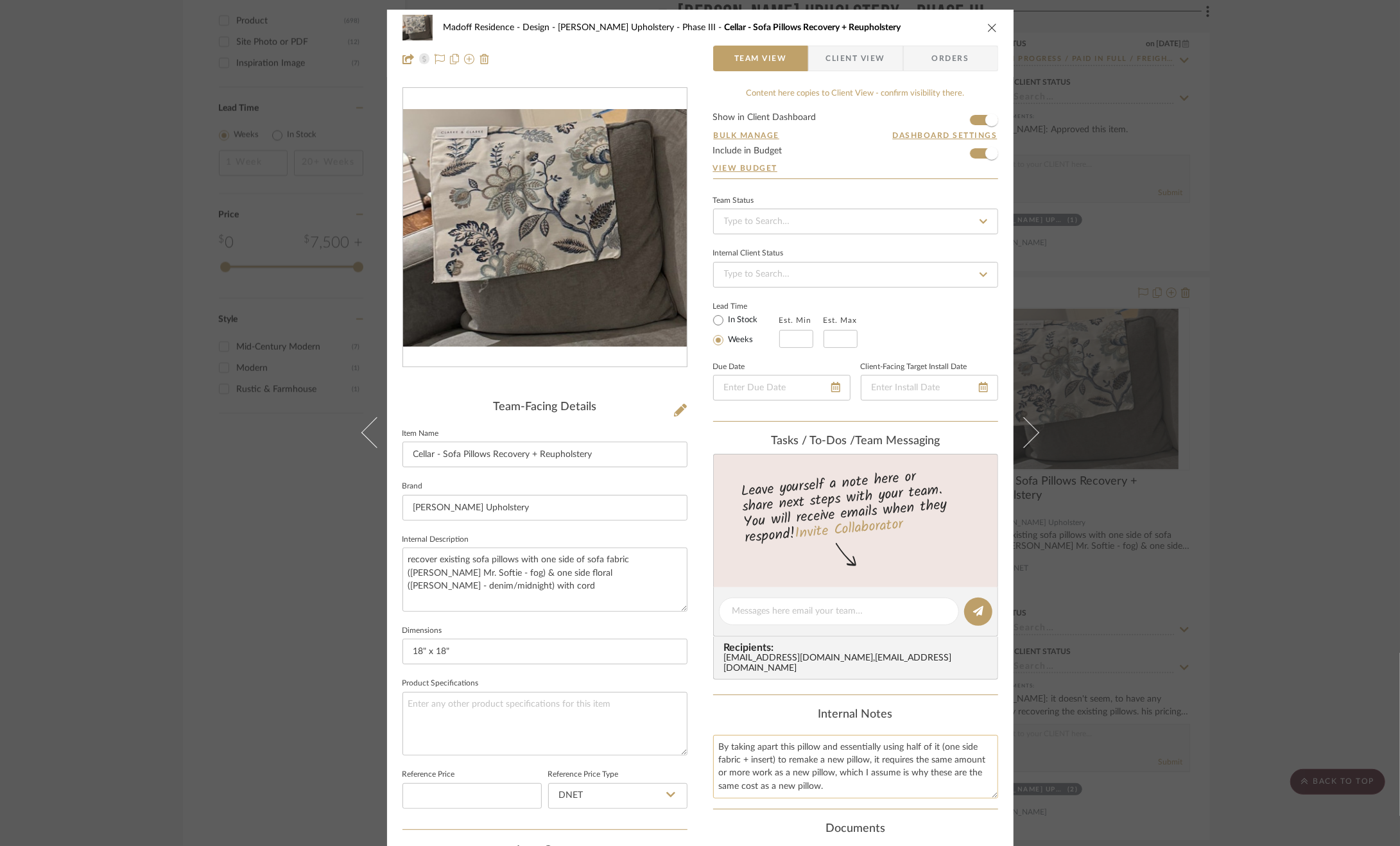
click at [835, 784] on textarea "By taking apart this pillow and essentially using half of it (one side fabric +…" at bounding box center [855, 766] width 285 height 63
drag, startPoint x: 892, startPoint y: 771, endPoint x: 859, endPoint y: 770, distance: 33.0
click at [859, 770] on textarea "By taking apart this pillow and essentially using half of it (one side fabric +…" at bounding box center [855, 766] width 285 height 63
drag, startPoint x: 728, startPoint y: 784, endPoint x: 714, endPoint y: 784, distance: 14.0
click at [714, 784] on textarea "By taking apart this pillow and essentially using half of it (one side fabric +…" at bounding box center [855, 766] width 285 height 63
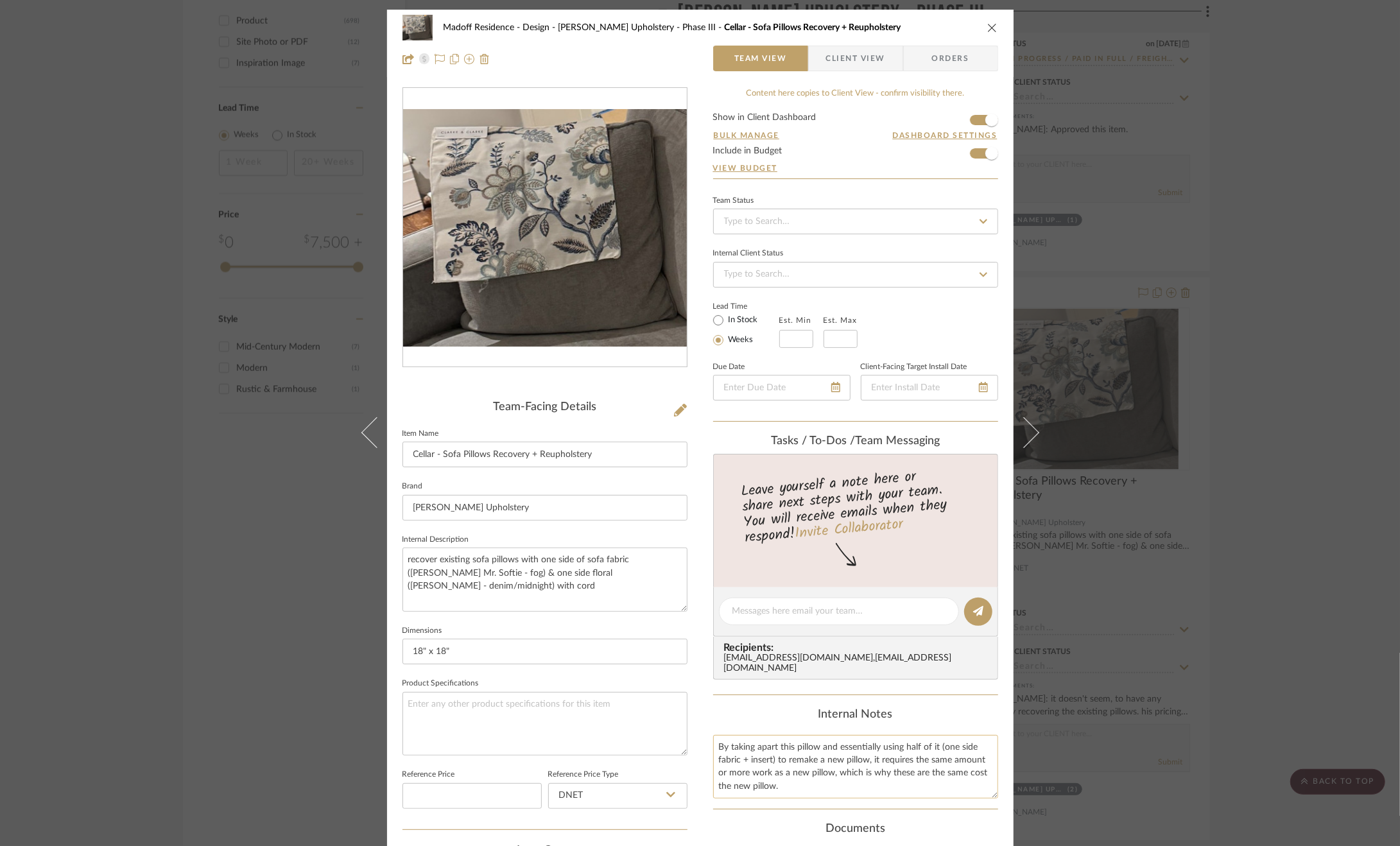
click at [772, 787] on textarea "By taking apart this pillow and essentially using half of it (one side fabric +…" at bounding box center [855, 766] width 285 height 63
click at [805, 788] on textarea "By taking apart this pillow and essentially using half of it (one side fabric +…" at bounding box center [855, 766] width 285 height 63
click at [779, 771] on textarea "By taking apart this pillow and essentially using half of it (one side fabric +…" at bounding box center [855, 766] width 285 height 63
type textarea "By taking apart this pillow and essentially using half of it (one side fabric +…"
drag, startPoint x: 844, startPoint y: 785, endPoint x: 697, endPoint y: 740, distance: 153.7
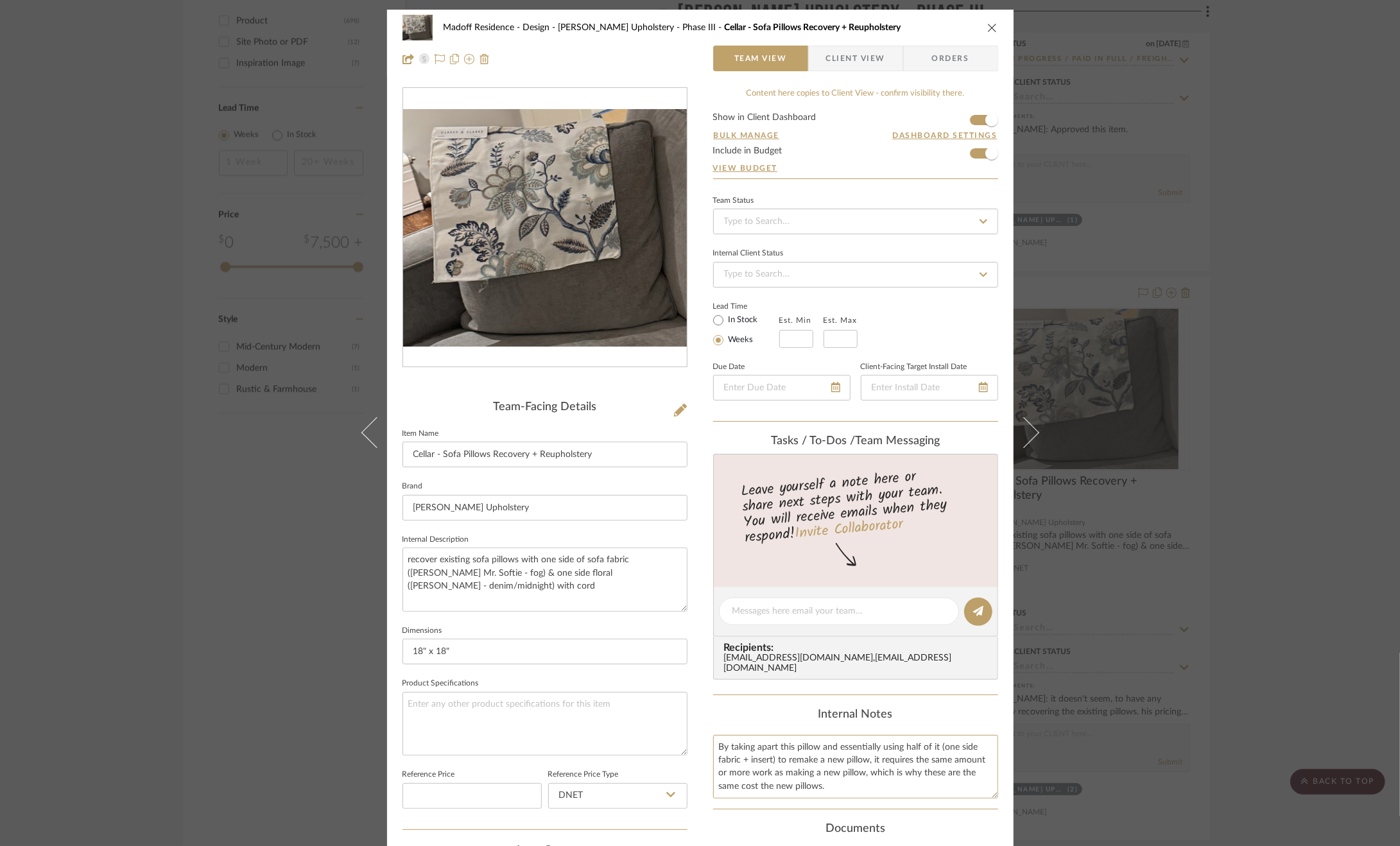
click at [697, 740] on div "Madoff Residence - Design [PERSON_NAME] Upholstery - Phase III Cellar - Sofa Pi…" at bounding box center [700, 601] width 626 height 1183
click at [860, 59] on span "Client View" at bounding box center [855, 58] width 59 height 25
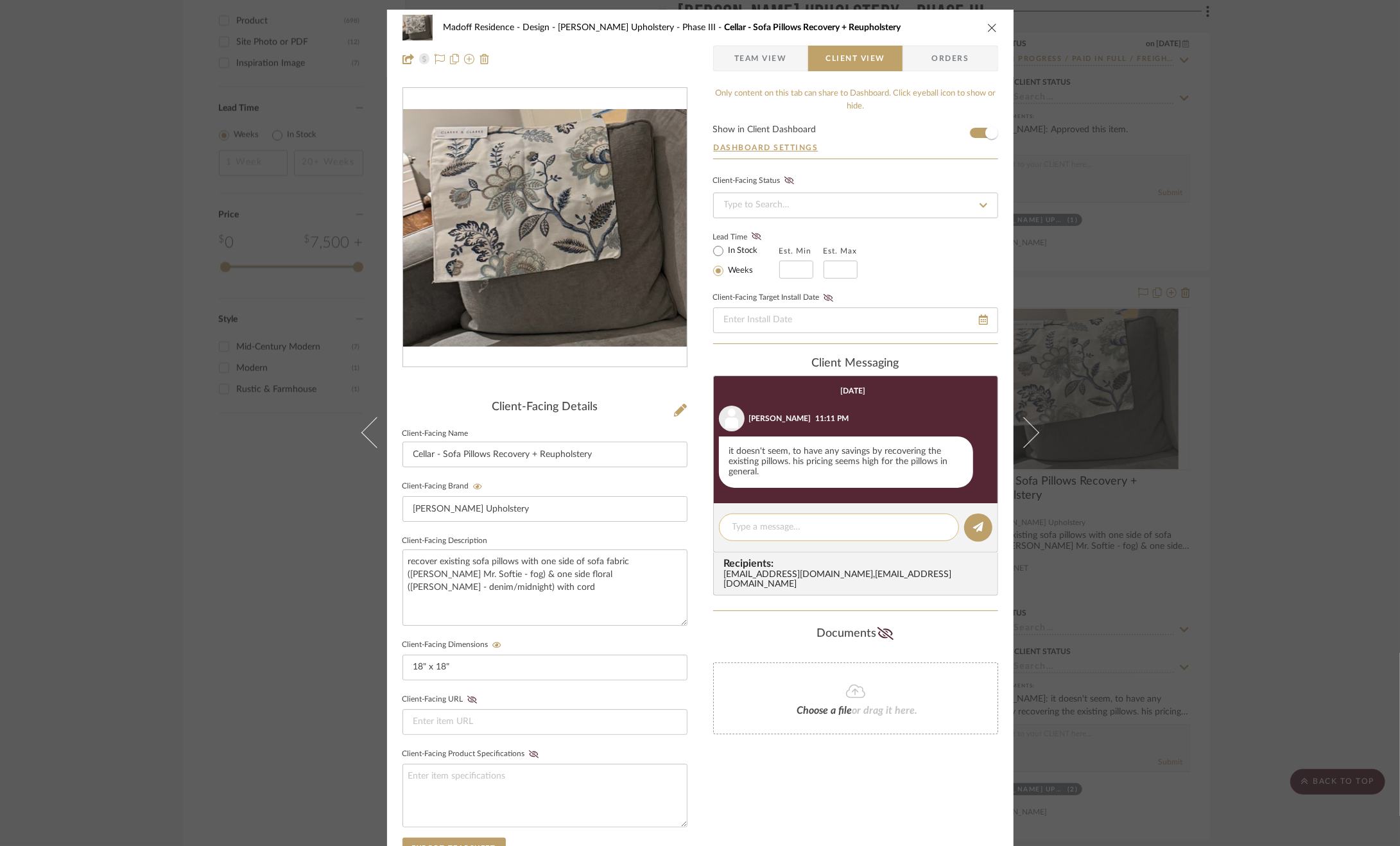
click at [804, 518] on div at bounding box center [839, 527] width 240 height 27
click at [804, 522] on textarea at bounding box center [839, 527] width 213 height 14
paste textarea "By taking apart this pillow and essentially using half of it (one side fabric +…"
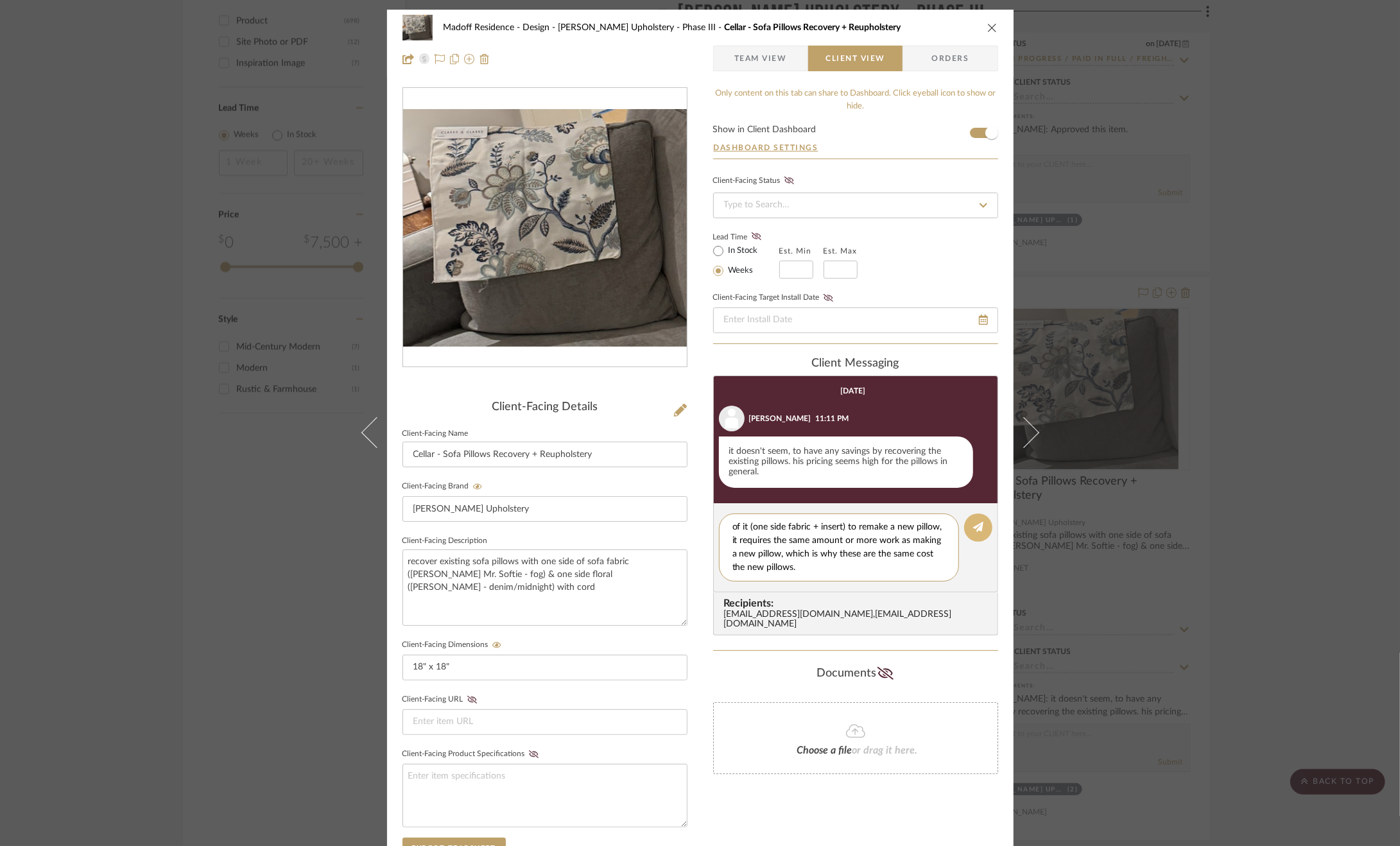
type textarea "By taking apart this pillow and essentially using half of it (one side fabric +…"
click at [979, 519] on button at bounding box center [978, 527] width 28 height 28
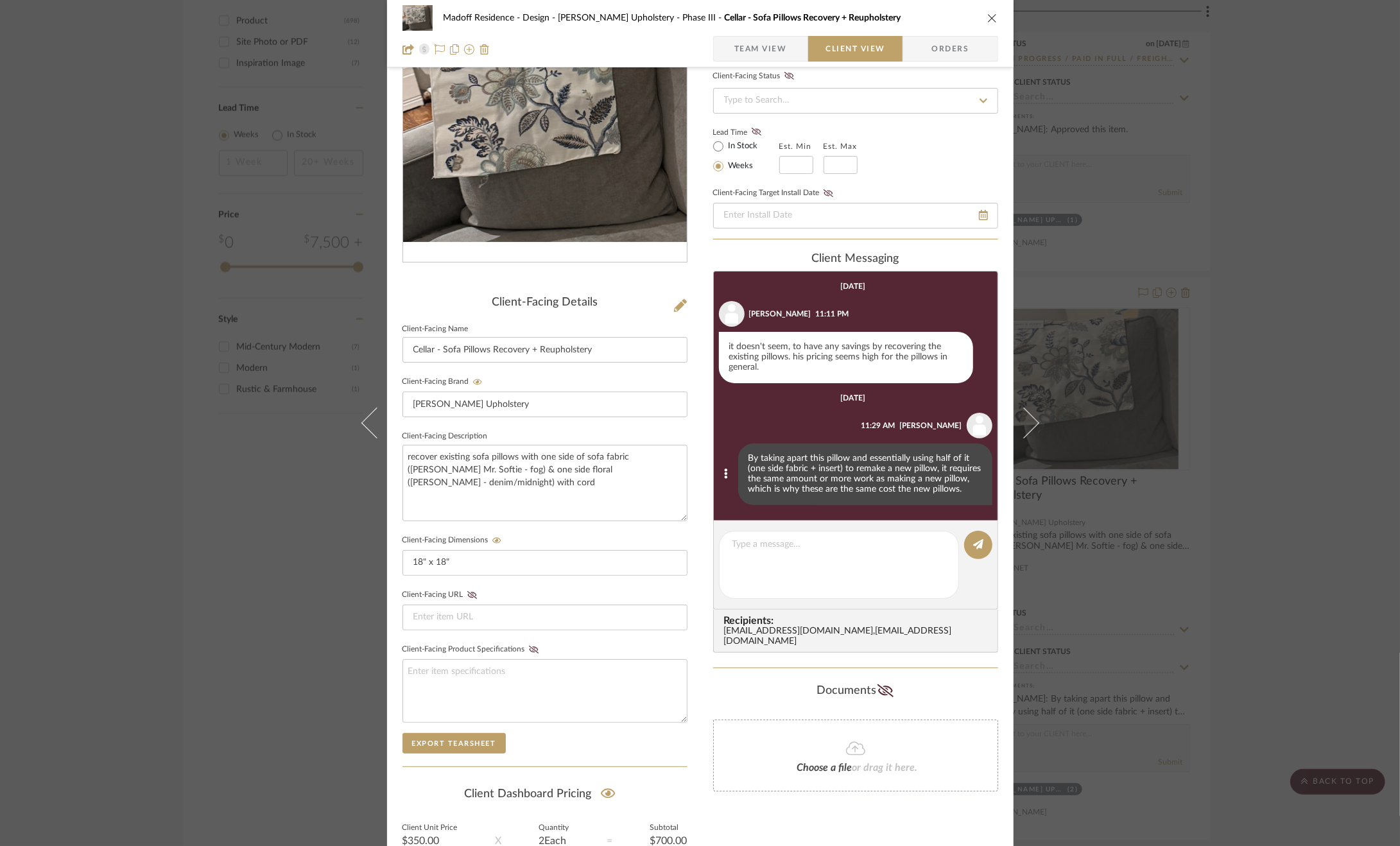
scroll to position [227, 0]
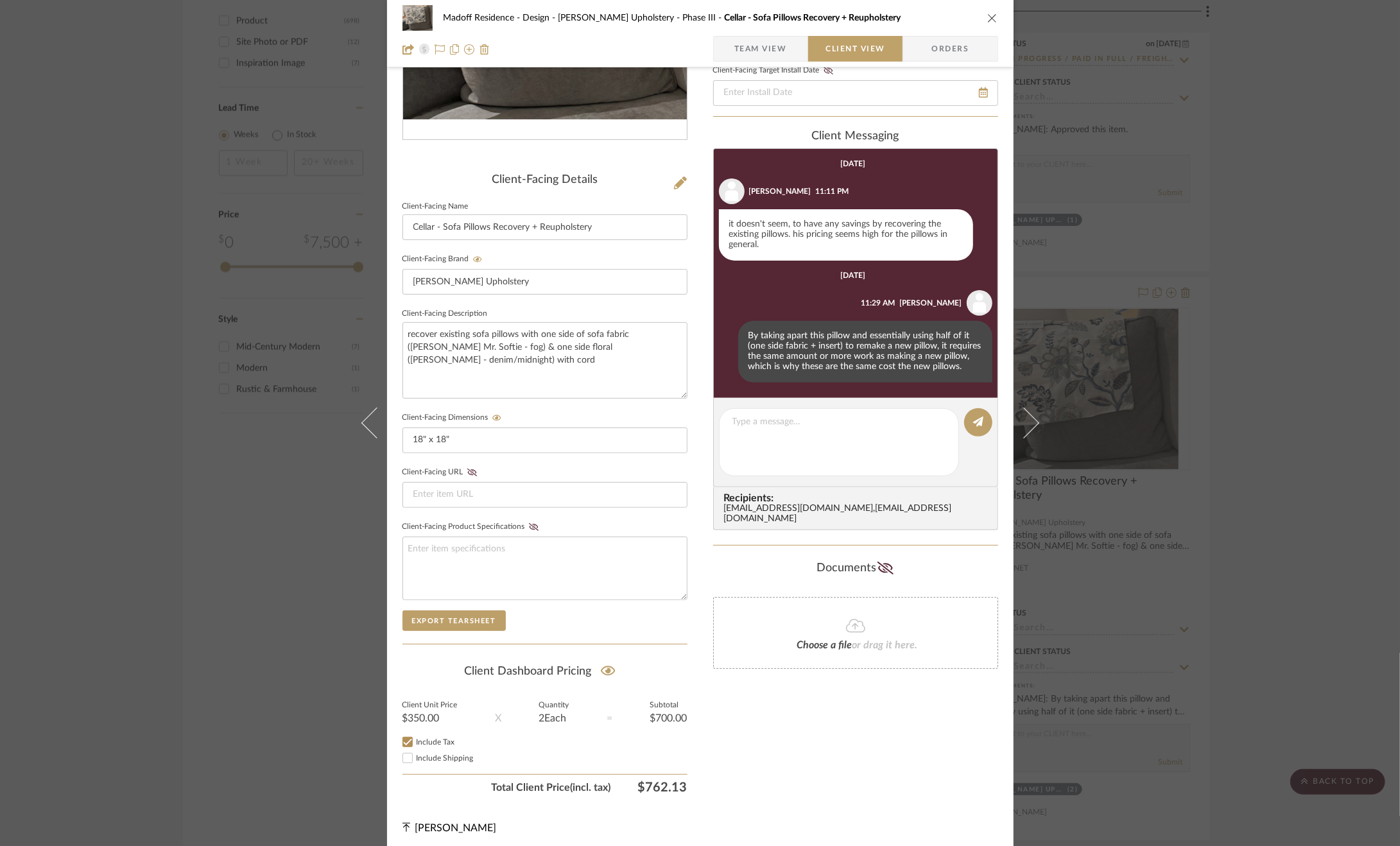
click at [1248, 523] on div "Madoff Residence - Design [PERSON_NAME] Upholstery - Phase III Cellar - Sofa Pi…" at bounding box center [700, 423] width 1400 height 846
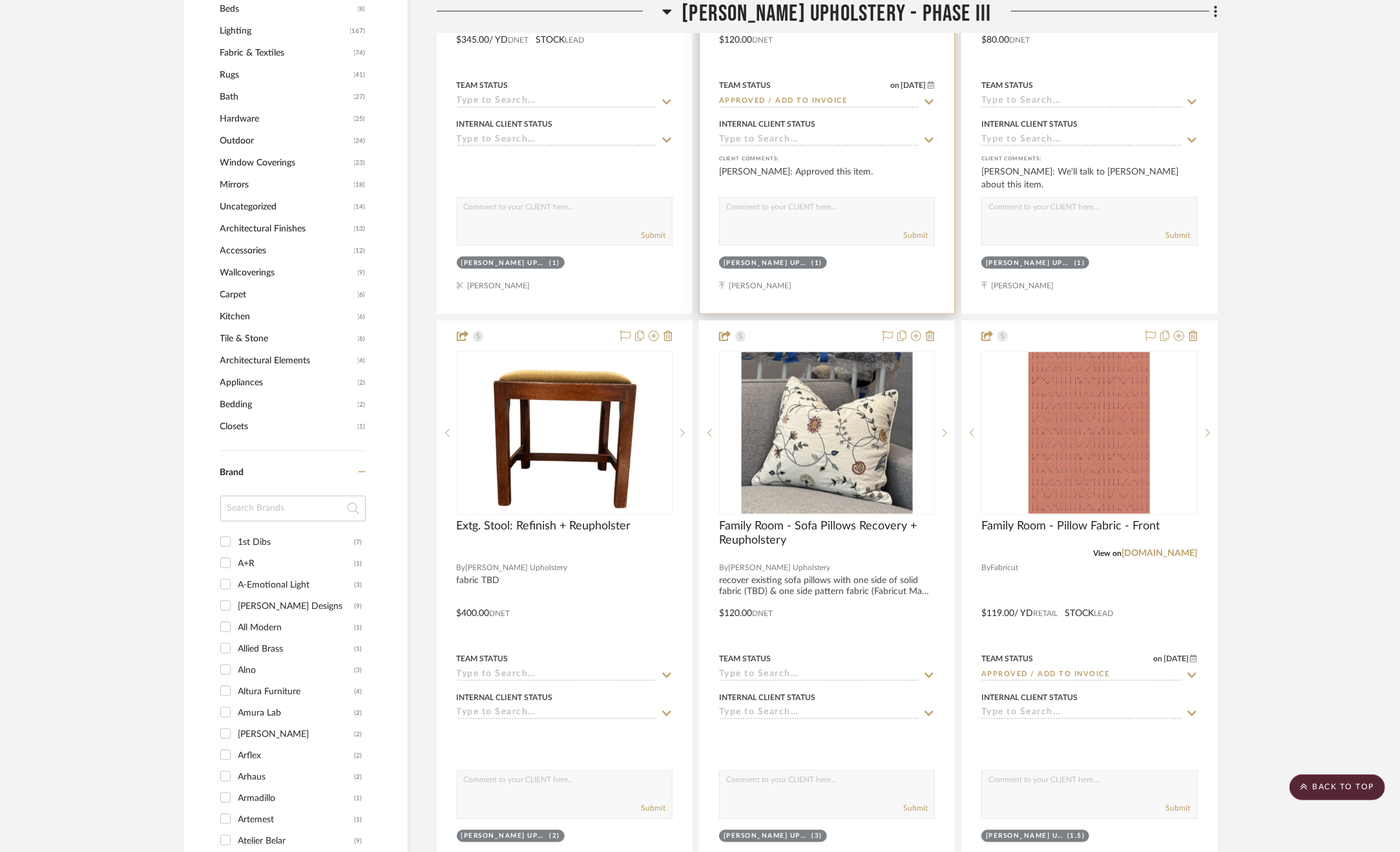
scroll to position [1422, 0]
